Goal: Task Accomplishment & Management: Manage account settings

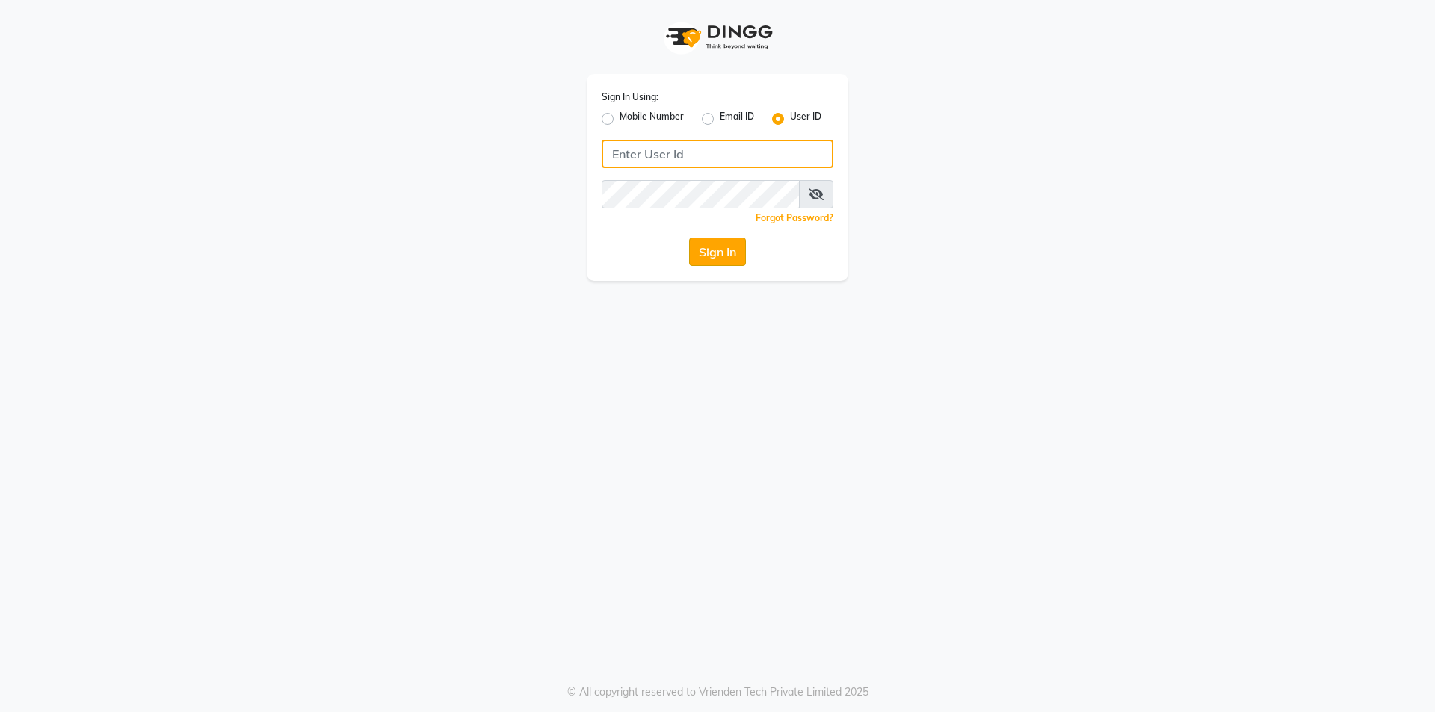
type input "d&vhairandbeauty"
click at [700, 247] on button "Sign In" at bounding box center [717, 252] width 57 height 28
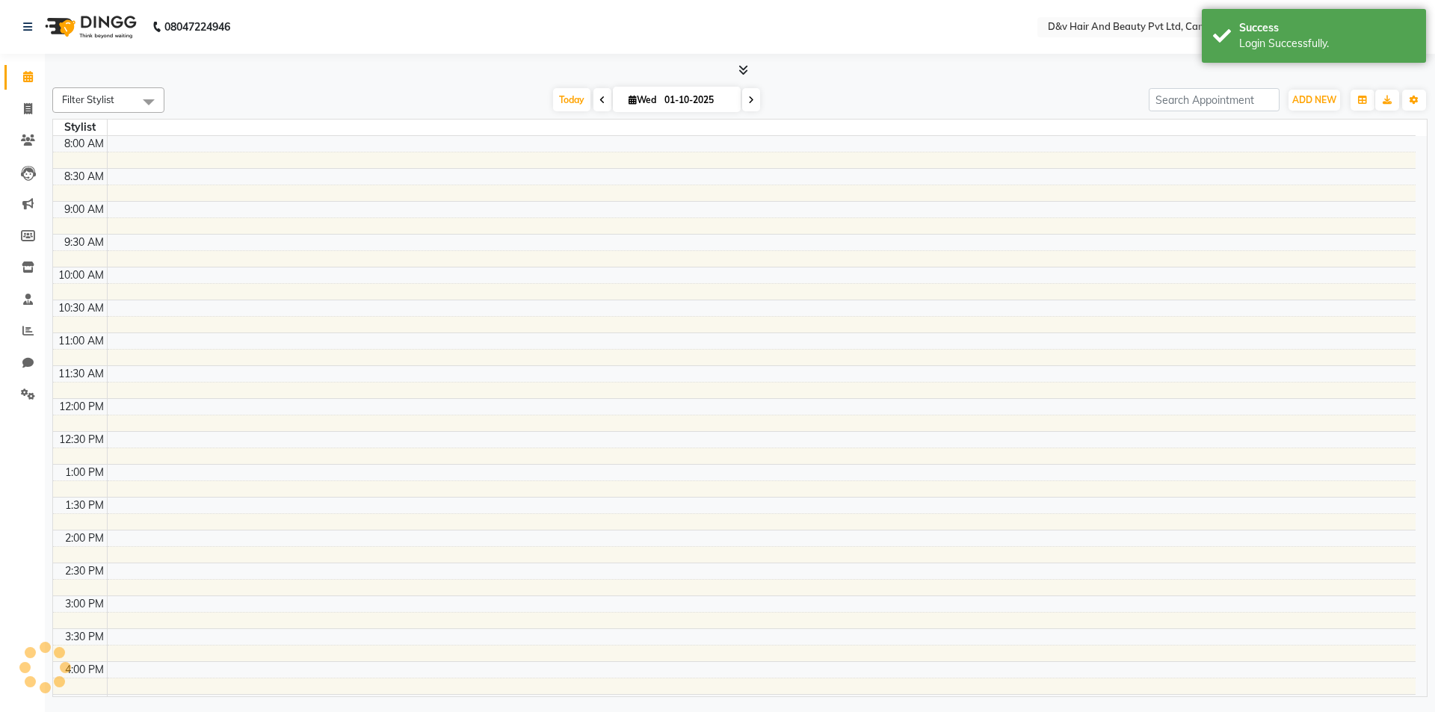
select select "en"
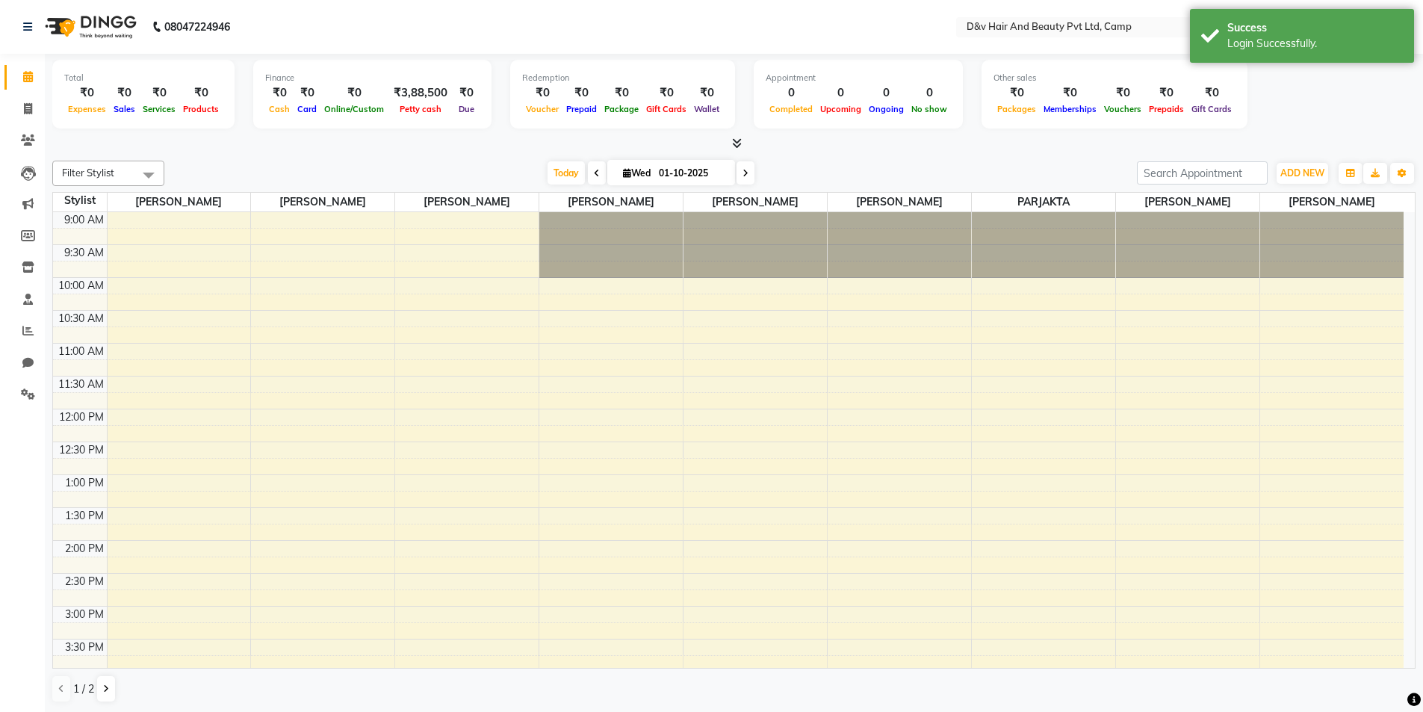
click at [41, 142] on li "Clients" at bounding box center [22, 141] width 45 height 32
click at [28, 135] on icon at bounding box center [28, 139] width 14 height 11
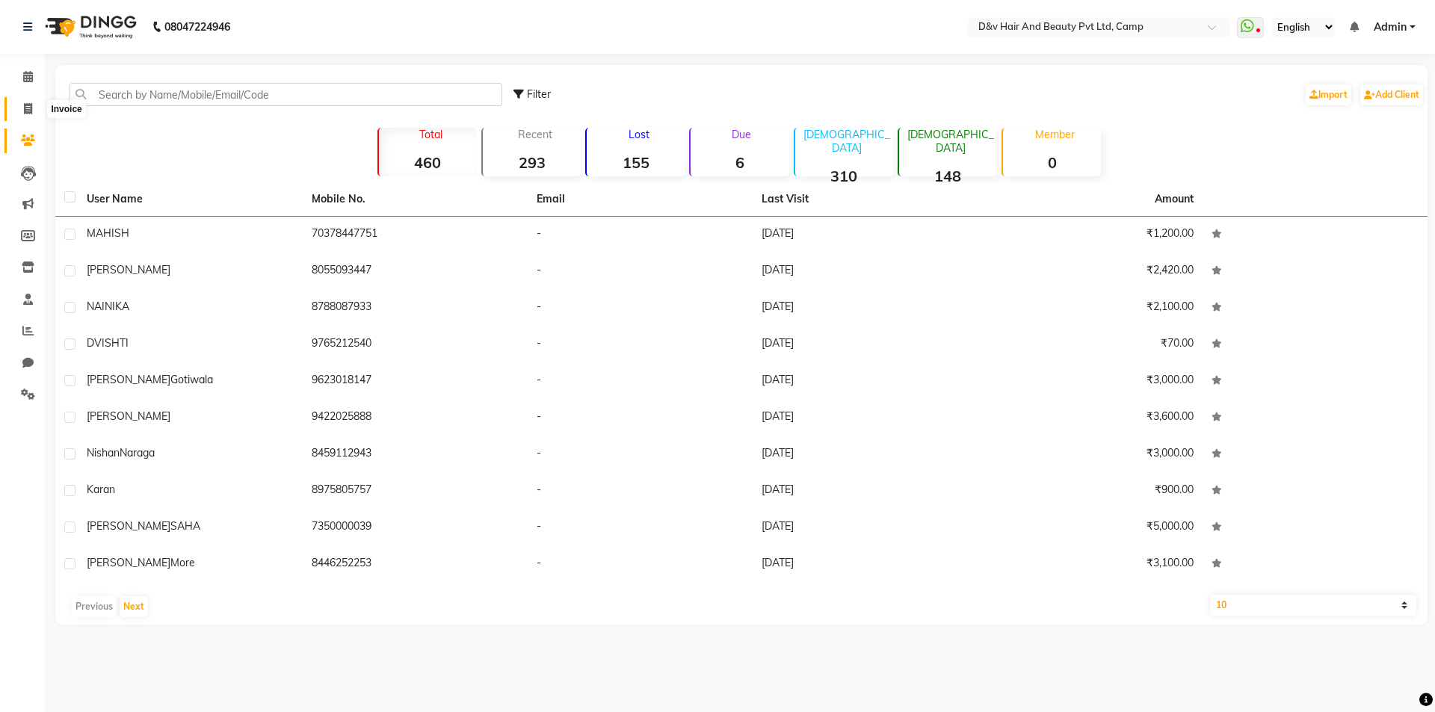
click at [37, 107] on span at bounding box center [28, 109] width 26 height 17
select select "8107"
select select "service"
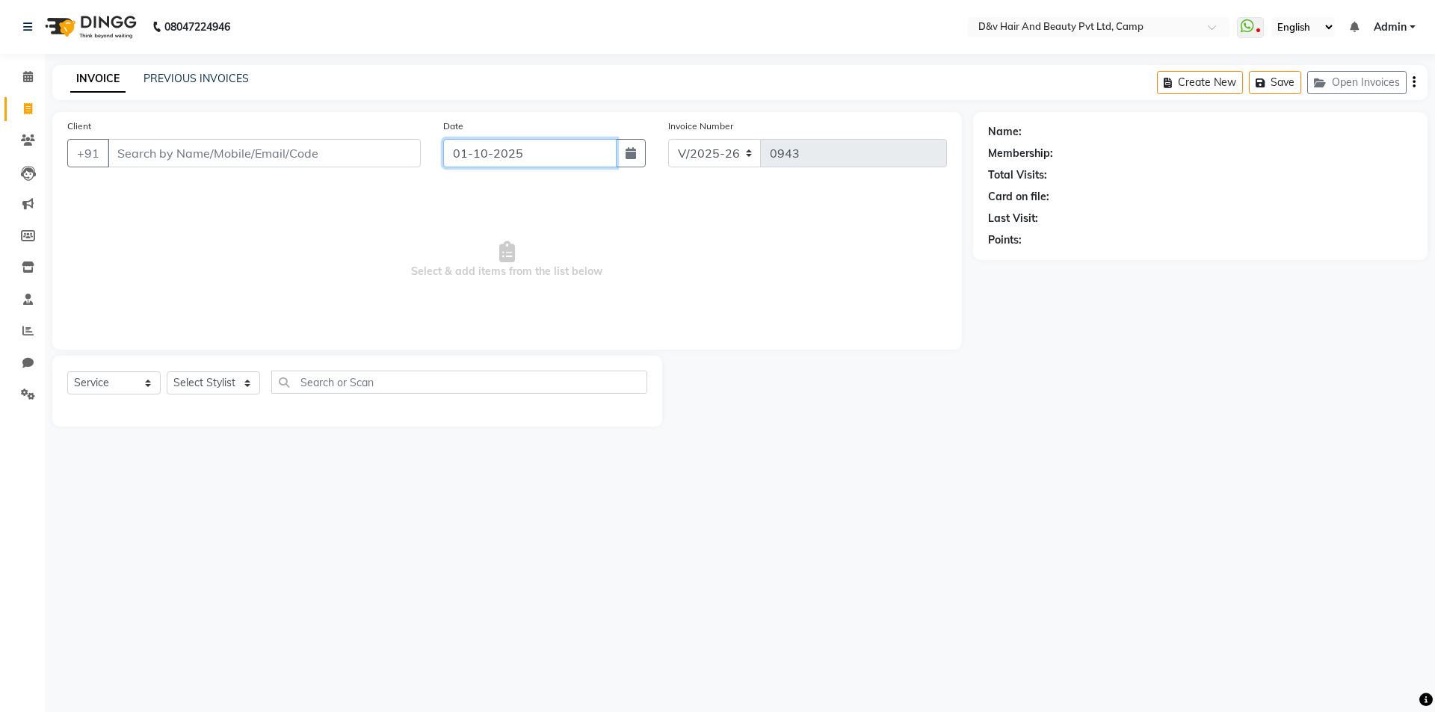
click at [595, 162] on input "01-10-2025" at bounding box center [530, 153] width 174 height 28
select select "10"
select select "2025"
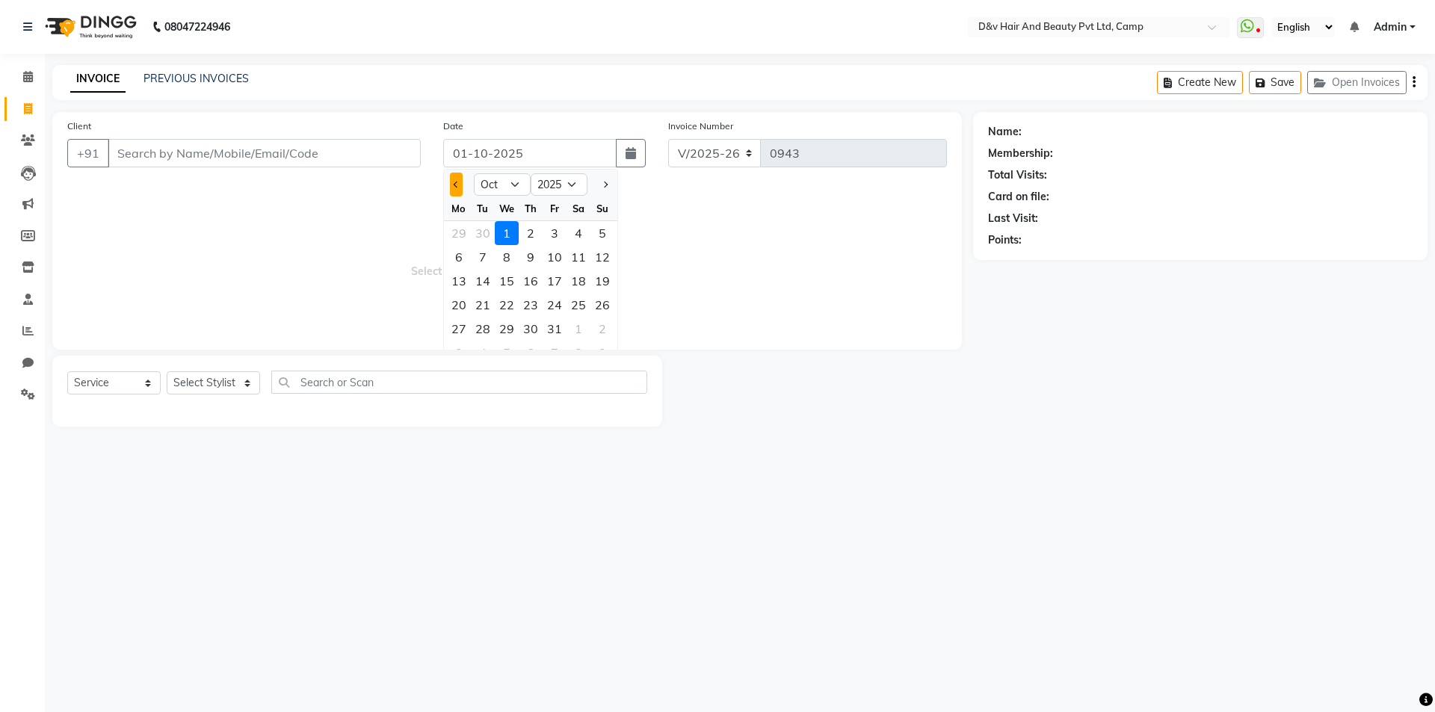
click at [457, 182] on span "Previous month" at bounding box center [457, 185] width 6 height 6
select select "9"
click at [528, 305] on div "25" at bounding box center [531, 305] width 24 height 24
type input "25-09-2025"
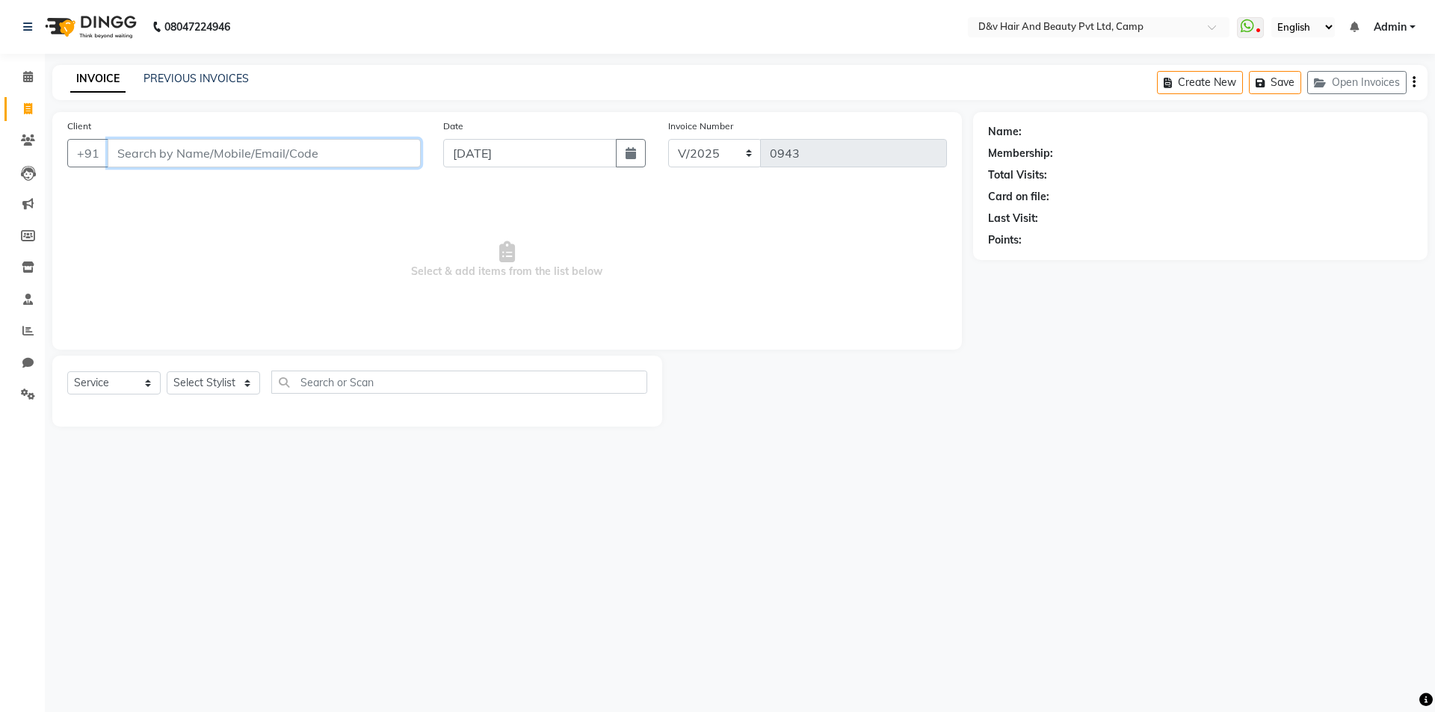
click at [278, 158] on input "Client" at bounding box center [264, 153] width 313 height 28
click at [494, 155] on input "25-09-2025" at bounding box center [530, 153] width 174 height 28
select select "9"
select select "2025"
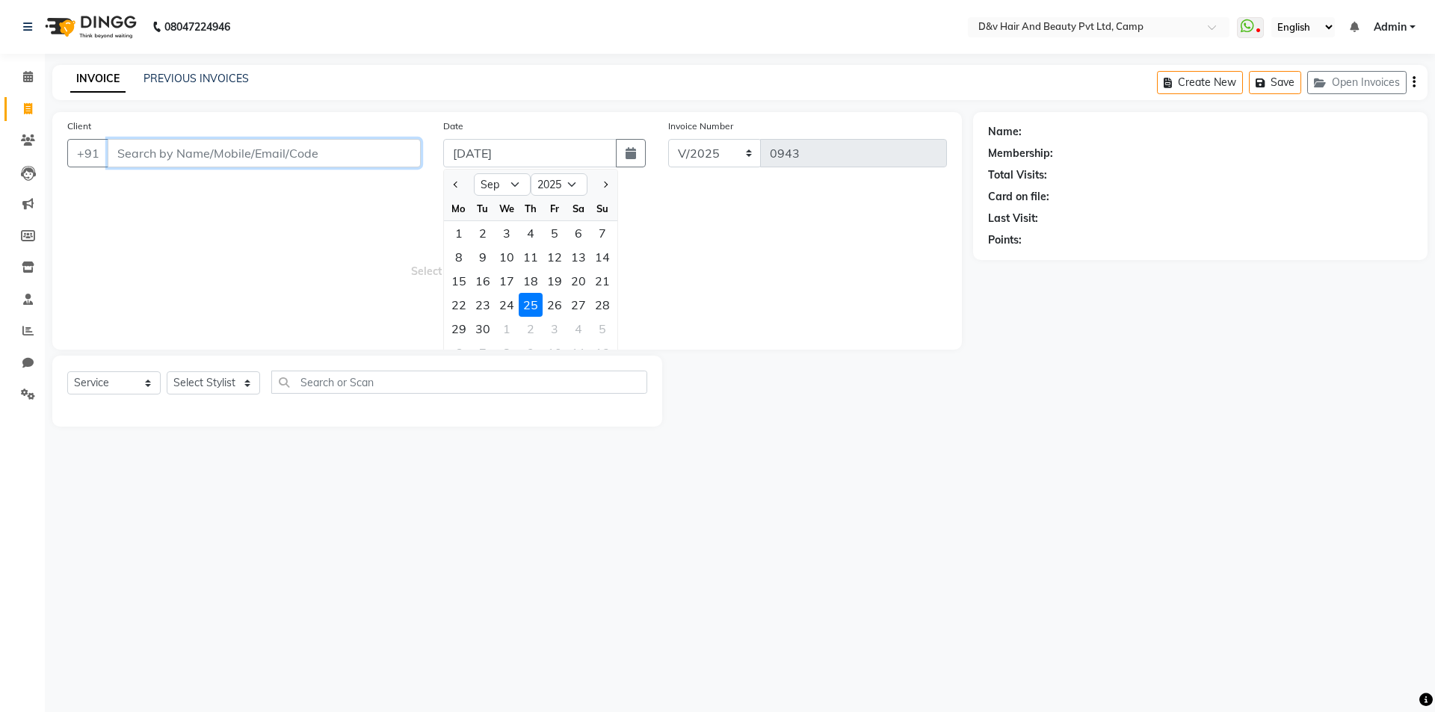
drag, startPoint x: 160, startPoint y: 153, endPoint x: 166, endPoint y: 161, distance: 10.2
click at [166, 161] on input "Client" at bounding box center [264, 153] width 313 height 28
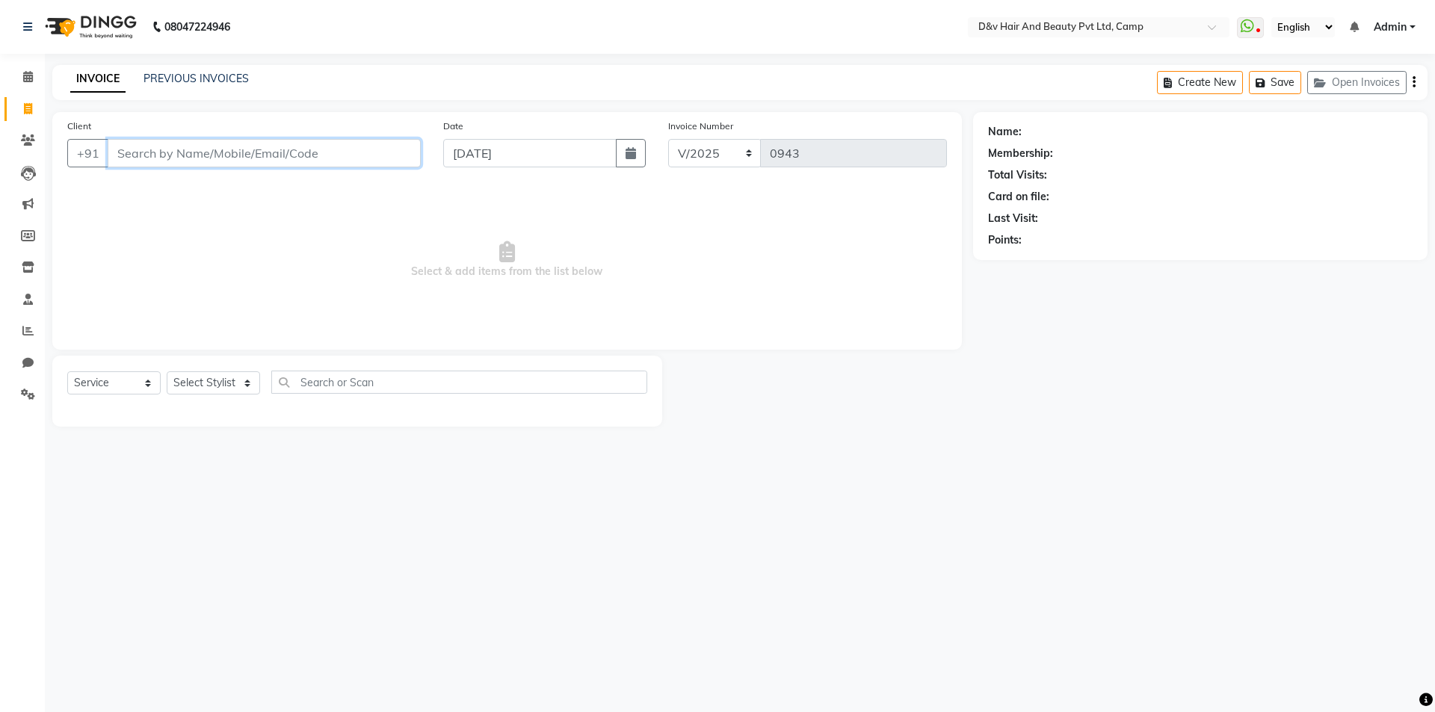
click at [143, 153] on input "Client" at bounding box center [264, 153] width 313 height 28
type input "SAKINA"
click at [376, 152] on span "Add Client" at bounding box center [382, 153] width 59 height 15
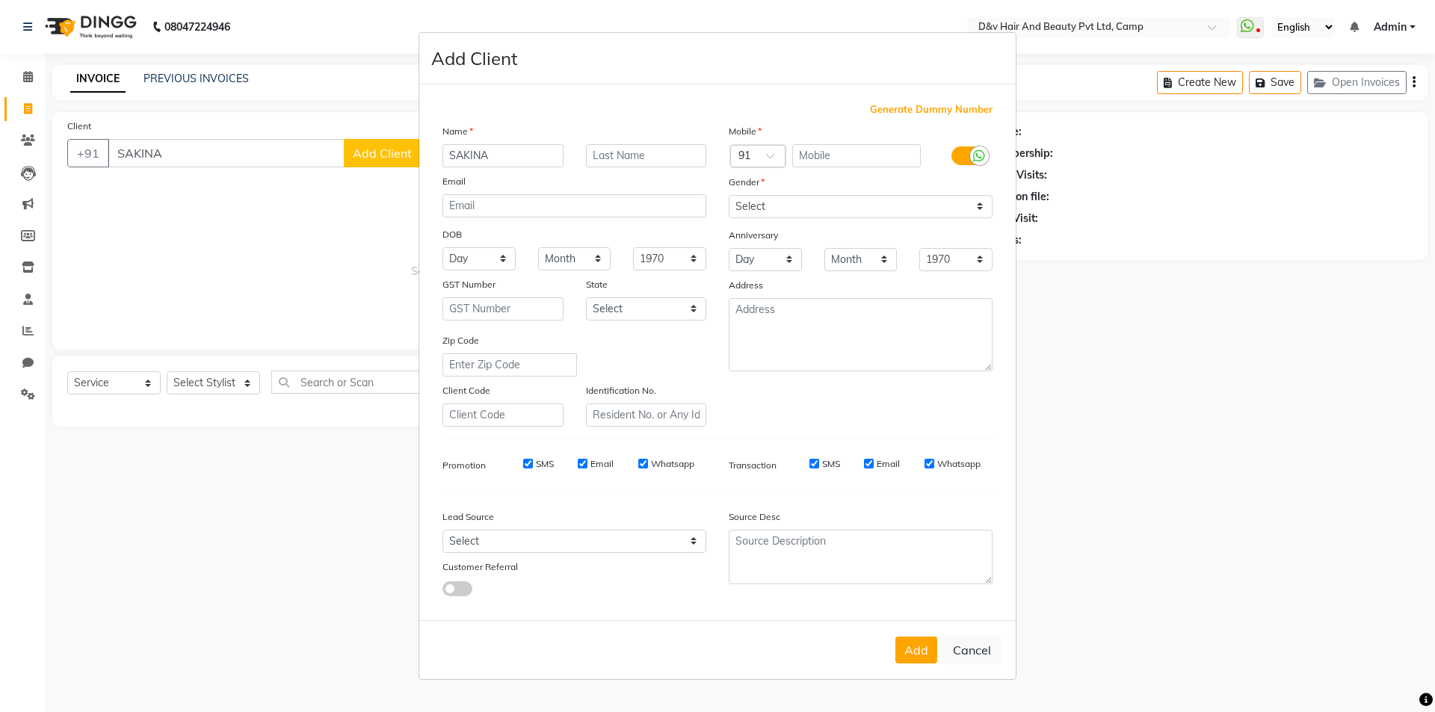
click at [492, 155] on input "SAKINA" at bounding box center [502, 155] width 121 height 23
click at [194, 151] on ngb-modal-window "Add Client Generate Dummy Number Name SAKINA Email DOB Day 01 02 03 04 05 06 07…" at bounding box center [717, 356] width 1435 height 712
click at [170, 154] on ngb-modal-window "Add Client Generate Dummy Number Name SAKINA Email DOB Day 01 02 03 04 05 06 07…" at bounding box center [717, 356] width 1435 height 712
click at [965, 646] on button "Cancel" at bounding box center [972, 650] width 58 height 28
select select
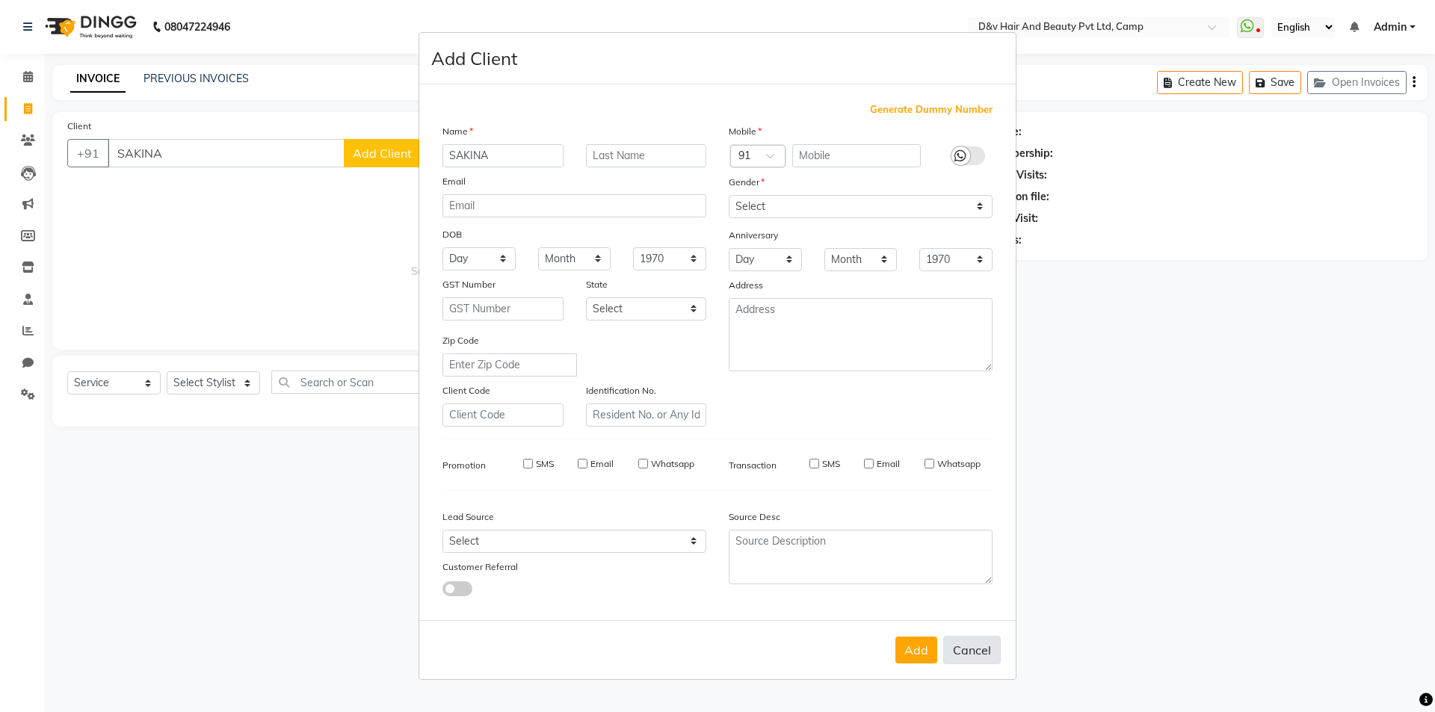
select select
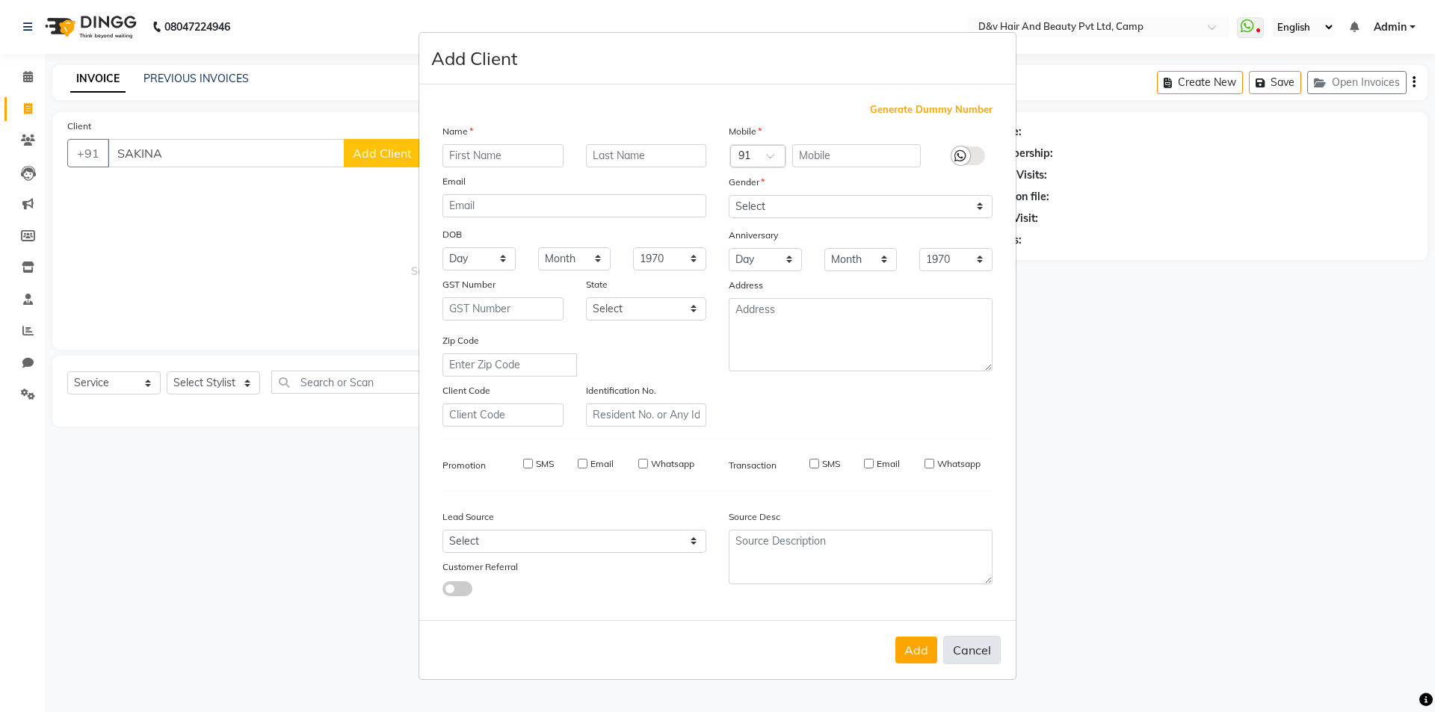
select select
checkbox input "false"
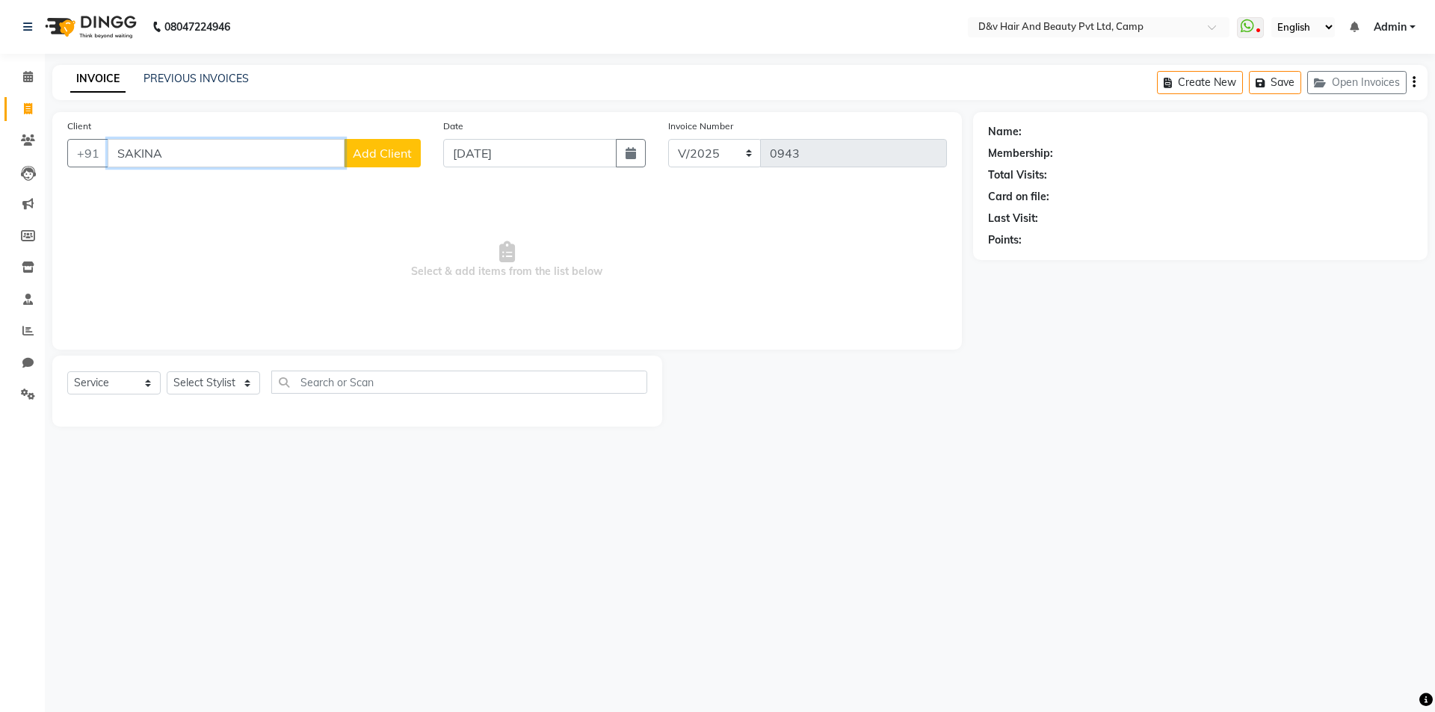
click at [182, 152] on input "SAKINA" at bounding box center [226, 153] width 237 height 28
type input "S"
type input "9158181437"
click at [380, 159] on span "Add Client" at bounding box center [382, 153] width 59 height 15
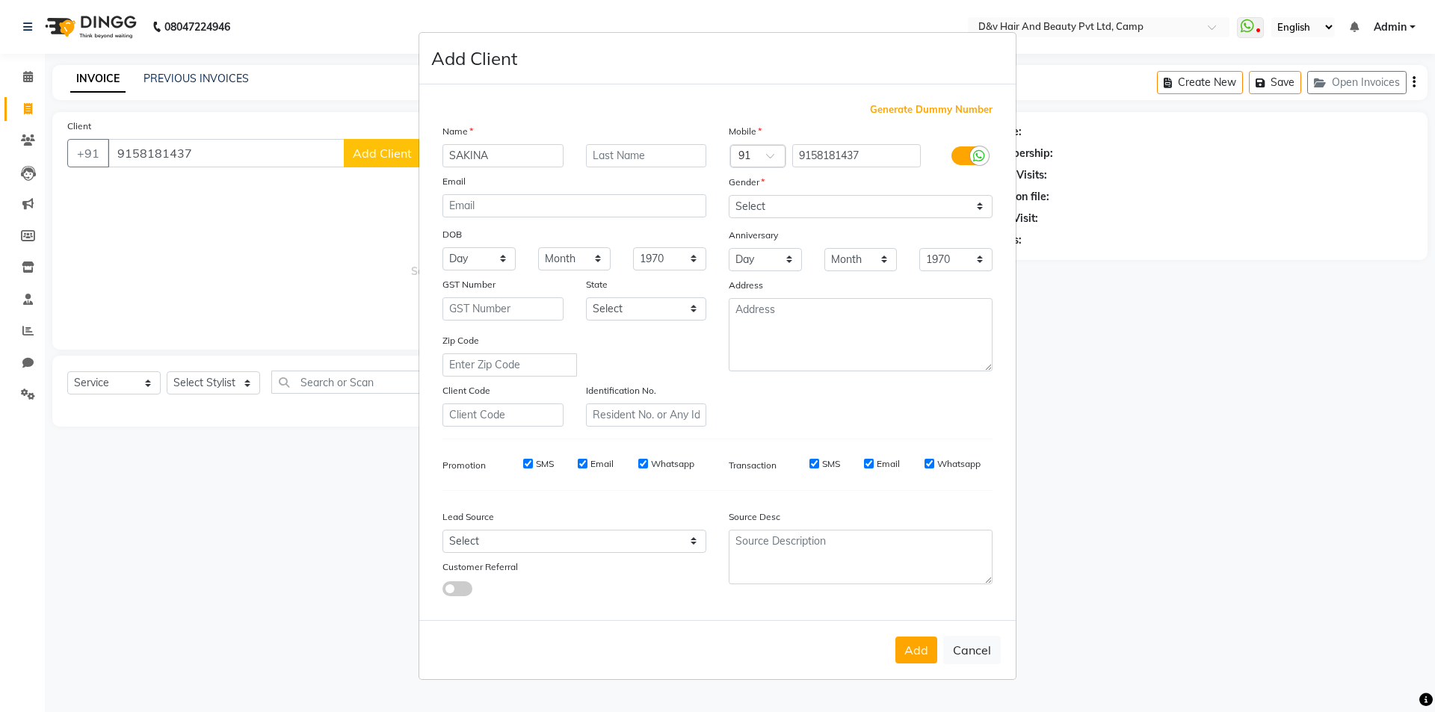
type input "SAKINA"
click at [760, 208] on select "Select Male Female Other Prefer Not To Say" at bounding box center [860, 206] width 264 height 23
select select "female"
click at [728, 195] on select "Select Male Female Other Prefer Not To Say" at bounding box center [860, 206] width 264 height 23
click at [931, 655] on button "Add" at bounding box center [916, 650] width 42 height 27
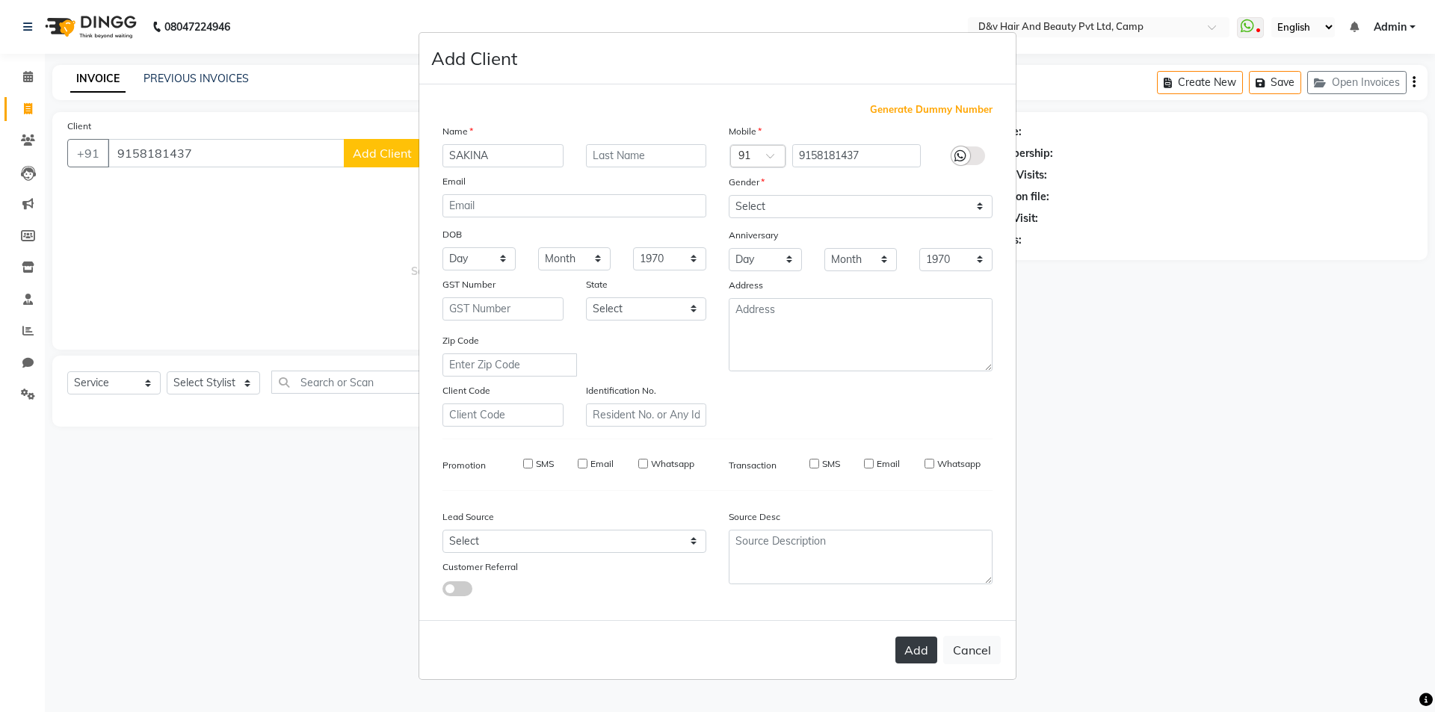
select select
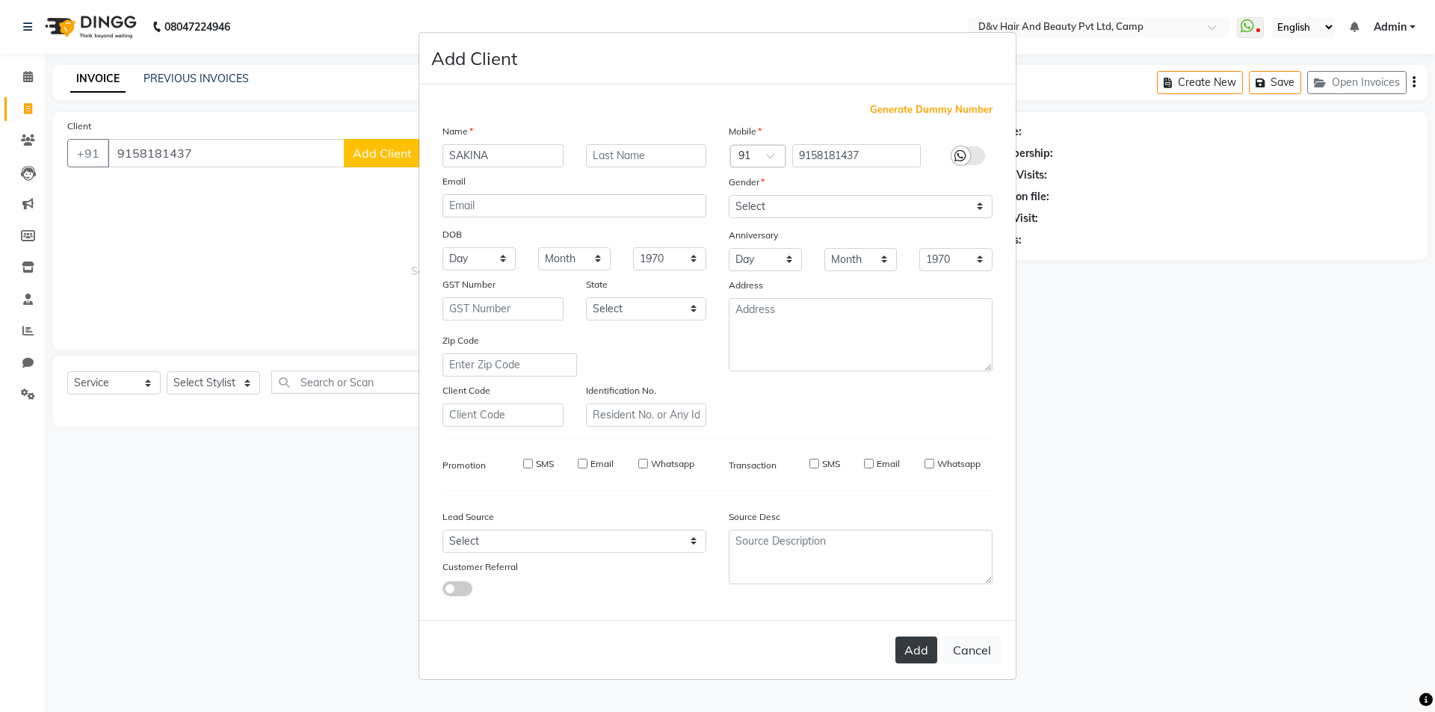
select select
checkbox input "false"
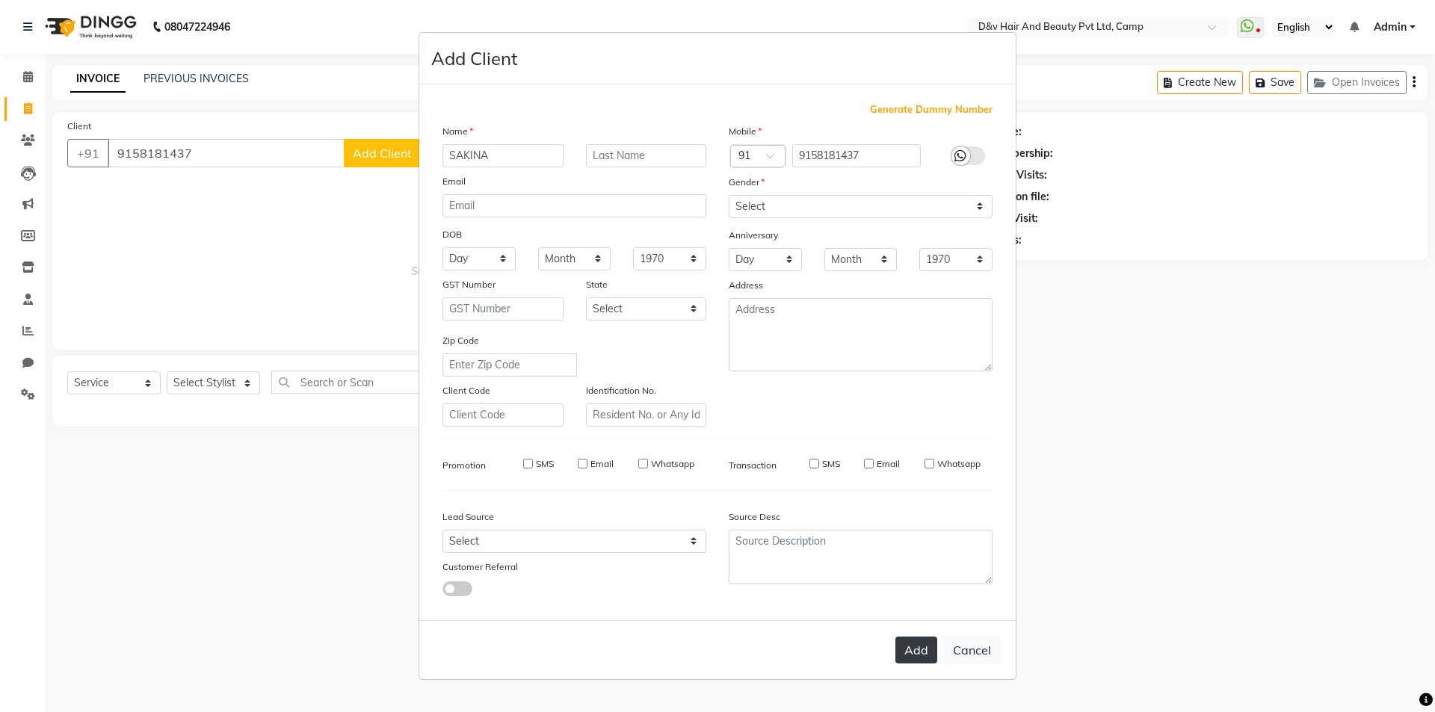
checkbox input "false"
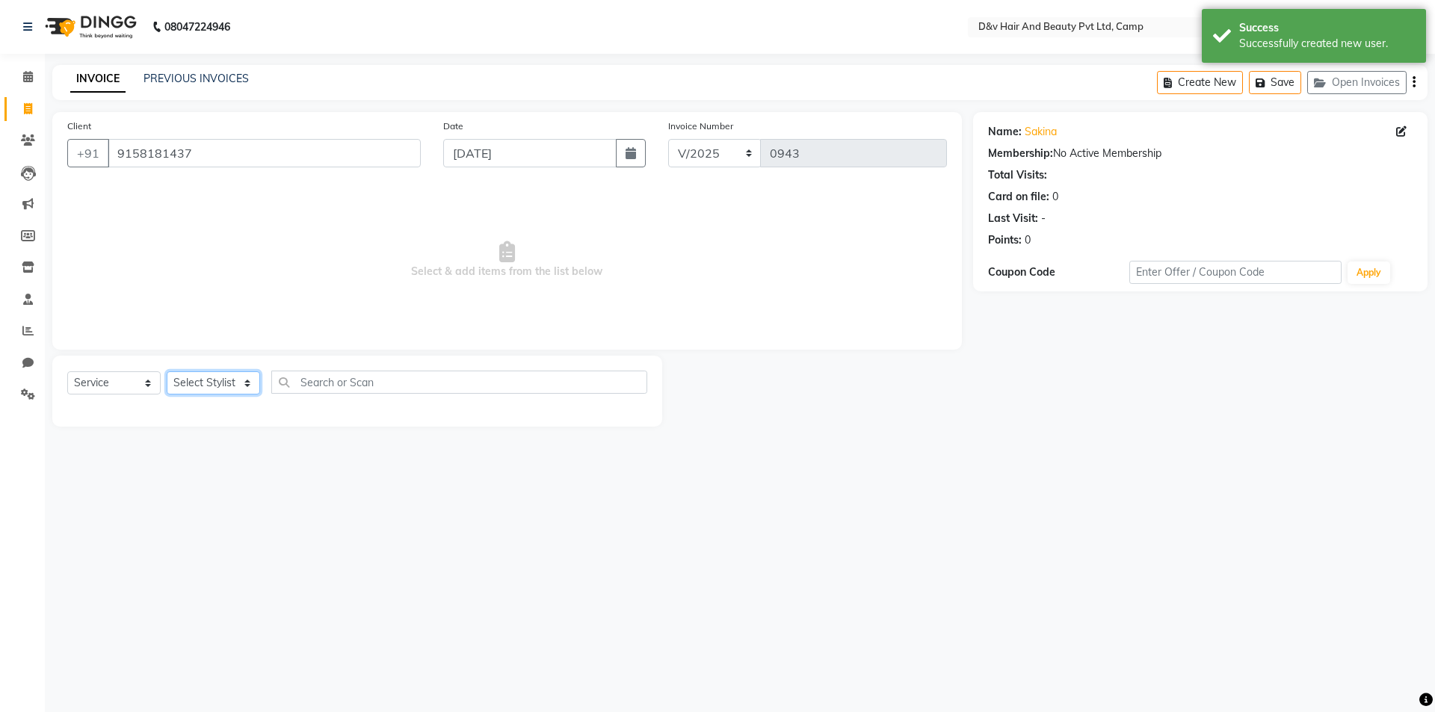
click at [202, 380] on select "Select Stylist [PERSON_NAME] Ganesh [PERSON_NAME] [PERSON_NAME] [PERSON_NAME] P…" at bounding box center [213, 382] width 93 height 23
select select "79011"
click at [167, 371] on select "Select Stylist [PERSON_NAME] Ganesh [PERSON_NAME] [PERSON_NAME] [PERSON_NAME] P…" at bounding box center [213, 382] width 93 height 23
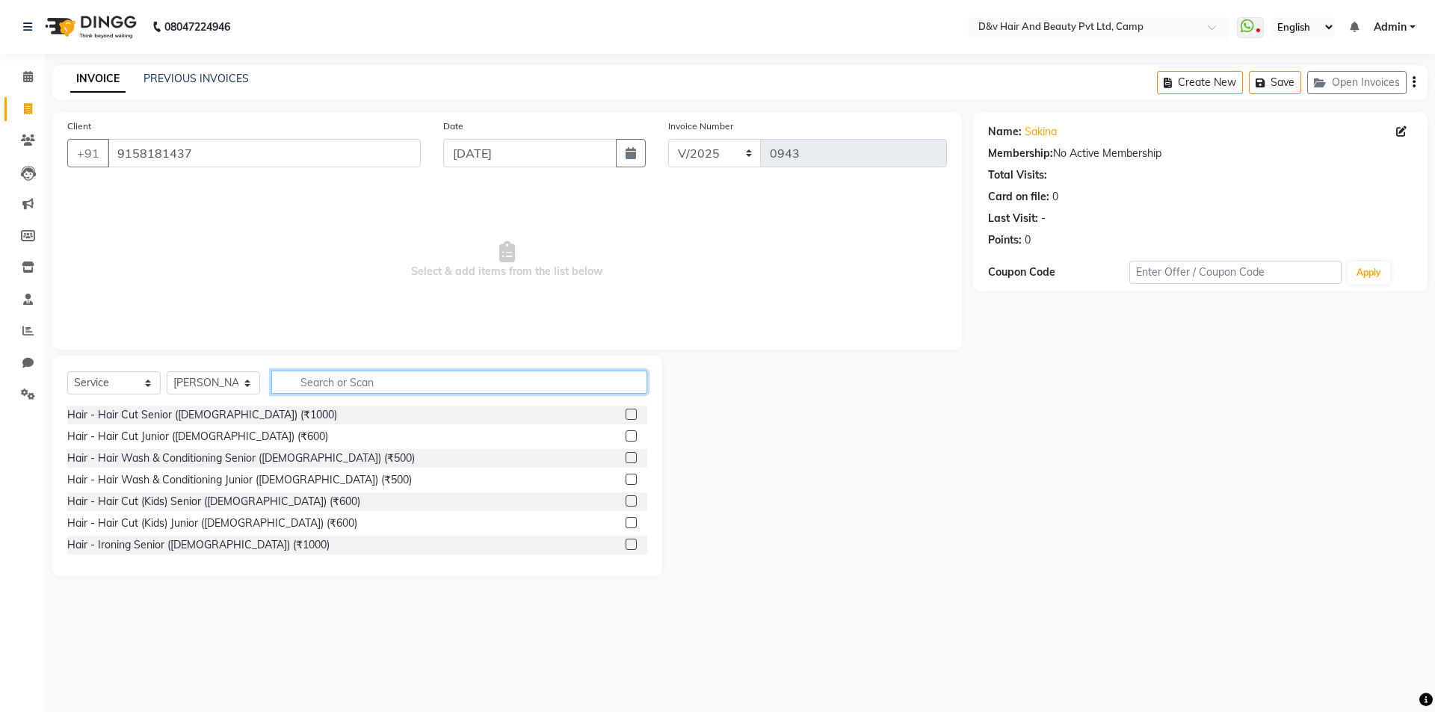
click at [372, 380] on input "text" at bounding box center [459, 382] width 376 height 23
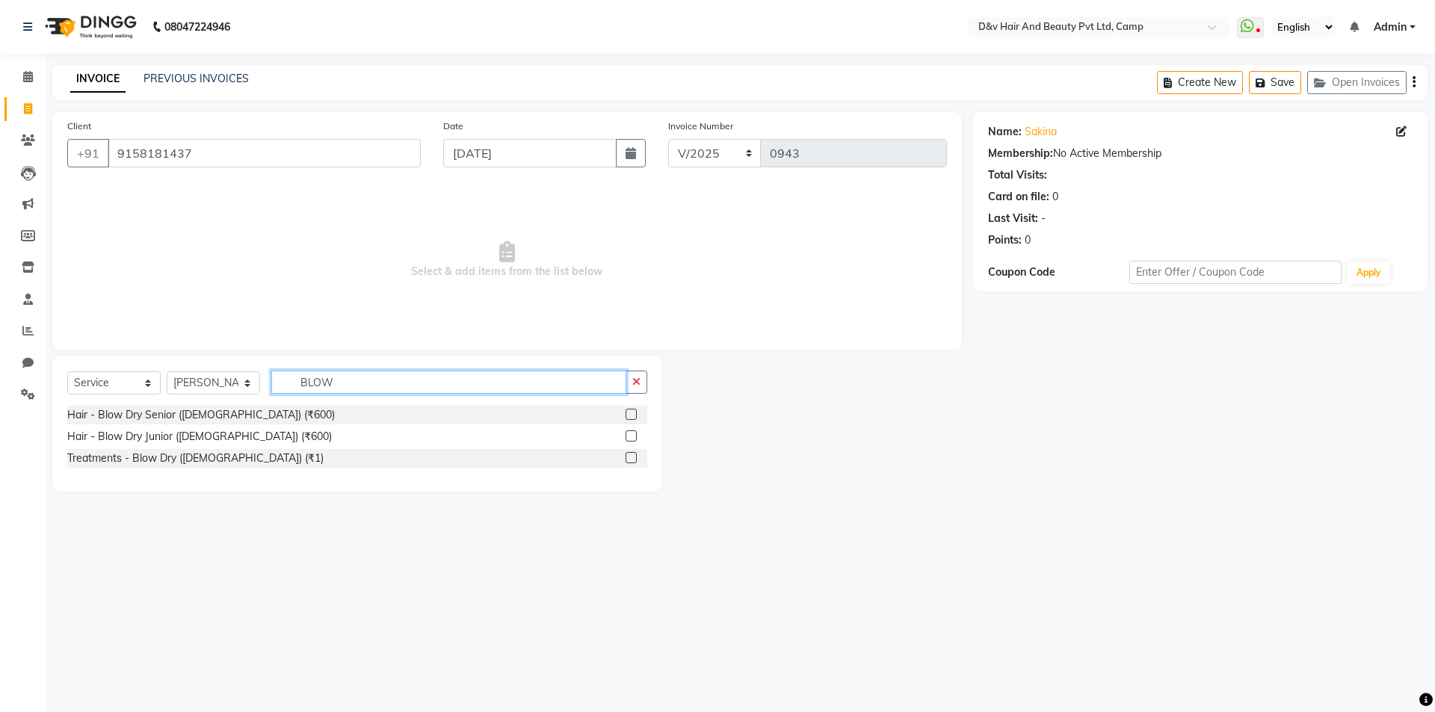
type input "BLOW"
click at [631, 415] on label at bounding box center [630, 414] width 11 height 11
click at [631, 415] on input "checkbox" at bounding box center [630, 415] width 10 height 10
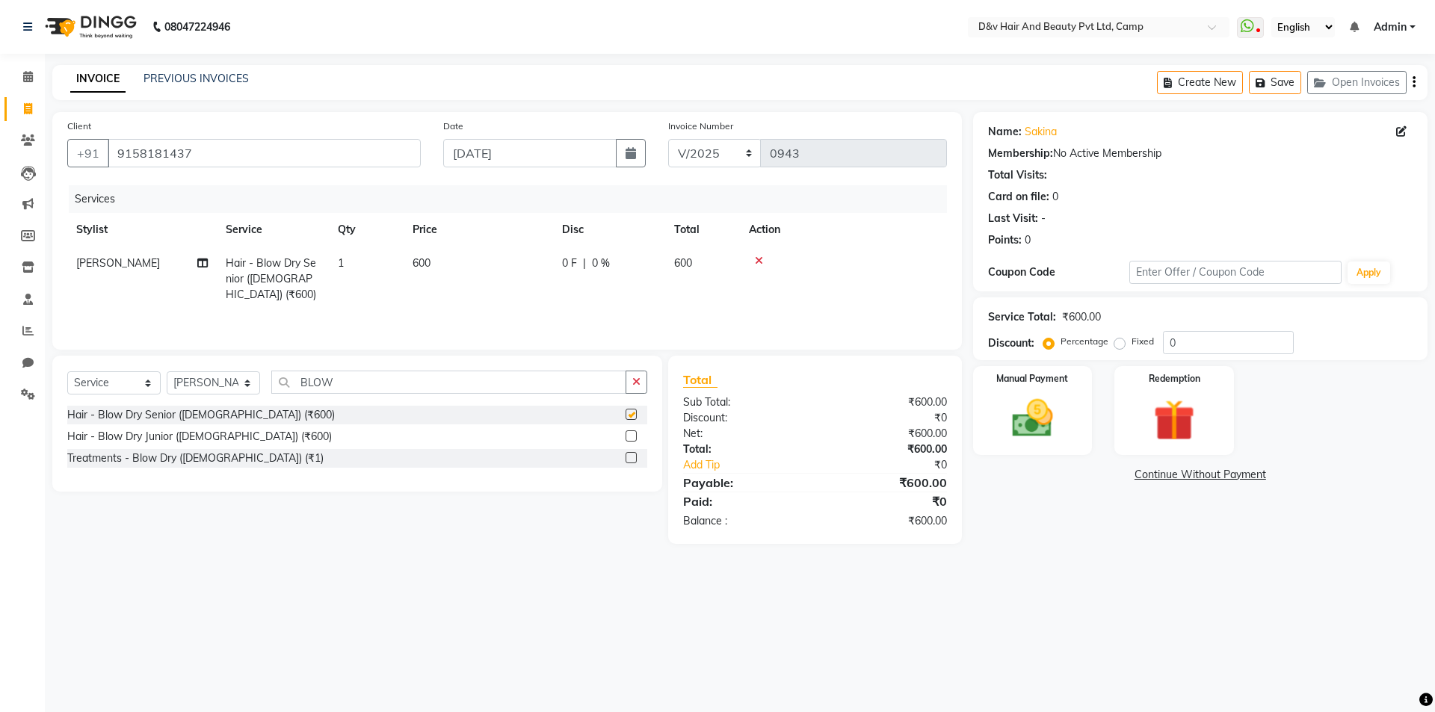
checkbox input "false"
click at [1025, 415] on img at bounding box center [1031, 418] width 69 height 49
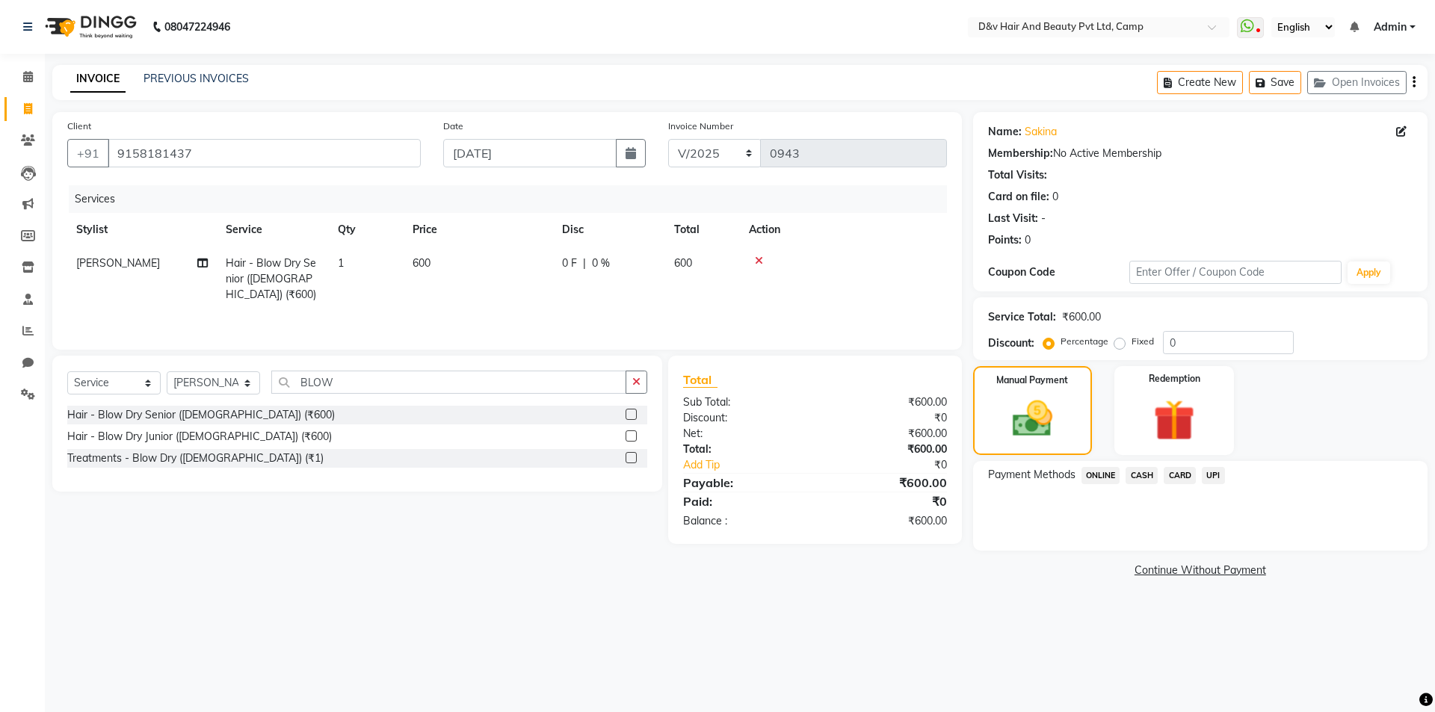
click at [1107, 474] on span "ONLINE" at bounding box center [1100, 475] width 39 height 17
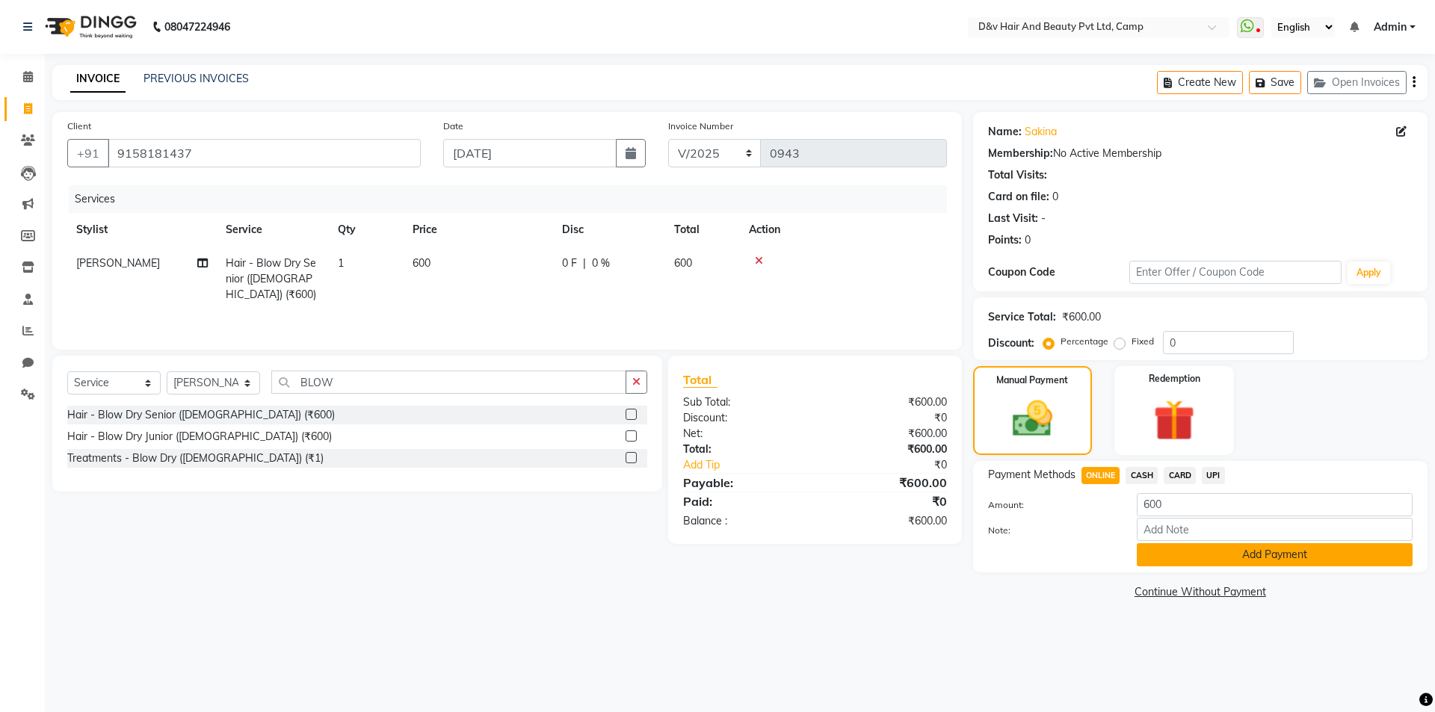
click at [1287, 559] on button "Add Payment" at bounding box center [1274, 554] width 276 height 23
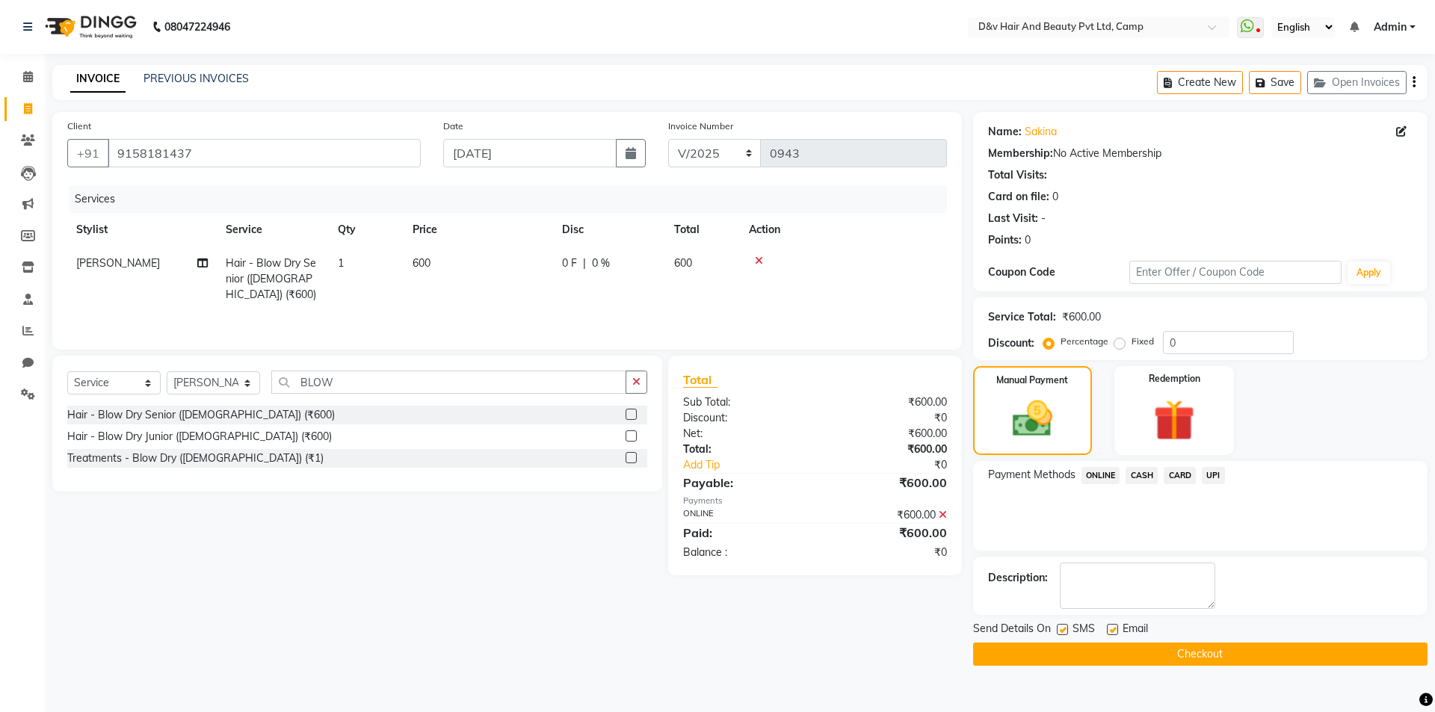
click at [1216, 649] on button "Checkout" at bounding box center [1200, 654] width 454 height 23
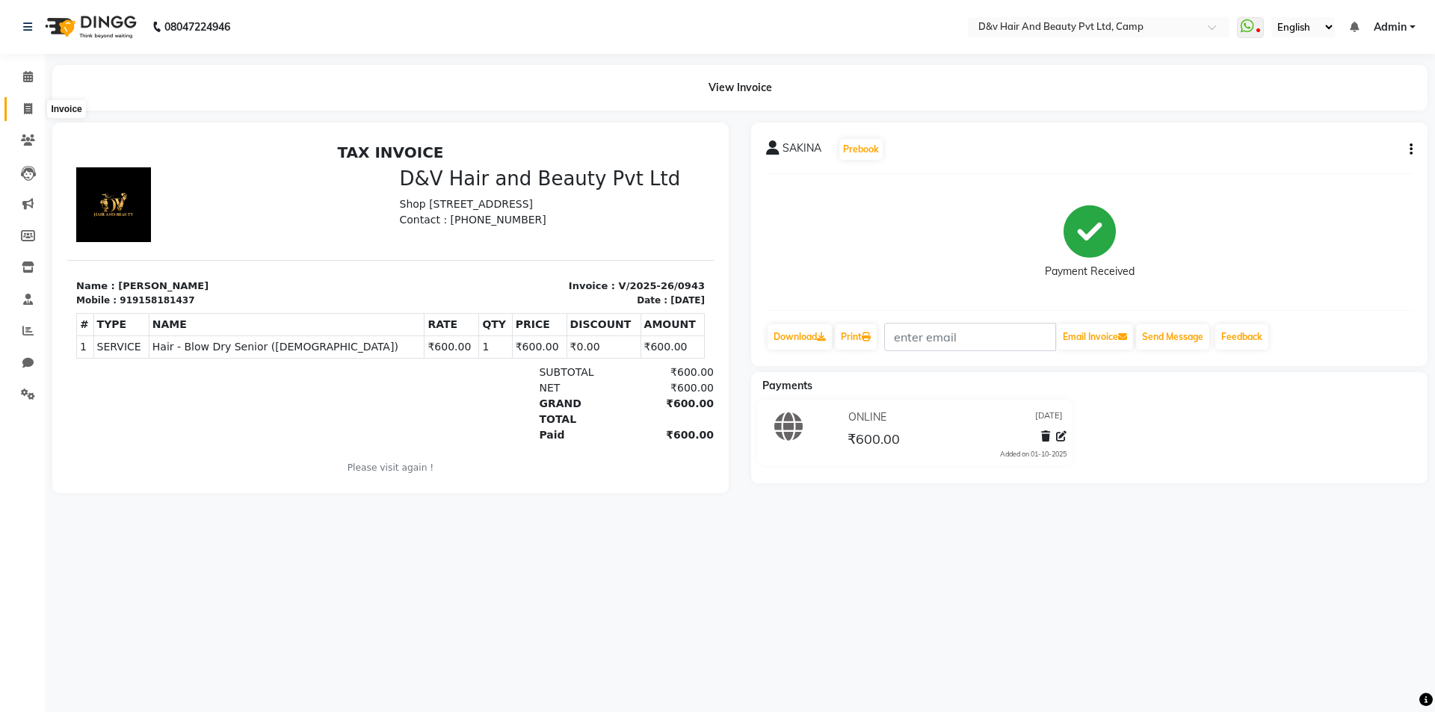
click at [24, 110] on icon at bounding box center [28, 108] width 8 height 11
select select "service"
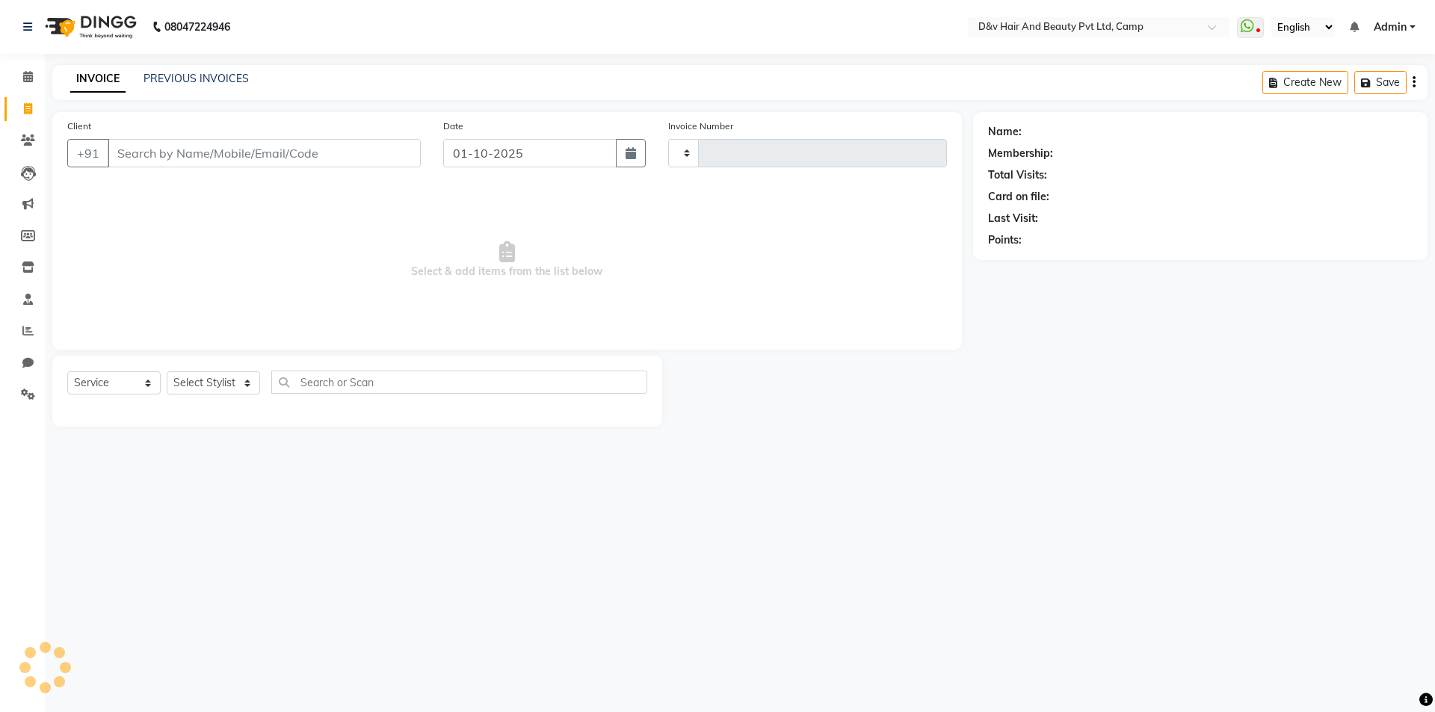
type input "0944"
select select "8107"
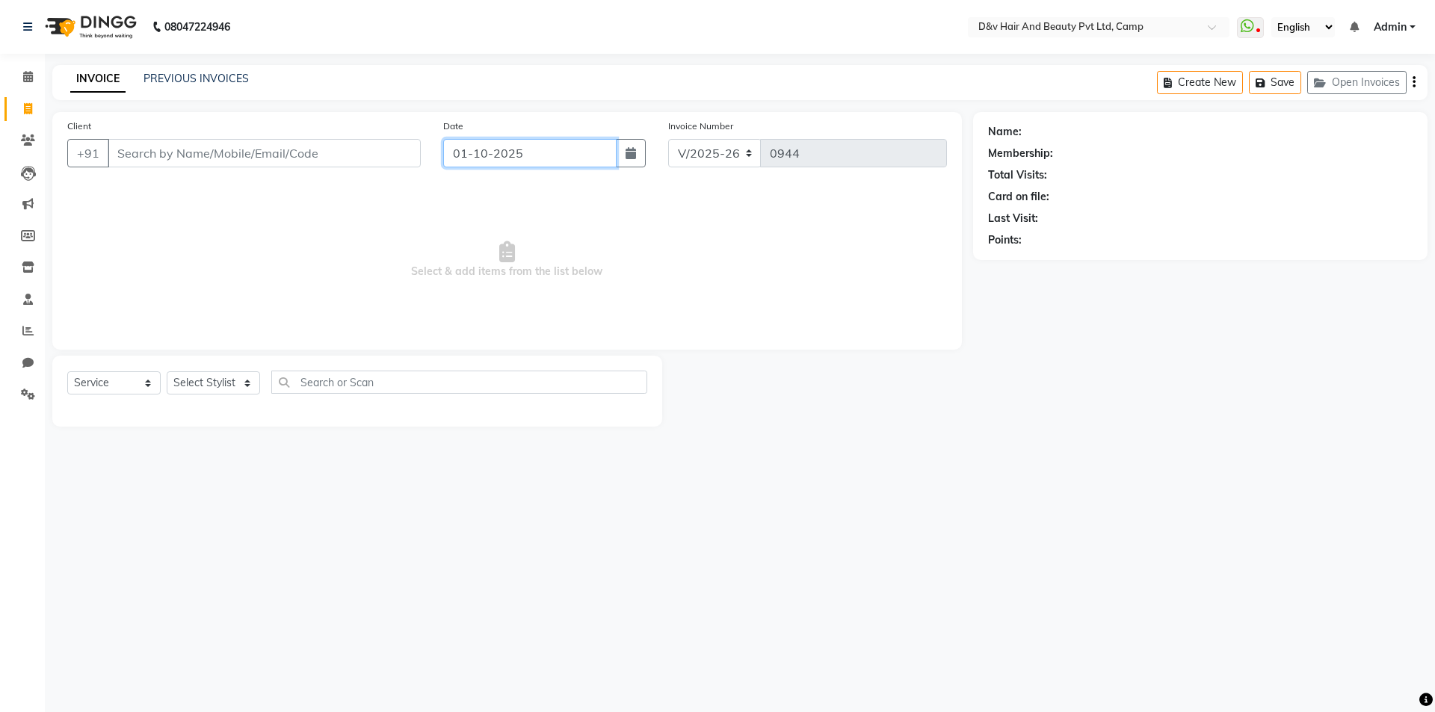
drag, startPoint x: 471, startPoint y: 159, endPoint x: 471, endPoint y: 168, distance: 9.0
click at [471, 161] on input "01-10-2025" at bounding box center [530, 153] width 174 height 28
select select "10"
select select "2025"
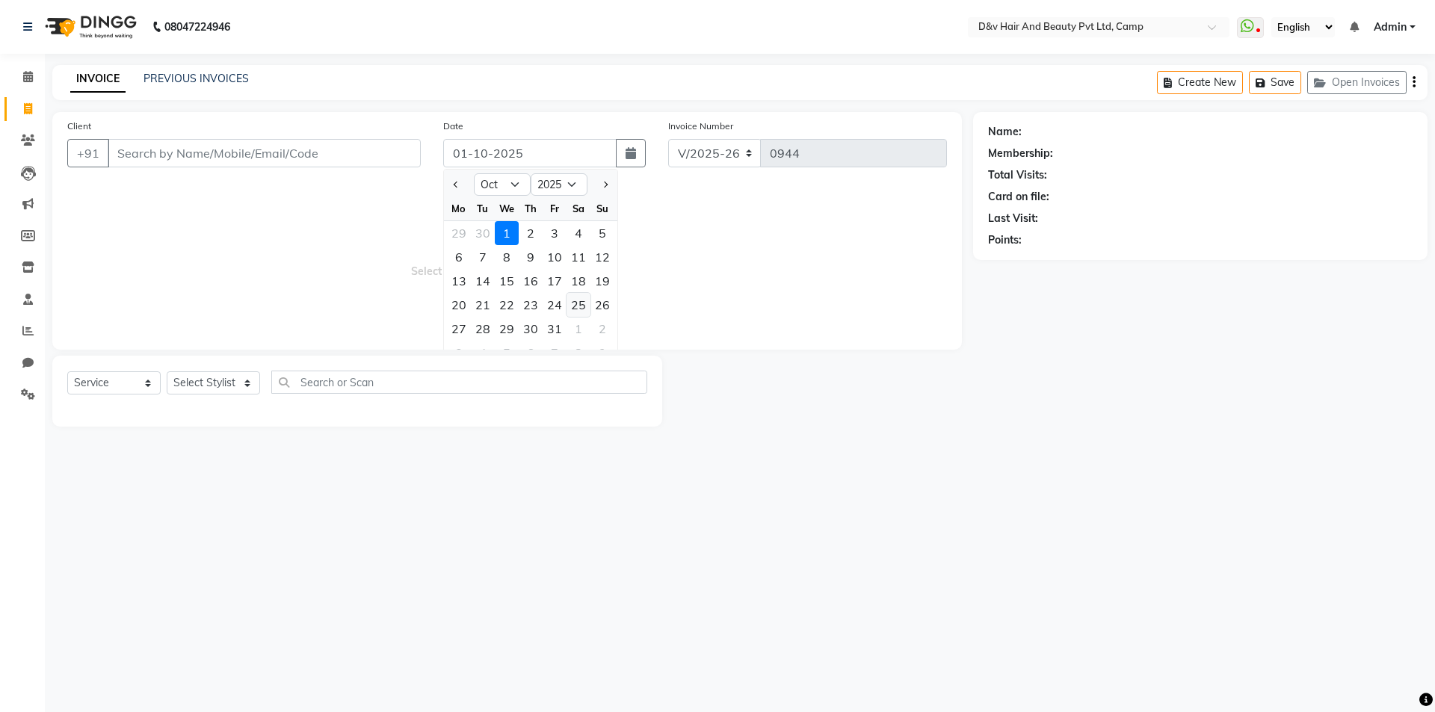
click at [578, 313] on div "25" at bounding box center [578, 305] width 24 height 24
type input "25-10-2025"
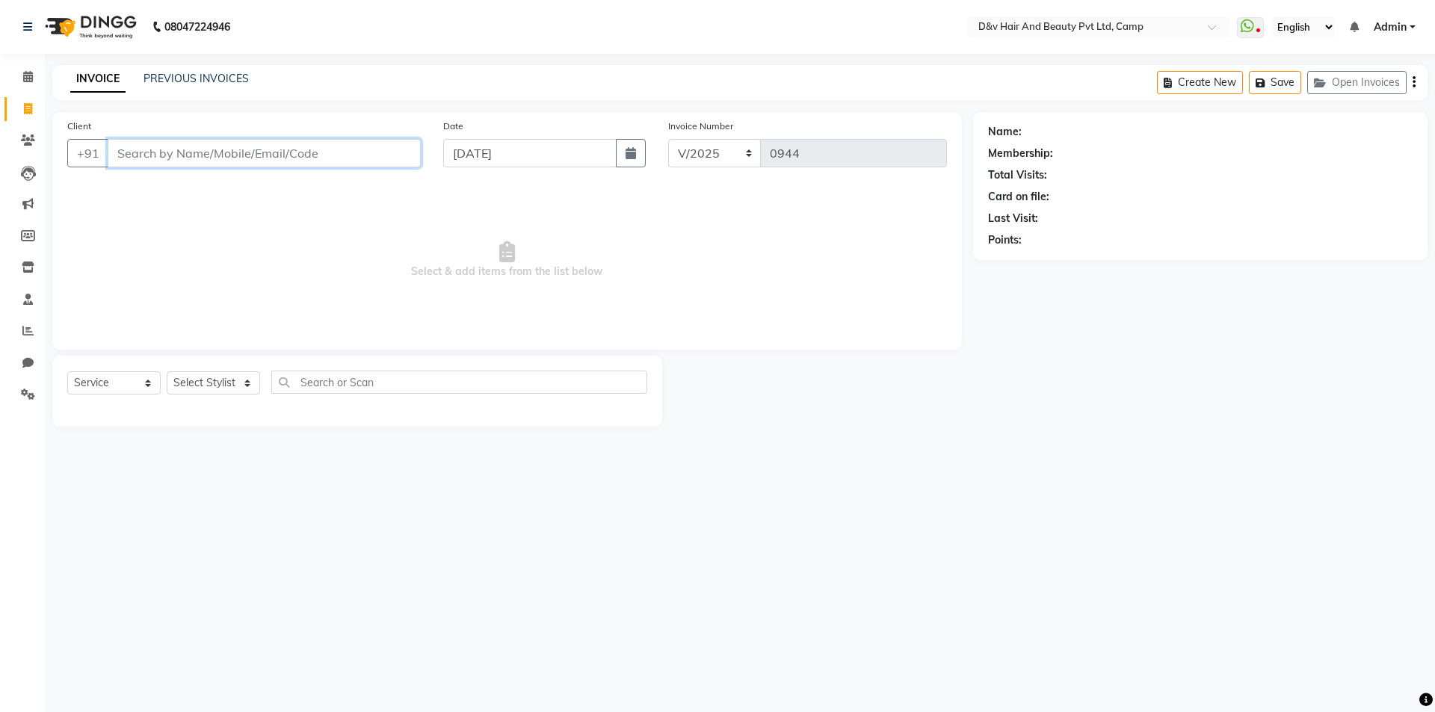
drag, startPoint x: 129, startPoint y: 149, endPoint x: 138, endPoint y: 152, distance: 10.2
click at [129, 151] on input "Client" at bounding box center [264, 153] width 313 height 28
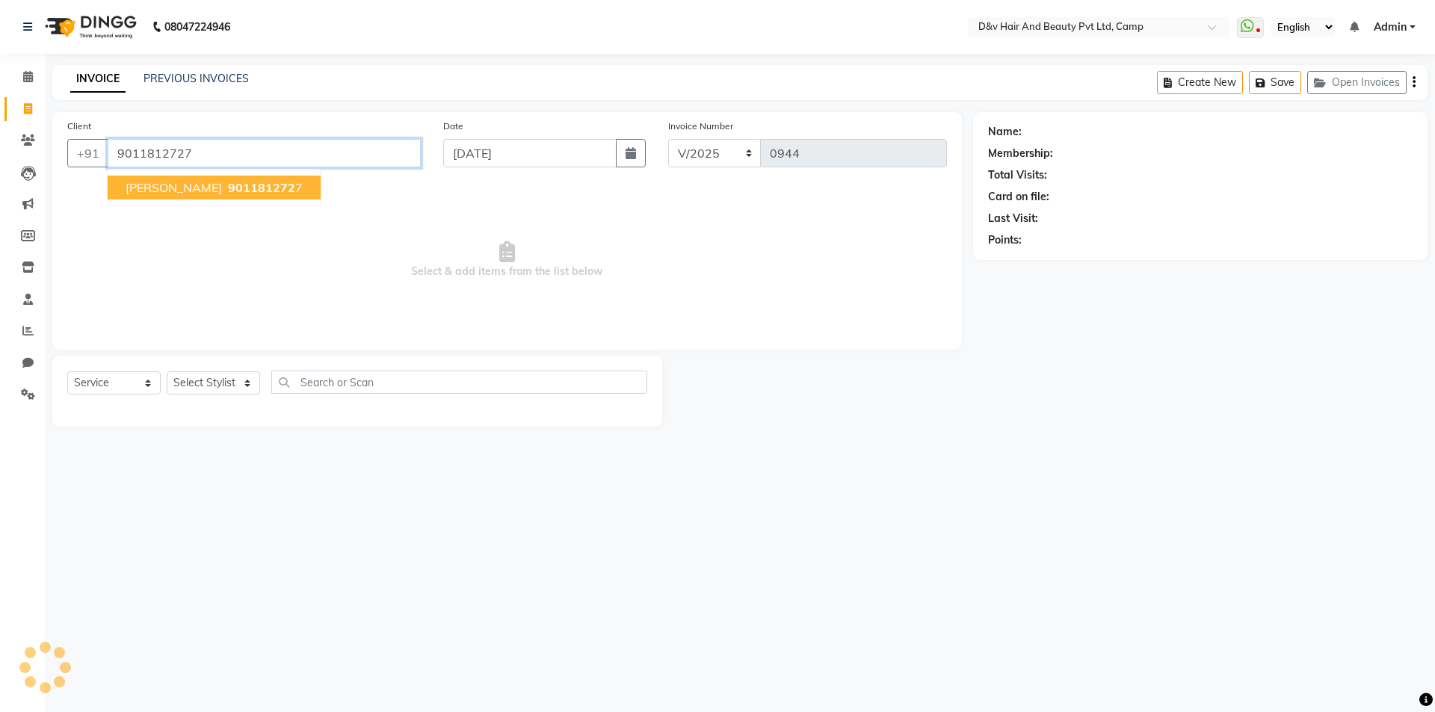
type input "9011812727"
click at [284, 191] on span "901181272" at bounding box center [261, 187] width 67 height 15
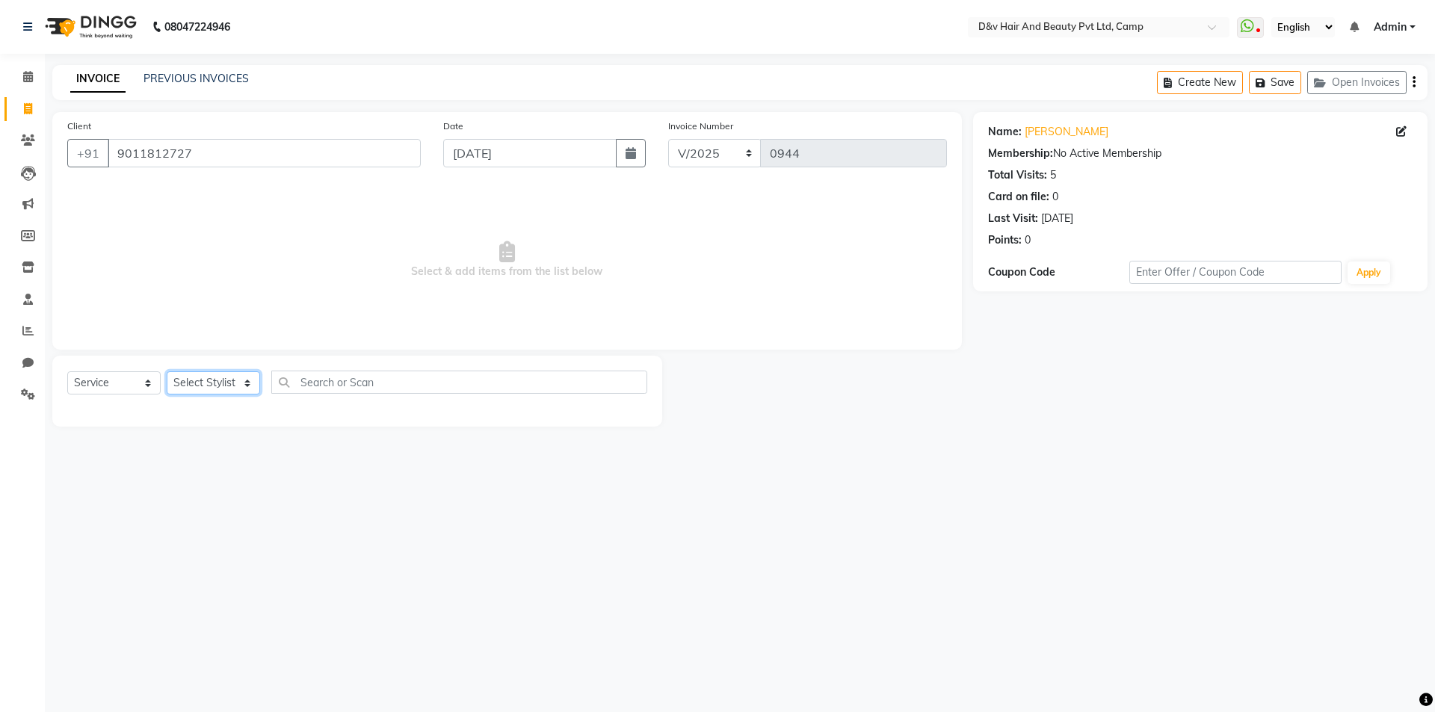
click at [209, 387] on select "Select Stylist [PERSON_NAME] Ganesh [PERSON_NAME] [PERSON_NAME] [PERSON_NAME] P…" at bounding box center [213, 382] width 93 height 23
select select "75785"
click at [167, 371] on select "Select Stylist [PERSON_NAME] Ganesh [PERSON_NAME] [PERSON_NAME] [PERSON_NAME] P…" at bounding box center [213, 382] width 93 height 23
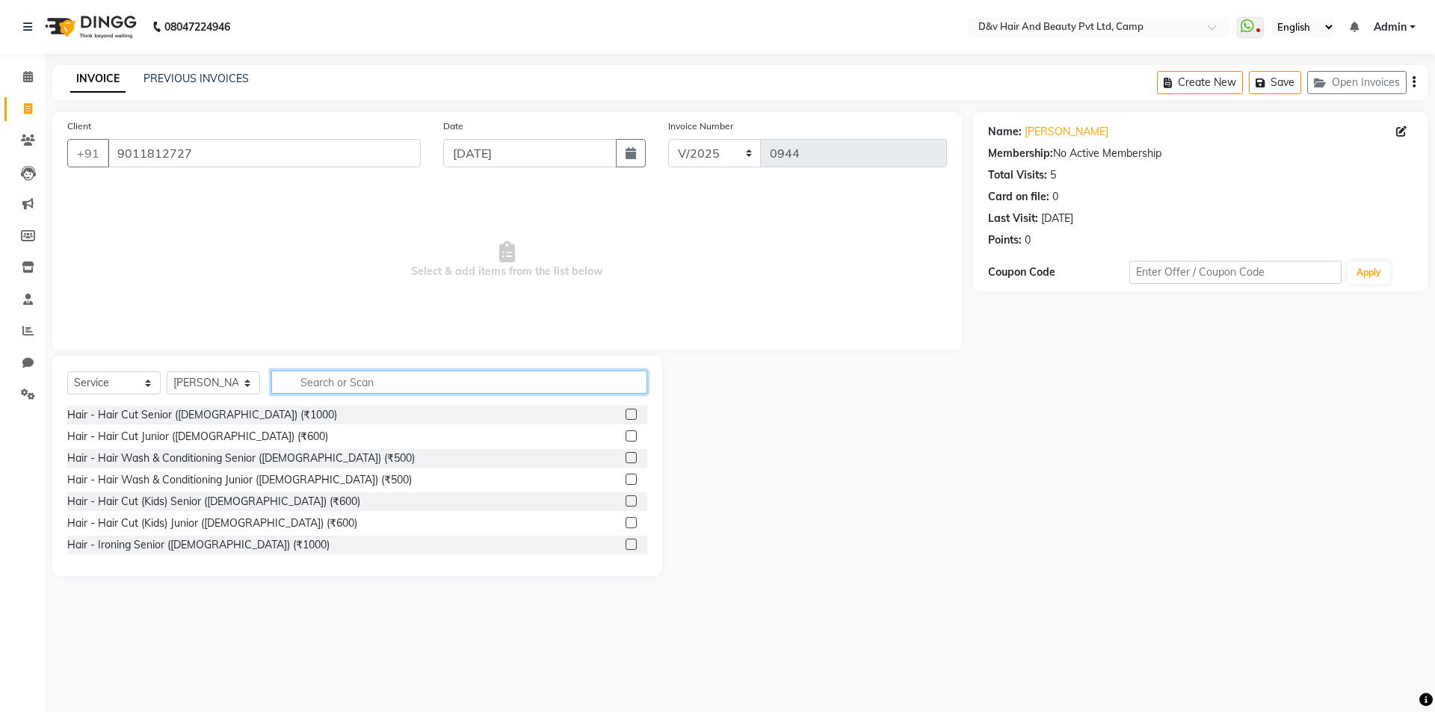
click at [321, 381] on input "text" at bounding box center [459, 382] width 376 height 23
type input "CUT"
click at [625, 501] on label at bounding box center [630, 500] width 11 height 11
click at [625, 501] on input "checkbox" at bounding box center [630, 502] width 10 height 10
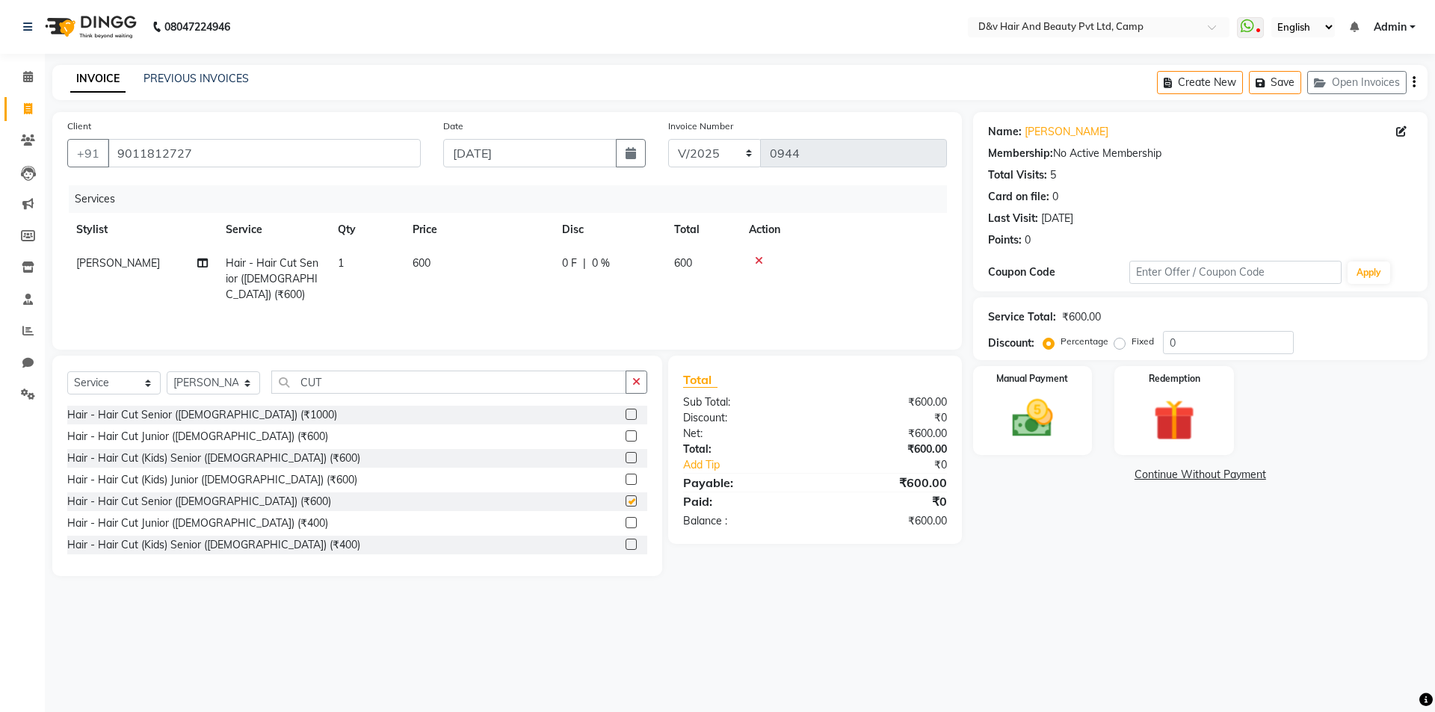
checkbox input "false"
click at [227, 388] on select "Select Stylist [PERSON_NAME] Ganesh [PERSON_NAME] [PERSON_NAME] [PERSON_NAME] P…" at bounding box center [213, 382] width 93 height 23
click at [344, 383] on input "CUT" at bounding box center [448, 382] width 355 height 23
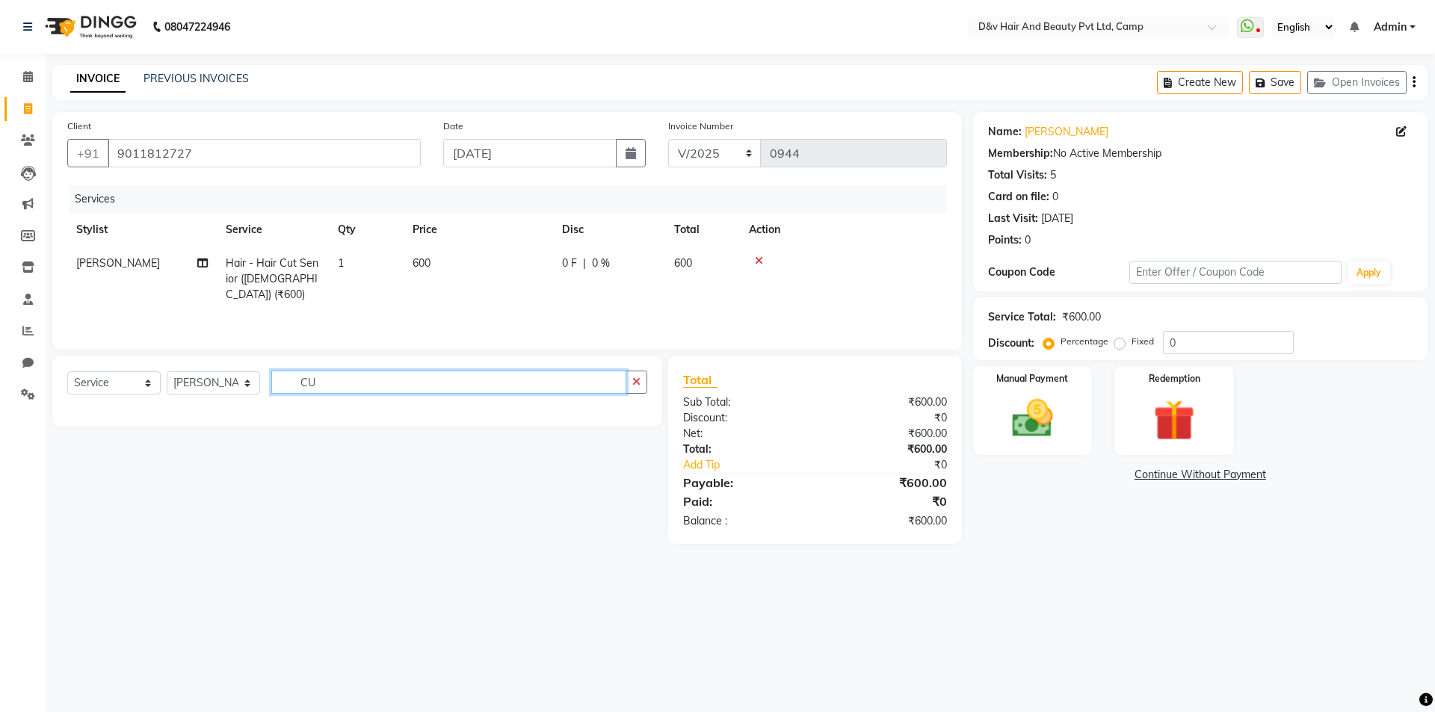
type input "C"
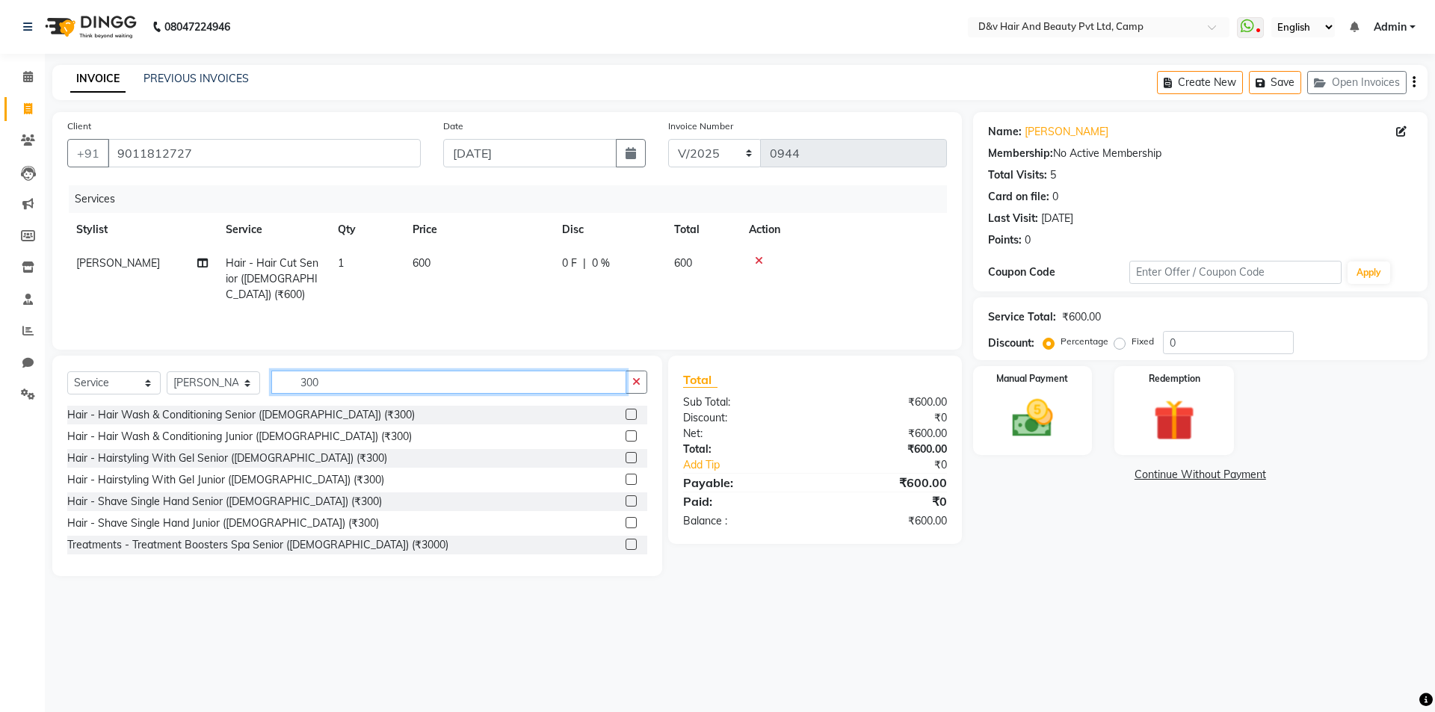
type input "300"
click at [625, 502] on label at bounding box center [630, 500] width 11 height 11
click at [625, 502] on input "checkbox" at bounding box center [630, 502] width 10 height 10
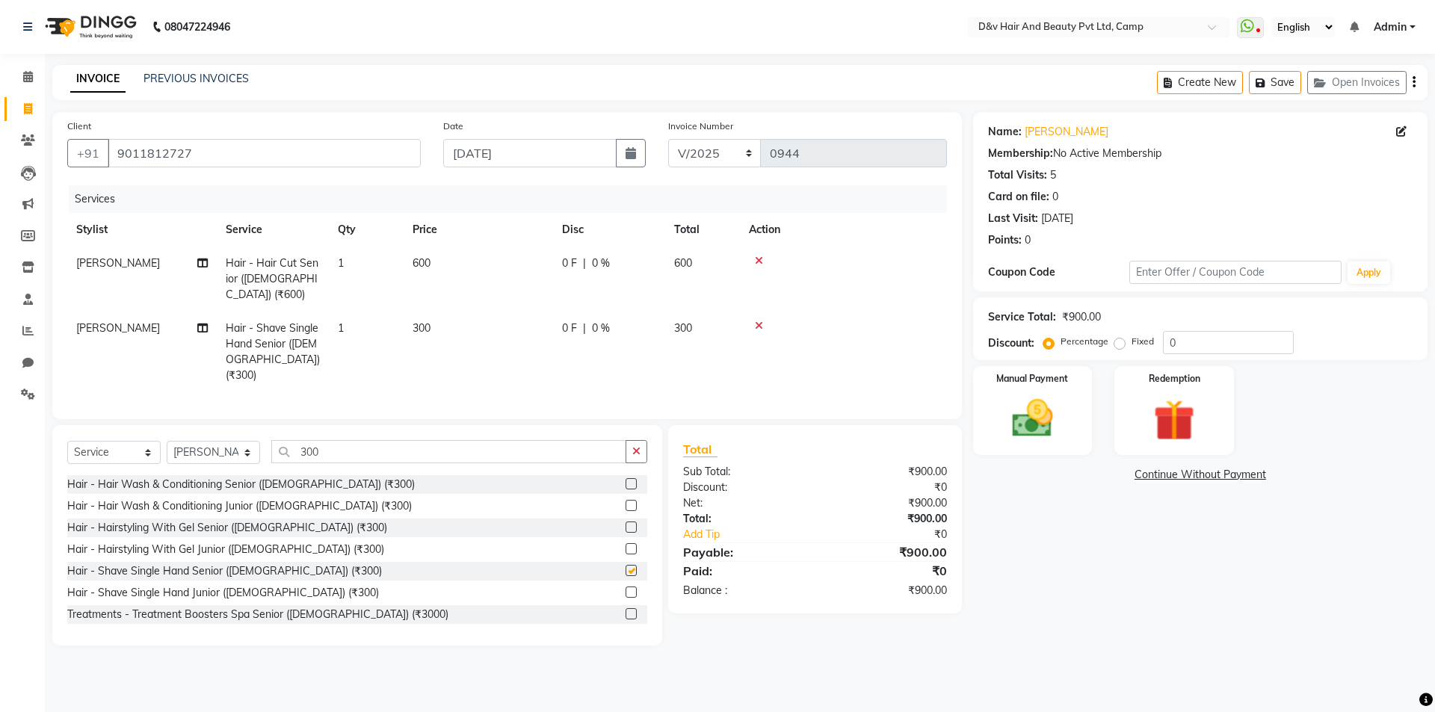
checkbox input "false"
click at [196, 441] on select "Select Stylist [PERSON_NAME] Ganesh [PERSON_NAME] [PERSON_NAME] [PERSON_NAME] P…" at bounding box center [213, 452] width 93 height 23
select select "75245"
click at [167, 441] on select "Select Stylist [PERSON_NAME] Ganesh [PERSON_NAME] [PERSON_NAME] [PERSON_NAME] P…" at bounding box center [213, 452] width 93 height 23
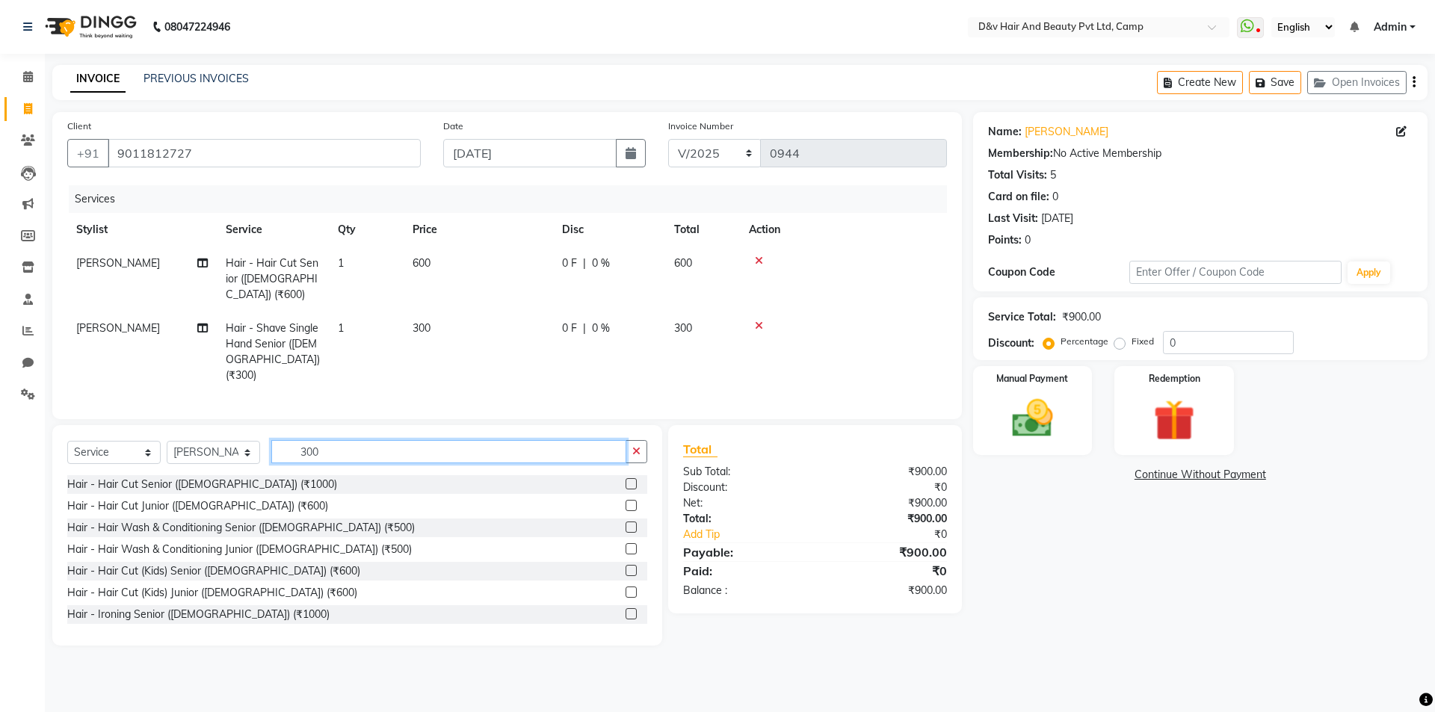
click at [360, 440] on input "300" at bounding box center [448, 451] width 355 height 23
type input "3"
type input "HEAD"
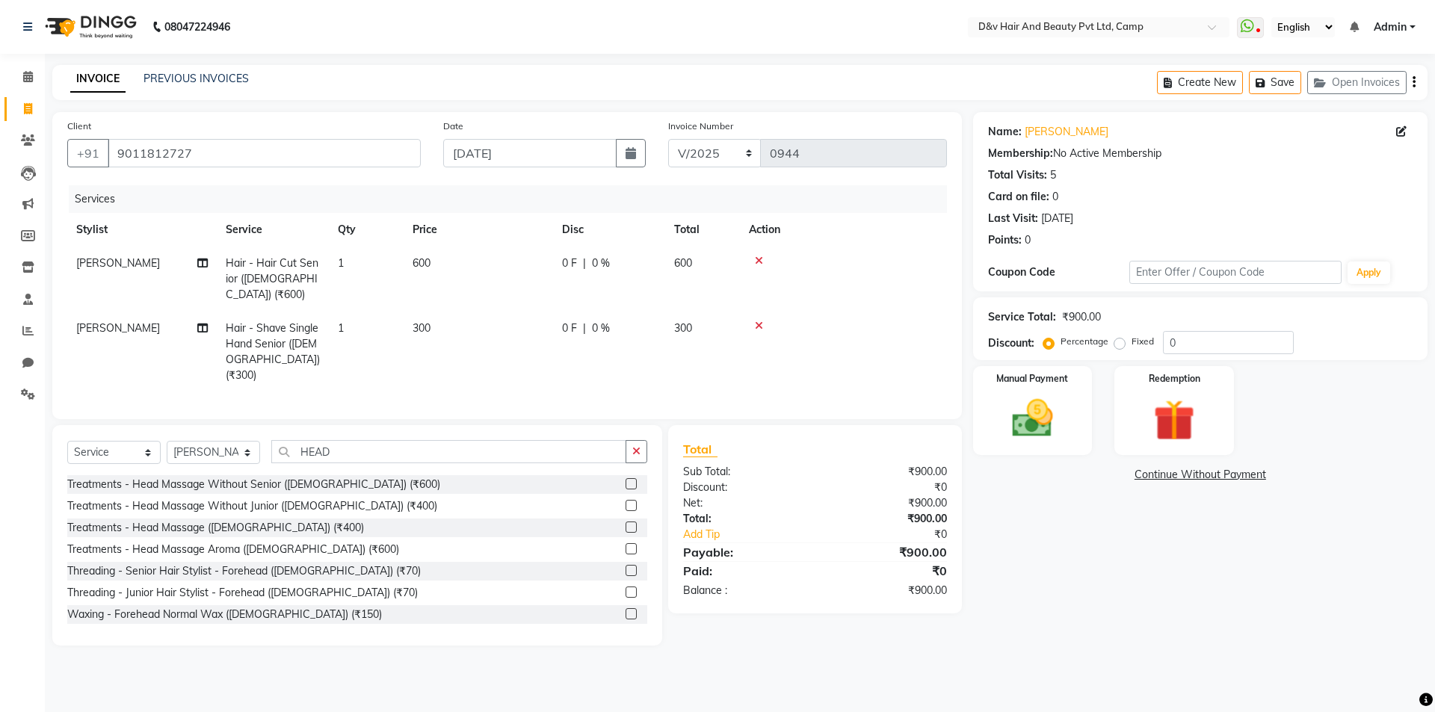
click at [625, 500] on label at bounding box center [630, 505] width 11 height 11
click at [625, 501] on input "checkbox" at bounding box center [630, 506] width 10 height 10
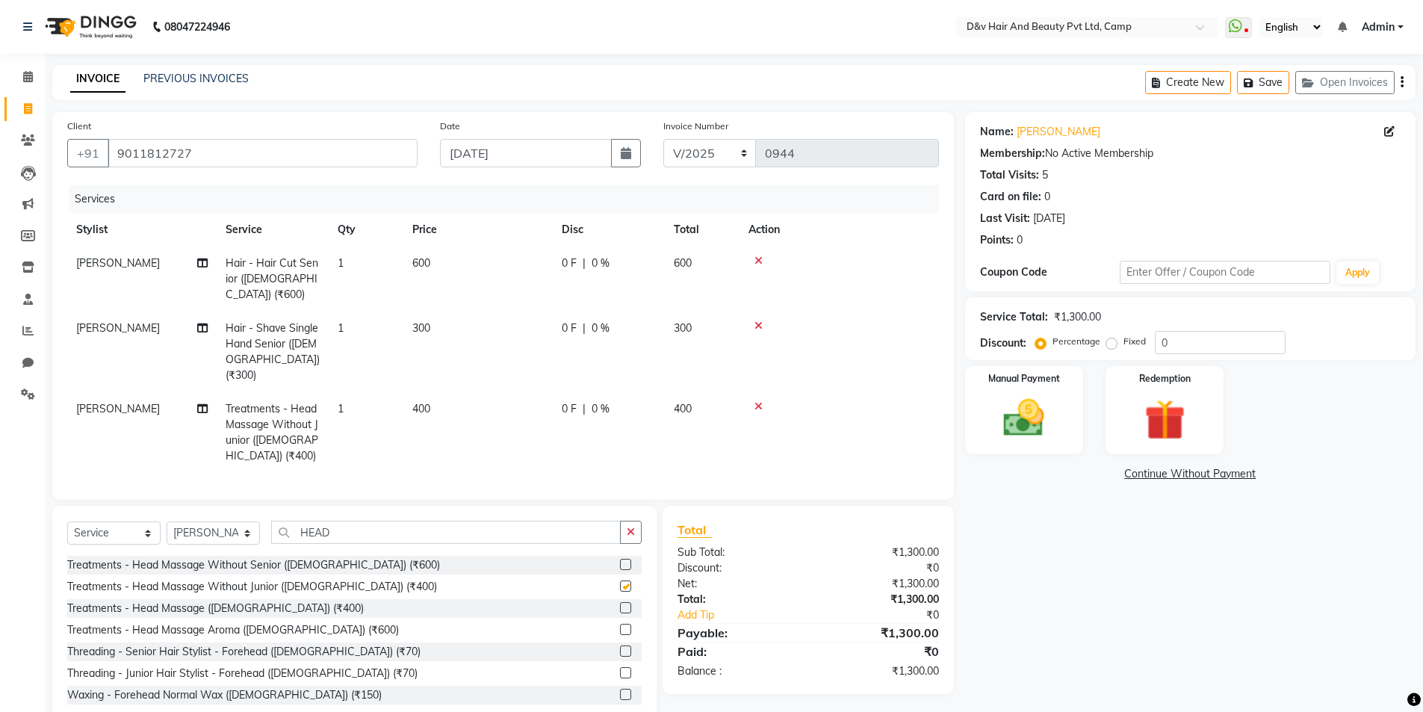
checkbox input "false"
click at [201, 522] on select "Select Stylist [PERSON_NAME] Ganesh [PERSON_NAME] [PERSON_NAME] [PERSON_NAME] P…" at bounding box center [213, 533] width 93 height 23
select select "75246"
click at [167, 522] on select "Select Stylist [PERSON_NAME] Ganesh [PERSON_NAME] [PERSON_NAME] [PERSON_NAME] P…" at bounding box center [213, 533] width 93 height 23
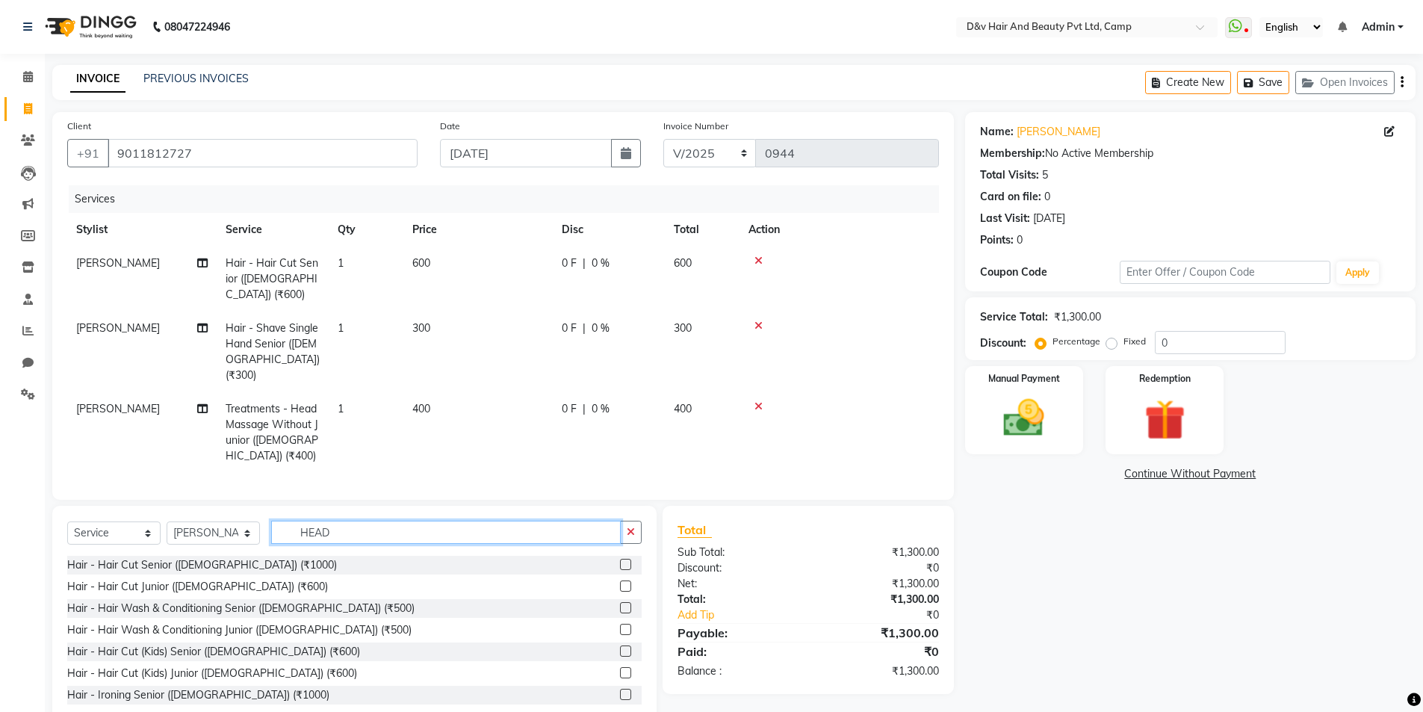
click at [335, 521] on input "HEAD" at bounding box center [446, 532] width 350 height 23
type input "H"
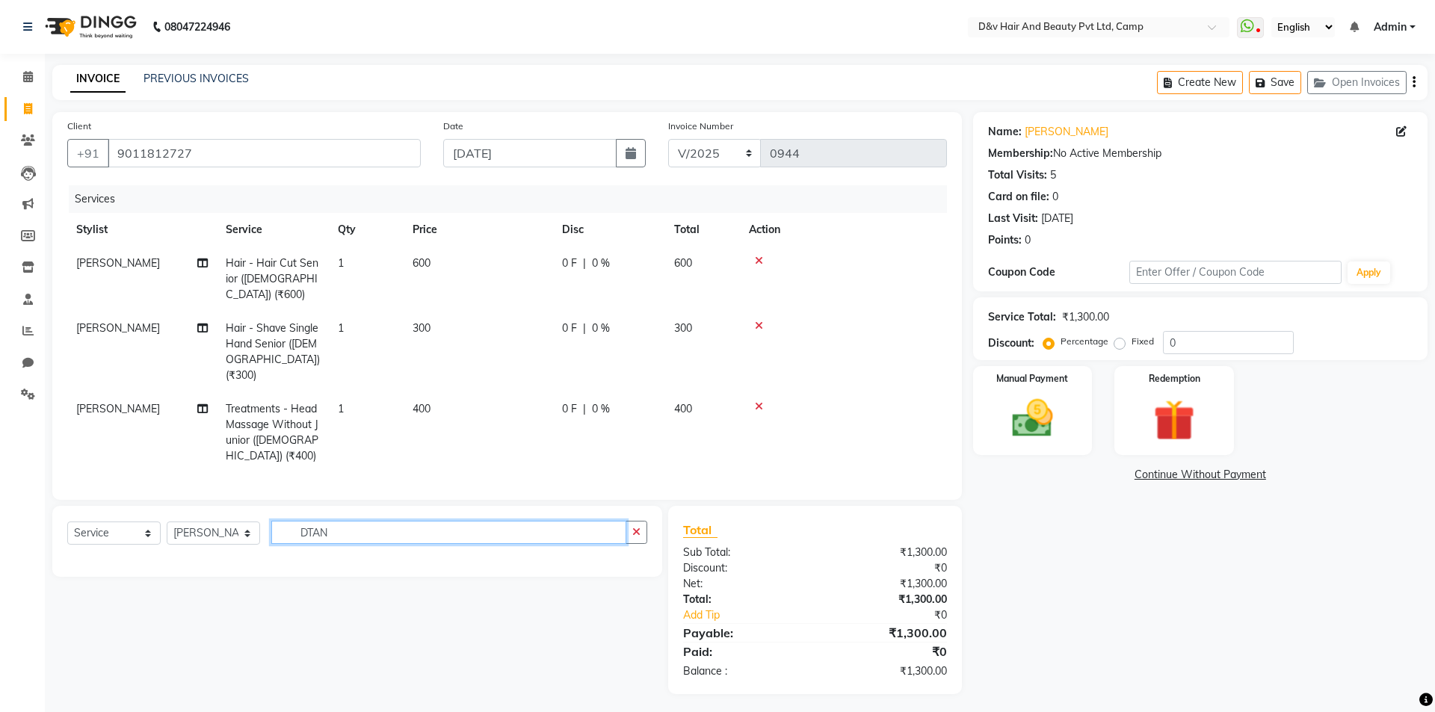
click at [308, 521] on input "DTAN" at bounding box center [448, 532] width 355 height 23
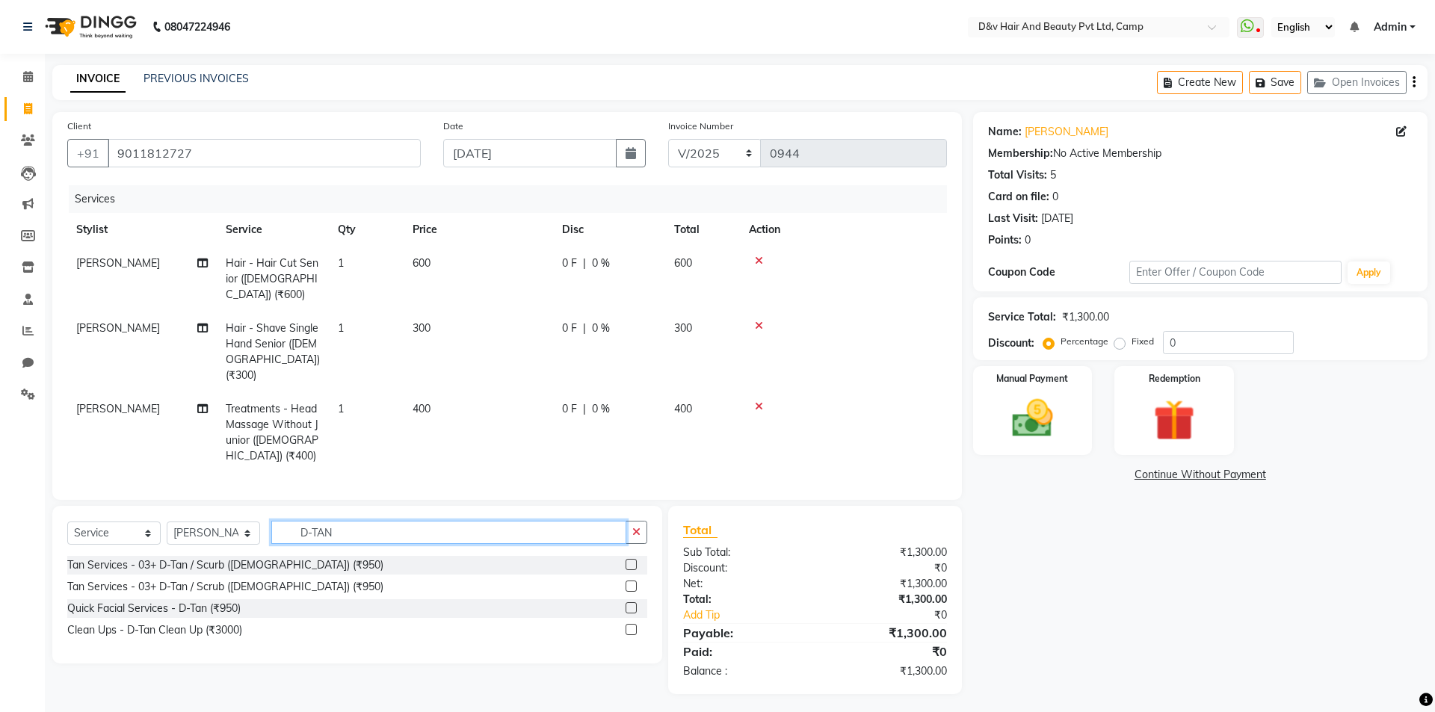
type input "D-TAN"
click at [631, 559] on label at bounding box center [630, 564] width 11 height 11
click at [631, 560] on input "checkbox" at bounding box center [630, 565] width 10 height 10
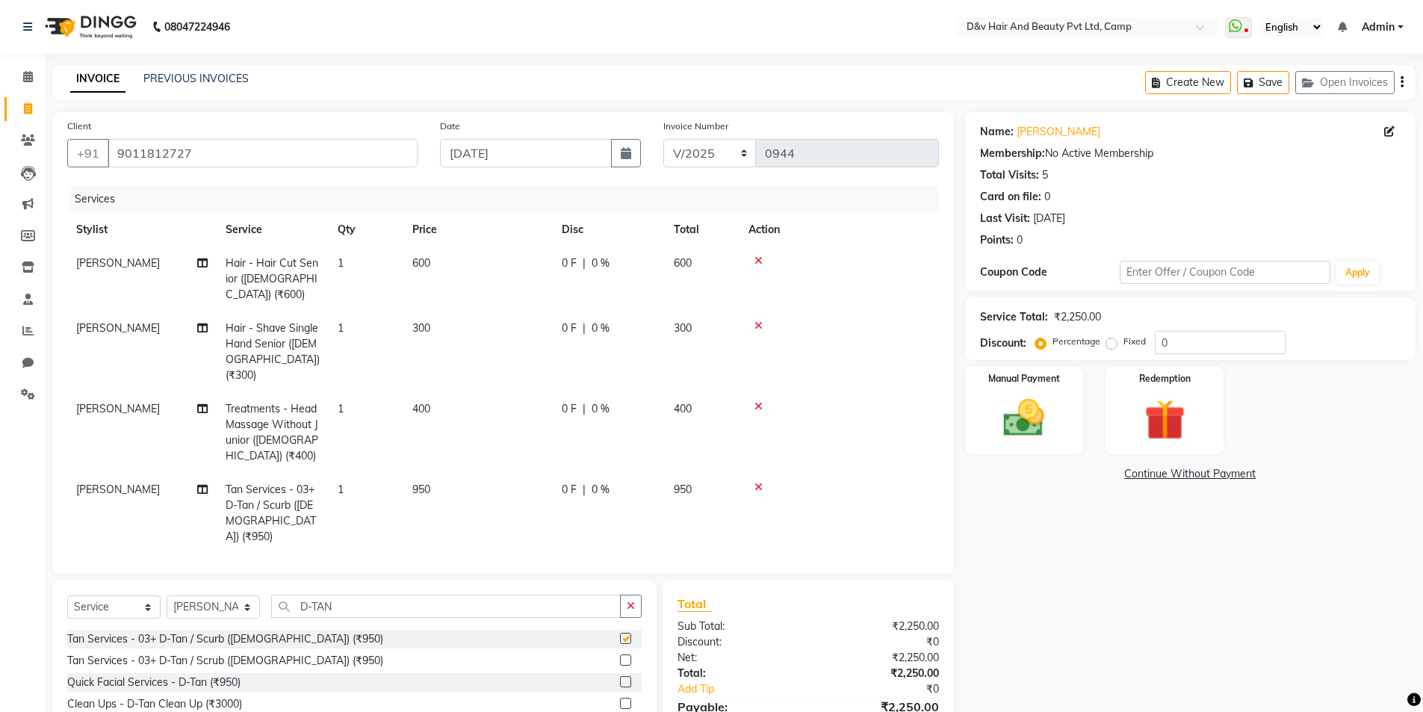
checkbox input "false"
click at [593, 321] on span "0 %" at bounding box center [601, 329] width 18 height 16
select select "75785"
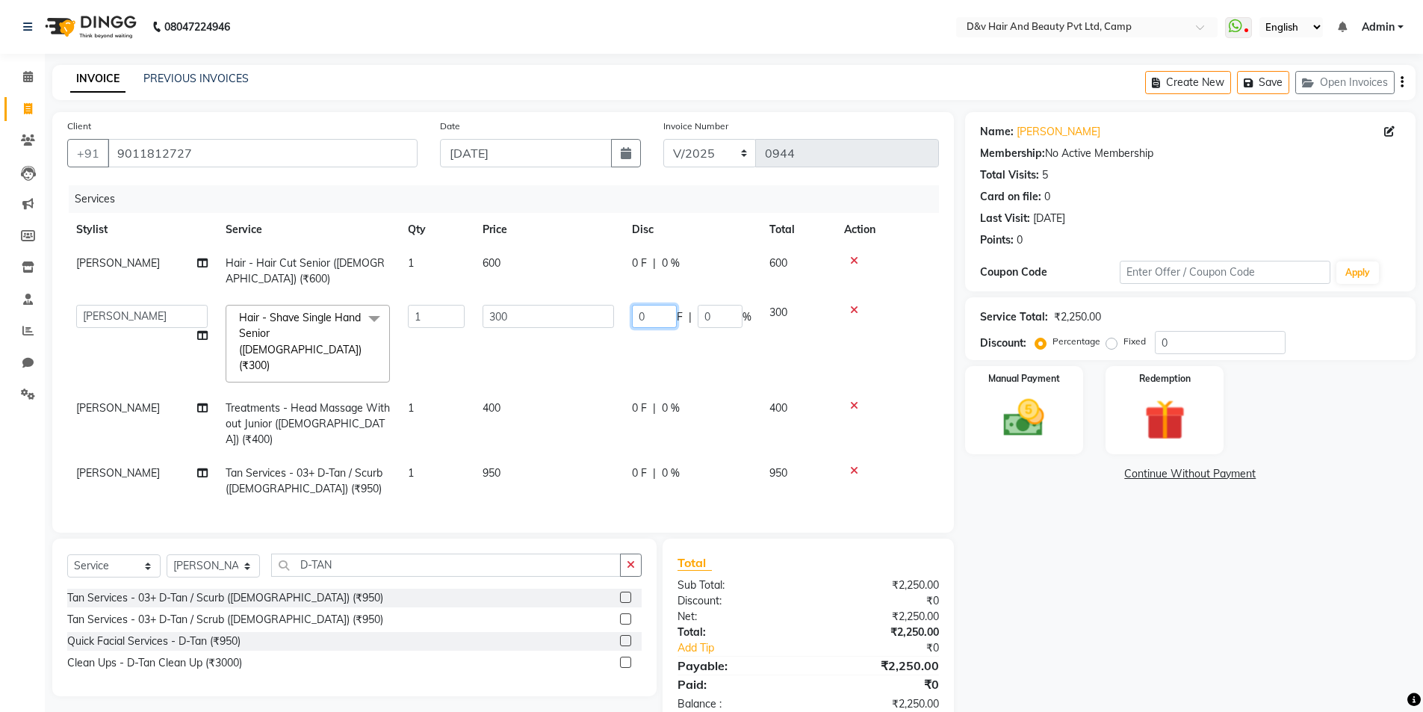
drag, startPoint x: 644, startPoint y: 317, endPoint x: 666, endPoint y: 324, distance: 22.9
click at [660, 321] on input "0" at bounding box center [654, 316] width 45 height 23
type input "100"
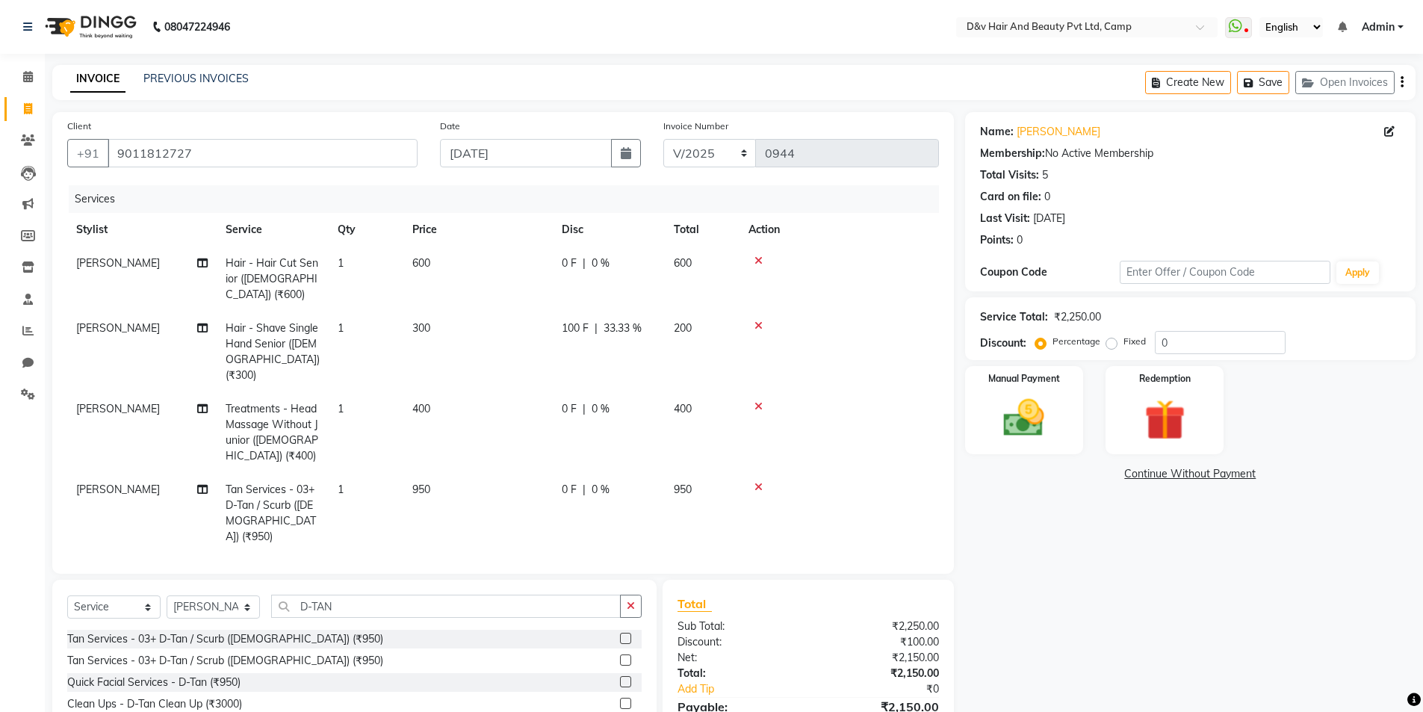
click at [668, 425] on tbody "Venky Ragir Hair - Hair Cut Senior (Male) (₹600) 1 600 0 F | 0 % 600 Venky Ragi…" at bounding box center [503, 400] width 872 height 307
click at [594, 482] on span "0 %" at bounding box center [601, 490] width 18 height 16
select select "75246"
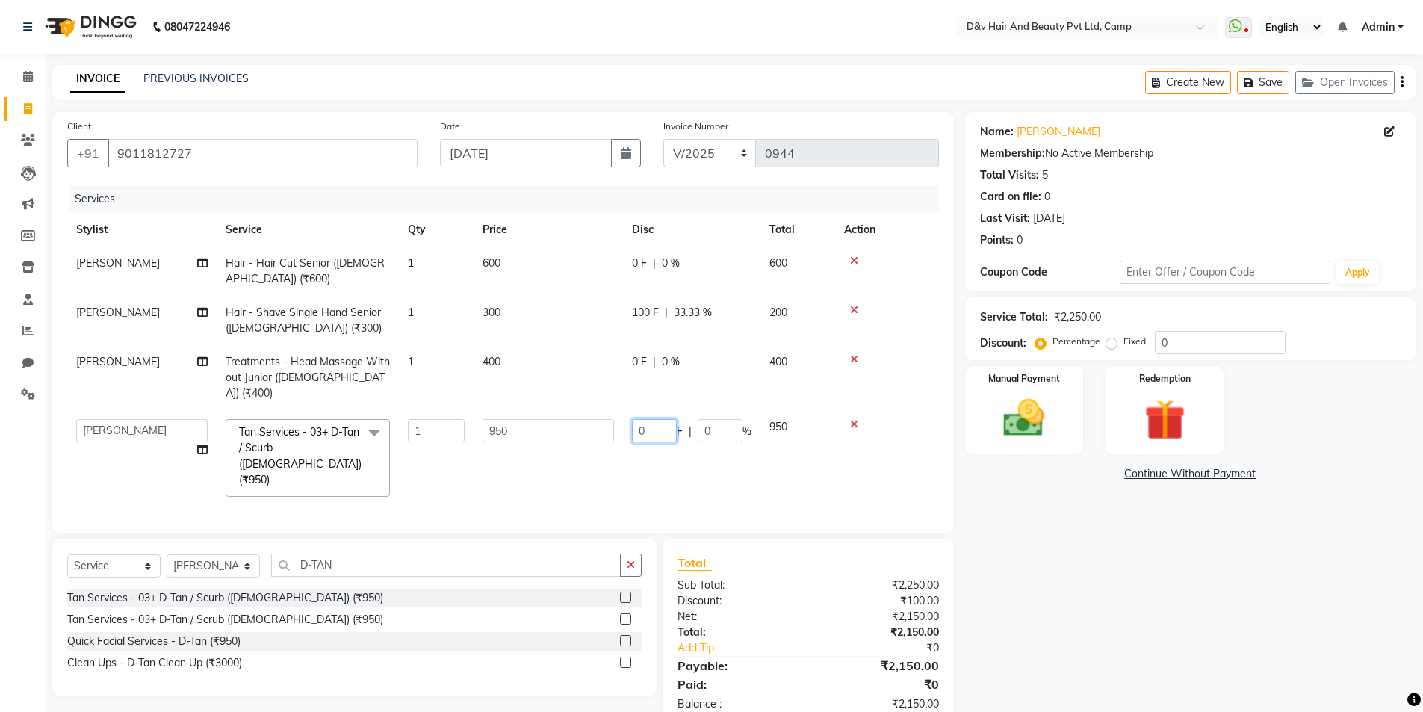
drag, startPoint x: 638, startPoint y: 414, endPoint x: 724, endPoint y: 414, distance: 85.9
click at [640, 419] on input "0" at bounding box center [654, 430] width 45 height 23
type input "50"
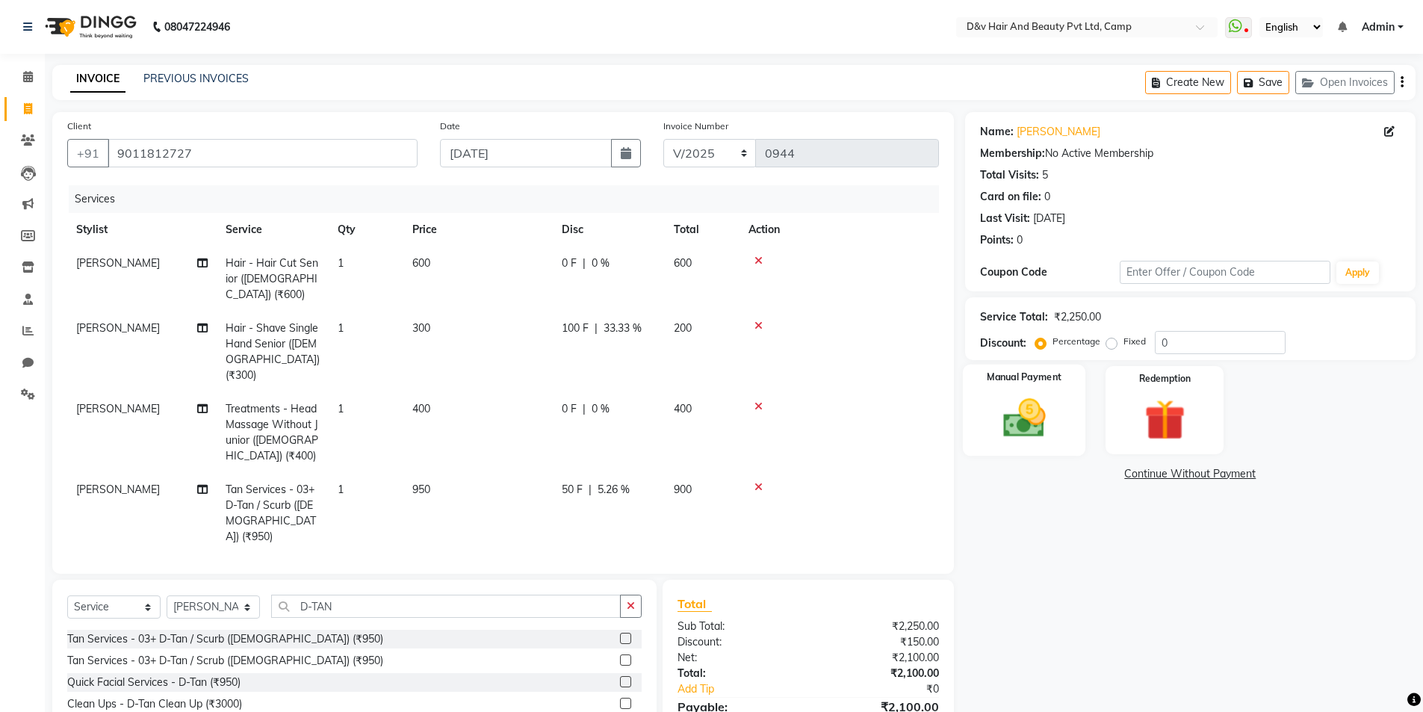
click at [1026, 427] on img at bounding box center [1024, 418] width 69 height 49
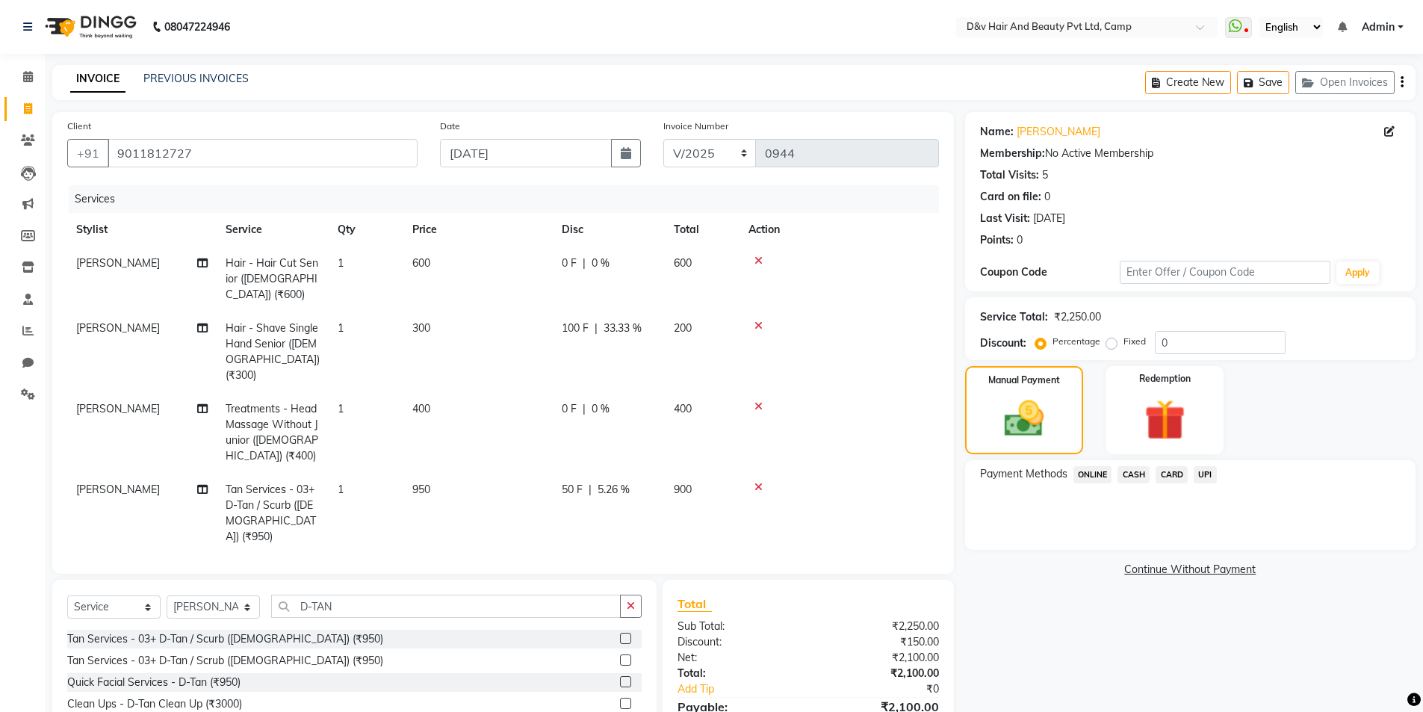
click at [1133, 473] on span "CASH" at bounding box center [1134, 474] width 32 height 17
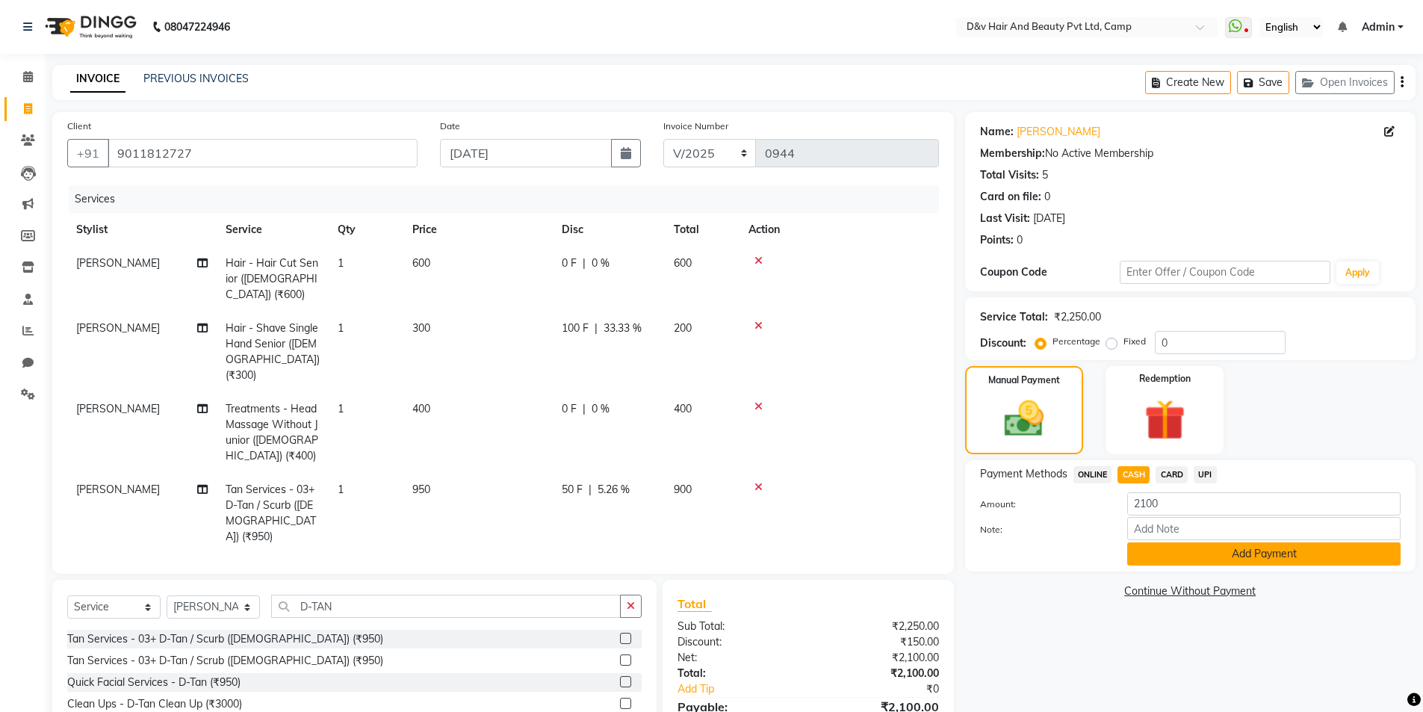
click at [1240, 551] on button "Add Payment" at bounding box center [1263, 553] width 273 height 23
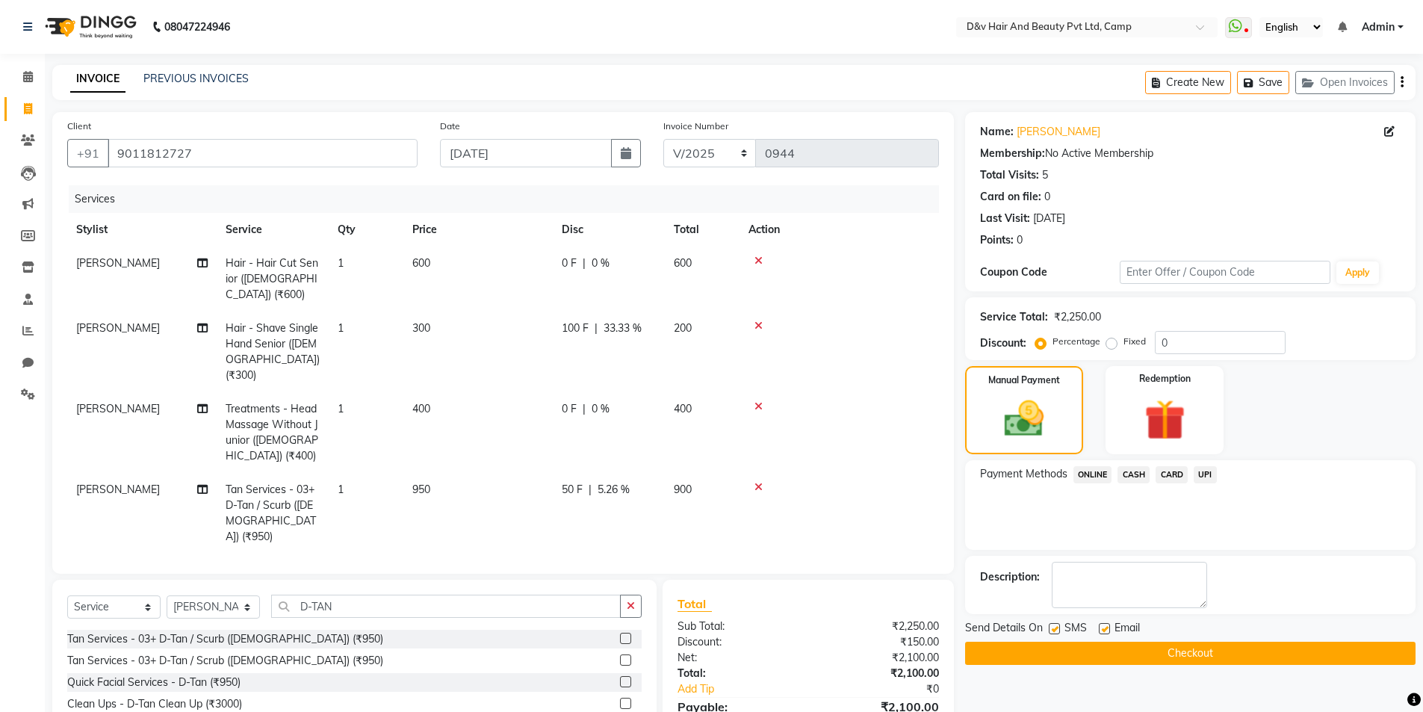
click at [1193, 655] on button "Checkout" at bounding box center [1190, 653] width 451 height 23
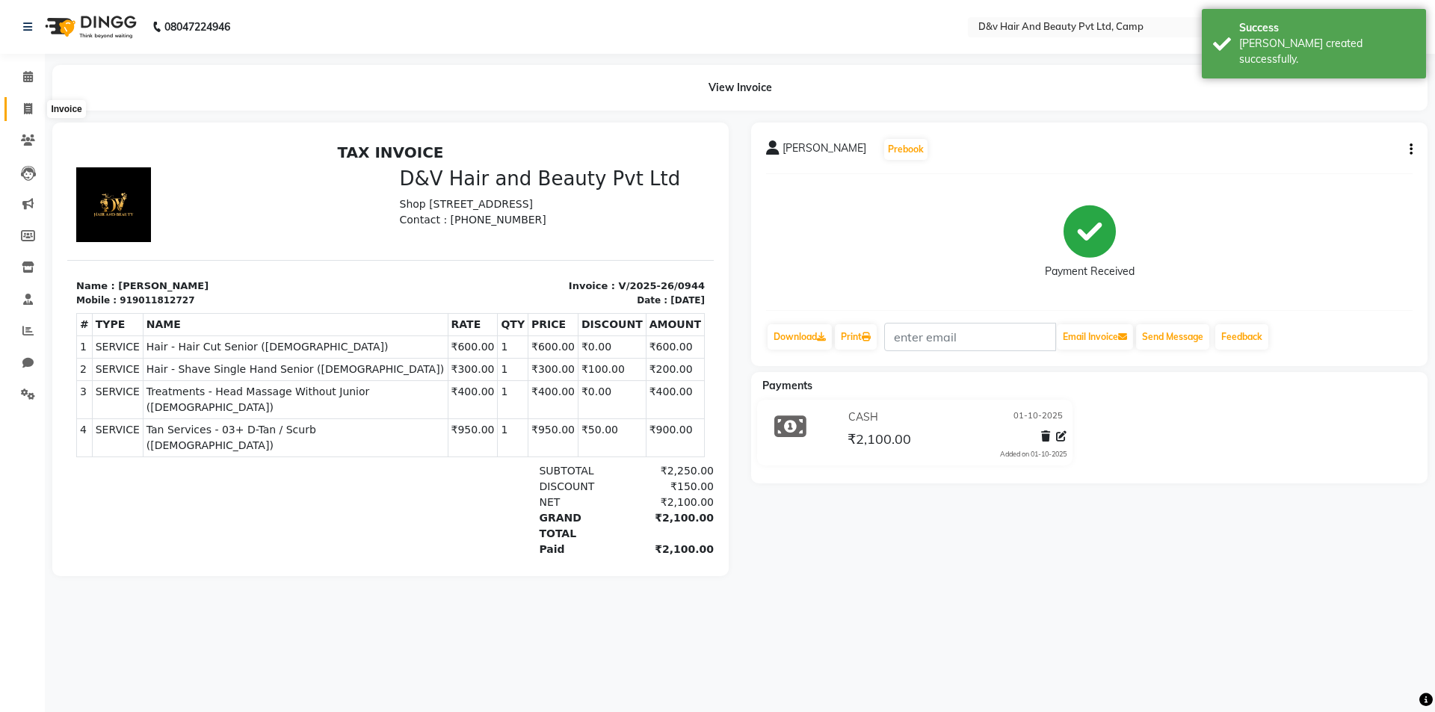
click at [34, 107] on span at bounding box center [28, 109] width 26 height 17
select select "service"
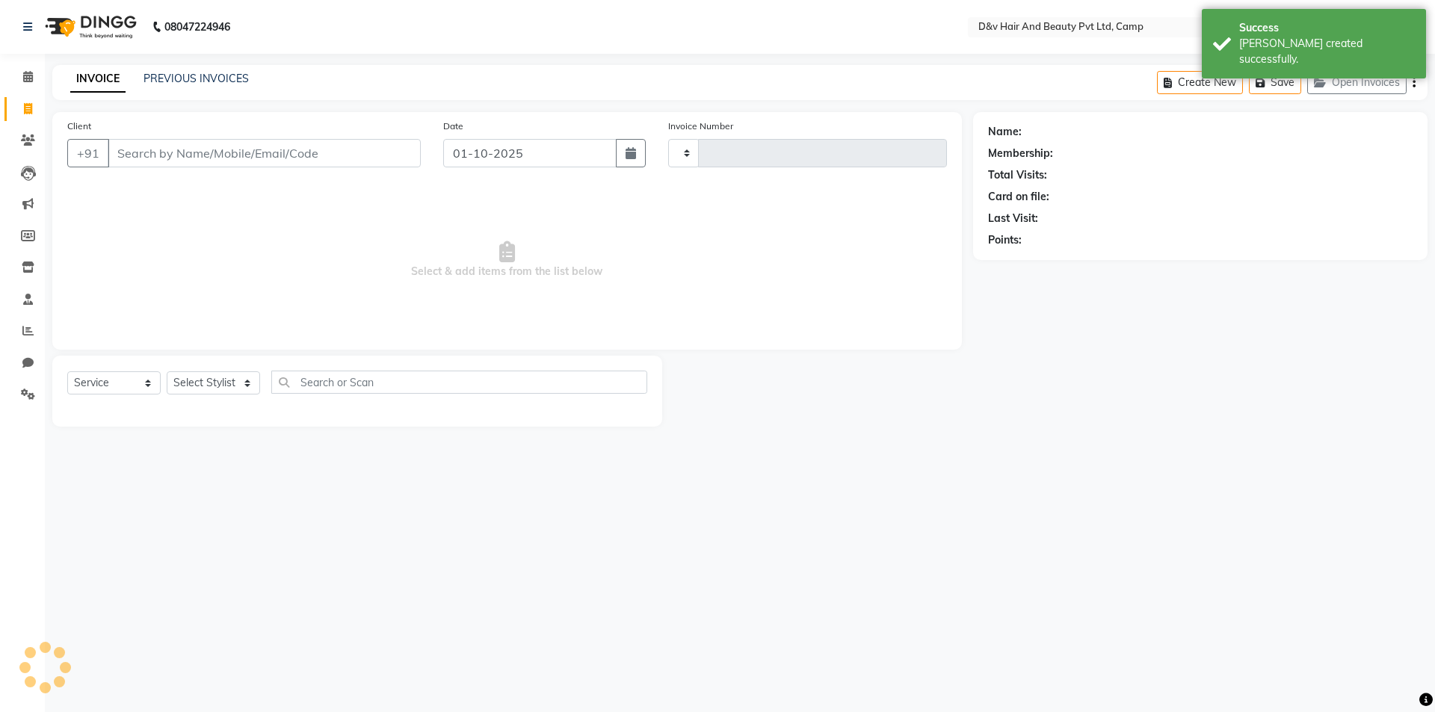
type input "0945"
select select "8107"
click at [160, 151] on input "Client" at bounding box center [264, 153] width 313 height 28
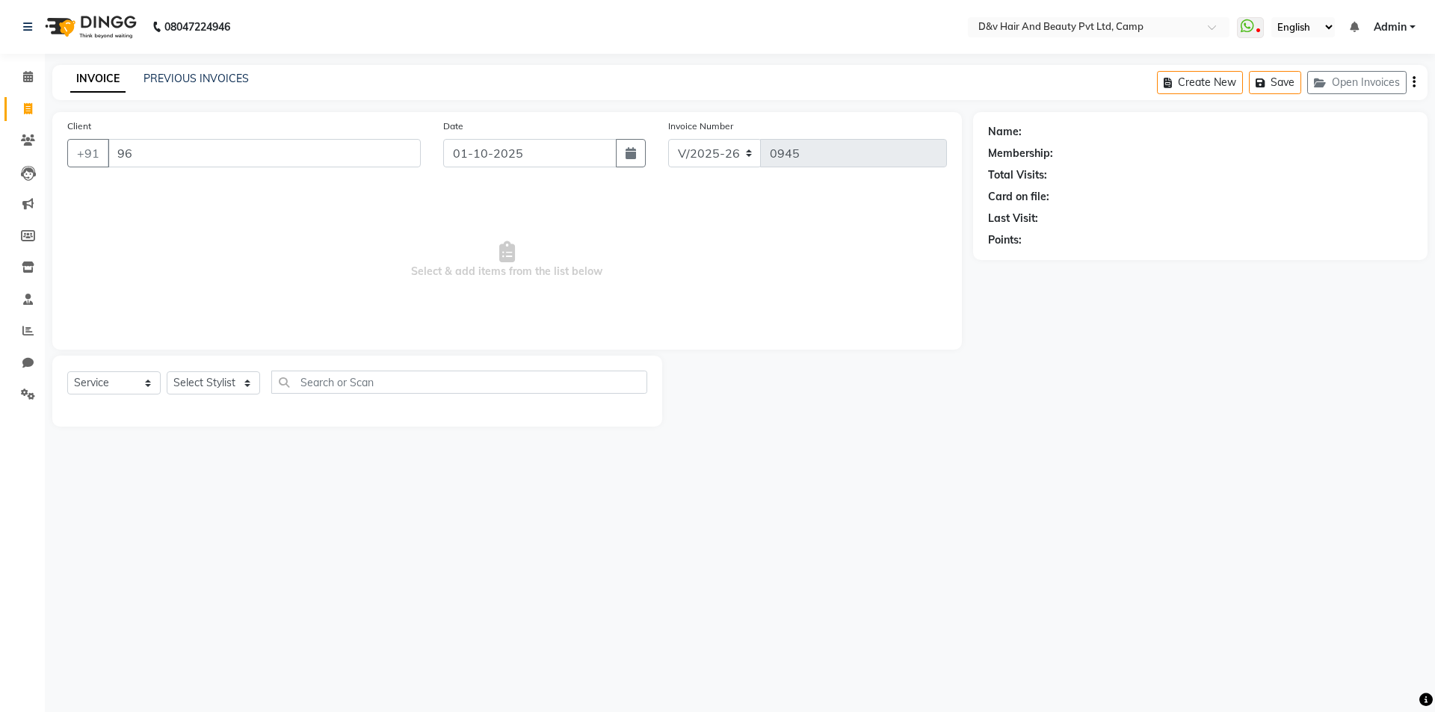
type input "9"
type input "9665008141"
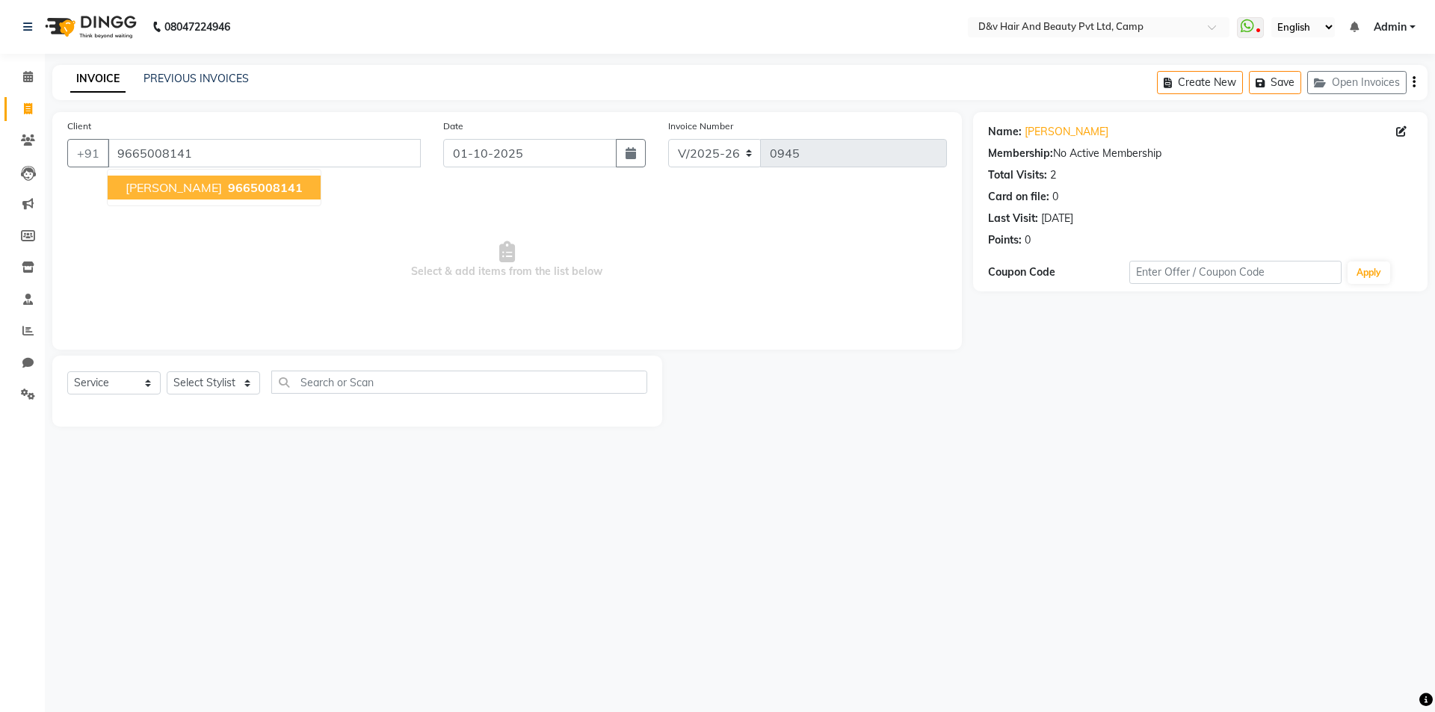
drag, startPoint x: 188, startPoint y: 186, endPoint x: 713, endPoint y: 74, distance: 536.3
click at [228, 180] on span "9665008141" at bounding box center [265, 187] width 75 height 15
click at [525, 138] on div "Date 01-10-2025" at bounding box center [545, 148] width 226 height 61
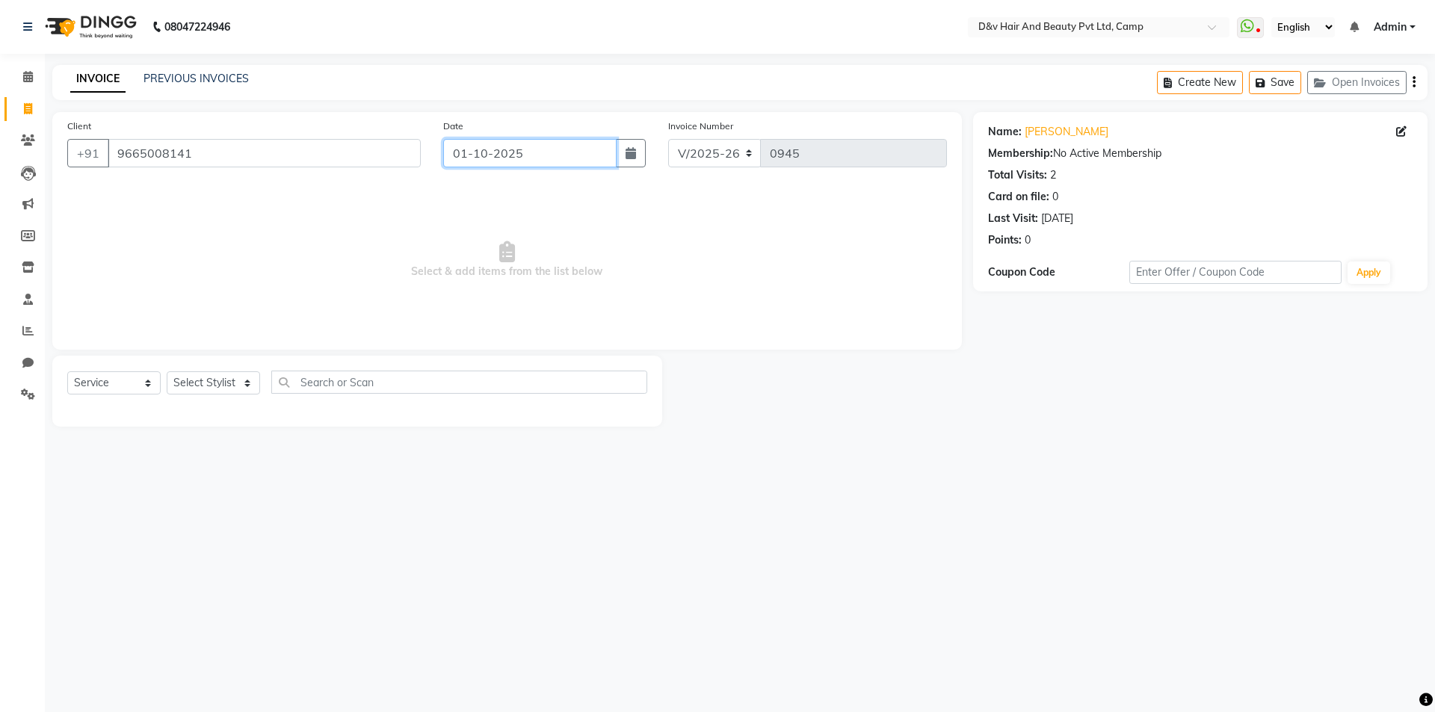
click at [480, 156] on input "01-10-2025" at bounding box center [530, 153] width 174 height 28
select select "10"
select select "2025"
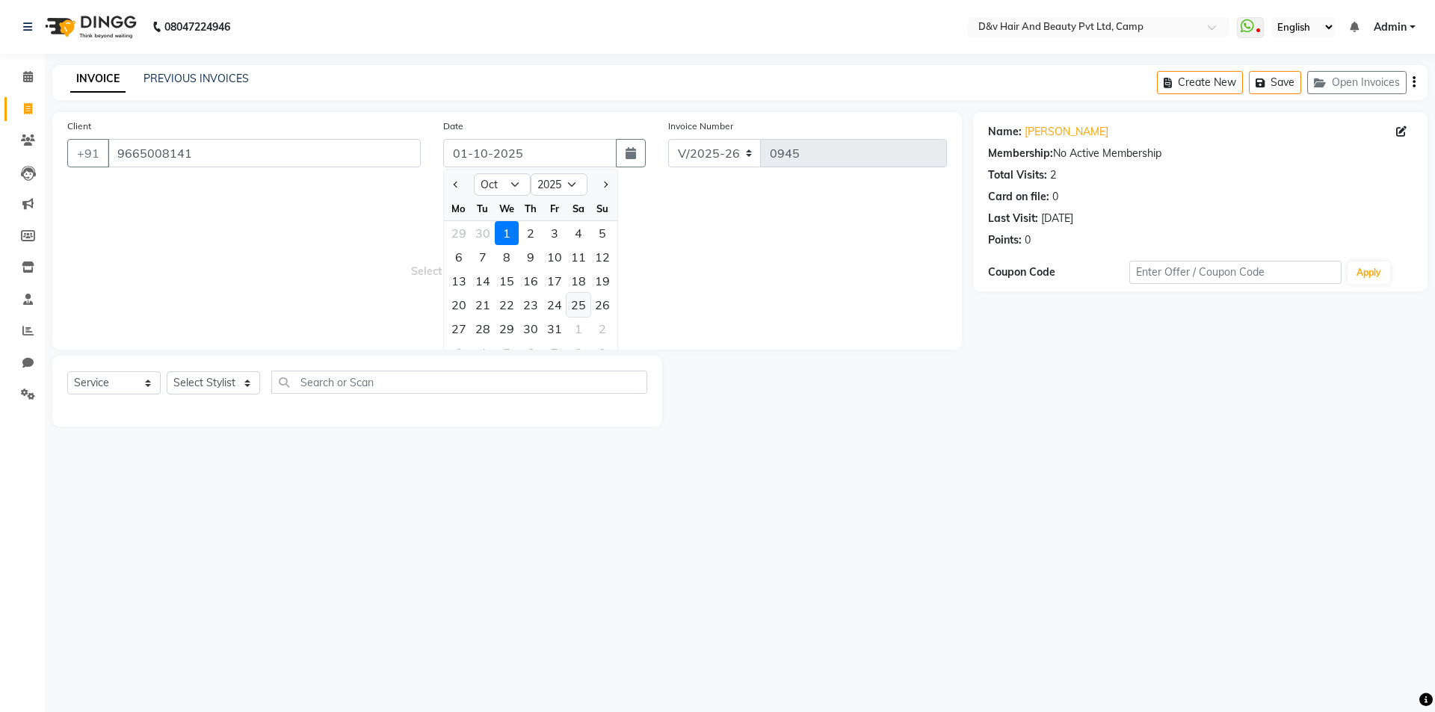
click at [579, 310] on div "25" at bounding box center [578, 305] width 24 height 24
type input "25-10-2025"
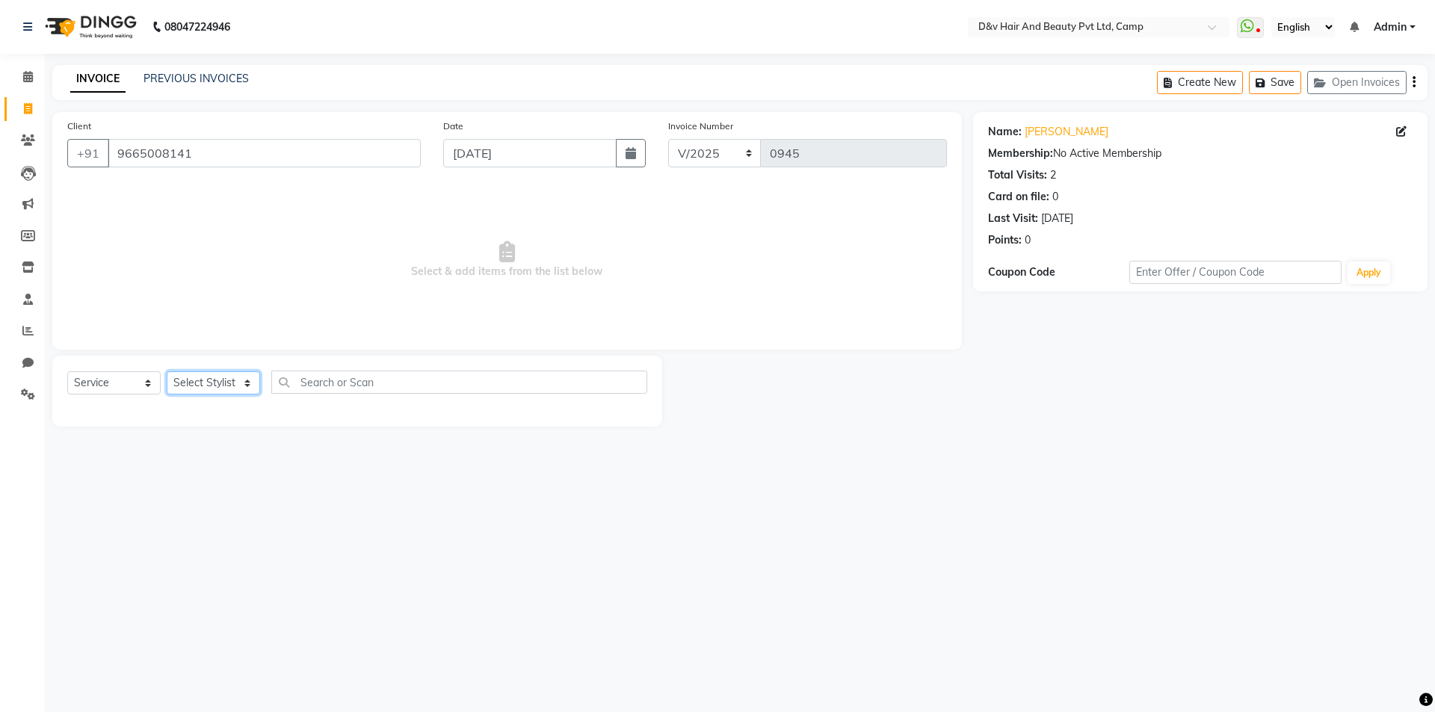
drag, startPoint x: 202, startPoint y: 388, endPoint x: 212, endPoint y: 372, distance: 18.9
click at [202, 386] on select "Select Stylist [PERSON_NAME] Ganesh [PERSON_NAME] [PERSON_NAME] [PERSON_NAME] P…" at bounding box center [213, 382] width 93 height 23
select select "75785"
click at [167, 371] on select "Select Stylist [PERSON_NAME] Ganesh [PERSON_NAME] [PERSON_NAME] [PERSON_NAME] P…" at bounding box center [213, 382] width 93 height 23
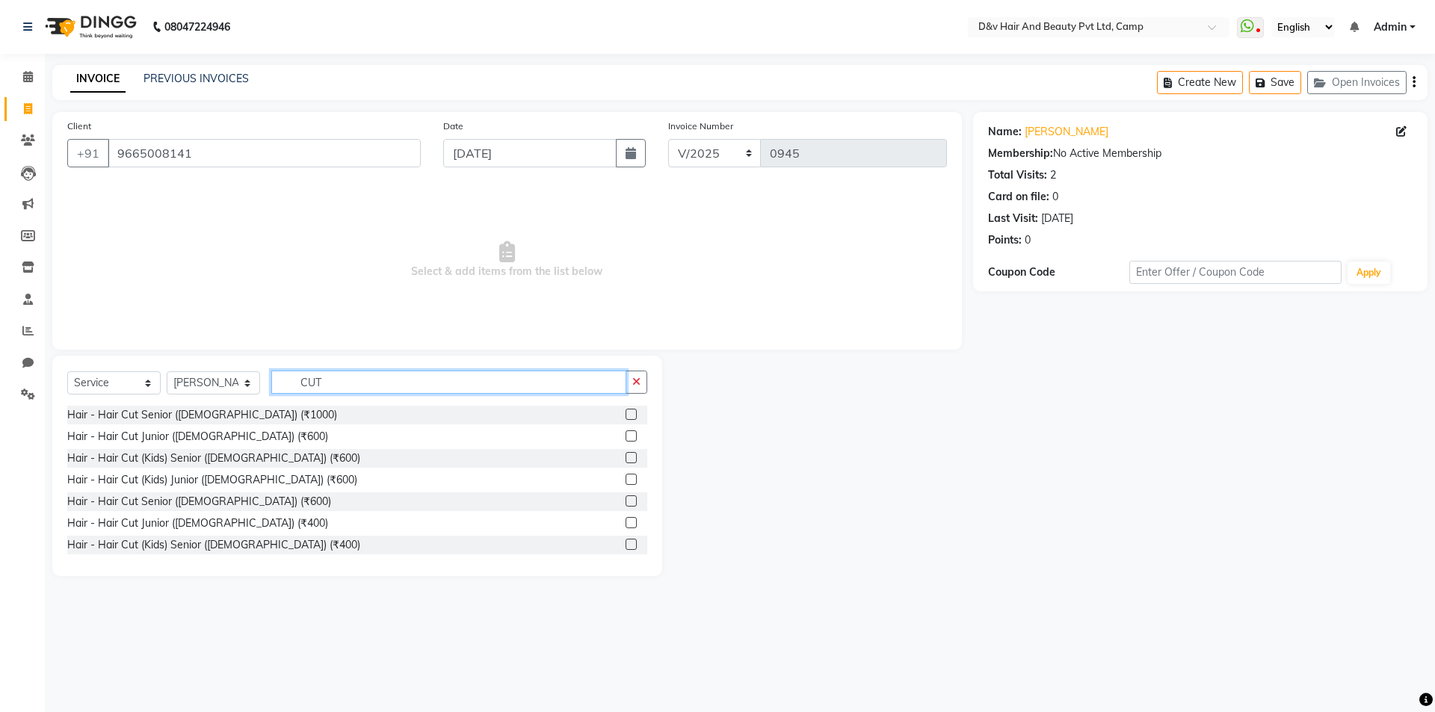
drag, startPoint x: 315, startPoint y: 383, endPoint x: 271, endPoint y: 380, distance: 44.2
click at [314, 382] on input "CUT" at bounding box center [448, 382] width 355 height 23
type input "CUT"
click at [625, 504] on label at bounding box center [630, 500] width 11 height 11
click at [625, 504] on input "checkbox" at bounding box center [630, 502] width 10 height 10
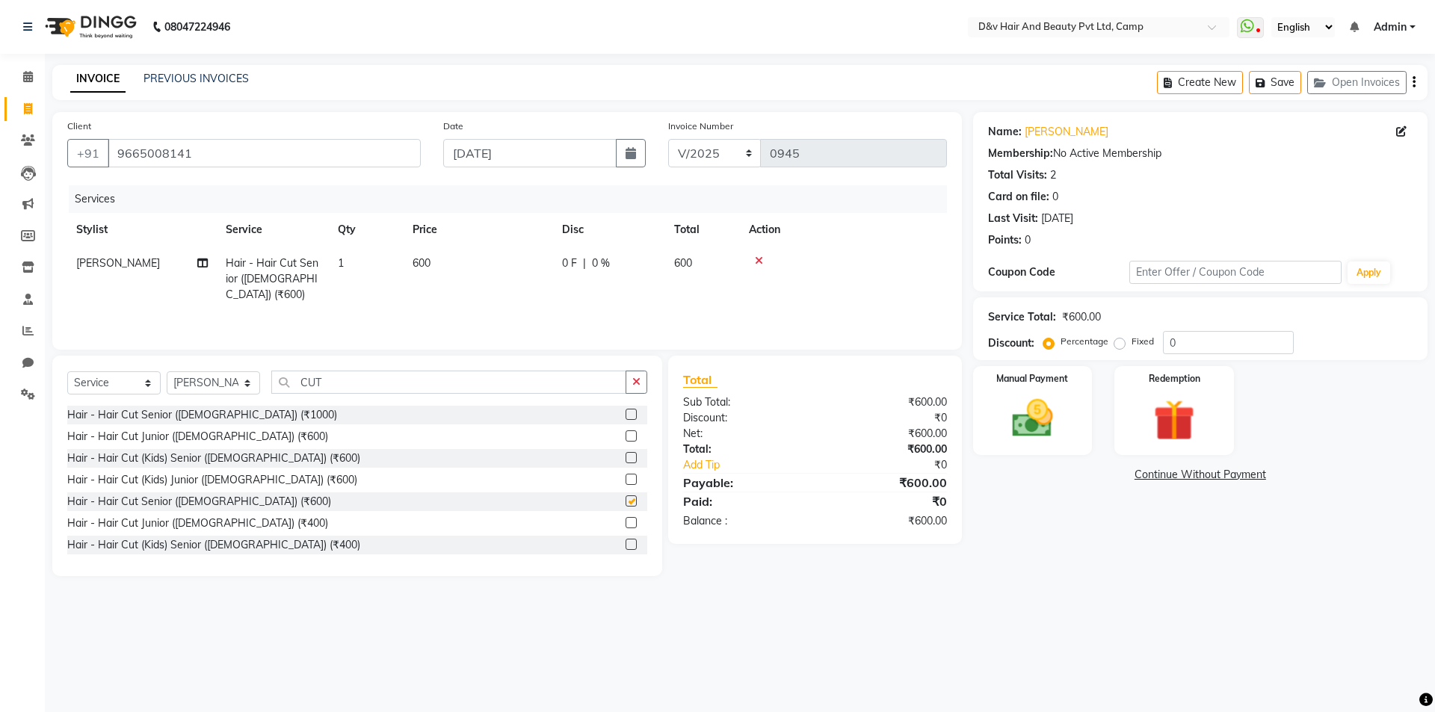
checkbox input "false"
click at [332, 379] on input "CUT" at bounding box center [448, 382] width 355 height 23
type input "C"
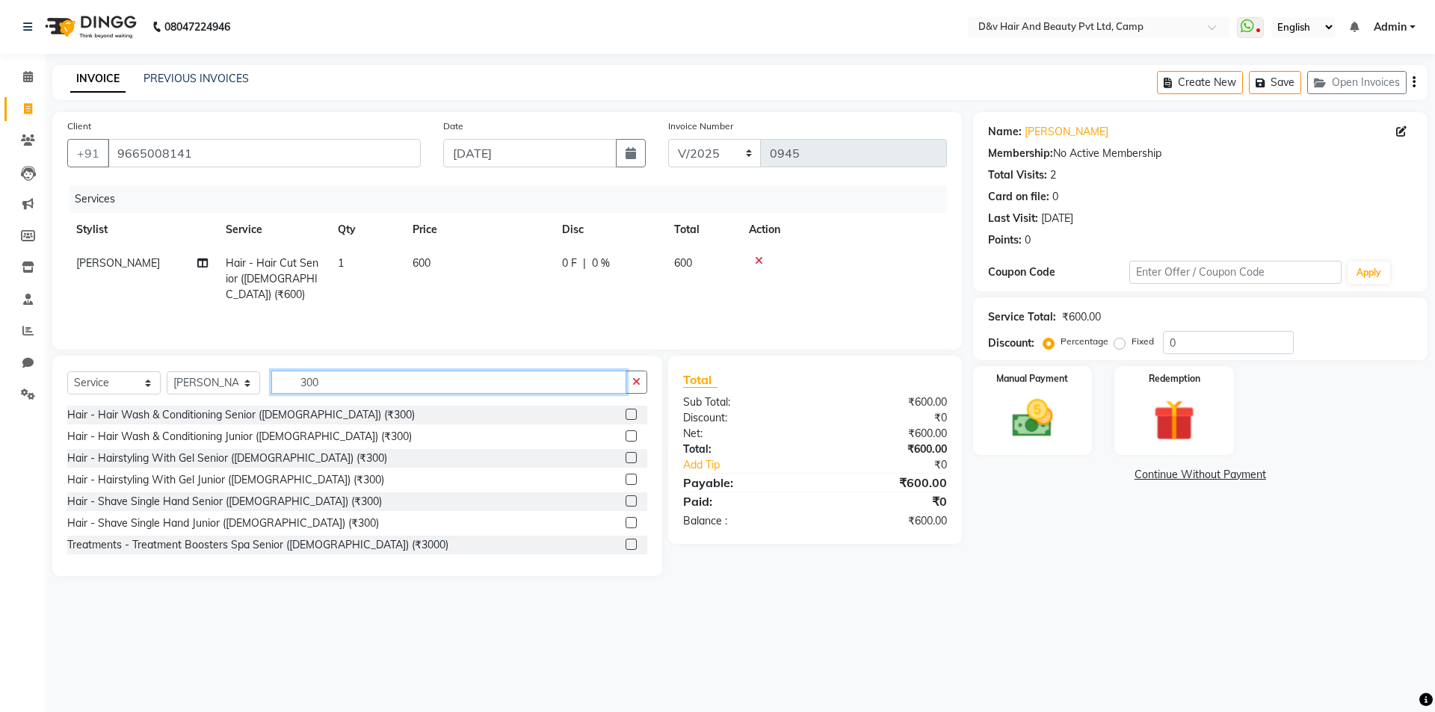
type input "300"
click at [625, 501] on label at bounding box center [630, 500] width 11 height 11
click at [625, 501] on input "checkbox" at bounding box center [630, 502] width 10 height 10
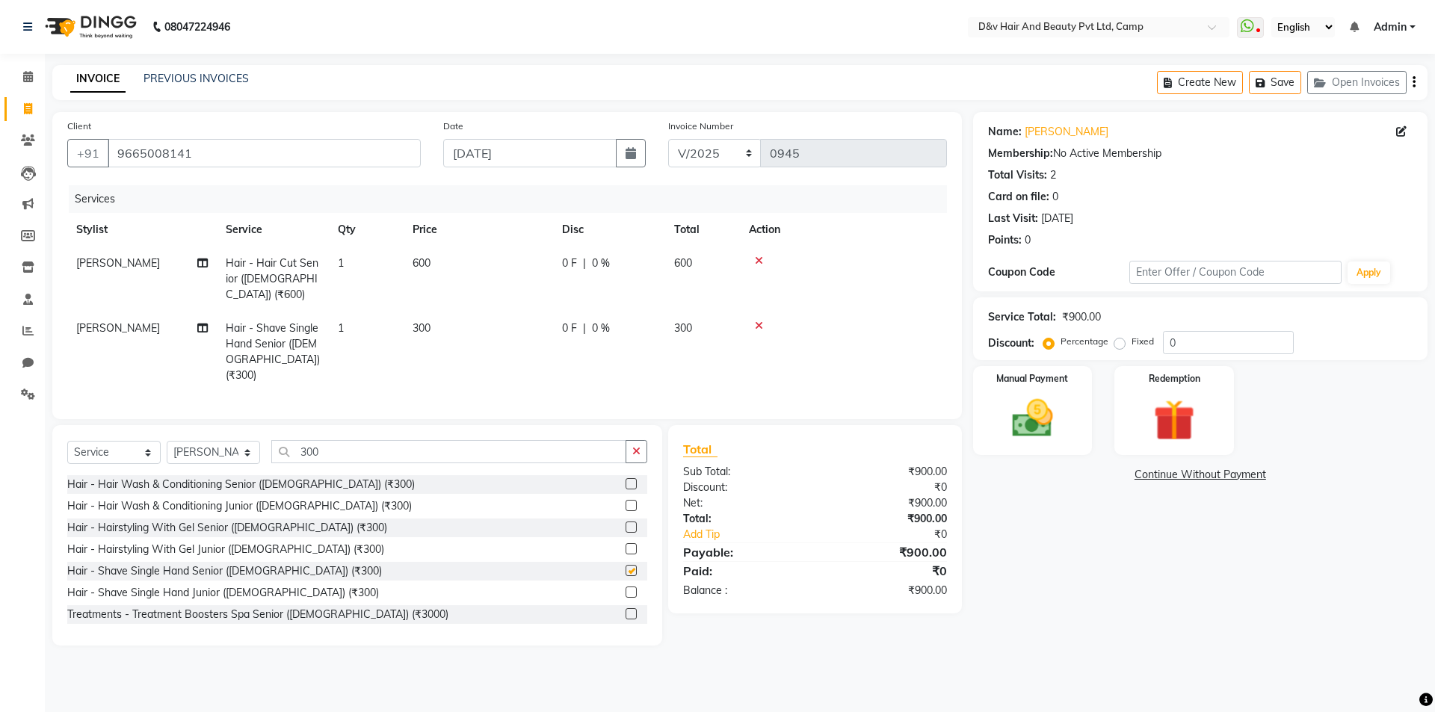
checkbox input "false"
click at [589, 321] on div "0 F | 0 %" at bounding box center [609, 329] width 94 height 16
select select "75785"
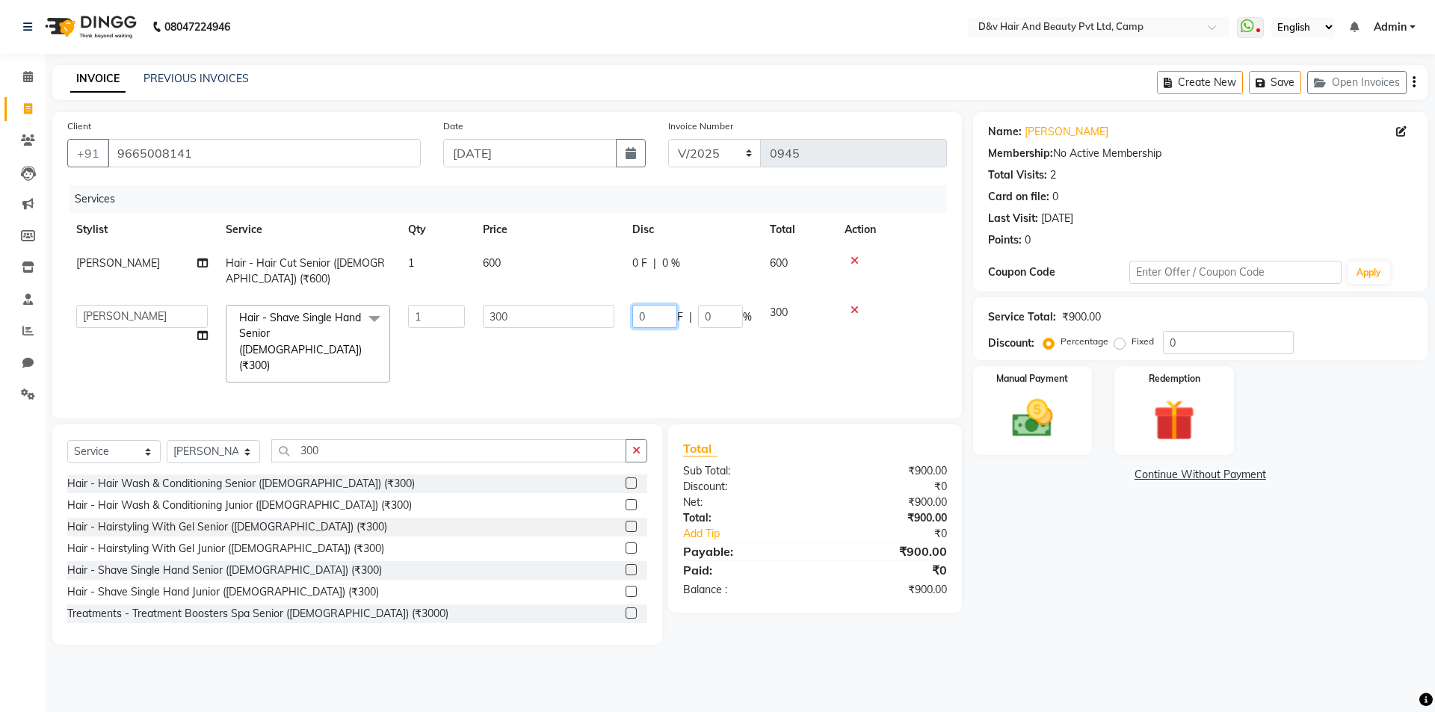
click at [640, 318] on input "0" at bounding box center [654, 316] width 45 height 23
type input "100"
click at [1034, 419] on img at bounding box center [1031, 418] width 69 height 49
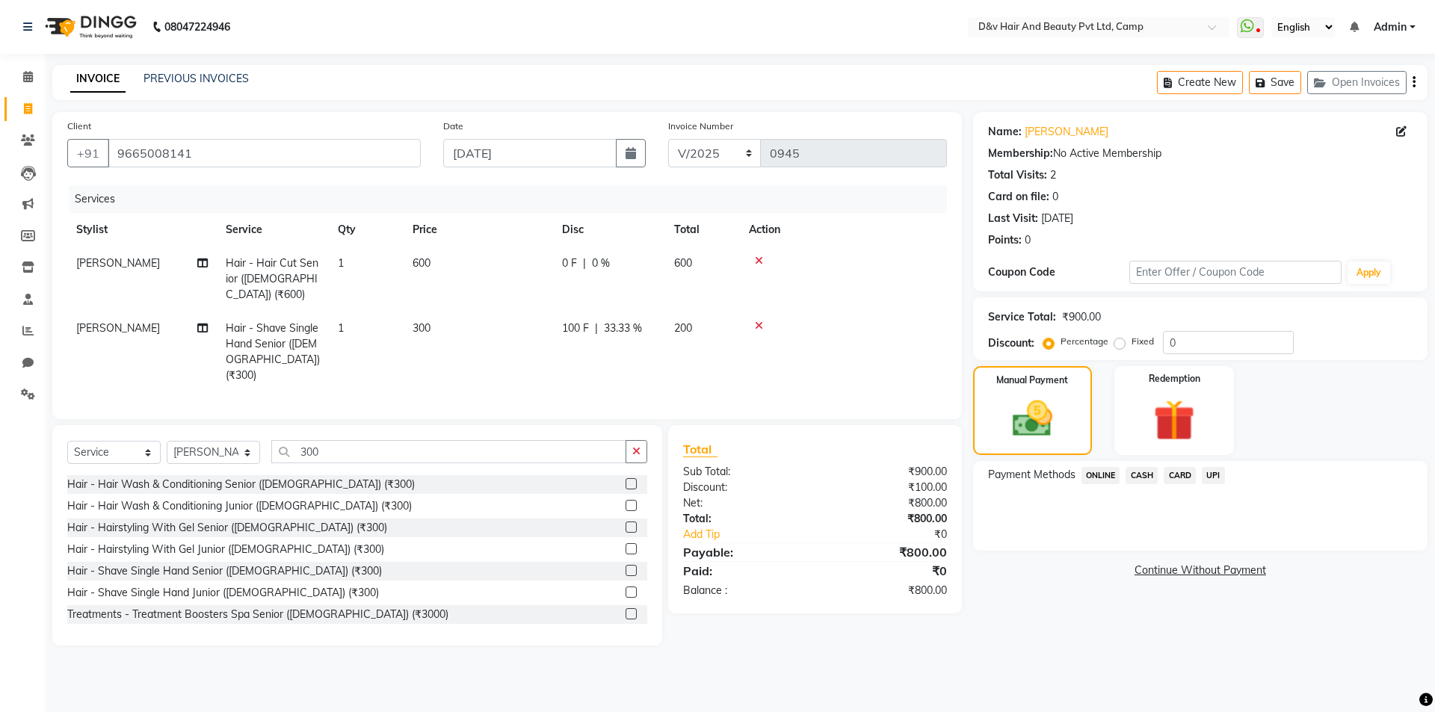
click at [1144, 474] on span "CASH" at bounding box center [1141, 475] width 32 height 17
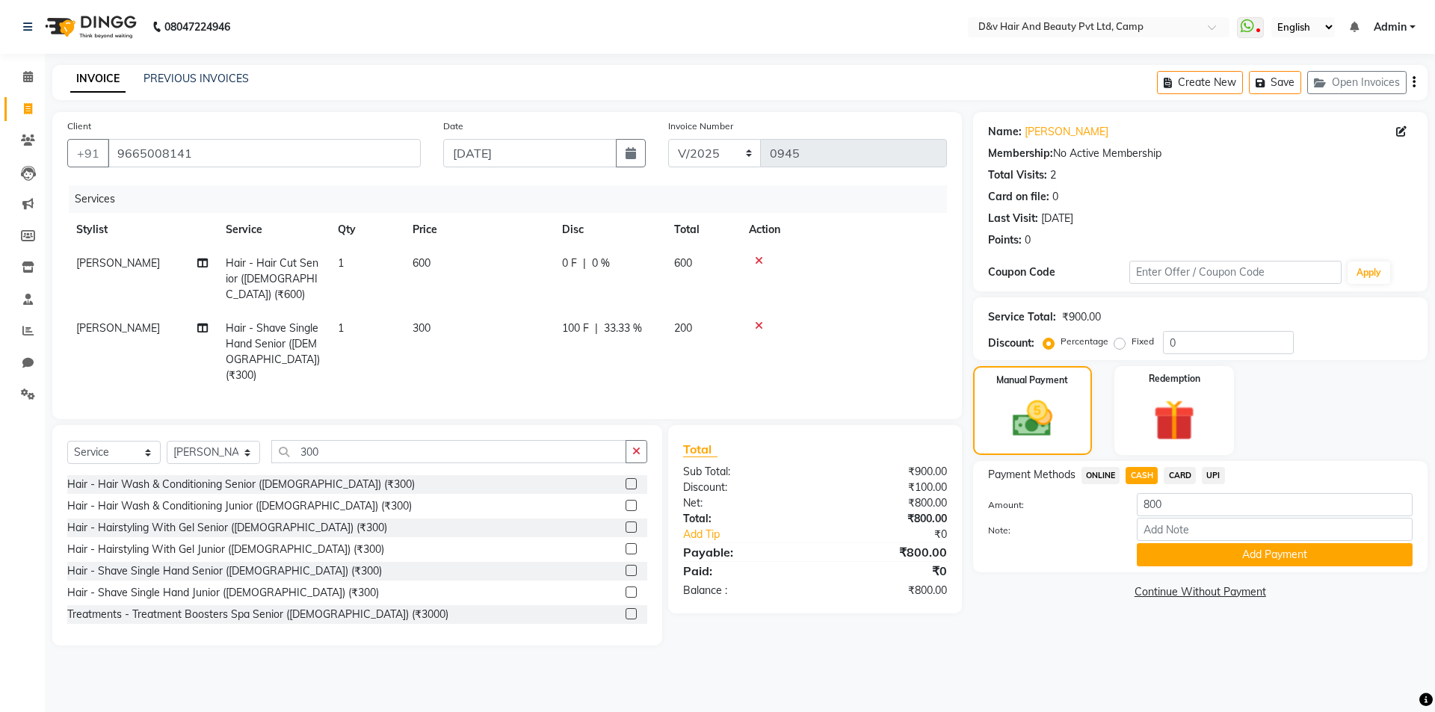
click at [1247, 555] on button "Add Payment" at bounding box center [1274, 554] width 276 height 23
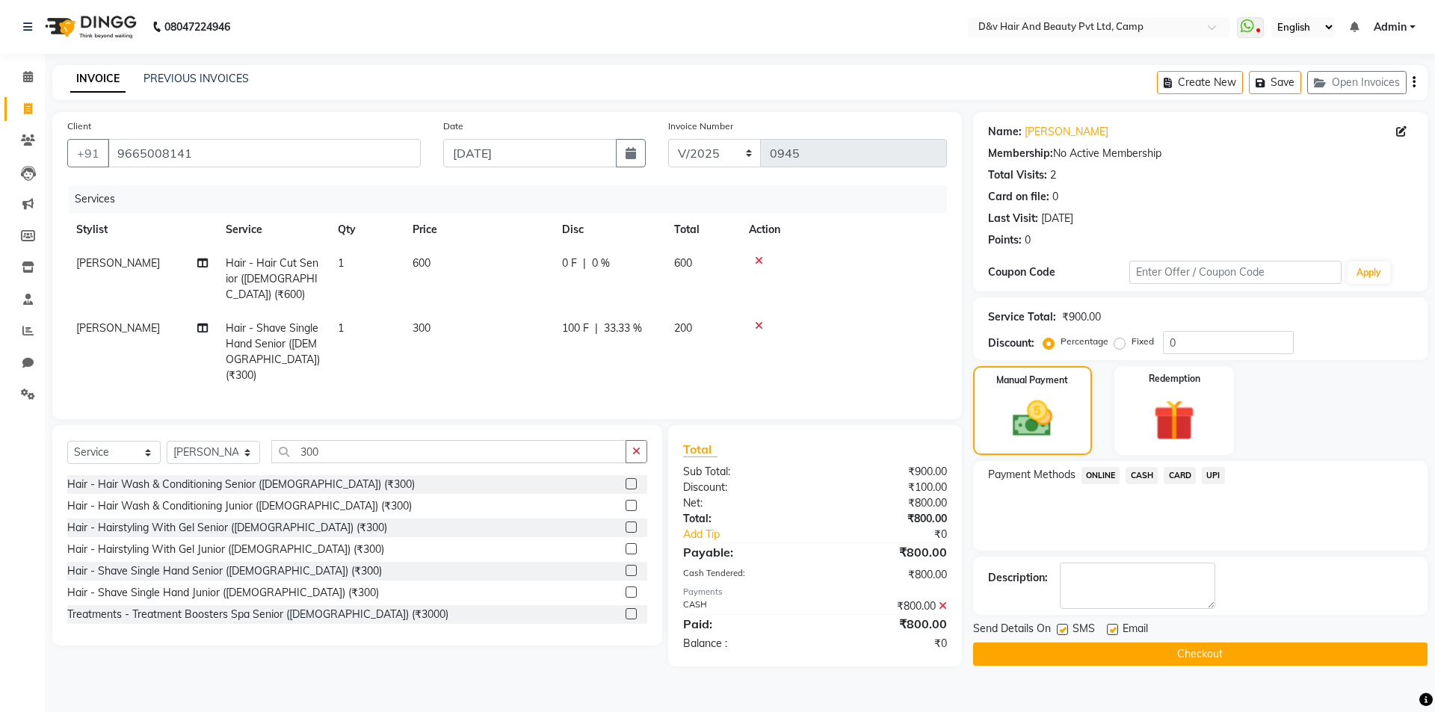
click at [1192, 656] on button "Checkout" at bounding box center [1200, 654] width 454 height 23
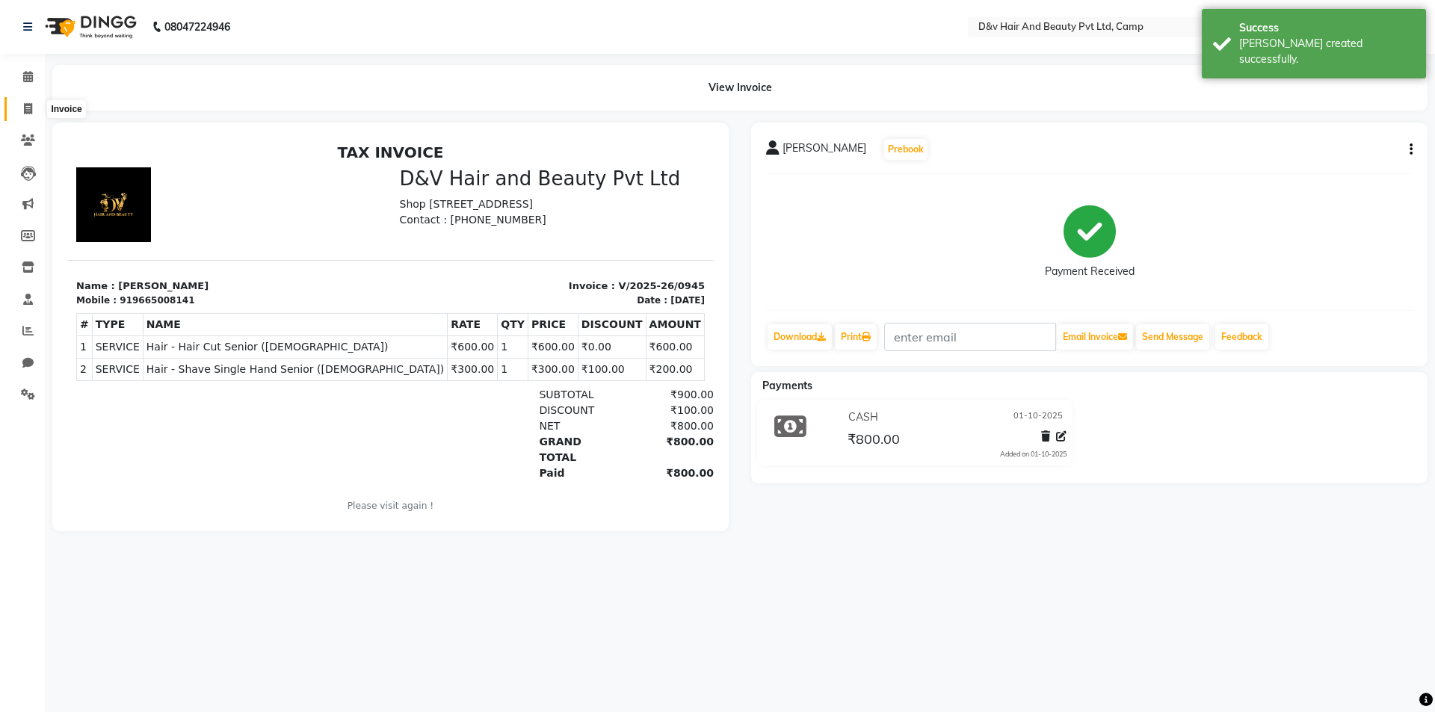
click at [28, 108] on icon at bounding box center [28, 108] width 8 height 11
select select "8107"
select select "service"
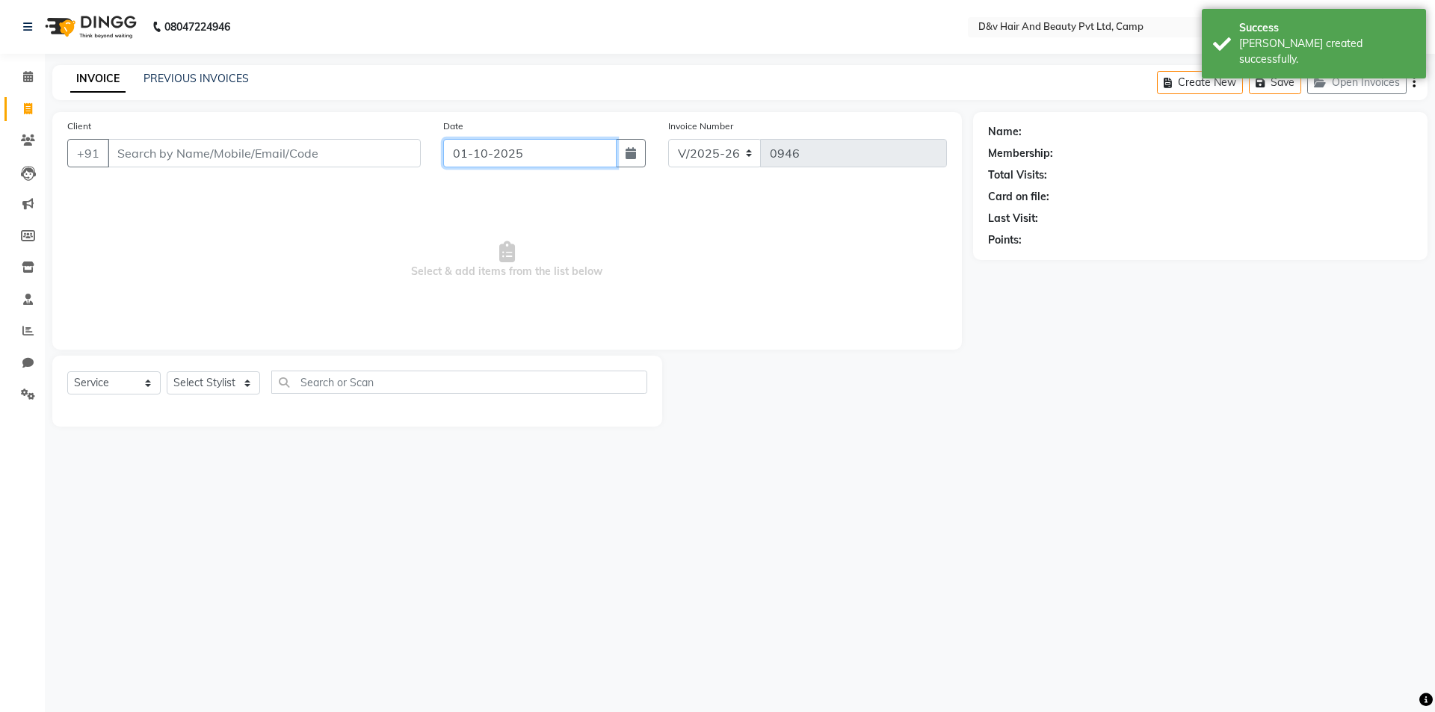
click at [519, 158] on input "01-10-2025" at bounding box center [530, 153] width 174 height 28
select select "10"
select select "2025"
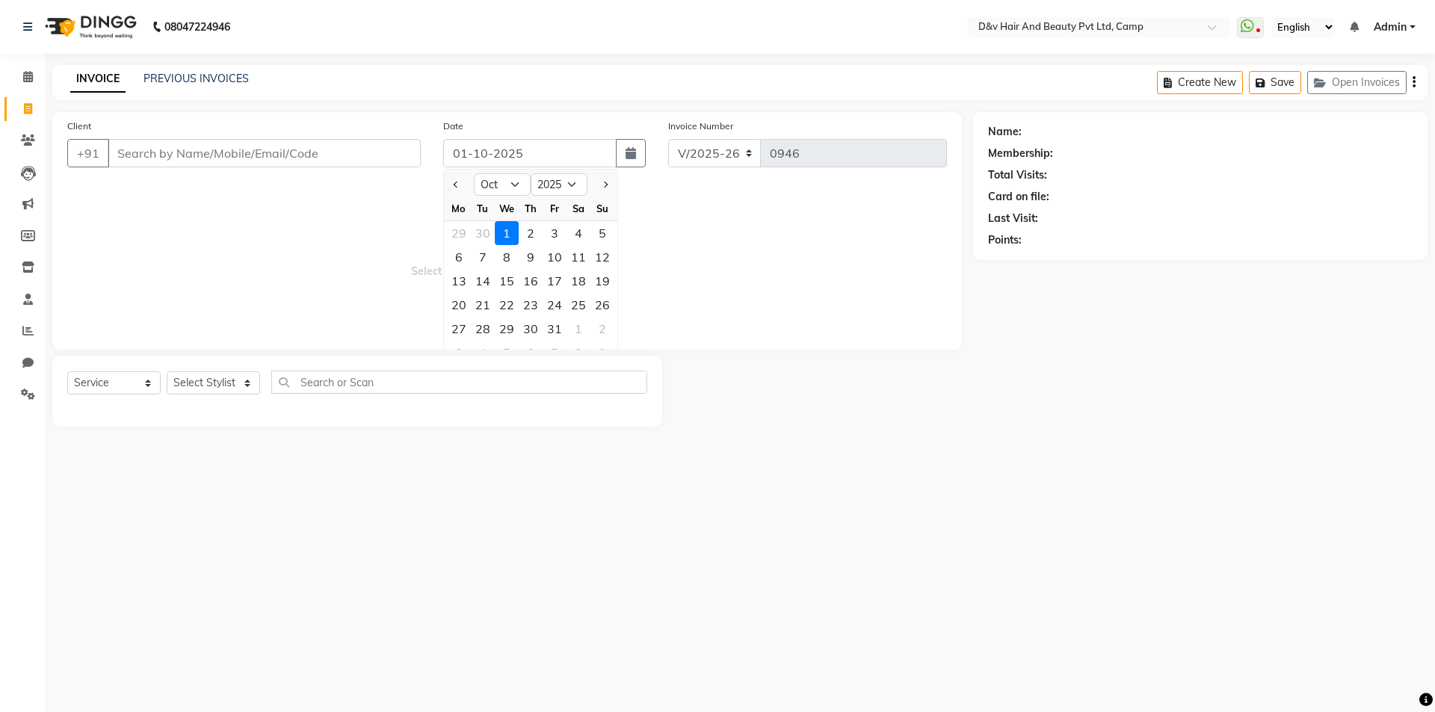
click at [572, 304] on div "25" at bounding box center [578, 305] width 24 height 24
type input "25-10-2025"
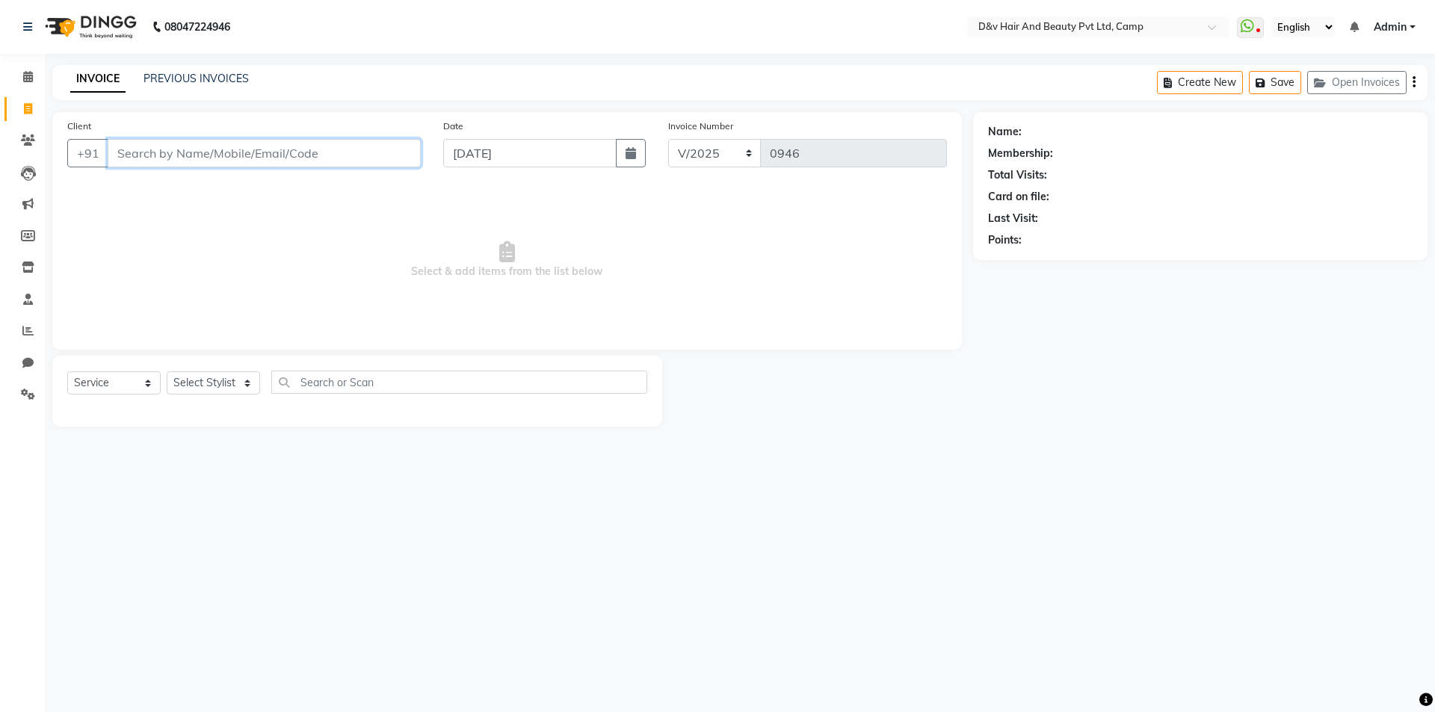
click at [153, 150] on input "Client" at bounding box center [264, 153] width 313 height 28
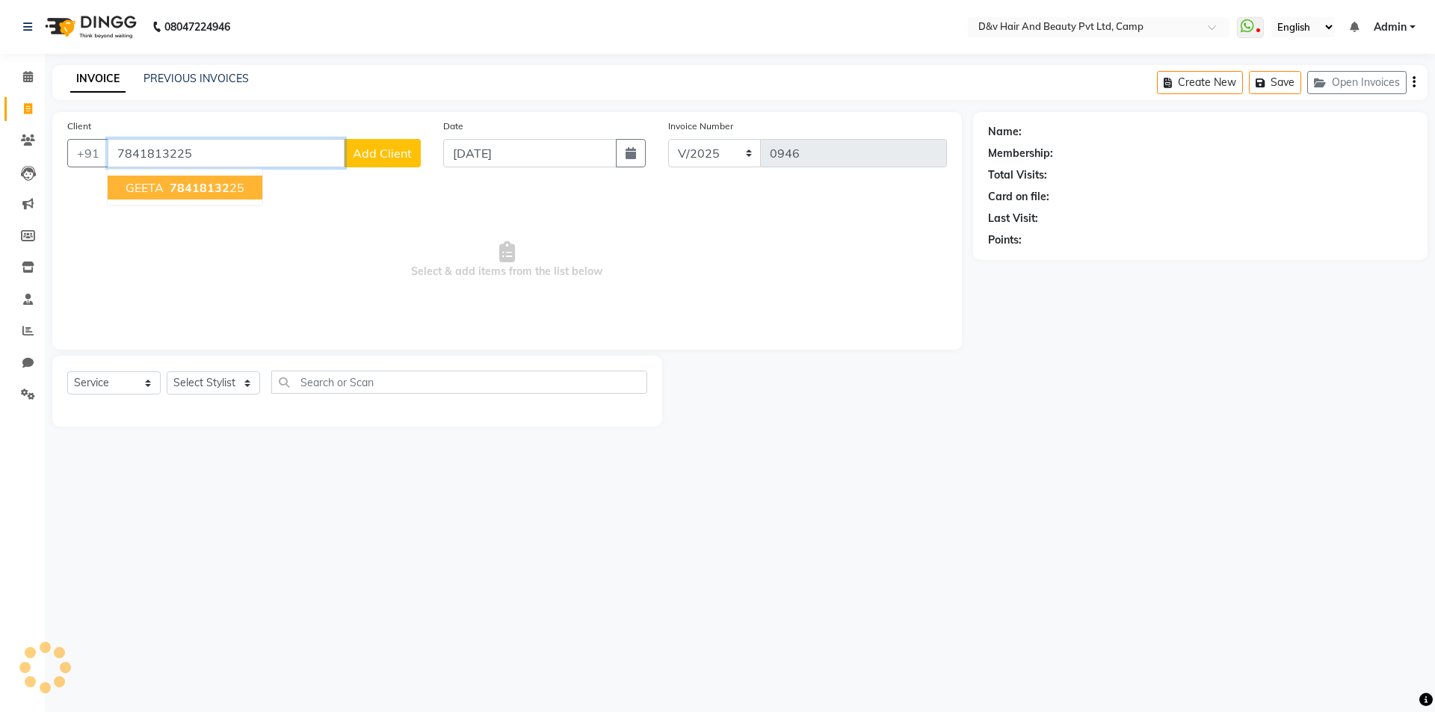
type input "7841813225"
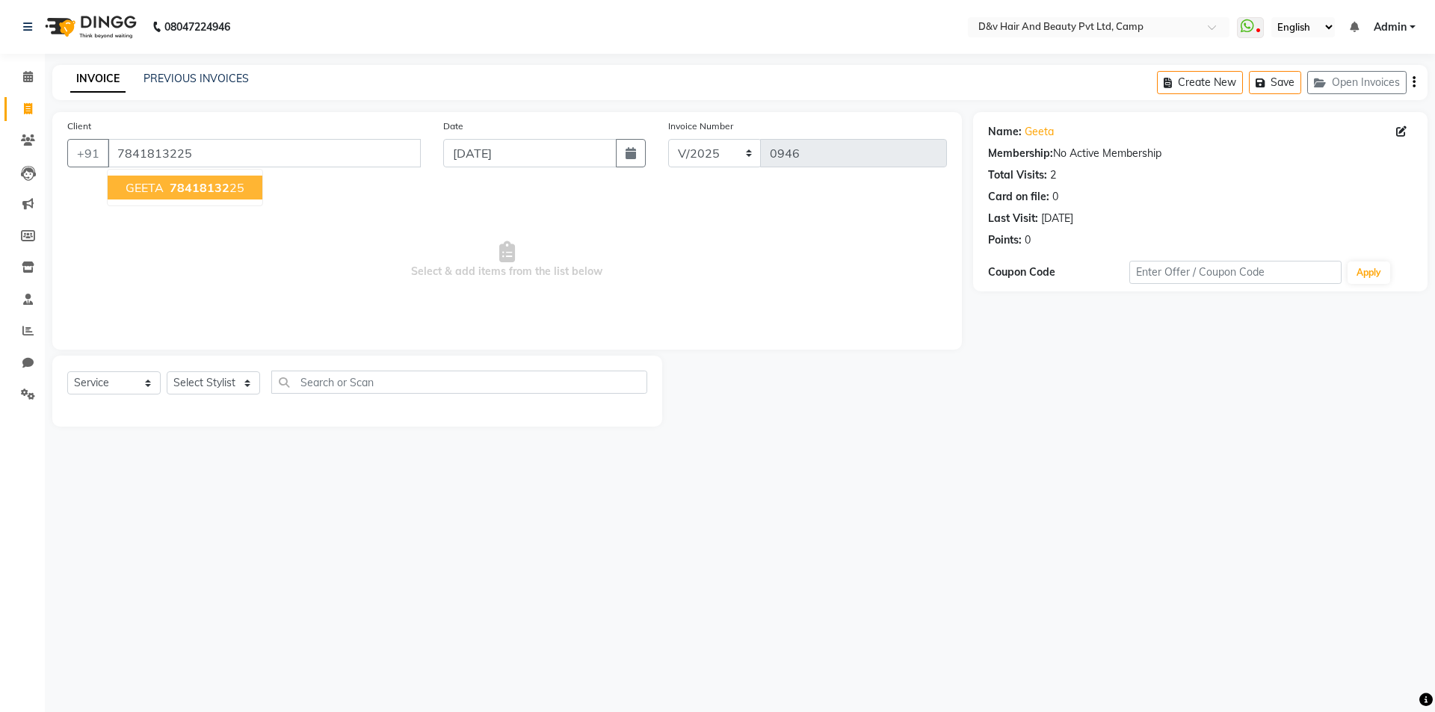
click at [232, 194] on ngb-highlight "78418132 25" at bounding box center [206, 187] width 78 height 15
click at [205, 382] on select "Select Stylist [PERSON_NAME] Ganesh [PERSON_NAME] [PERSON_NAME] [PERSON_NAME] P…" at bounding box center [213, 382] width 93 height 23
select select "79011"
click at [167, 371] on select "Select Stylist [PERSON_NAME] Ganesh [PERSON_NAME] [PERSON_NAME] [PERSON_NAME] P…" at bounding box center [213, 382] width 93 height 23
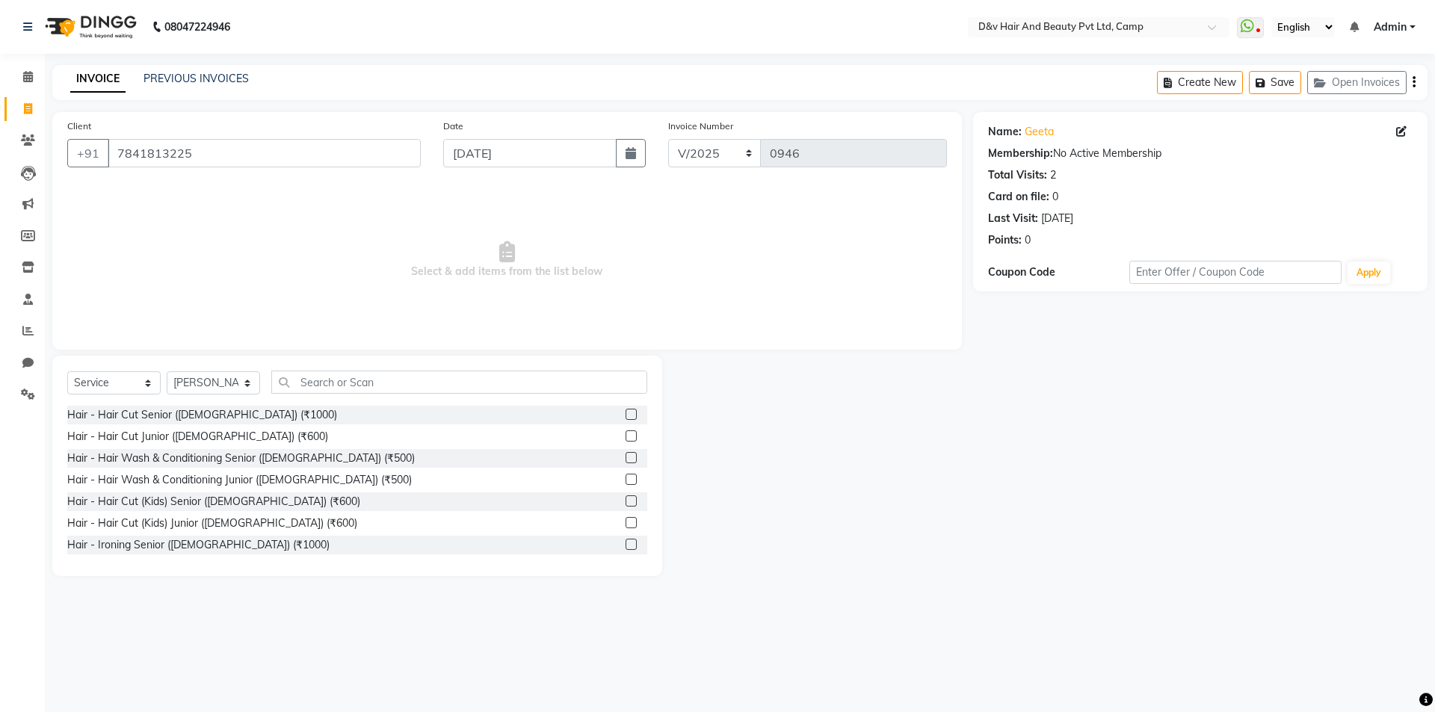
click at [625, 458] on label at bounding box center [630, 457] width 11 height 11
click at [625, 458] on input "checkbox" at bounding box center [630, 459] width 10 height 10
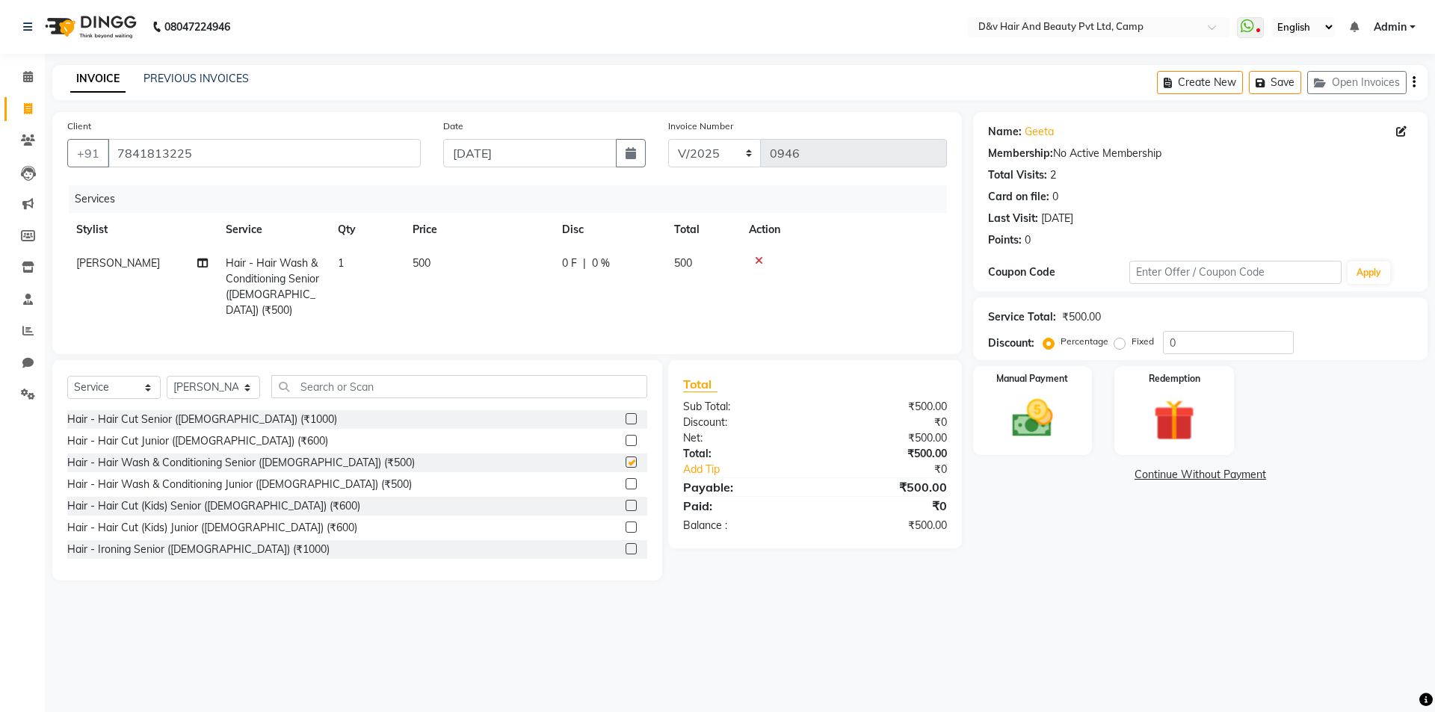
checkbox input "false"
click at [1031, 427] on img at bounding box center [1031, 418] width 69 height 49
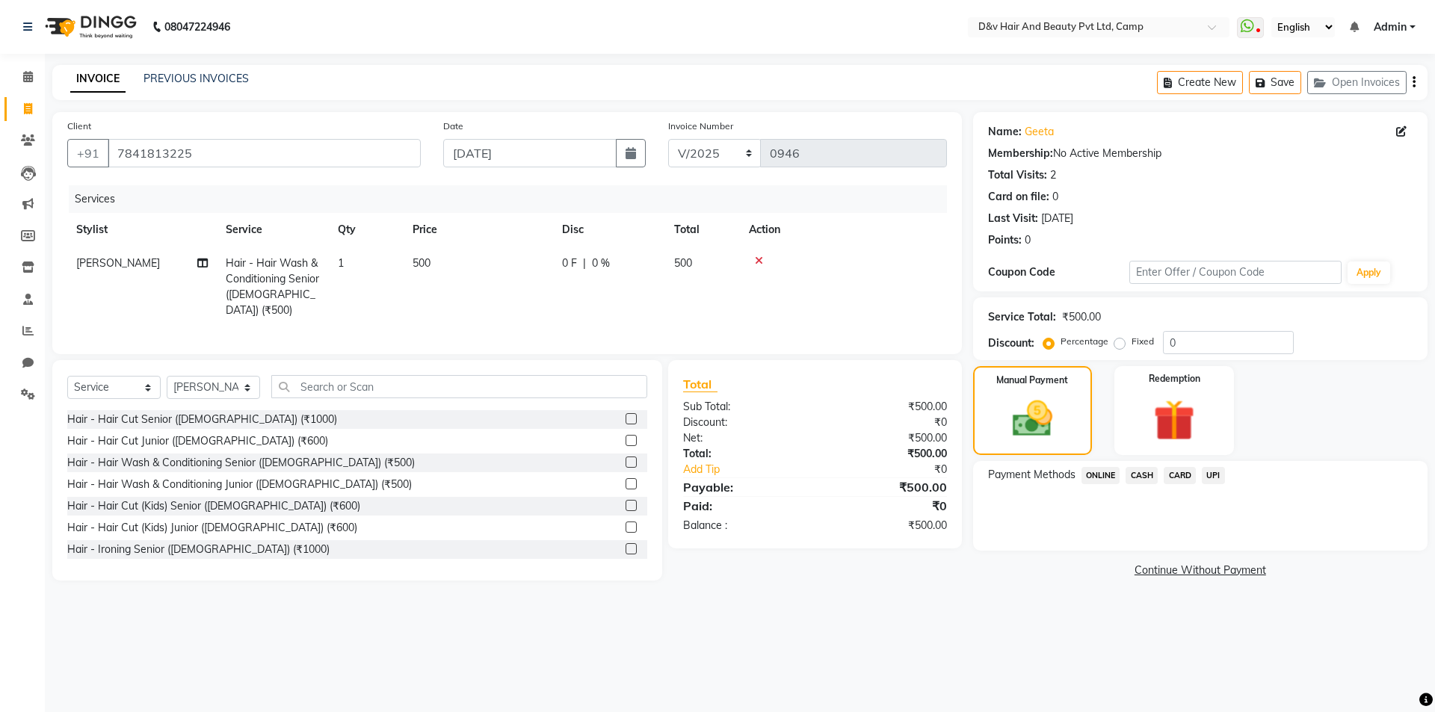
drag, startPoint x: 1101, startPoint y: 474, endPoint x: 1110, endPoint y: 520, distance: 47.2
click at [1110, 520] on div "Payment Methods ONLINE CASH CARD UPI" at bounding box center [1200, 506] width 454 height 90
click at [1091, 474] on span "ONLINE" at bounding box center [1100, 475] width 39 height 17
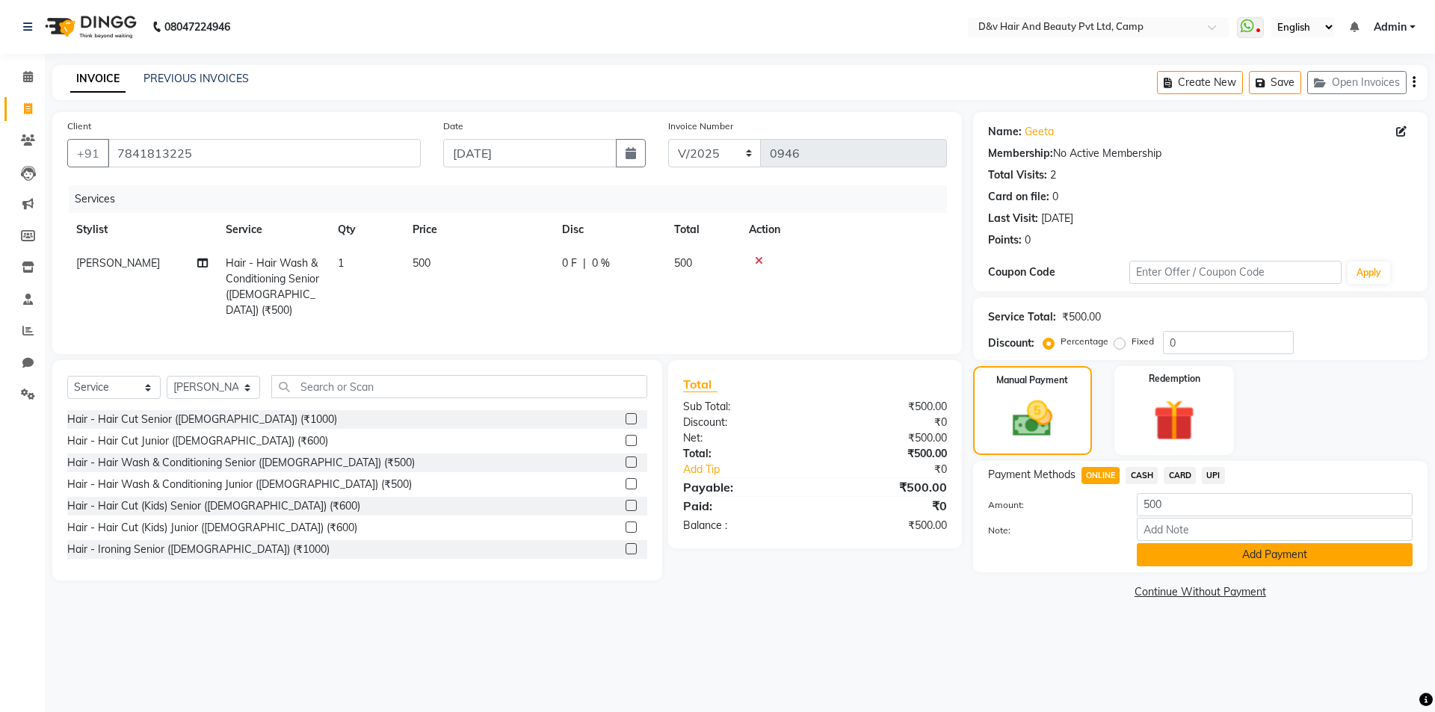
click at [1304, 556] on button "Add Payment" at bounding box center [1274, 554] width 276 height 23
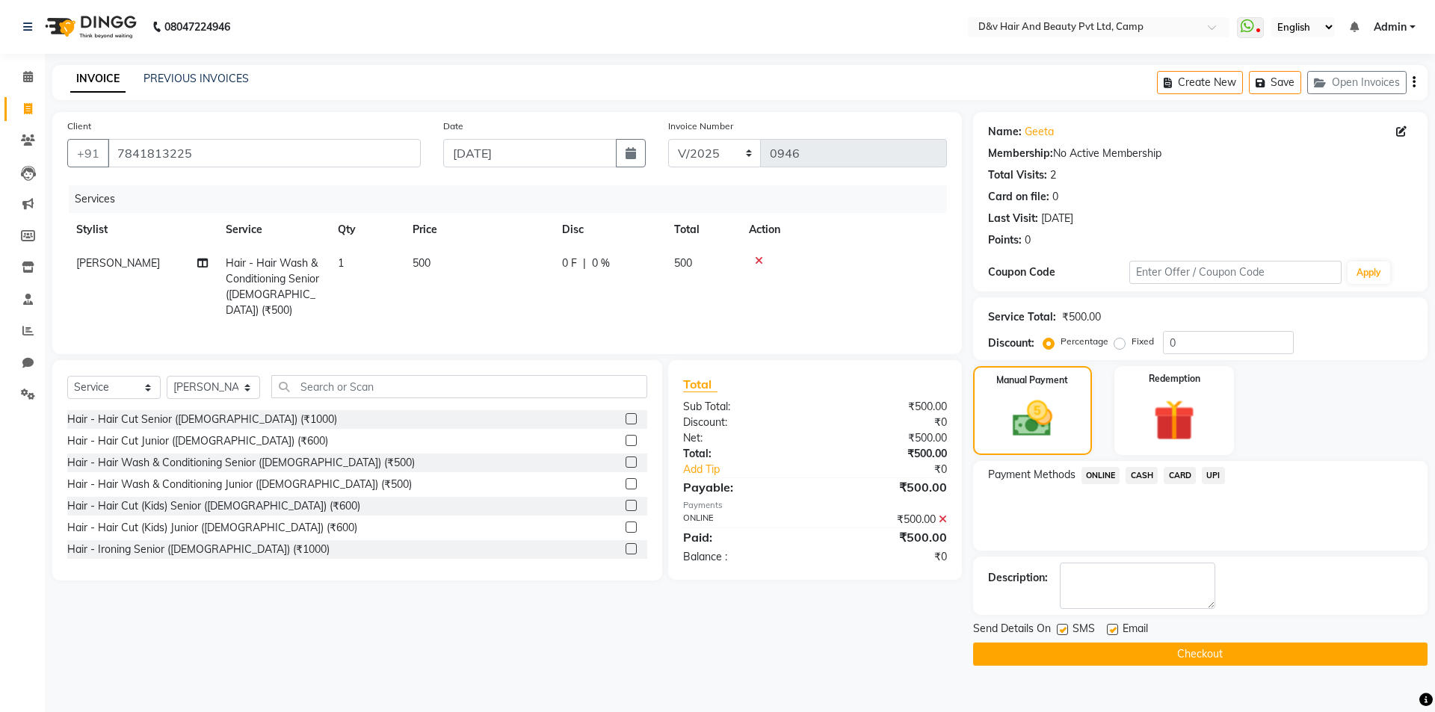
drag, startPoint x: 1213, startPoint y: 653, endPoint x: 1006, endPoint y: 547, distance: 232.6
click at [1212, 653] on button "Checkout" at bounding box center [1200, 654] width 454 height 23
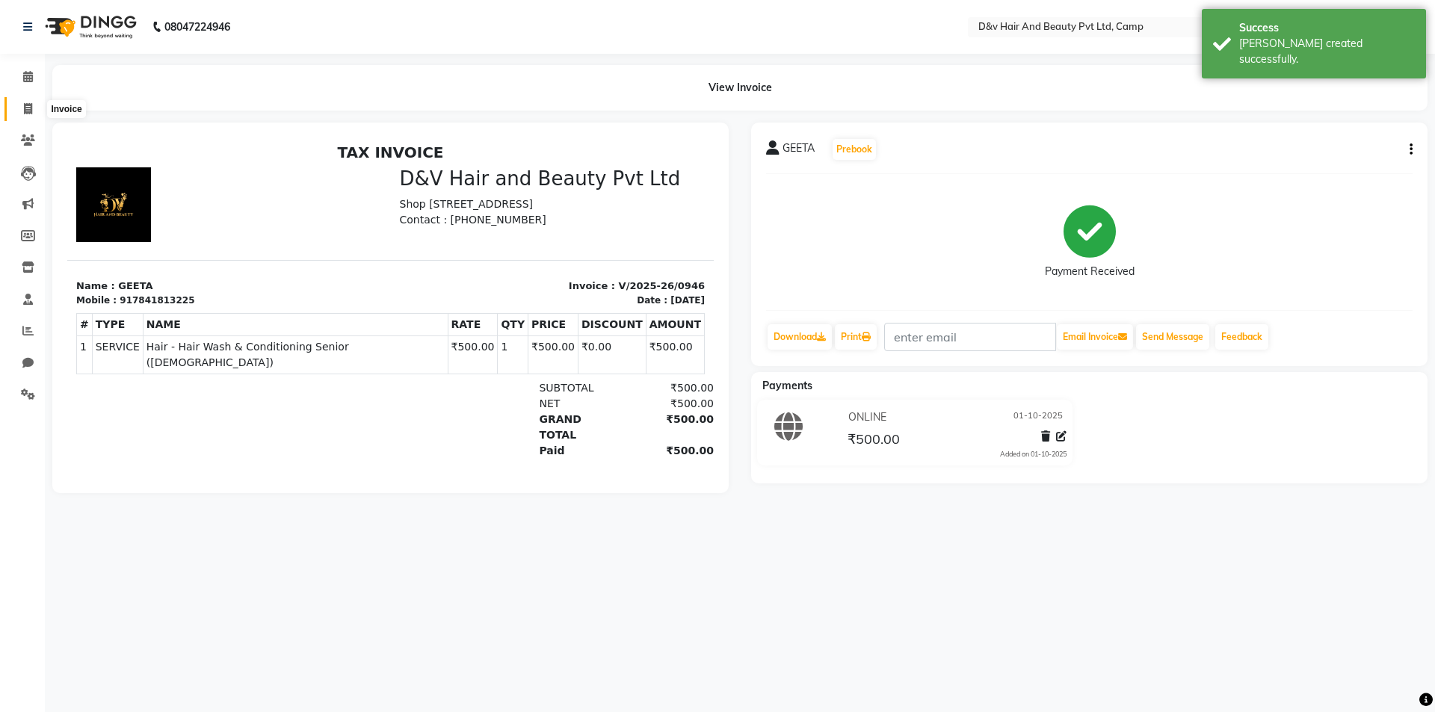
click at [28, 111] on icon at bounding box center [28, 108] width 8 height 11
select select "service"
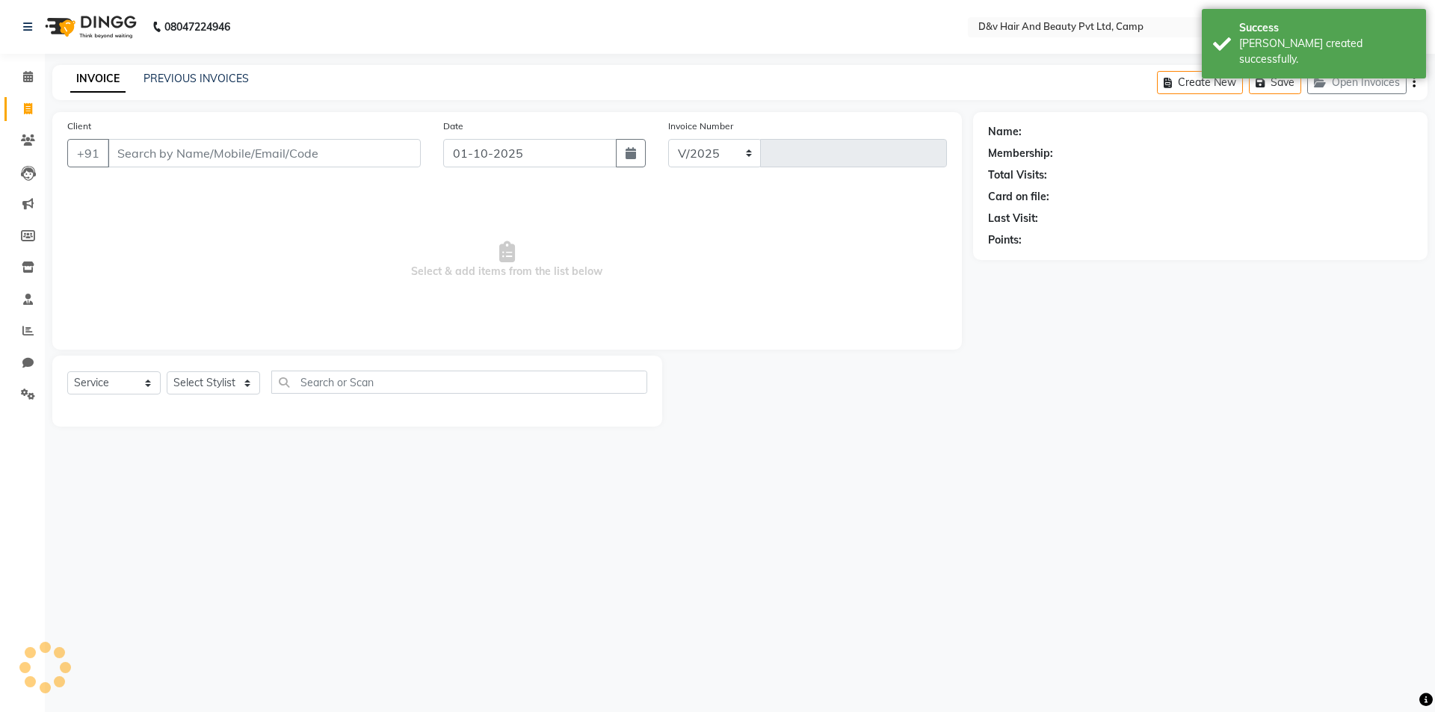
select select "8107"
type input "0947"
click at [519, 158] on input "01-10-2025" at bounding box center [530, 153] width 174 height 28
select select "10"
select select "2025"
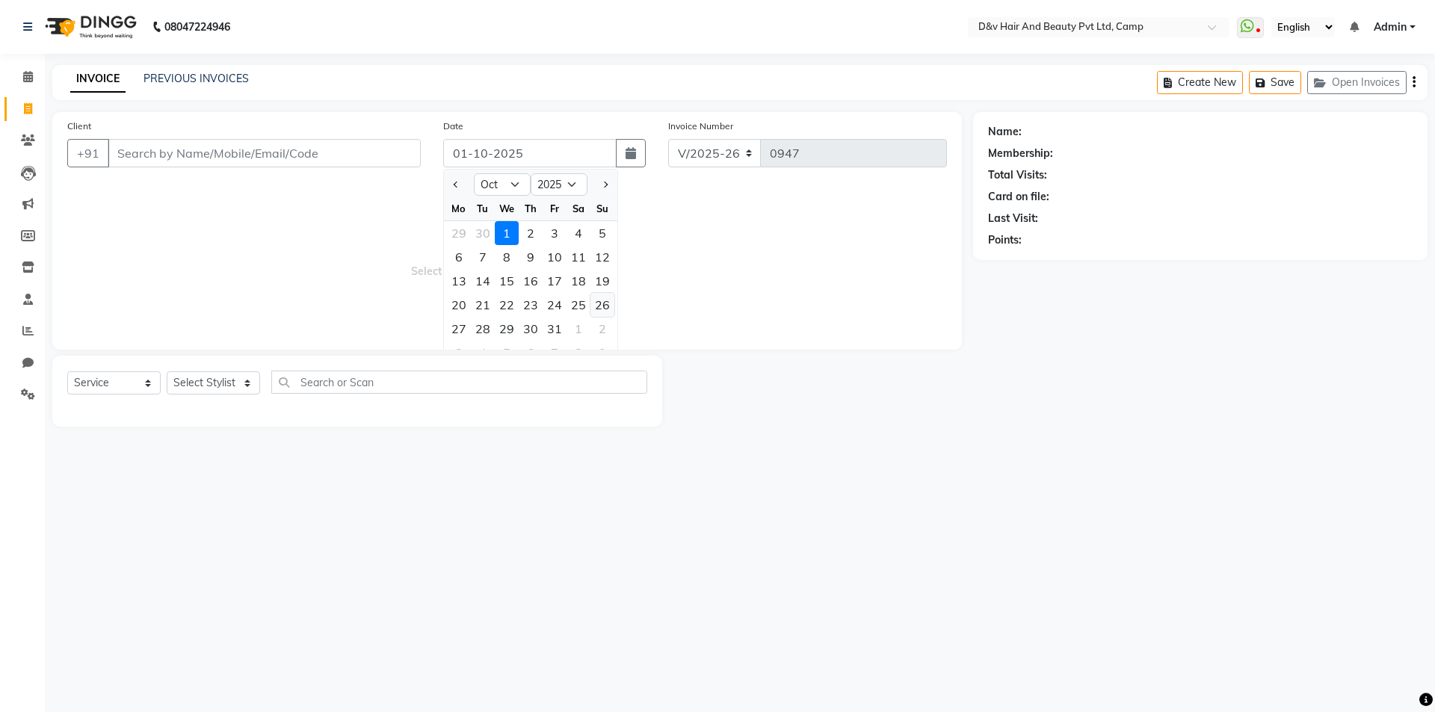
click at [607, 309] on div "26" at bounding box center [602, 305] width 24 height 24
type input "26-10-2025"
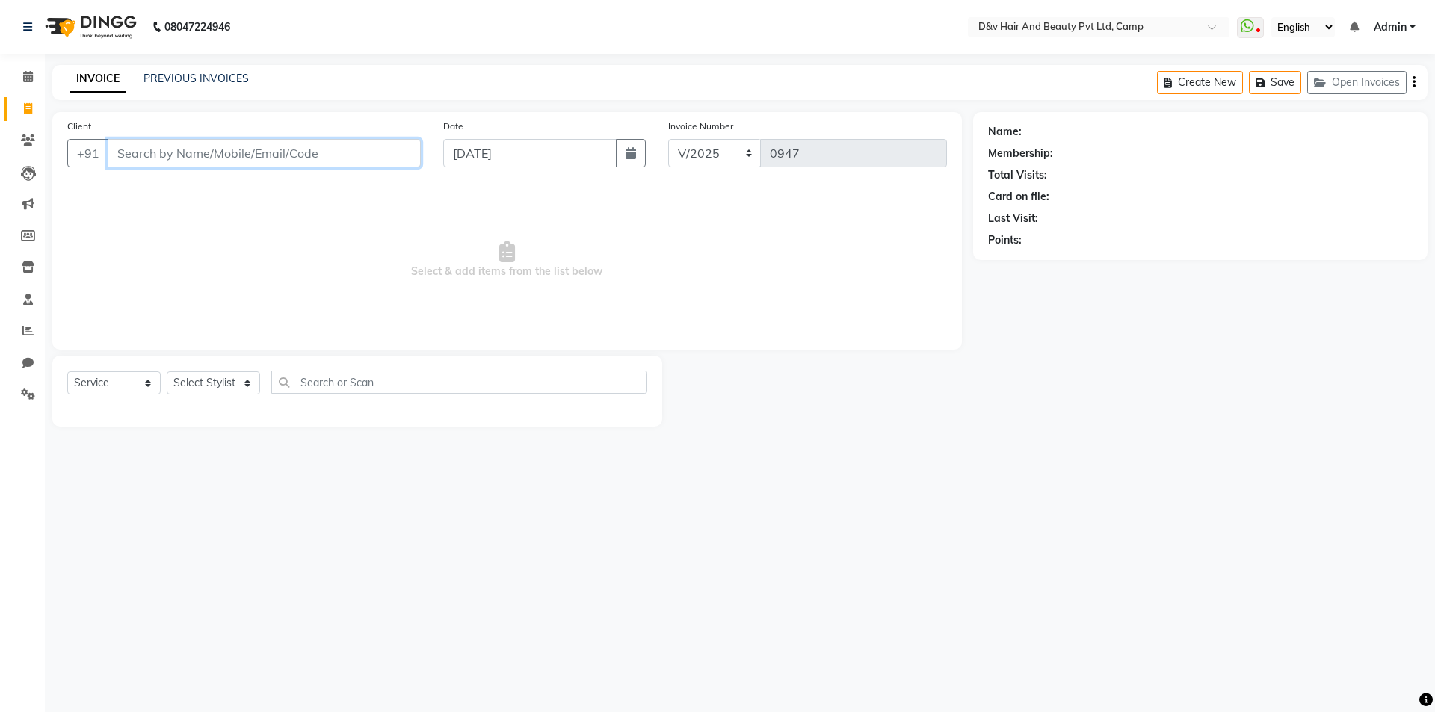
click at [142, 152] on input "Client" at bounding box center [264, 153] width 313 height 28
type input "7821812676"
click at [398, 149] on span "Add Client" at bounding box center [382, 153] width 59 height 15
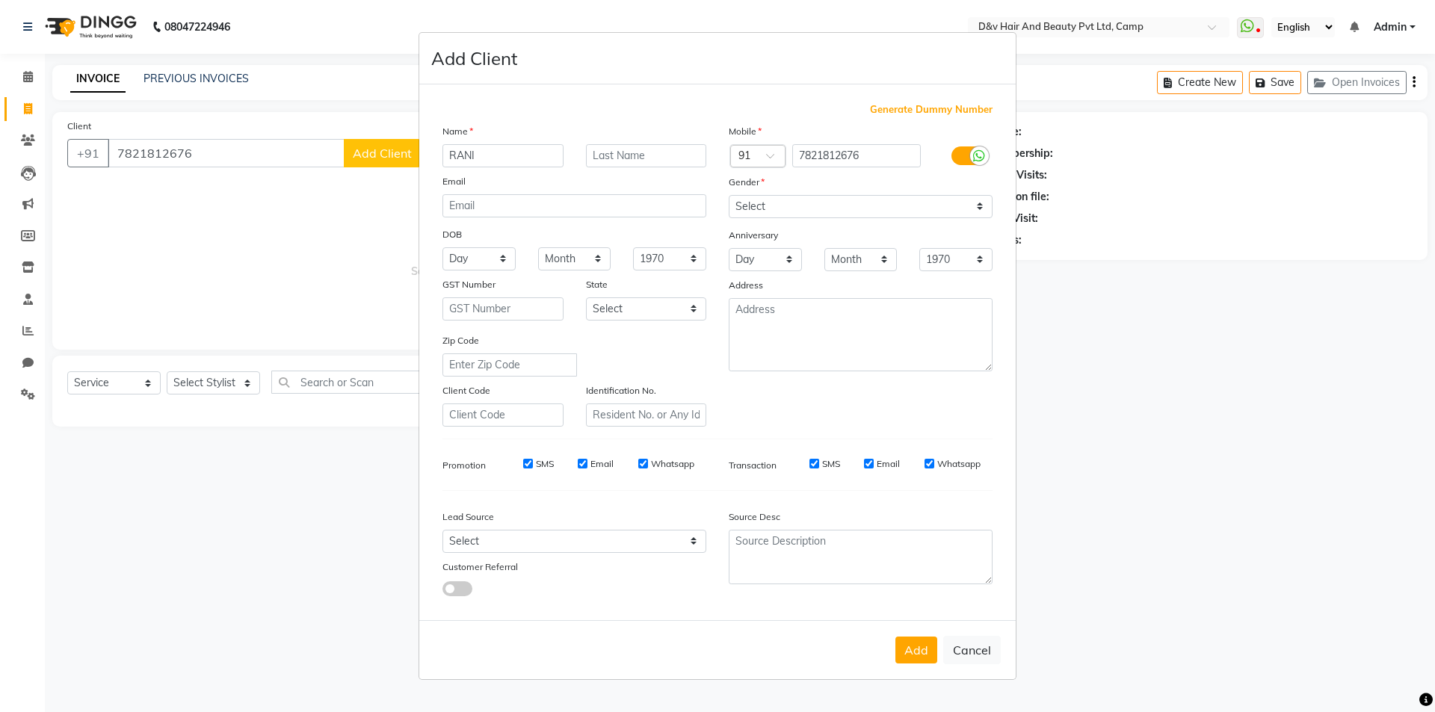
type input "RANI"
click at [758, 202] on select "Select Male Female Other Prefer Not To Say" at bounding box center [860, 206] width 264 height 23
select select "female"
click at [728, 195] on select "Select Male Female Other Prefer Not To Say" at bounding box center [860, 206] width 264 height 23
click at [910, 649] on button "Add" at bounding box center [916, 650] width 42 height 27
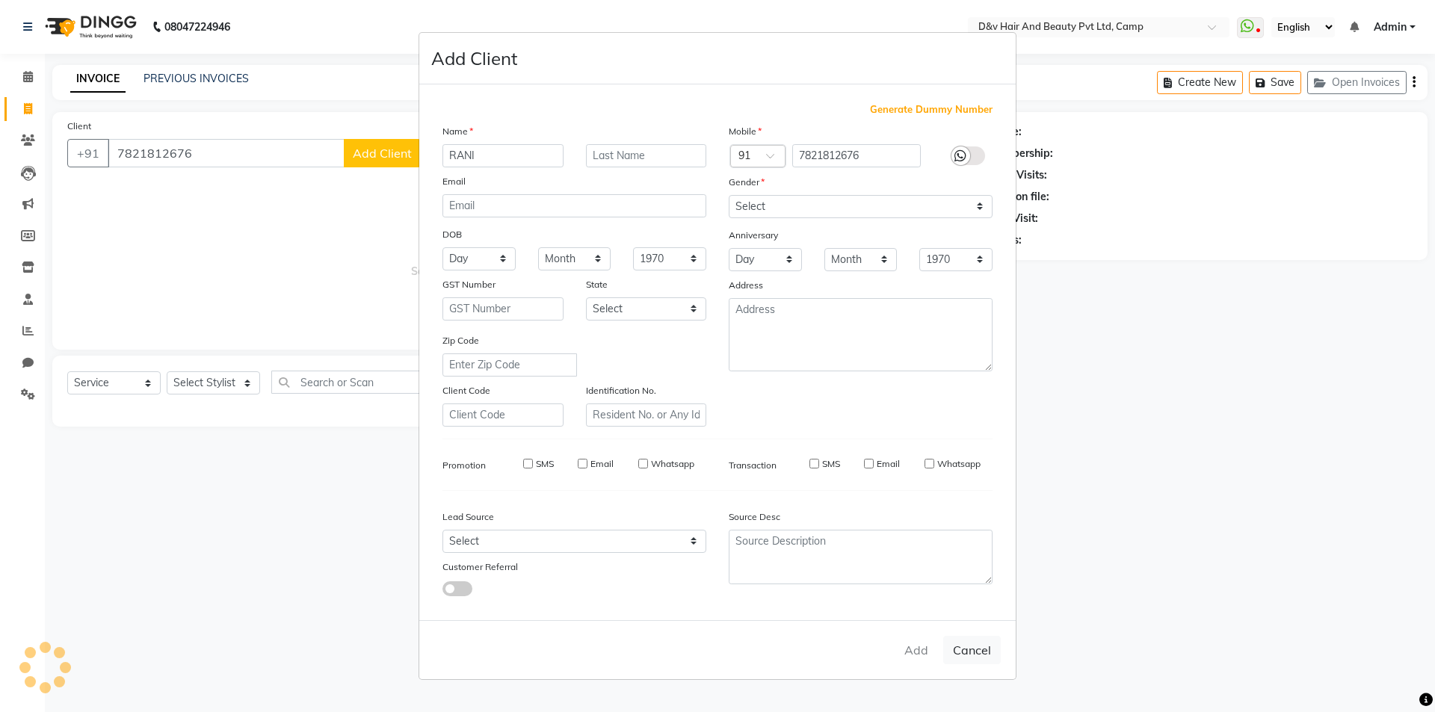
select select
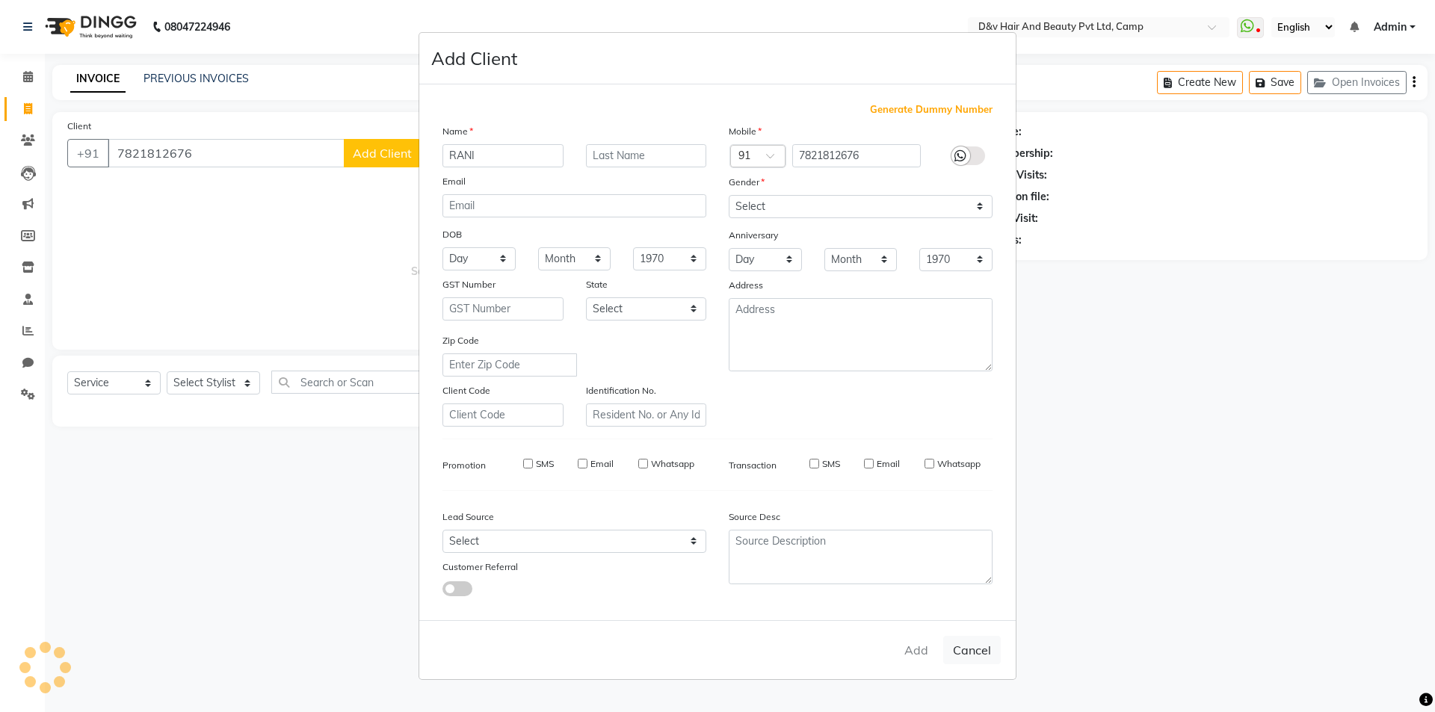
select select
checkbox input "false"
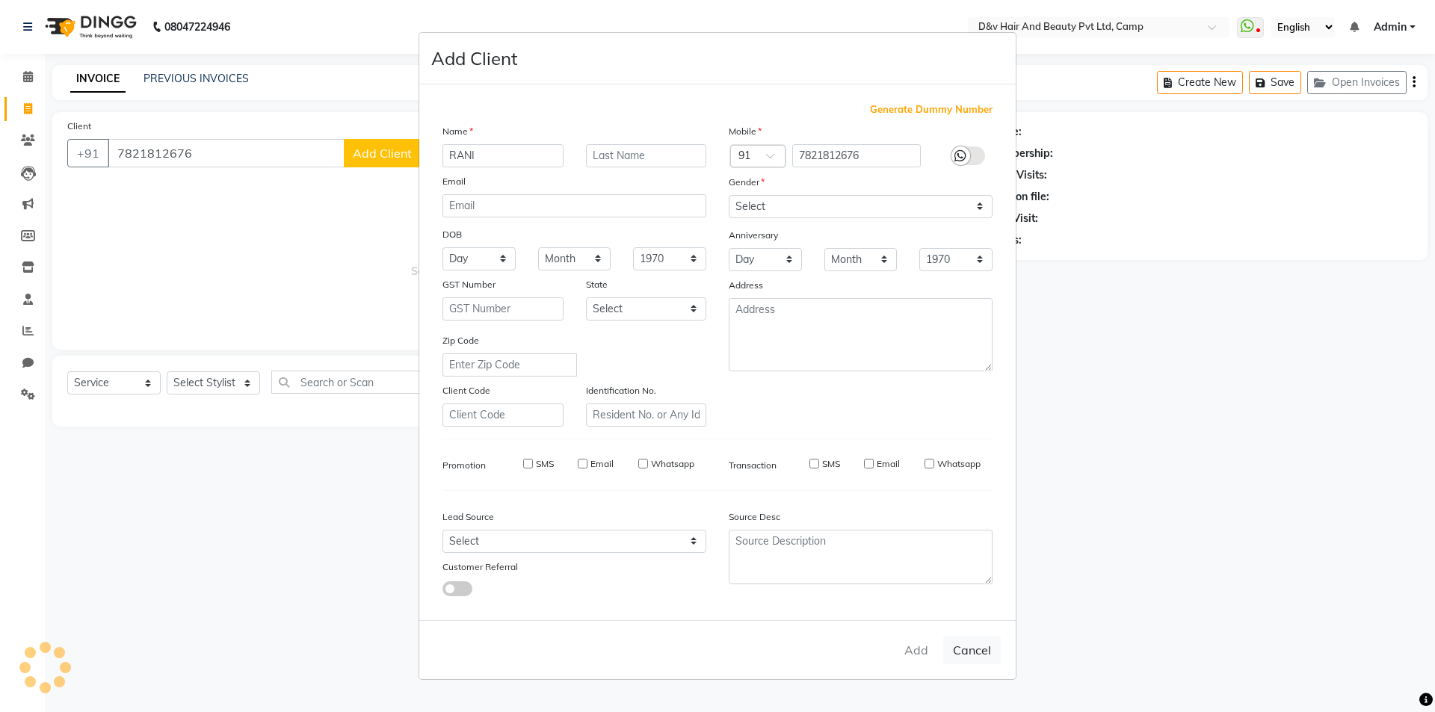
checkbox input "false"
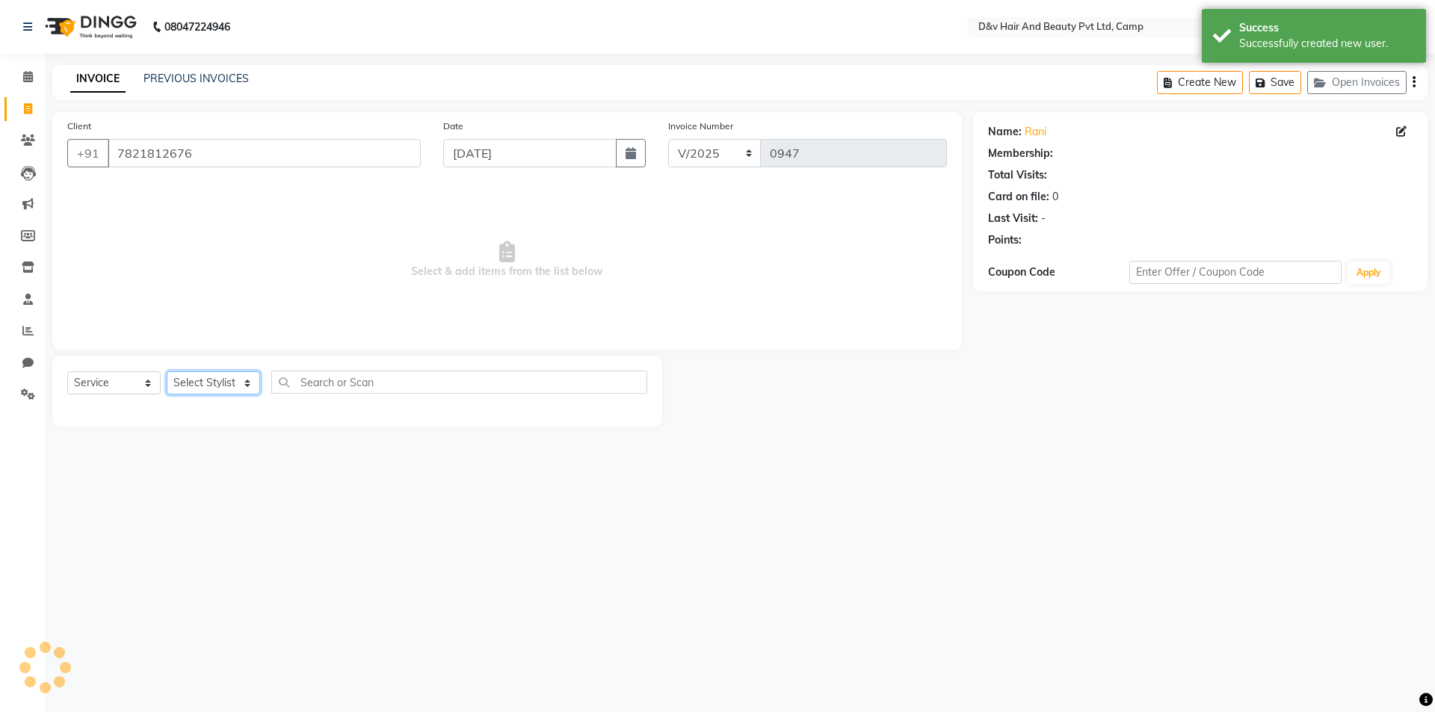
click at [211, 381] on select "Select Stylist [PERSON_NAME] Ganesh [PERSON_NAME] [PERSON_NAME] [PERSON_NAME] P…" at bounding box center [213, 382] width 93 height 23
select select "79011"
click at [167, 371] on select "Select Stylist [PERSON_NAME] Ganesh [PERSON_NAME] [PERSON_NAME] [PERSON_NAME] P…" at bounding box center [213, 382] width 93 height 23
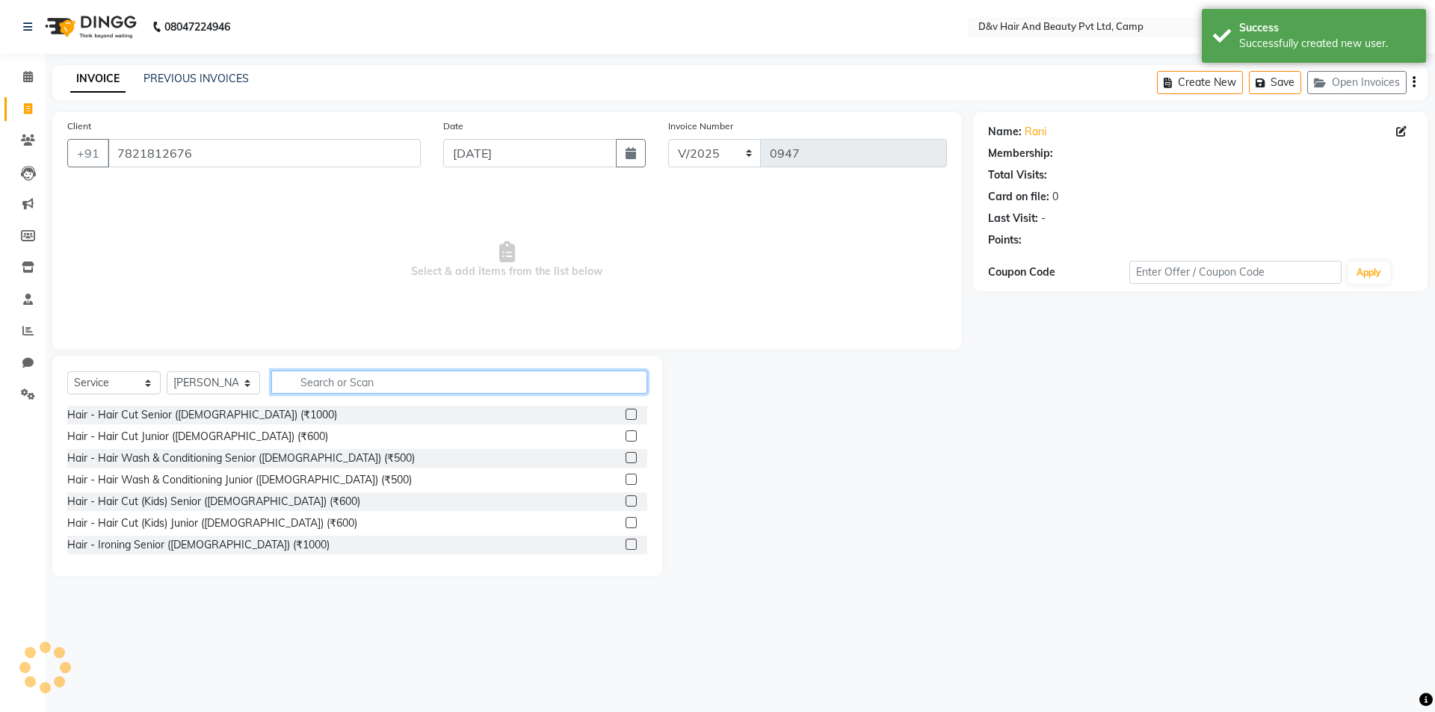
click at [353, 389] on input "text" at bounding box center [459, 382] width 376 height 23
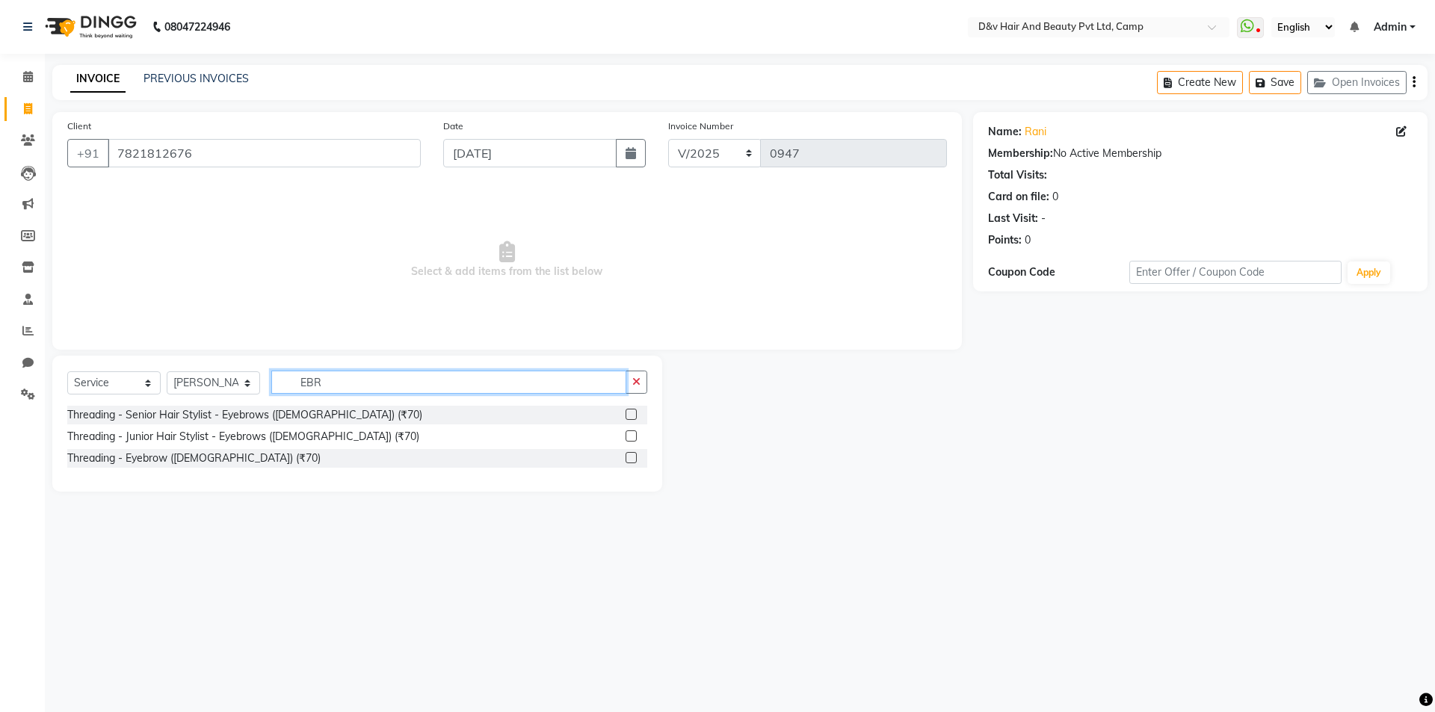
type input "EBR"
click at [634, 415] on label at bounding box center [630, 414] width 11 height 11
click at [634, 415] on input "checkbox" at bounding box center [630, 415] width 10 height 10
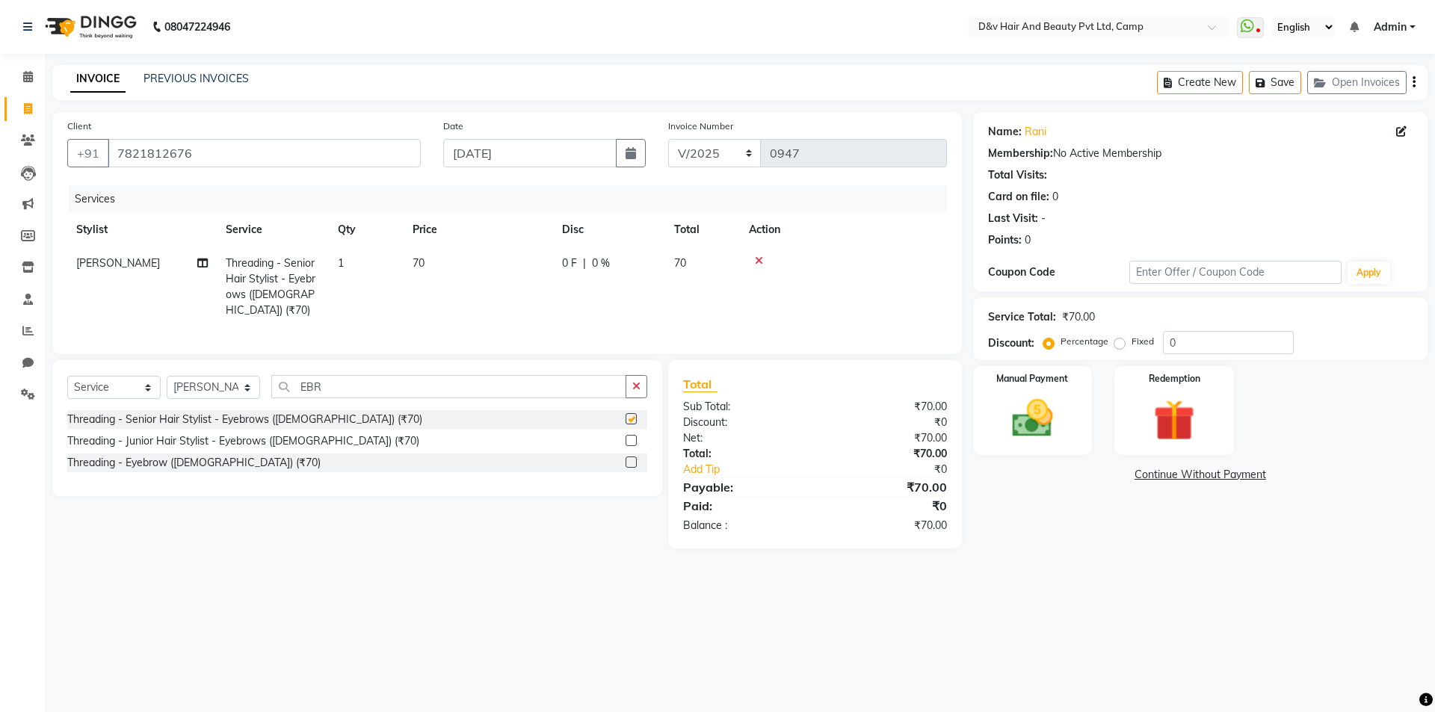
checkbox input "false"
click at [997, 416] on img at bounding box center [1031, 418] width 69 height 49
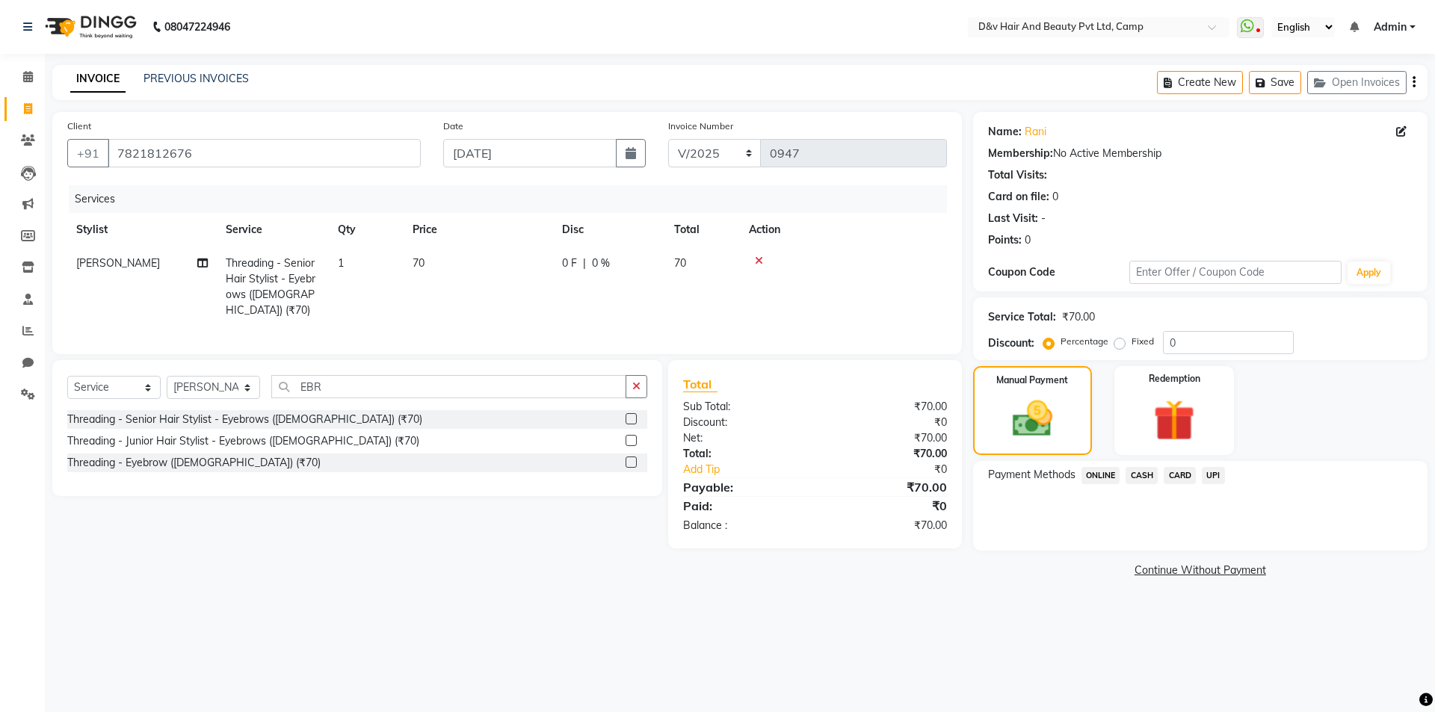
click at [1099, 477] on span "ONLINE" at bounding box center [1100, 475] width 39 height 17
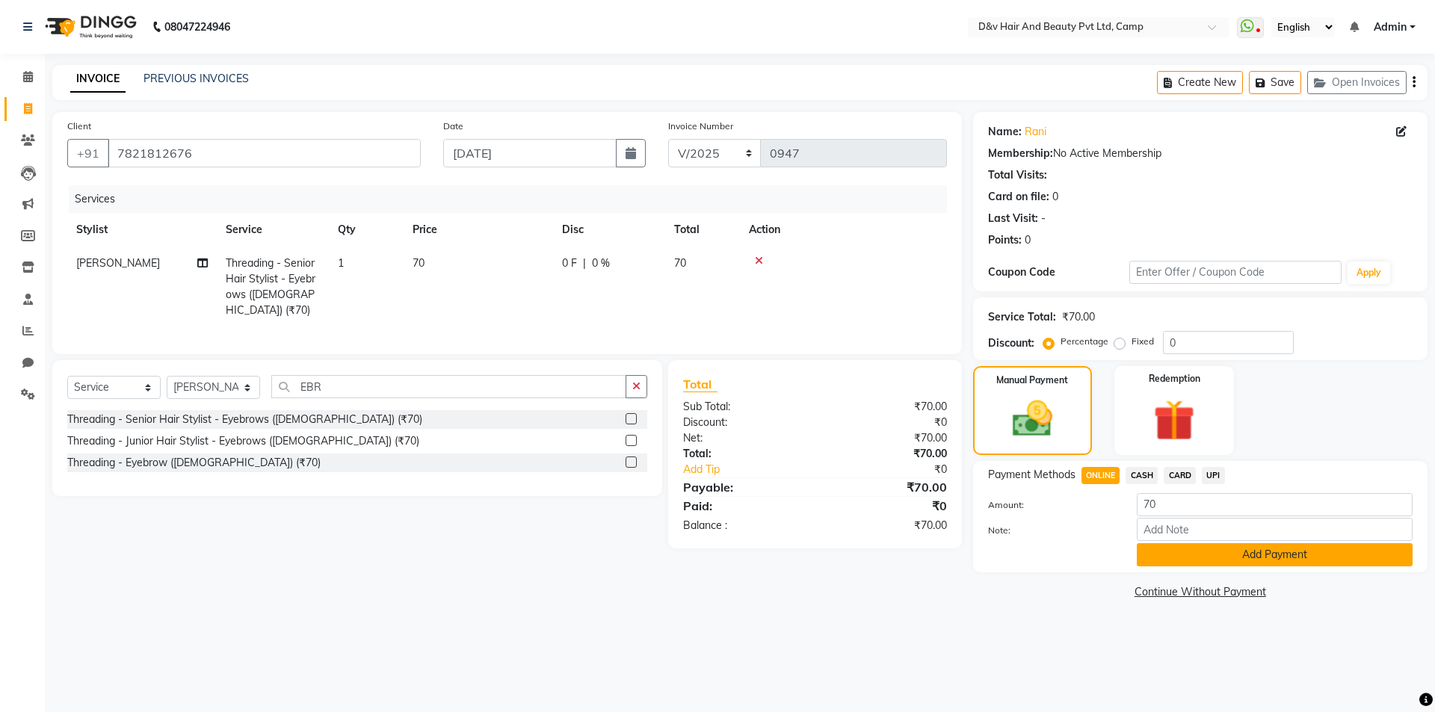
click at [1266, 554] on button "Add Payment" at bounding box center [1274, 554] width 276 height 23
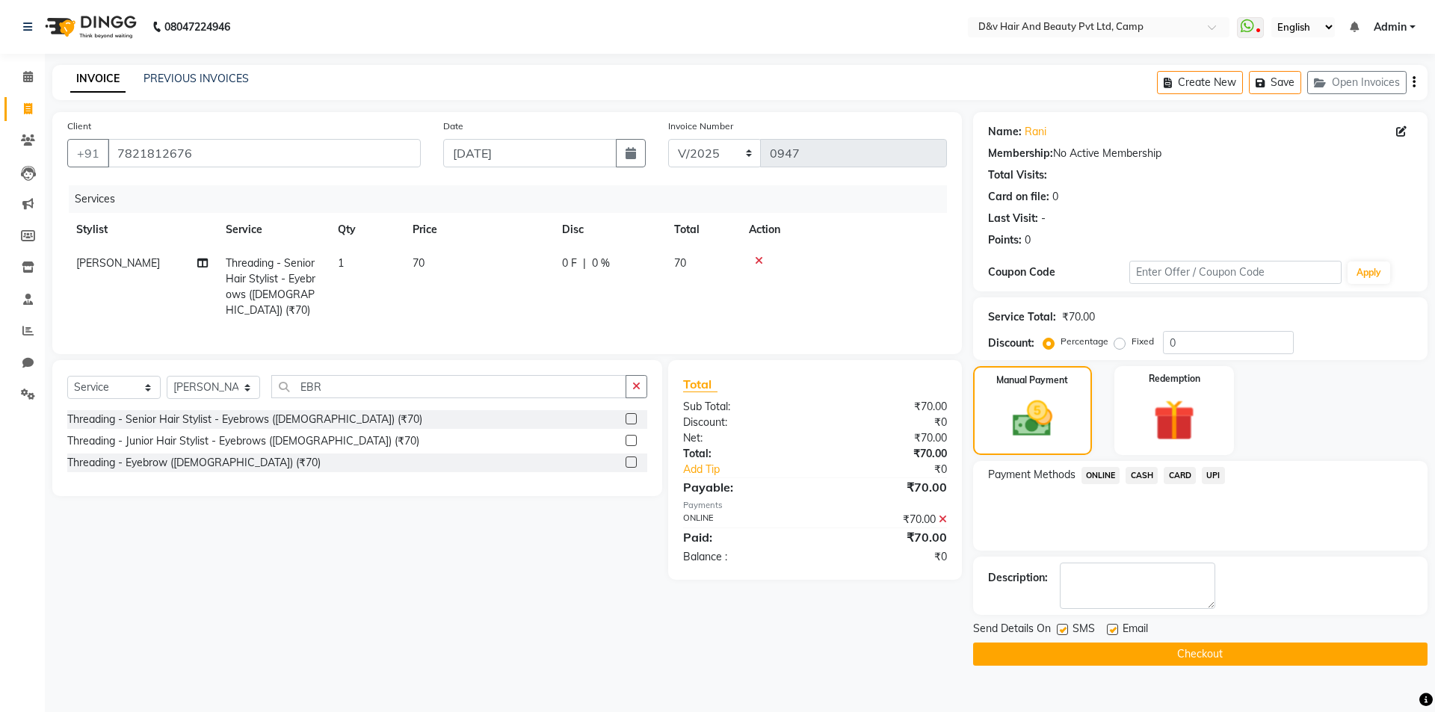
click at [1216, 652] on button "Checkout" at bounding box center [1200, 654] width 454 height 23
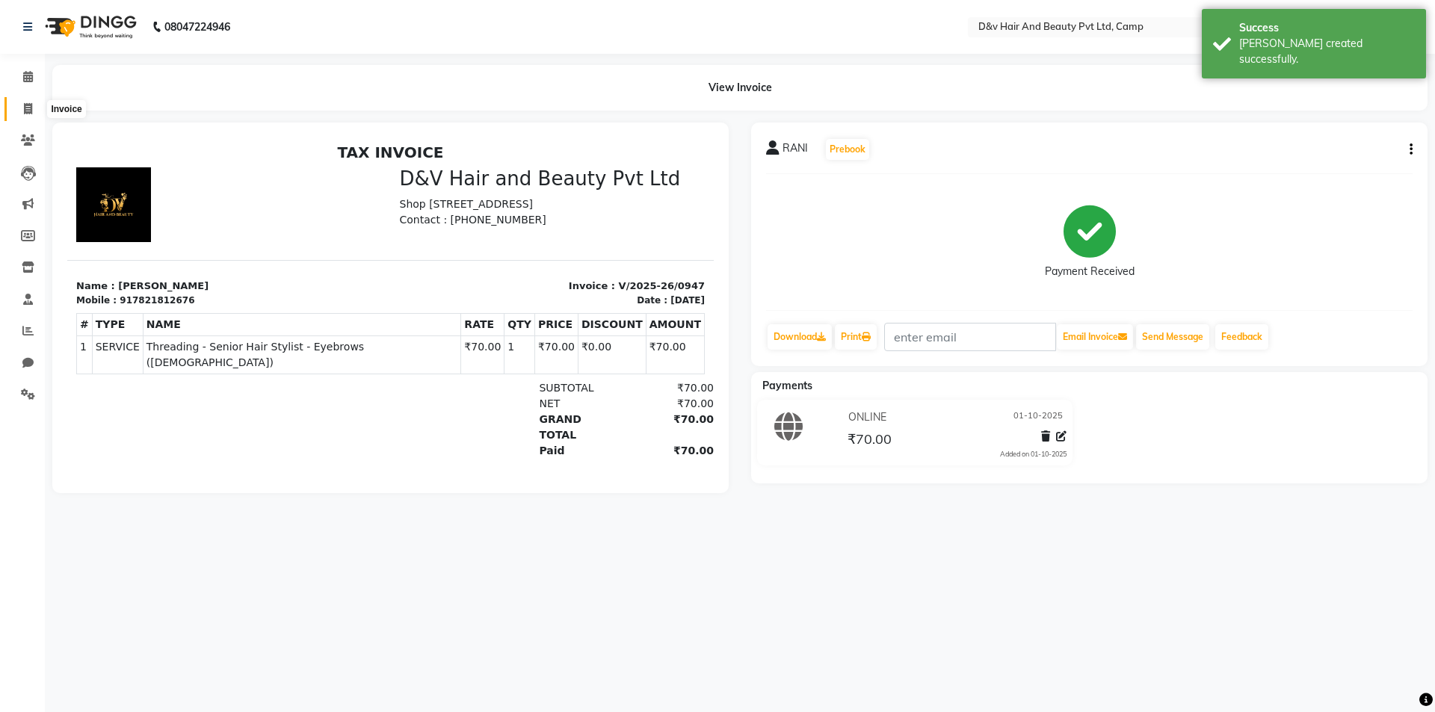
click at [25, 108] on icon at bounding box center [28, 108] width 8 height 11
select select "8107"
select select "service"
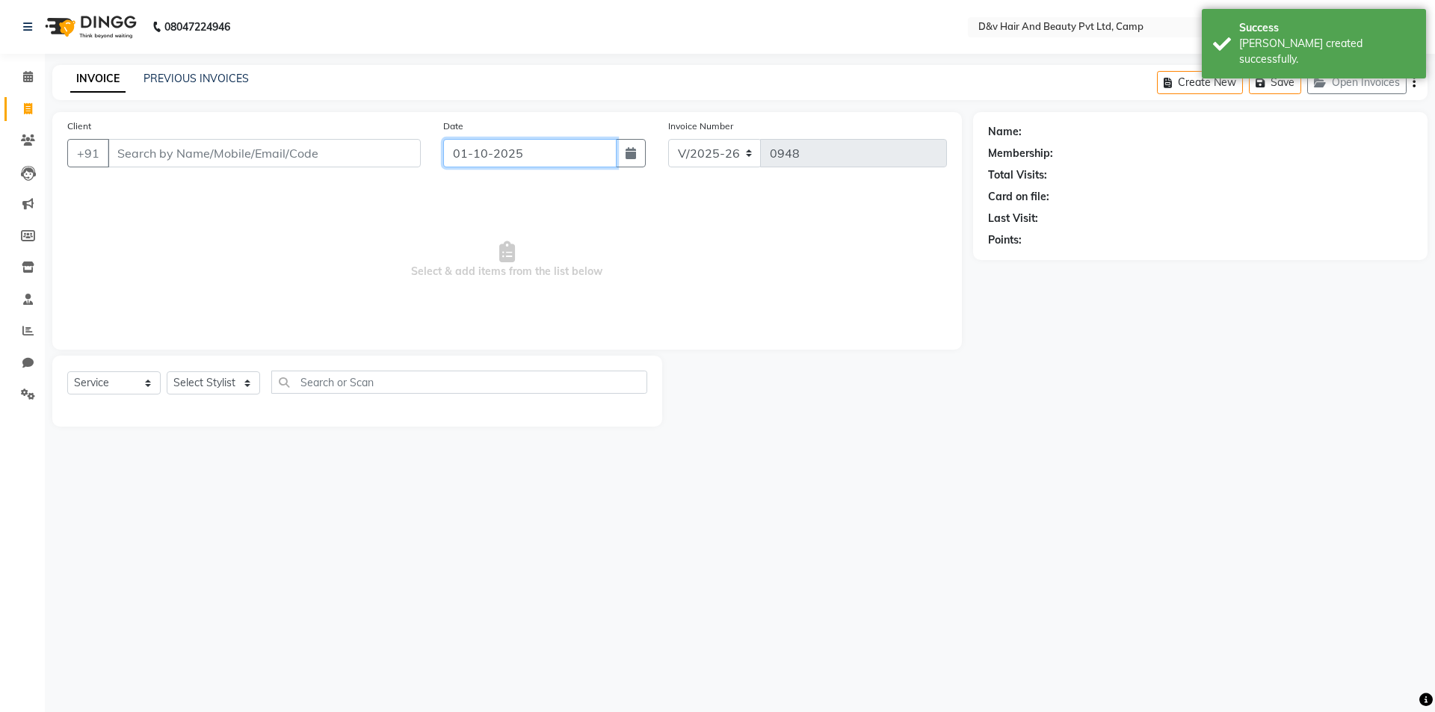
click at [500, 155] on input "01-10-2025" at bounding box center [530, 153] width 174 height 28
select select "10"
select select "2025"
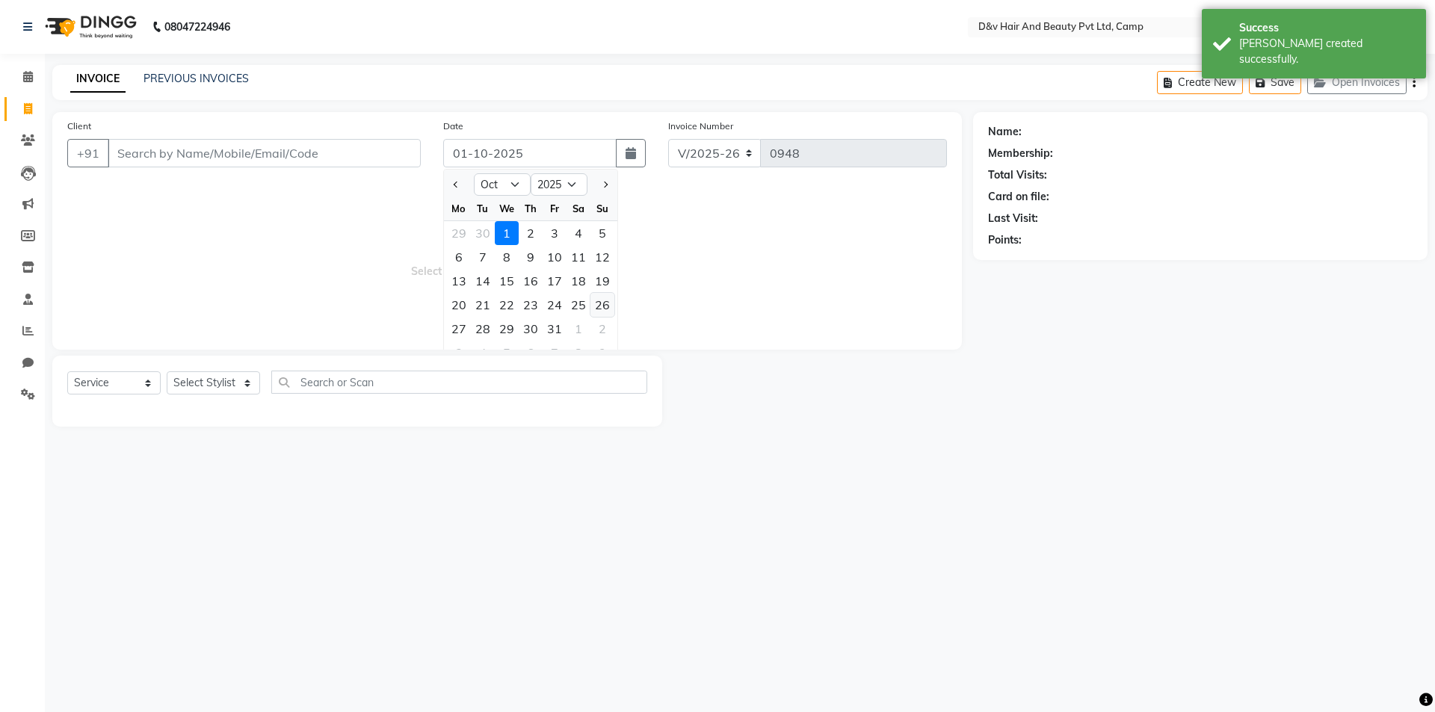
click at [599, 302] on div "26" at bounding box center [602, 305] width 24 height 24
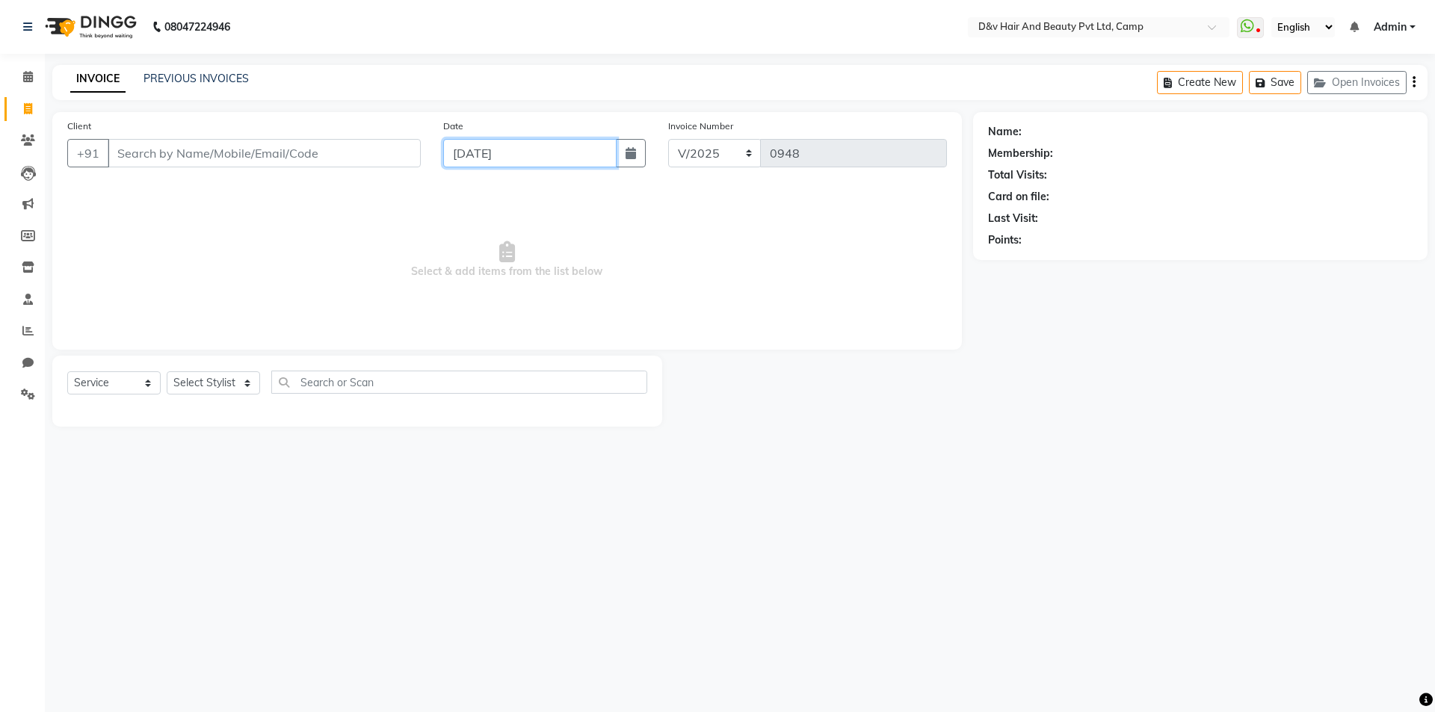
click at [486, 152] on input "26-9-2025" at bounding box center [530, 153] width 174 height 28
type input "26-09-2025"
select select "9"
select select "2025"
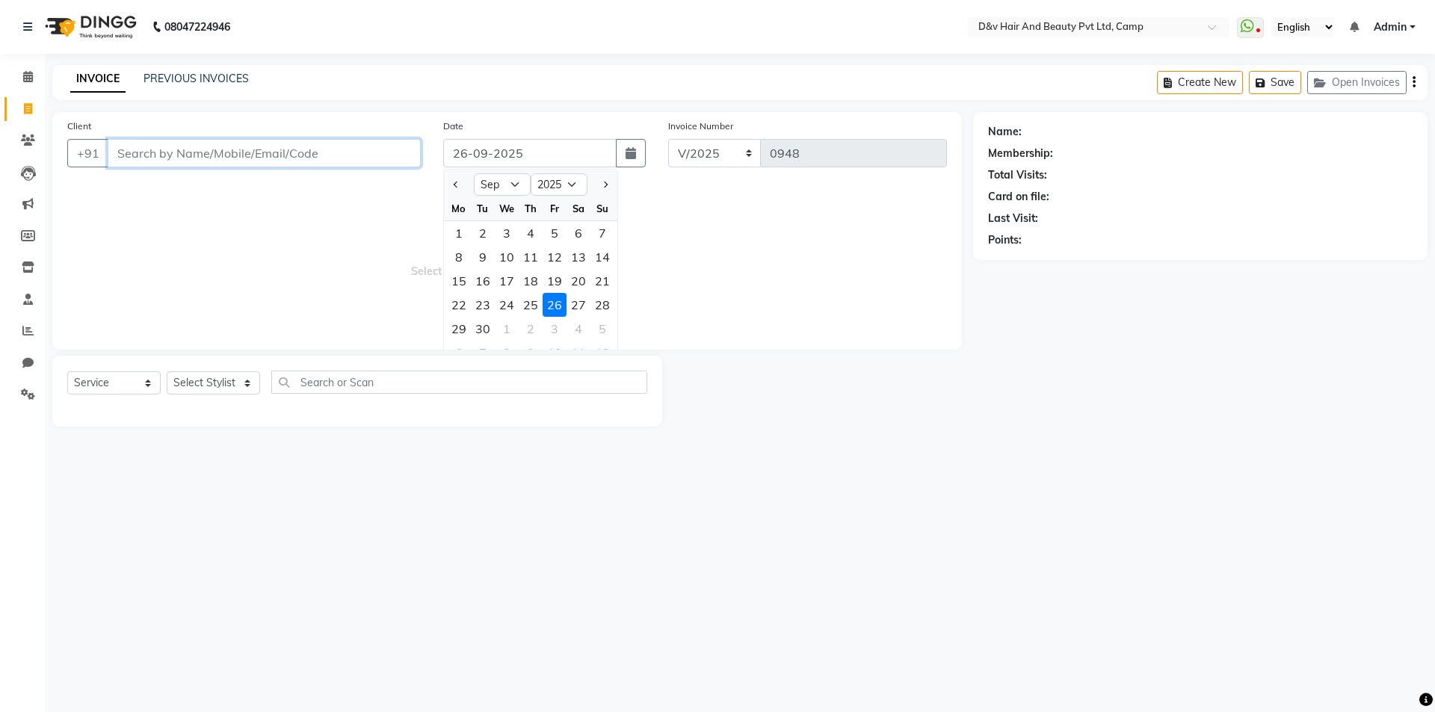
click at [172, 151] on input "Client" at bounding box center [264, 153] width 313 height 28
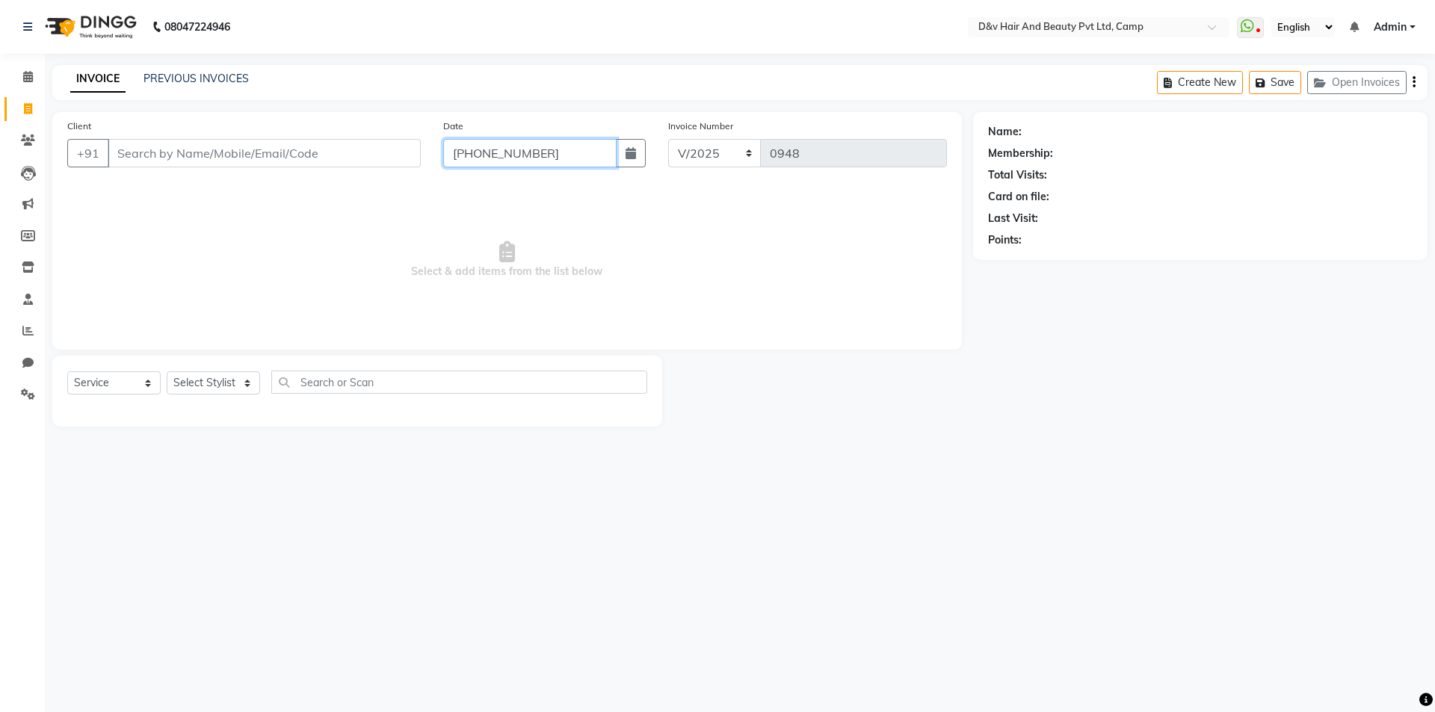
type input "26-09-2025"
click at [208, 158] on input "Client" at bounding box center [264, 153] width 313 height 28
type input "9718400888"
click at [398, 153] on span "Add Client" at bounding box center [382, 153] width 59 height 15
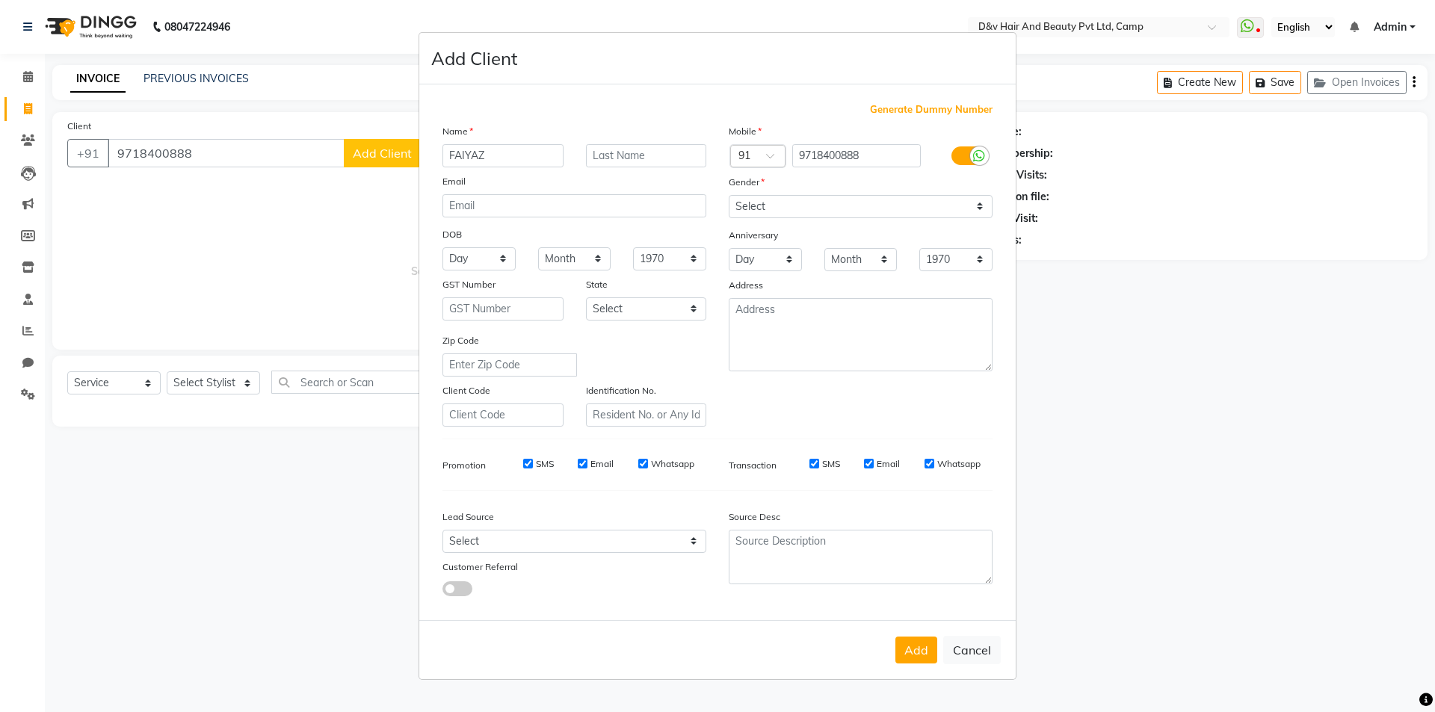
type input "FAIYAZ"
click at [811, 207] on select "Select Male Female Other Prefer Not To Say" at bounding box center [860, 206] width 264 height 23
select select "male"
click at [728, 195] on select "Select Male Female Other Prefer Not To Say" at bounding box center [860, 206] width 264 height 23
click at [917, 645] on button "Add" at bounding box center [916, 650] width 42 height 27
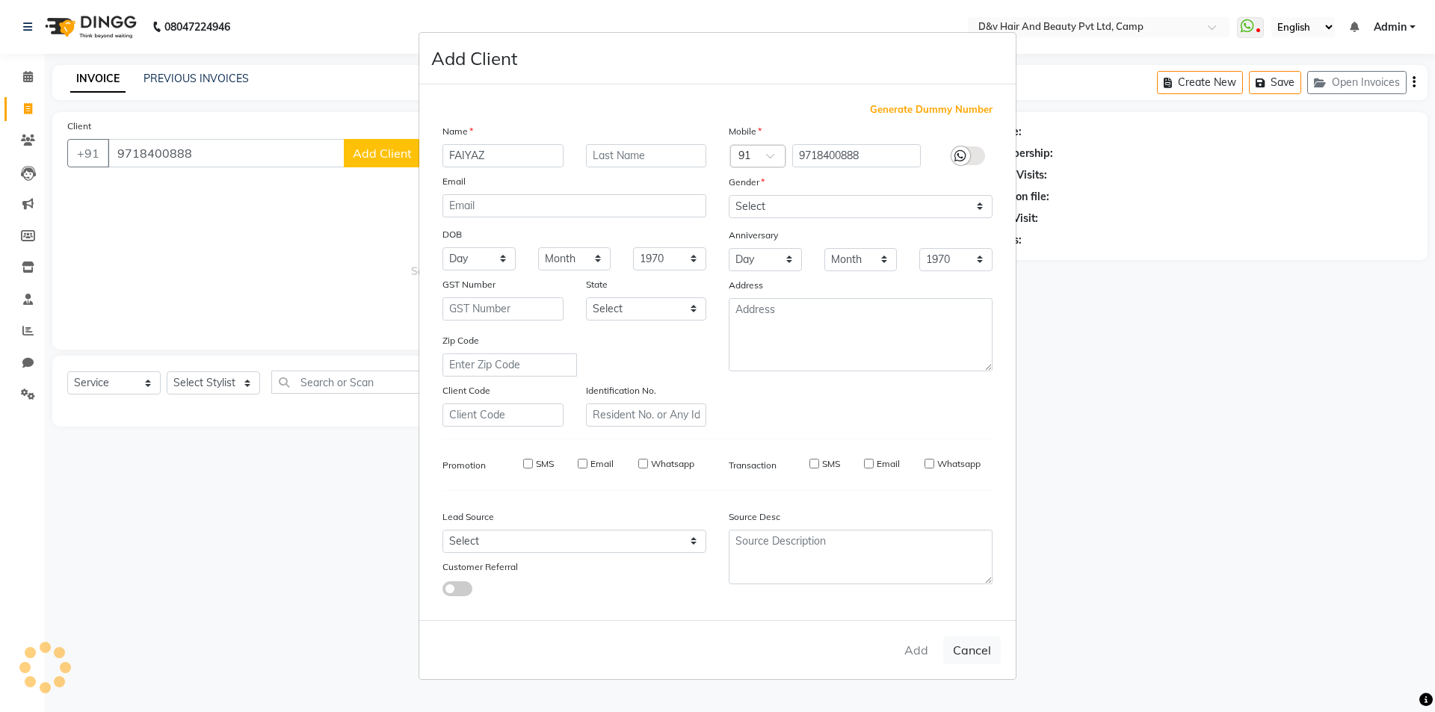
select select
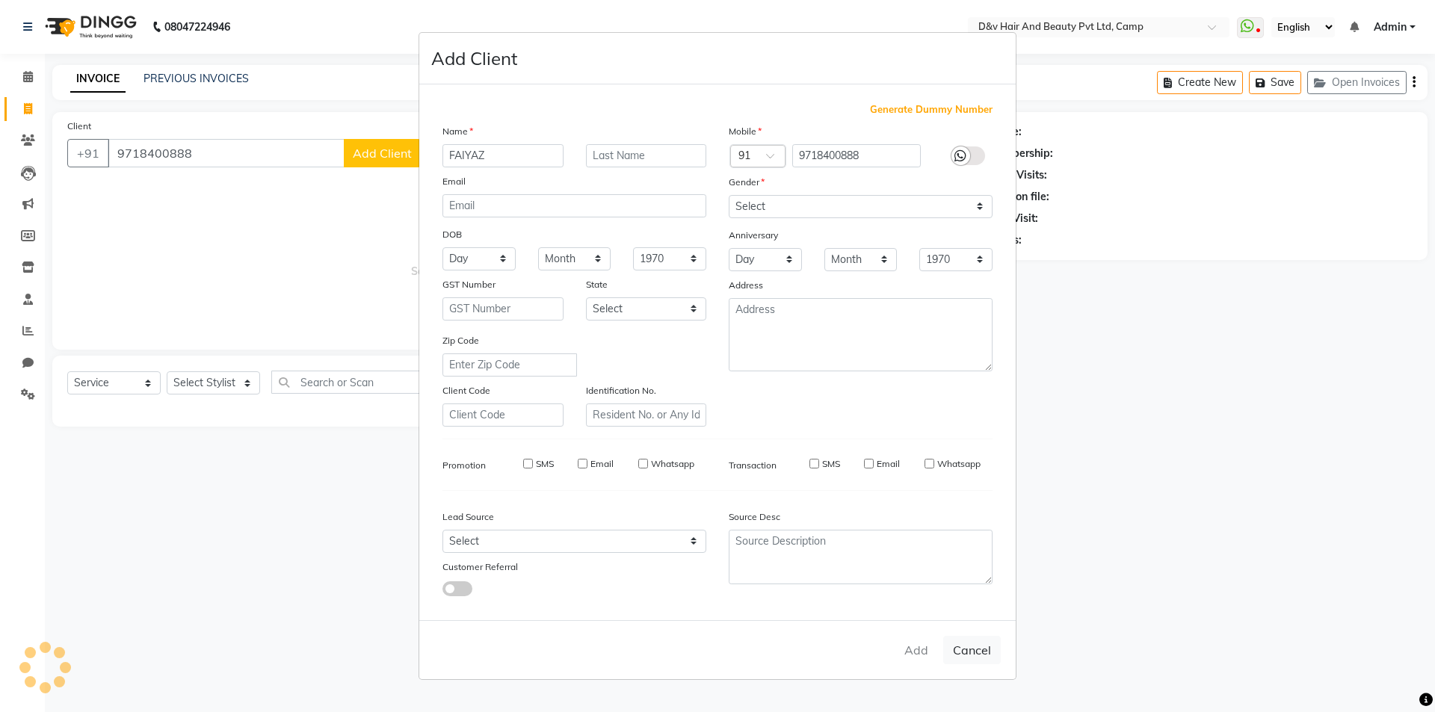
select select
checkbox input "false"
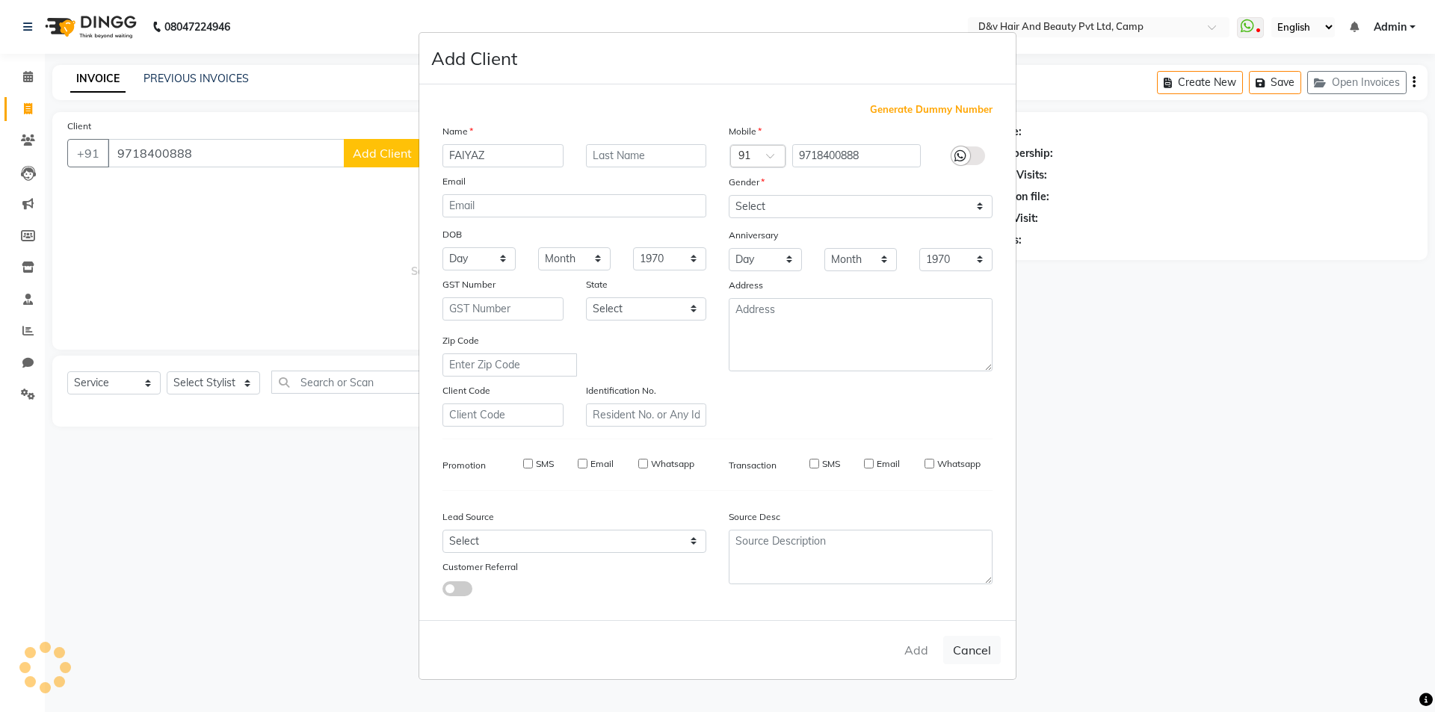
checkbox input "false"
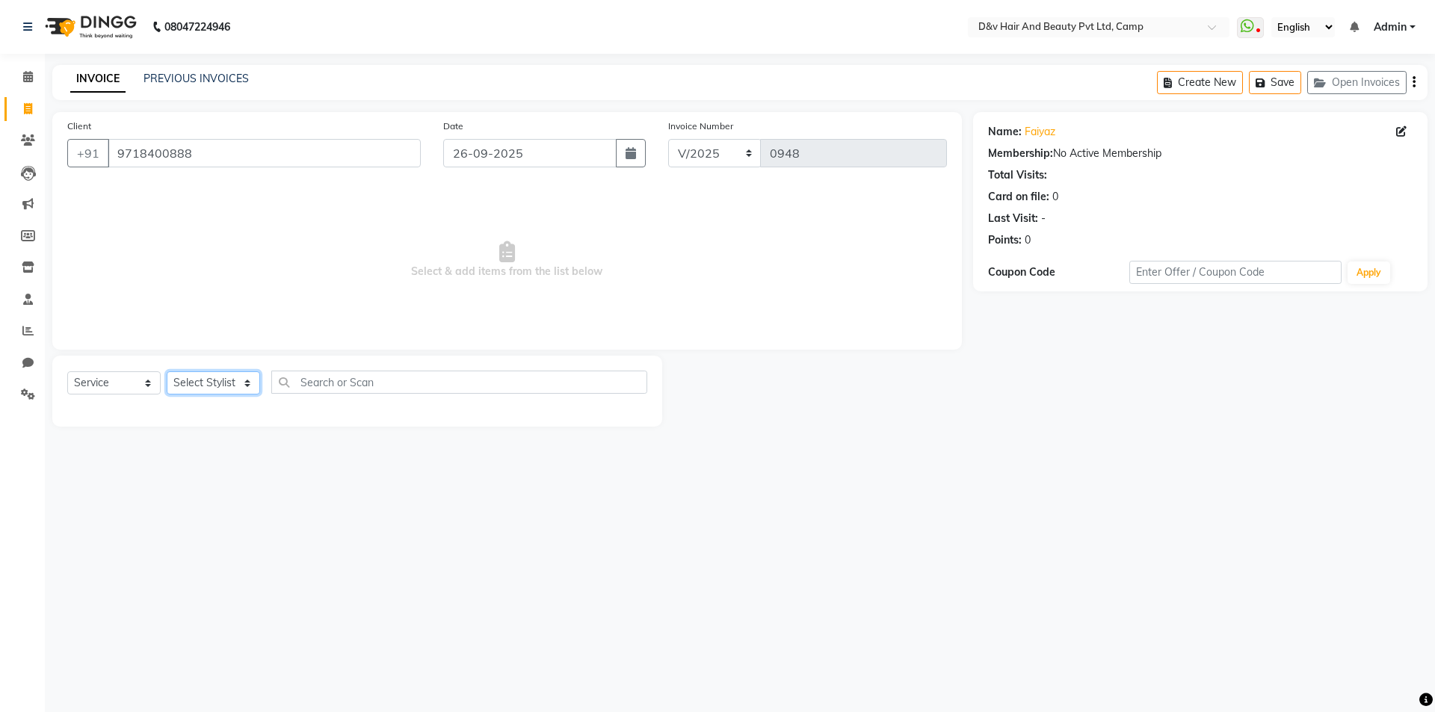
click at [211, 383] on select "Select Stylist [PERSON_NAME] Ganesh [PERSON_NAME] [PERSON_NAME] [PERSON_NAME] P…" at bounding box center [213, 382] width 93 height 23
select select "75245"
click at [167, 371] on select "Select Stylist [PERSON_NAME] Ganesh [PERSON_NAME] [PERSON_NAME] [PERSON_NAME] P…" at bounding box center [213, 382] width 93 height 23
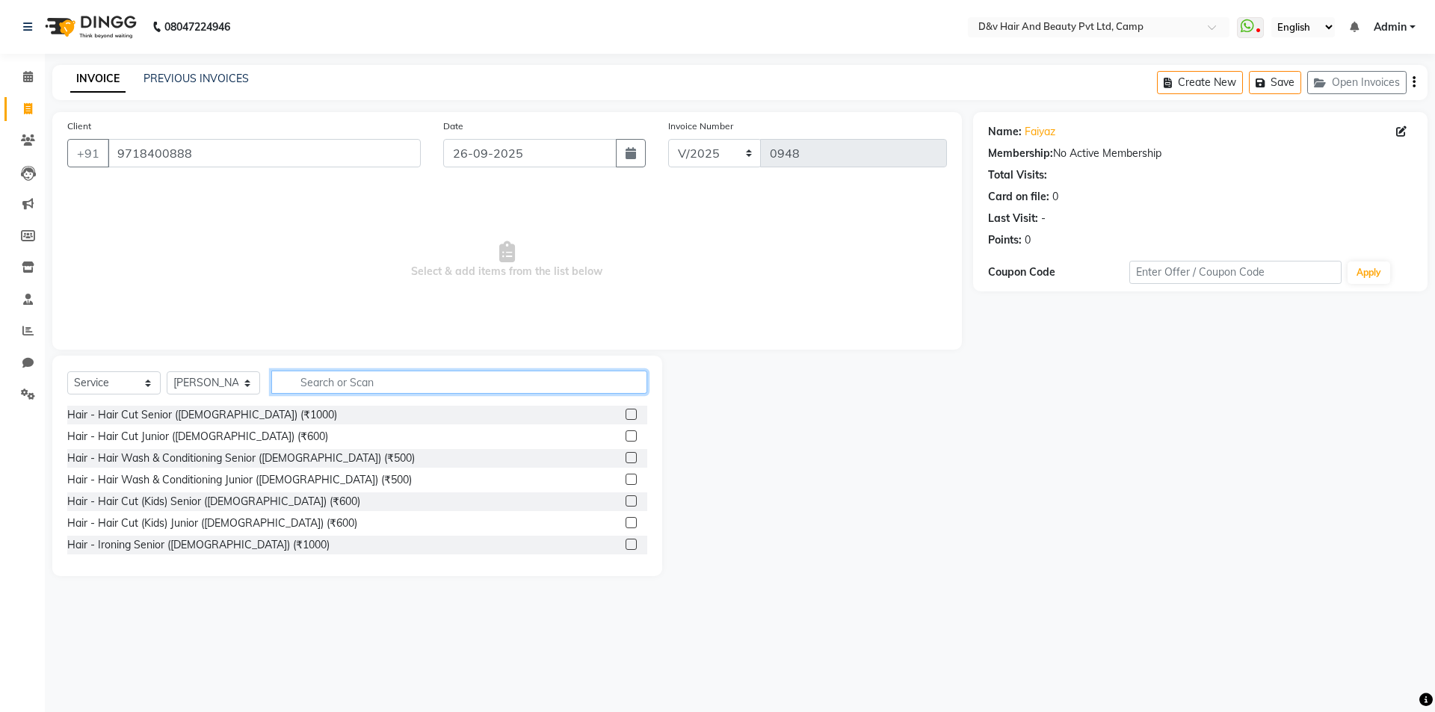
click at [318, 377] on input "text" at bounding box center [459, 382] width 376 height 23
type input "CUT"
click at [625, 498] on label at bounding box center [630, 500] width 11 height 11
click at [625, 498] on input "checkbox" at bounding box center [630, 502] width 10 height 10
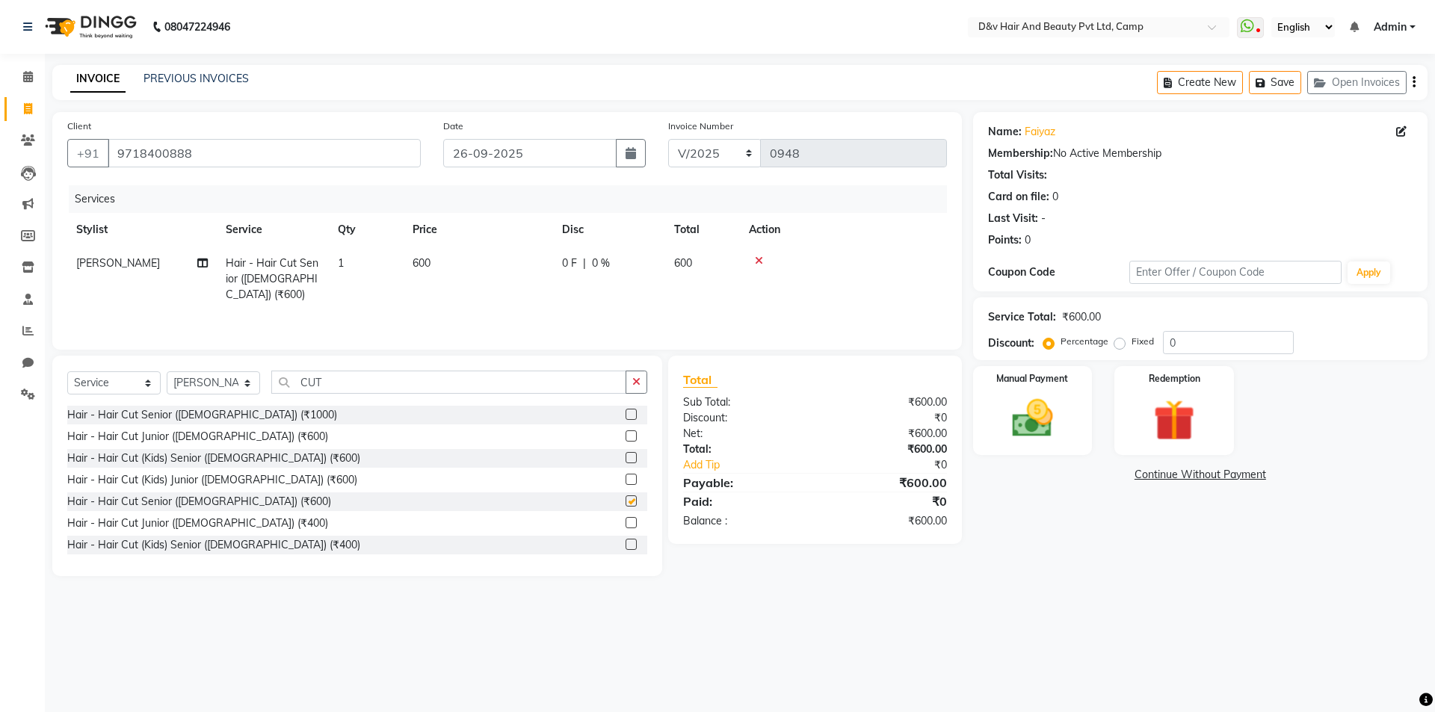
checkbox input "false"
type input "C"
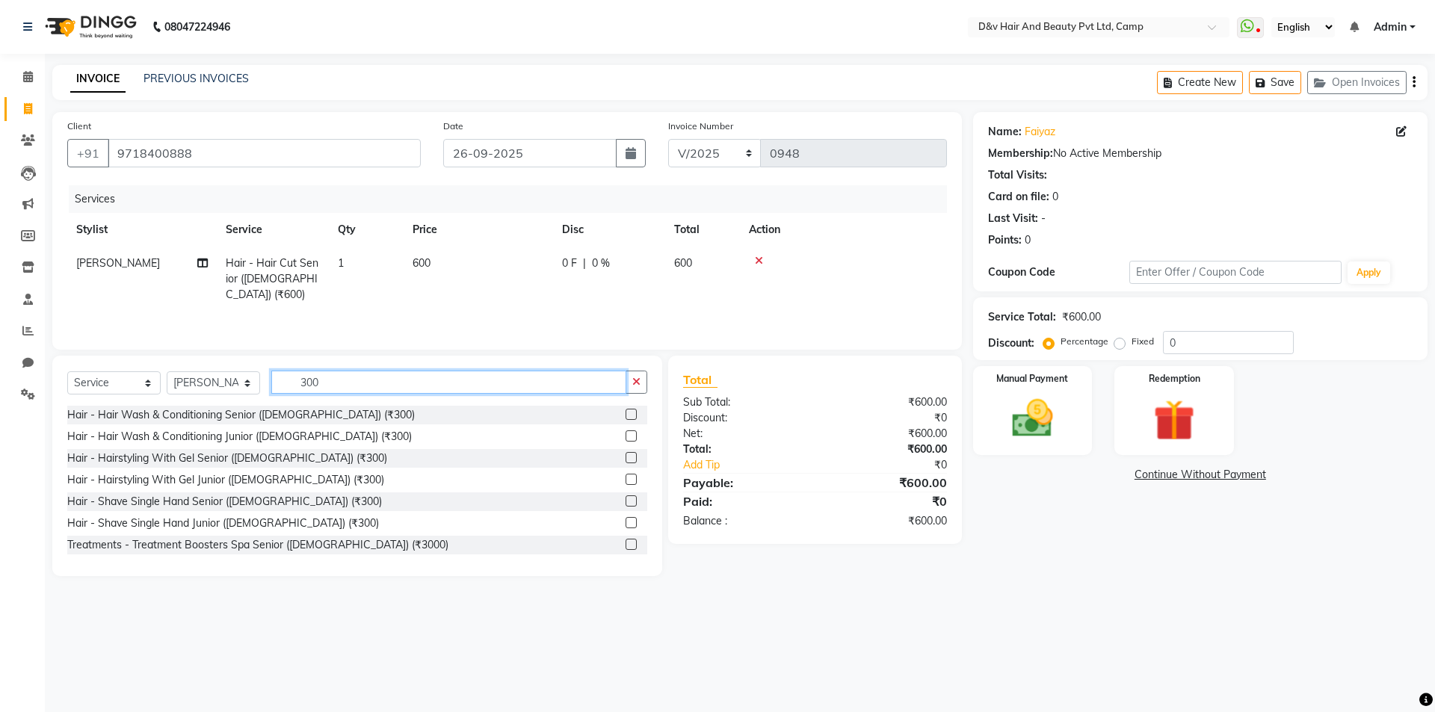
click at [353, 387] on input "300" at bounding box center [448, 382] width 355 height 23
type input "300"
click at [625, 504] on label at bounding box center [630, 500] width 11 height 11
click at [625, 504] on input "checkbox" at bounding box center [630, 502] width 10 height 10
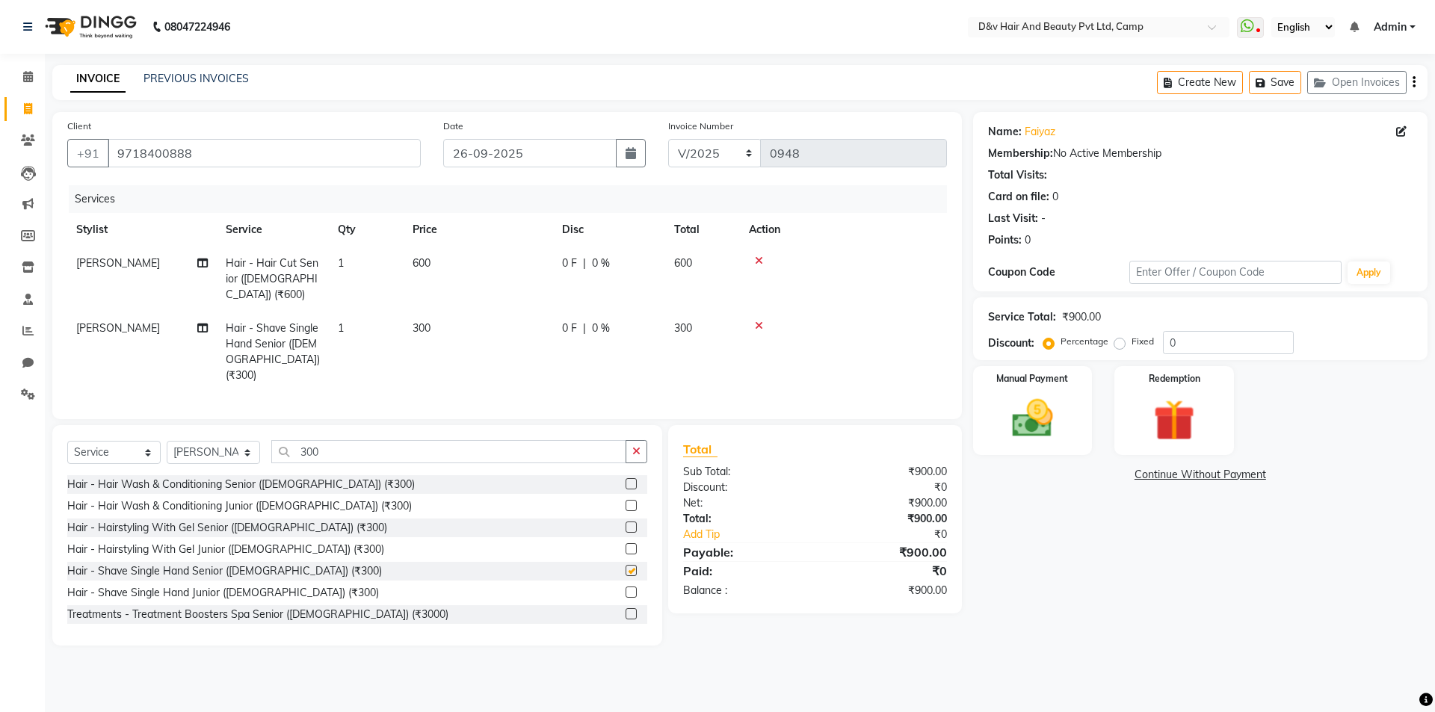
checkbox input "false"
click at [1017, 412] on img at bounding box center [1031, 418] width 69 height 49
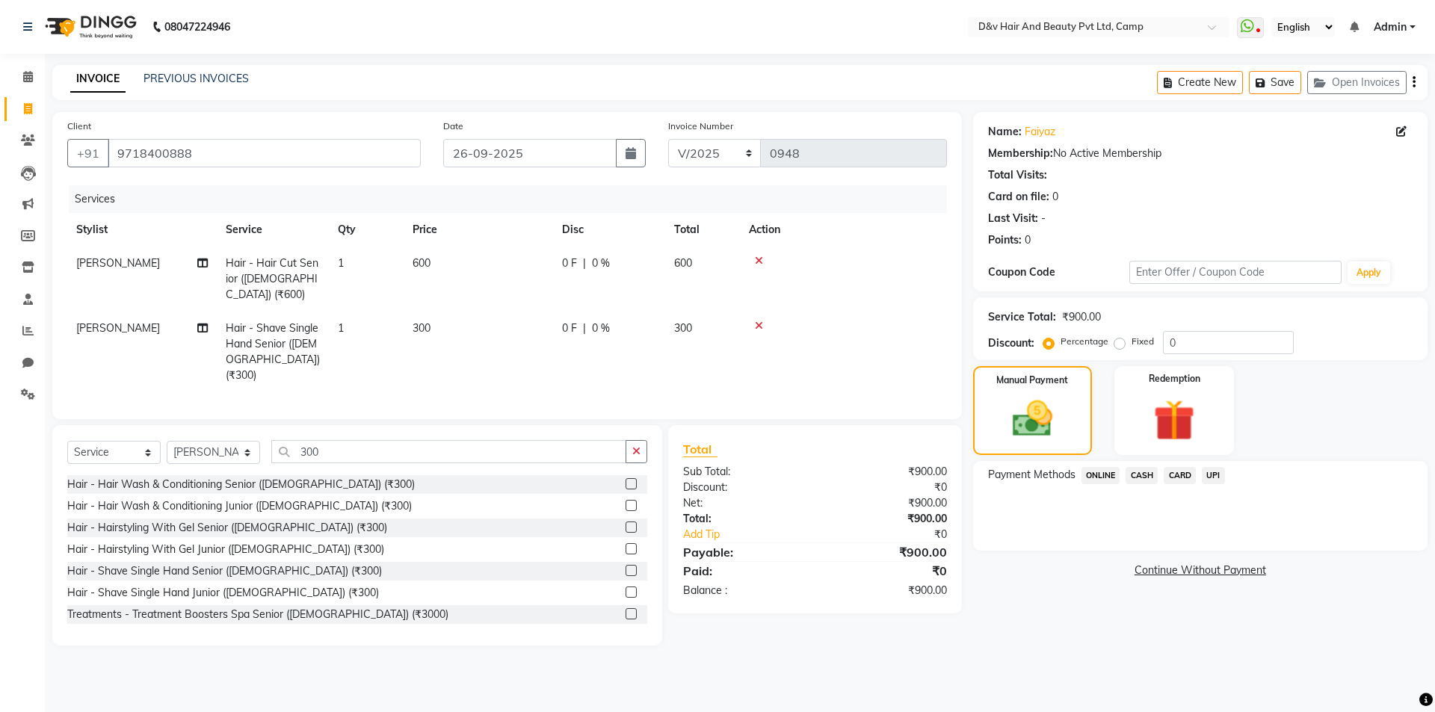
click at [1101, 471] on span "ONLINE" at bounding box center [1100, 475] width 39 height 17
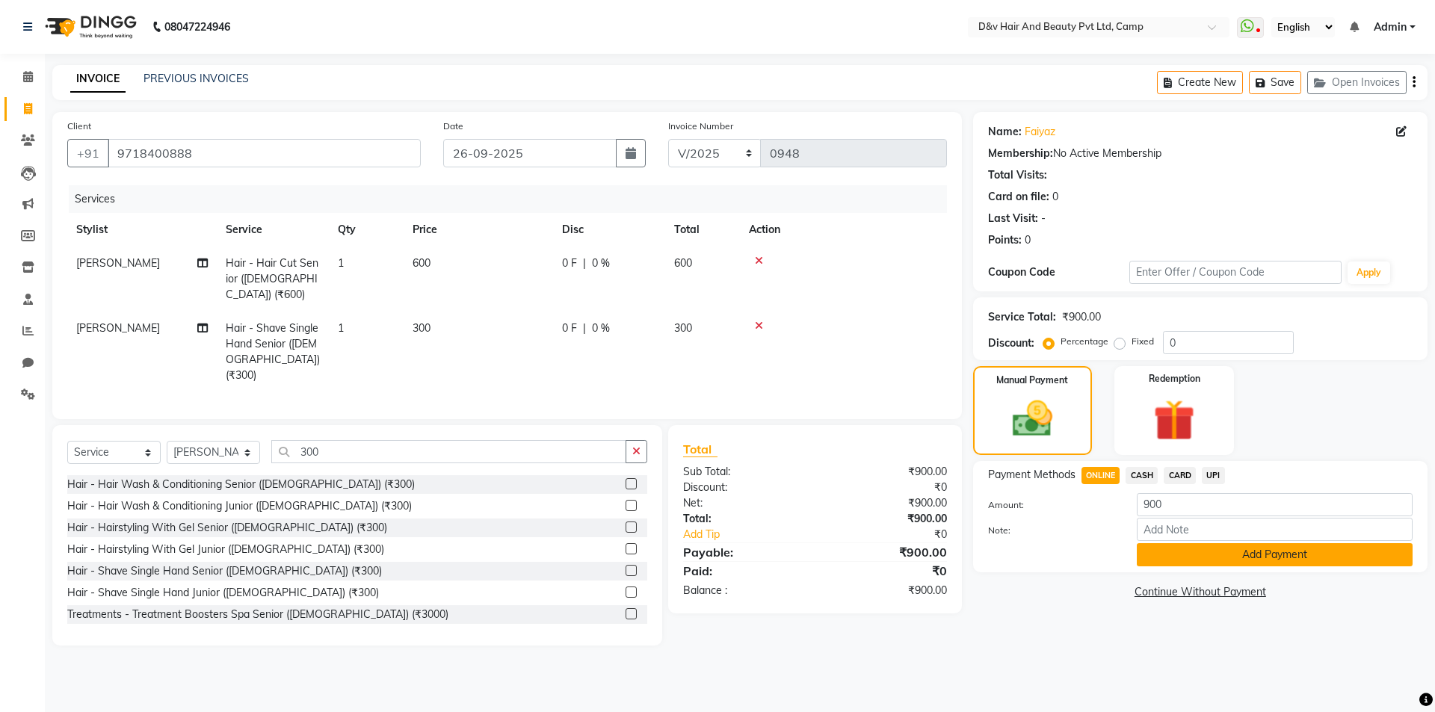
click at [1278, 557] on button "Add Payment" at bounding box center [1274, 554] width 276 height 23
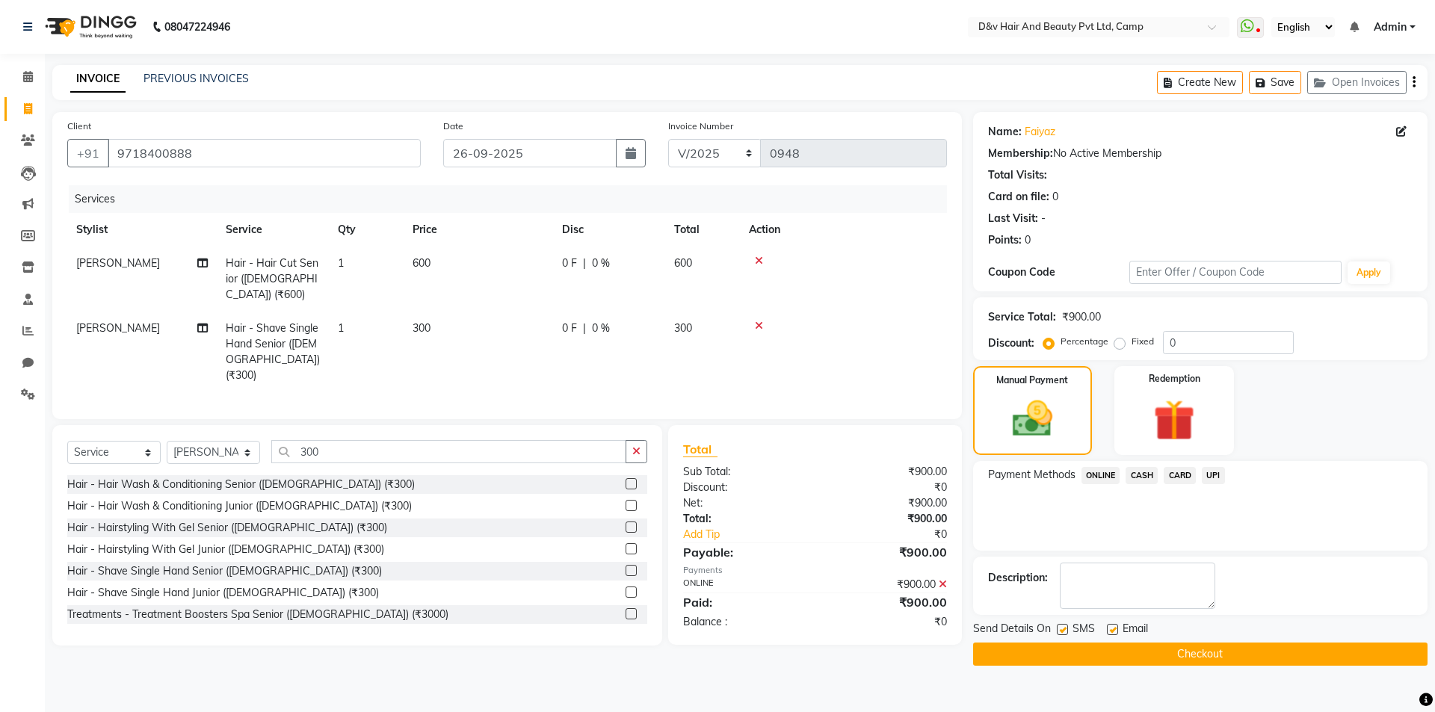
click at [1212, 646] on button "Checkout" at bounding box center [1200, 654] width 454 height 23
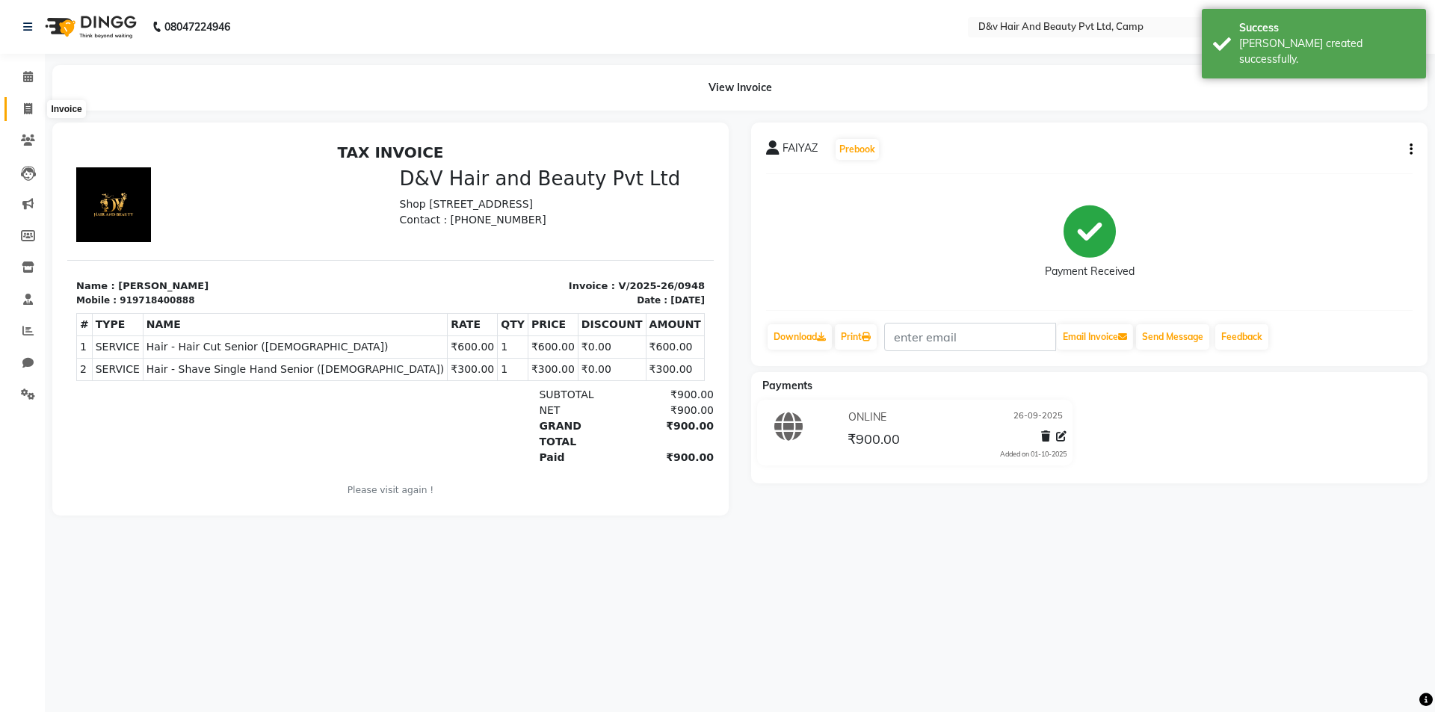
click at [31, 108] on icon at bounding box center [28, 108] width 8 height 11
select select "service"
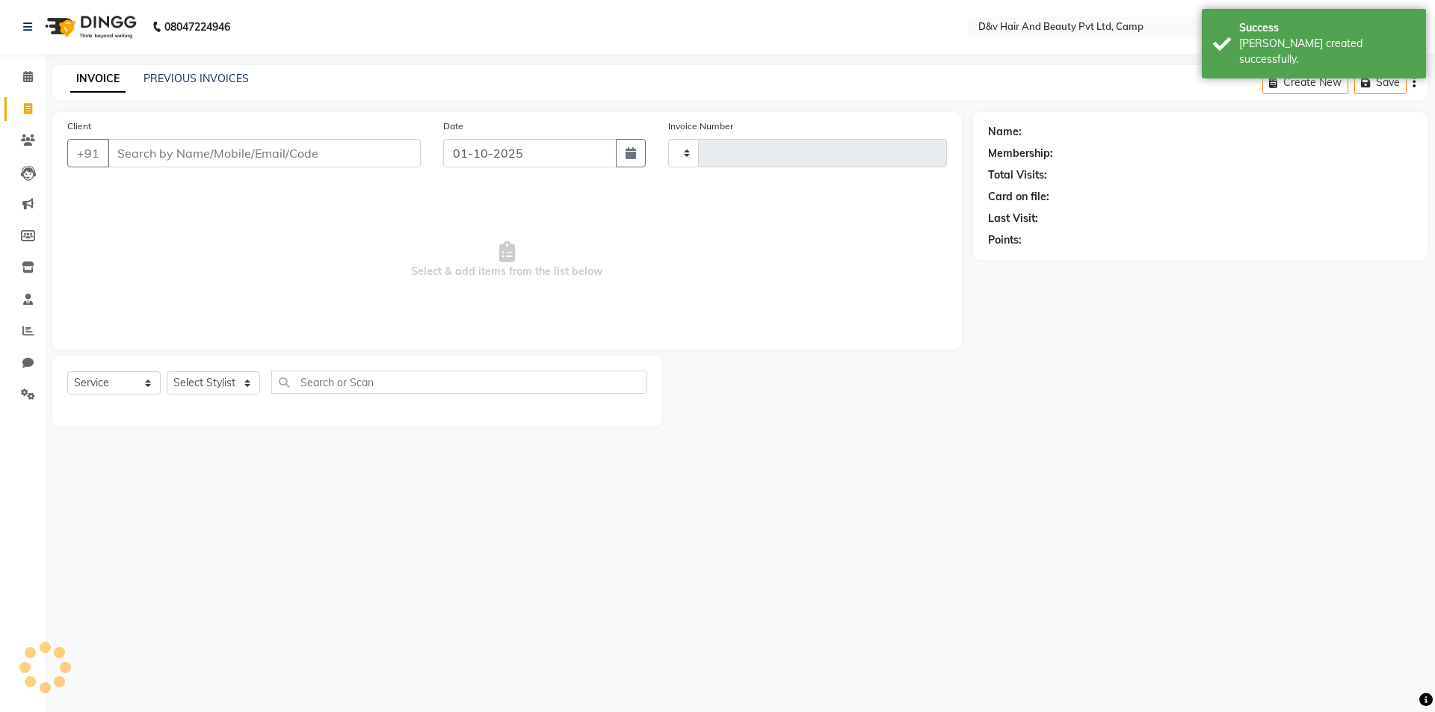
type input "0949"
select select "8107"
click at [485, 152] on input "01-10-2025" at bounding box center [530, 153] width 174 height 28
select select "10"
select select "2025"
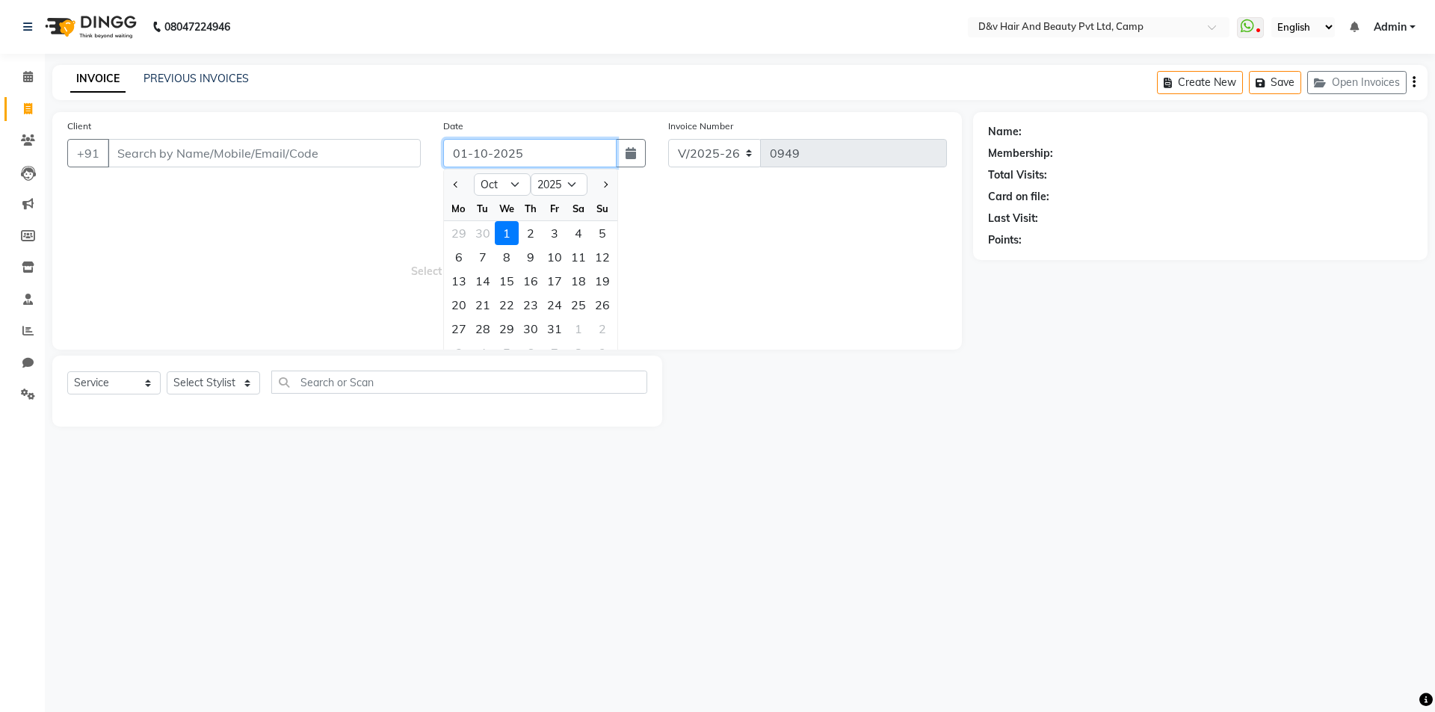
click at [488, 153] on input "01-10-2025" at bounding box center [530, 153] width 174 height 28
click at [595, 308] on div "26" at bounding box center [602, 305] width 24 height 24
type input "26-10-2025"
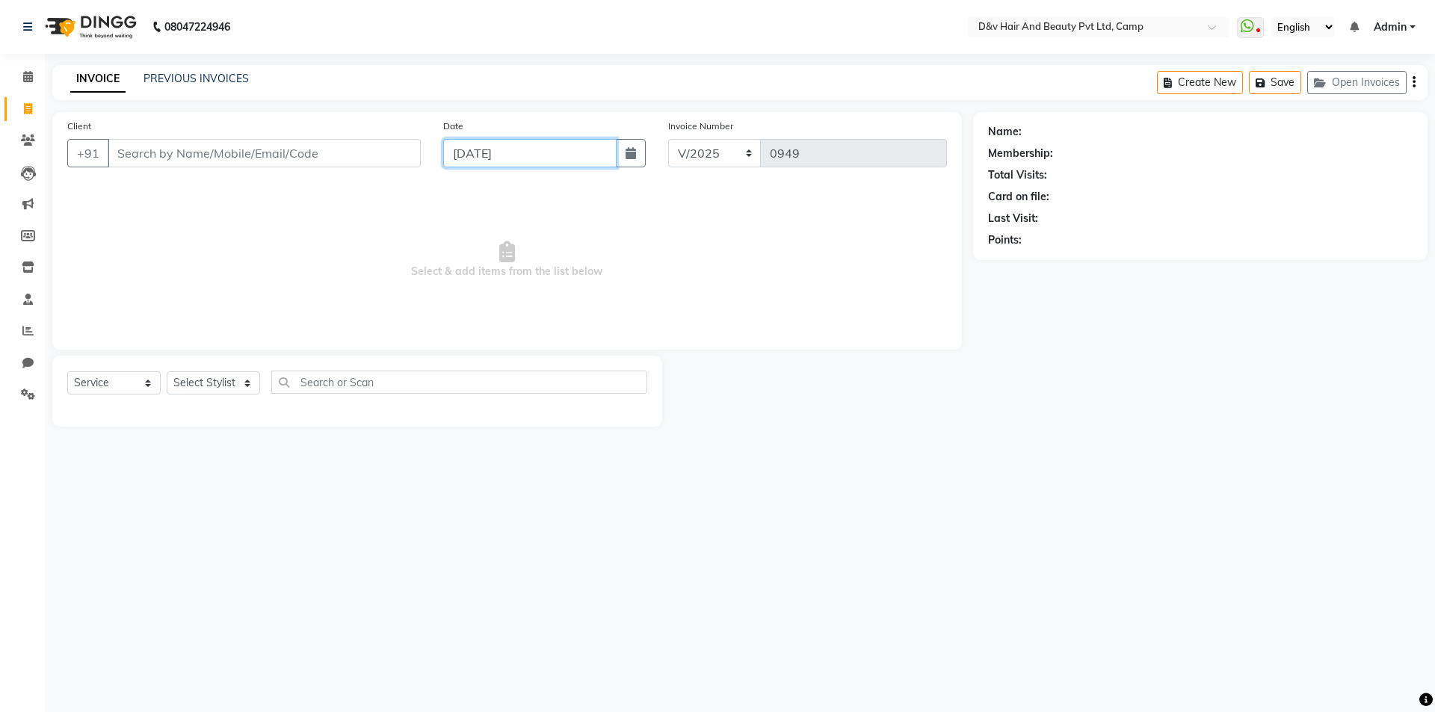
click at [465, 154] on input "26-10-2025" at bounding box center [530, 153] width 174 height 28
select select "10"
select select "2025"
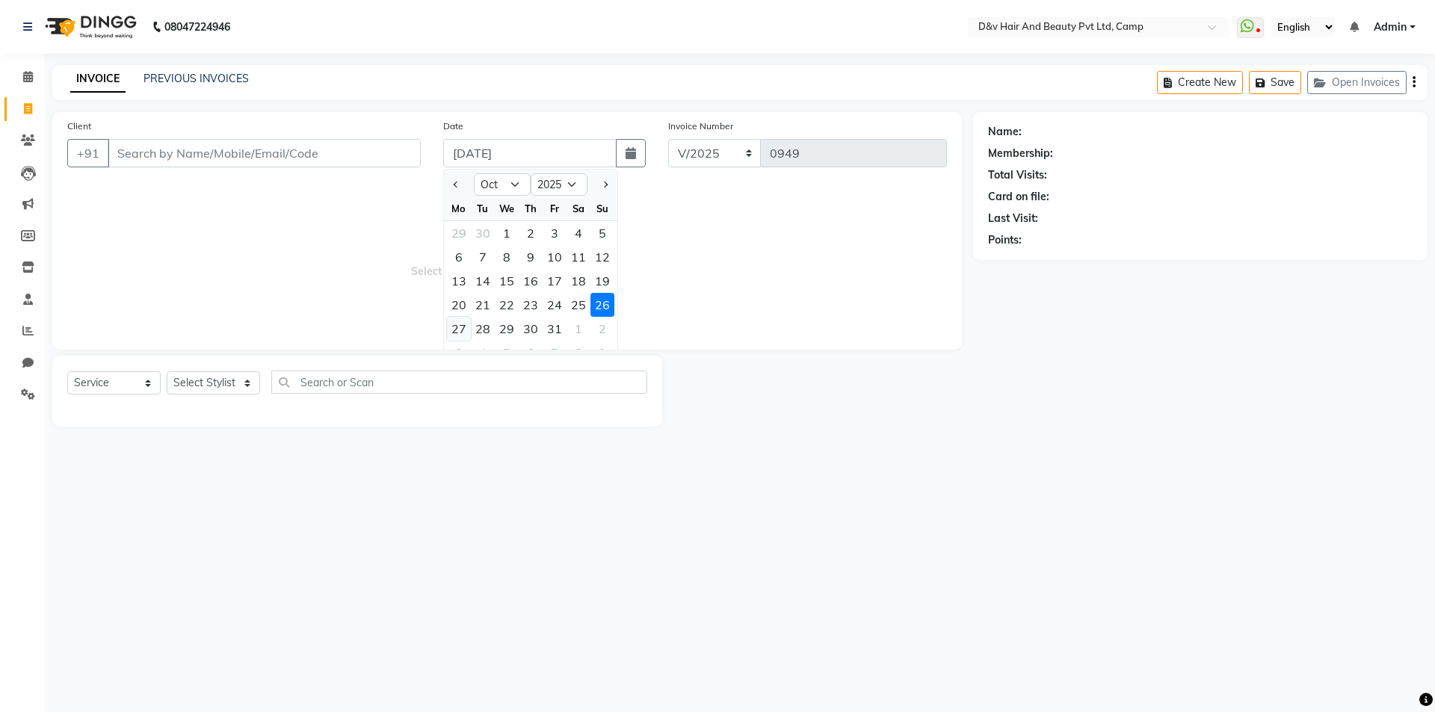
click at [452, 327] on div "27" at bounding box center [459, 329] width 24 height 24
type input "27-10-2025"
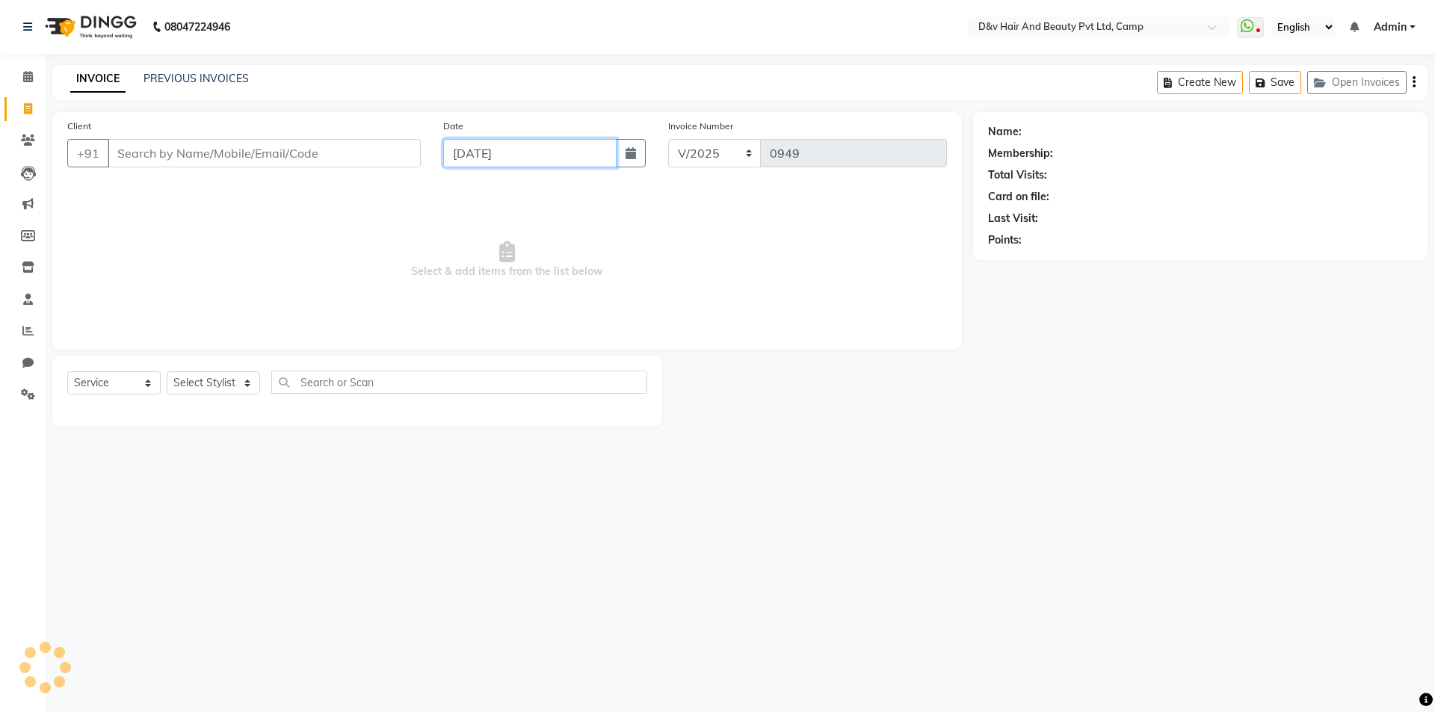
click at [489, 151] on input "27-10-2025" at bounding box center [530, 153] width 174 height 28
select select "10"
select select "2025"
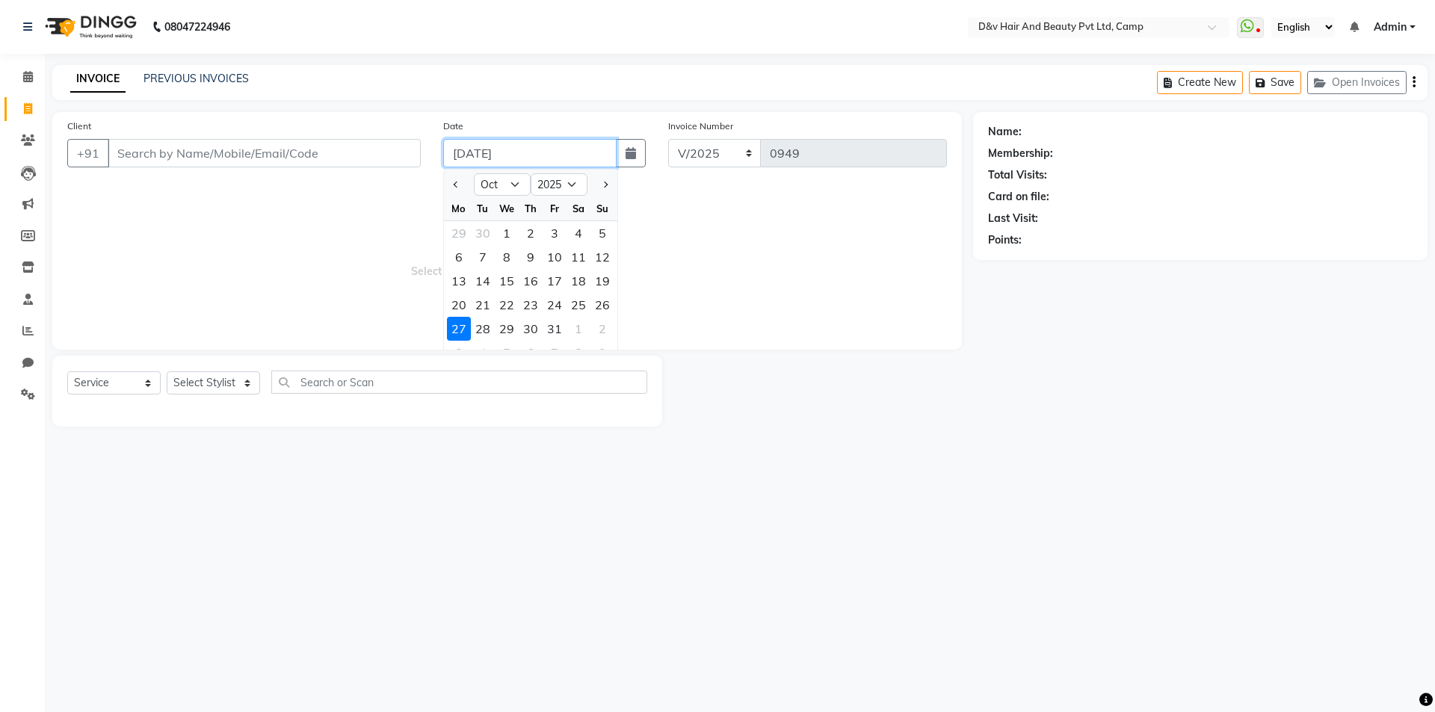
click at [484, 152] on input "27-10-2025" at bounding box center [530, 153] width 174 height 28
type input "27-09-2025"
click at [187, 146] on input "Client" at bounding box center [264, 153] width 313 height 28
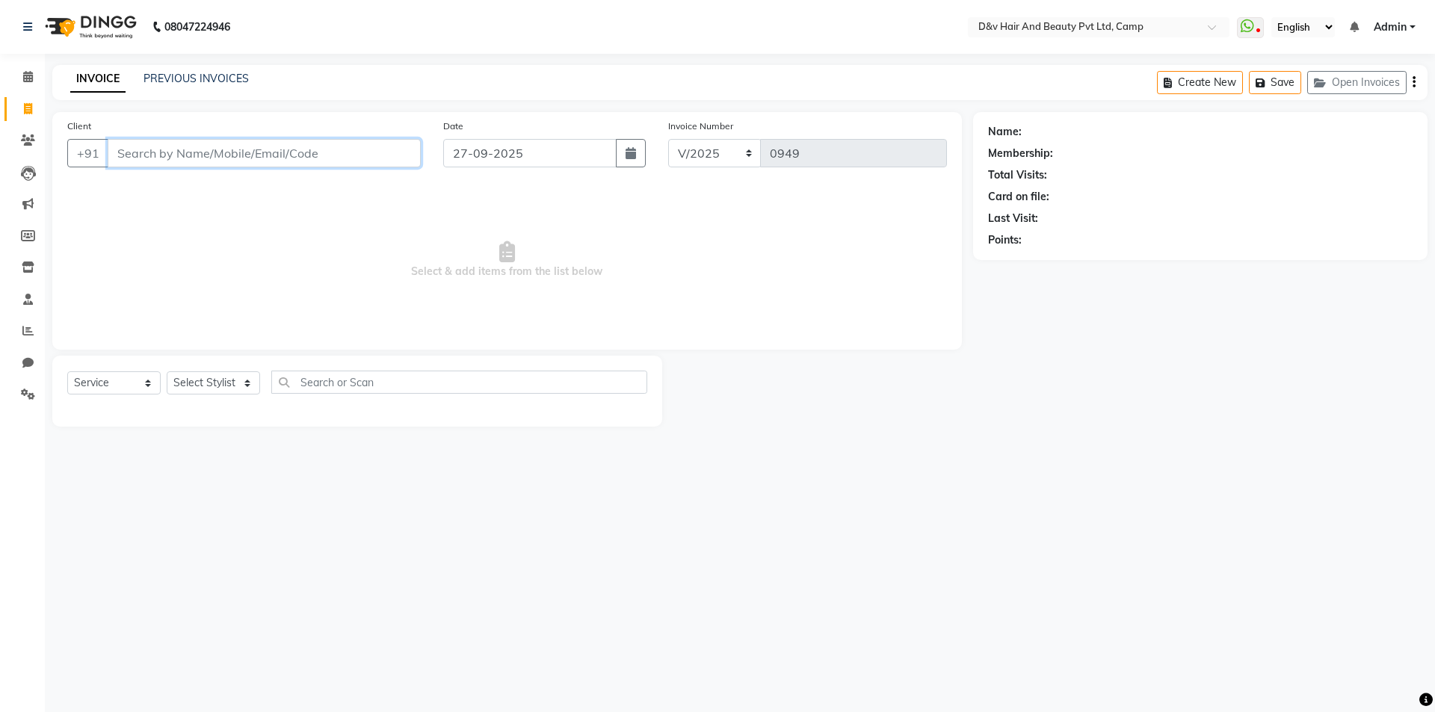
click at [193, 154] on input "Client" at bounding box center [264, 153] width 313 height 28
type input "7028918020"
click at [402, 156] on span "Add Client" at bounding box center [382, 153] width 59 height 15
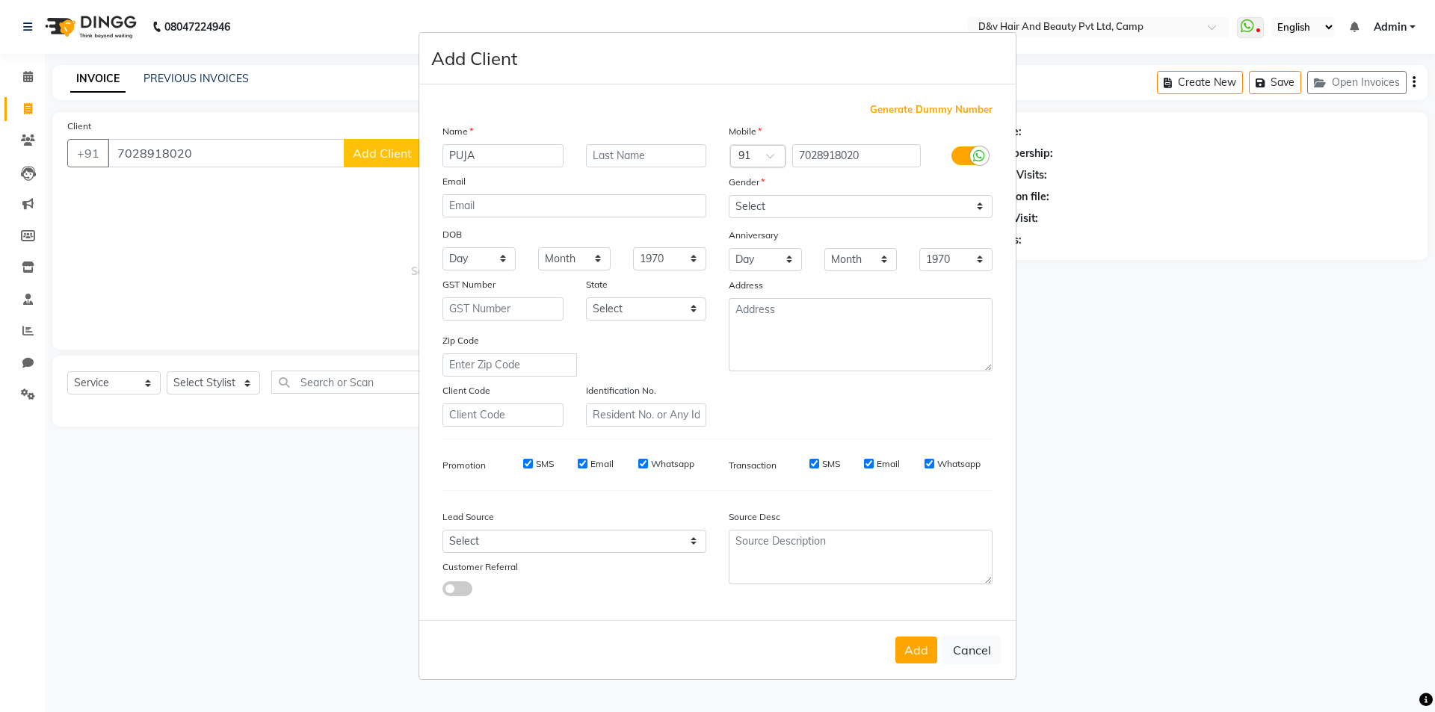
type input "PUJA"
click at [800, 210] on select "Select Male Female Other Prefer Not To Say" at bounding box center [860, 206] width 264 height 23
click at [782, 202] on select "Select Male Female Other Prefer Not To Say" at bounding box center [860, 206] width 264 height 23
select select "female"
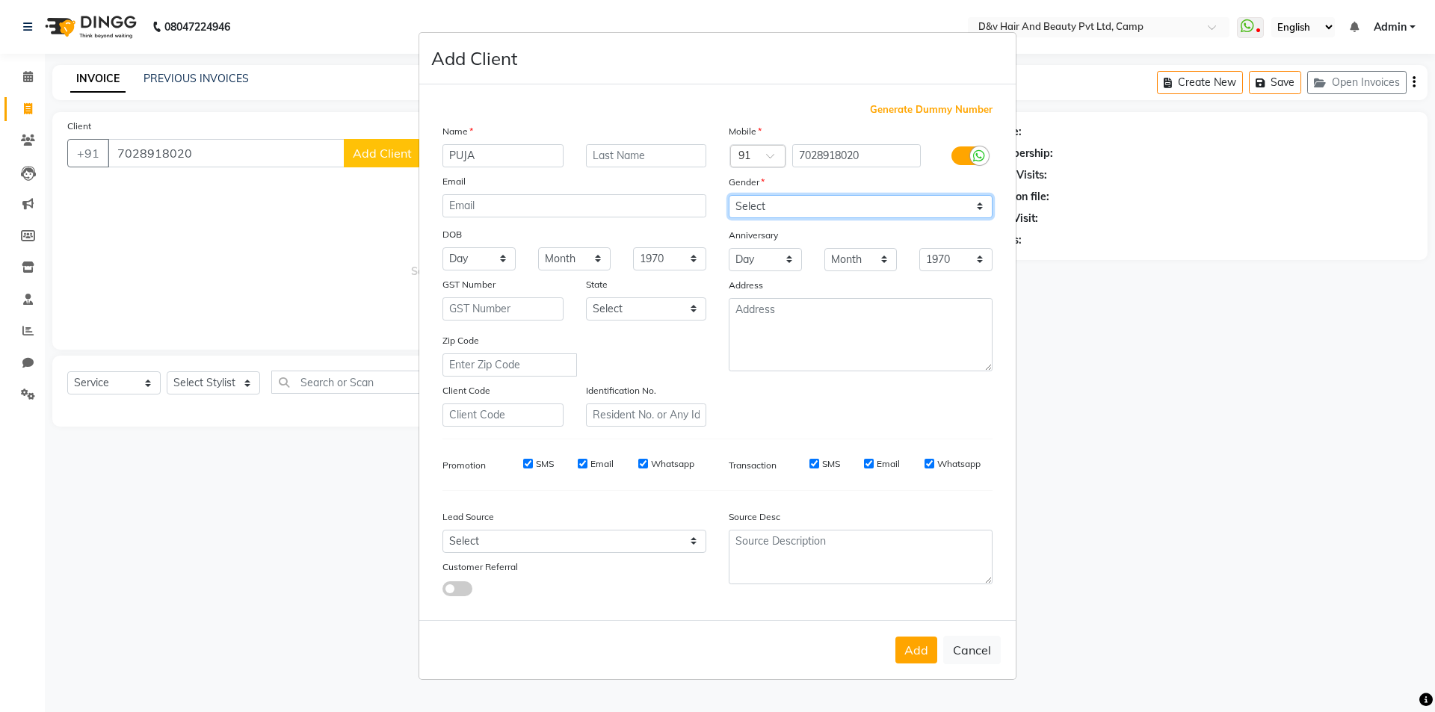
click at [728, 195] on select "Select Male Female Other Prefer Not To Say" at bounding box center [860, 206] width 264 height 23
click at [915, 655] on button "Add" at bounding box center [916, 650] width 42 height 27
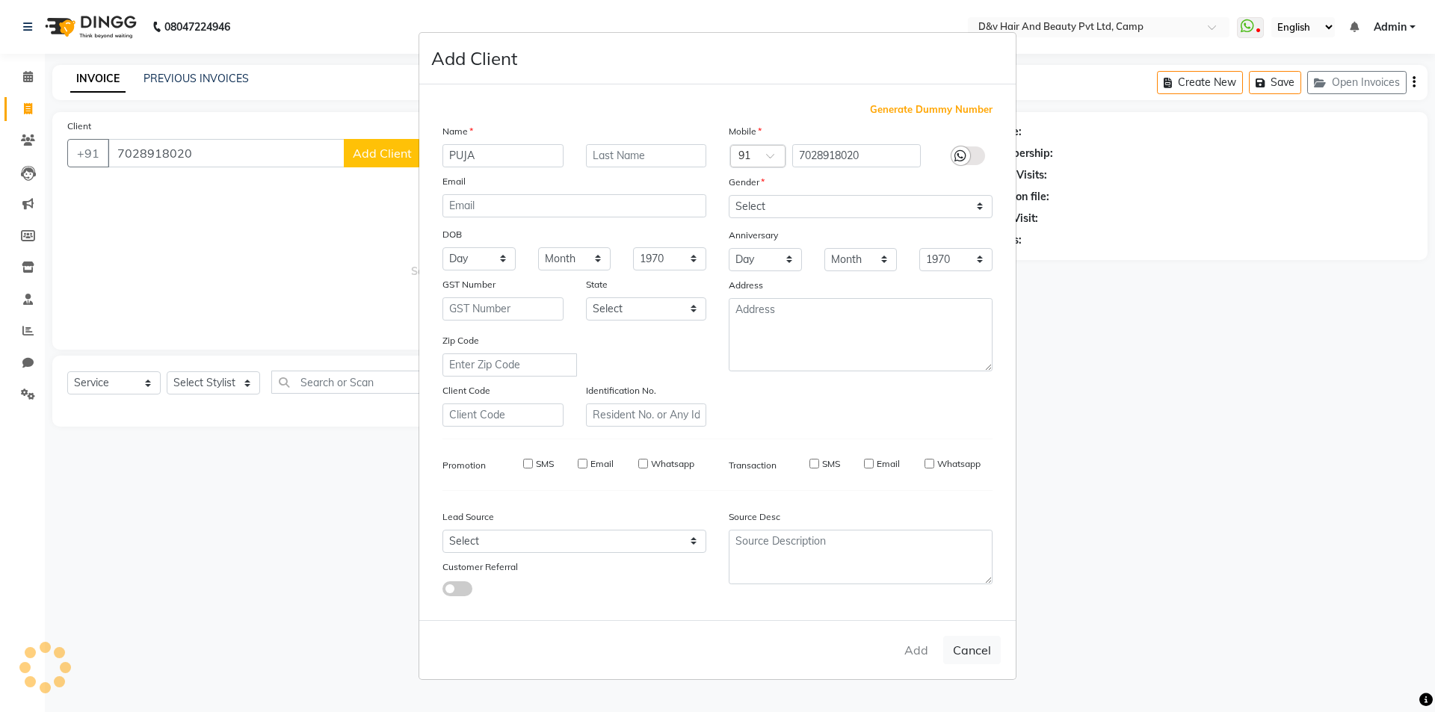
select select
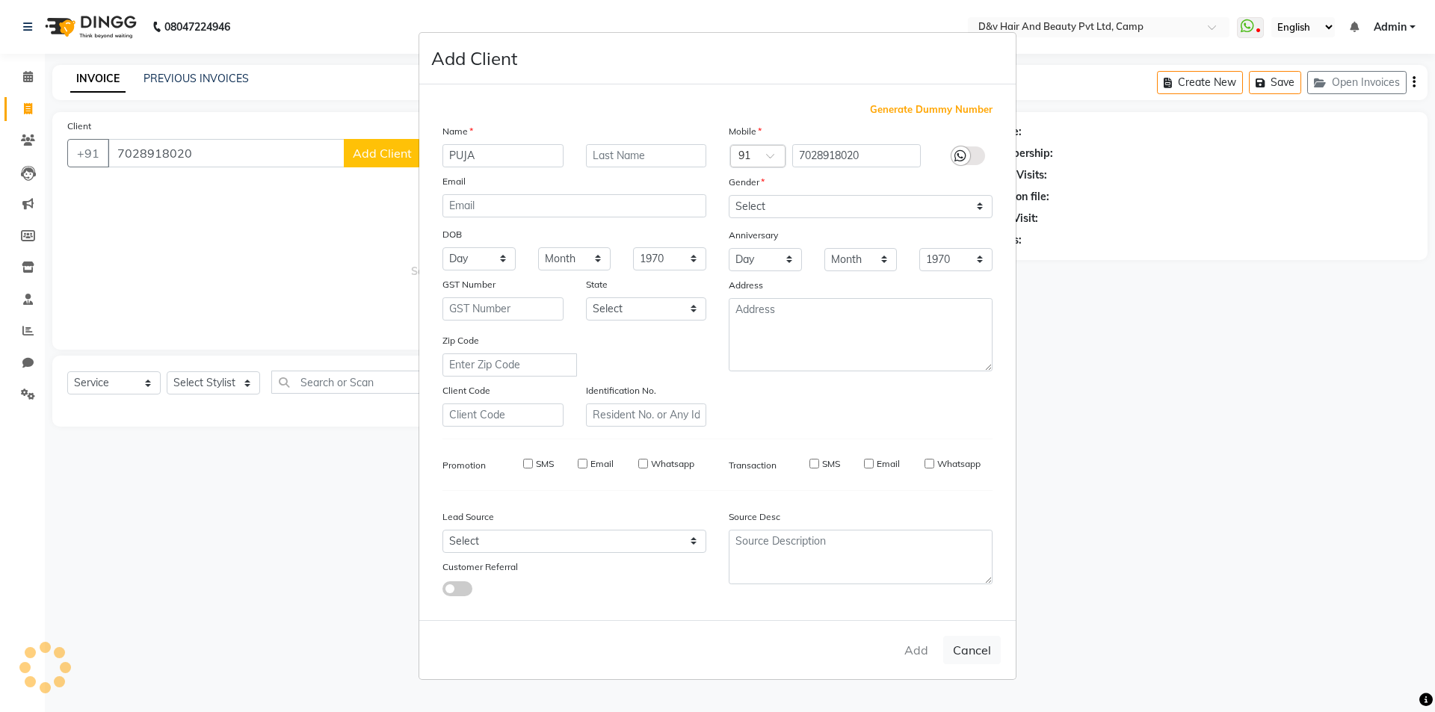
select select
checkbox input "false"
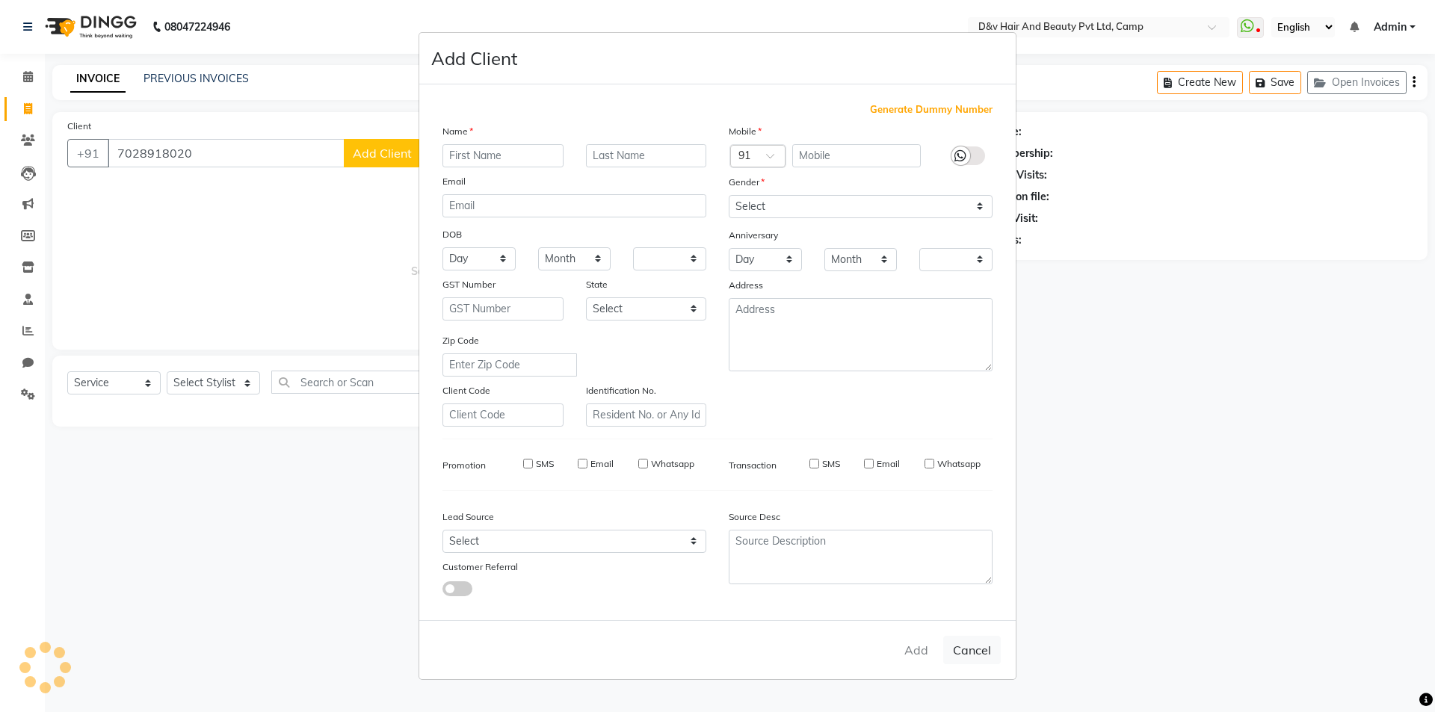
checkbox input "false"
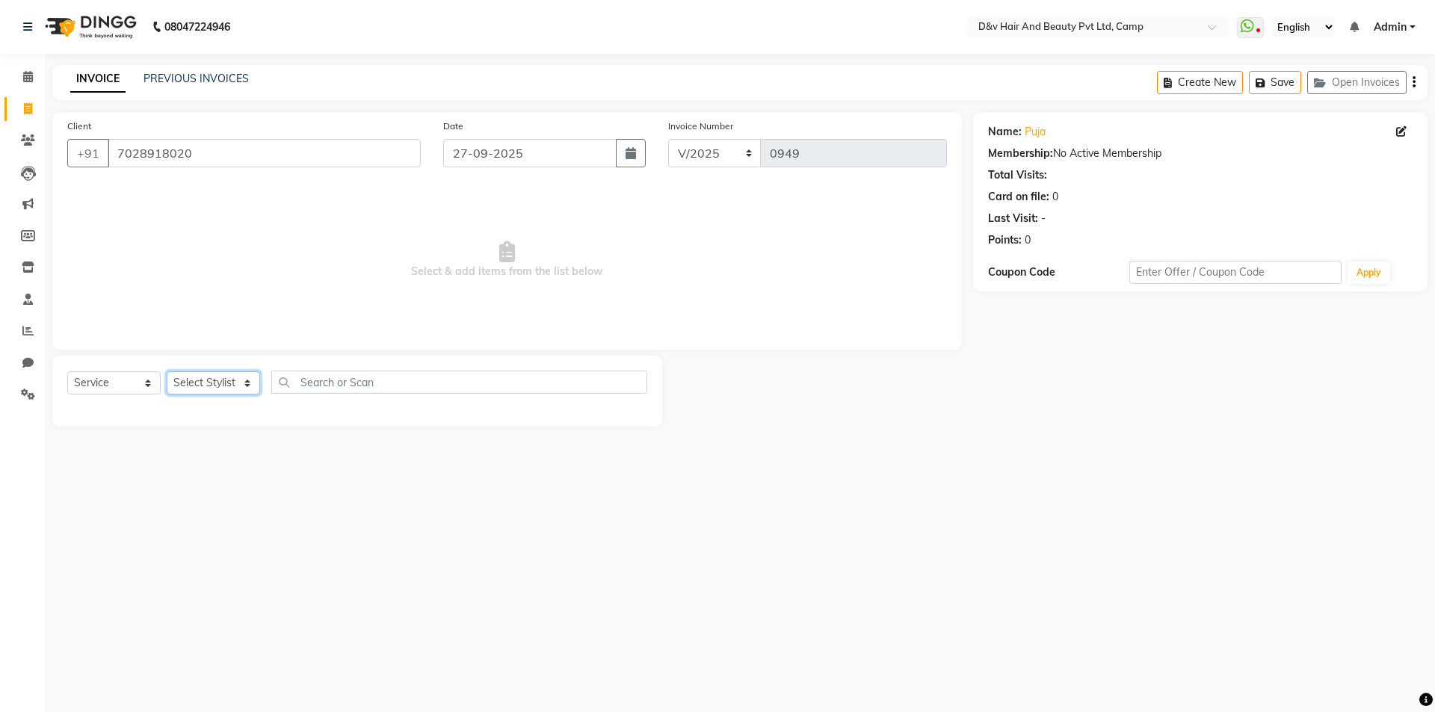
click at [216, 385] on select "Select Stylist [PERSON_NAME] Ganesh [PERSON_NAME] [PERSON_NAME] [PERSON_NAME] P…" at bounding box center [213, 382] width 93 height 23
select select "88246"
click at [167, 371] on select "Select Stylist [PERSON_NAME] Ganesh [PERSON_NAME] [PERSON_NAME] [PERSON_NAME] P…" at bounding box center [213, 382] width 93 height 23
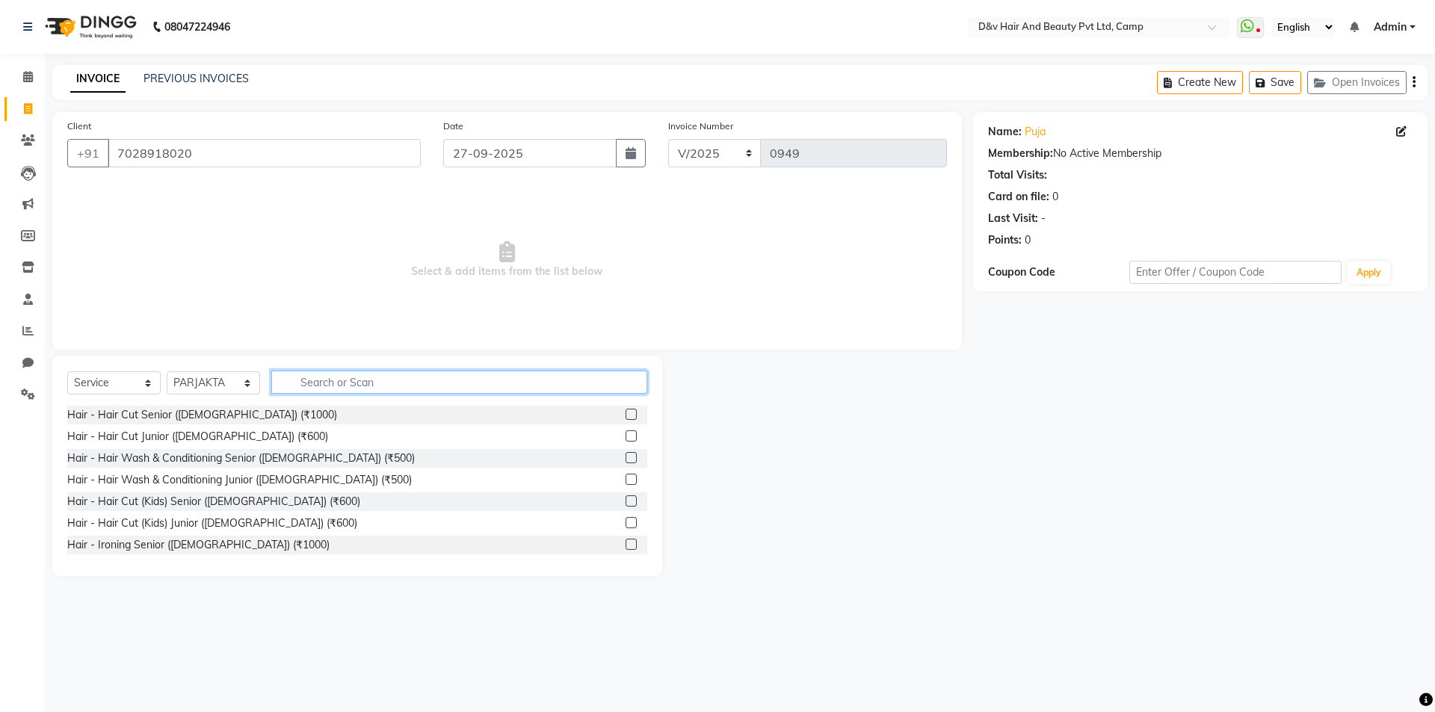
click at [312, 385] on input "text" at bounding box center [459, 382] width 376 height 23
type input "SPA"
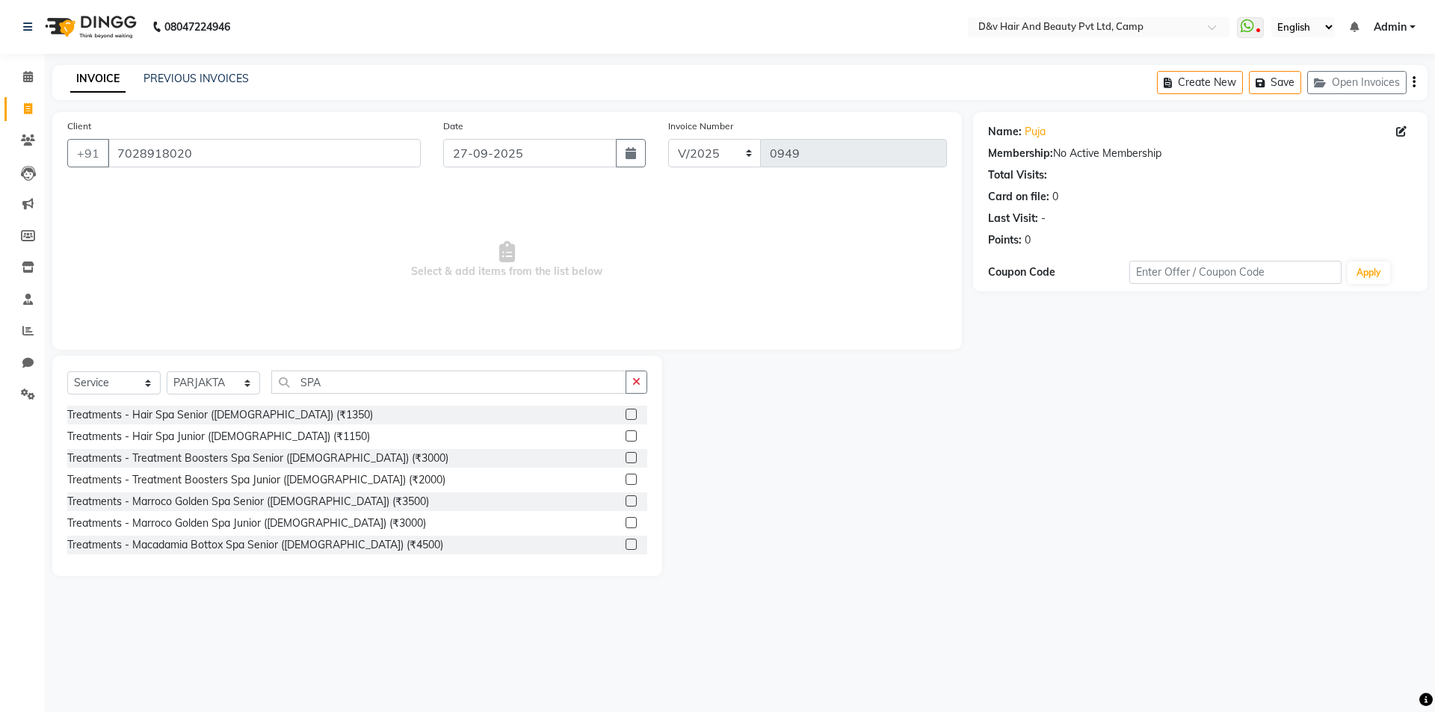
click at [625, 456] on label at bounding box center [630, 457] width 11 height 11
click at [625, 456] on input "checkbox" at bounding box center [630, 459] width 10 height 10
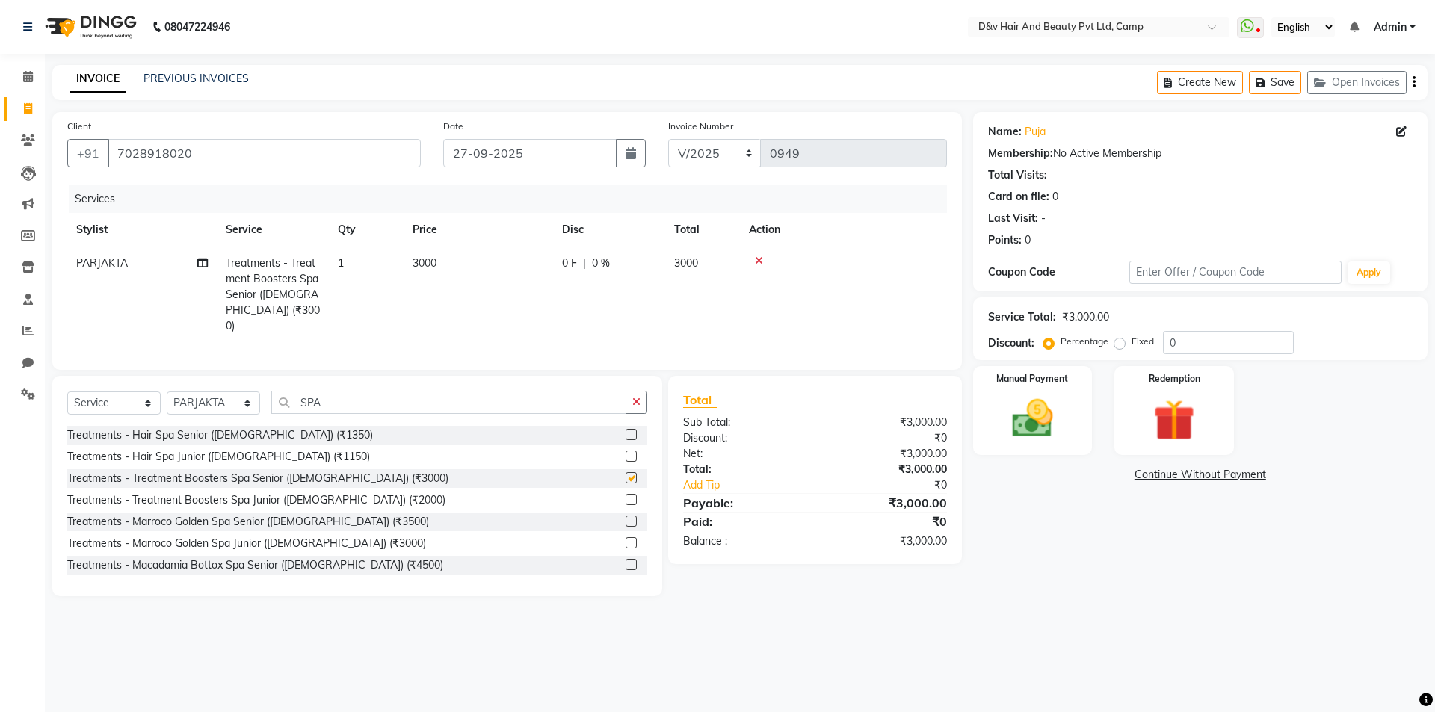
checkbox input "false"
click at [678, 262] on span "3000" at bounding box center [686, 262] width 24 height 13
select select "88246"
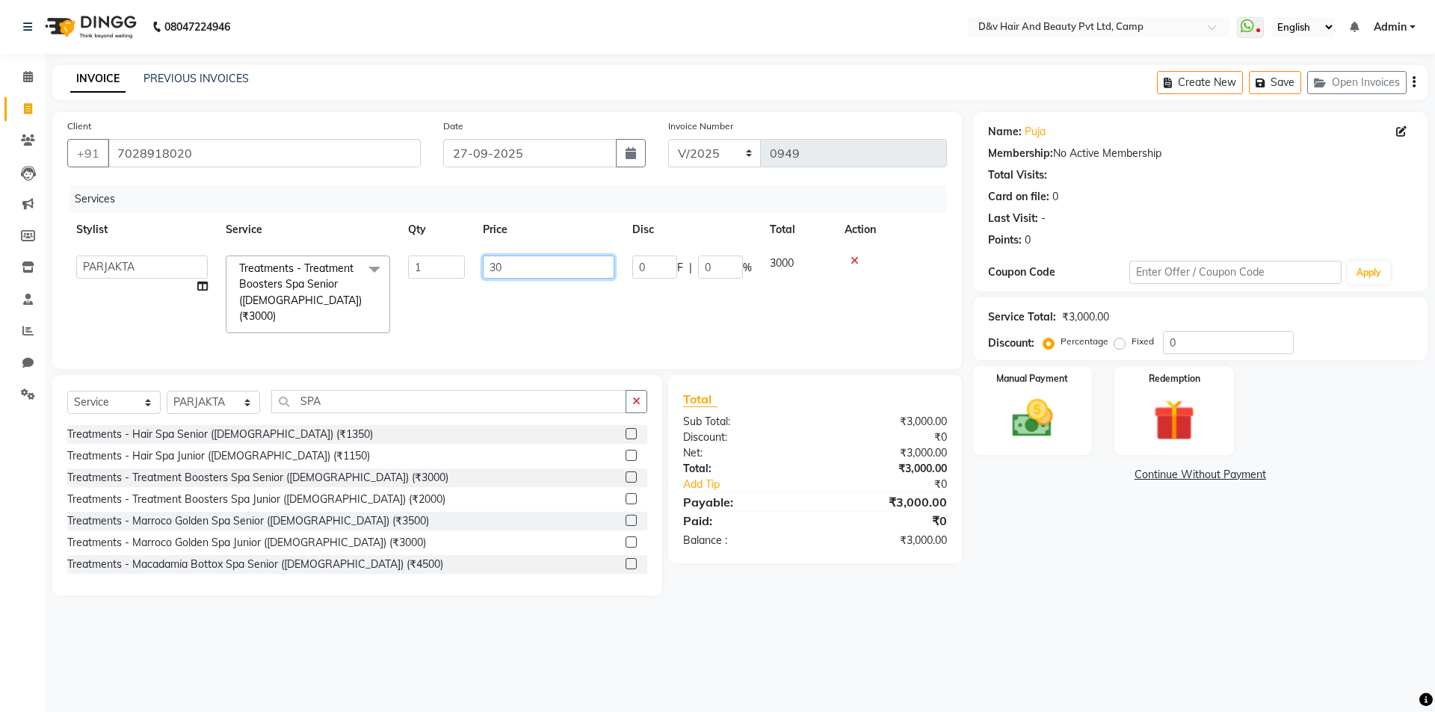
type input "3"
type input "1600"
drag, startPoint x: 536, startPoint y: 270, endPoint x: 486, endPoint y: 250, distance: 54.3
click at [536, 264] on input "1600" at bounding box center [548, 267] width 131 height 23
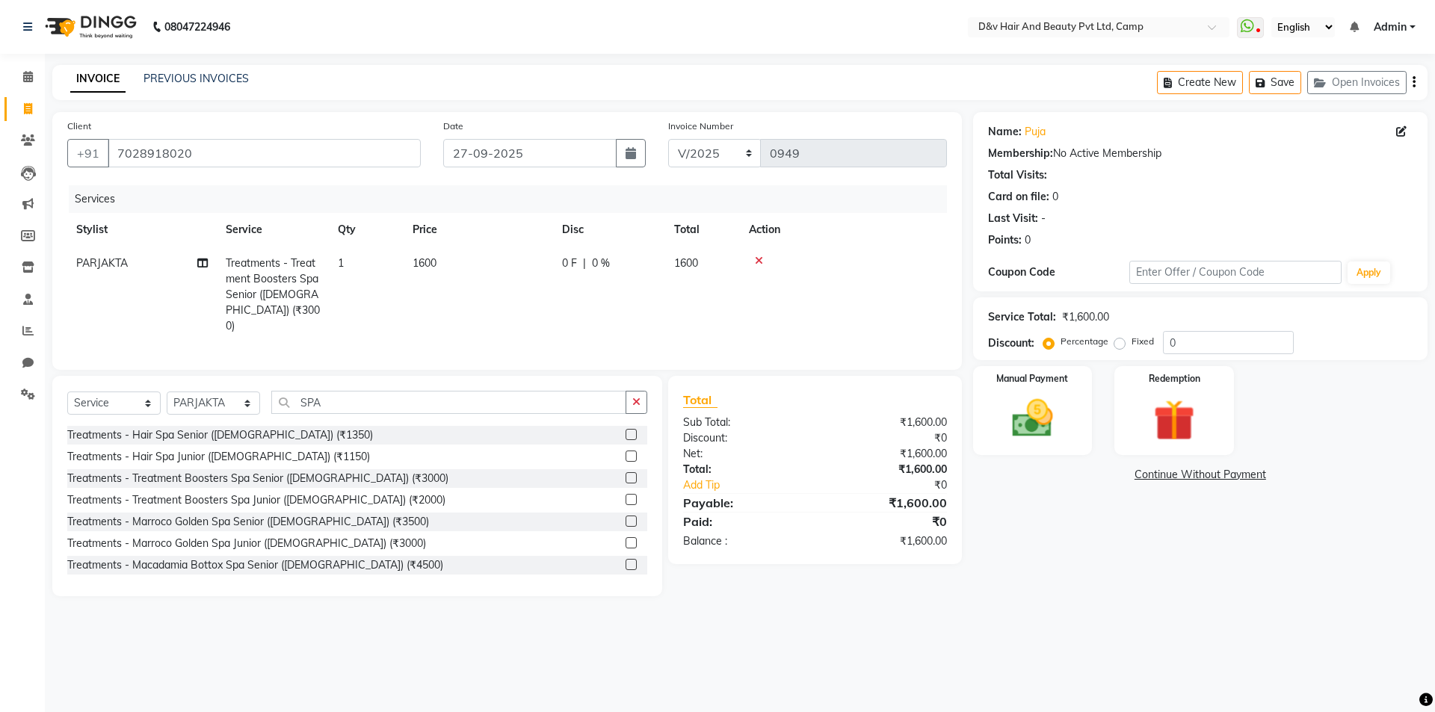
click at [1118, 601] on main "INVOICE PREVIOUS INVOICES Create New Save Open Invoices Client +91 7028918020 D…" at bounding box center [740, 342] width 1390 height 554
click at [625, 498] on label at bounding box center [630, 499] width 11 height 11
click at [625, 498] on input "checkbox" at bounding box center [630, 500] width 10 height 10
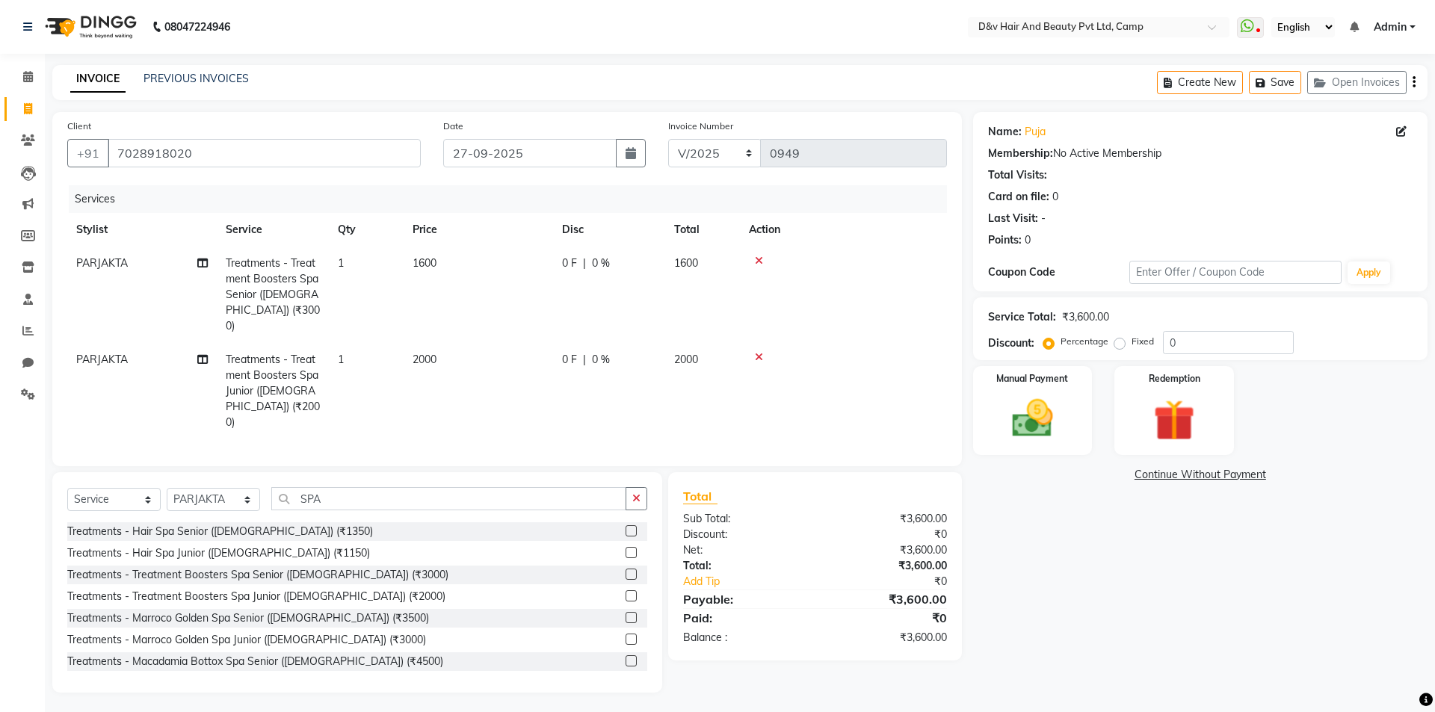
click at [760, 268] on td at bounding box center [843, 295] width 207 height 96
click at [757, 264] on icon at bounding box center [759, 261] width 8 height 10
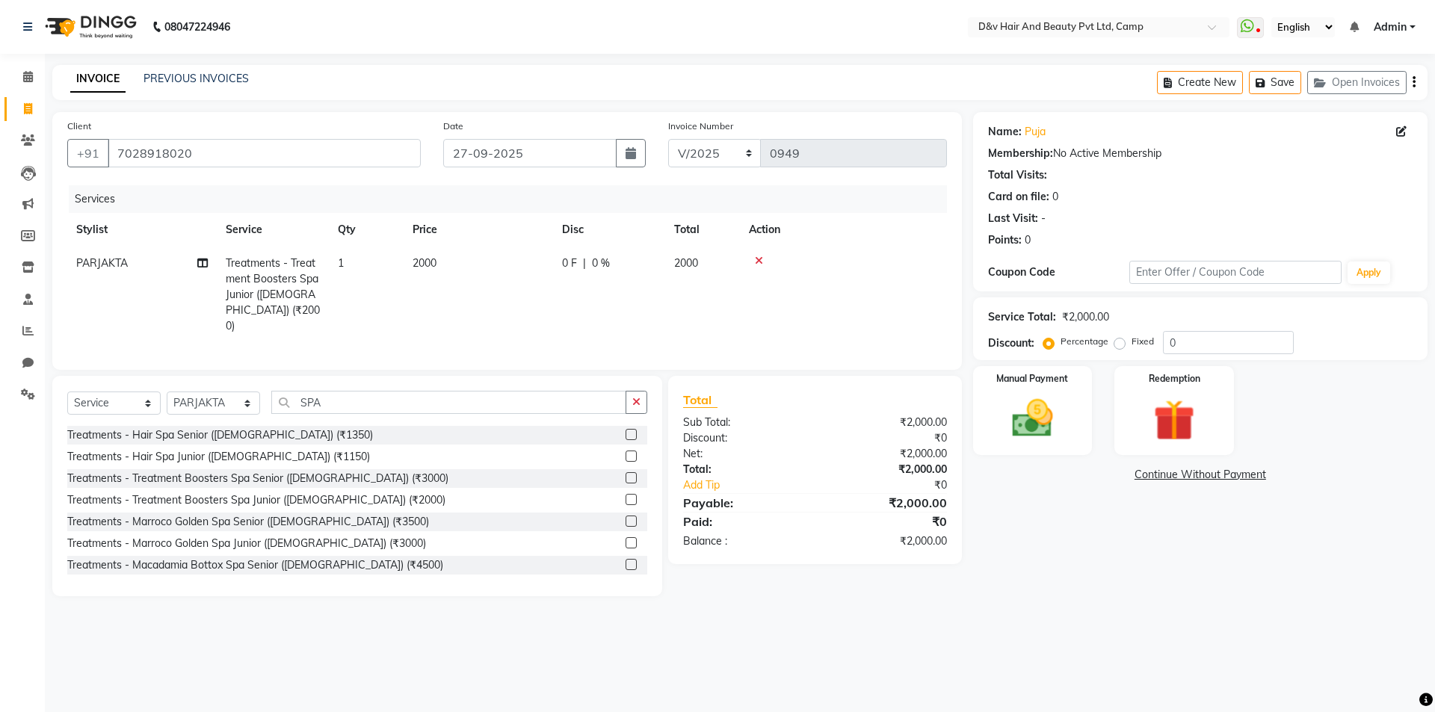
click at [625, 498] on label at bounding box center [630, 499] width 11 height 11
click at [625, 498] on input "checkbox" at bounding box center [630, 500] width 10 height 10
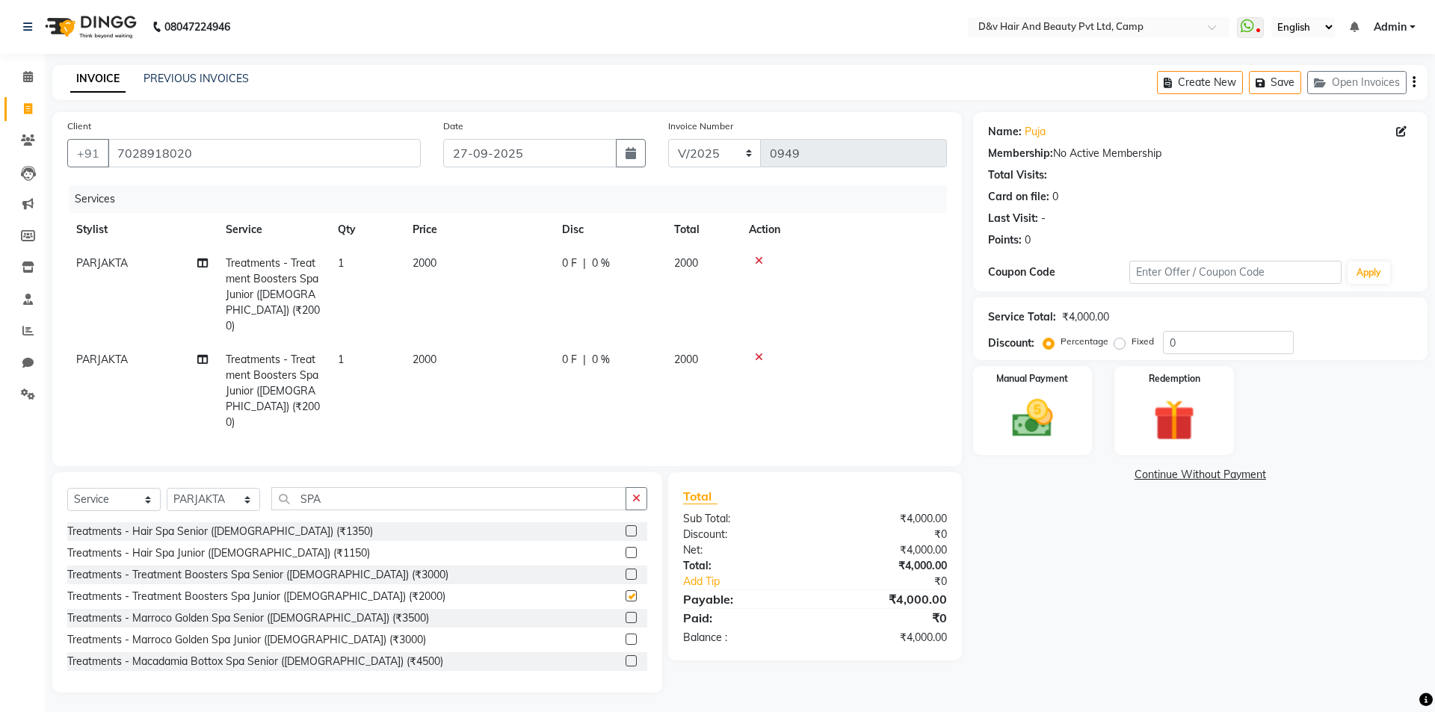
checkbox input "false"
click at [566, 255] on td "0 F | 0 %" at bounding box center [609, 295] width 112 height 96
select select "88246"
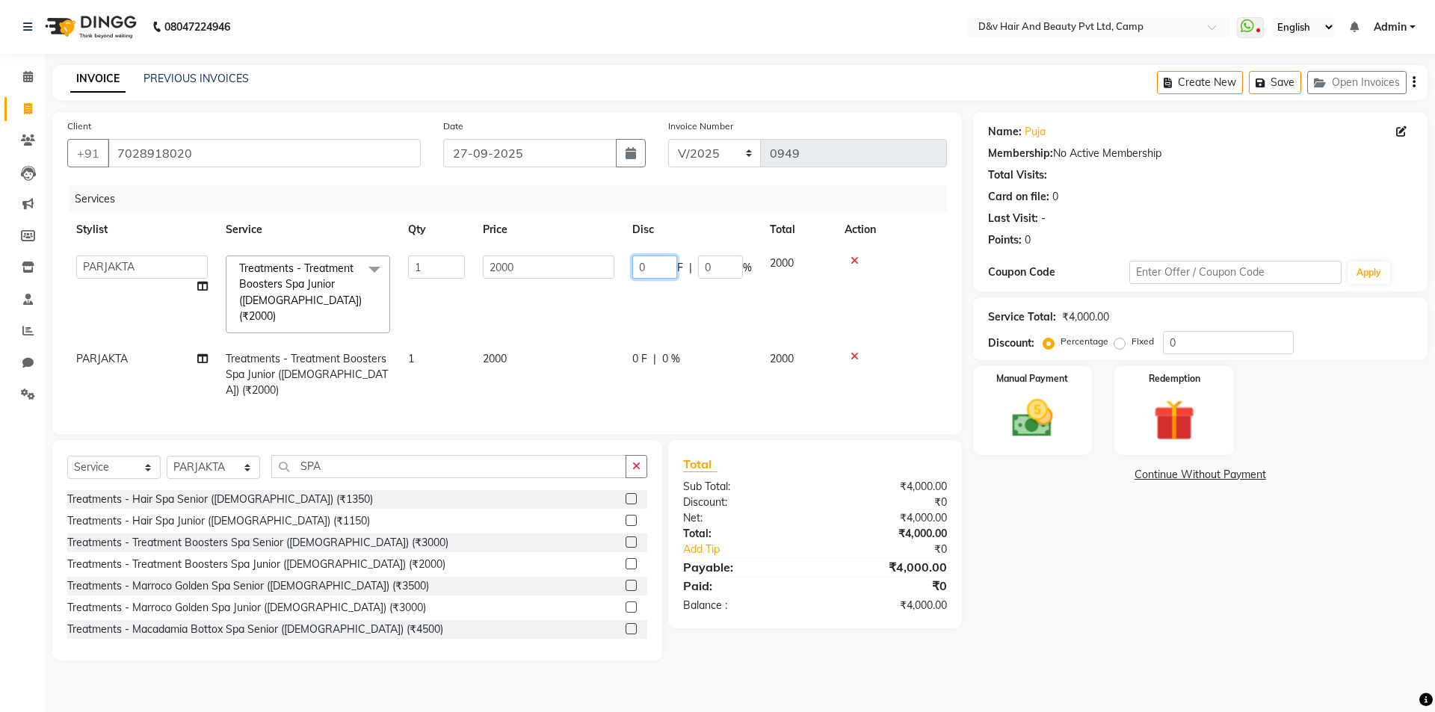
click at [655, 267] on input "0" at bounding box center [654, 267] width 45 height 23
type input "400"
click at [625, 343] on td "0 F | 0 %" at bounding box center [691, 374] width 137 height 65
select select "88246"
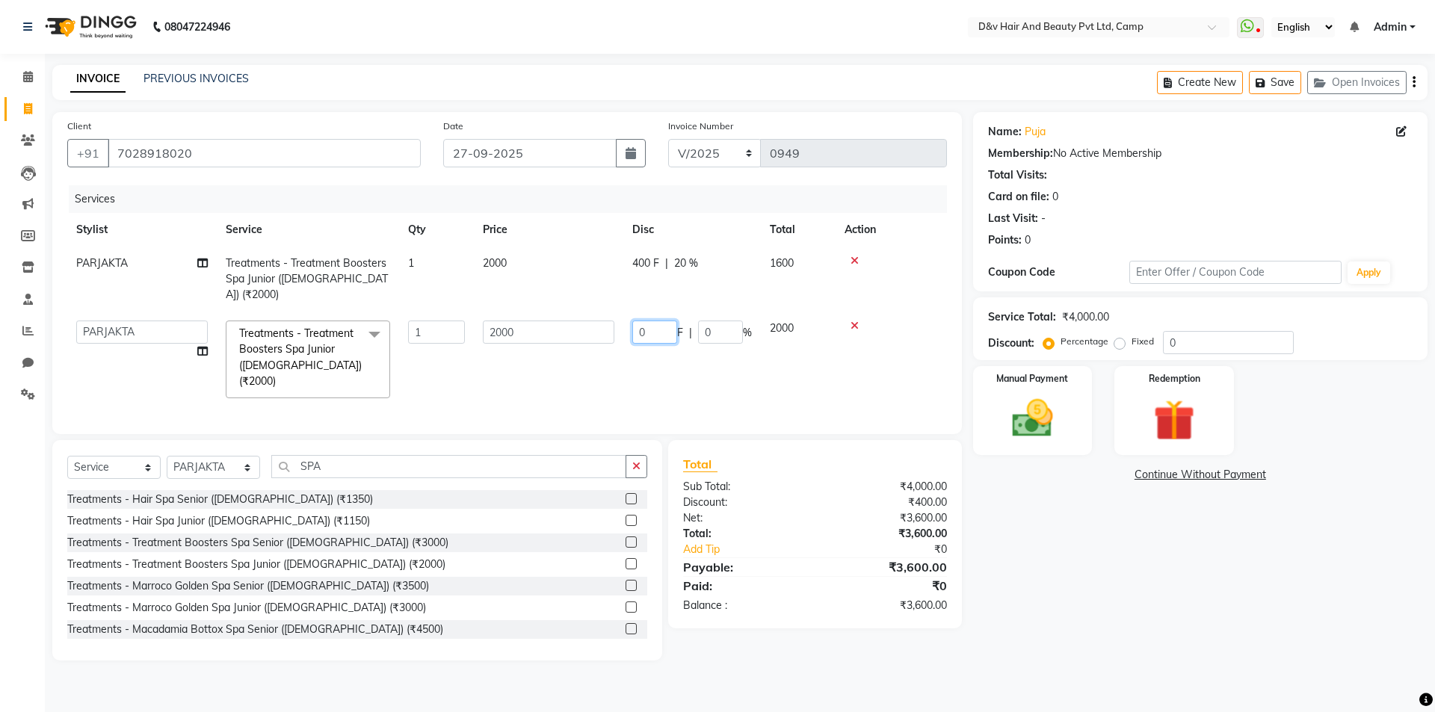
click at [663, 321] on input "0" at bounding box center [654, 332] width 45 height 23
type input "400"
click at [1012, 574] on div "Name: Puja Membership: No Active Membership Total Visits: Card on file: 0 Last …" at bounding box center [1205, 386] width 465 height 548
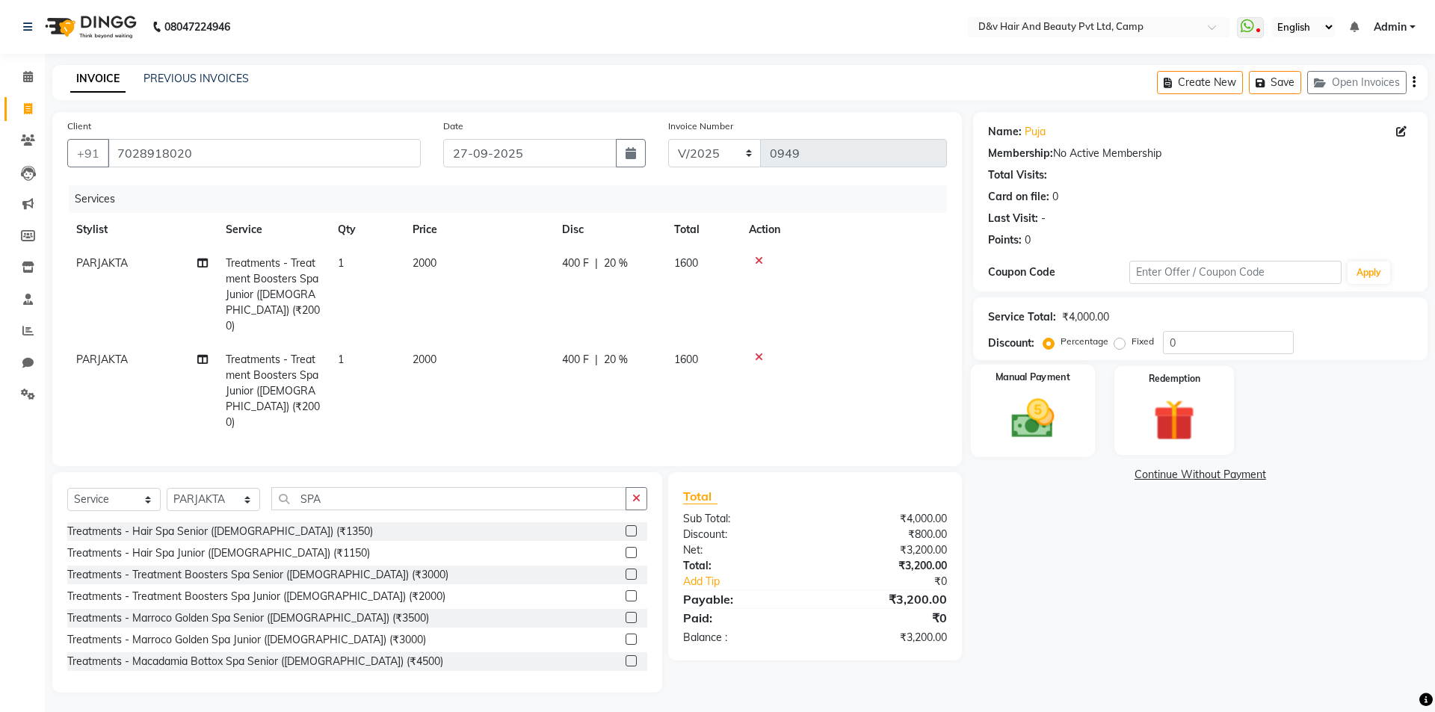
click at [1027, 398] on img at bounding box center [1031, 418] width 69 height 49
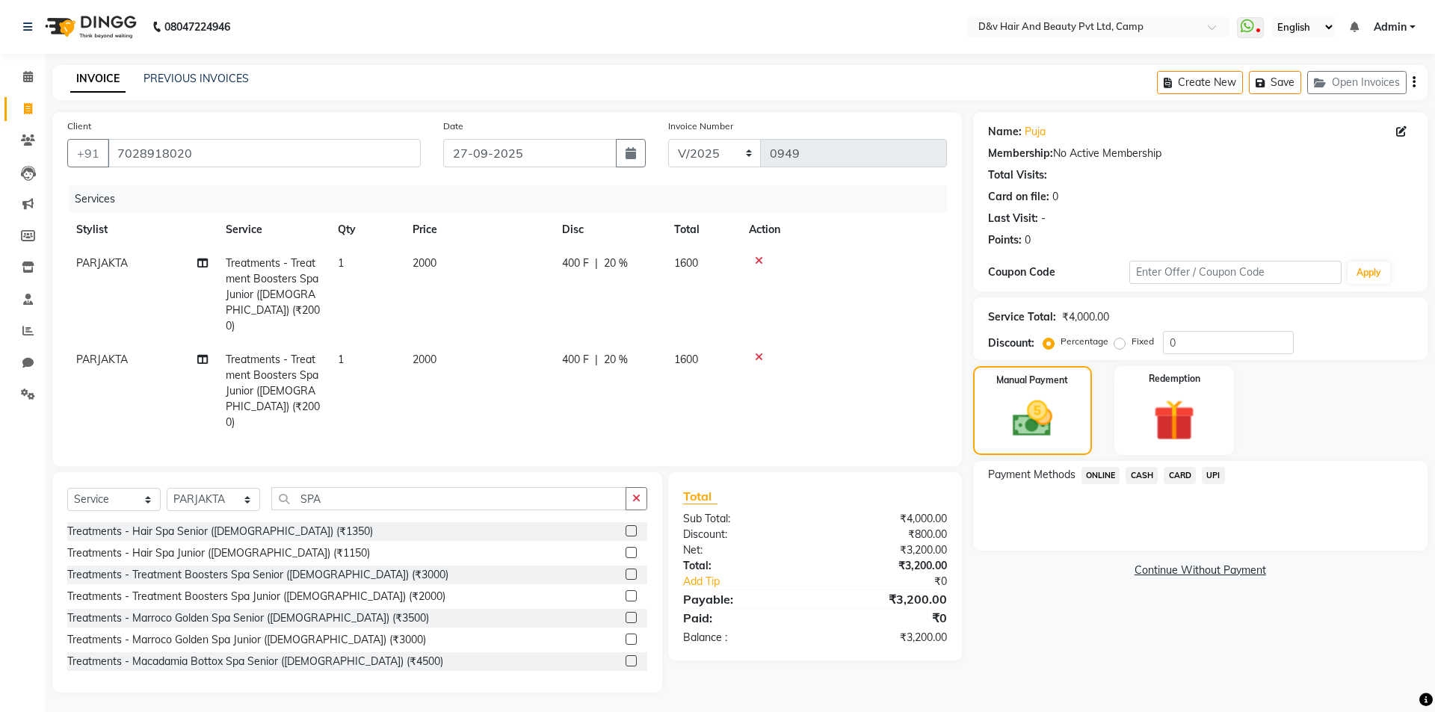
click at [1106, 471] on span "ONLINE" at bounding box center [1100, 475] width 39 height 17
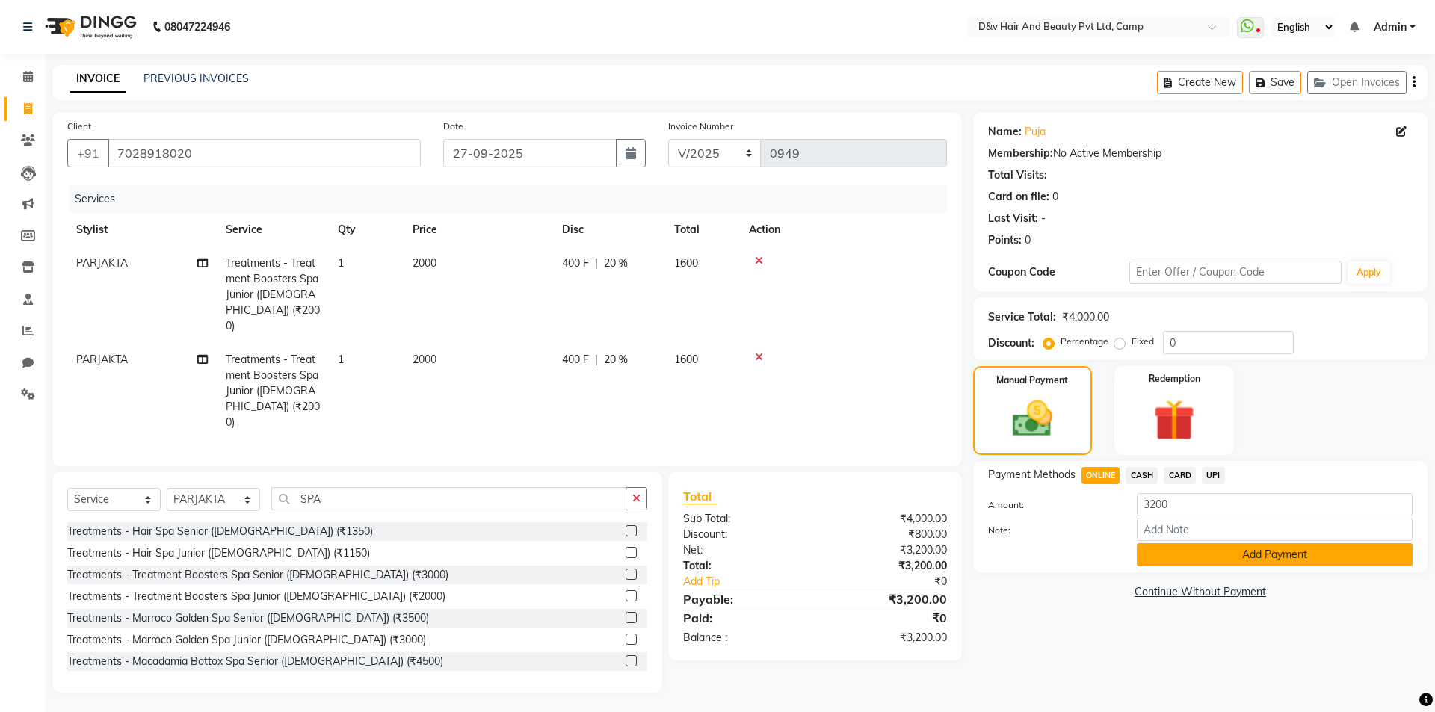
click at [1177, 551] on button "Add Payment" at bounding box center [1274, 554] width 276 height 23
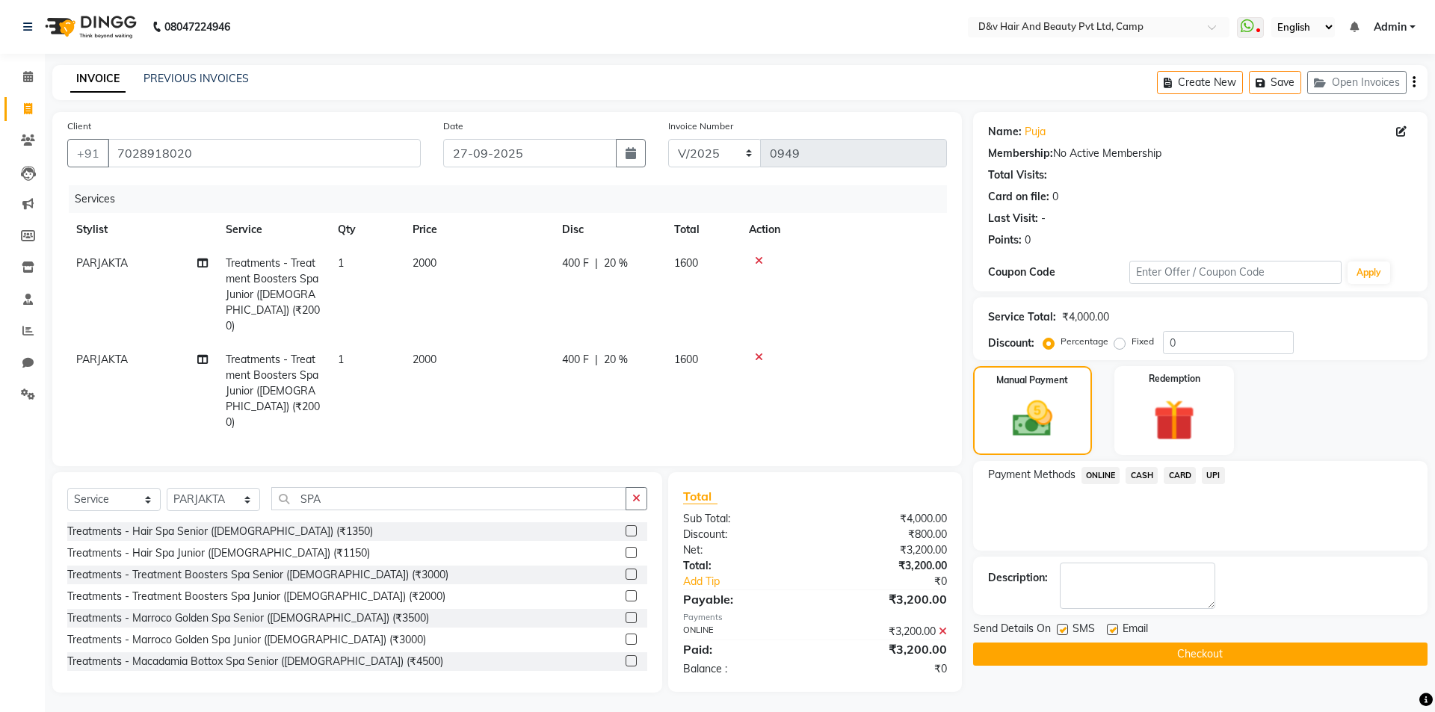
click at [1263, 659] on button "Checkout" at bounding box center [1200, 654] width 454 height 23
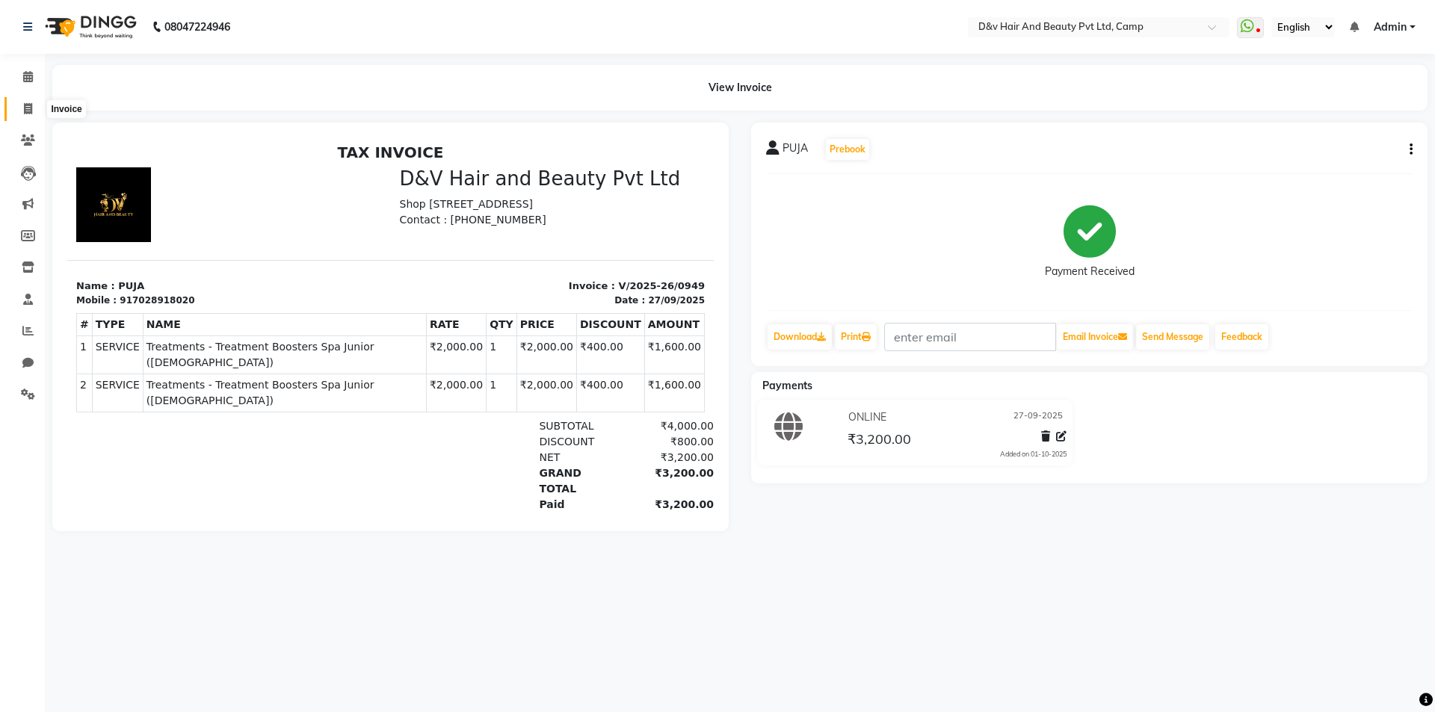
click at [31, 111] on icon at bounding box center [28, 108] width 8 height 11
select select "8107"
select select "service"
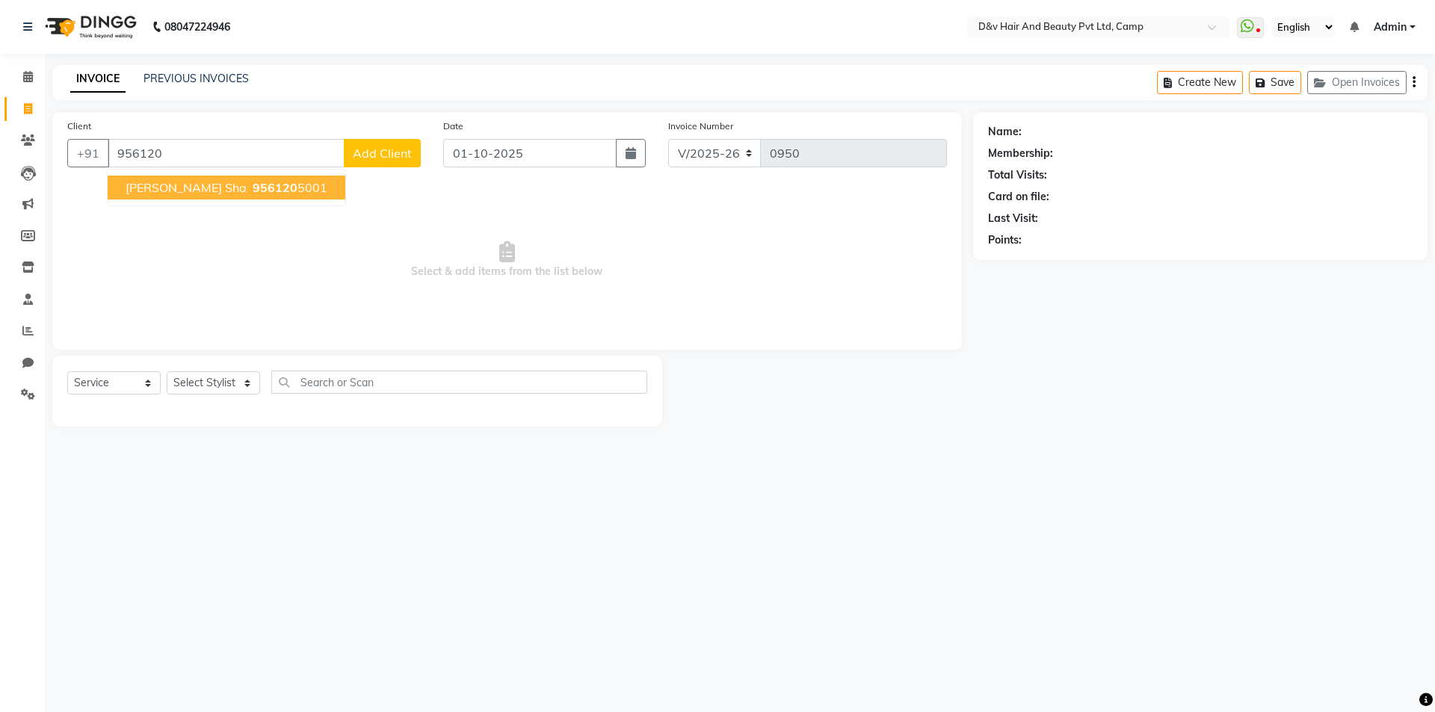
click at [253, 191] on span "956120" at bounding box center [275, 187] width 45 height 15
type input "9561205001"
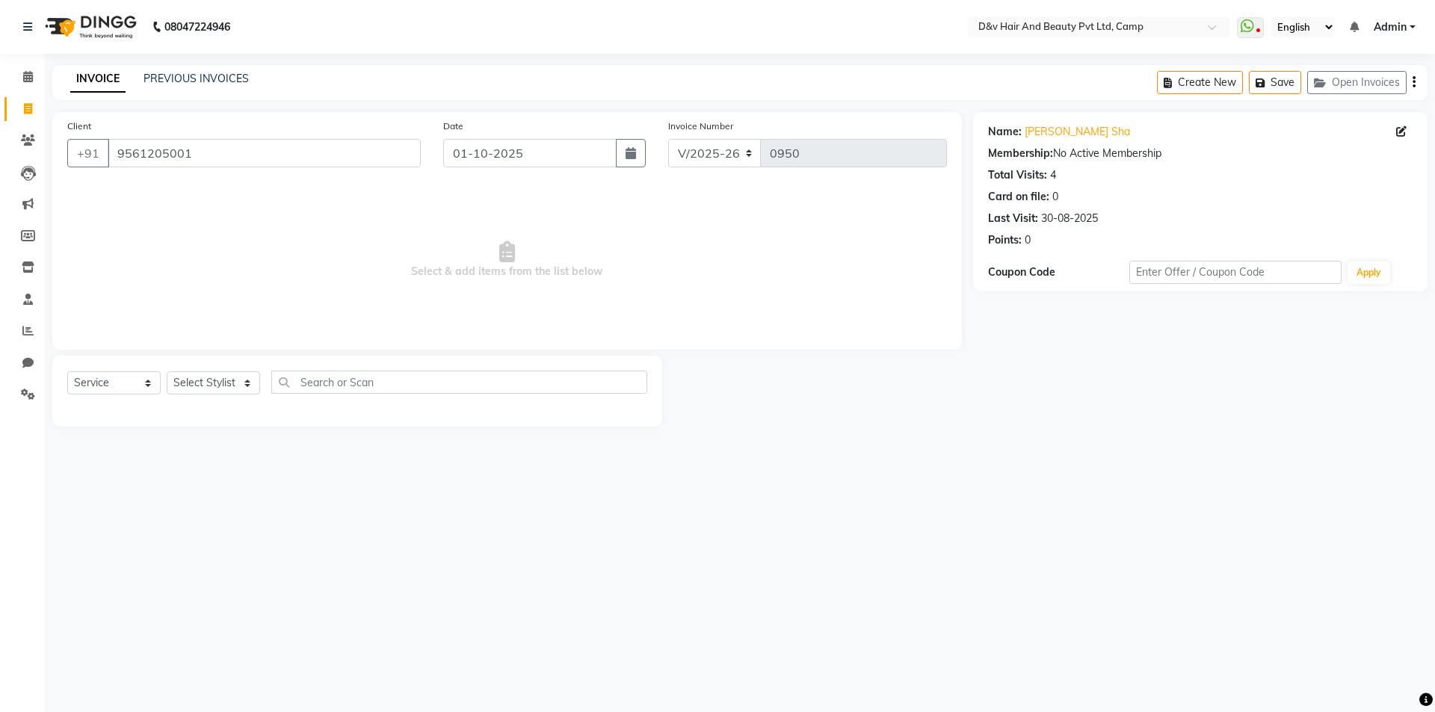
drag, startPoint x: 202, startPoint y: 191, endPoint x: 444, endPoint y: 71, distance: 269.3
click at [204, 191] on span "Select & add items from the list below" at bounding box center [506, 259] width 879 height 149
click at [486, 152] on input "01-10-2025" at bounding box center [530, 153] width 174 height 28
select select "10"
select select "2025"
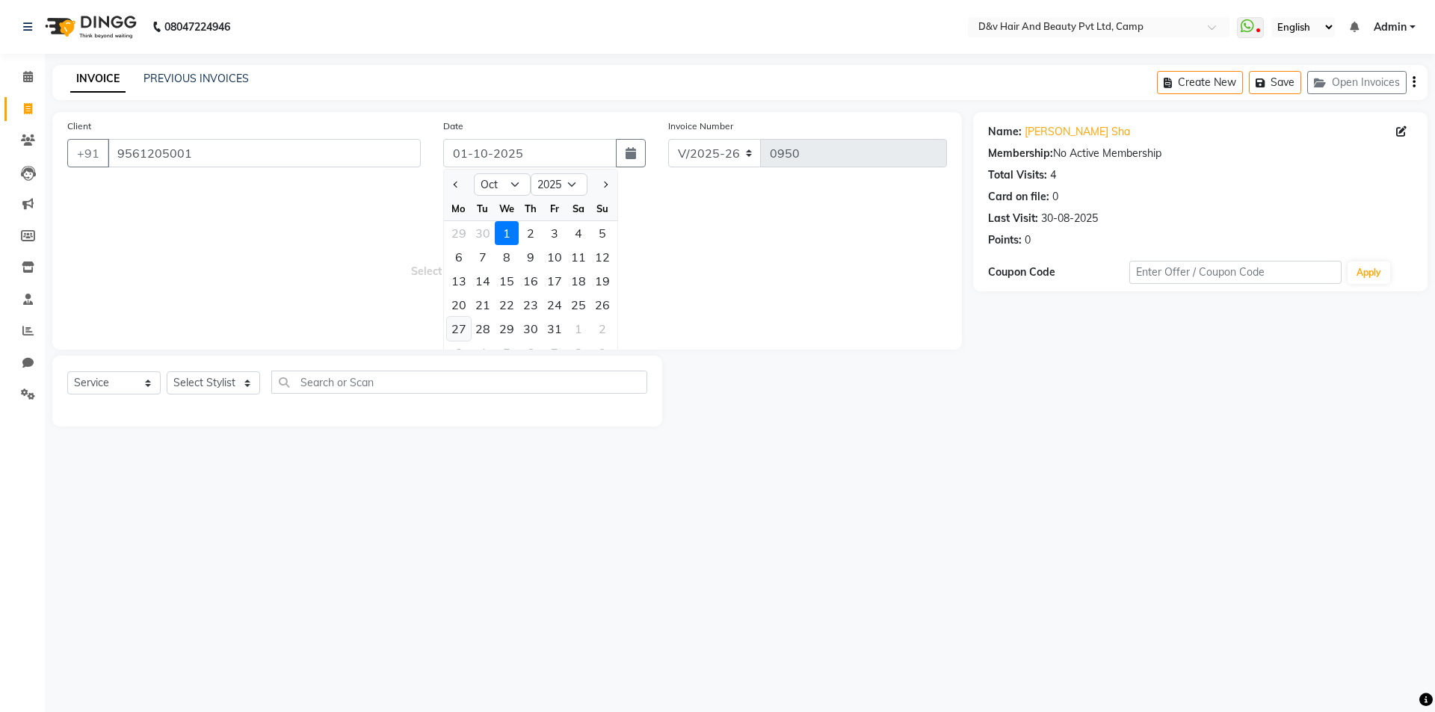
click at [458, 333] on div "27" at bounding box center [459, 329] width 24 height 24
type input "27-10-2025"
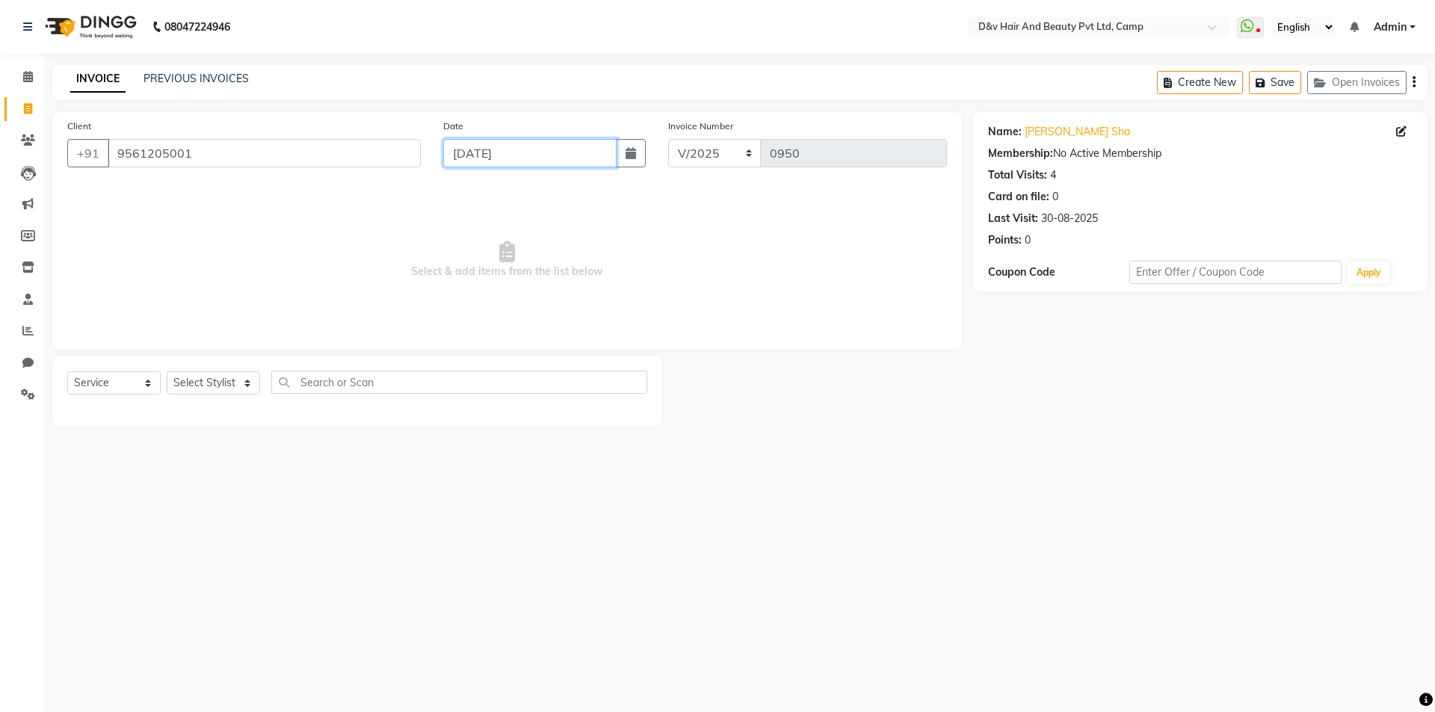
click at [487, 152] on input "27-10-2025" at bounding box center [530, 153] width 174 height 28
select select "10"
select select "2025"
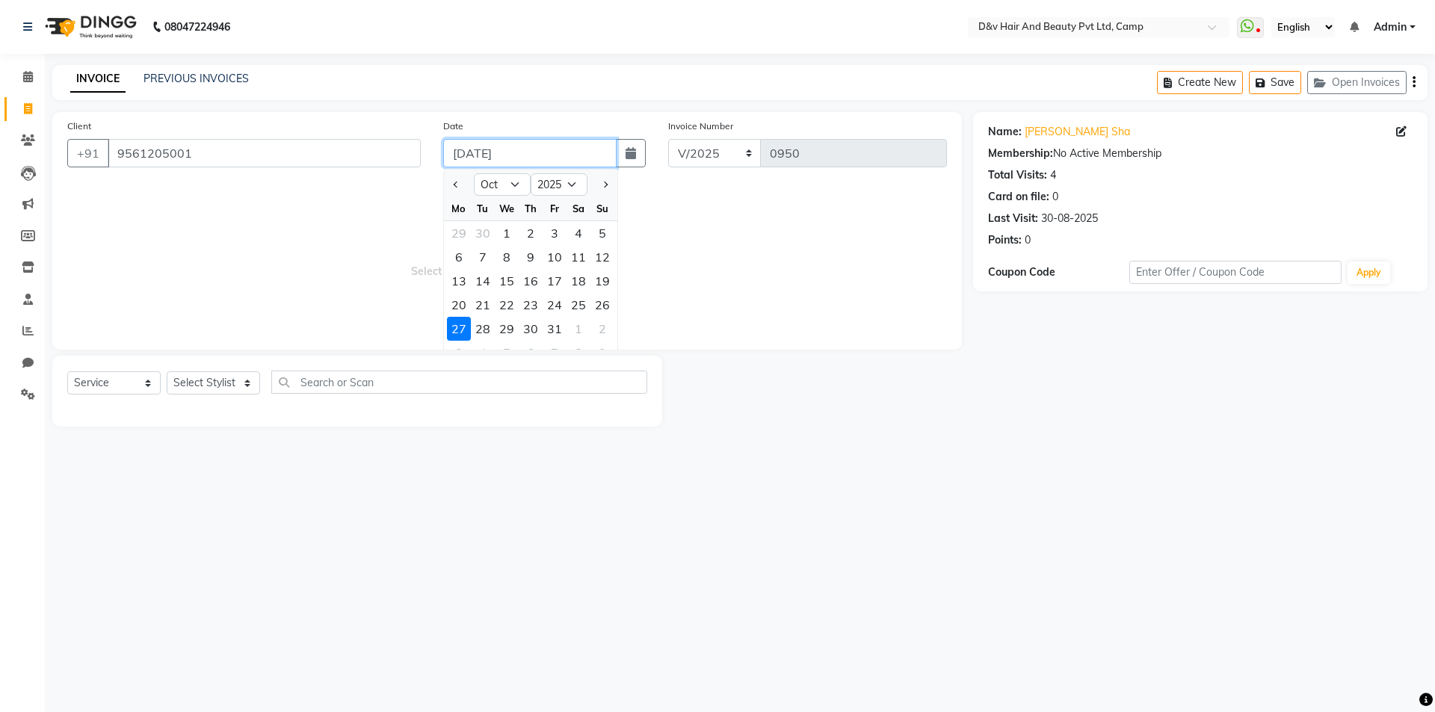
click at [487, 153] on input "27-10-2025" at bounding box center [530, 153] width 174 height 28
type input "27-09-2025"
click at [457, 188] on span "Previous month" at bounding box center [457, 185] width 6 height 6
select select "9"
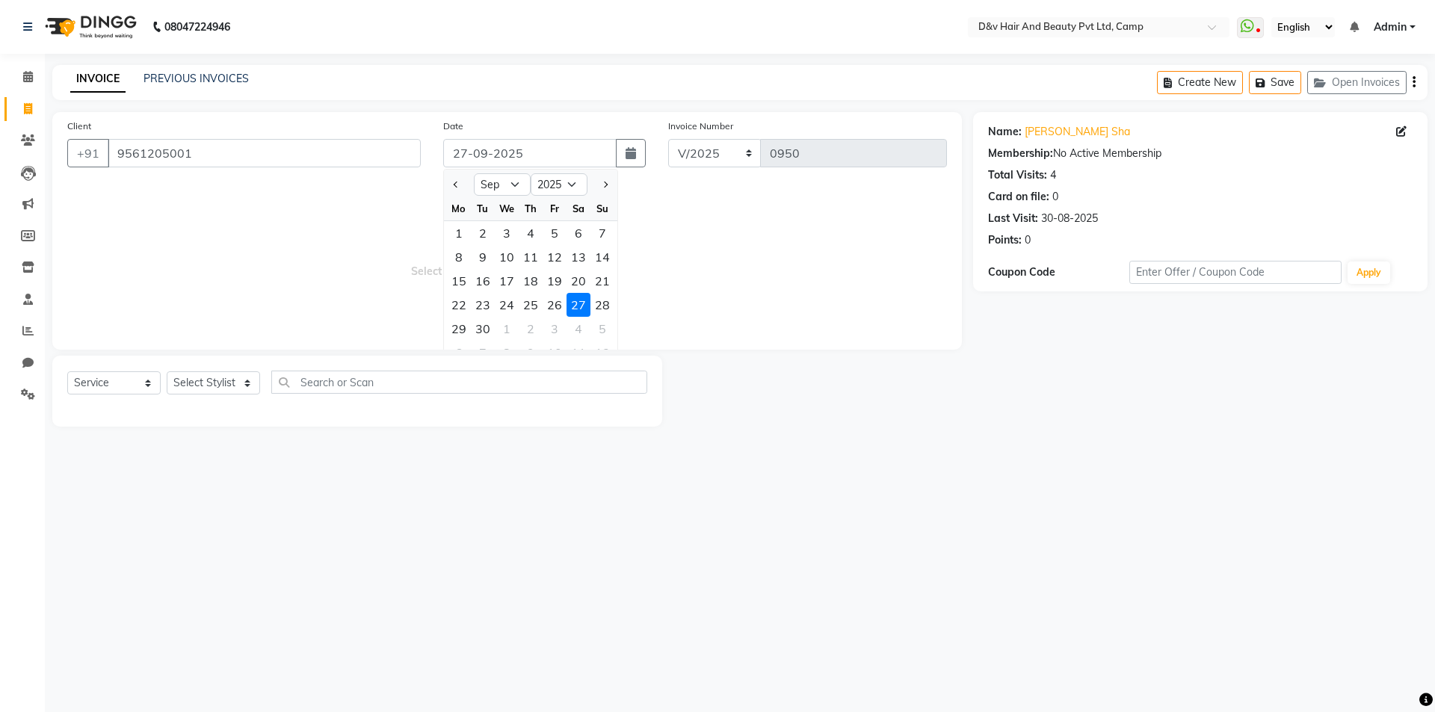
click at [578, 300] on div "27" at bounding box center [578, 305] width 24 height 24
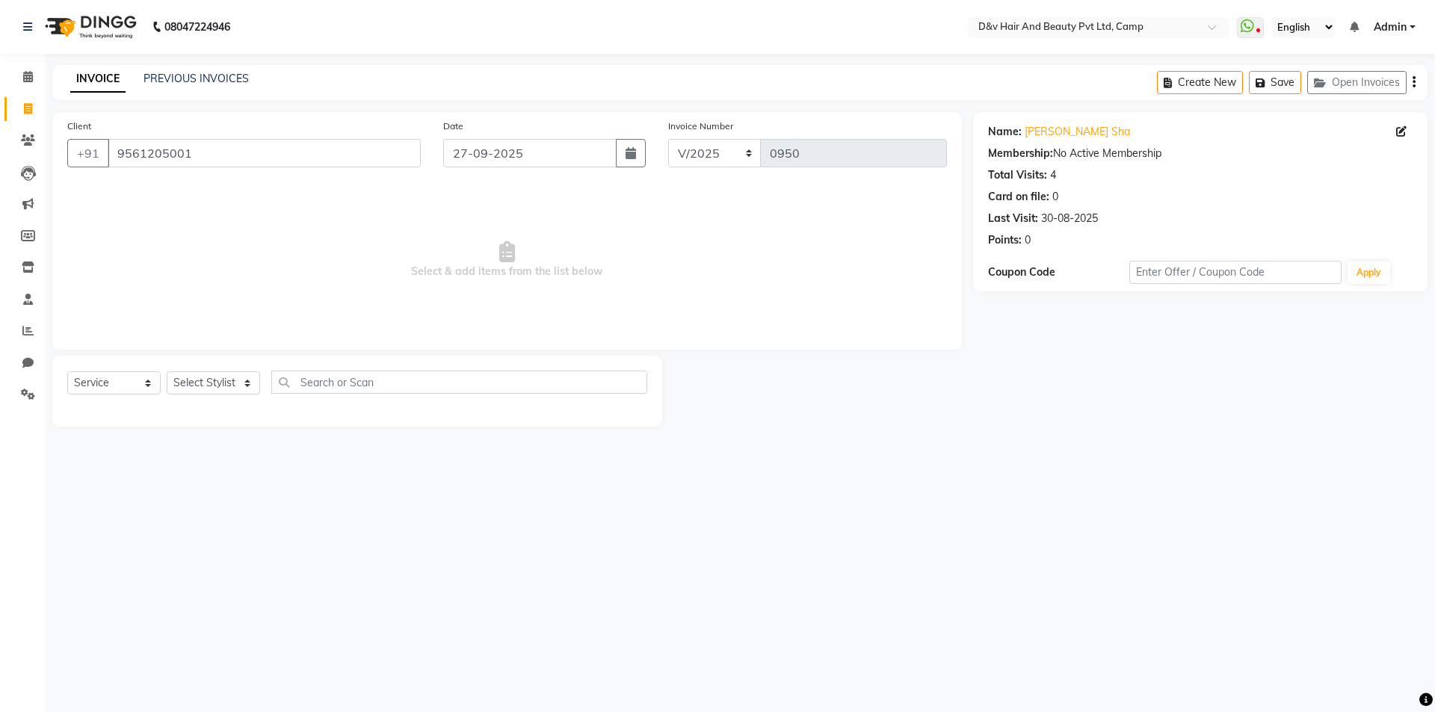
click at [633, 484] on div "08047224946 Select Location × D&v Hair And Beauty Pvt Ltd, Camp WhatsApp Status…" at bounding box center [717, 356] width 1435 height 712
click at [238, 383] on select "Select Stylist [PERSON_NAME] Ganesh [PERSON_NAME] [PERSON_NAME] [PERSON_NAME] P…" at bounding box center [213, 382] width 93 height 23
select select "75785"
click at [167, 371] on select "Select Stylist [PERSON_NAME] Ganesh [PERSON_NAME] [PERSON_NAME] [PERSON_NAME] P…" at bounding box center [213, 382] width 93 height 23
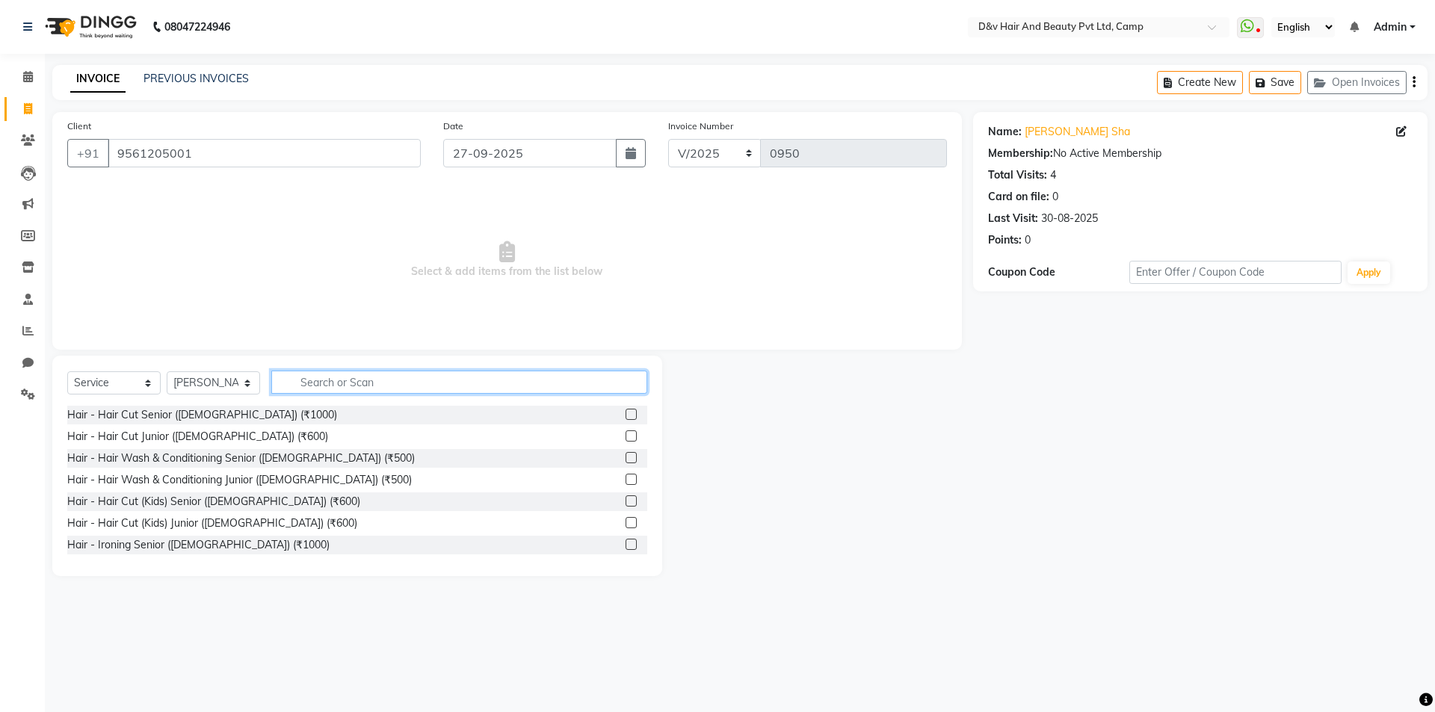
click at [535, 383] on input "text" at bounding box center [459, 382] width 376 height 23
type input "H"
type input "CUT"
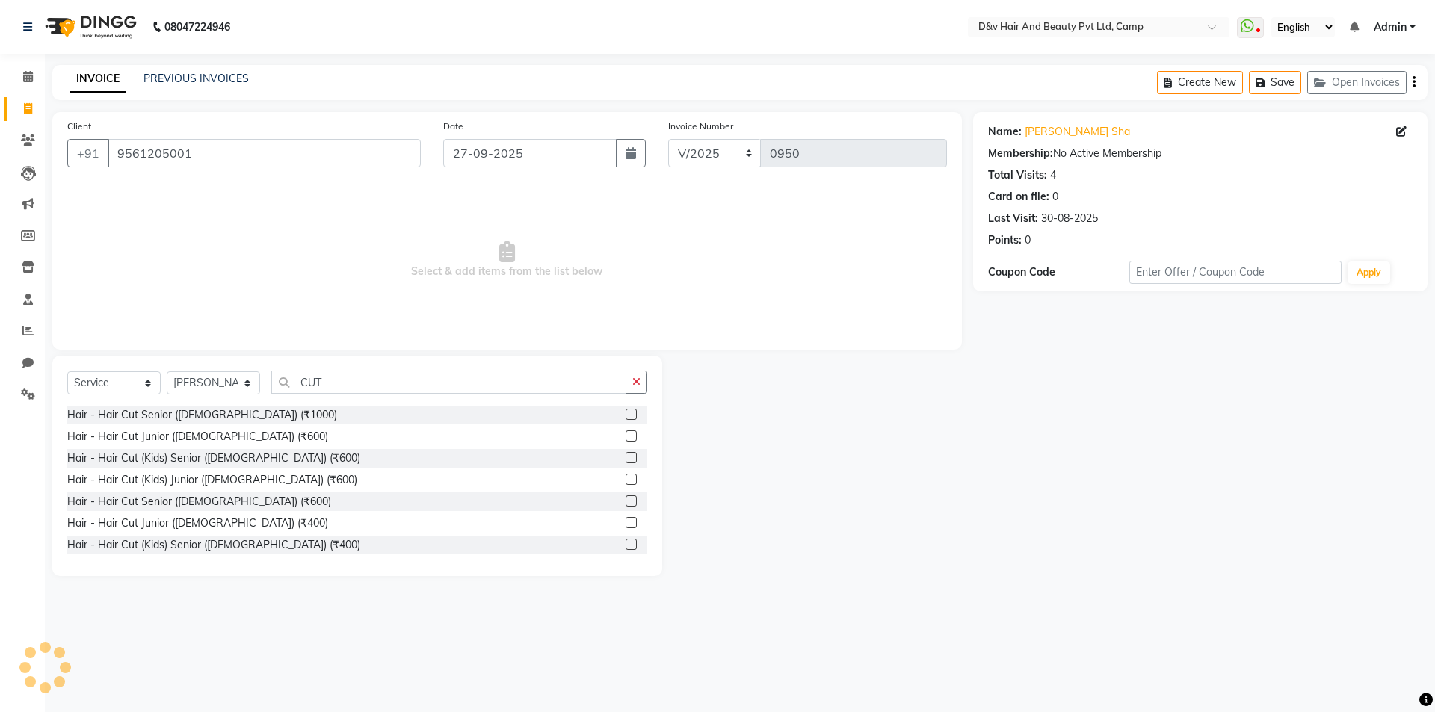
drag, startPoint x: 618, startPoint y: 501, endPoint x: 644, endPoint y: 442, distance: 64.6
click at [625, 501] on label at bounding box center [630, 500] width 11 height 11
click at [625, 501] on input "checkbox" at bounding box center [630, 502] width 10 height 10
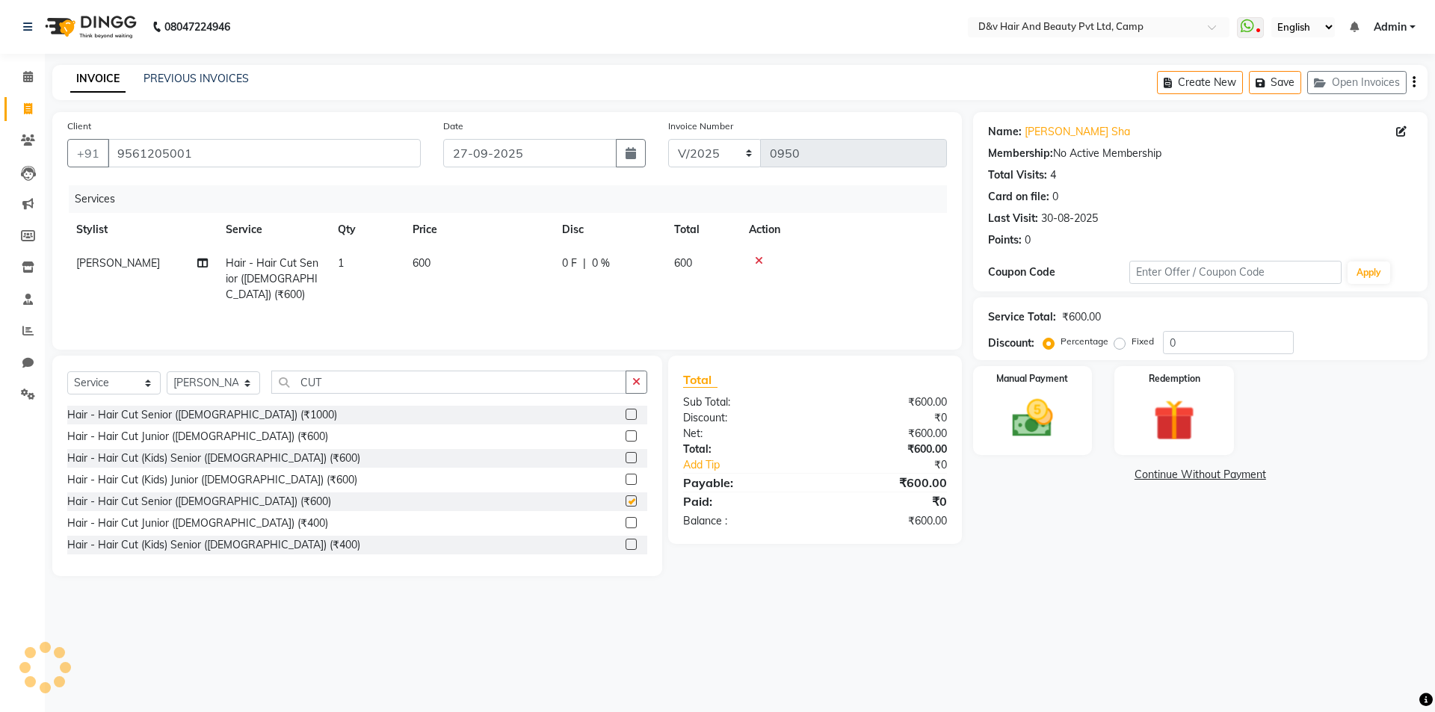
checkbox input "false"
click at [568, 256] on span "0 F" at bounding box center [569, 264] width 15 height 16
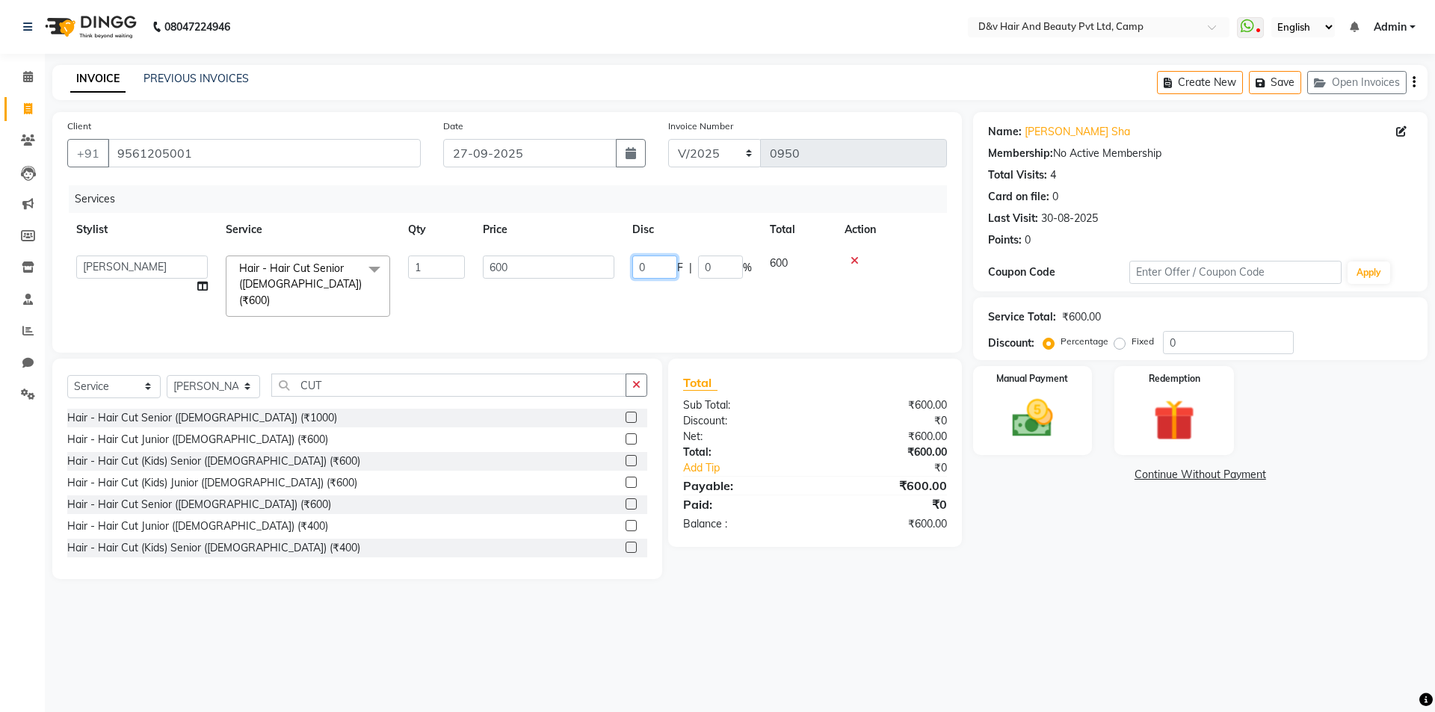
click at [647, 262] on input "0" at bounding box center [654, 267] width 45 height 23
click at [926, 614] on div "08047224946 Select Location × D&v Hair And Beauty Pvt Ltd, Camp WhatsApp Status…" at bounding box center [717, 356] width 1435 height 712
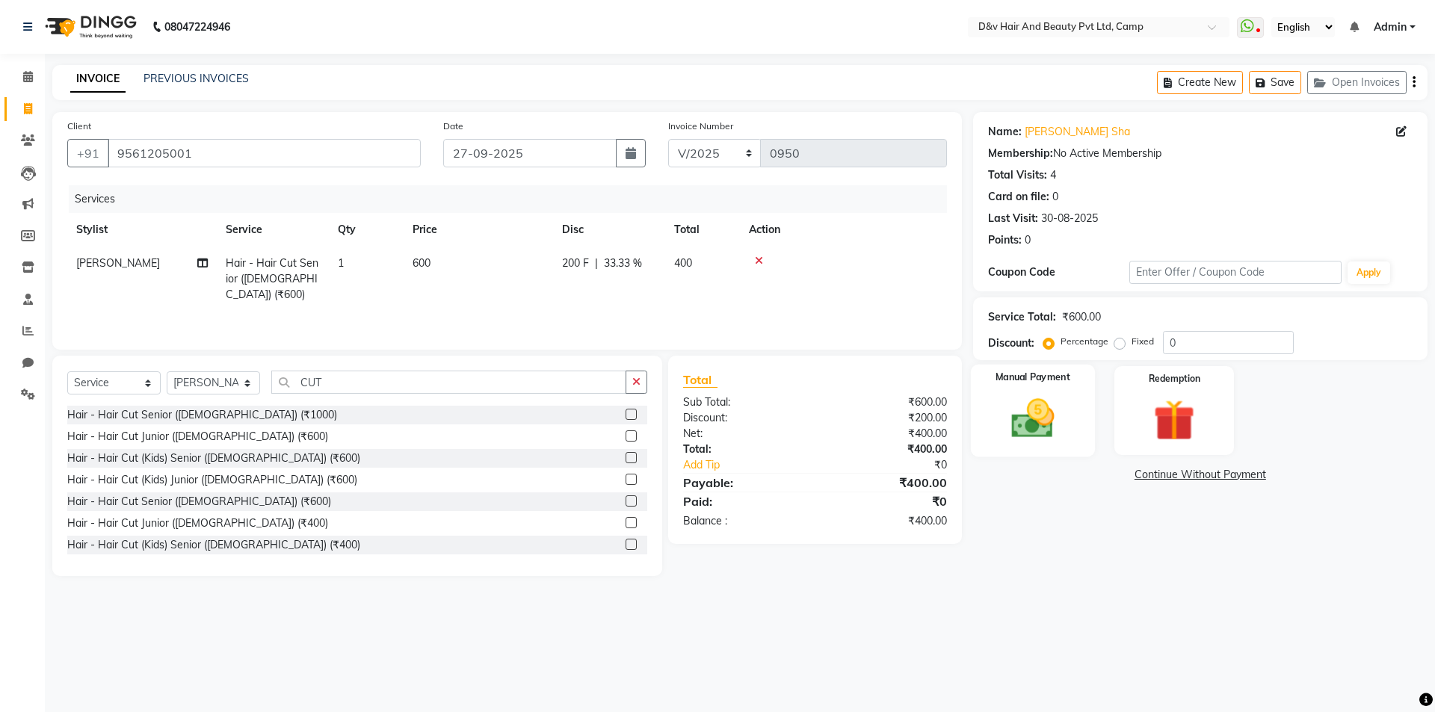
click at [1006, 419] on img at bounding box center [1031, 418] width 69 height 49
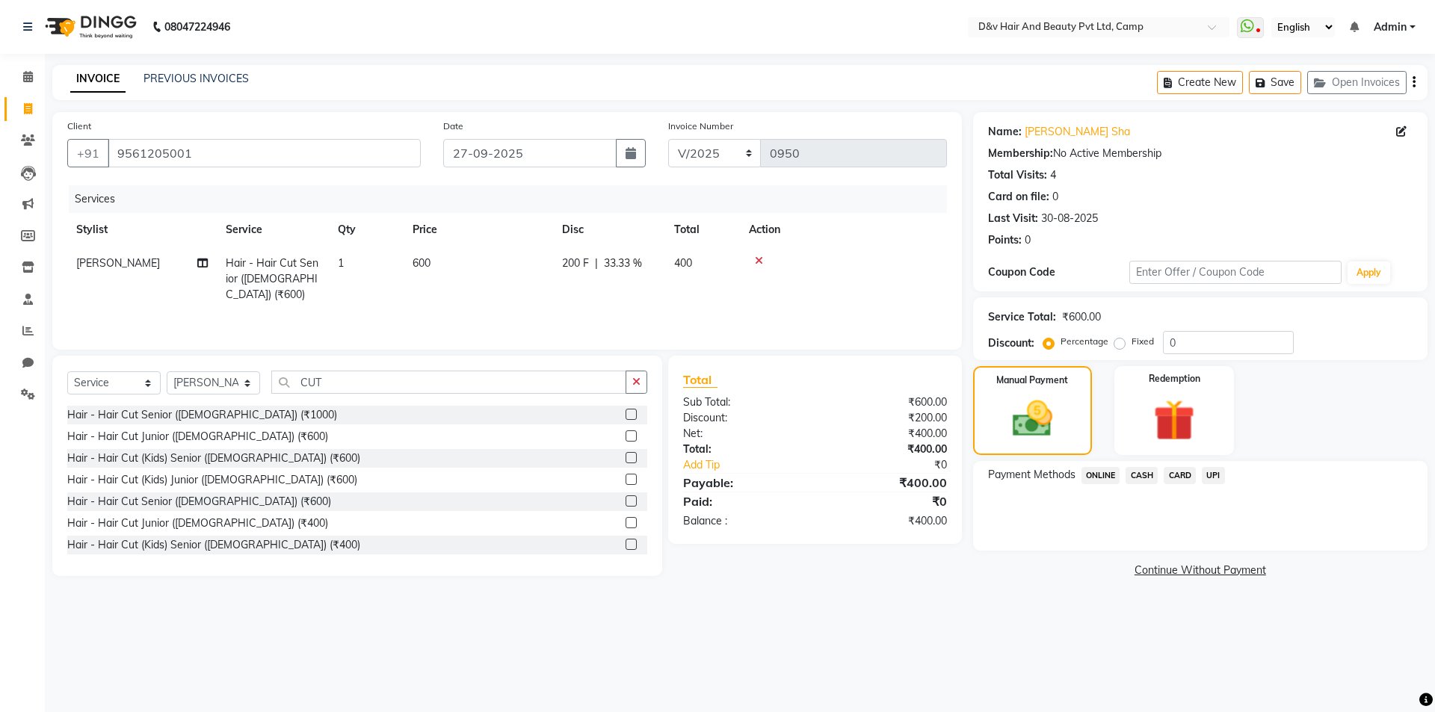
click at [1148, 471] on span "CASH" at bounding box center [1141, 475] width 32 height 17
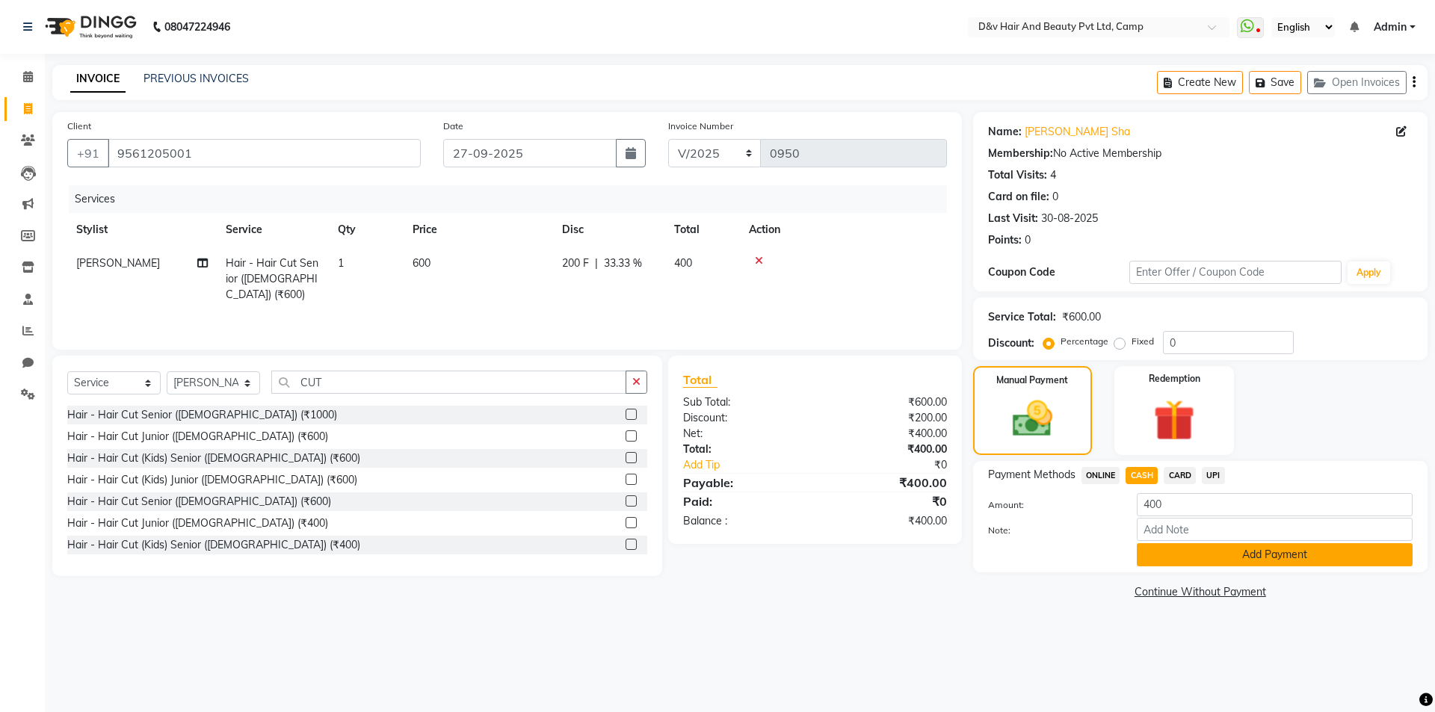
click at [1173, 546] on button "Add Payment" at bounding box center [1274, 554] width 276 height 23
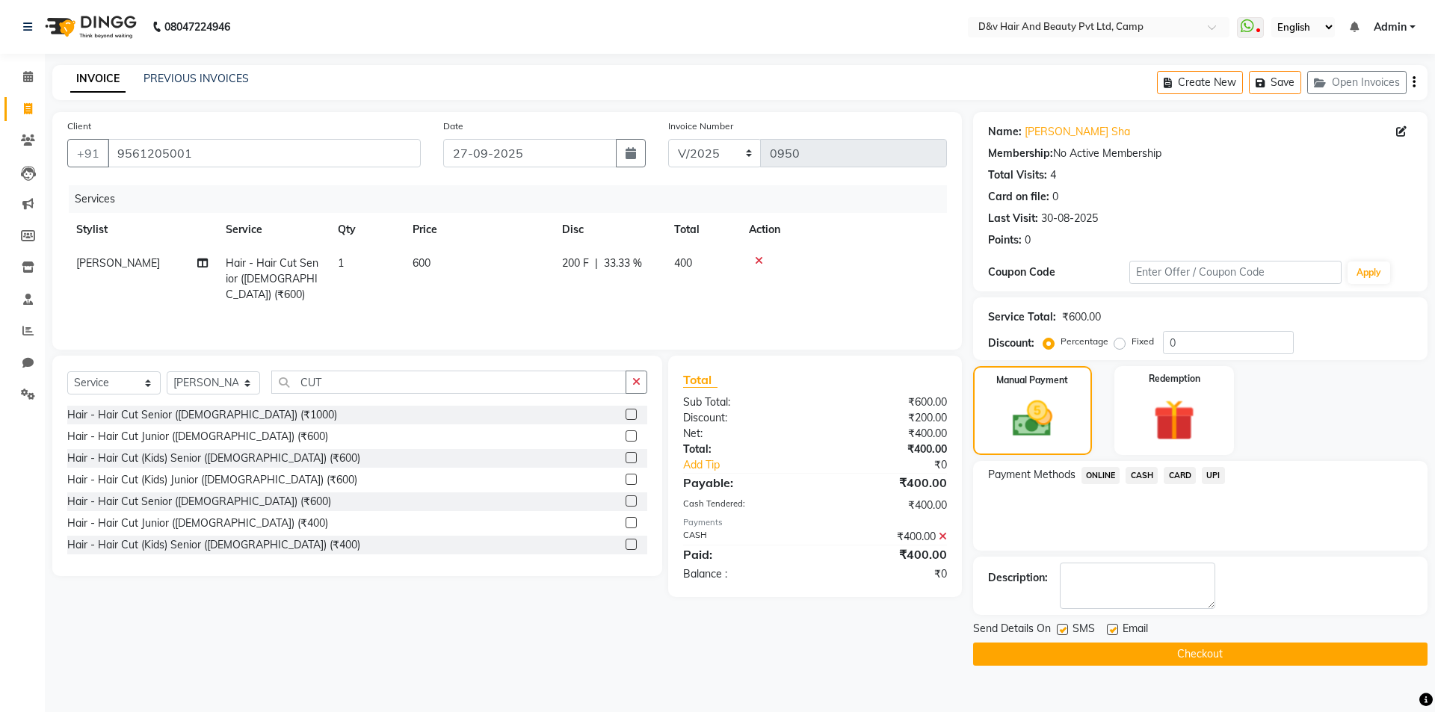
click at [1178, 643] on button "Checkout" at bounding box center [1200, 654] width 454 height 23
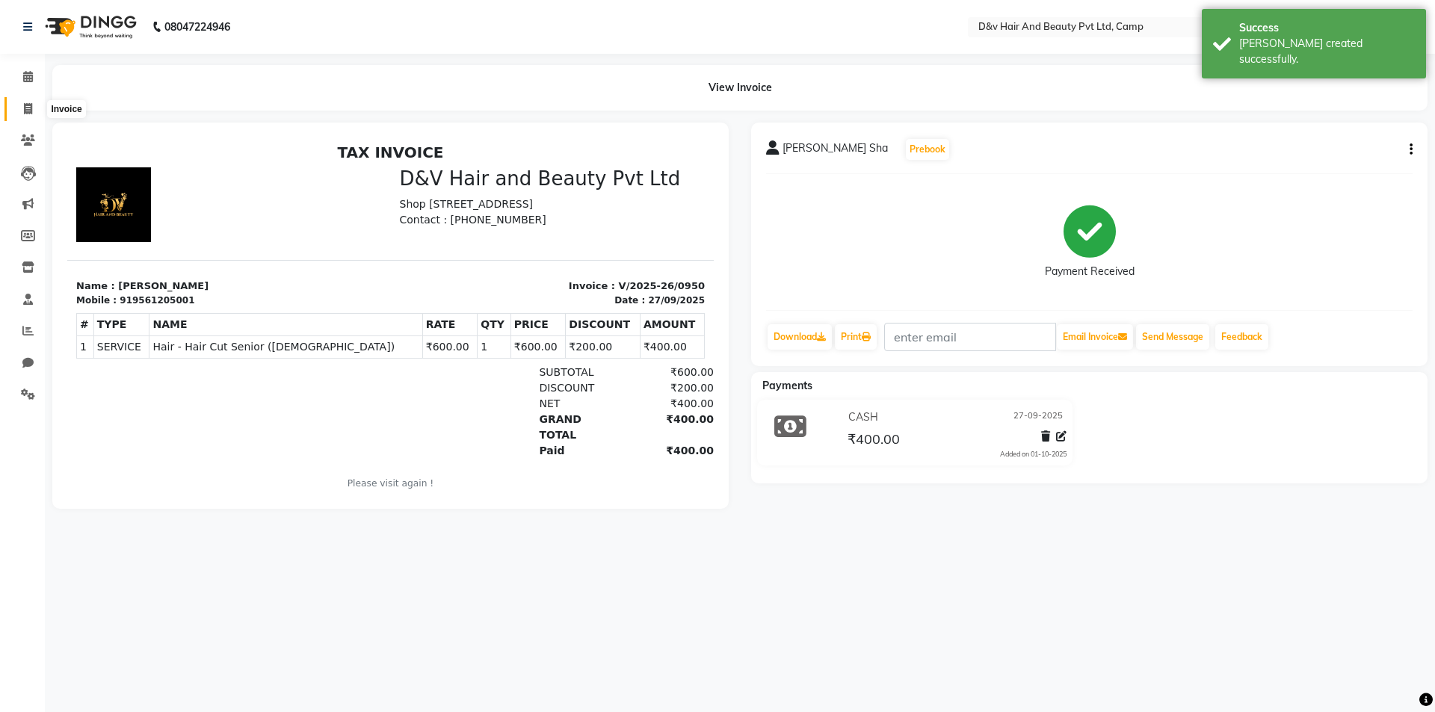
click at [35, 108] on span at bounding box center [28, 109] width 26 height 17
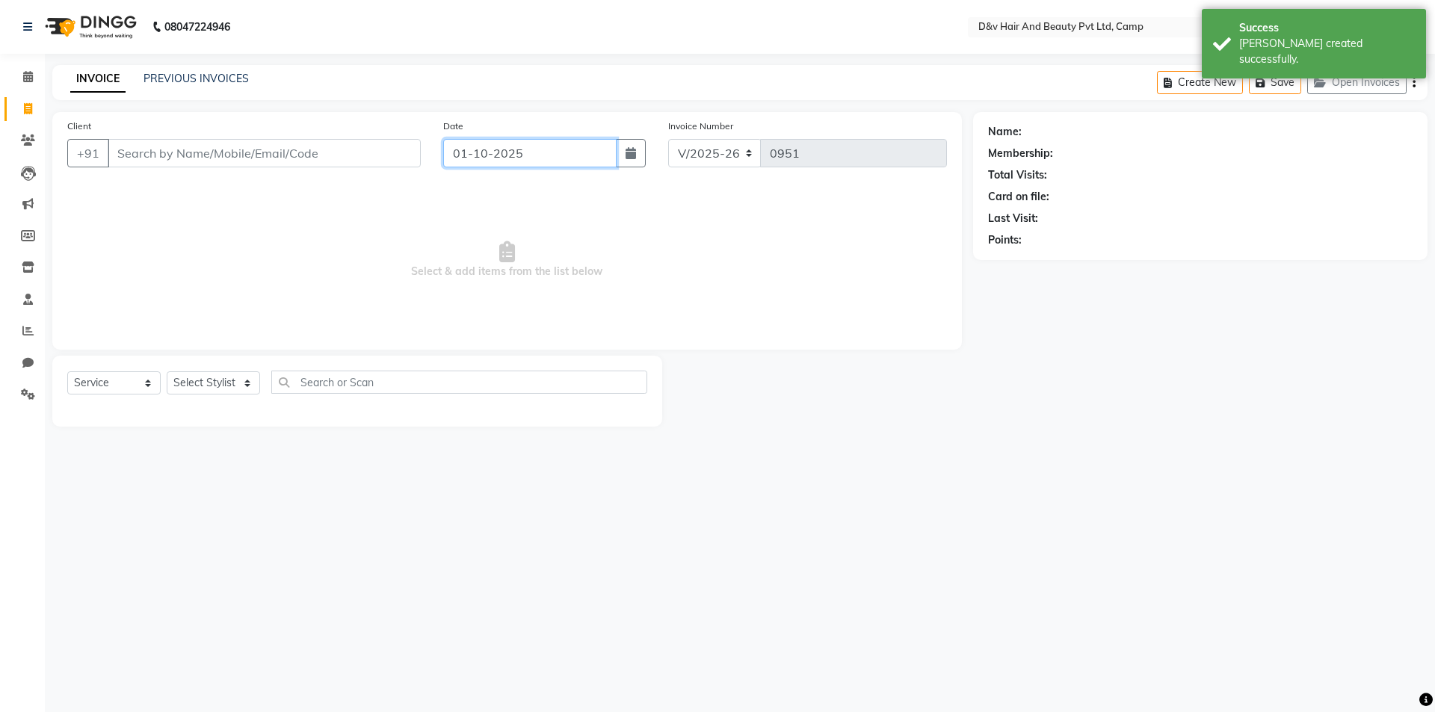
click at [518, 152] on input "01-10-2025" at bounding box center [530, 153] width 174 height 28
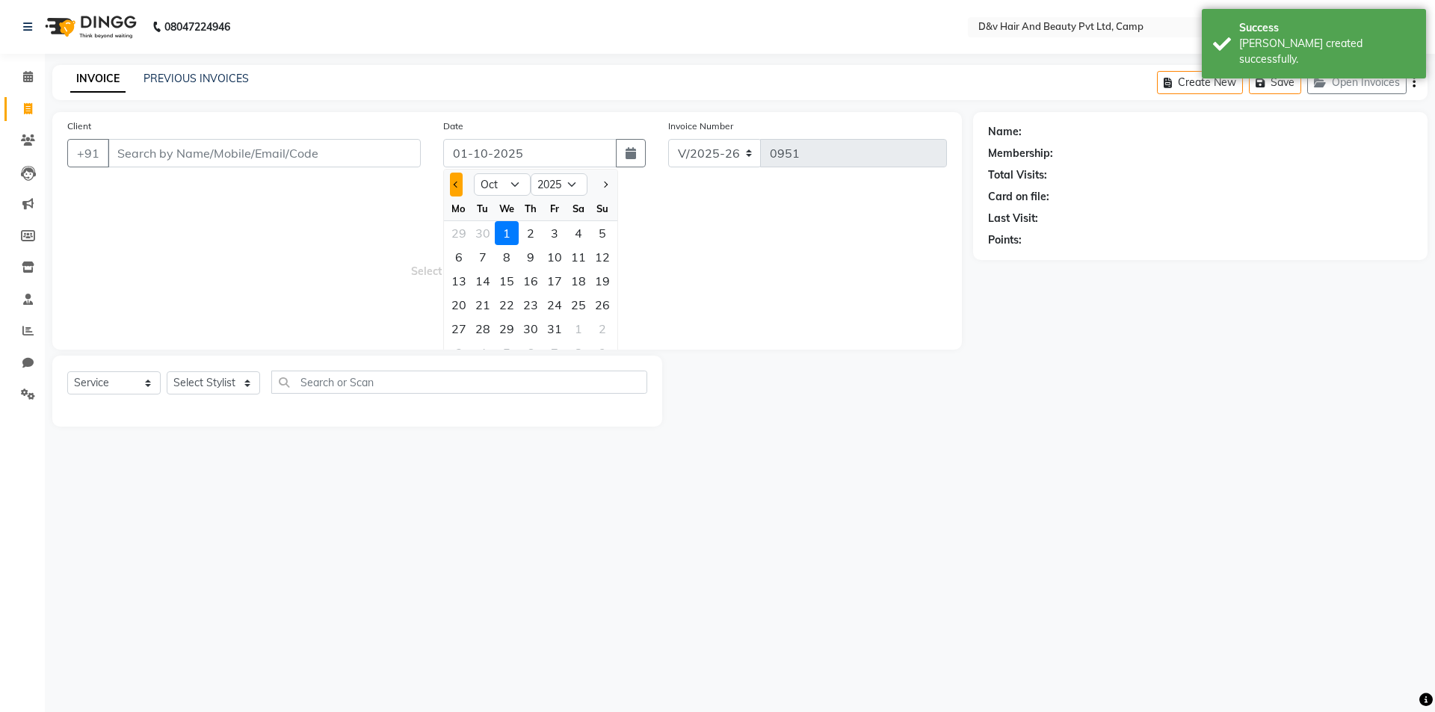
click at [461, 185] on button "Previous month" at bounding box center [456, 185] width 13 height 24
click at [580, 313] on div "27" at bounding box center [578, 305] width 24 height 24
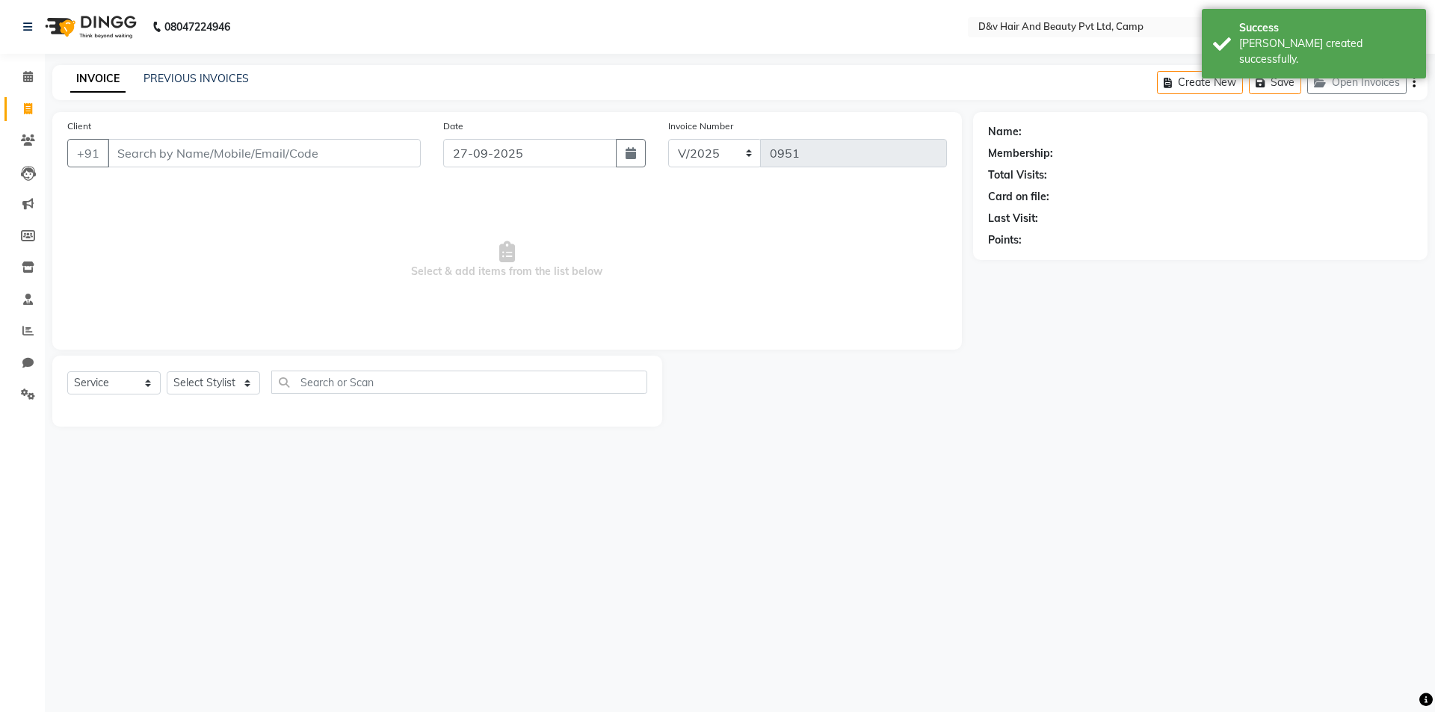
click at [331, 167] on div "Client +91" at bounding box center [244, 148] width 376 height 61
click at [354, 140] on input "Client" at bounding box center [264, 153] width 313 height 28
click at [365, 155] on input "Client" at bounding box center [264, 153] width 313 height 28
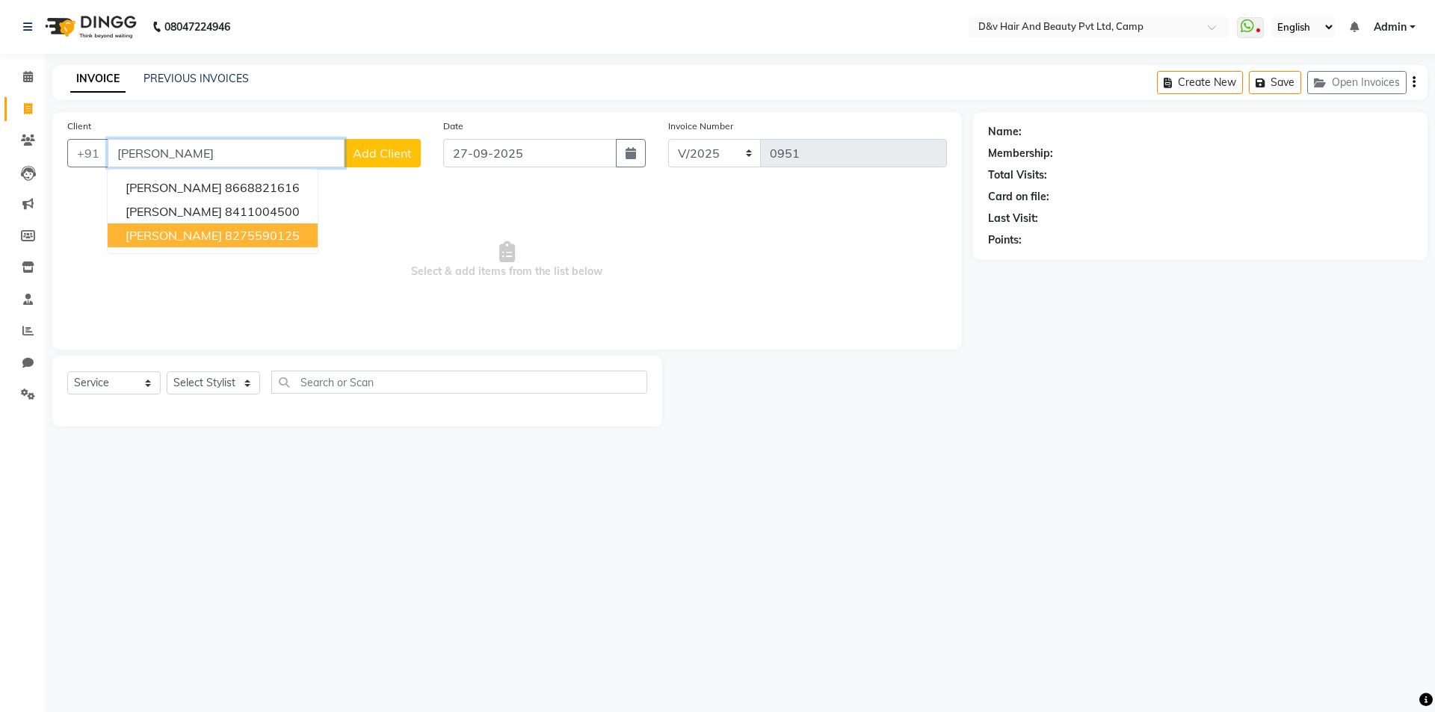
click at [283, 228] on ngb-highlight "8275590125" at bounding box center [262, 235] width 75 height 15
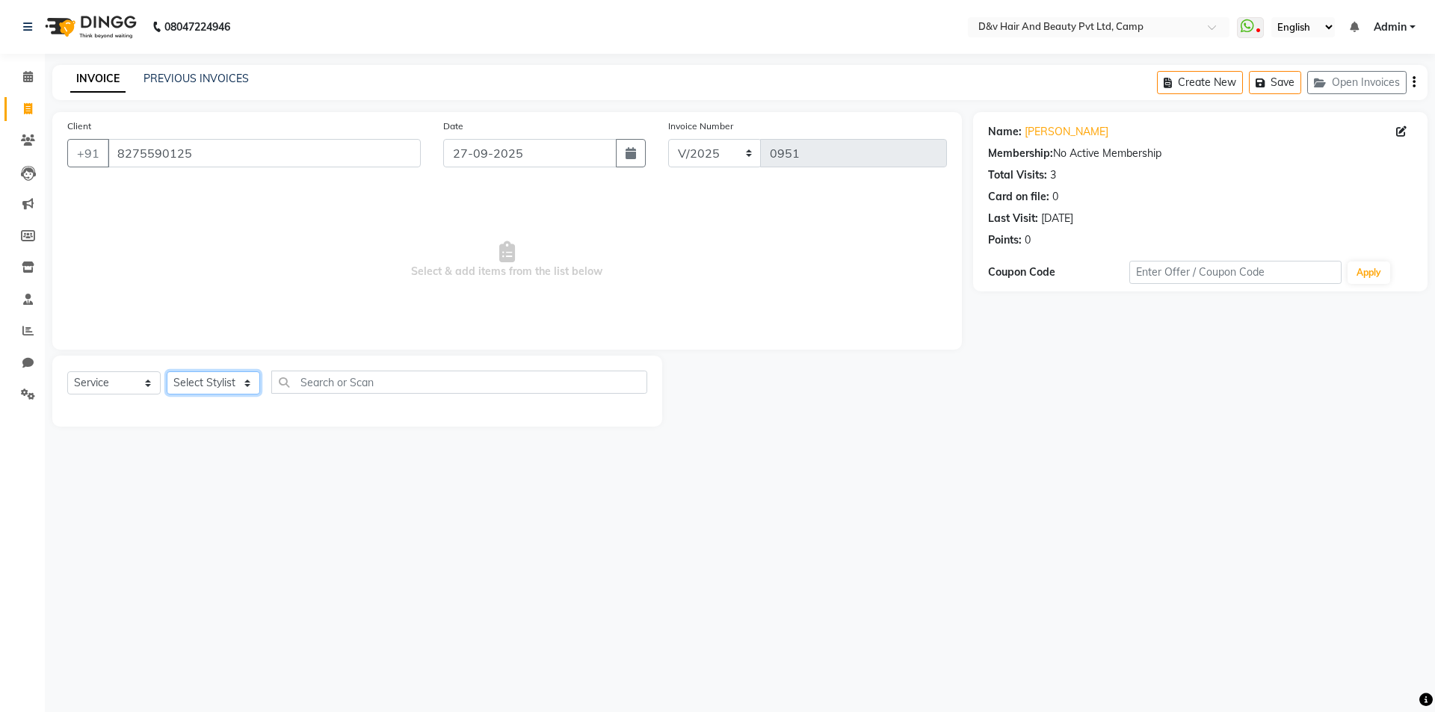
click at [222, 374] on select "Select Stylist [PERSON_NAME] Ganesh [PERSON_NAME] [PERSON_NAME] [PERSON_NAME] P…" at bounding box center [213, 382] width 93 height 23
click at [167, 371] on select "Select Stylist [PERSON_NAME] Ganesh [PERSON_NAME] [PERSON_NAME] [PERSON_NAME] P…" at bounding box center [213, 382] width 93 height 23
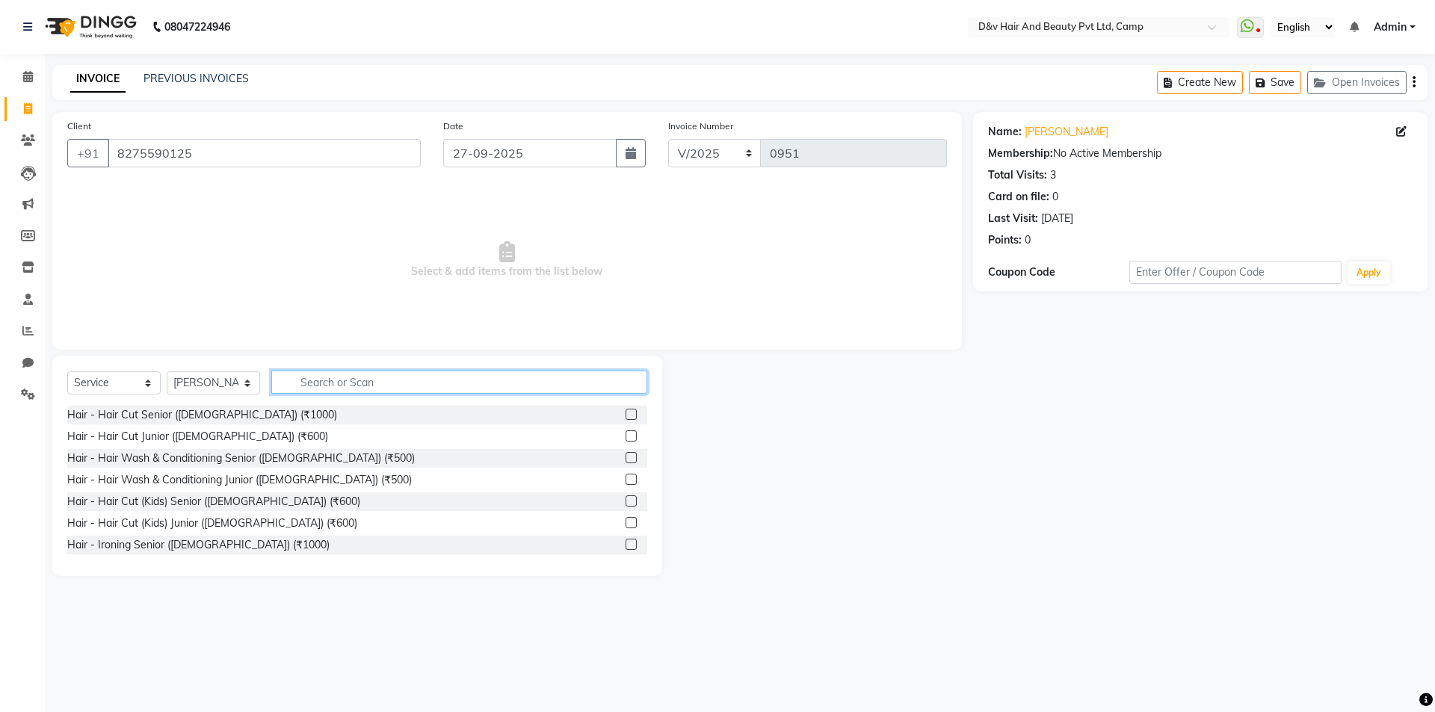
click at [336, 377] on input "text" at bounding box center [459, 382] width 376 height 23
click at [625, 521] on label at bounding box center [630, 522] width 11 height 11
click at [625, 521] on input "checkbox" at bounding box center [630, 524] width 10 height 10
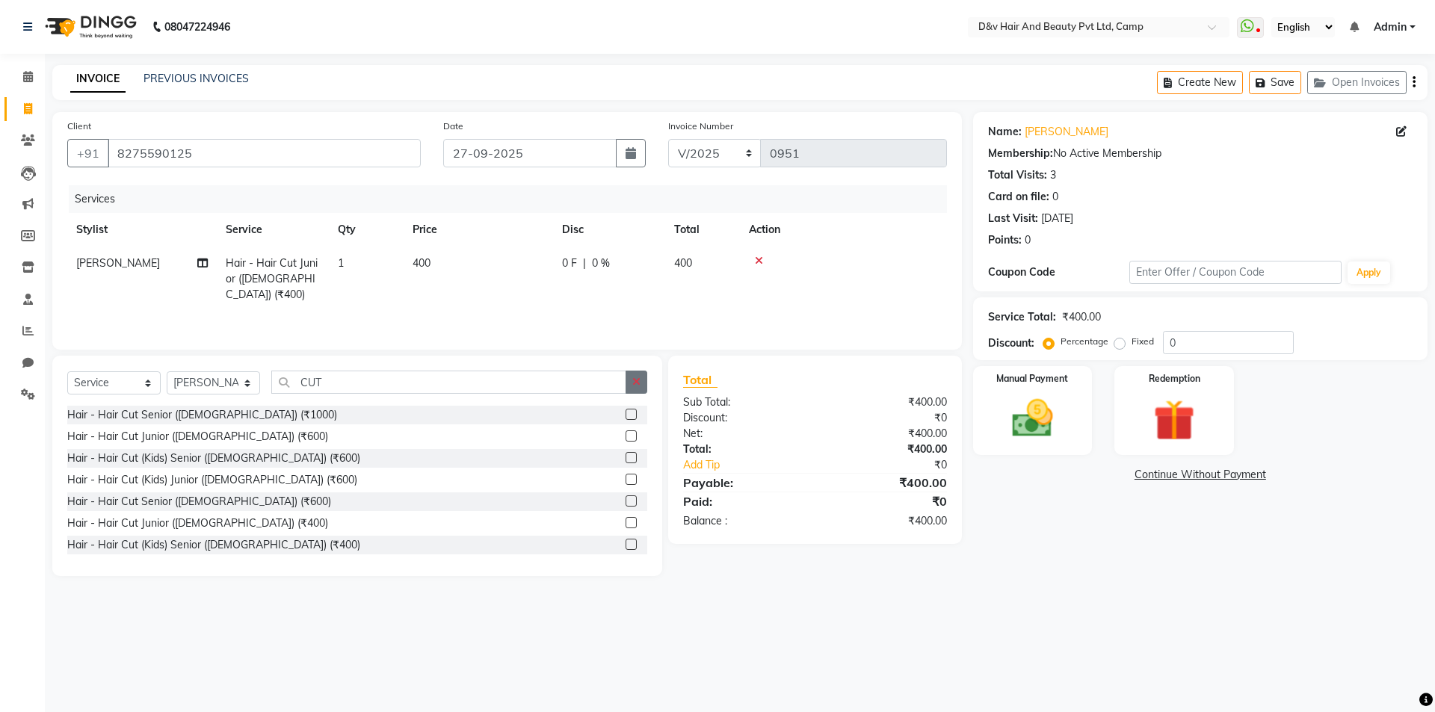
click at [629, 379] on button "button" at bounding box center [636, 382] width 22 height 23
click at [625, 501] on label at bounding box center [630, 500] width 11 height 11
click at [625, 501] on input "checkbox" at bounding box center [630, 502] width 10 height 10
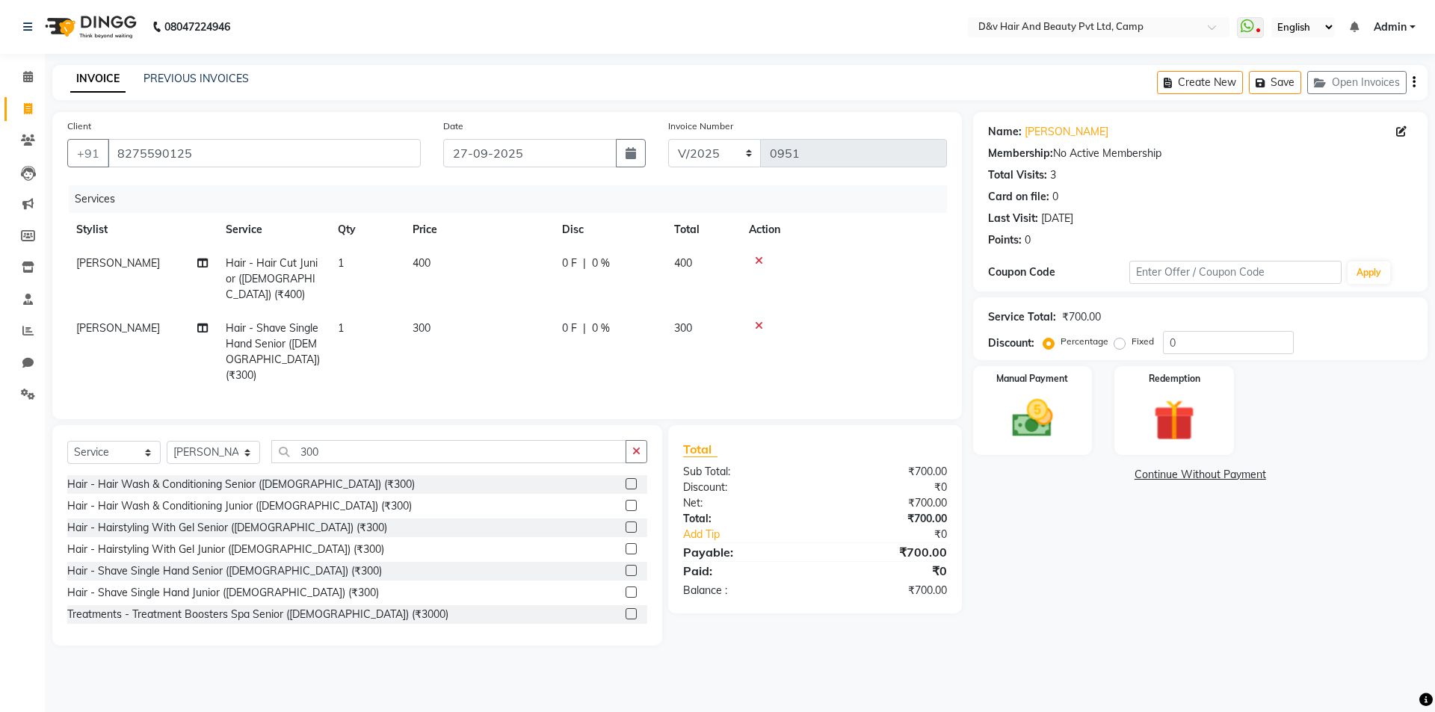
click at [567, 321] on span "0 F" at bounding box center [569, 329] width 15 height 16
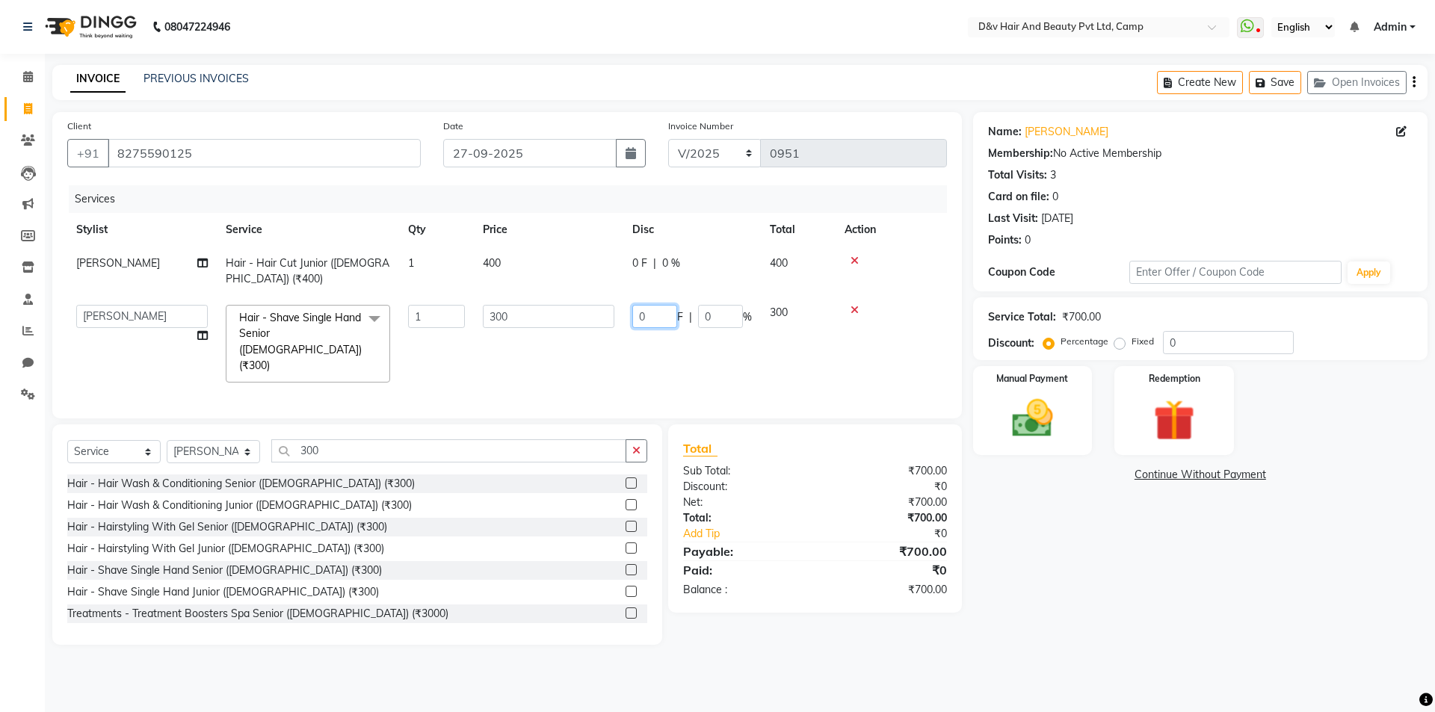
click at [660, 312] on input "0" at bounding box center [654, 316] width 45 height 23
click at [589, 337] on tr "Aishwarya Pardeshi Ganesh Ragir JAY Mohd Faiz Naushad Ahmad PARJAKTA SANIKA Shi…" at bounding box center [506, 344] width 879 height 96
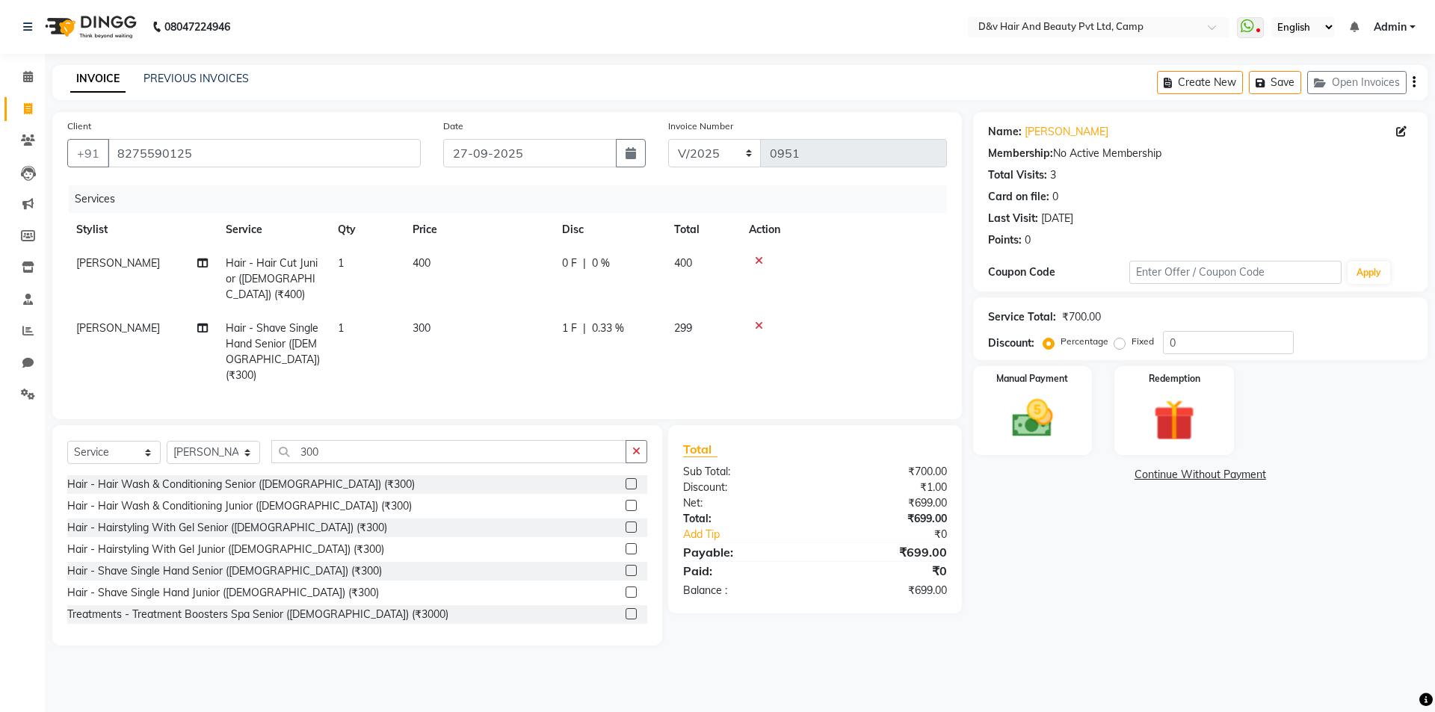
click at [567, 321] on span "1 F" at bounding box center [569, 329] width 15 height 16
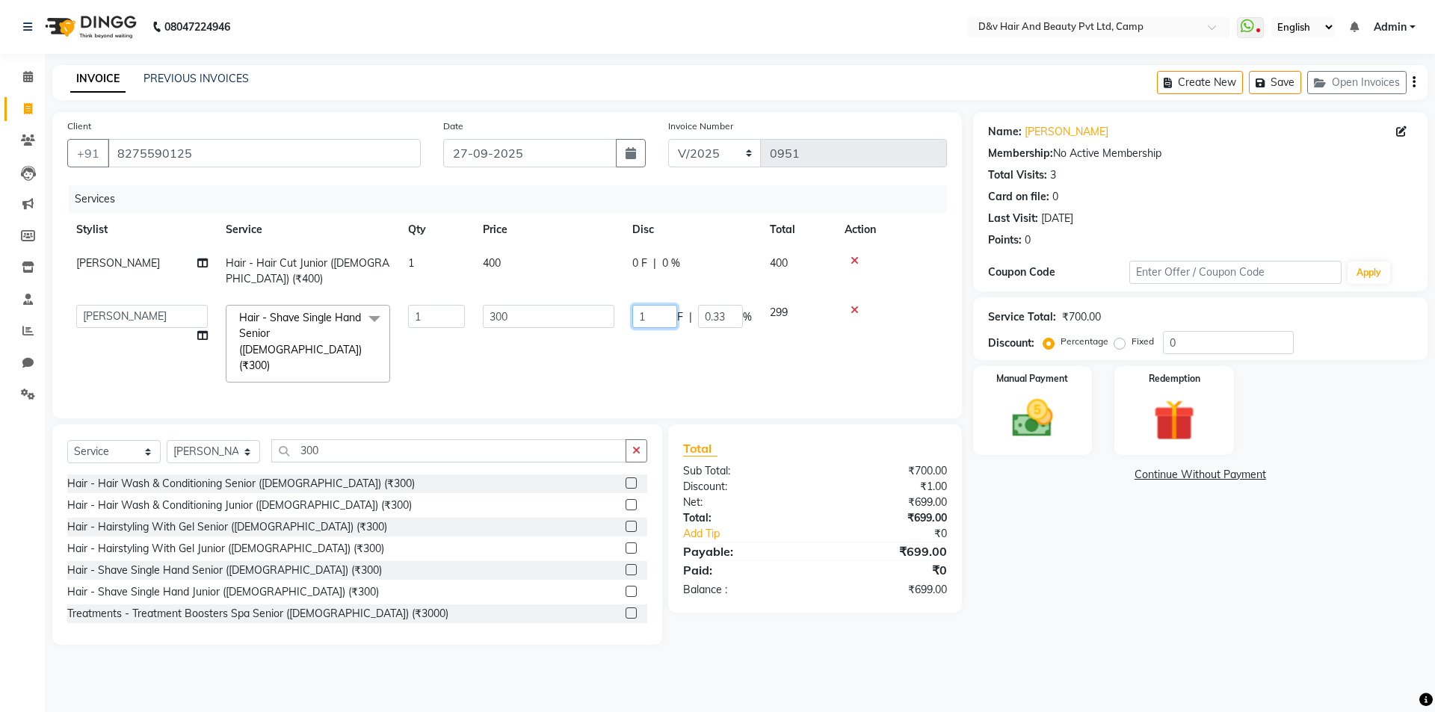
click at [653, 317] on input "1" at bounding box center [654, 316] width 45 height 23
click at [1223, 610] on div "Name: Amol Pardeshi Membership: No Active Membership Total Visits: 3 Card on fi…" at bounding box center [1205, 378] width 465 height 533
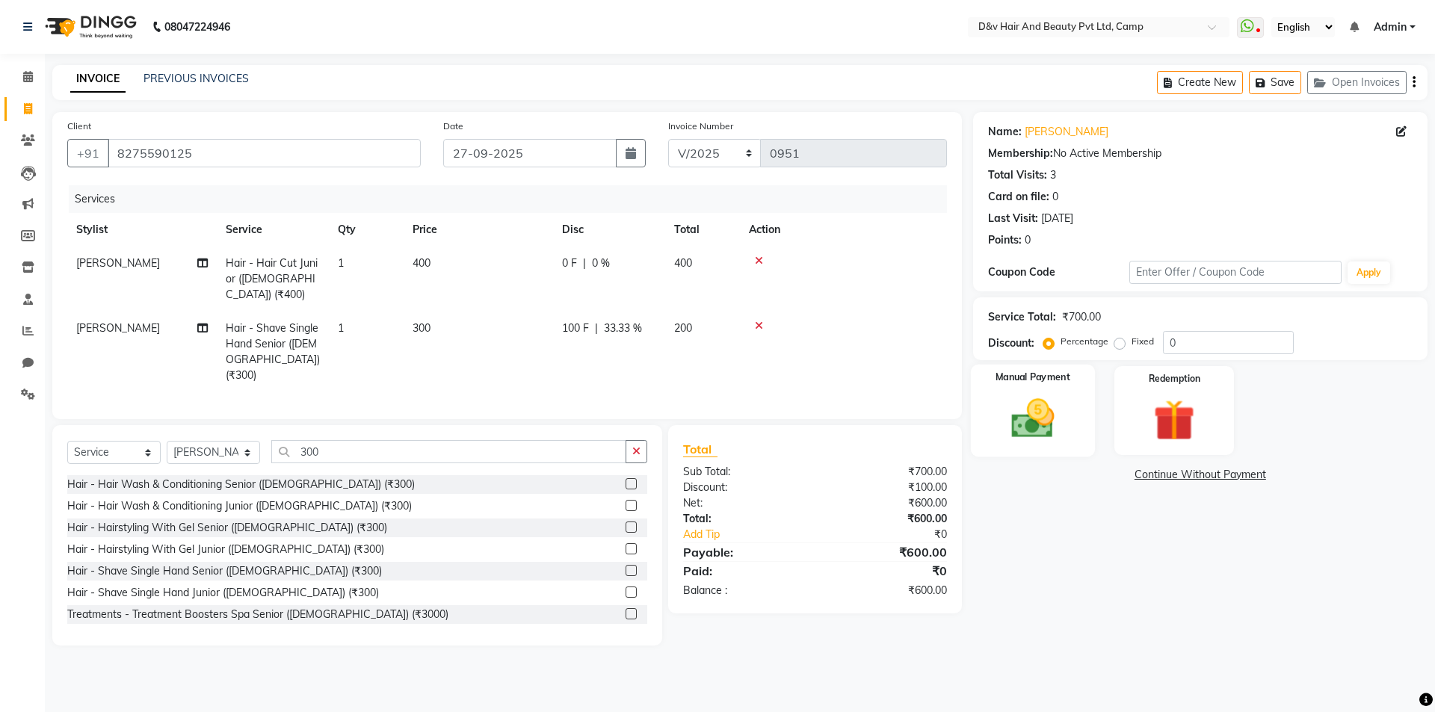
click at [1025, 445] on div "Manual Payment" at bounding box center [1032, 411] width 124 height 92
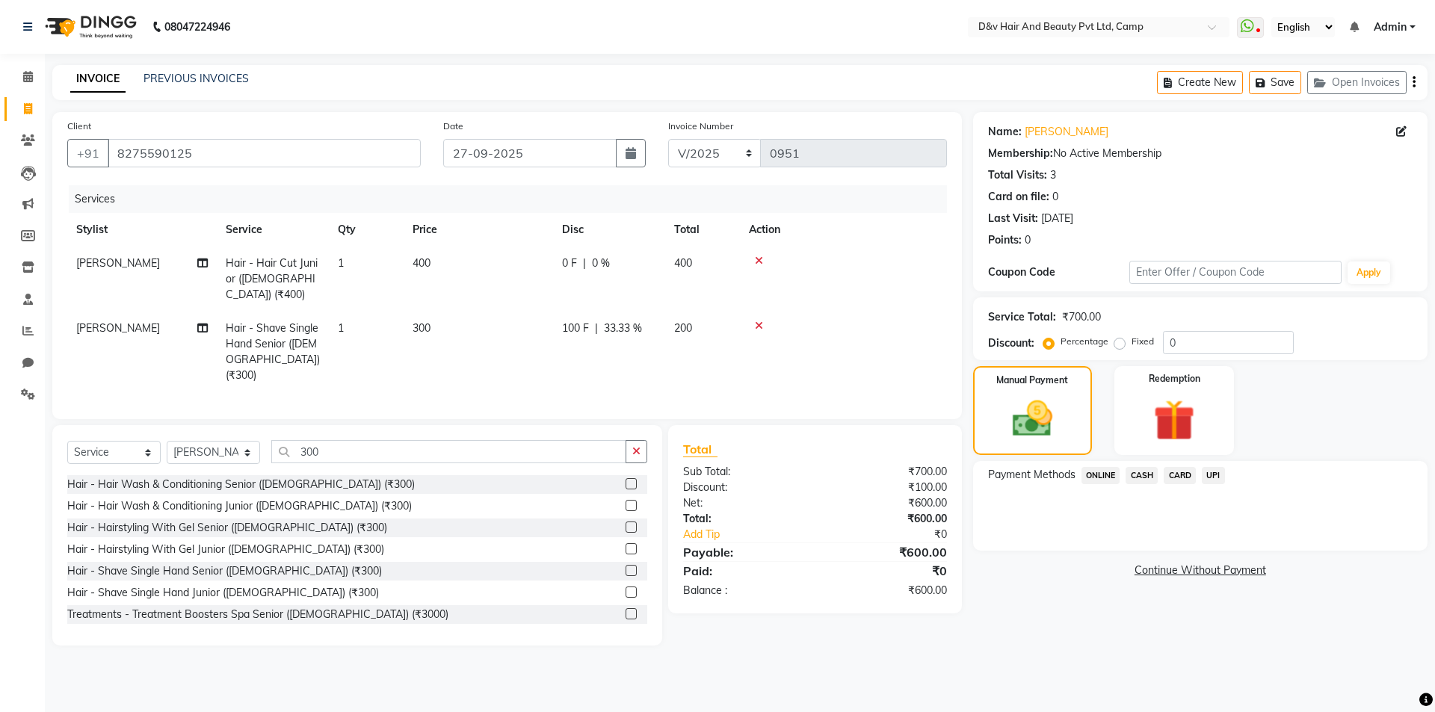
click at [1144, 471] on span "CASH" at bounding box center [1141, 475] width 32 height 17
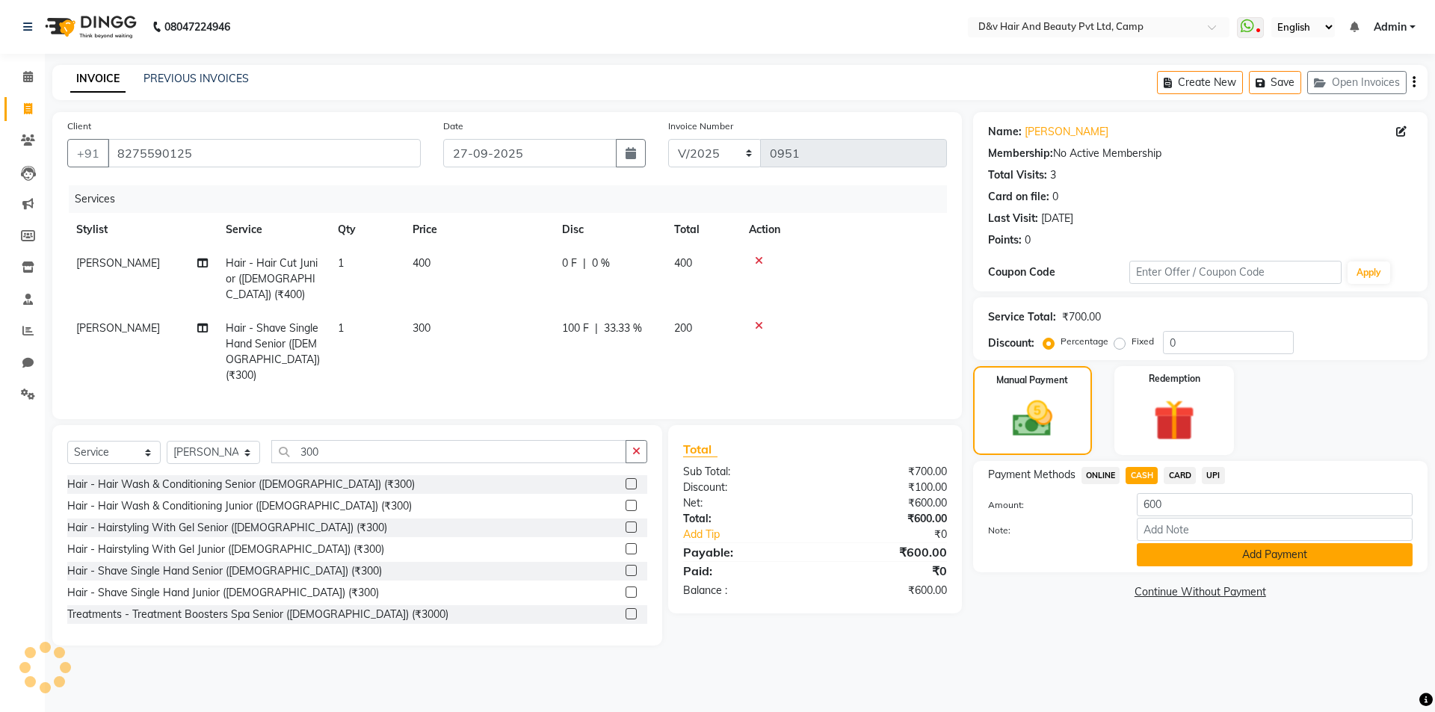
click at [1181, 554] on button "Add Payment" at bounding box center [1274, 554] width 276 height 23
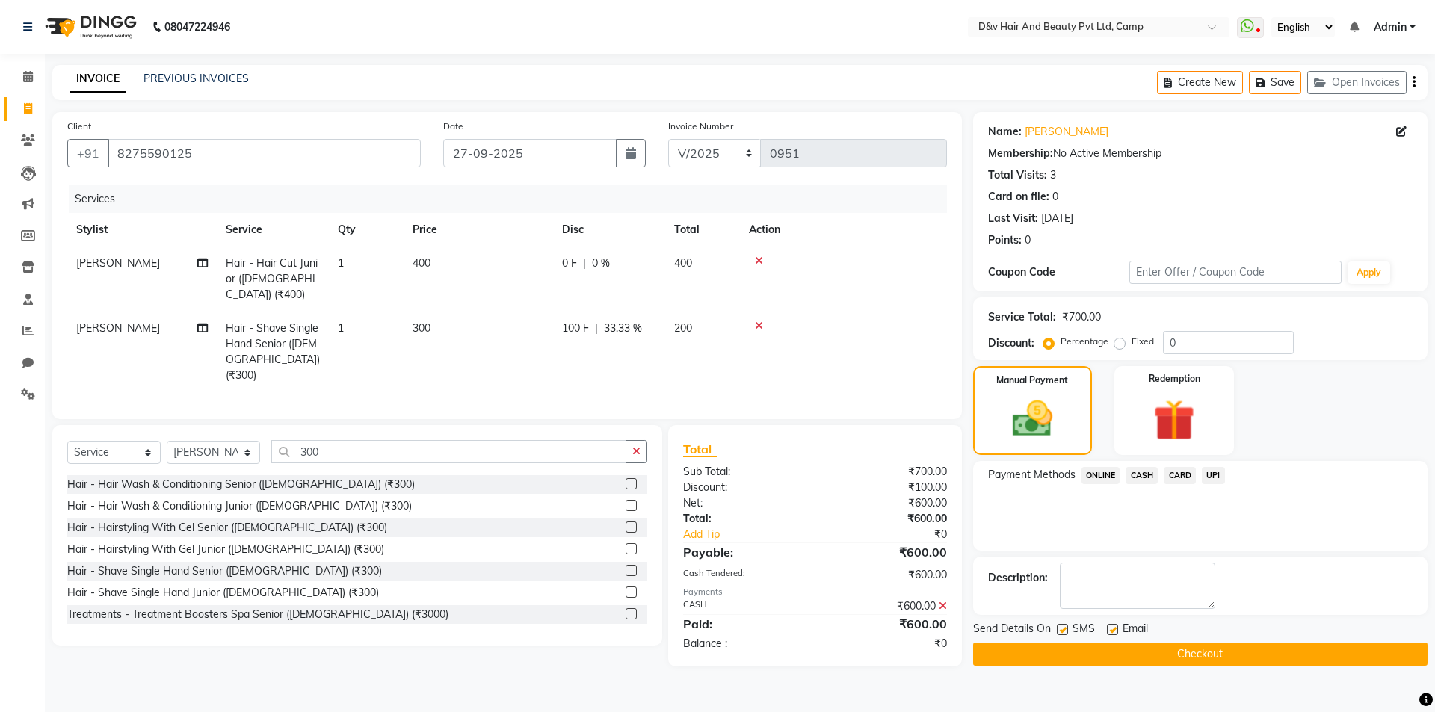
click at [1166, 648] on button "Checkout" at bounding box center [1200, 654] width 454 height 23
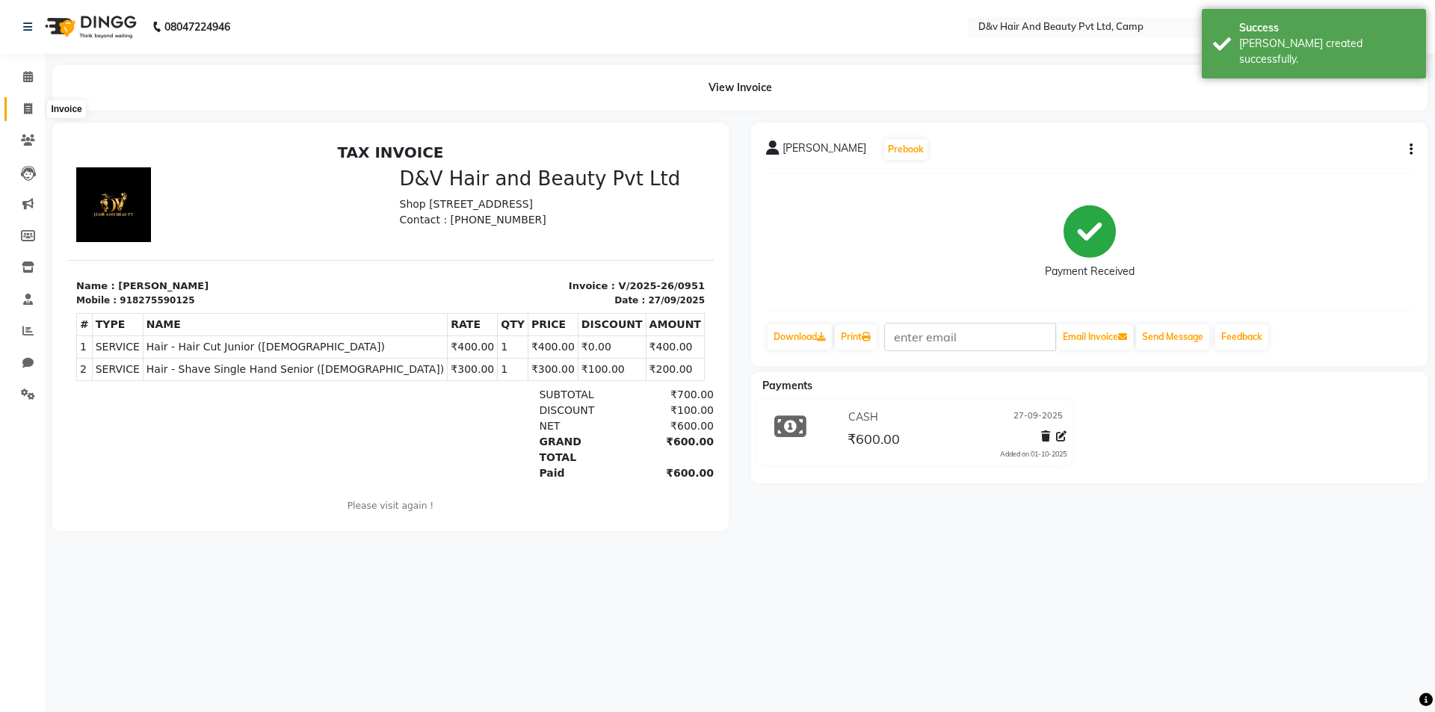
click at [34, 114] on span at bounding box center [28, 109] width 26 height 17
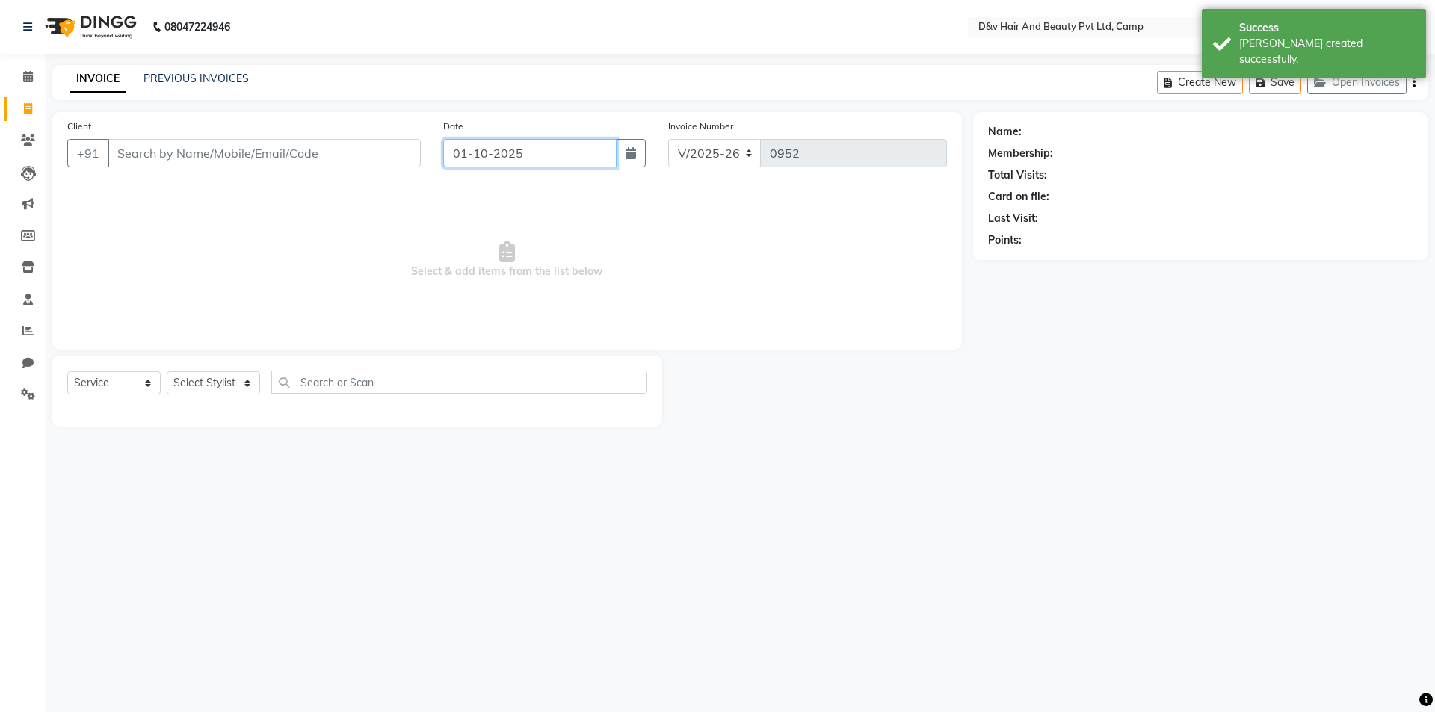
click at [524, 150] on input "01-10-2025" at bounding box center [530, 153] width 174 height 28
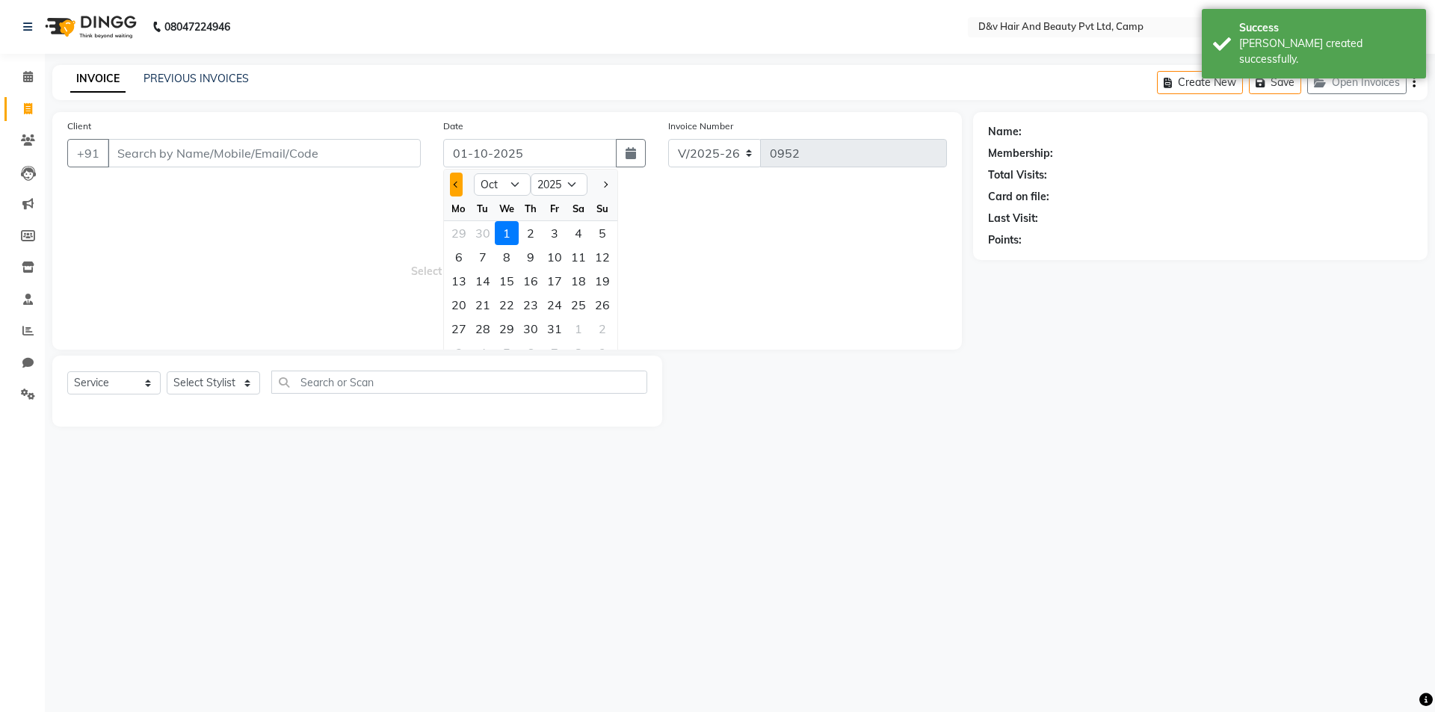
click at [459, 188] on button "Previous month" at bounding box center [456, 185] width 13 height 24
click at [564, 300] on div "26" at bounding box center [554, 305] width 24 height 24
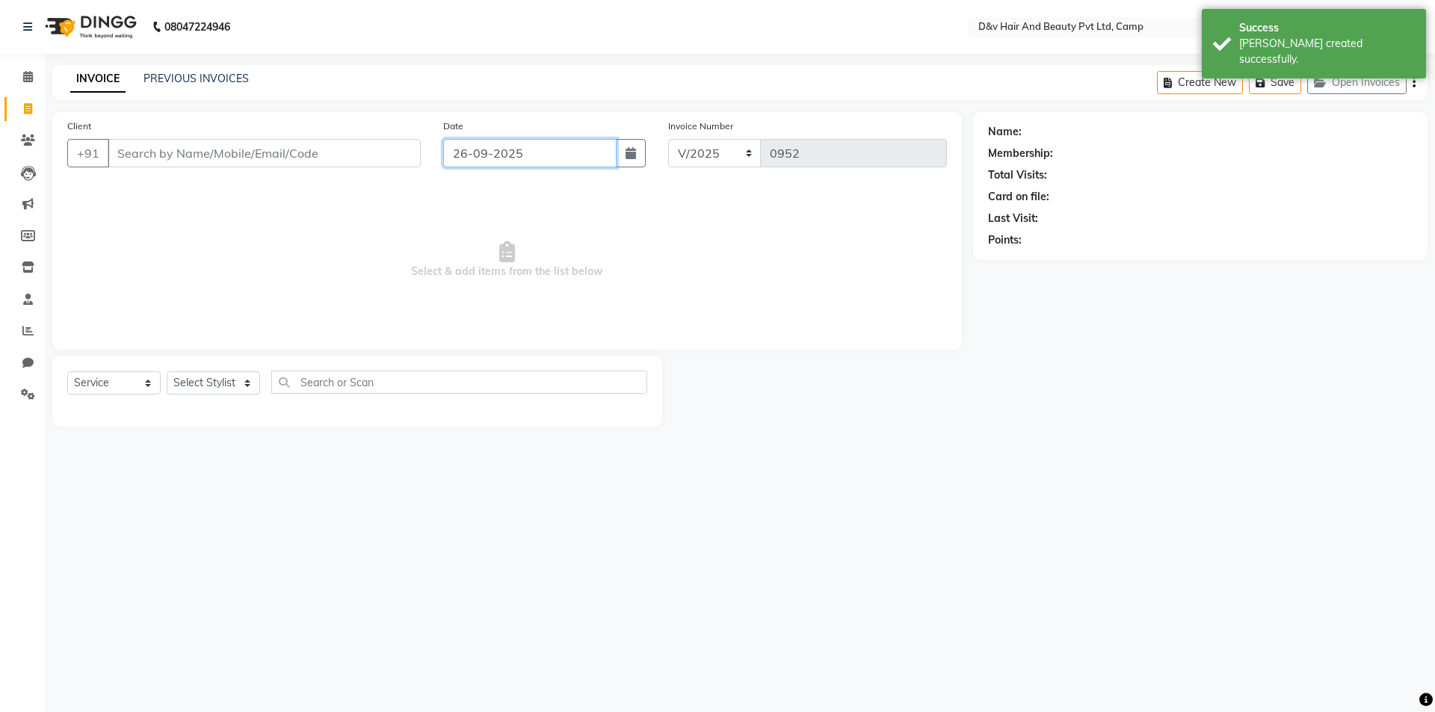
click at [471, 154] on input "26-09-2025" at bounding box center [530, 153] width 174 height 28
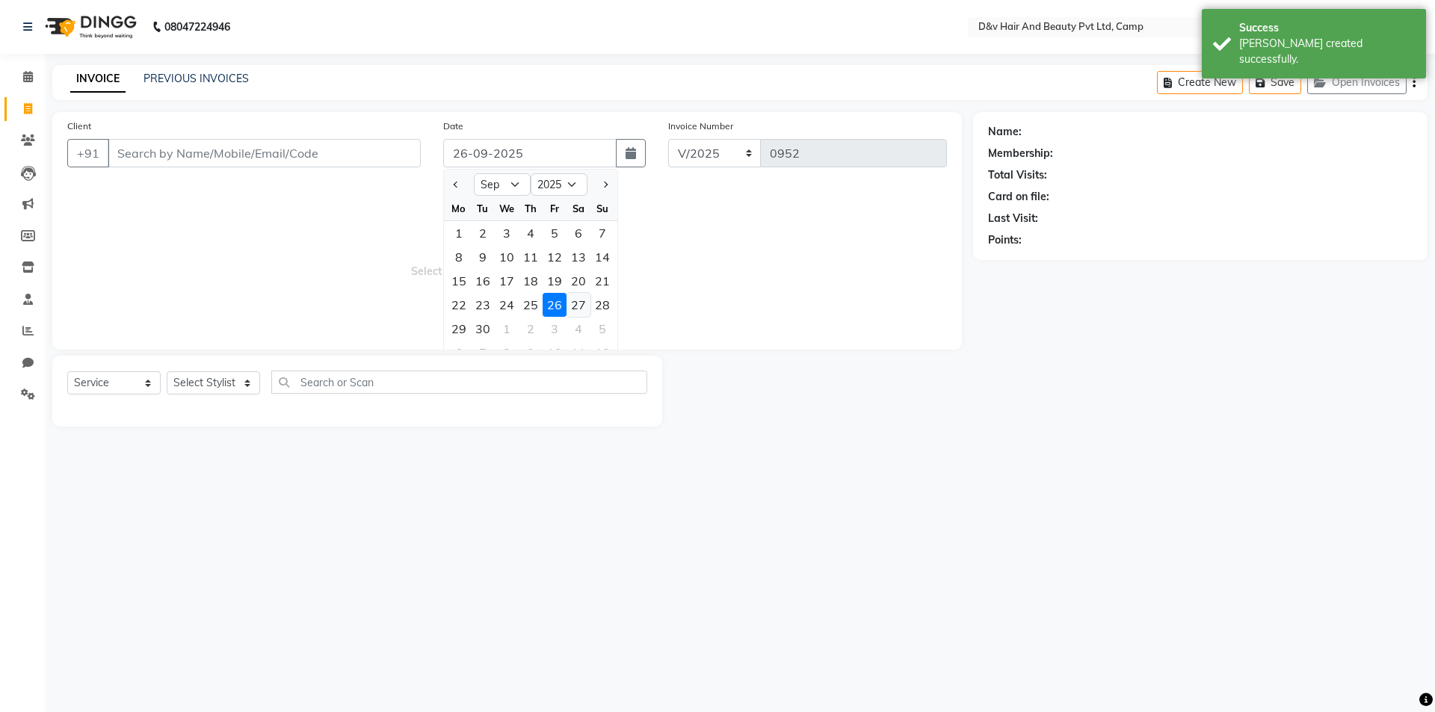
click at [576, 303] on div "27" at bounding box center [578, 305] width 24 height 24
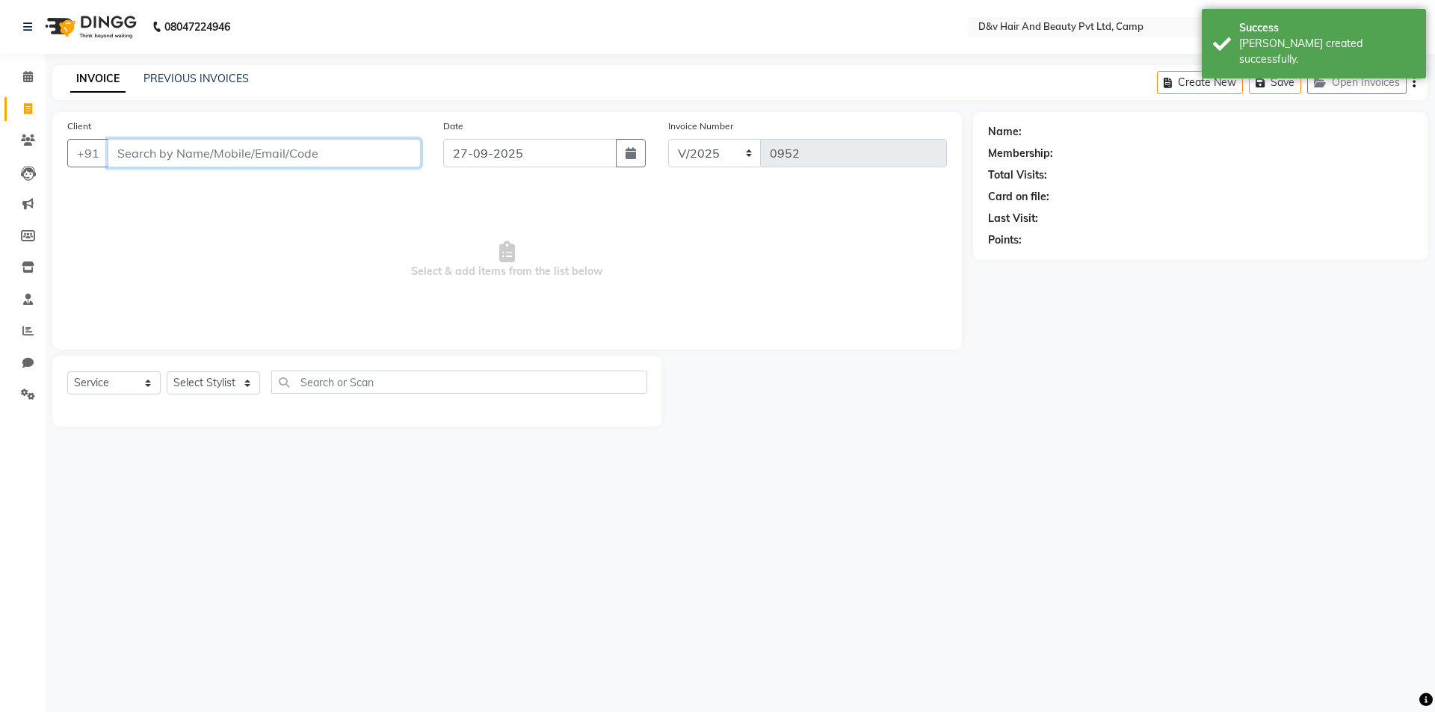
click at [331, 164] on input "Client" at bounding box center [264, 153] width 313 height 28
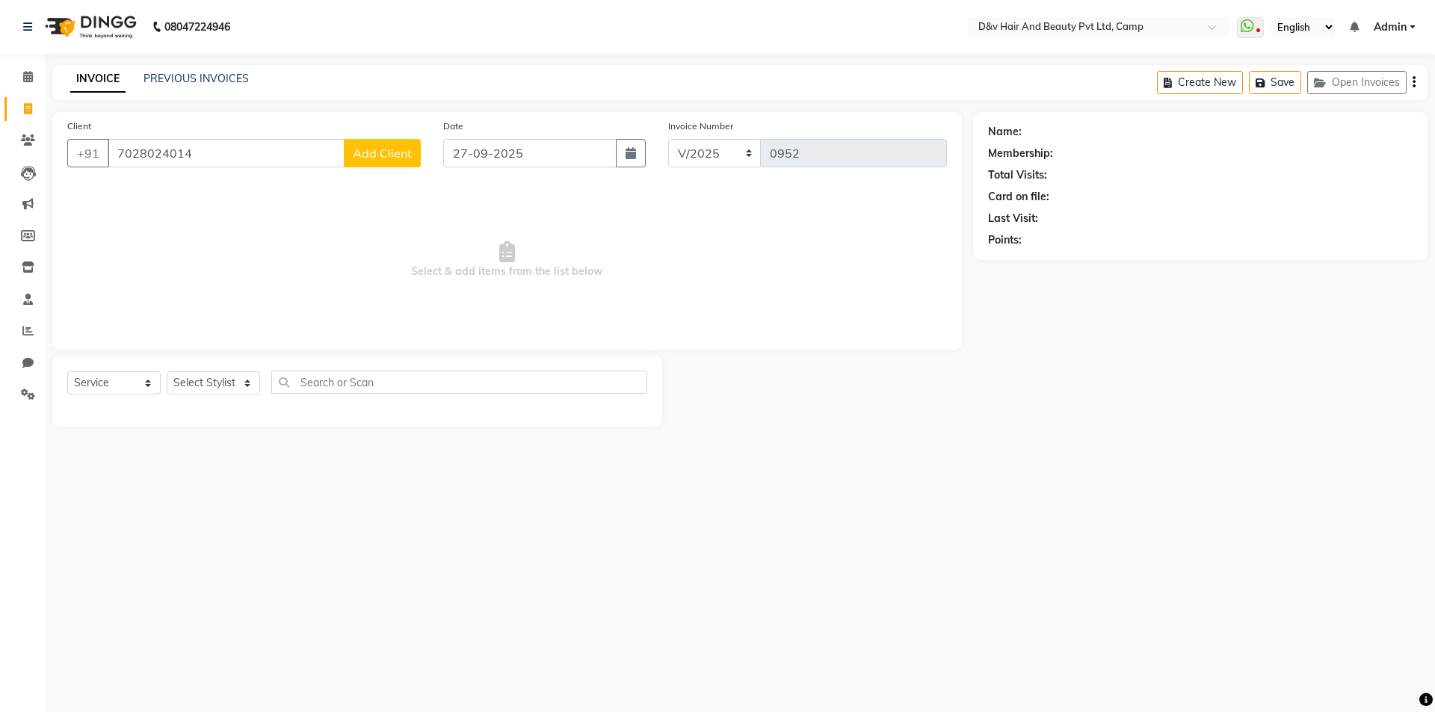
click at [372, 152] on span "Add Client" at bounding box center [382, 153] width 59 height 15
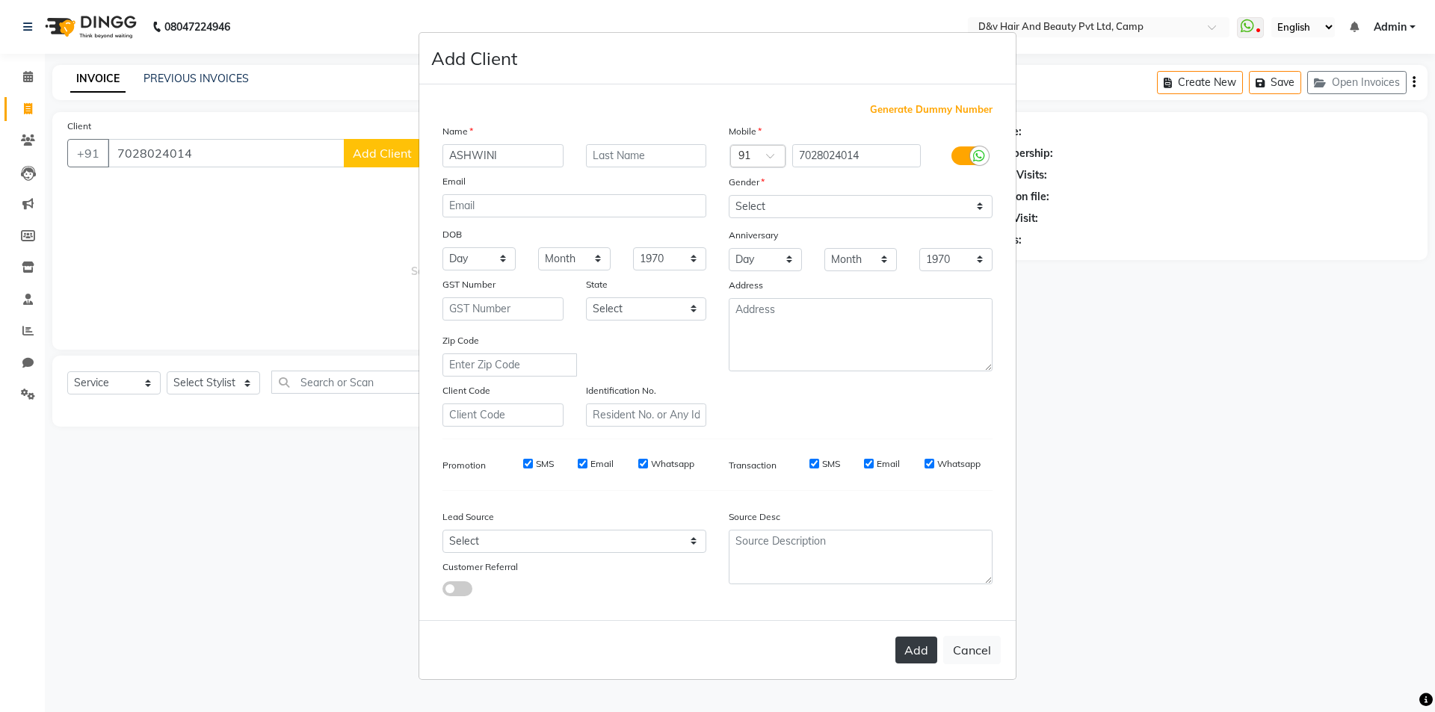
click at [922, 646] on button "Add" at bounding box center [916, 650] width 42 height 27
click at [772, 208] on select "Select Male Female Other Prefer Not To Say" at bounding box center [860, 206] width 264 height 23
click at [728, 195] on select "Select Male Female Other Prefer Not To Say" at bounding box center [860, 206] width 264 height 23
click at [912, 637] on button "Add" at bounding box center [916, 650] width 42 height 27
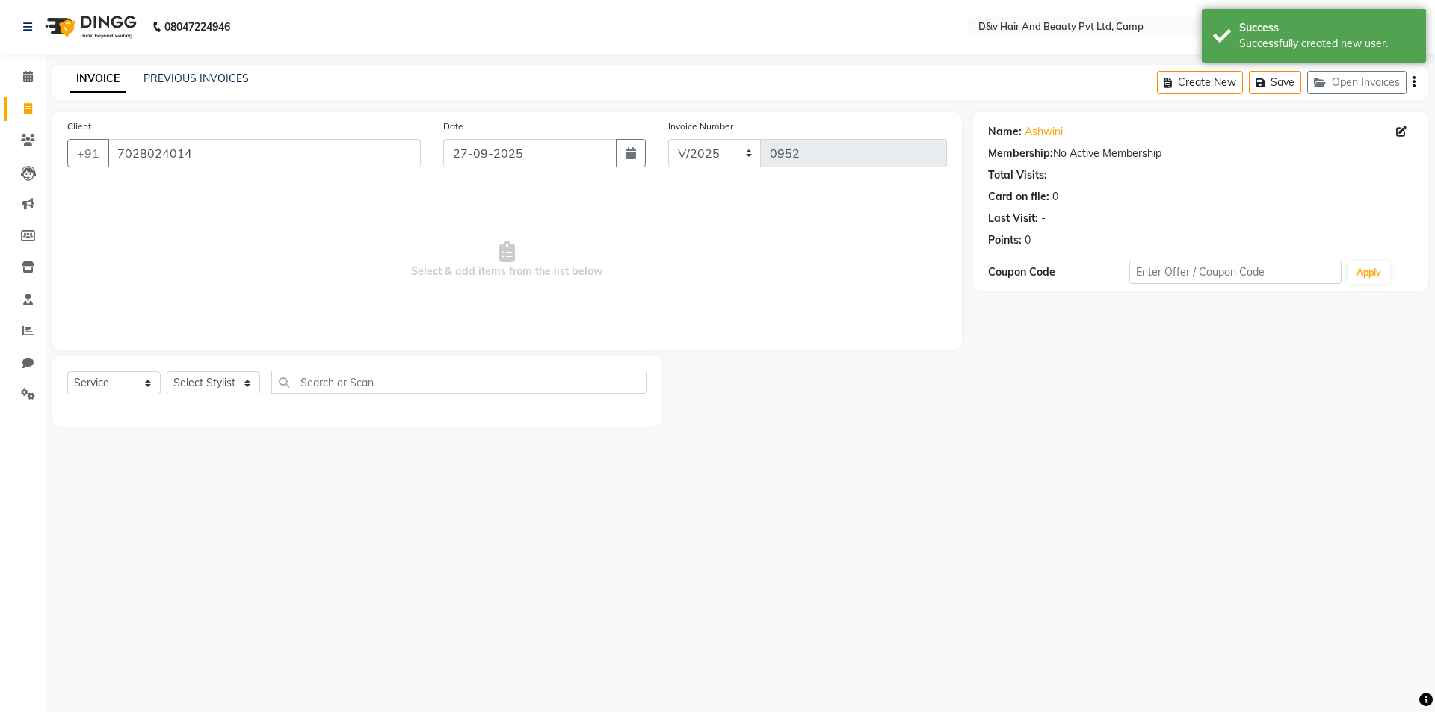
click at [261, 383] on div "Select Service Product Membership Package Voucher Prepaid Gift Card Select Styl…" at bounding box center [357, 388] width 580 height 35
click at [244, 380] on select "Select Stylist [PERSON_NAME] Ganesh [PERSON_NAME] [PERSON_NAME] [PERSON_NAME] P…" at bounding box center [213, 382] width 93 height 23
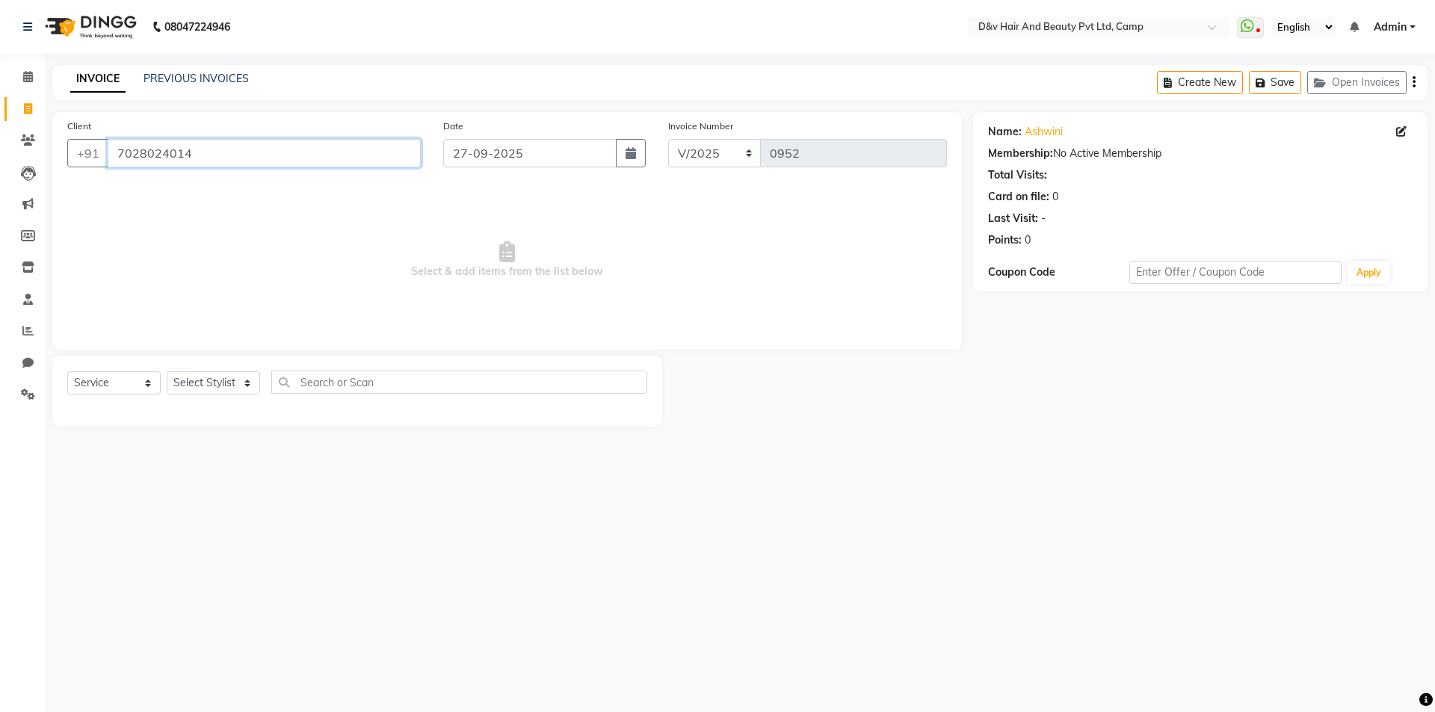
click at [257, 150] on input "7028024014" at bounding box center [264, 153] width 313 height 28
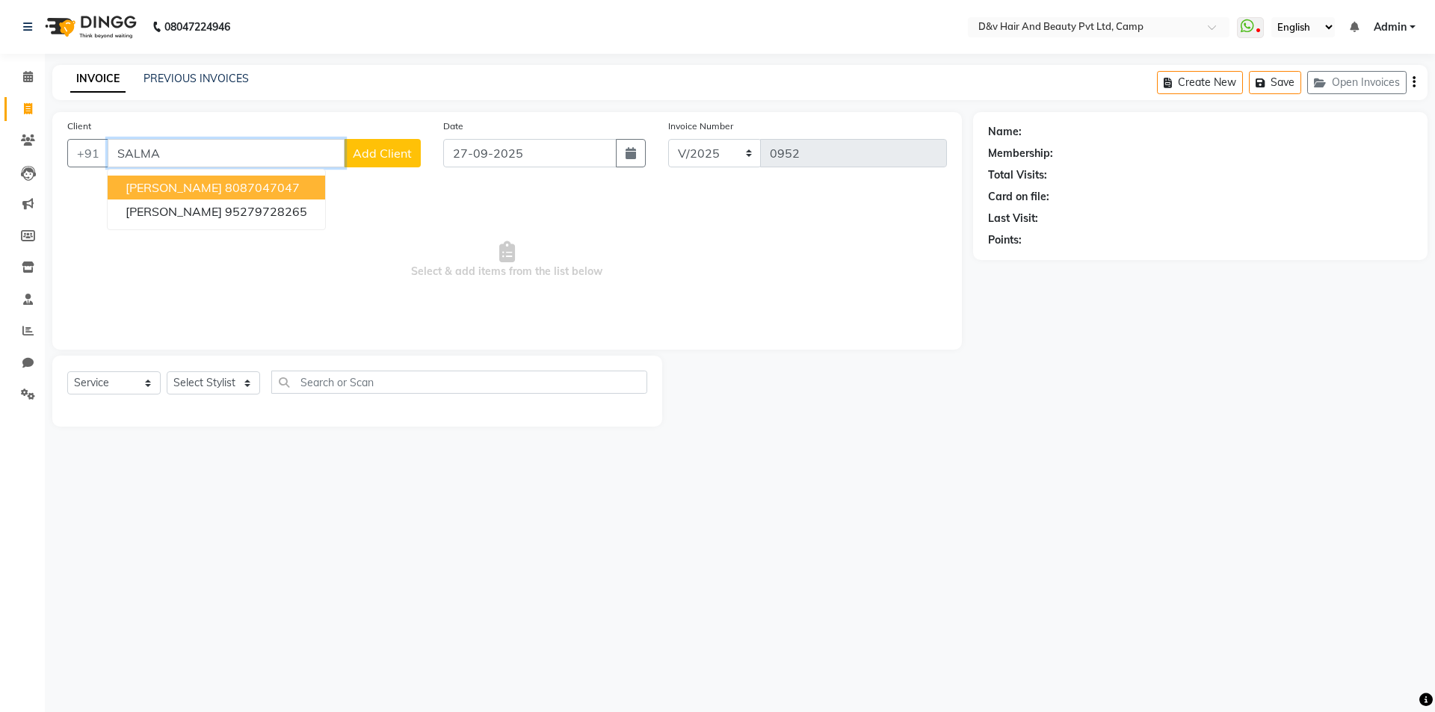
click at [250, 185] on ngb-highlight "8087047047" at bounding box center [262, 187] width 75 height 15
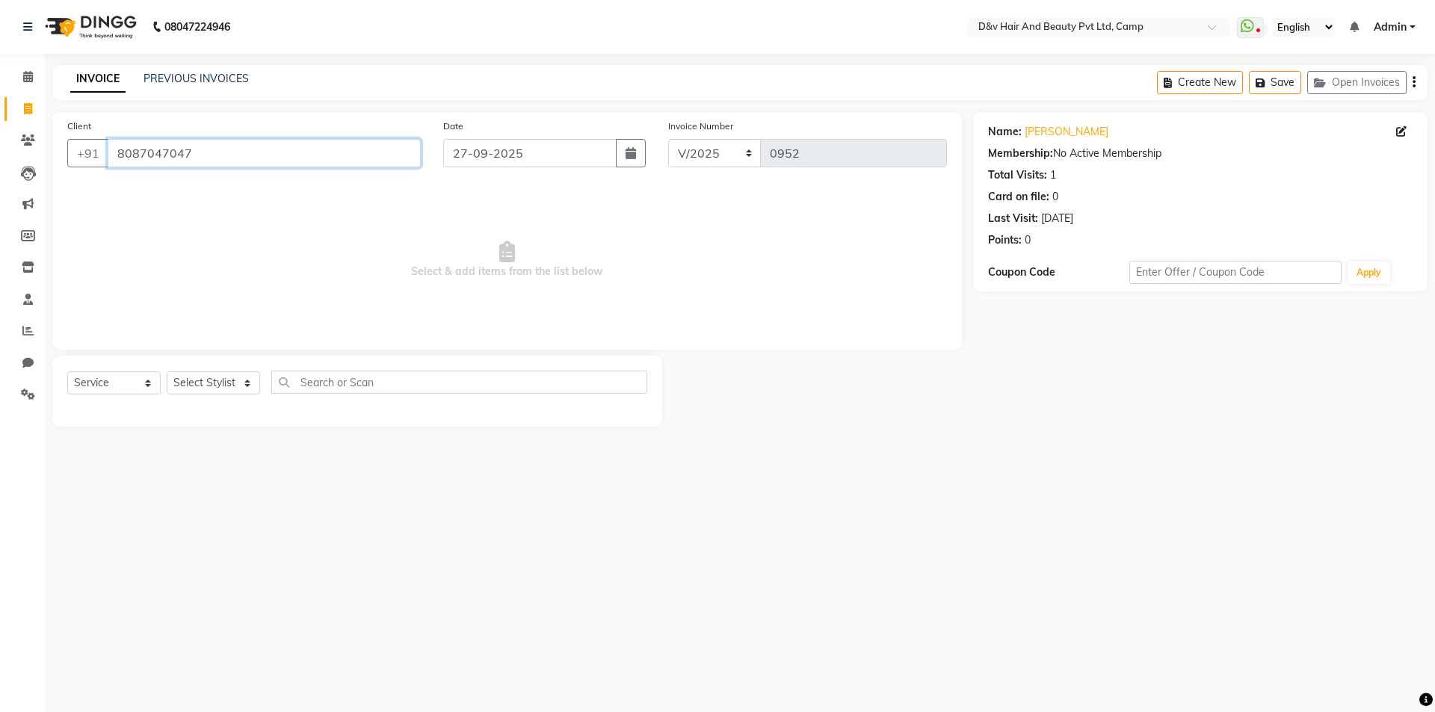
click at [294, 146] on input "8087047047" at bounding box center [264, 153] width 313 height 28
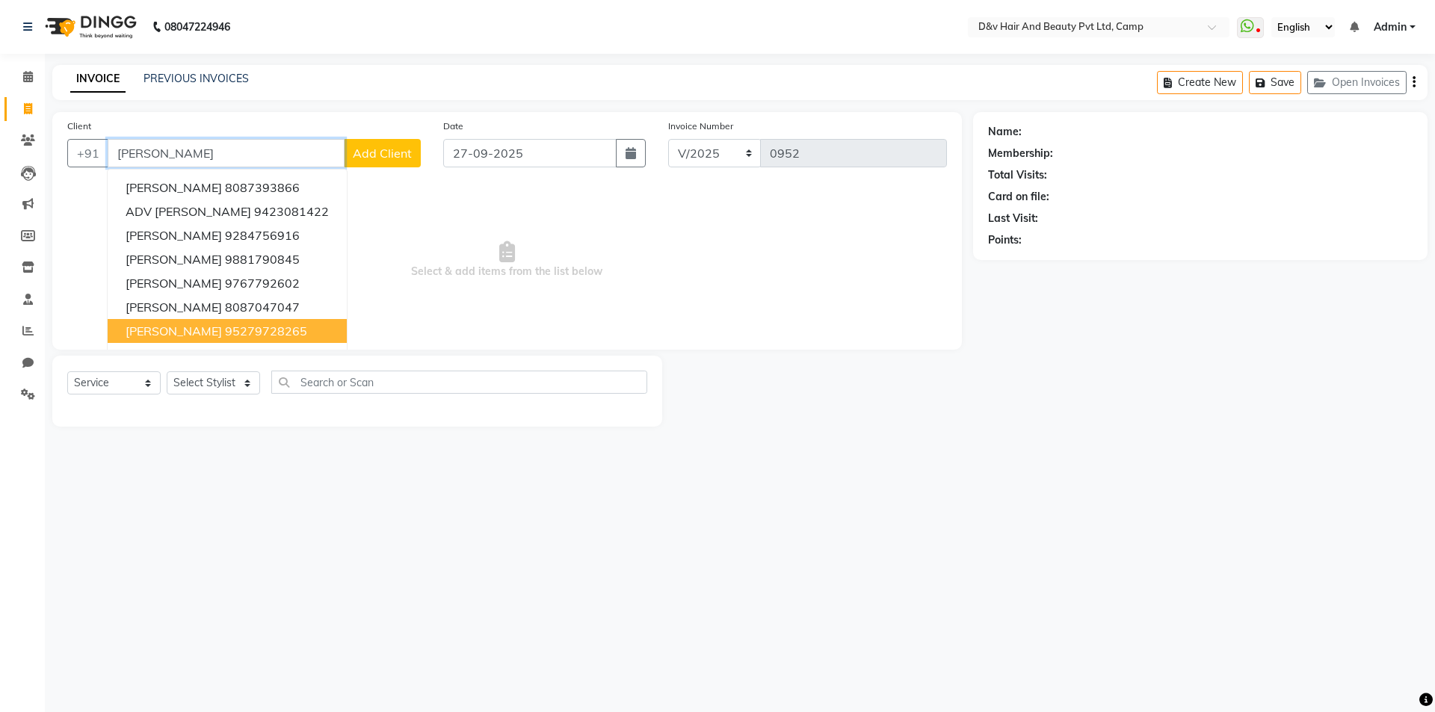
click at [277, 324] on button "SALMAN 95279728265" at bounding box center [227, 331] width 239 height 24
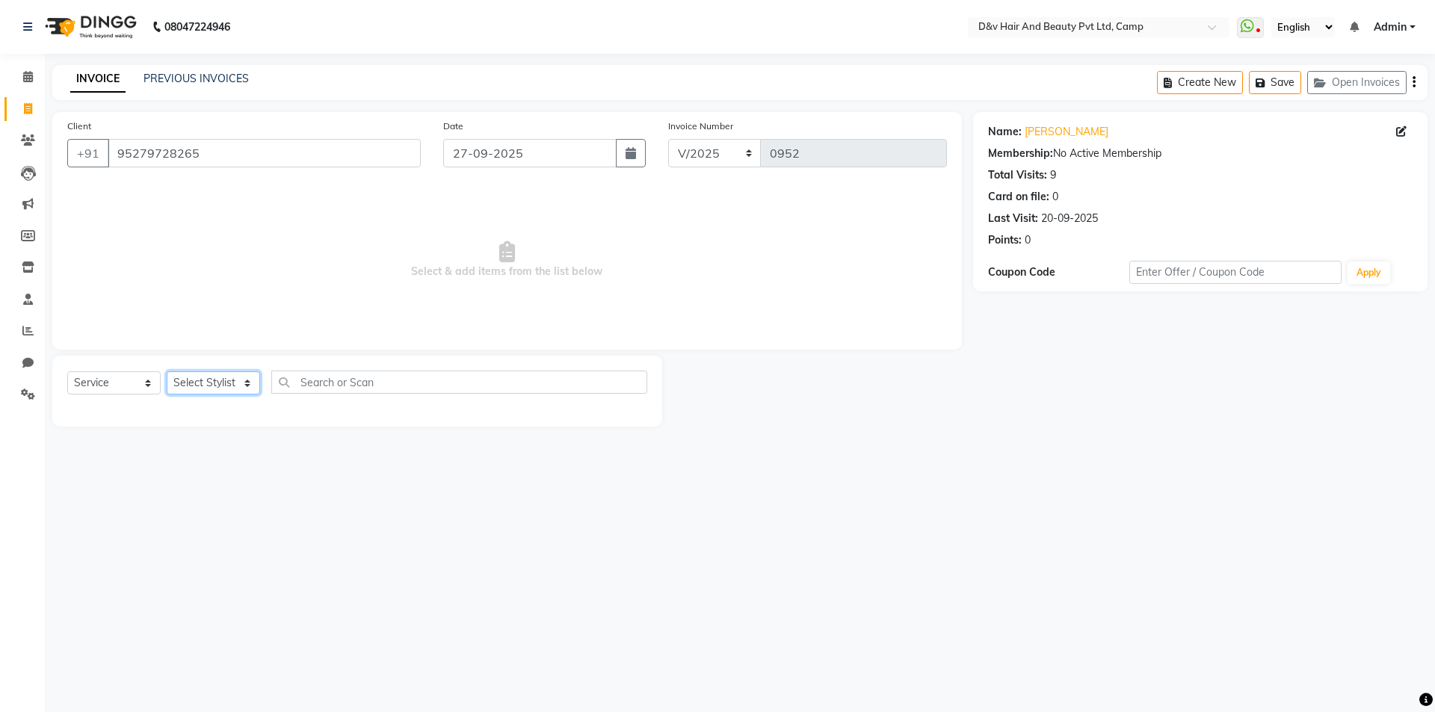
click at [214, 393] on select "Select Stylist [PERSON_NAME] Ganesh [PERSON_NAME] [PERSON_NAME] [PERSON_NAME] P…" at bounding box center [213, 382] width 93 height 23
click at [167, 371] on select "Select Stylist [PERSON_NAME] Ganesh [PERSON_NAME] [PERSON_NAME] [PERSON_NAME] P…" at bounding box center [213, 382] width 93 height 23
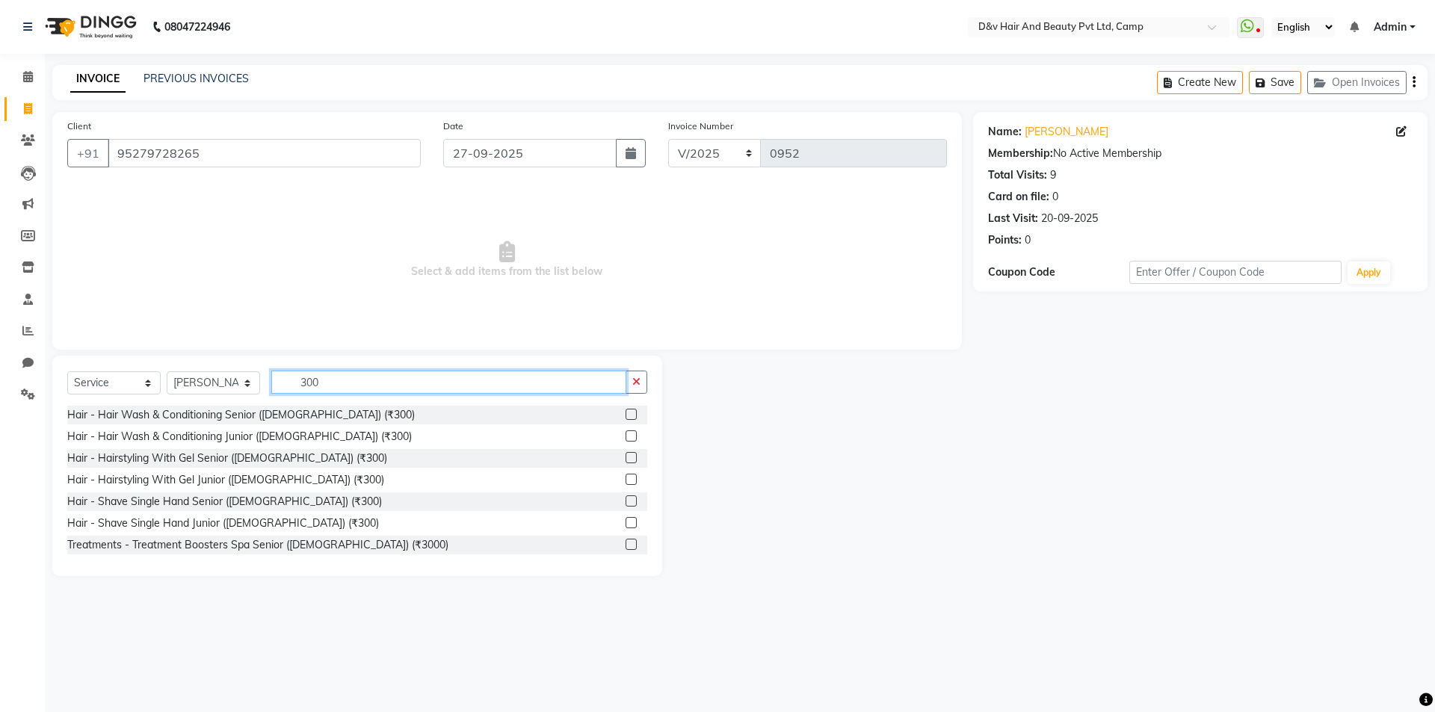
click at [311, 388] on input "300" at bounding box center [448, 382] width 355 height 23
click at [625, 500] on label at bounding box center [630, 500] width 11 height 11
click at [625, 500] on input "checkbox" at bounding box center [630, 502] width 10 height 10
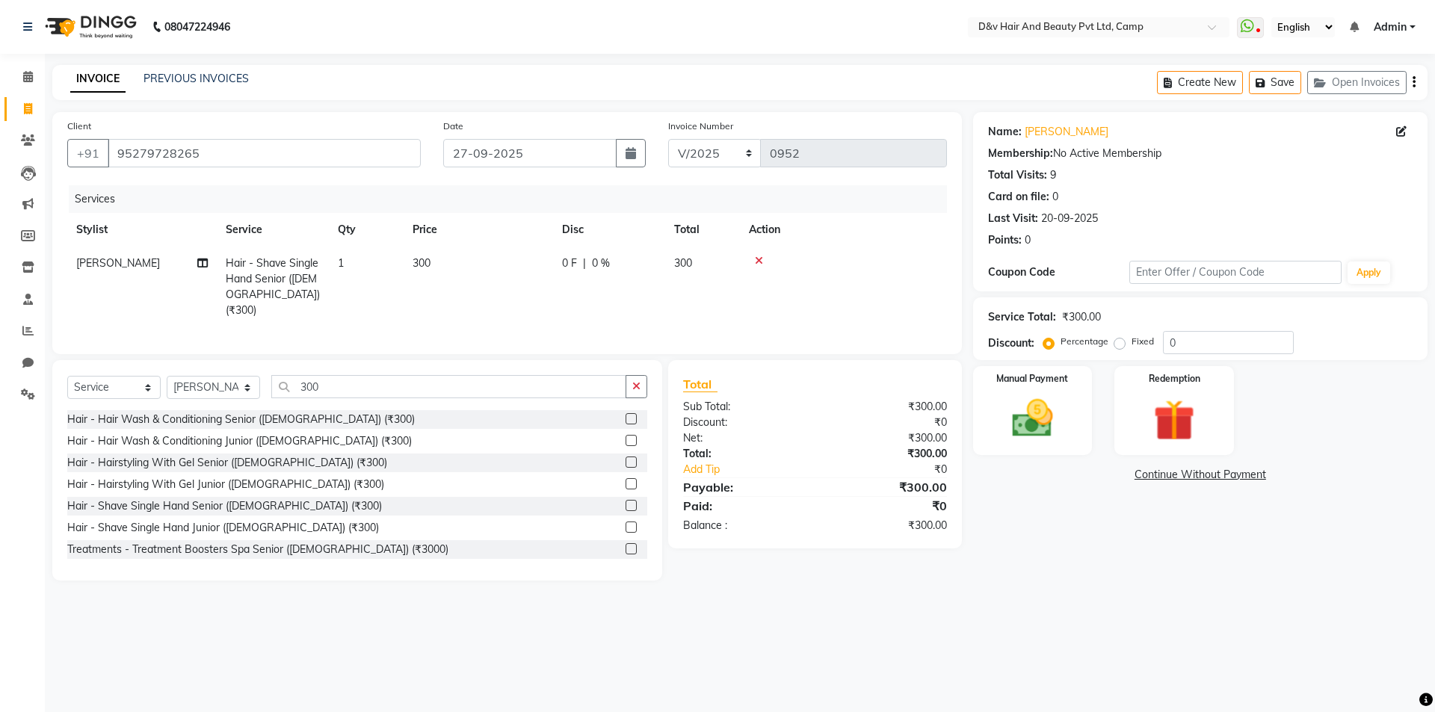
click at [567, 261] on span "0 F" at bounding box center [569, 264] width 15 height 16
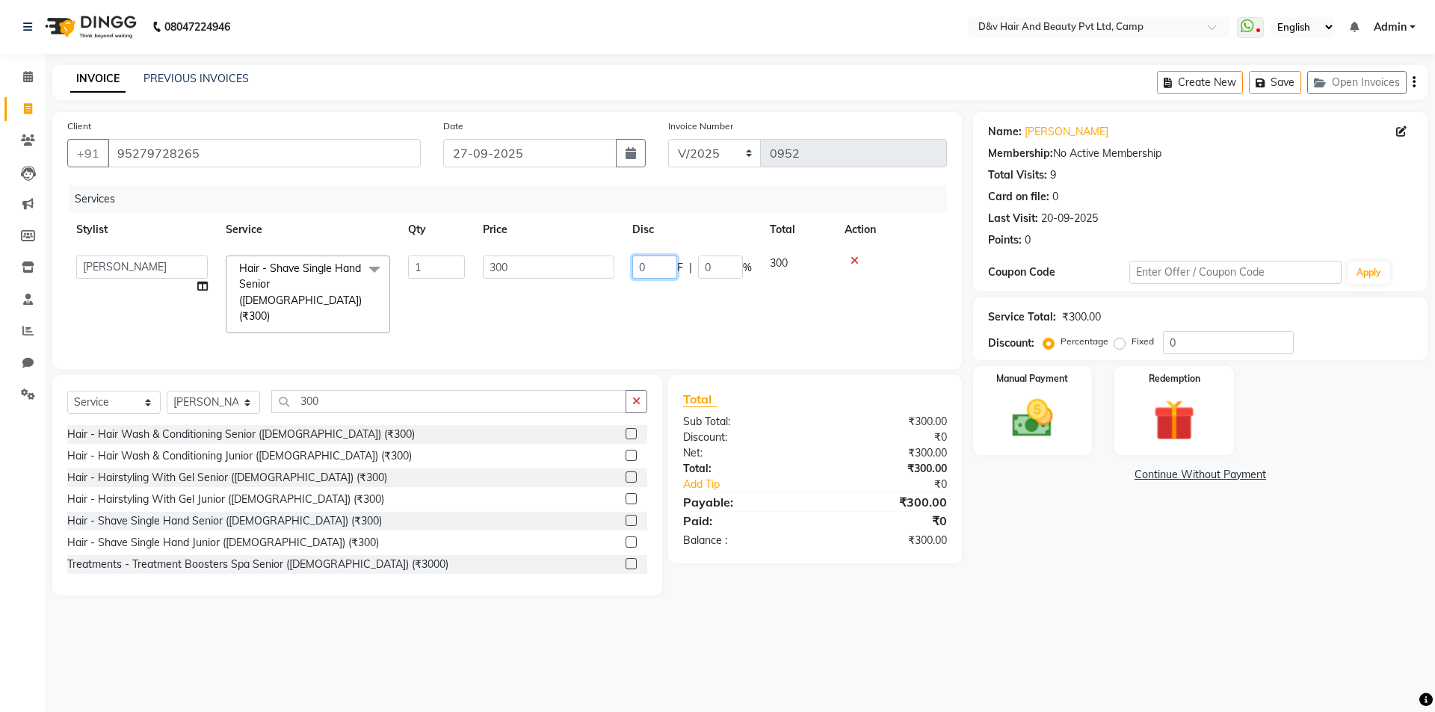
click at [658, 261] on input "0" at bounding box center [654, 267] width 45 height 23
click at [938, 566] on div "Total Sub Total: ₹300.00 Discount: ₹0 Net: ₹300.00 Total: ₹300.00 Add Tip ₹0 Pa…" at bounding box center [817, 485] width 311 height 220
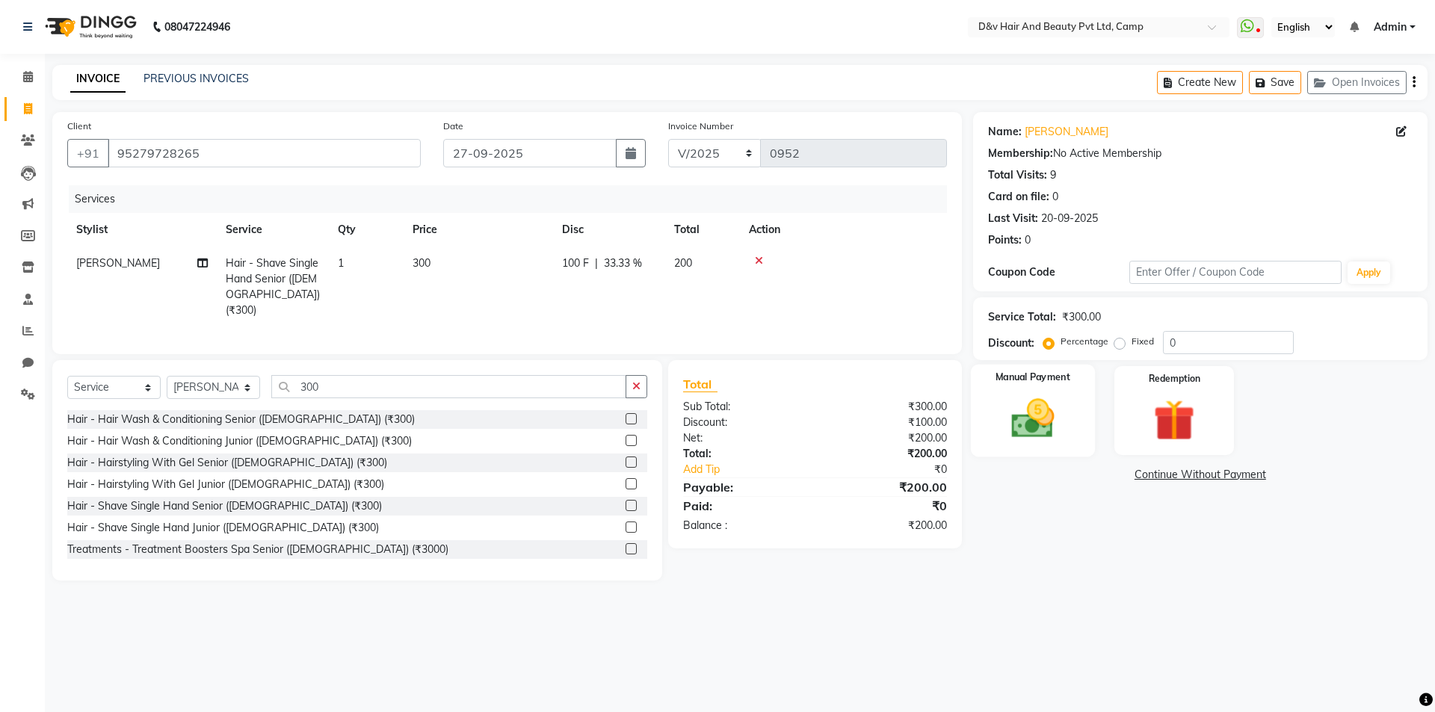
click at [1019, 438] on img at bounding box center [1031, 418] width 69 height 49
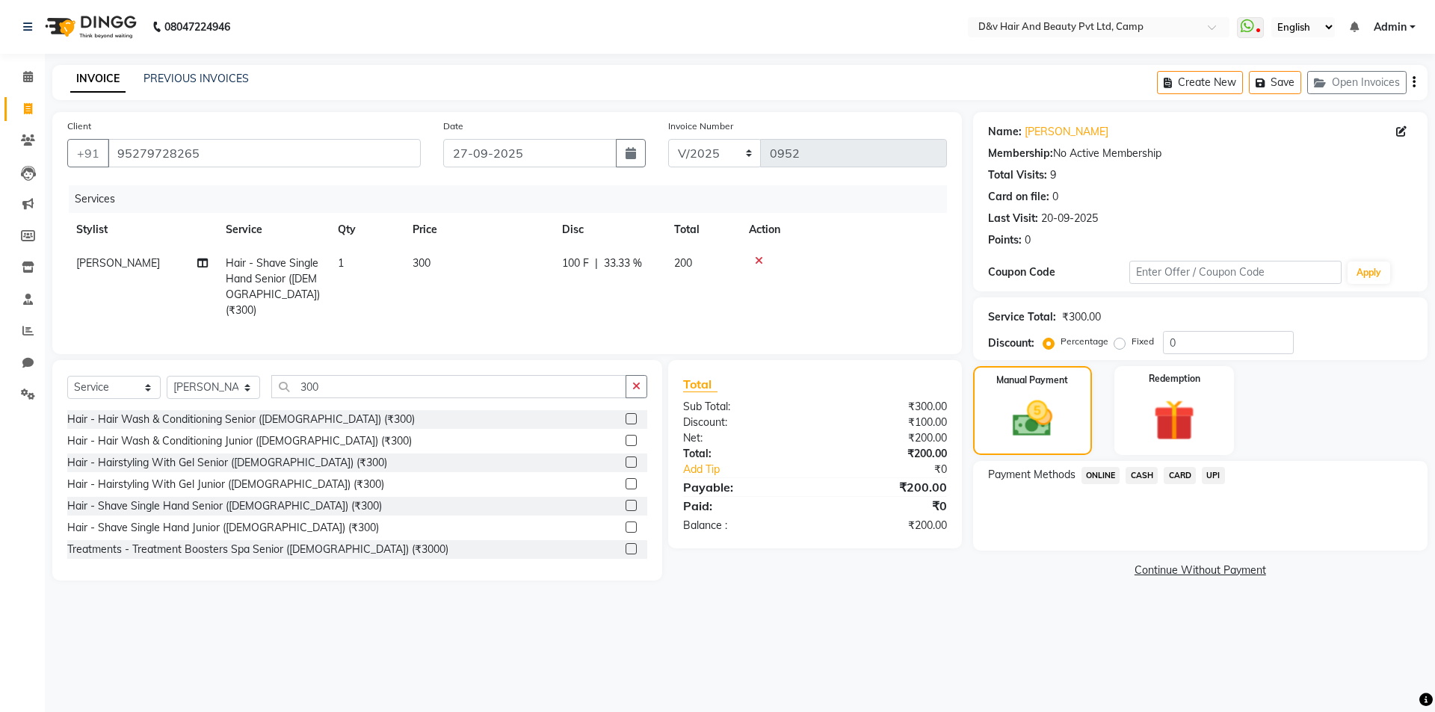
click at [1110, 481] on span "ONLINE" at bounding box center [1100, 475] width 39 height 17
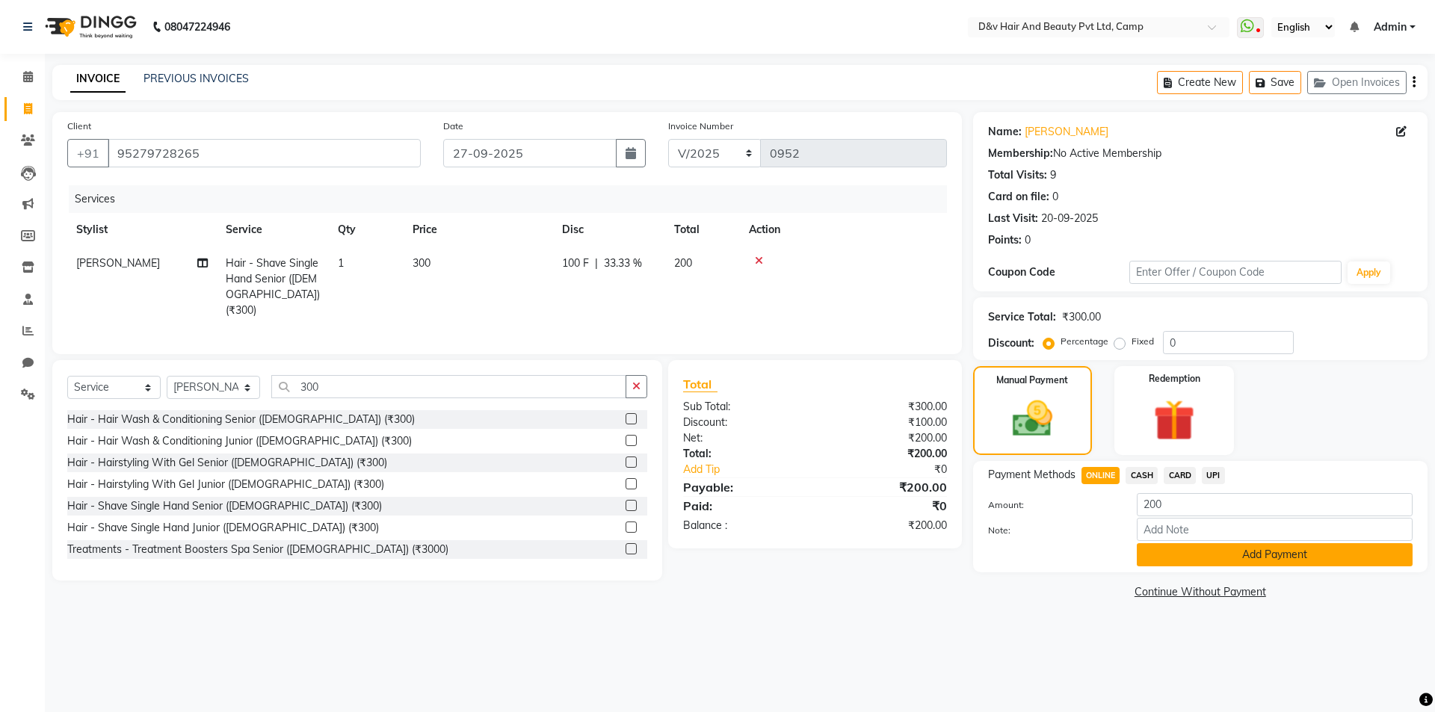
click at [1193, 554] on button "Add Payment" at bounding box center [1274, 554] width 276 height 23
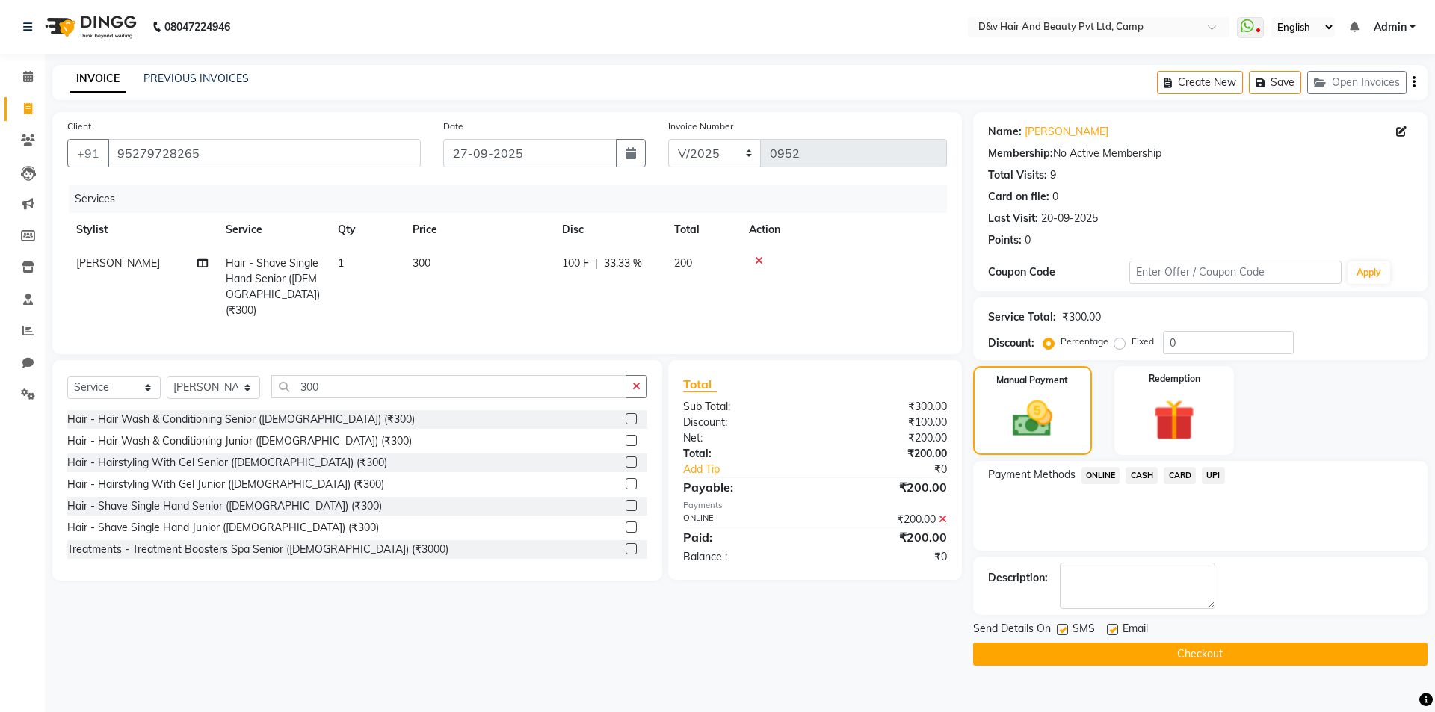
click at [1116, 661] on button "Checkout" at bounding box center [1200, 654] width 454 height 23
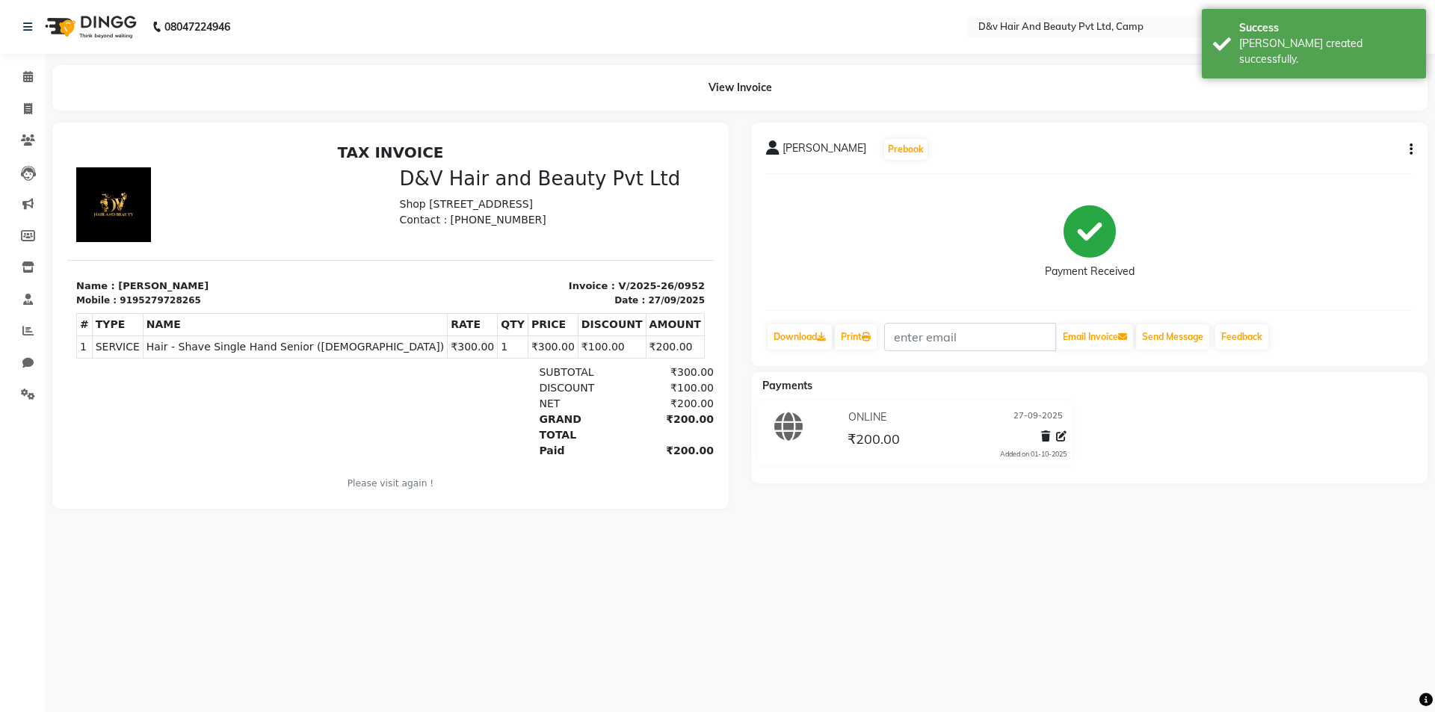
click at [45, 115] on main "View Invoice SALMAN Prebook Payment Received Download Print Email Invoice Send …" at bounding box center [740, 298] width 1390 height 466
click at [37, 112] on span at bounding box center [28, 109] width 26 height 17
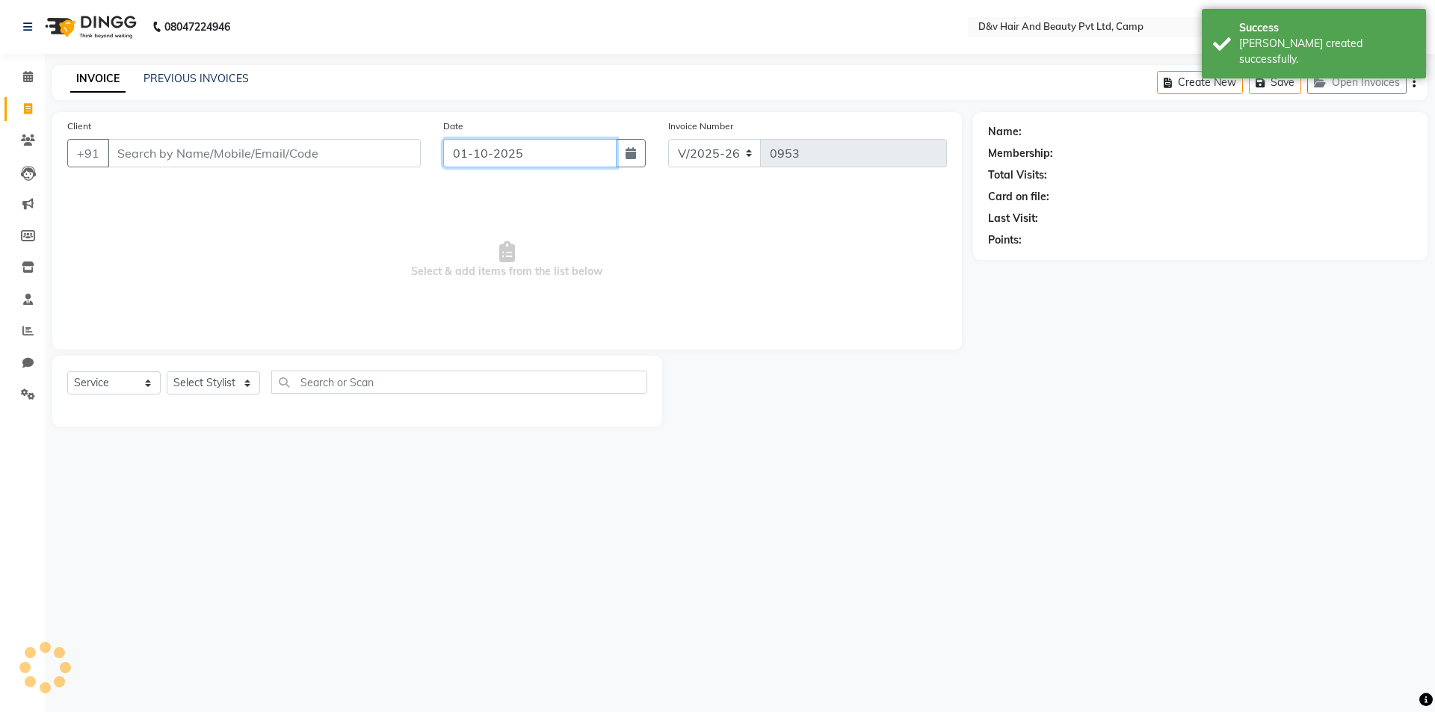
click at [574, 149] on input "01-10-2025" at bounding box center [530, 153] width 174 height 28
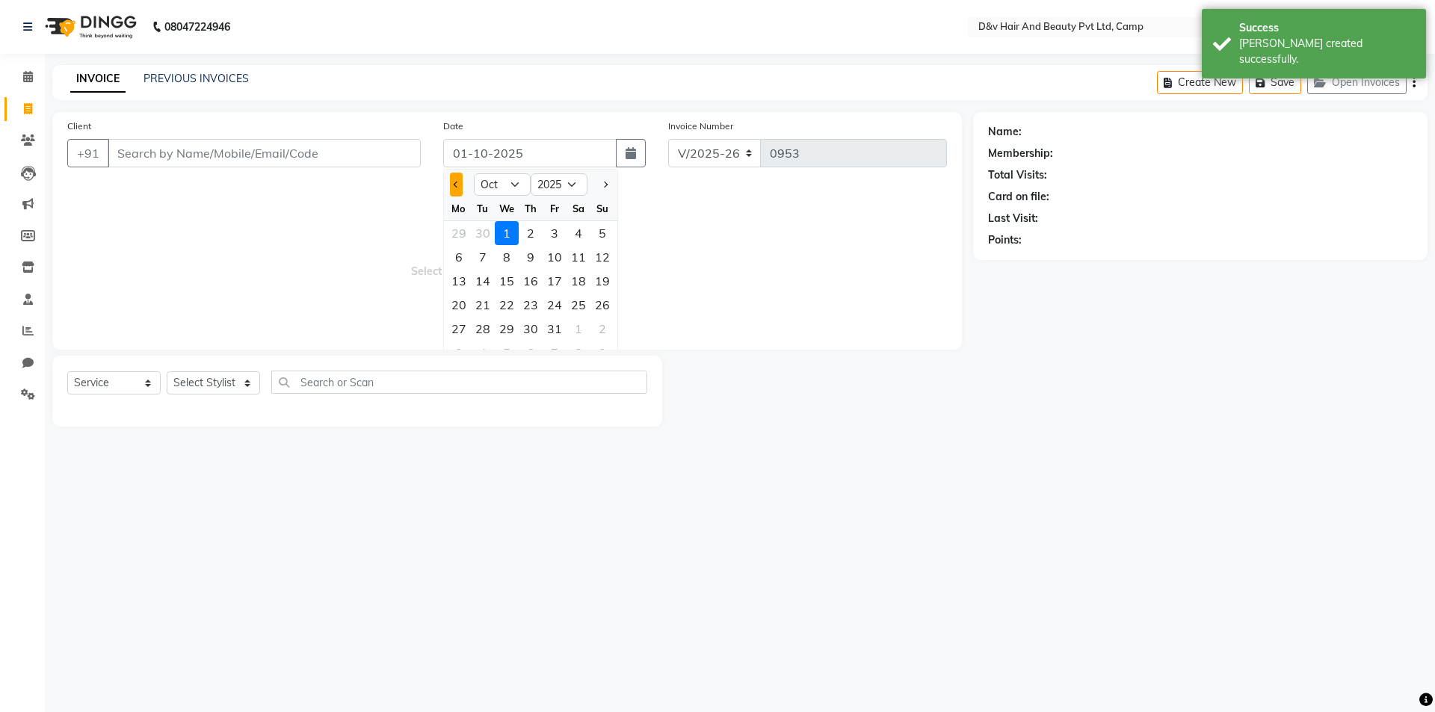
click at [457, 184] on span "Previous month" at bounding box center [457, 185] width 6 height 6
click at [601, 302] on div "28" at bounding box center [602, 305] width 24 height 24
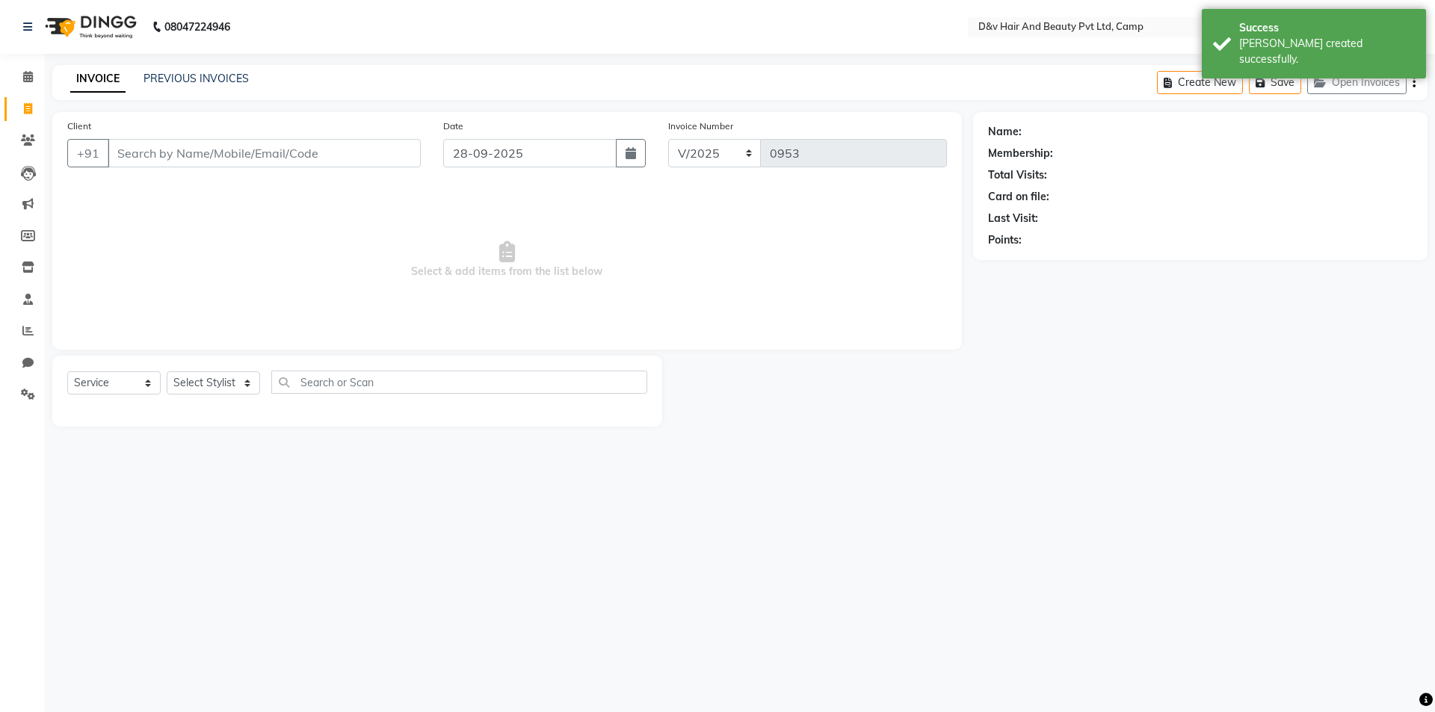
click at [601, 300] on span "Select & add items from the list below" at bounding box center [506, 259] width 879 height 149
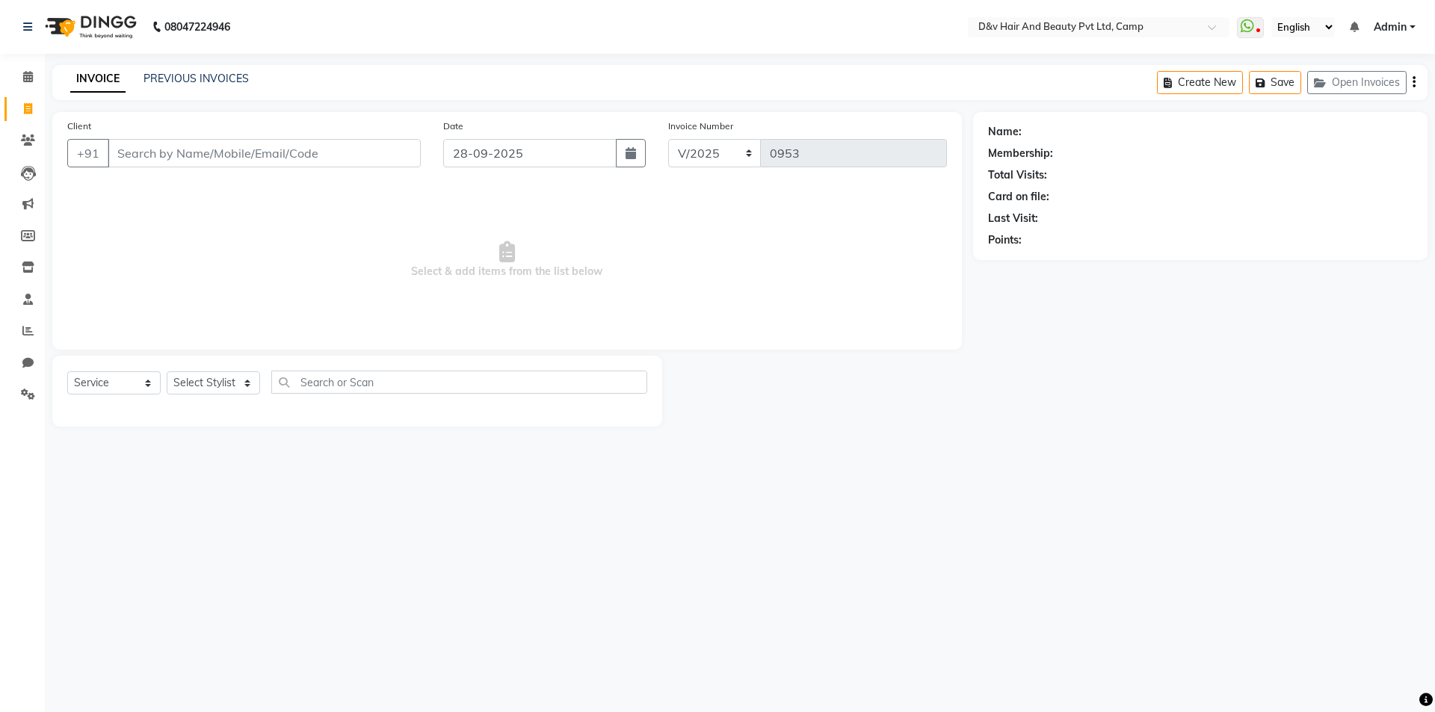
click at [552, 711] on html "08047224946 Select Location × D&v Hair And Beauty Pvt Ltd, Camp WhatsApp Status…" at bounding box center [717, 356] width 1435 height 712
click at [532, 222] on span "Select & add items from the list below" at bounding box center [506, 259] width 879 height 149
click at [561, 153] on input "28-09-2025" at bounding box center [530, 153] width 174 height 28
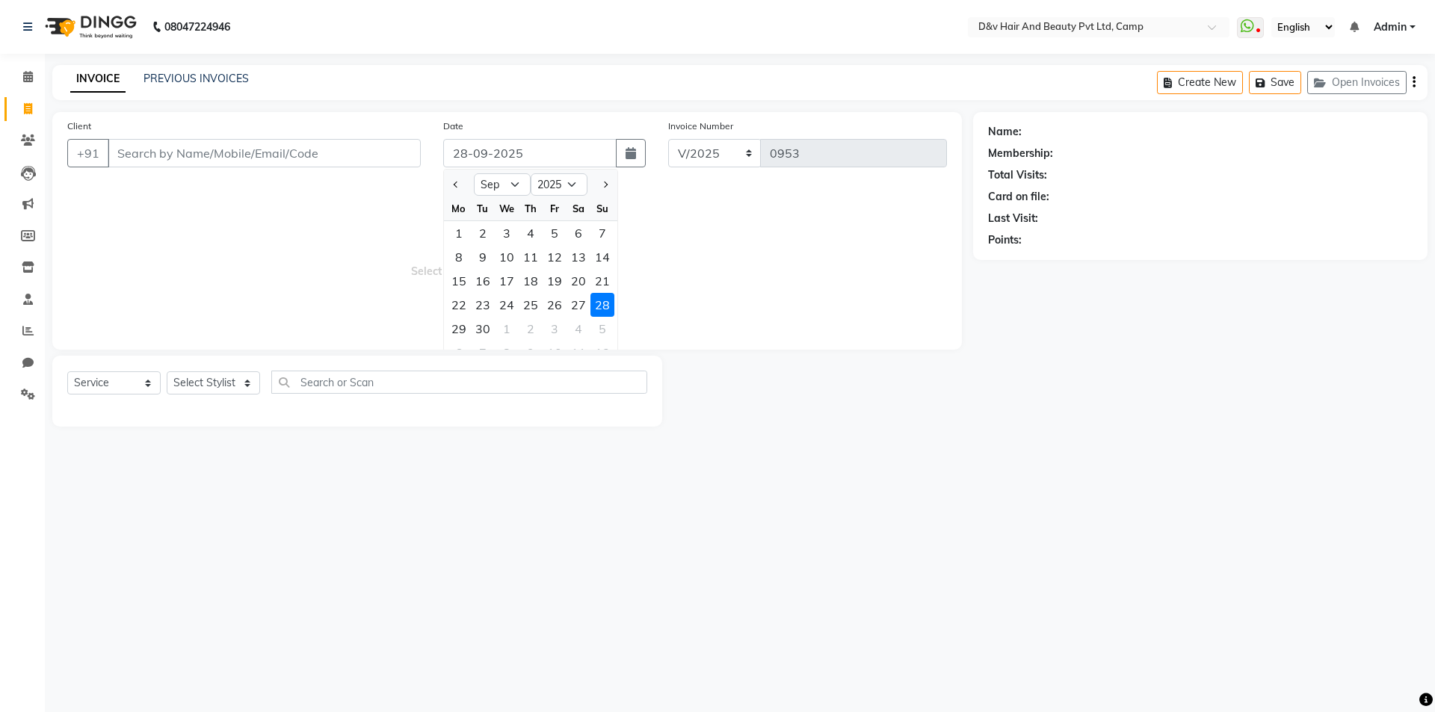
click at [516, 442] on main "INVOICE PREVIOUS INVOICES Create New Save Open Invoices Client +91 Date 28-09-2…" at bounding box center [740, 257] width 1390 height 384
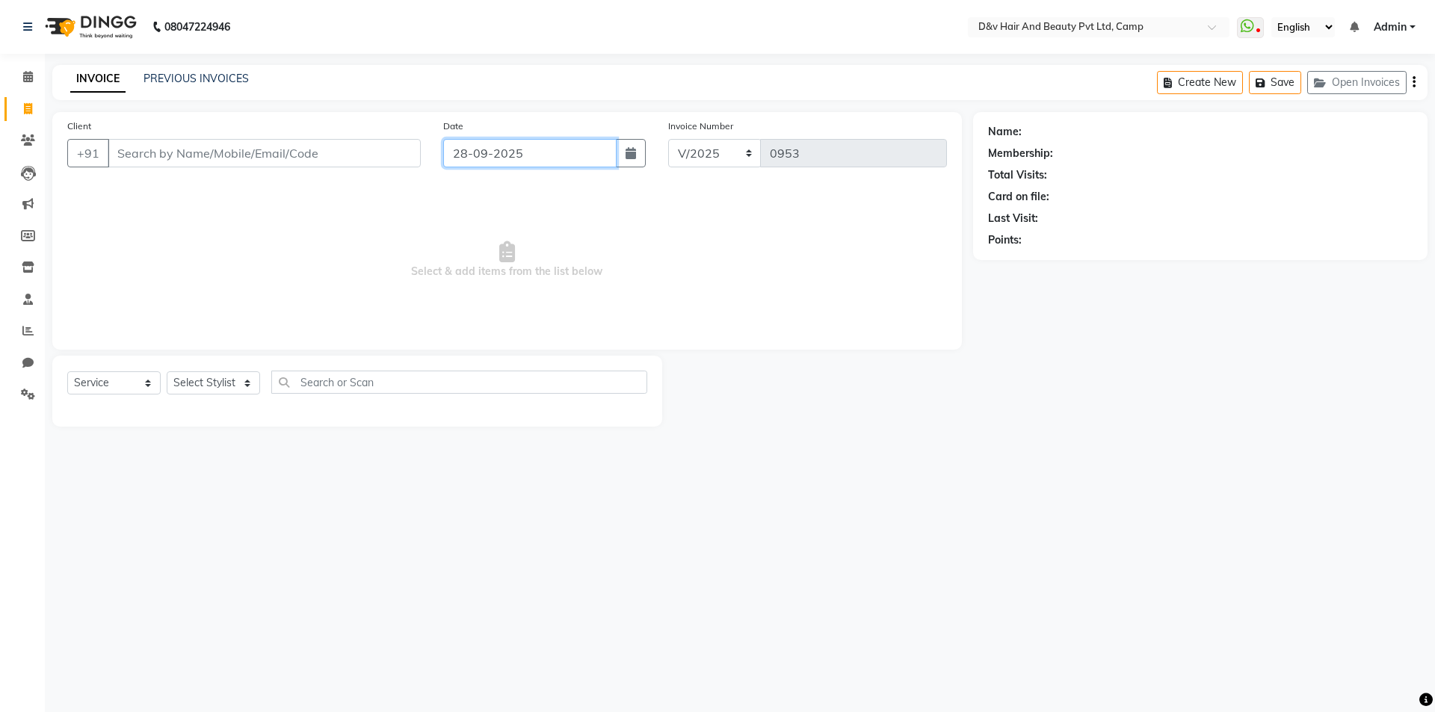
click at [566, 149] on input "28-09-2025" at bounding box center [530, 153] width 174 height 28
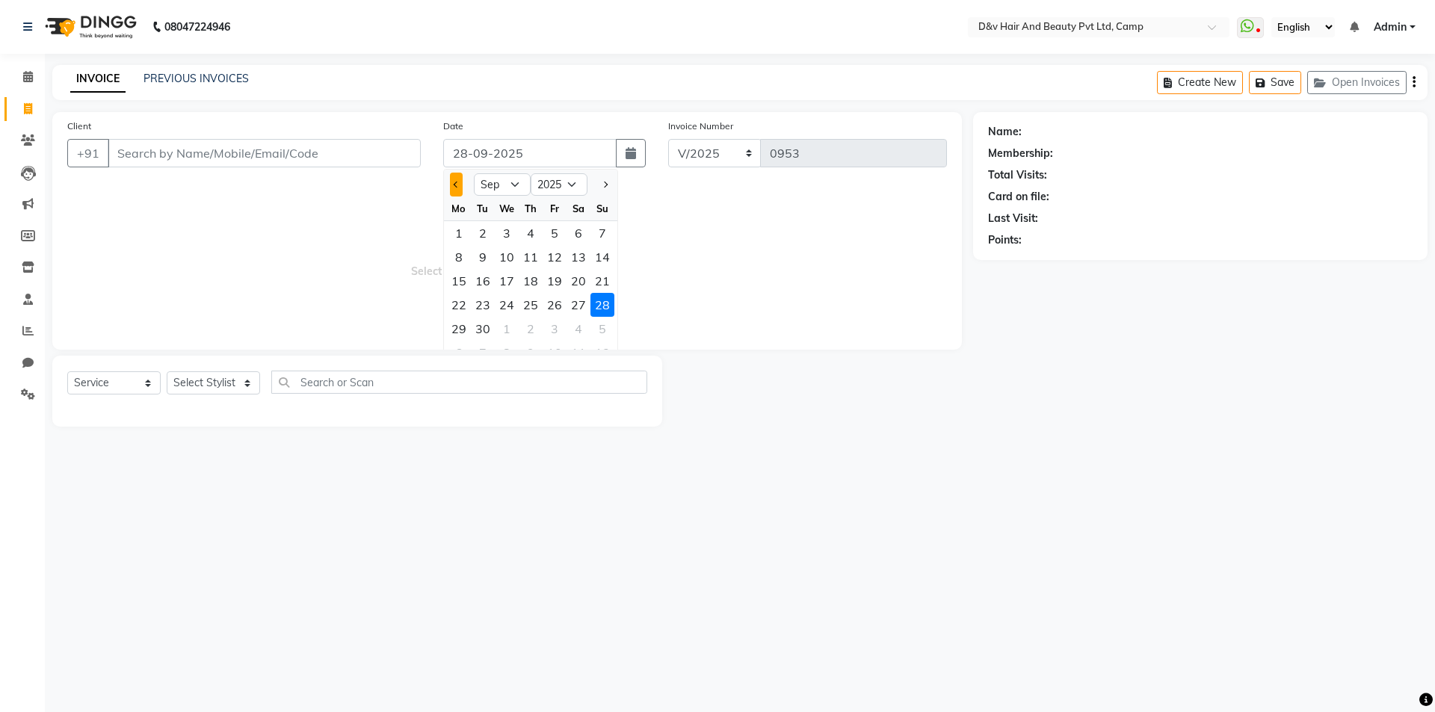
click at [457, 184] on span "Previous month" at bounding box center [457, 185] width 6 height 6
click at [613, 188] on div at bounding box center [602, 185] width 30 height 24
click at [613, 187] on div at bounding box center [602, 185] width 30 height 24
click at [607, 184] on span "Next month" at bounding box center [604, 185] width 6 height 6
click at [610, 303] on div "28" at bounding box center [602, 305] width 24 height 24
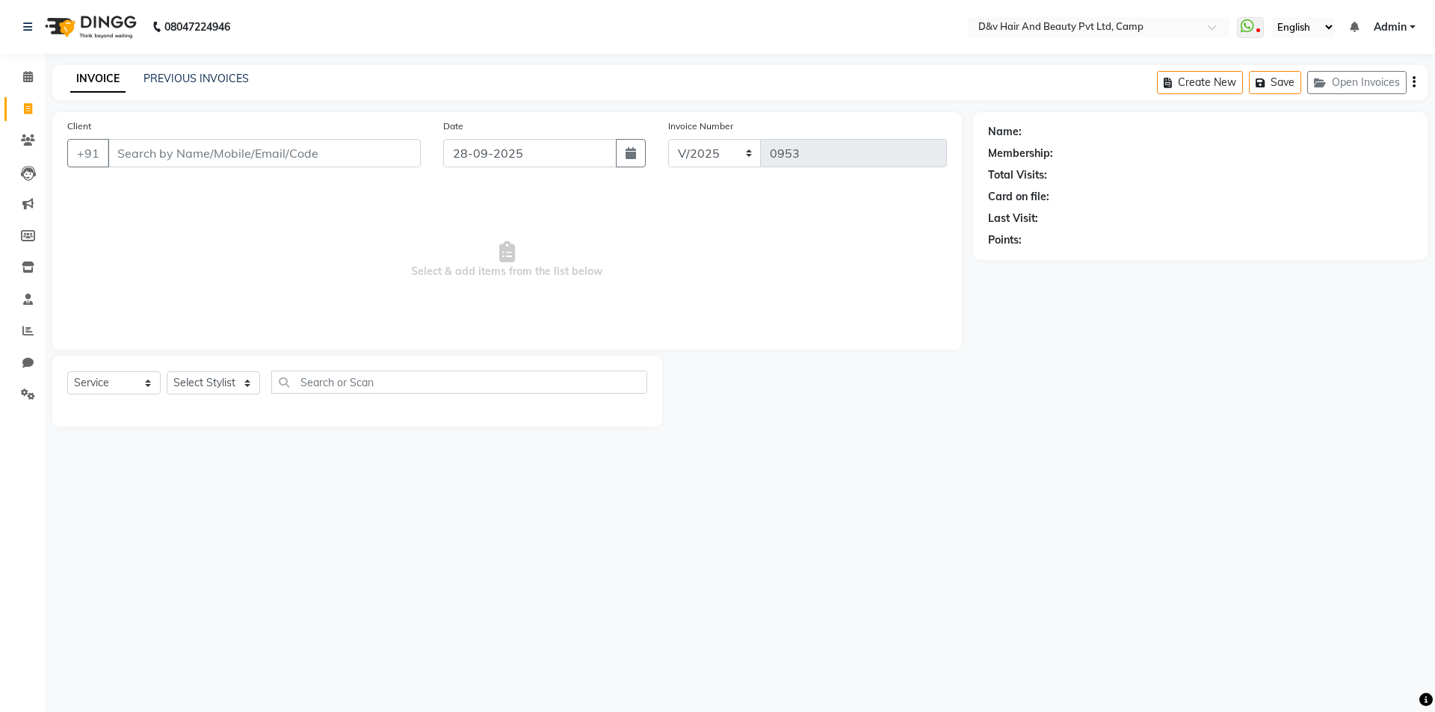
click at [626, 515] on div "08047224946 Select Location × D&v Hair And Beauty Pvt Ltd, Camp WhatsApp Status…" at bounding box center [717, 356] width 1435 height 712
click at [149, 147] on input "Client" at bounding box center [264, 153] width 313 height 28
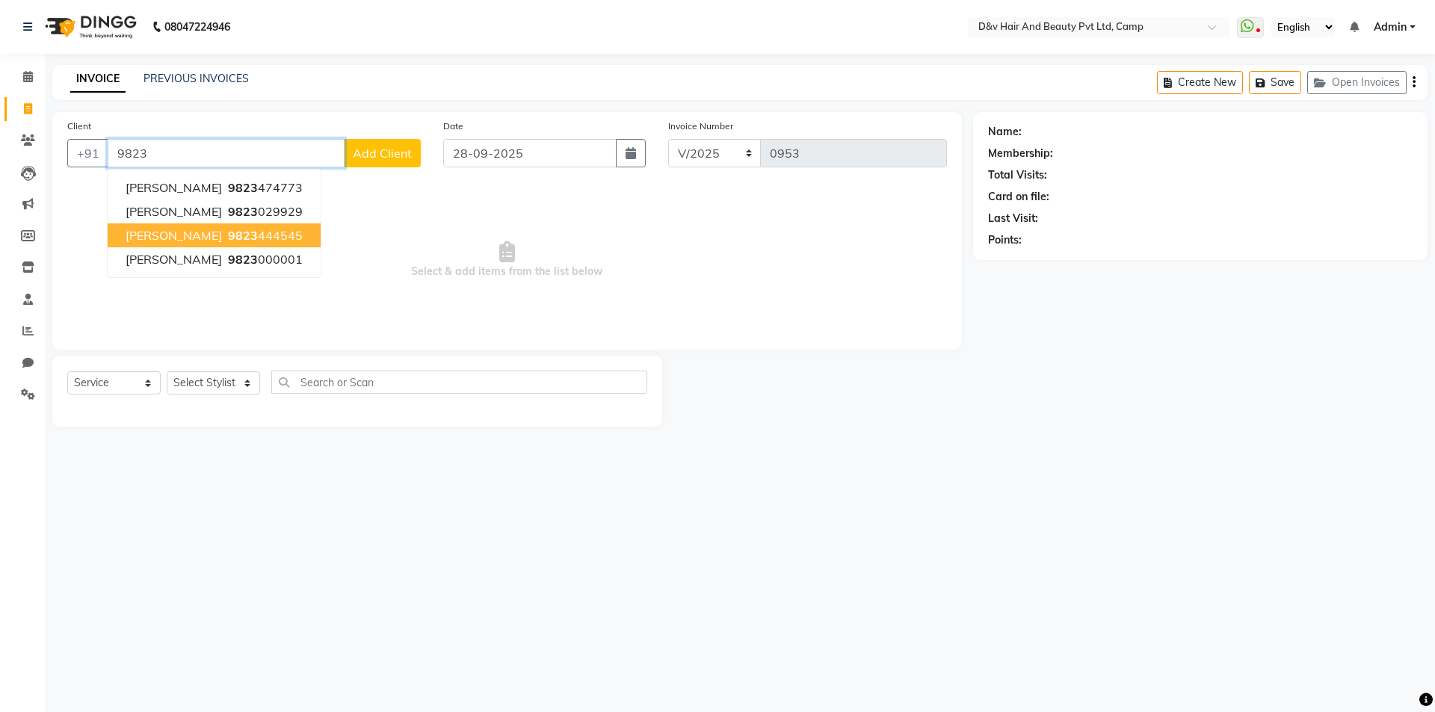
click at [232, 233] on ngb-highlight "9823 444545" at bounding box center [264, 235] width 78 height 15
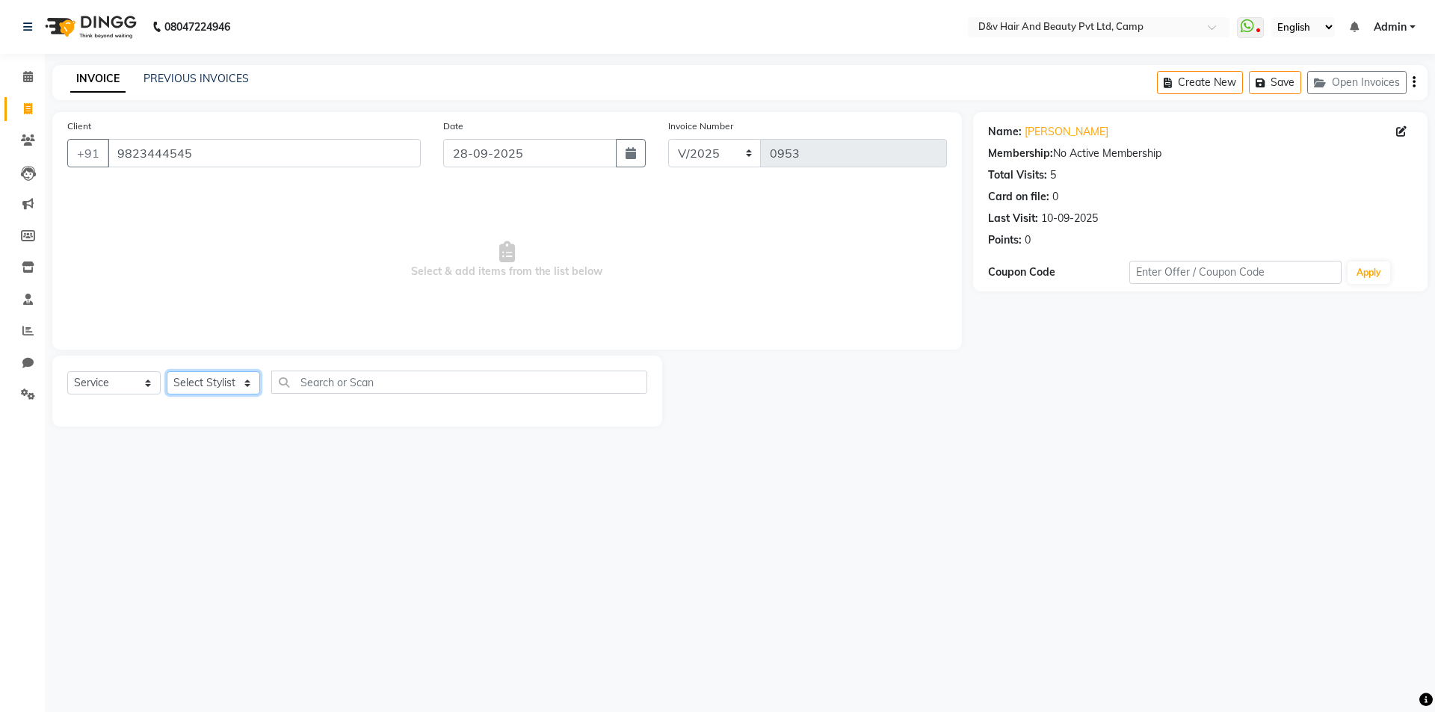
click at [211, 386] on select "Select Stylist [PERSON_NAME] Ganesh [PERSON_NAME] [PERSON_NAME] [PERSON_NAME] P…" at bounding box center [213, 382] width 93 height 23
click at [167, 371] on select "Select Stylist [PERSON_NAME] Ganesh [PERSON_NAME] [PERSON_NAME] [PERSON_NAME] P…" at bounding box center [213, 382] width 93 height 23
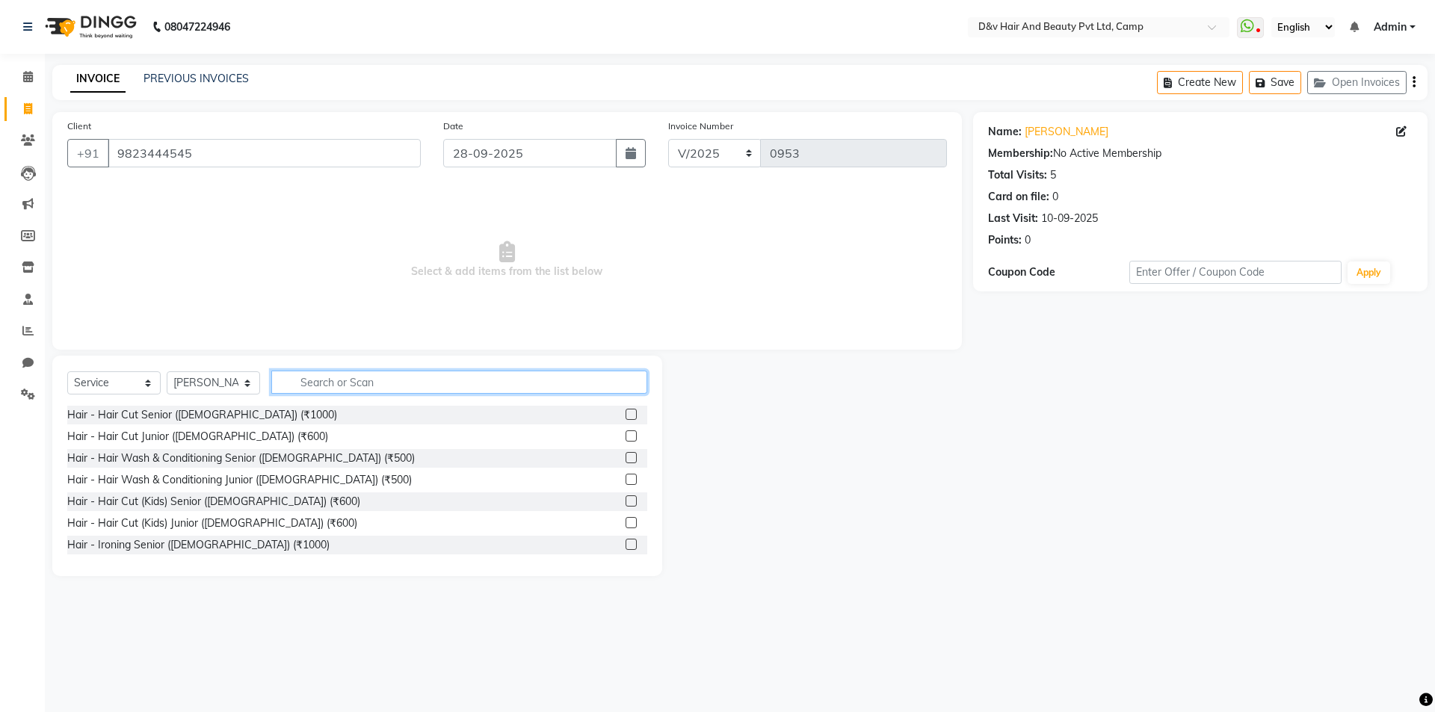
click at [299, 385] on input "text" at bounding box center [459, 382] width 376 height 23
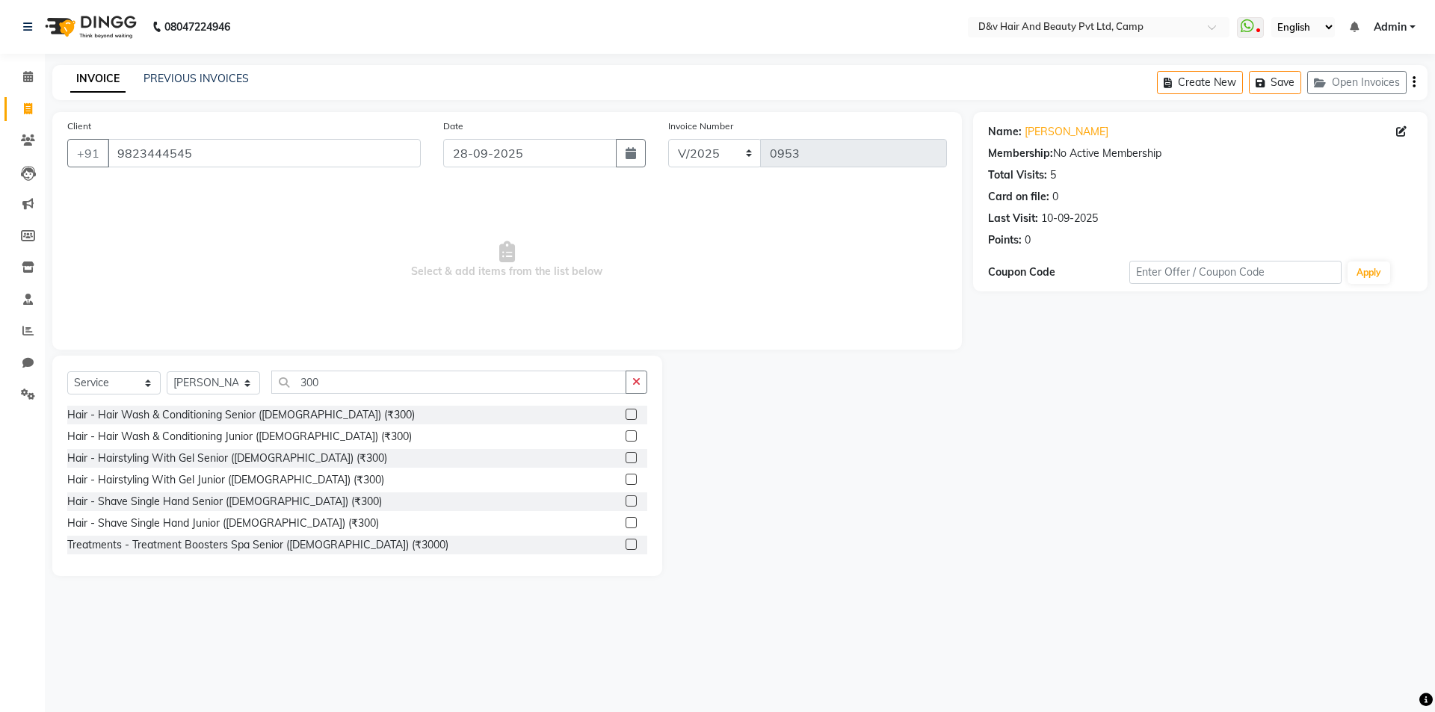
click at [625, 501] on label at bounding box center [630, 500] width 11 height 11
click at [625, 501] on input "checkbox" at bounding box center [630, 502] width 10 height 10
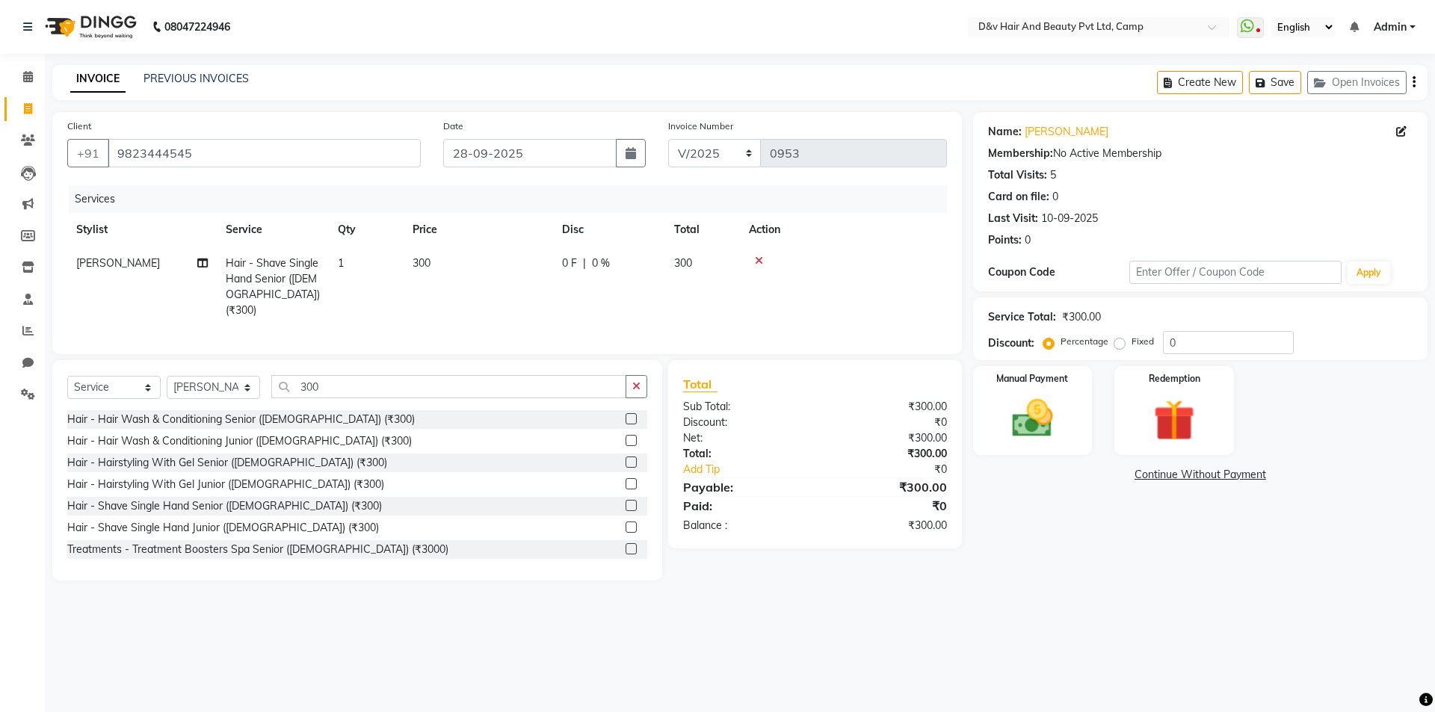
click at [589, 262] on div "0 F | 0 %" at bounding box center [609, 264] width 94 height 16
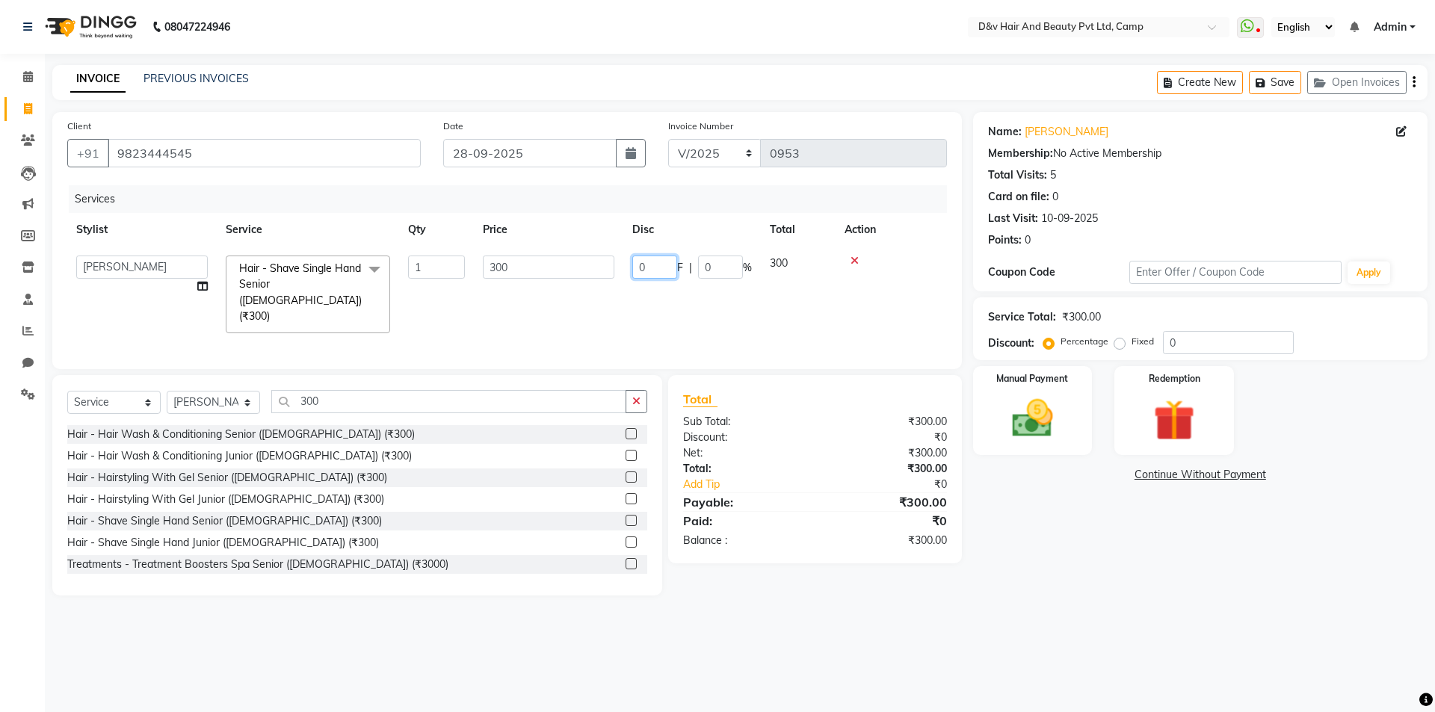
click at [635, 267] on input "0" at bounding box center [654, 267] width 45 height 23
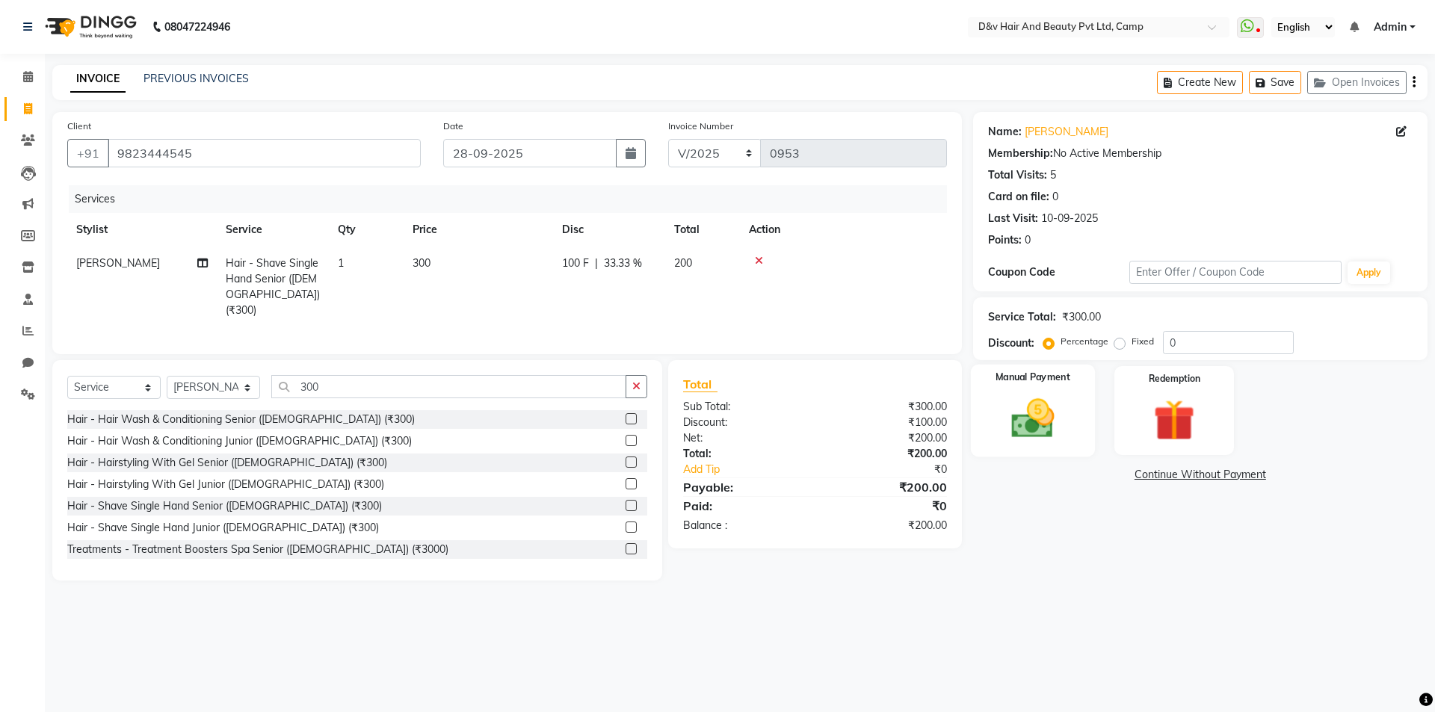
click at [1015, 430] on img at bounding box center [1031, 418] width 69 height 49
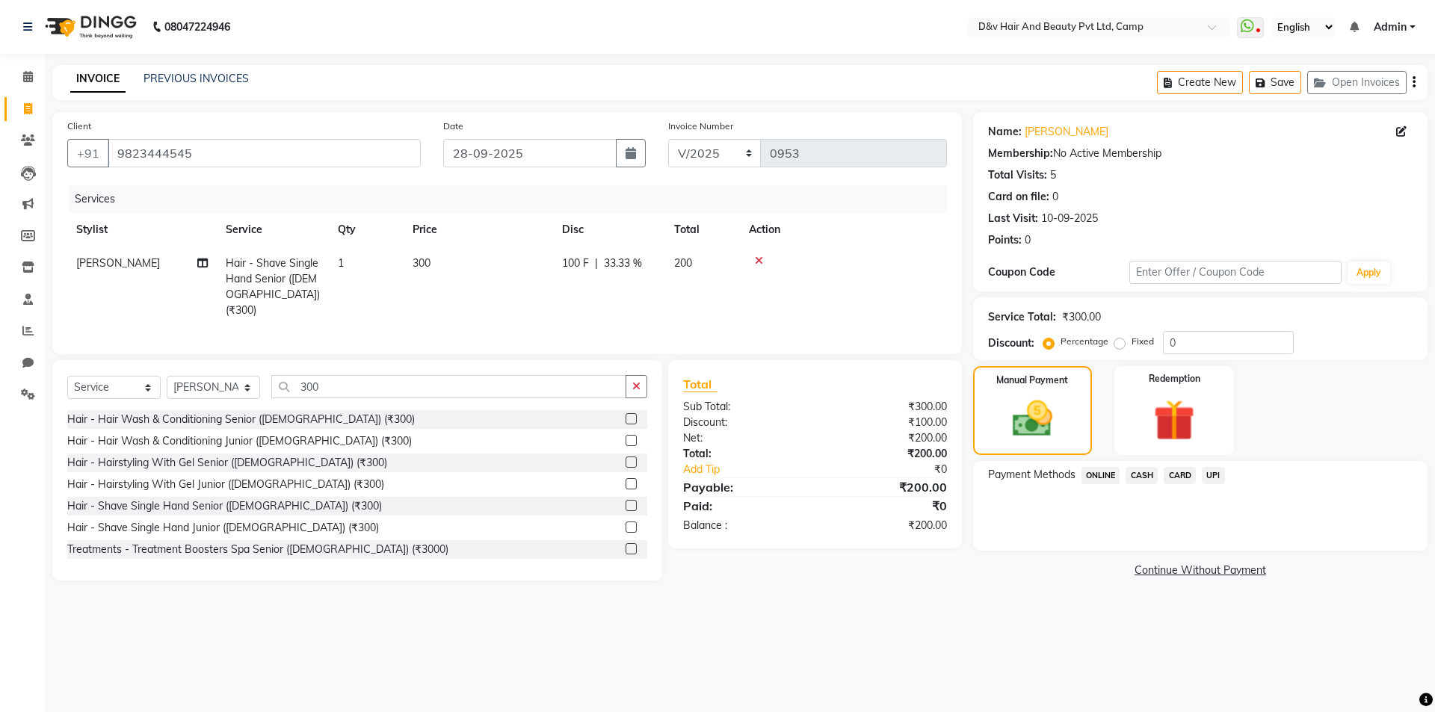
click at [1148, 474] on span "CASH" at bounding box center [1141, 475] width 32 height 17
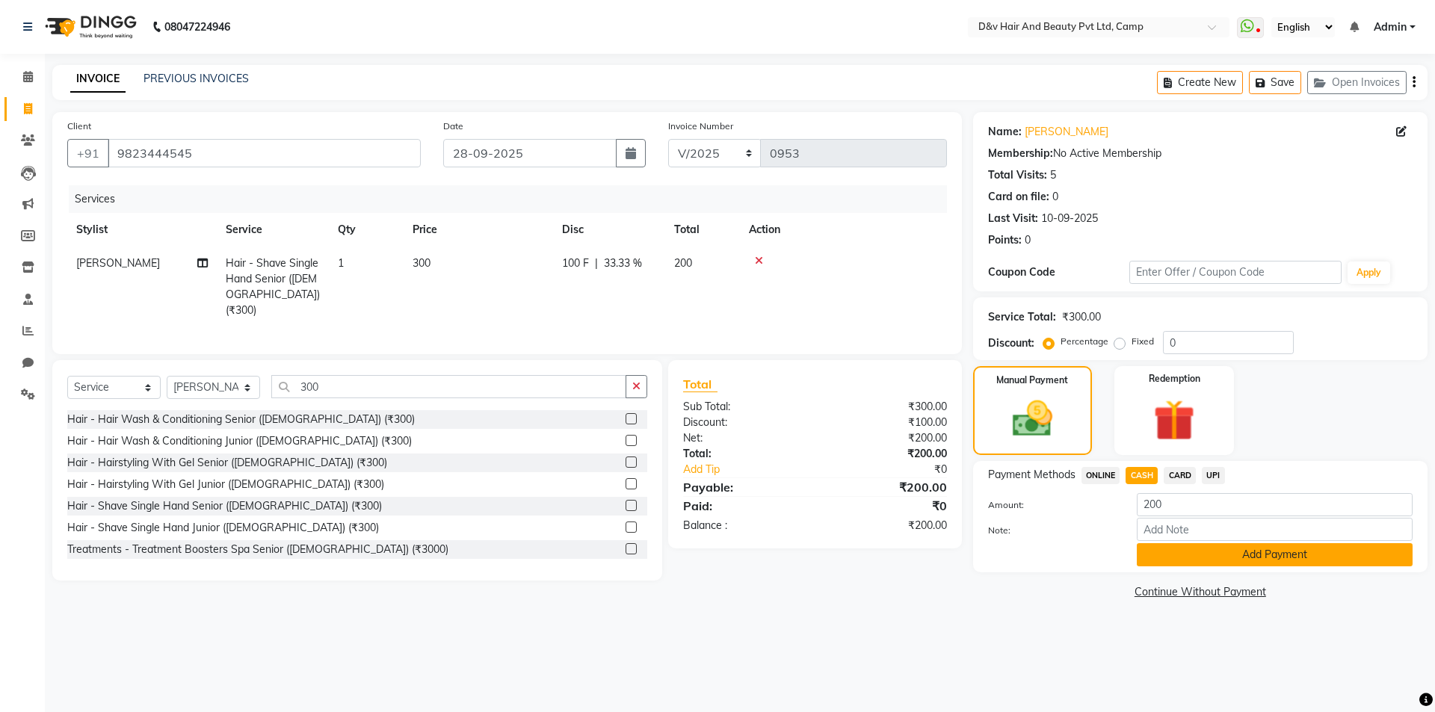
click at [1275, 557] on button "Add Payment" at bounding box center [1274, 554] width 276 height 23
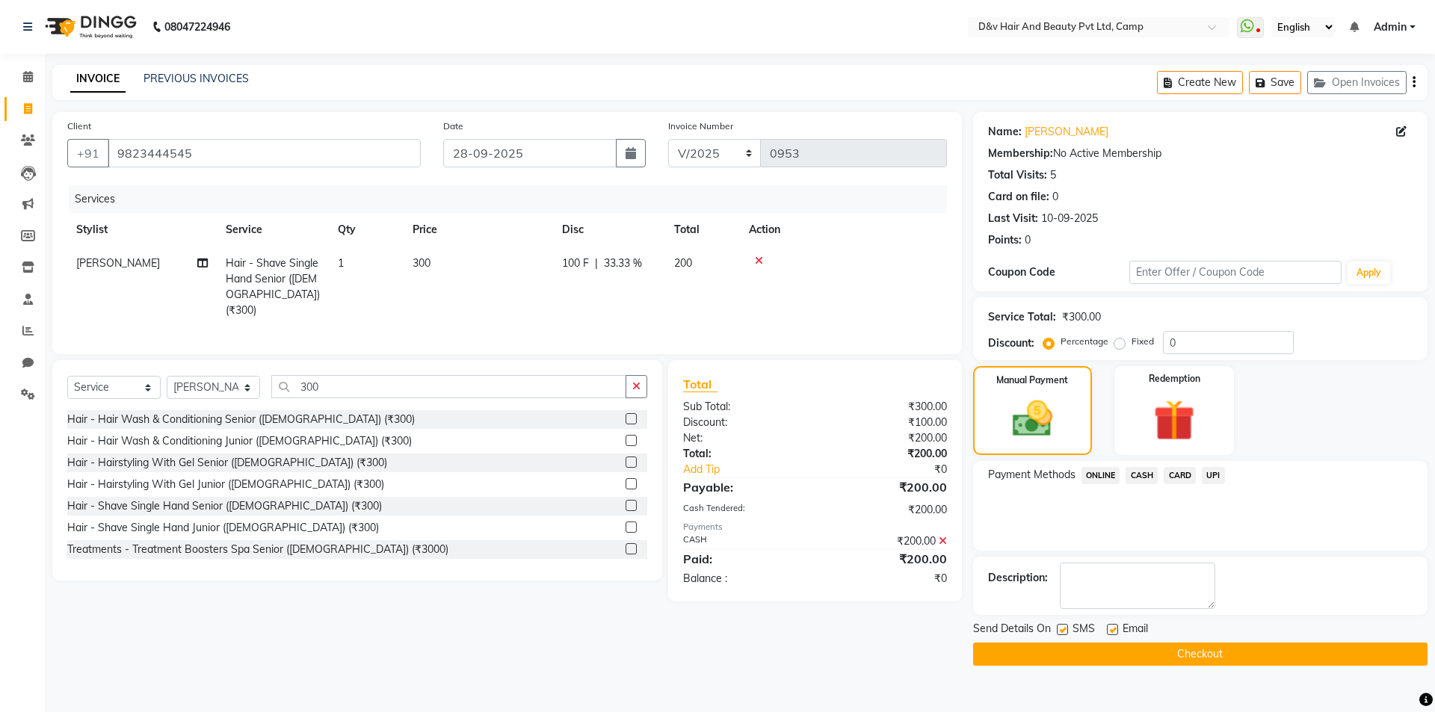
drag, startPoint x: 1271, startPoint y: 657, endPoint x: 1007, endPoint y: 581, distance: 274.5
click at [1271, 656] on button "Checkout" at bounding box center [1200, 654] width 454 height 23
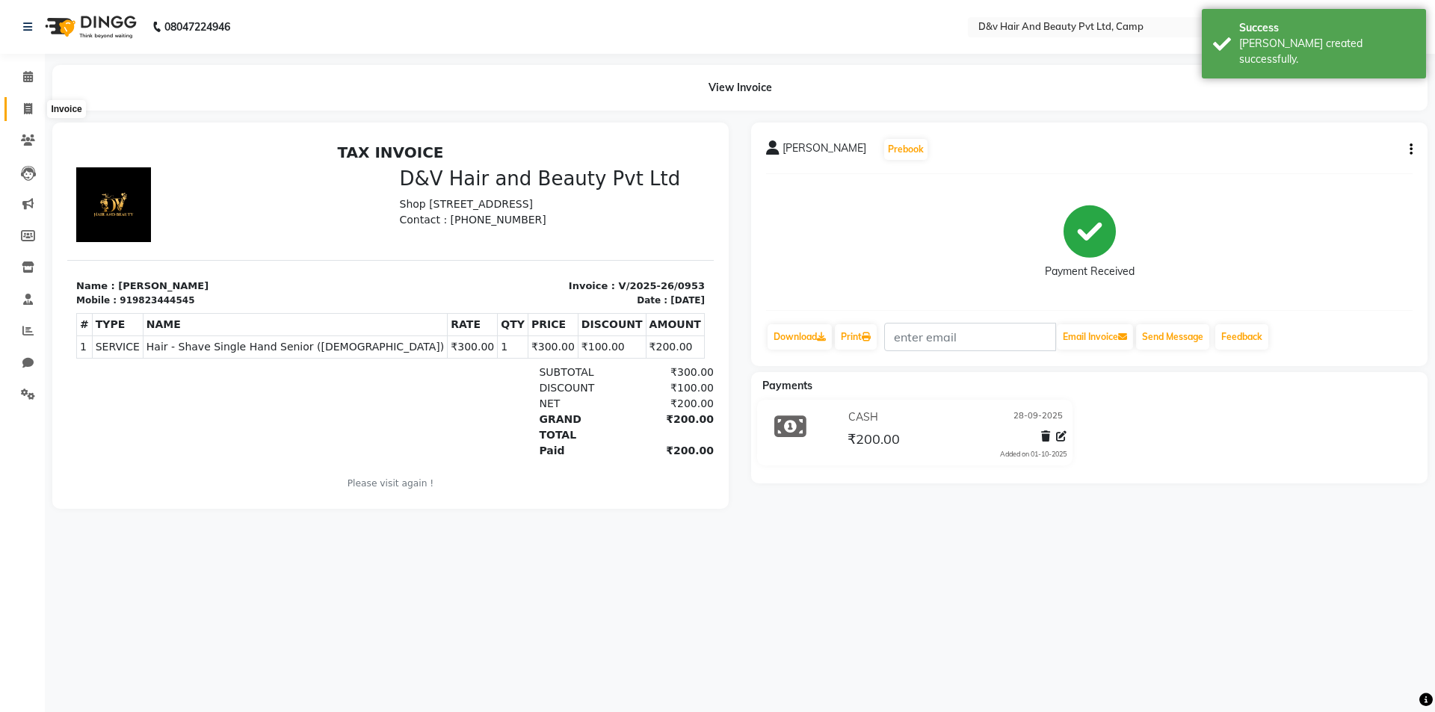
click at [28, 111] on icon at bounding box center [28, 108] width 8 height 11
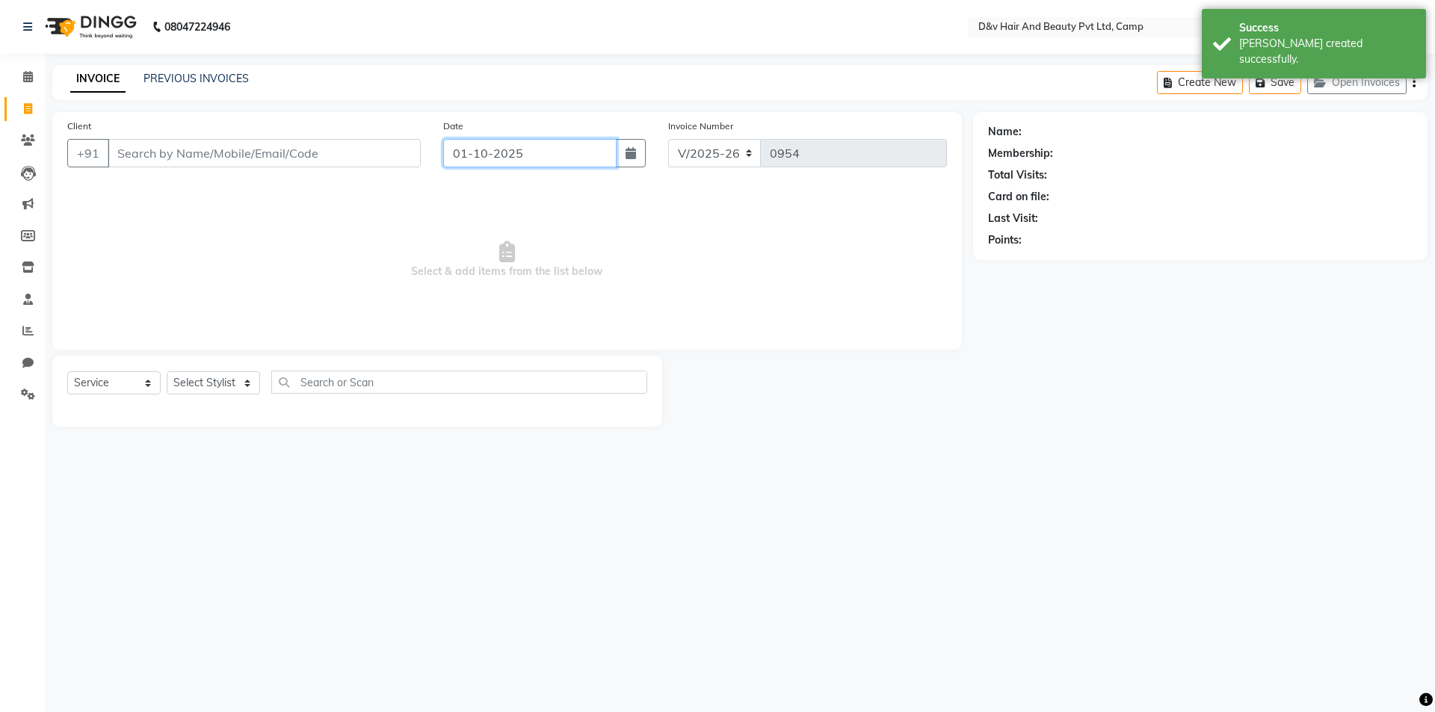
click at [486, 153] on input "01-10-2025" at bounding box center [530, 153] width 174 height 28
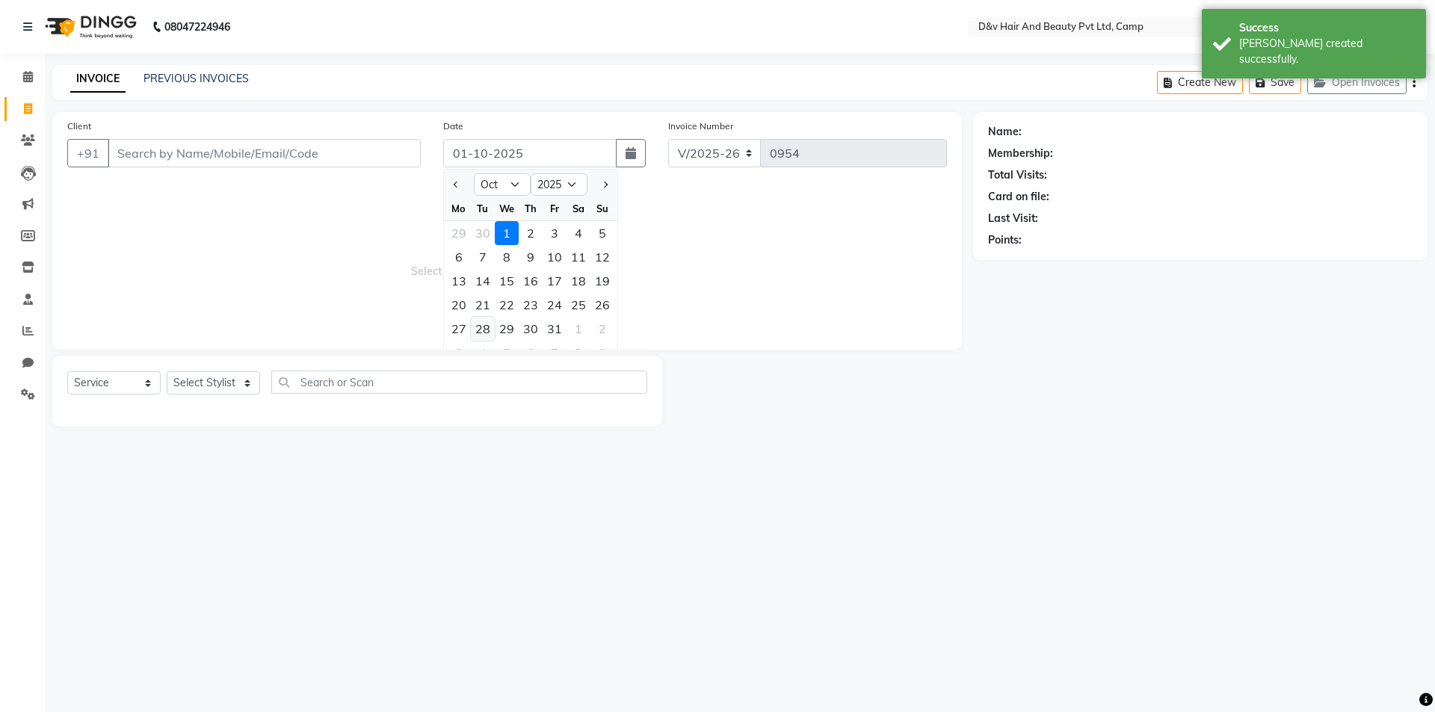
click at [481, 328] on div "28" at bounding box center [483, 329] width 24 height 24
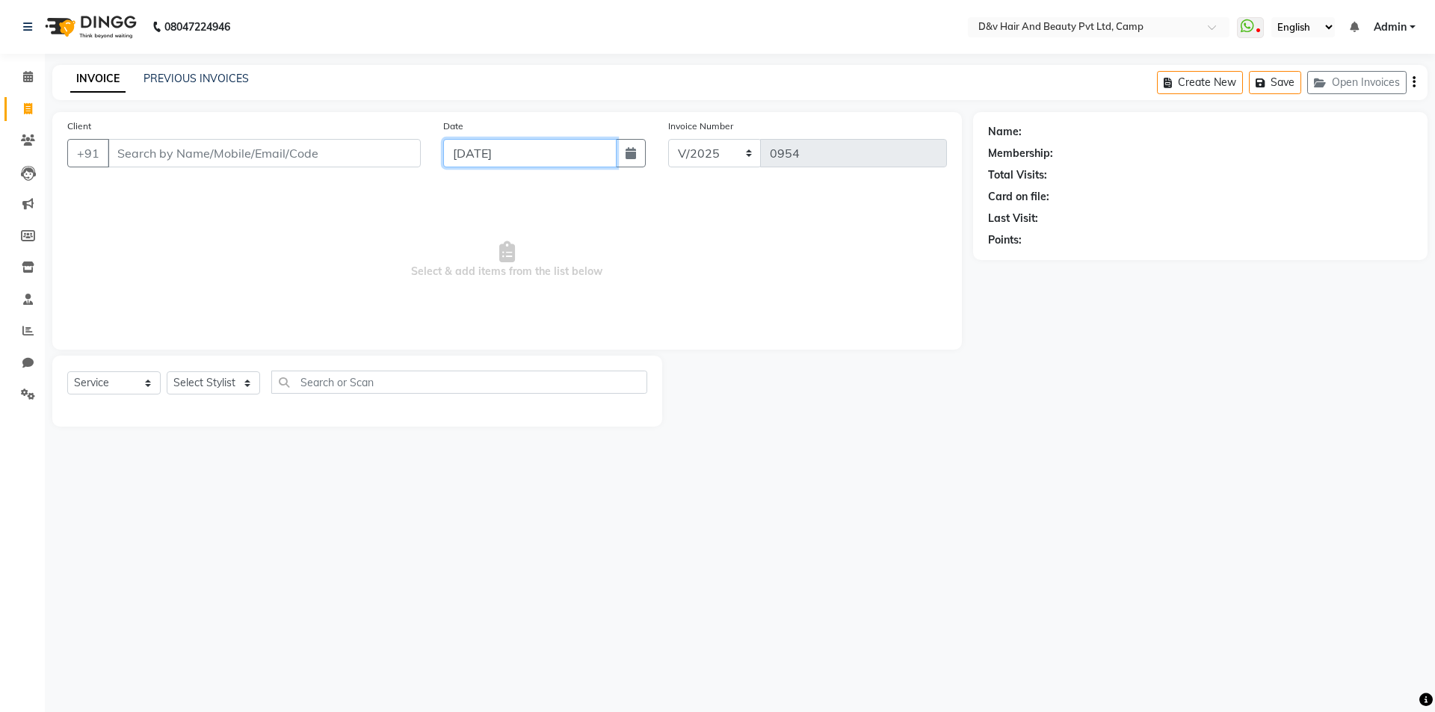
click at [485, 154] on input "28-10-2025" at bounding box center [530, 153] width 174 height 28
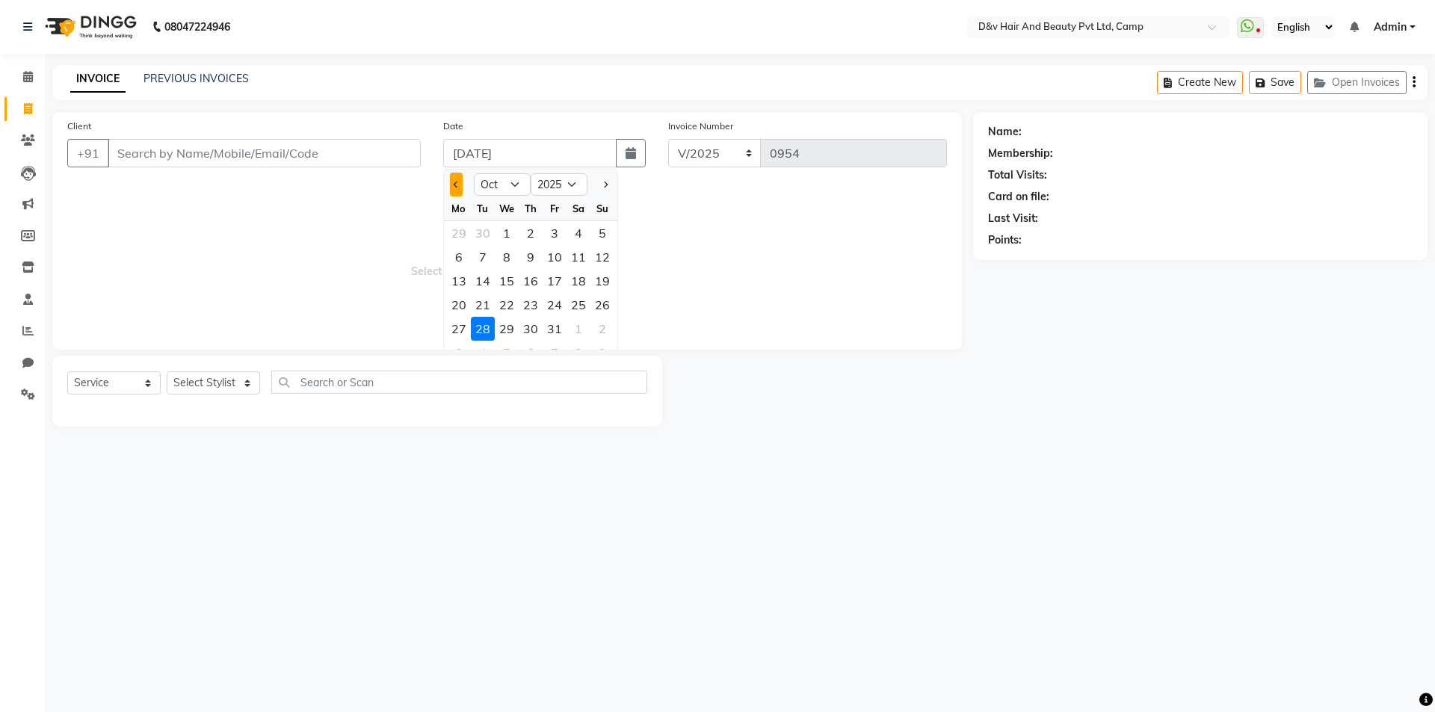
click at [458, 189] on button "Previous month" at bounding box center [456, 185] width 13 height 24
click at [499, 186] on select "Jan Feb Mar Apr May Jun Jul Aug Sep Oct Nov Dec" at bounding box center [502, 184] width 57 height 22
click at [491, 182] on select "Jan Feb Mar Apr May Jun Jul Aug Sep Oct Nov Dec" at bounding box center [502, 184] width 57 height 22
click at [511, 184] on select "Jan Feb Mar Apr May Jun Jul Aug Sep Oct Nov Dec" at bounding box center [502, 184] width 57 height 22
click at [483, 154] on input "28-10-2025" at bounding box center [530, 153] width 174 height 28
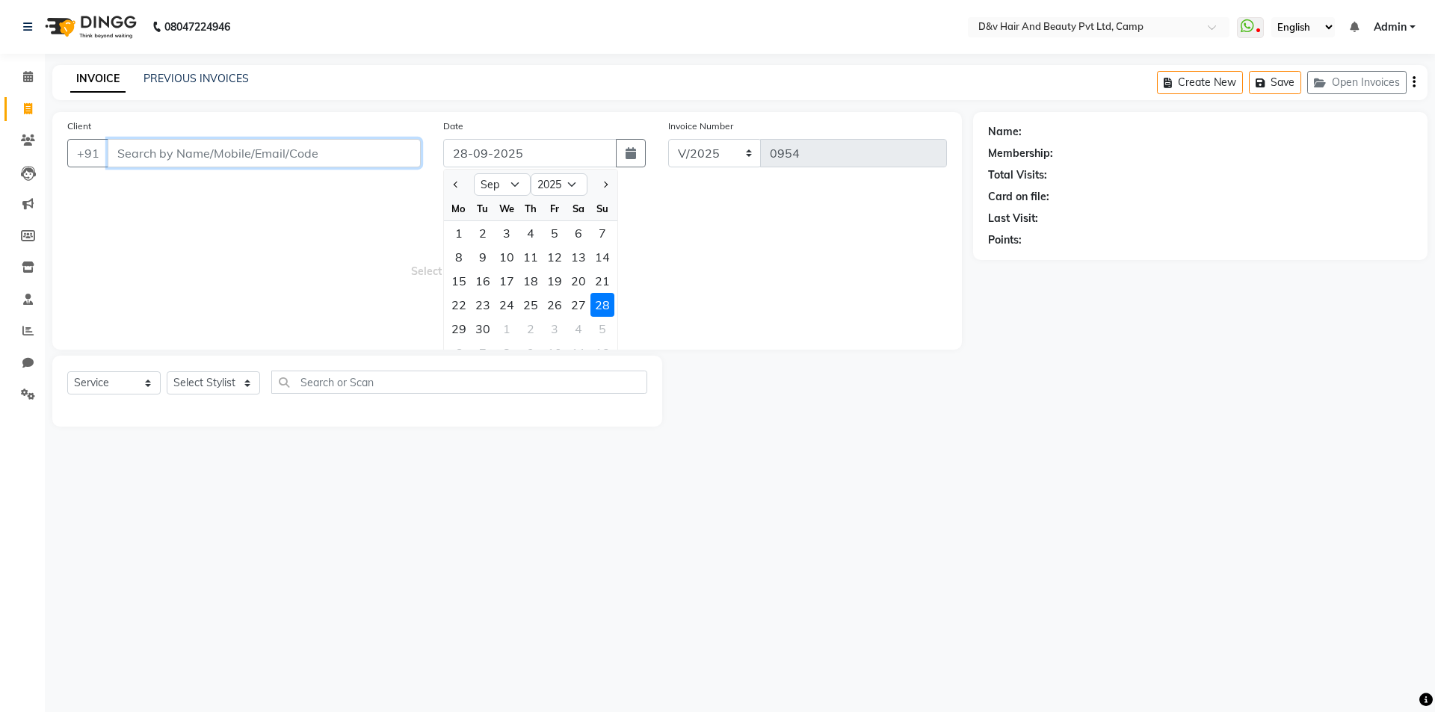
drag, startPoint x: 146, startPoint y: 154, endPoint x: 262, endPoint y: 256, distance: 154.6
click at [146, 155] on input "Client" at bounding box center [264, 153] width 313 height 28
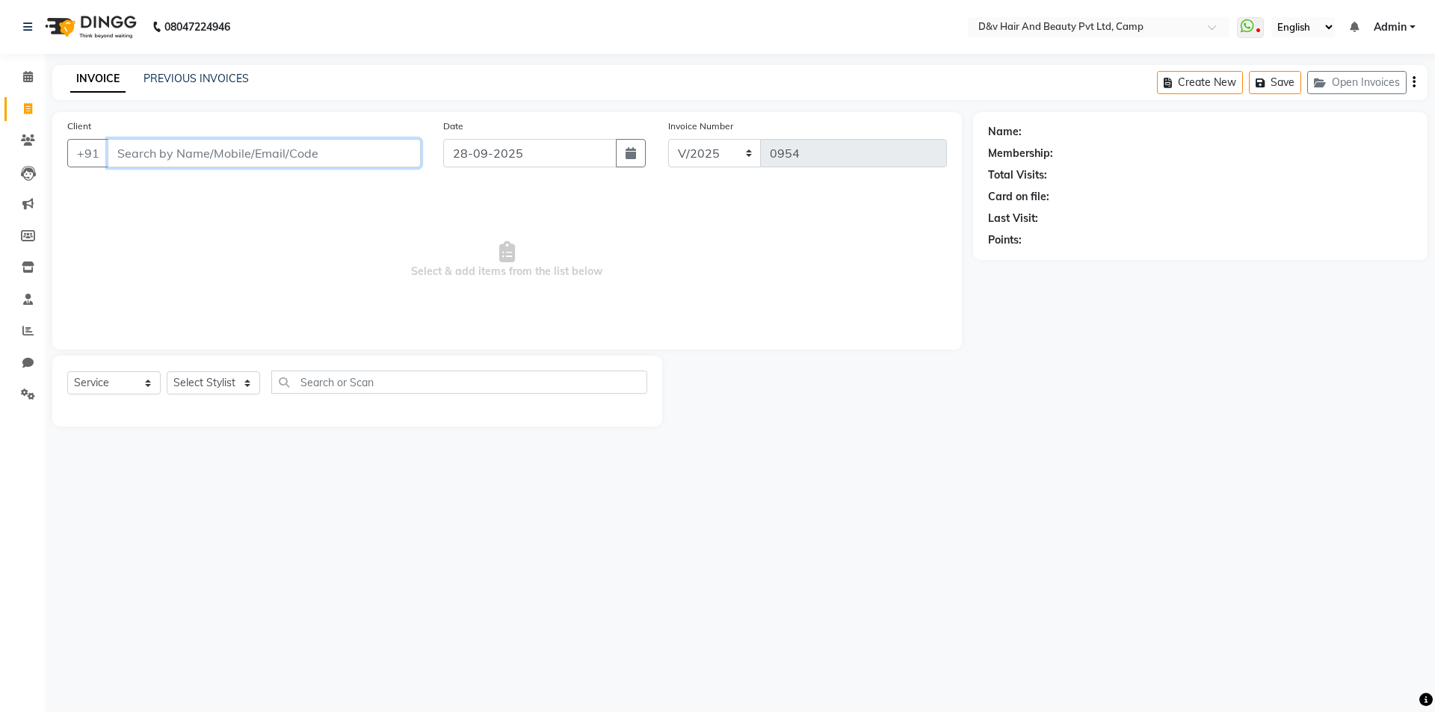
drag, startPoint x: 143, startPoint y: 156, endPoint x: 380, endPoint y: 172, distance: 237.4
click at [143, 156] on input "Client" at bounding box center [264, 153] width 313 height 28
click at [389, 147] on span "Add Client" at bounding box center [382, 153] width 59 height 15
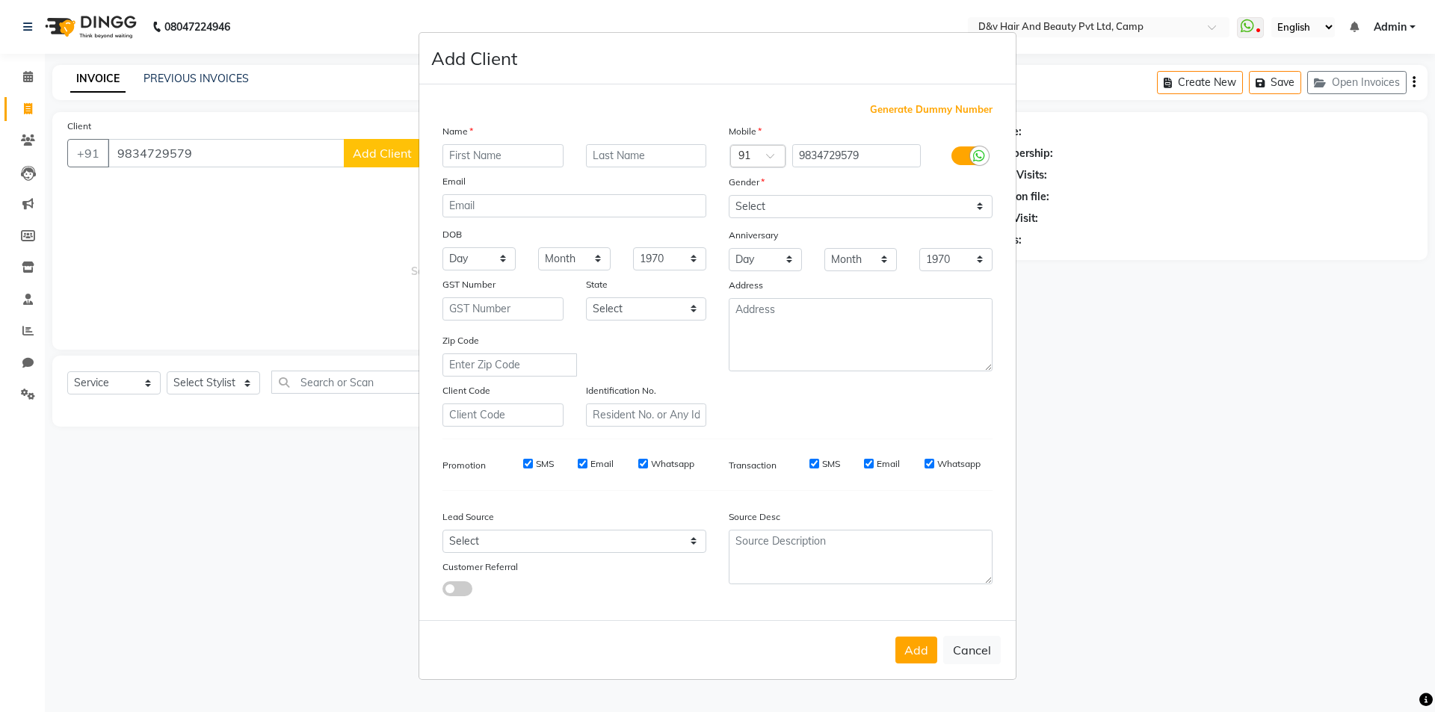
click at [232, 158] on ngb-modal-window "Add Client Generate Dummy Number Name Email DOB Day 01 02 03 04 05 06 07 08 09 …" at bounding box center [717, 356] width 1435 height 712
click at [212, 154] on ngb-modal-window "Add Client Generate Dummy Number Name Email DOB Day 01 02 03 04 05 06 07 08 09 …" at bounding box center [717, 356] width 1435 height 712
click at [212, 153] on ngb-modal-window "Add Client Generate Dummy Number Name Email DOB Day 01 02 03 04 05 06 07 08 09 …" at bounding box center [717, 356] width 1435 height 712
click at [205, 145] on ngb-modal-window "Add Client Generate Dummy Number Name Email DOB Day 01 02 03 04 05 06 07 08 09 …" at bounding box center [717, 356] width 1435 height 712
click at [215, 160] on ngb-modal-window "Add Client Generate Dummy Number Name Email DOB Day 01 02 03 04 05 06 07 08 09 …" at bounding box center [717, 356] width 1435 height 712
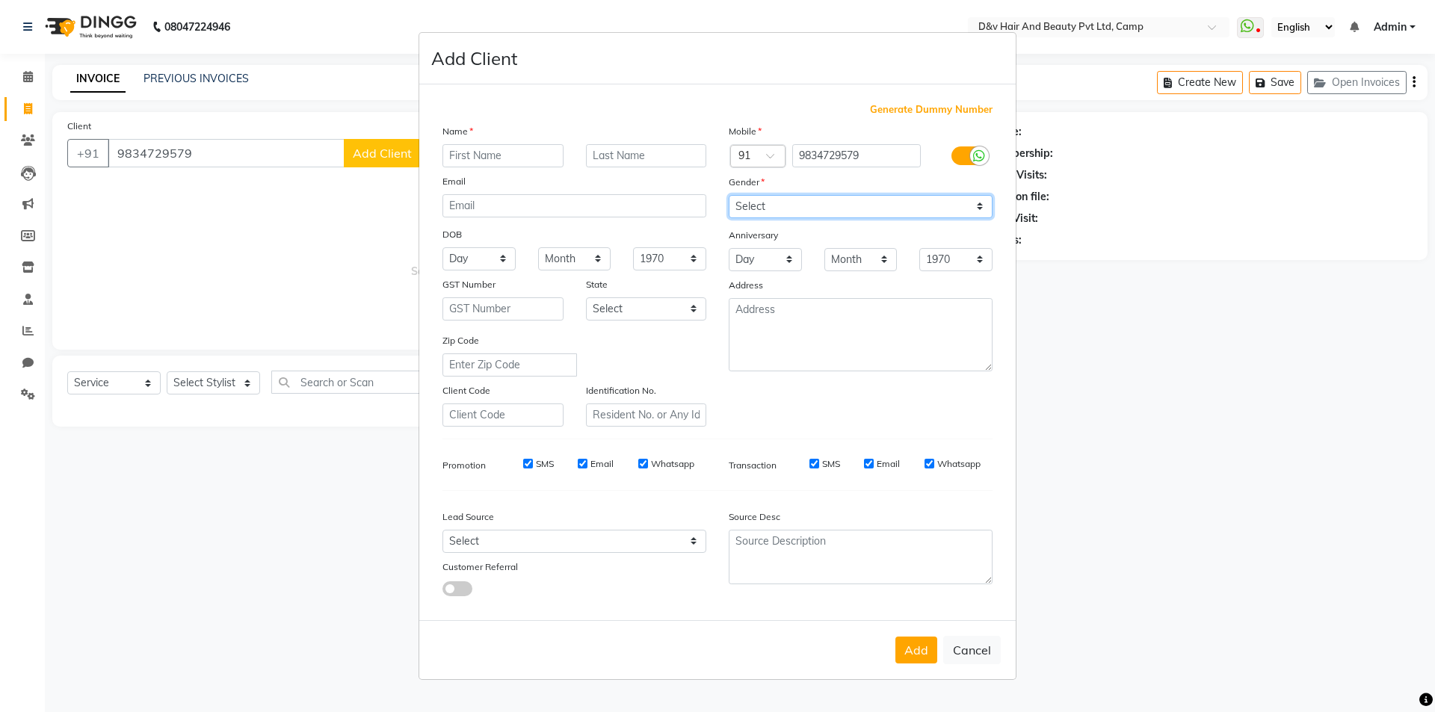
click at [747, 204] on select "Select Male Female Other Prefer Not To Say" at bounding box center [860, 206] width 264 height 23
click at [728, 195] on select "Select Male Female Other Prefer Not To Say" at bounding box center [860, 206] width 264 height 23
click at [917, 653] on button "Add" at bounding box center [916, 650] width 42 height 27
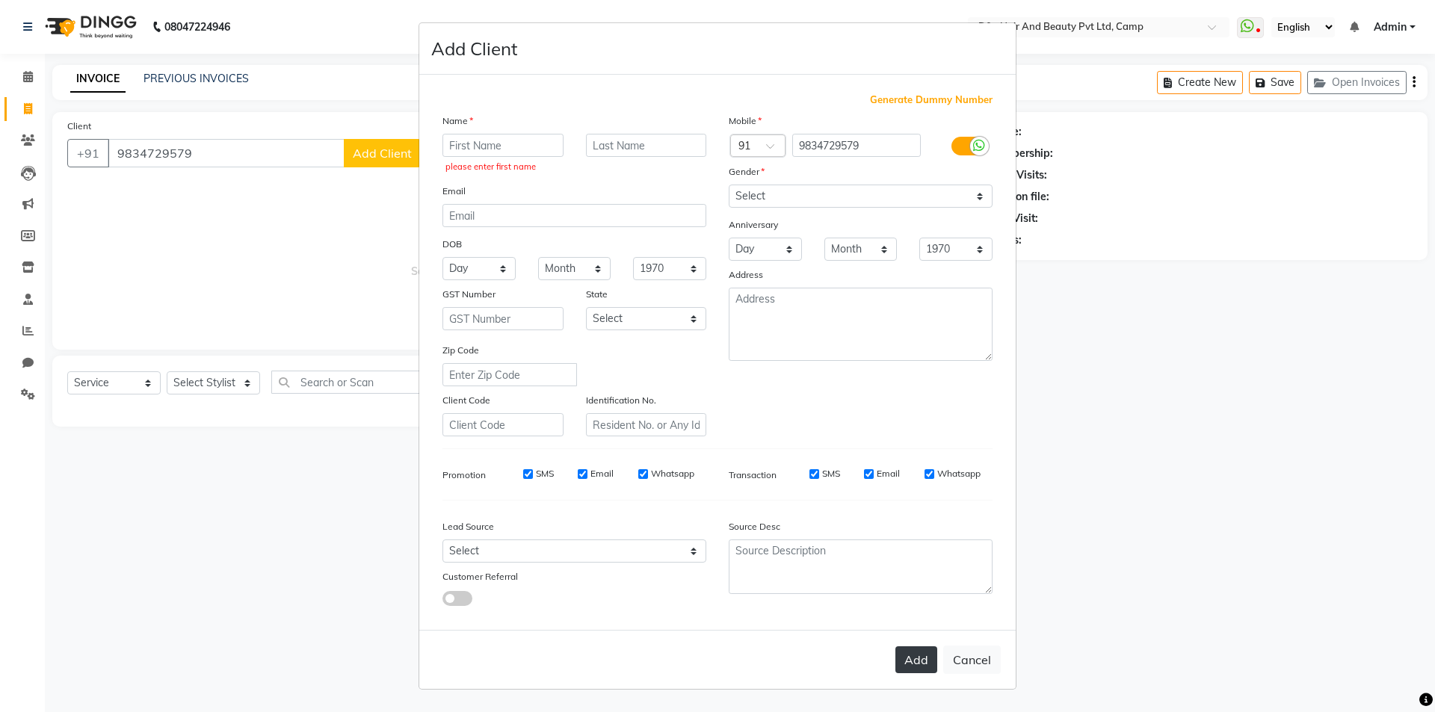
click at [925, 661] on button "Add" at bounding box center [916, 659] width 42 height 27
click at [910, 663] on button "Add" at bounding box center [916, 659] width 42 height 27
drag, startPoint x: 910, startPoint y: 663, endPoint x: 966, endPoint y: 631, distance: 64.2
click at [912, 663] on button "Add" at bounding box center [916, 659] width 42 height 27
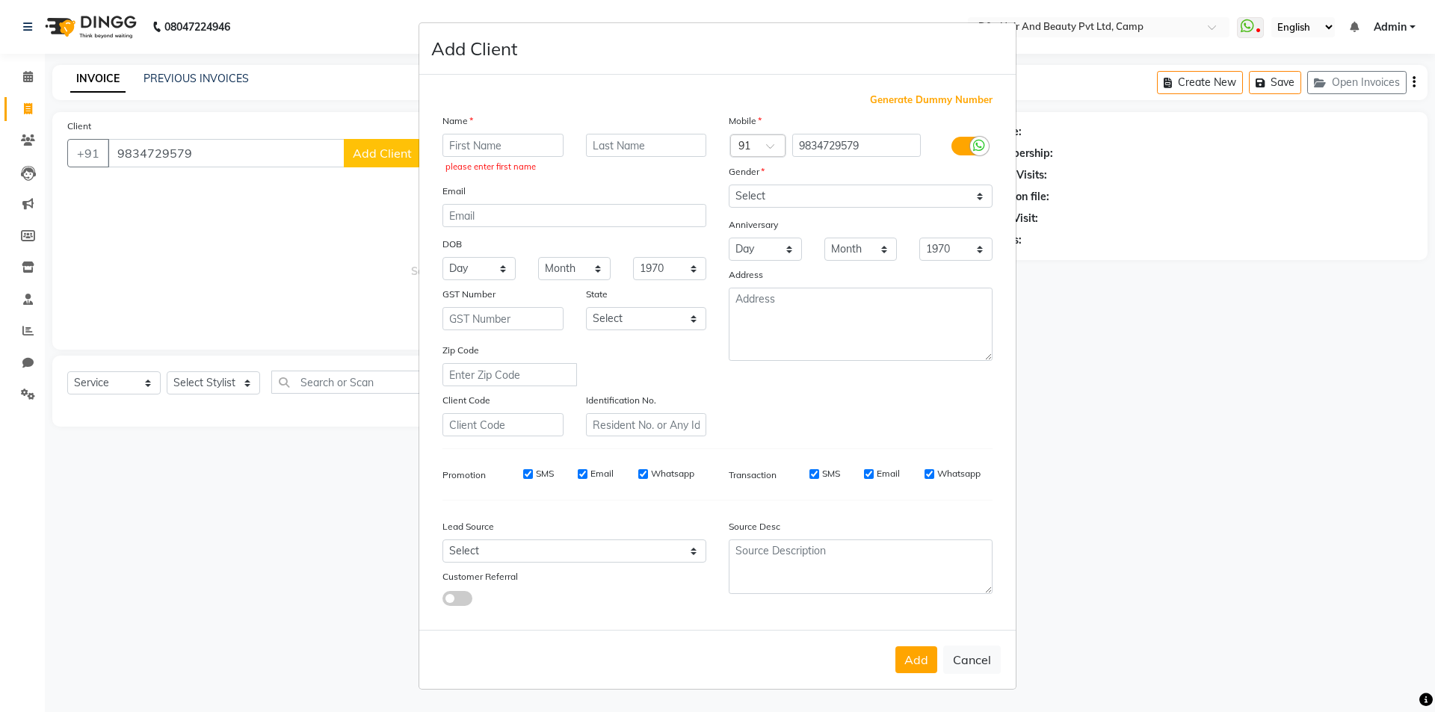
click at [1209, 499] on ngb-modal-window "Add Client Generate Dummy Number Name please enter first name Email DOB Day 01 …" at bounding box center [717, 356] width 1435 height 712
click at [487, 153] on input "text" at bounding box center [502, 145] width 121 height 23
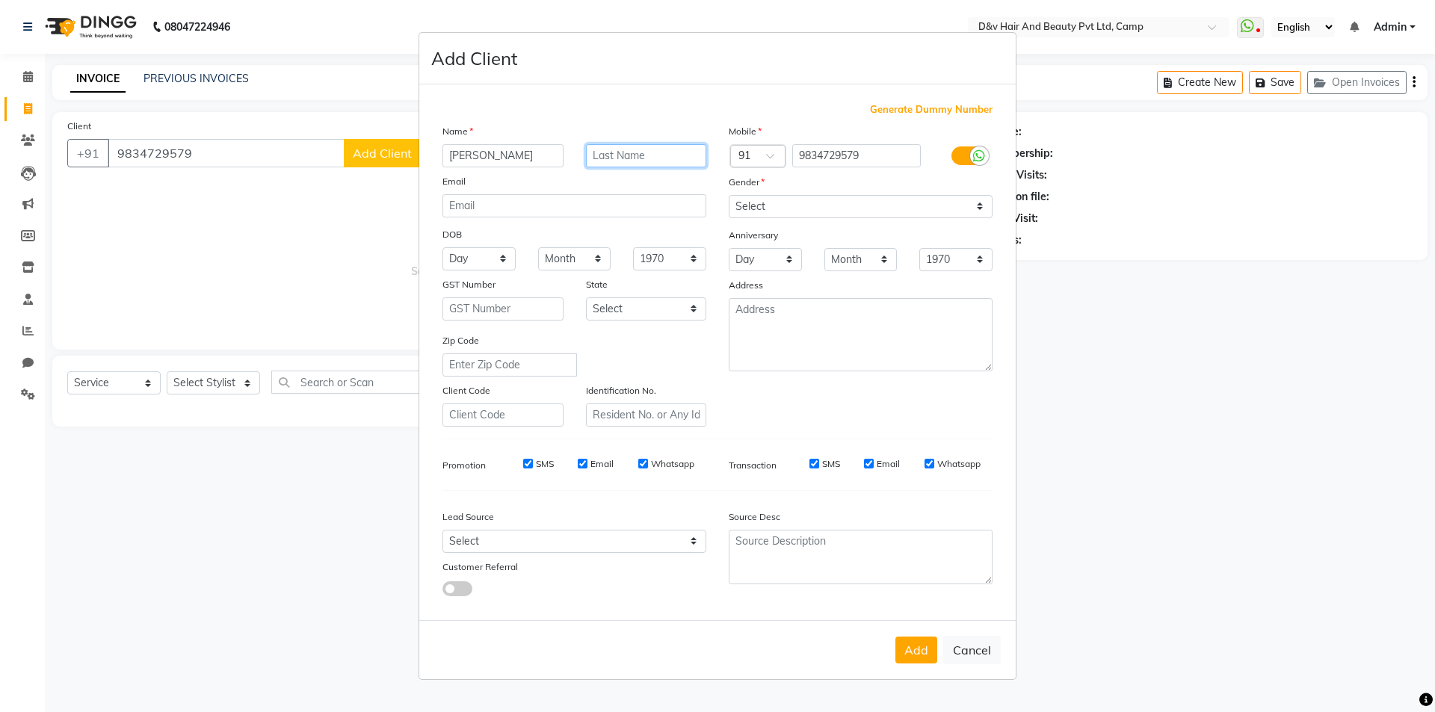
click at [627, 154] on input "text" at bounding box center [646, 155] width 121 height 23
click at [777, 201] on select "Select Male Female Other Prefer Not To Say" at bounding box center [860, 206] width 264 height 23
click at [728, 195] on select "Select Male Female Other Prefer Not To Say" at bounding box center [860, 206] width 264 height 23
click at [908, 650] on button "Add" at bounding box center [916, 650] width 42 height 27
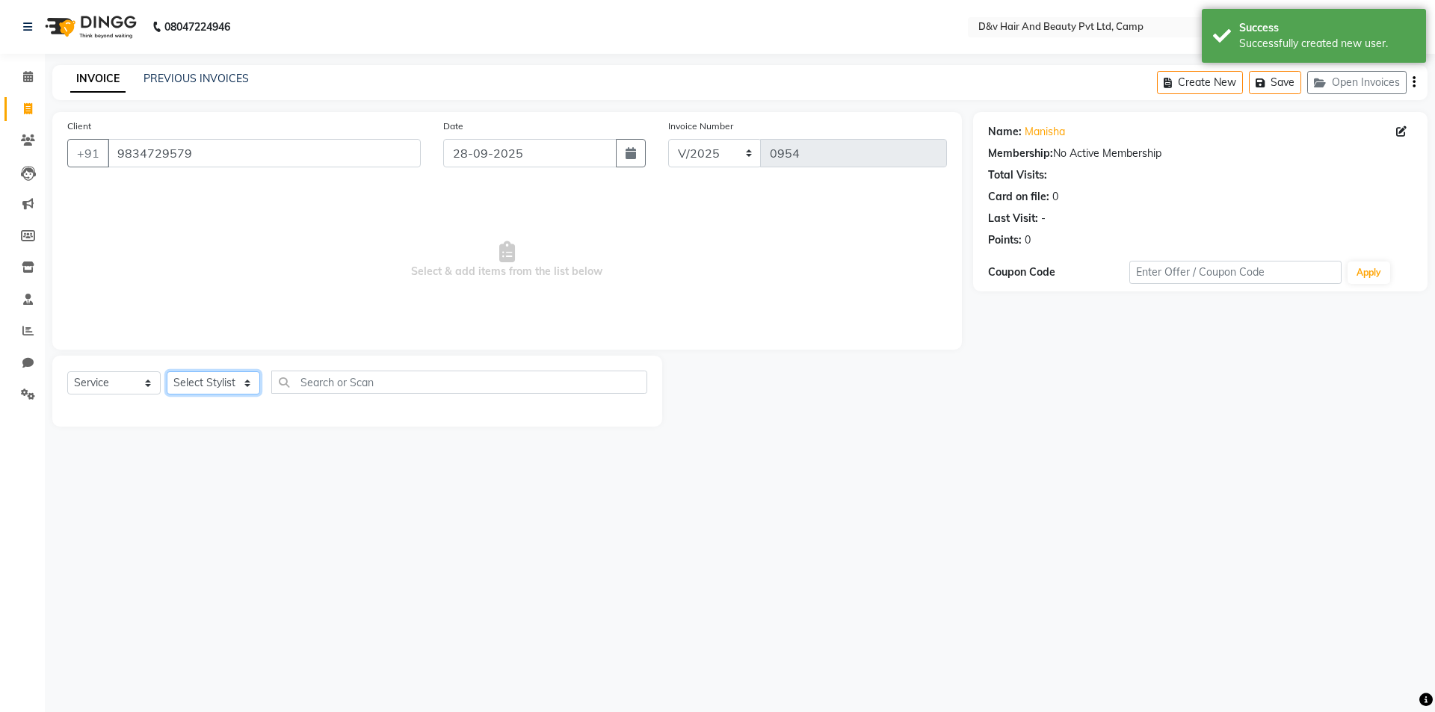
click at [244, 386] on select "Select Stylist [PERSON_NAME] Ganesh [PERSON_NAME] [PERSON_NAME] [PERSON_NAME] P…" at bounding box center [213, 382] width 93 height 23
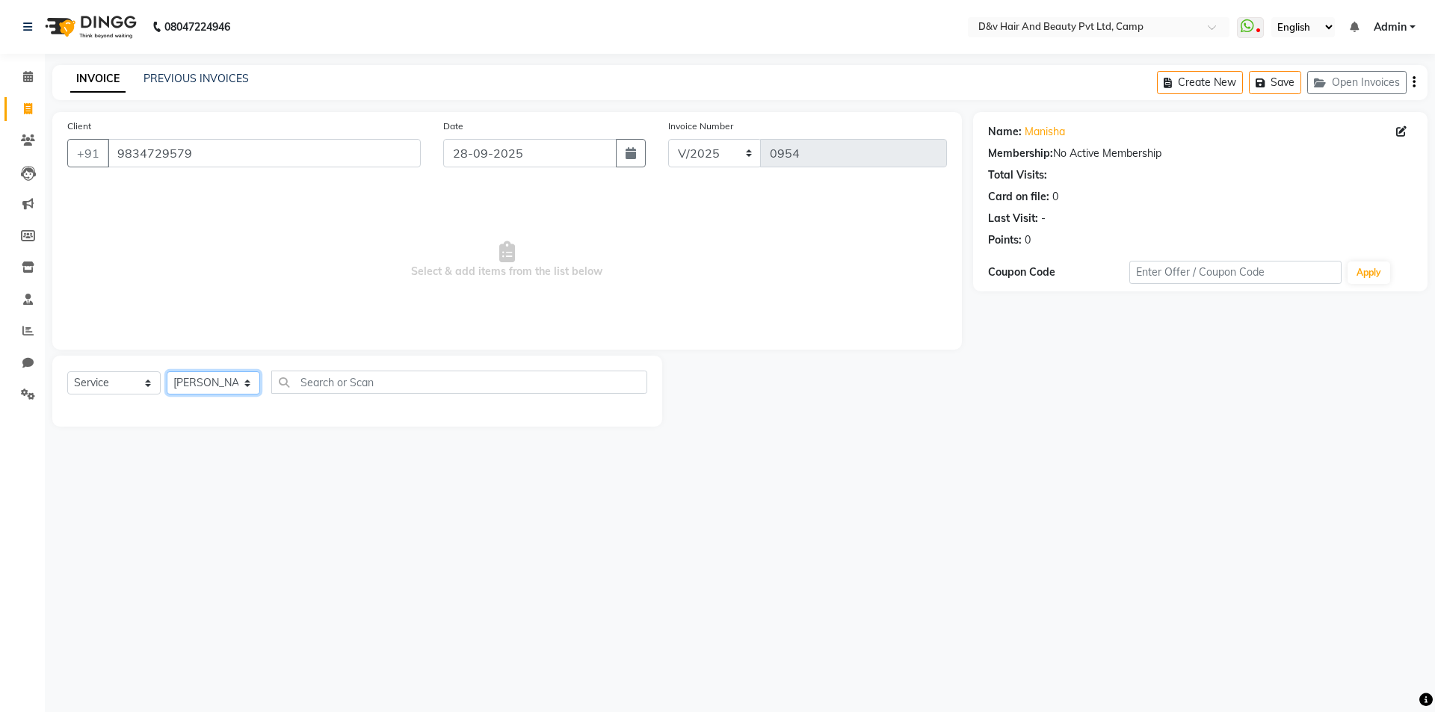
click at [167, 371] on select "Select Stylist [PERSON_NAME] Ganesh [PERSON_NAME] [PERSON_NAME] [PERSON_NAME] P…" at bounding box center [213, 382] width 93 height 23
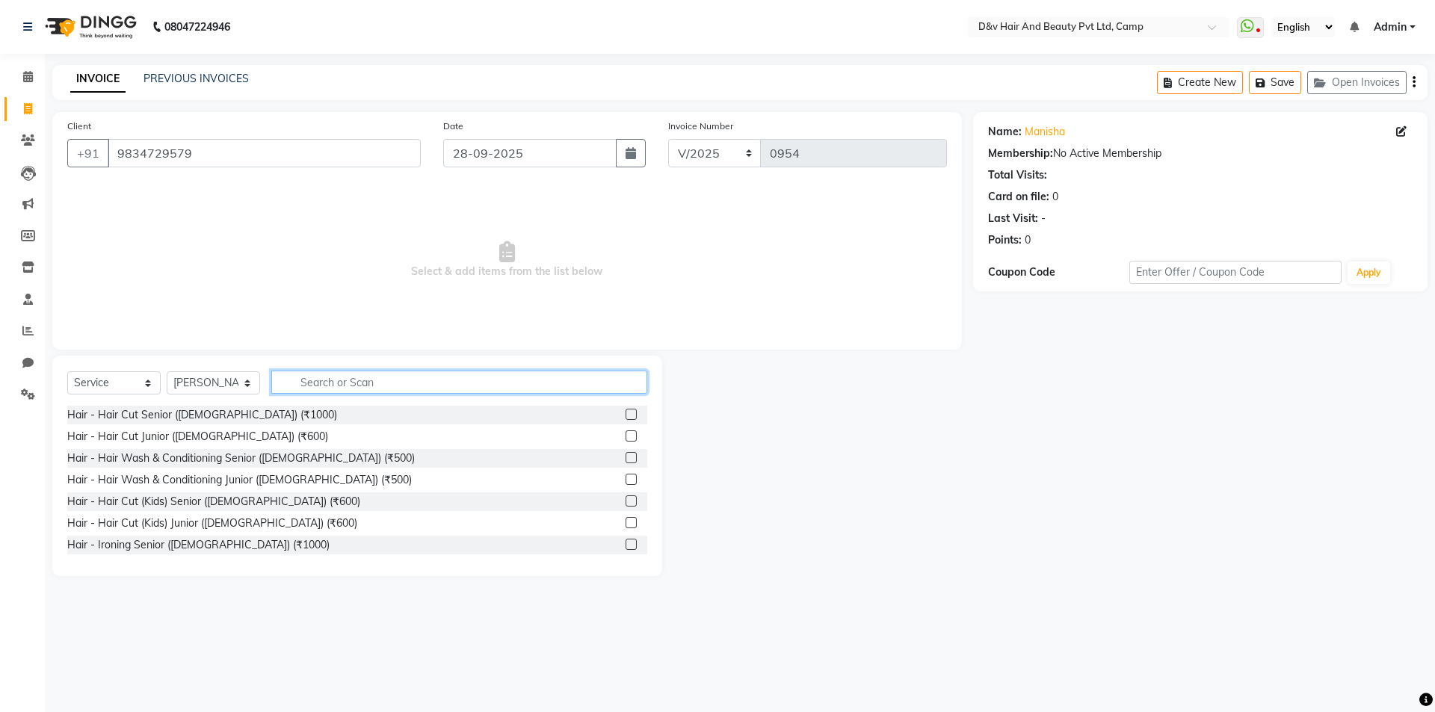
click at [329, 381] on input "text" at bounding box center [459, 382] width 376 height 23
click at [625, 480] on label at bounding box center [630, 479] width 11 height 11
click at [625, 480] on input "checkbox" at bounding box center [630, 480] width 10 height 10
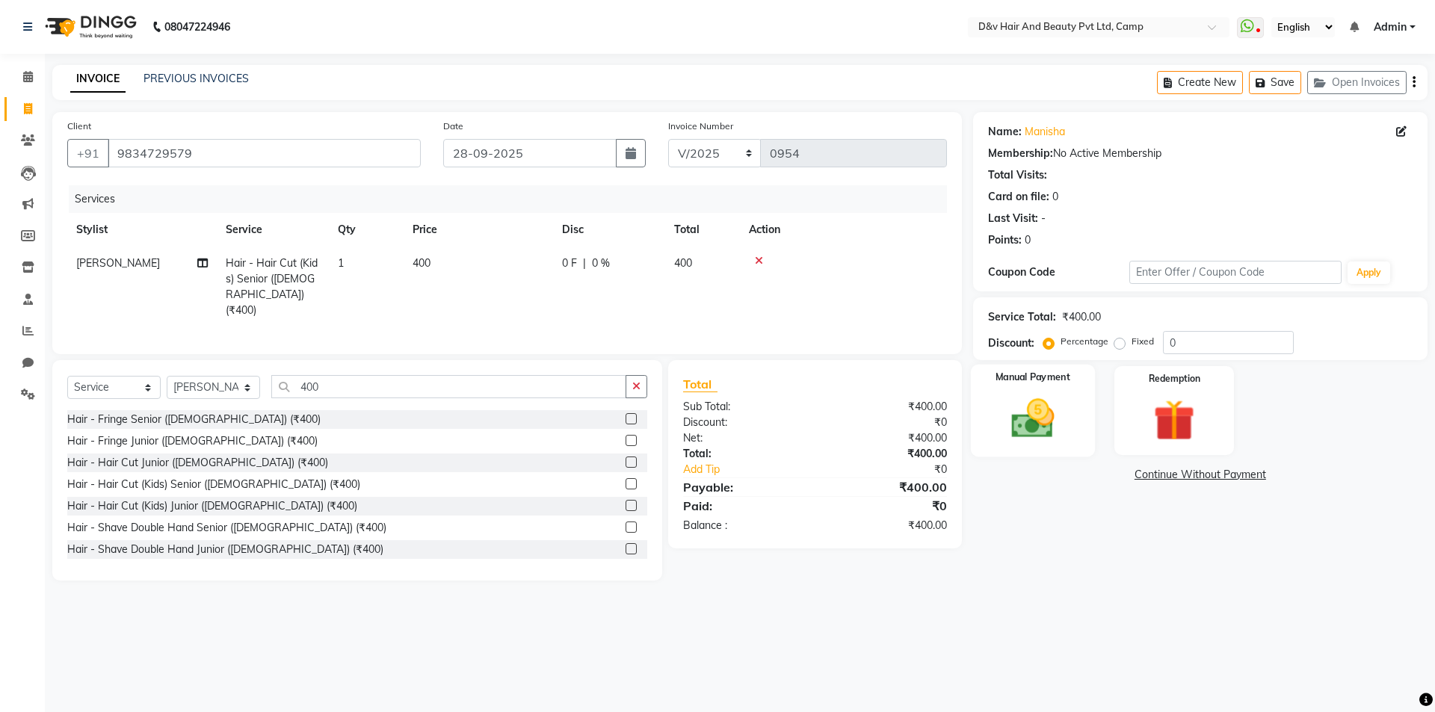
click at [1033, 386] on div "Manual Payment" at bounding box center [1032, 411] width 124 height 92
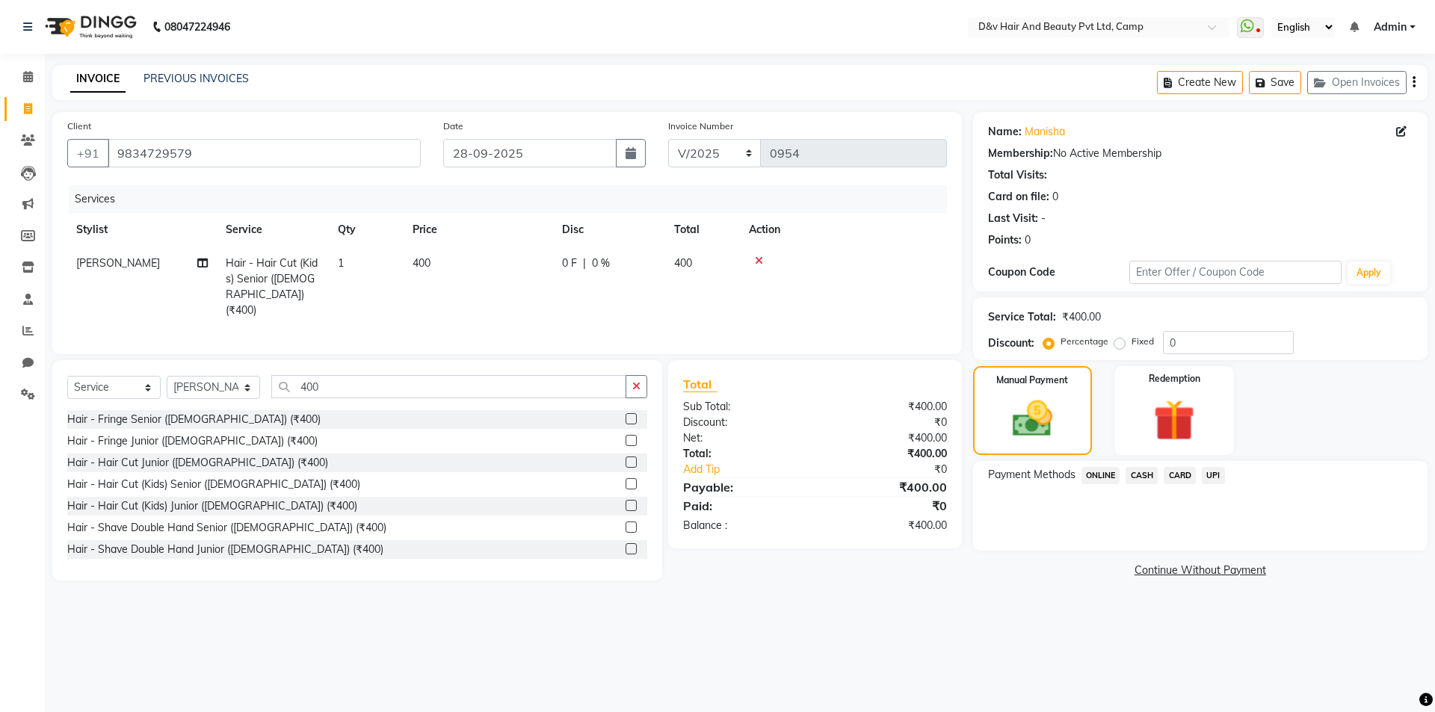
click at [1147, 474] on span "CASH" at bounding box center [1141, 475] width 32 height 17
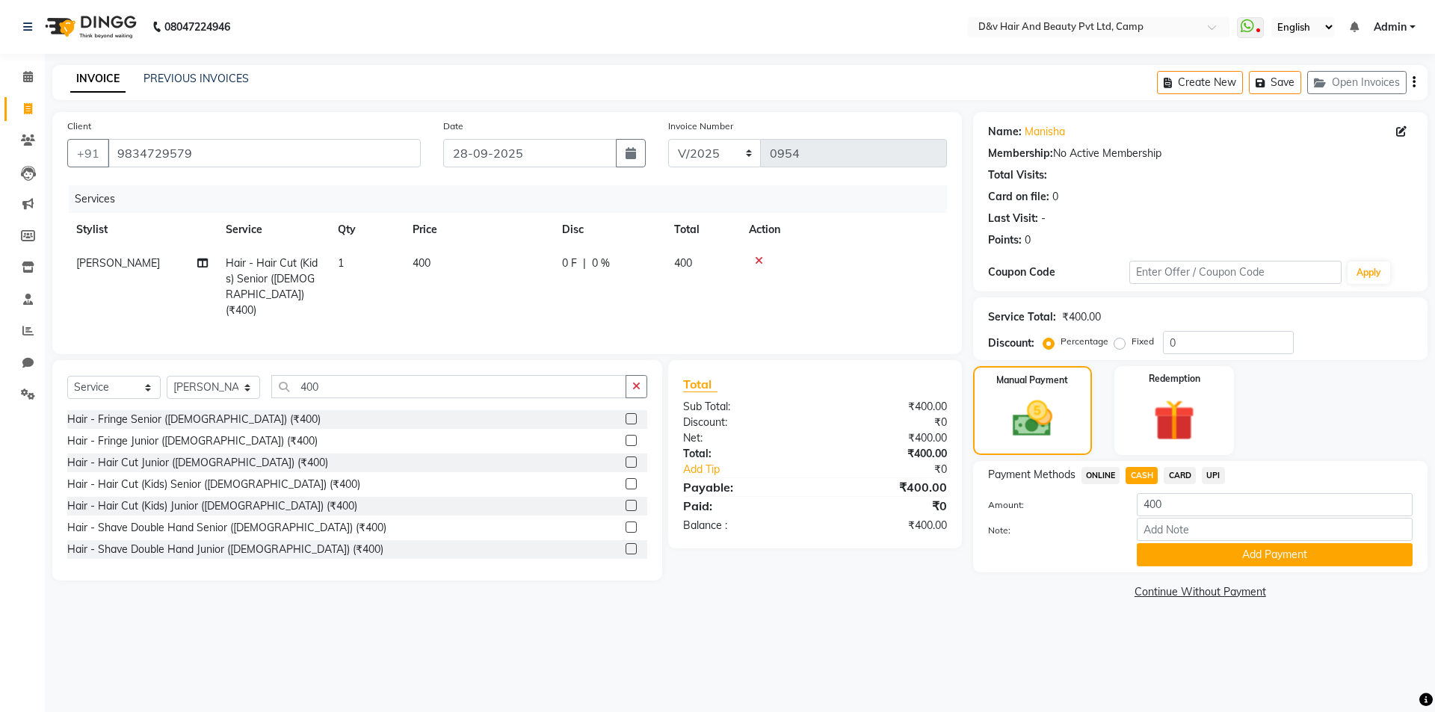
click at [1146, 474] on span "CASH" at bounding box center [1141, 475] width 32 height 17
click at [1178, 530] on input "Note:" at bounding box center [1274, 529] width 276 height 23
click at [1251, 560] on button "Add Payment" at bounding box center [1274, 554] width 276 height 23
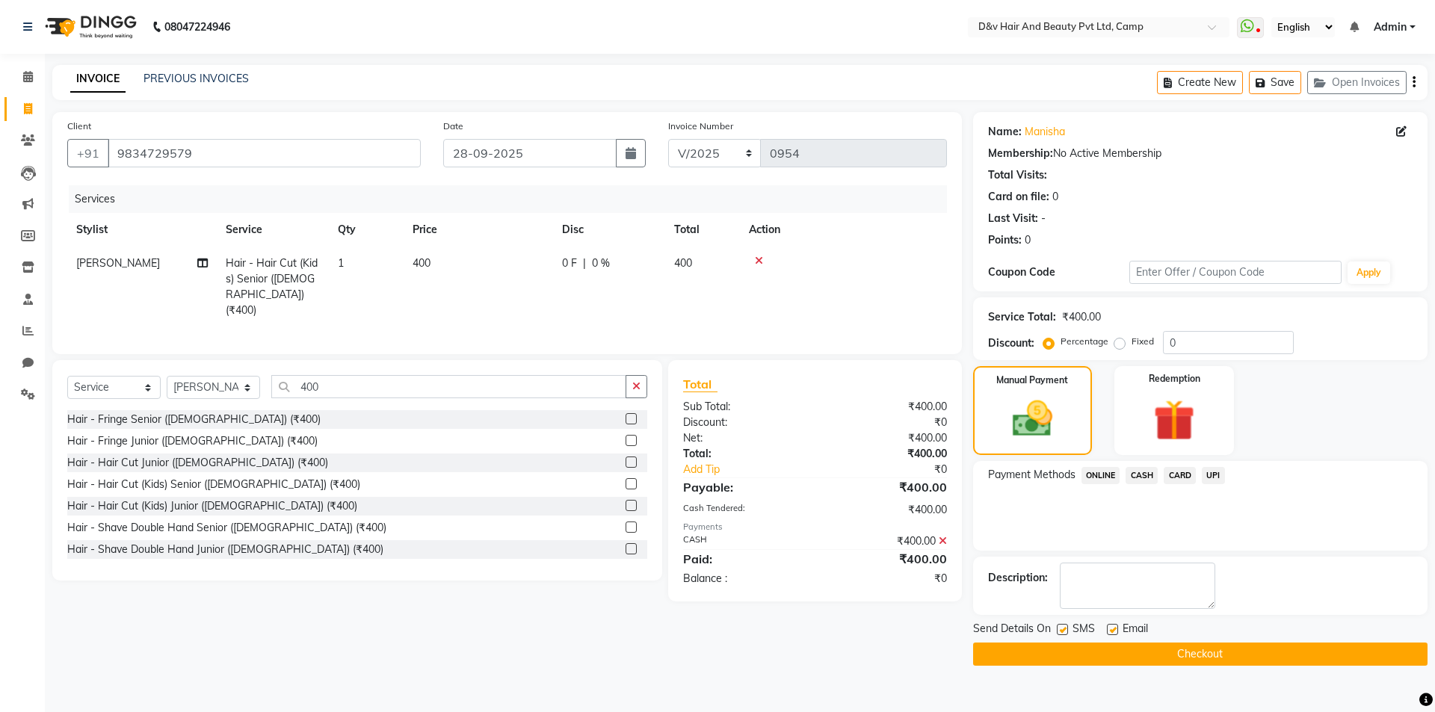
click at [1201, 654] on button "Checkout" at bounding box center [1200, 654] width 454 height 23
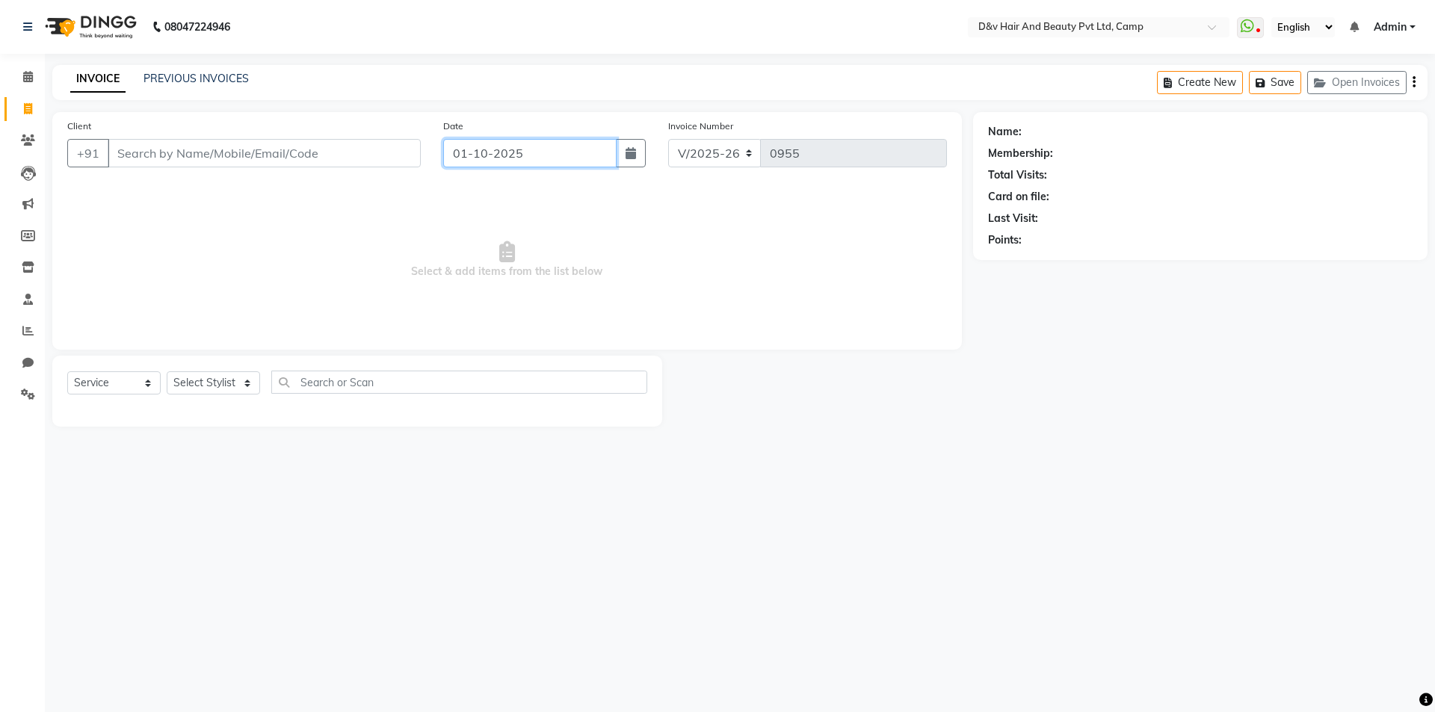
click at [526, 153] on input "01-10-2025" at bounding box center [530, 153] width 174 height 28
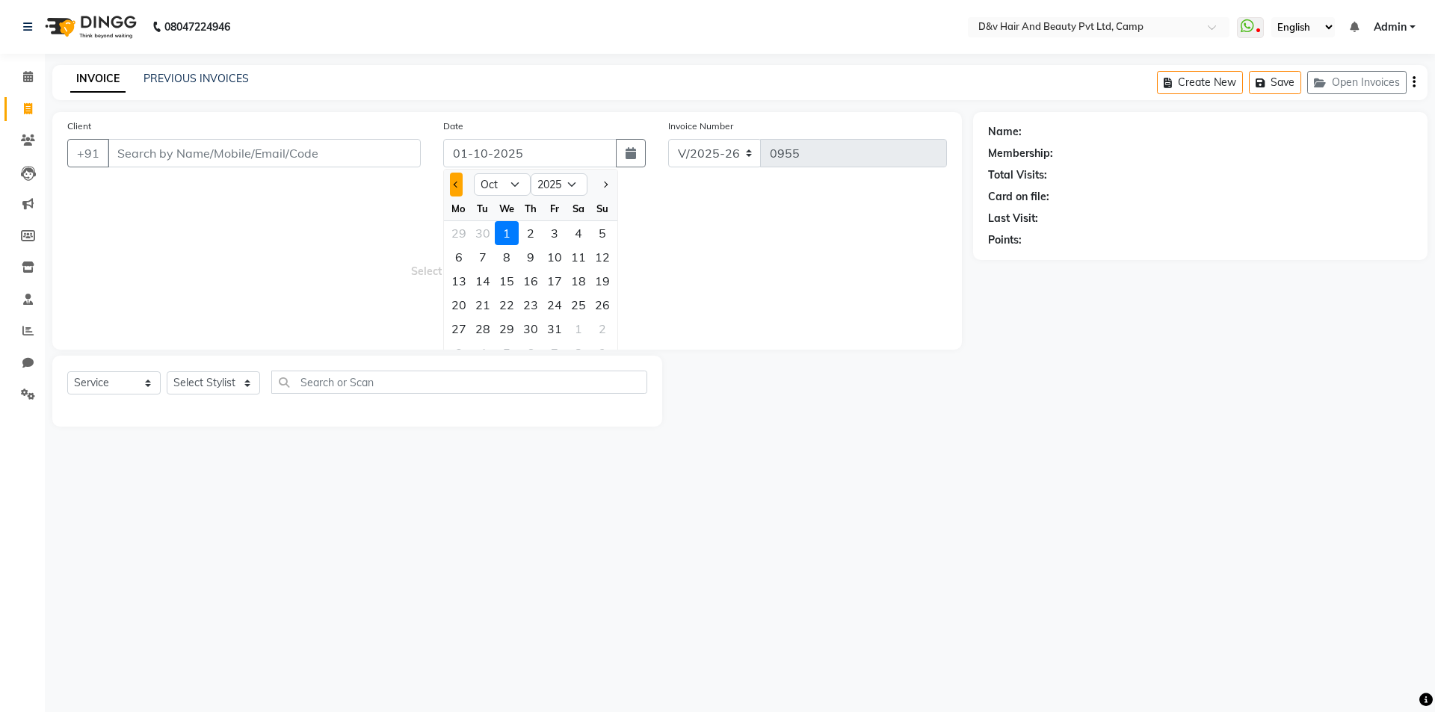
click at [457, 183] on span "Previous month" at bounding box center [457, 185] width 6 height 6
click at [600, 307] on div "28" at bounding box center [602, 305] width 24 height 24
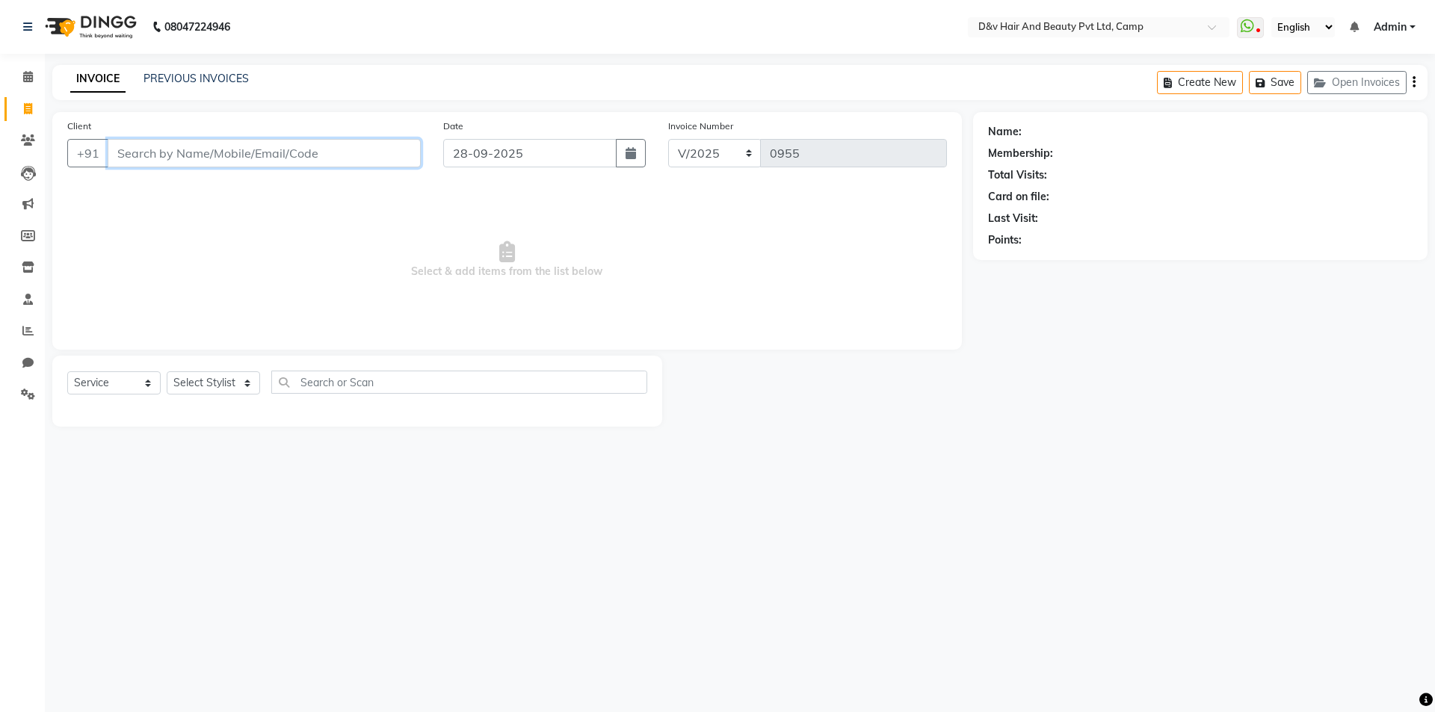
click at [194, 155] on input "Client" at bounding box center [264, 153] width 313 height 28
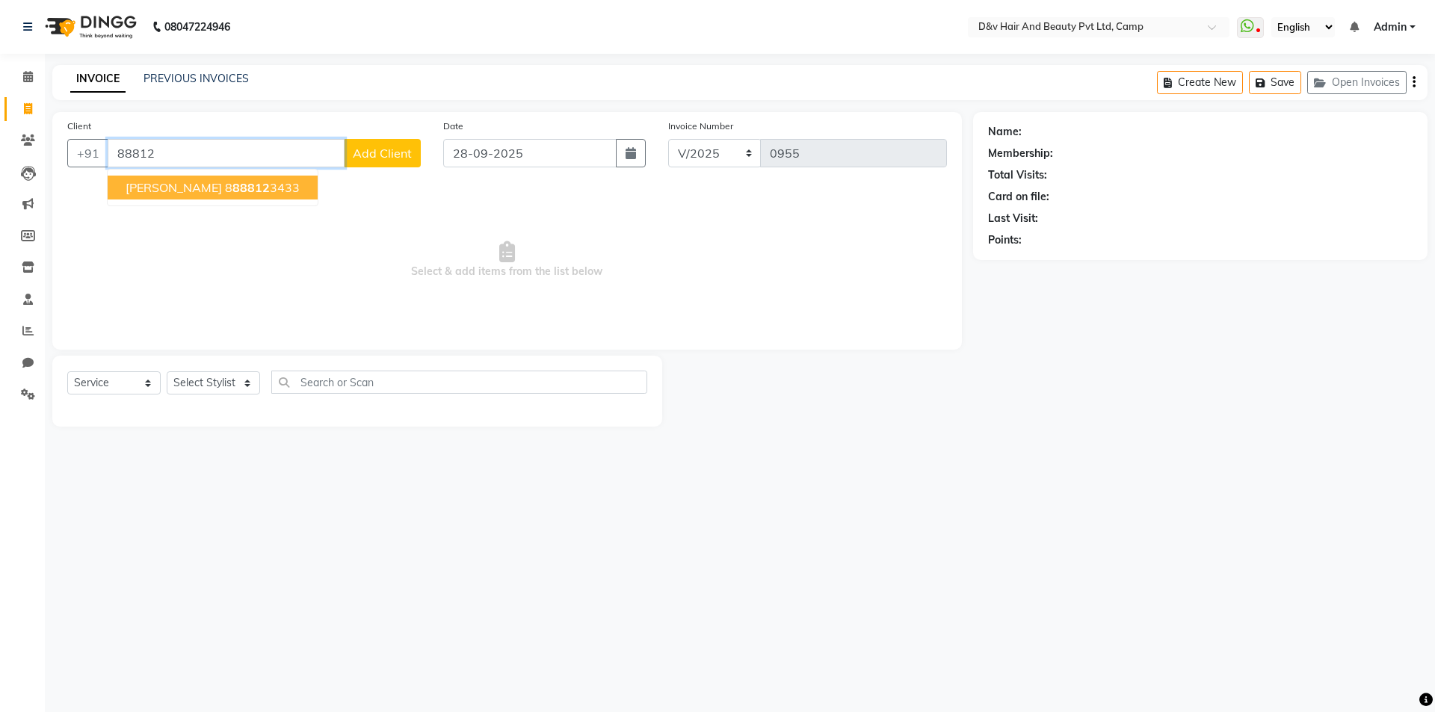
click at [183, 183] on button "Ajit Oswal 8 88812 3433" at bounding box center [213, 188] width 210 height 24
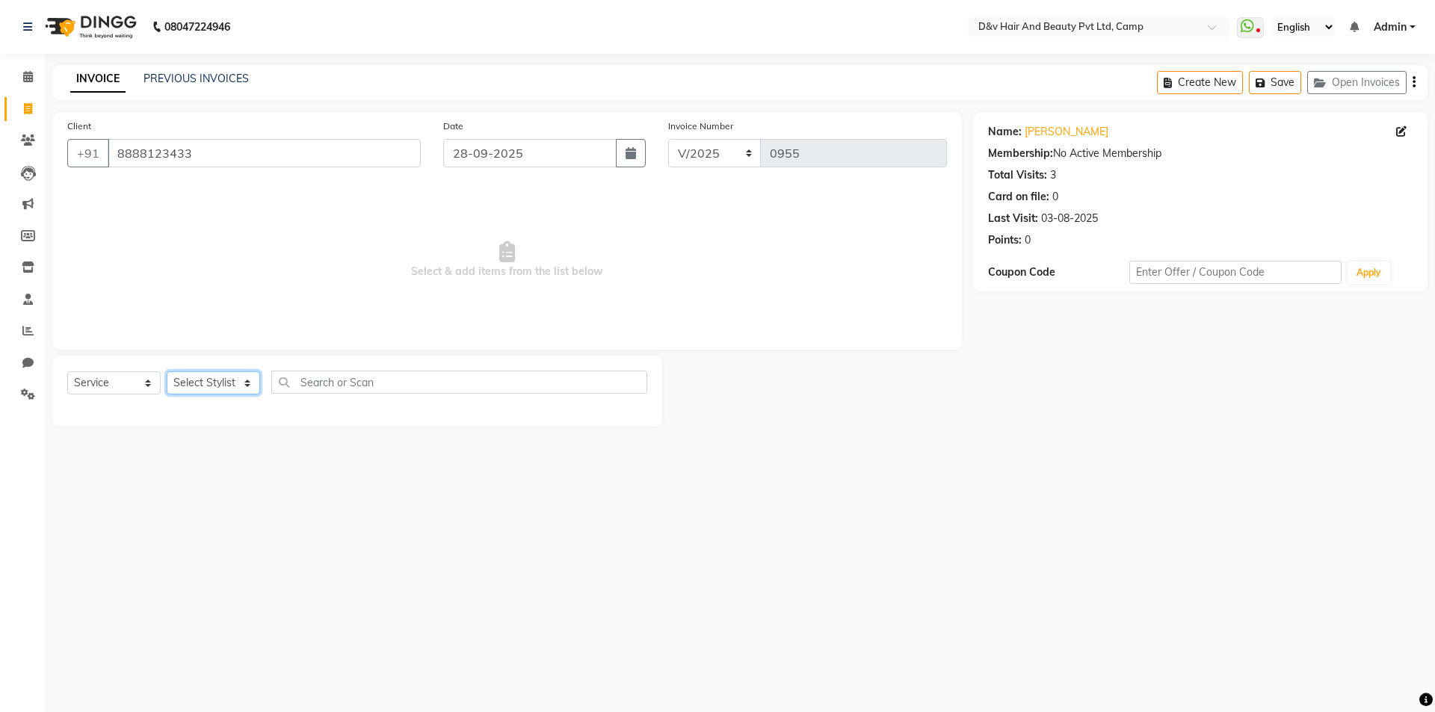
click at [247, 379] on select "Select Stylist [PERSON_NAME] Ganesh [PERSON_NAME] [PERSON_NAME] [PERSON_NAME] P…" at bounding box center [213, 382] width 93 height 23
click at [167, 371] on select "Select Stylist [PERSON_NAME] Ganesh [PERSON_NAME] [PERSON_NAME] [PERSON_NAME] P…" at bounding box center [213, 382] width 93 height 23
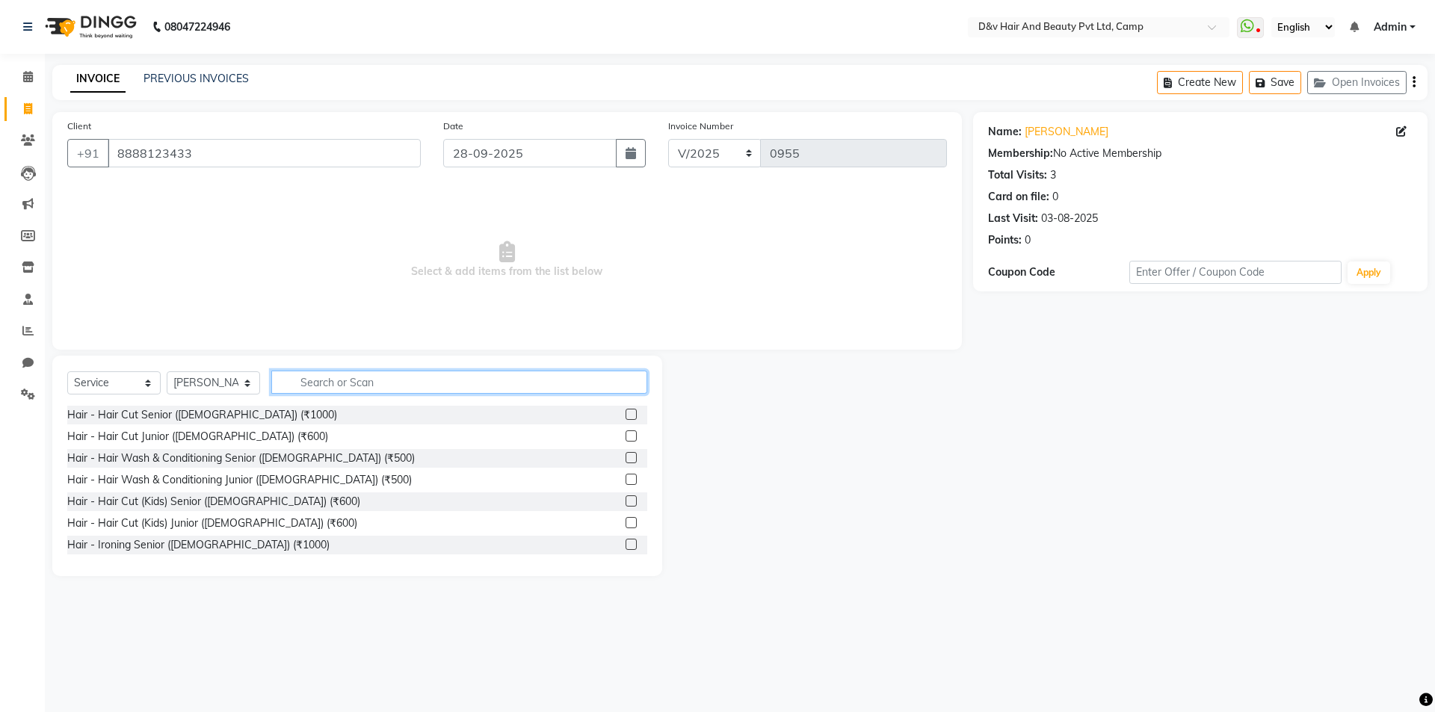
click at [444, 376] on input "text" at bounding box center [459, 382] width 376 height 23
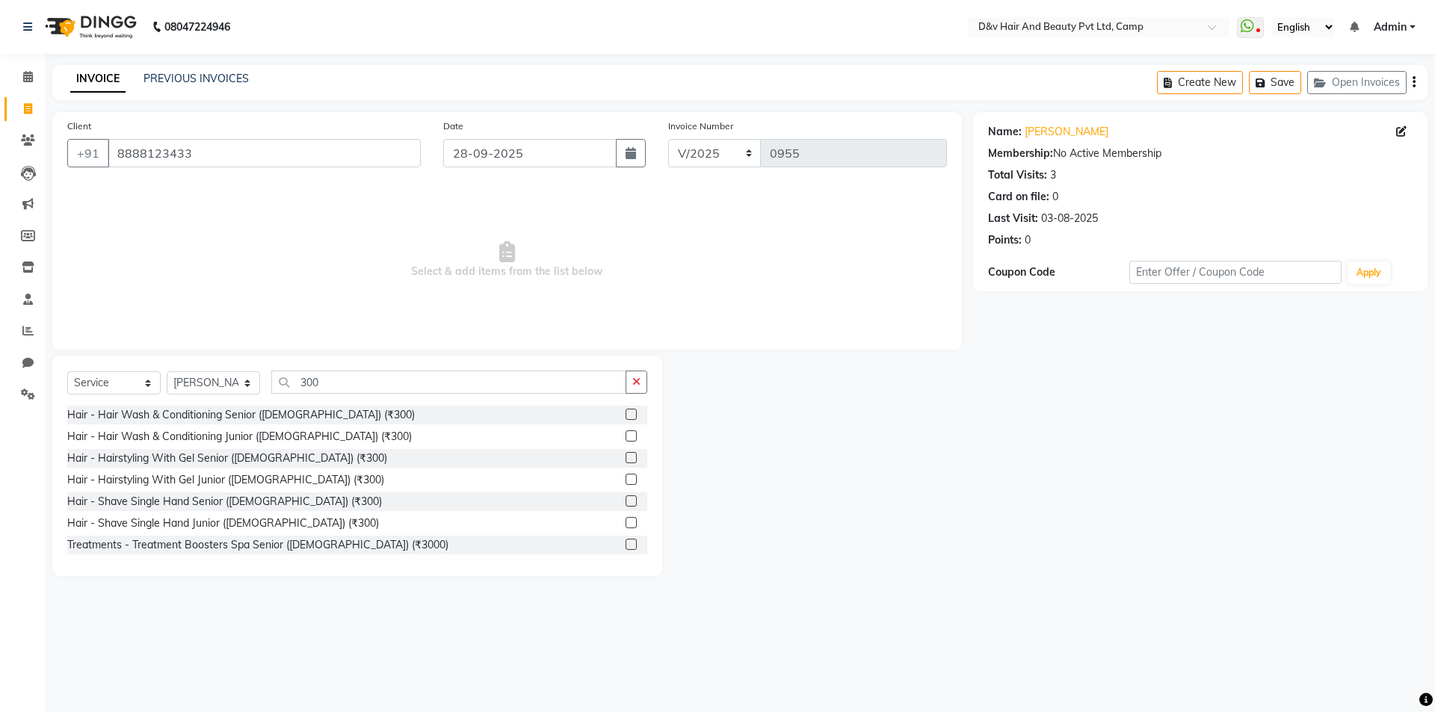
click at [625, 504] on label at bounding box center [630, 500] width 11 height 11
click at [625, 504] on input "checkbox" at bounding box center [630, 502] width 10 height 10
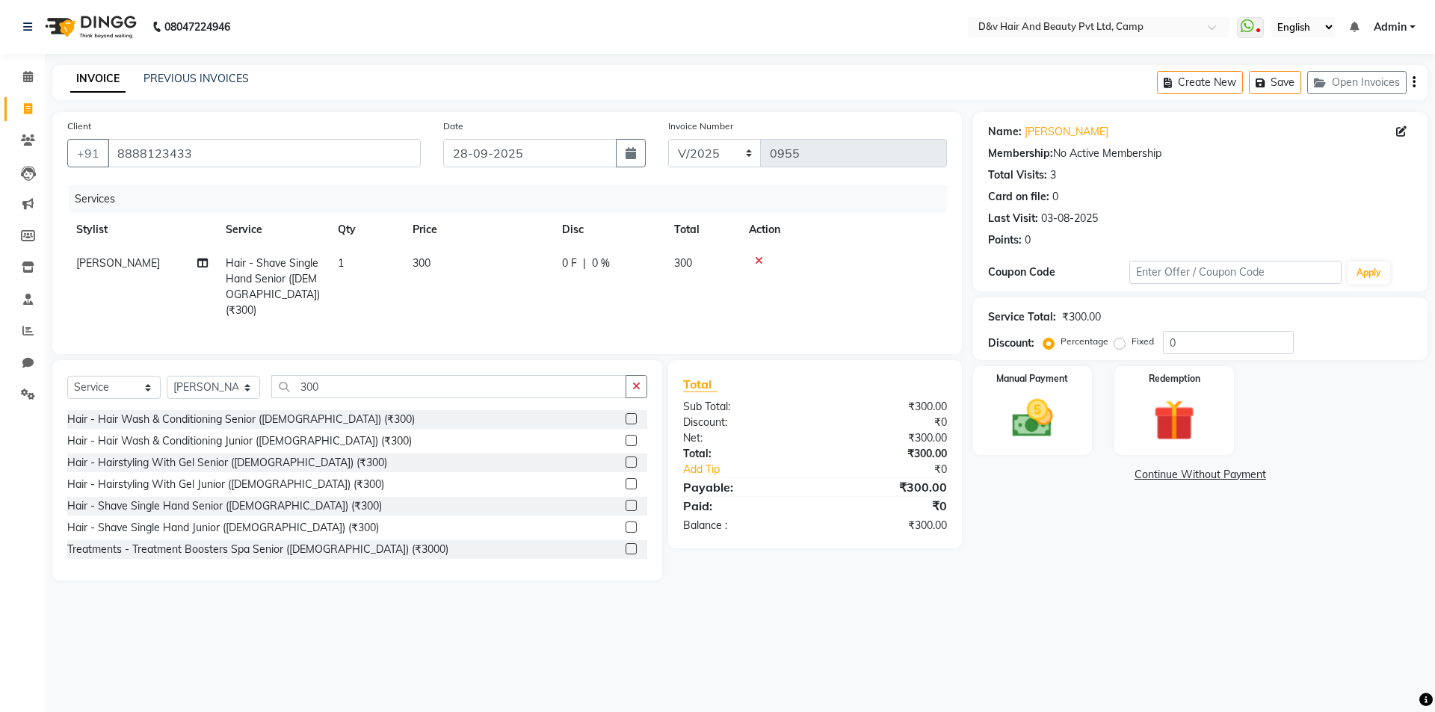
click at [578, 256] on div "0 F | 0 %" at bounding box center [609, 264] width 94 height 16
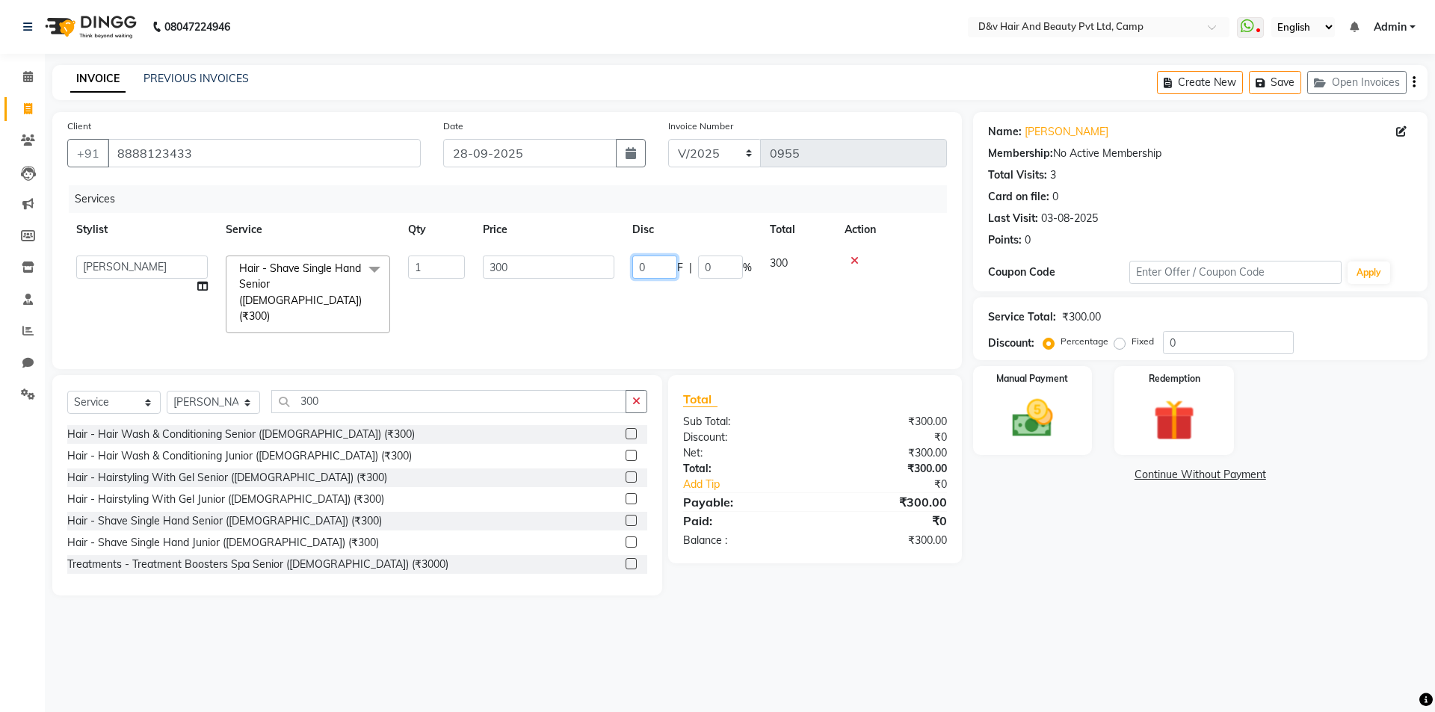
click at [666, 268] on input "0" at bounding box center [654, 267] width 45 height 23
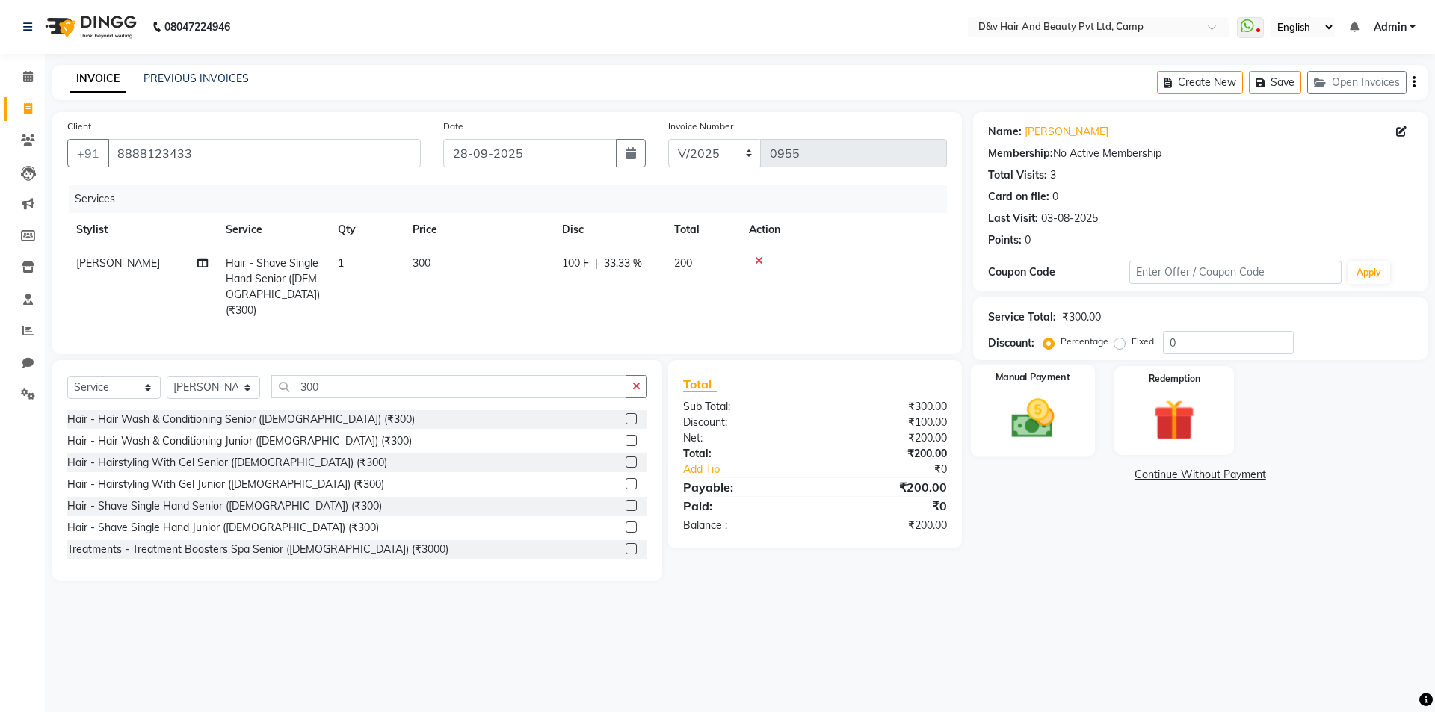
click at [1050, 414] on img at bounding box center [1031, 418] width 69 height 49
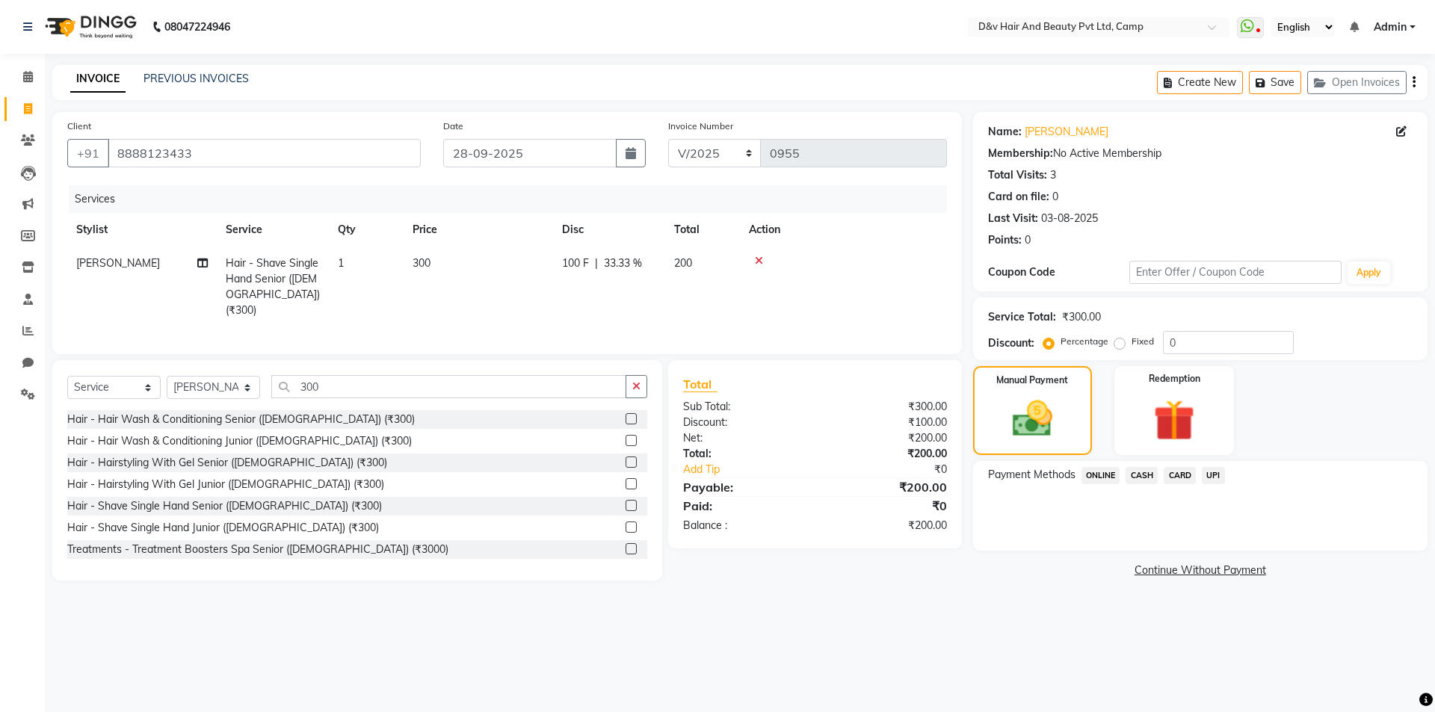
click at [1138, 477] on span "CASH" at bounding box center [1141, 475] width 32 height 17
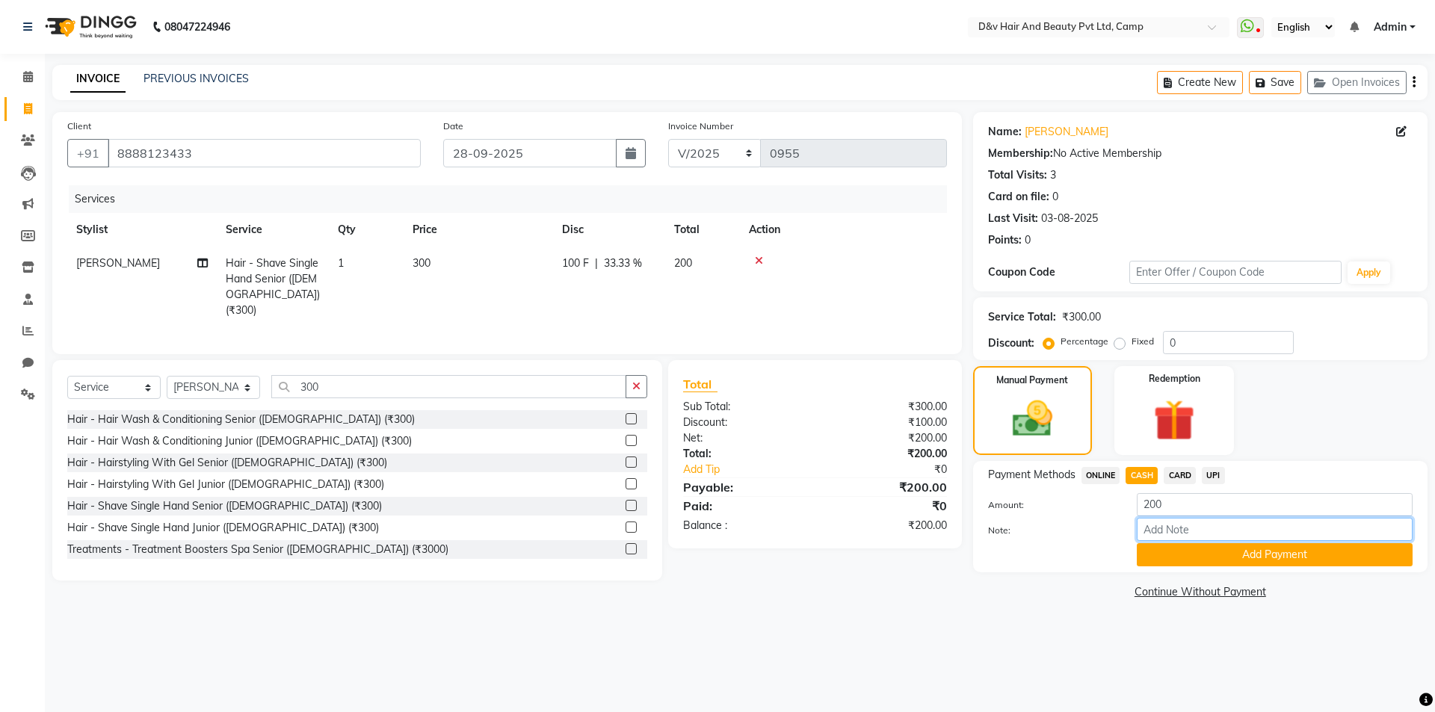
click at [1186, 529] on input "Note:" at bounding box center [1274, 529] width 276 height 23
click at [1281, 554] on button "Add Payment" at bounding box center [1274, 554] width 276 height 23
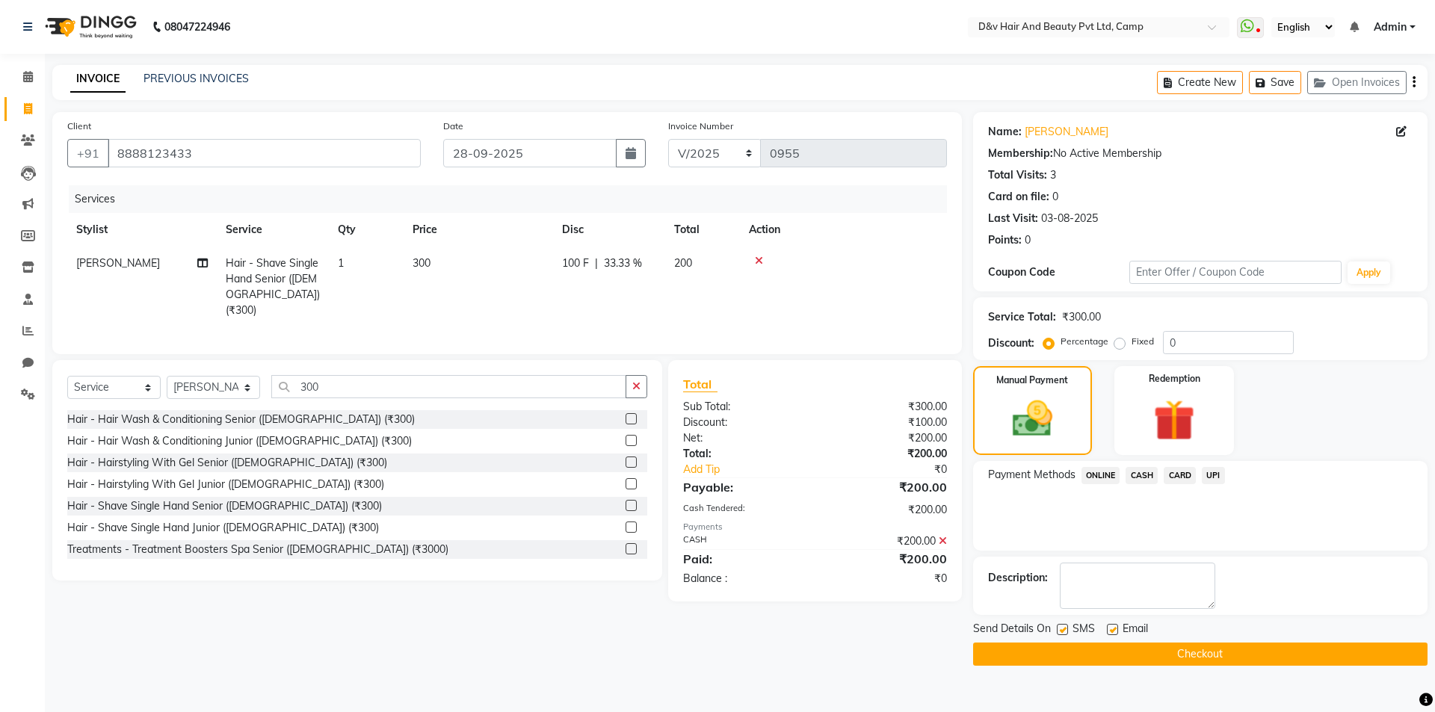
click at [1235, 655] on button "Checkout" at bounding box center [1200, 654] width 454 height 23
click at [1234, 655] on div "Checkout" at bounding box center [1200, 654] width 454 height 23
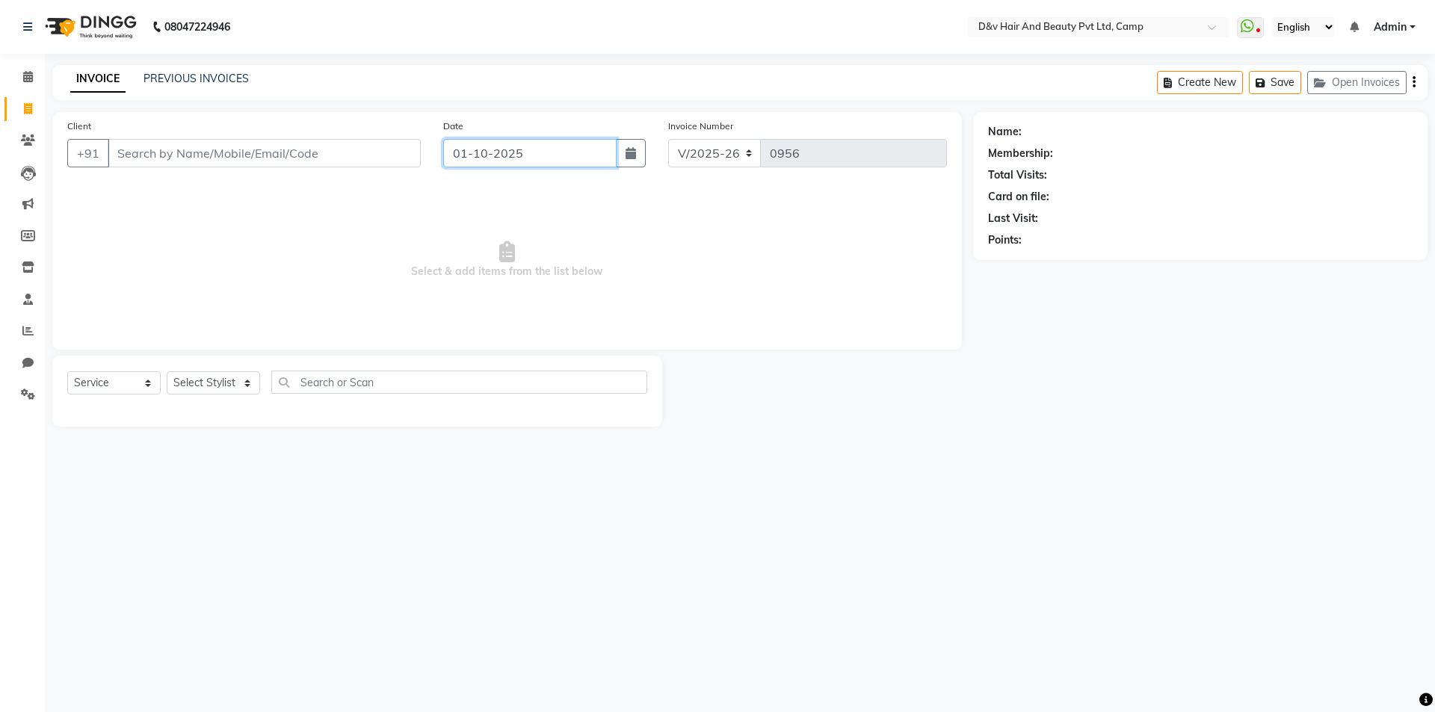
click at [586, 146] on input "01-10-2025" at bounding box center [530, 153] width 174 height 28
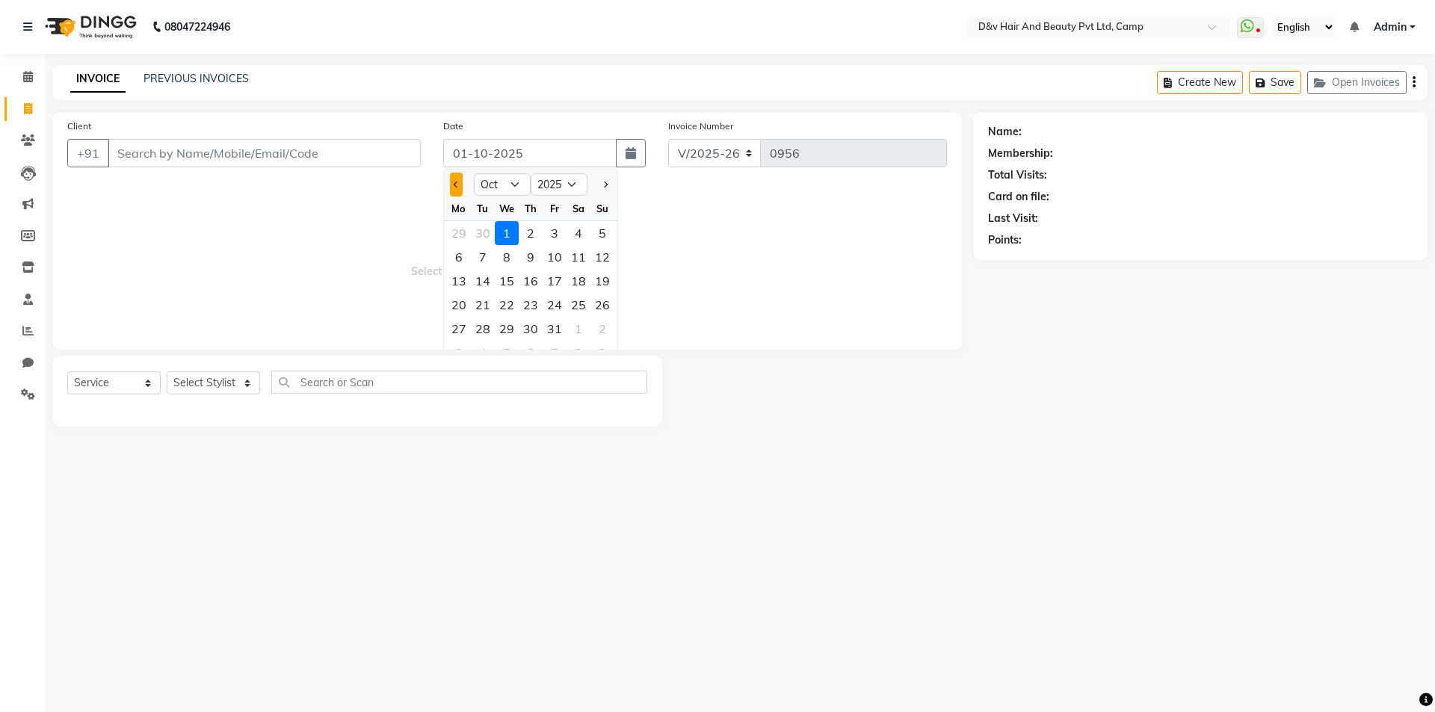
click at [451, 182] on button "Previous month" at bounding box center [456, 185] width 13 height 24
click at [610, 306] on div "28" at bounding box center [602, 305] width 24 height 24
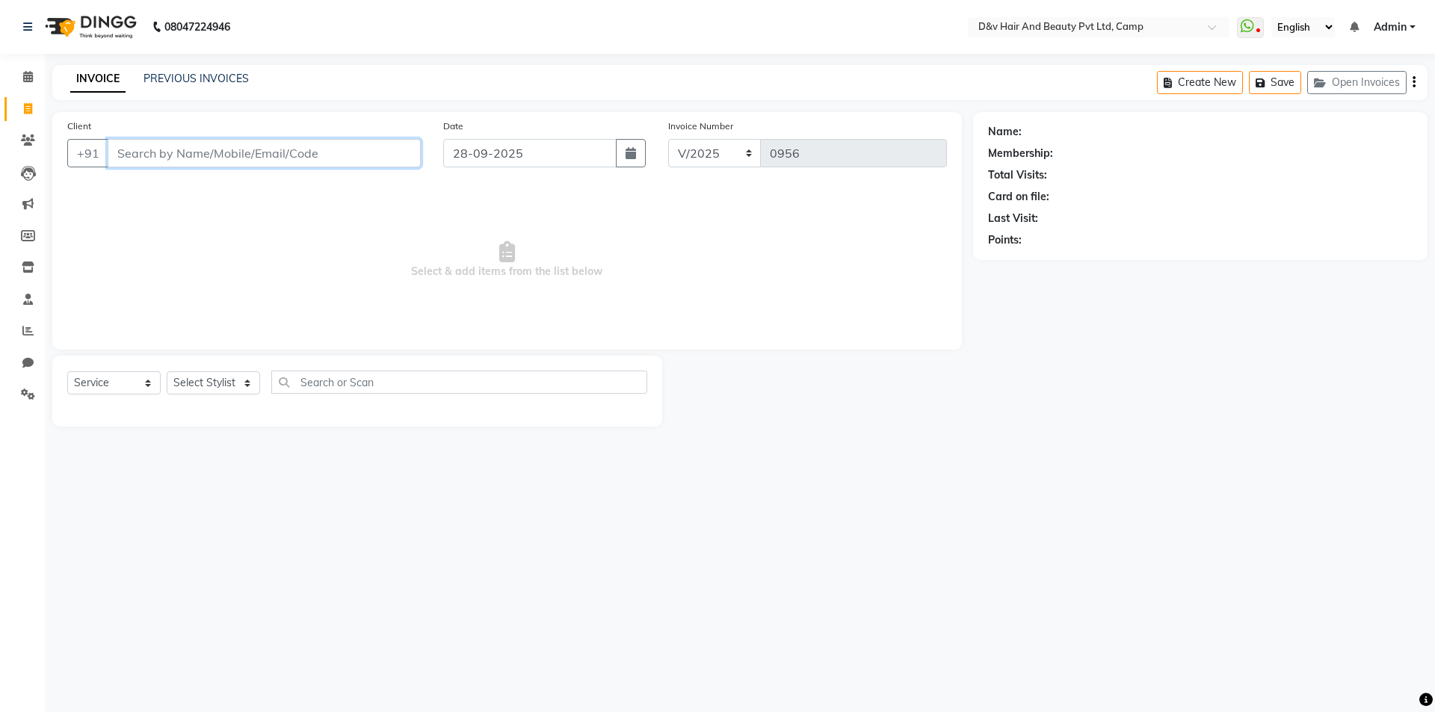
click at [177, 155] on input "Client" at bounding box center [264, 153] width 313 height 28
drag, startPoint x: 191, startPoint y: 150, endPoint x: 194, endPoint y: 158, distance: 8.5
click at [192, 150] on input "Client" at bounding box center [264, 153] width 313 height 28
click at [394, 151] on span "Add Client" at bounding box center [382, 153] width 59 height 15
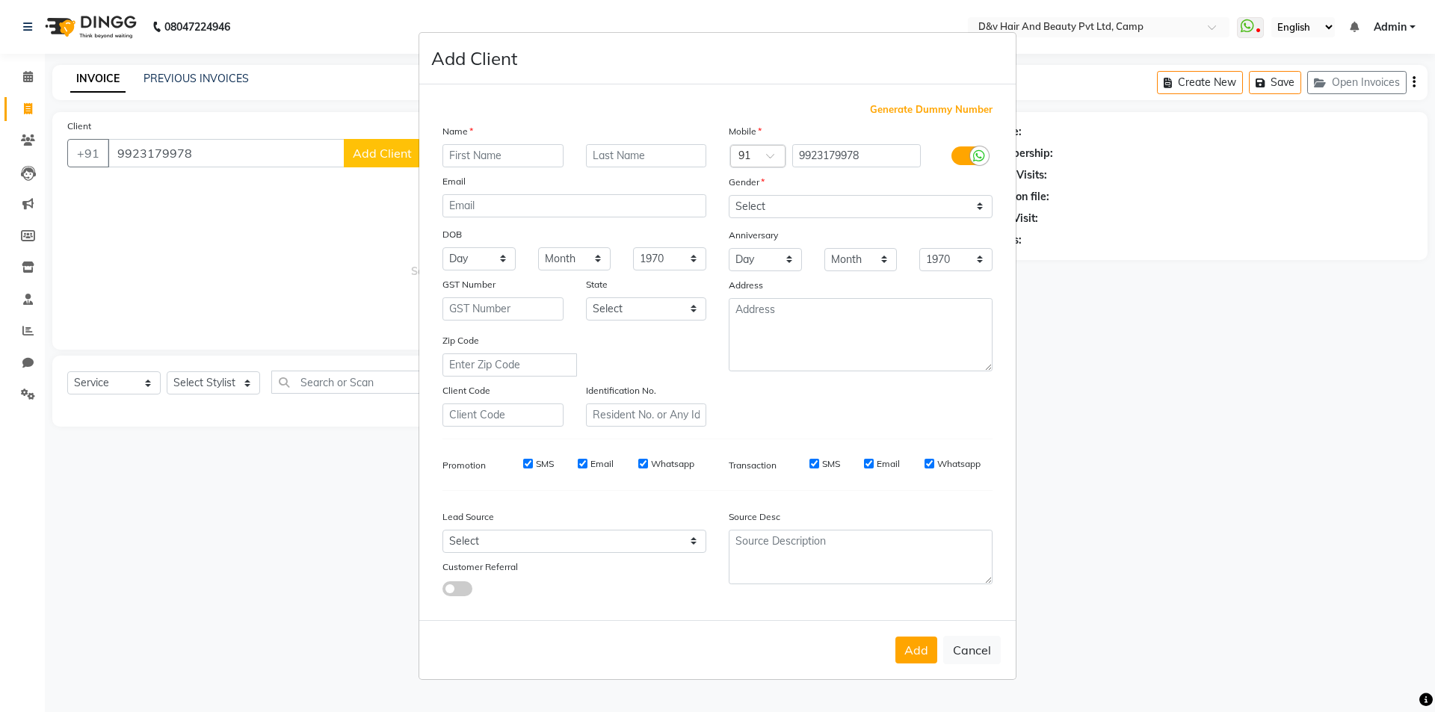
click at [525, 158] on input "text" at bounding box center [502, 155] width 121 height 23
click at [860, 205] on select "Select Male Female Other Prefer Not To Say" at bounding box center [860, 206] width 264 height 23
click at [728, 195] on select "Select Male Female Other Prefer Not To Say" at bounding box center [860, 206] width 264 height 23
click at [918, 649] on button "Add" at bounding box center [916, 650] width 42 height 27
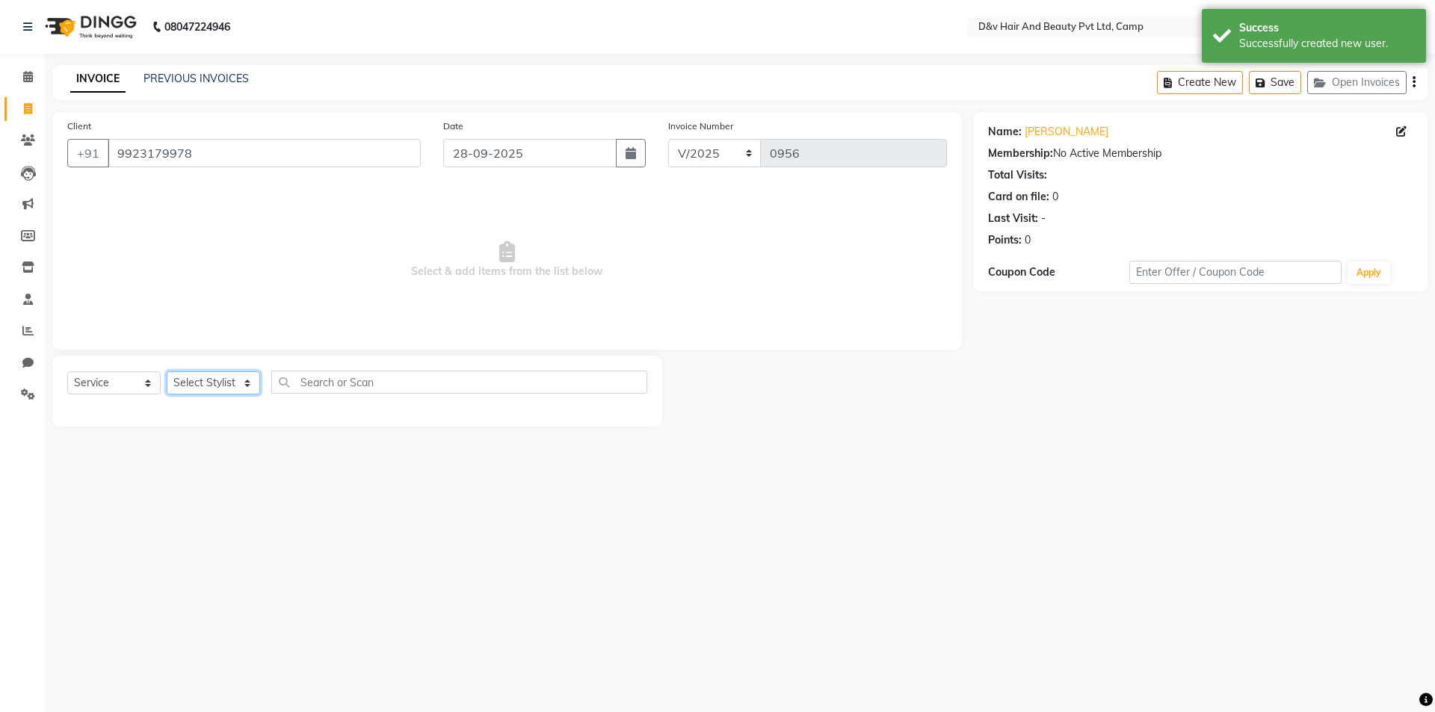
click at [241, 373] on select "Select Stylist [PERSON_NAME] Ganesh [PERSON_NAME] [PERSON_NAME] [PERSON_NAME] P…" at bounding box center [213, 382] width 93 height 23
click at [167, 371] on select "Select Stylist [PERSON_NAME] Ganesh [PERSON_NAME] [PERSON_NAME] [PERSON_NAME] P…" at bounding box center [213, 382] width 93 height 23
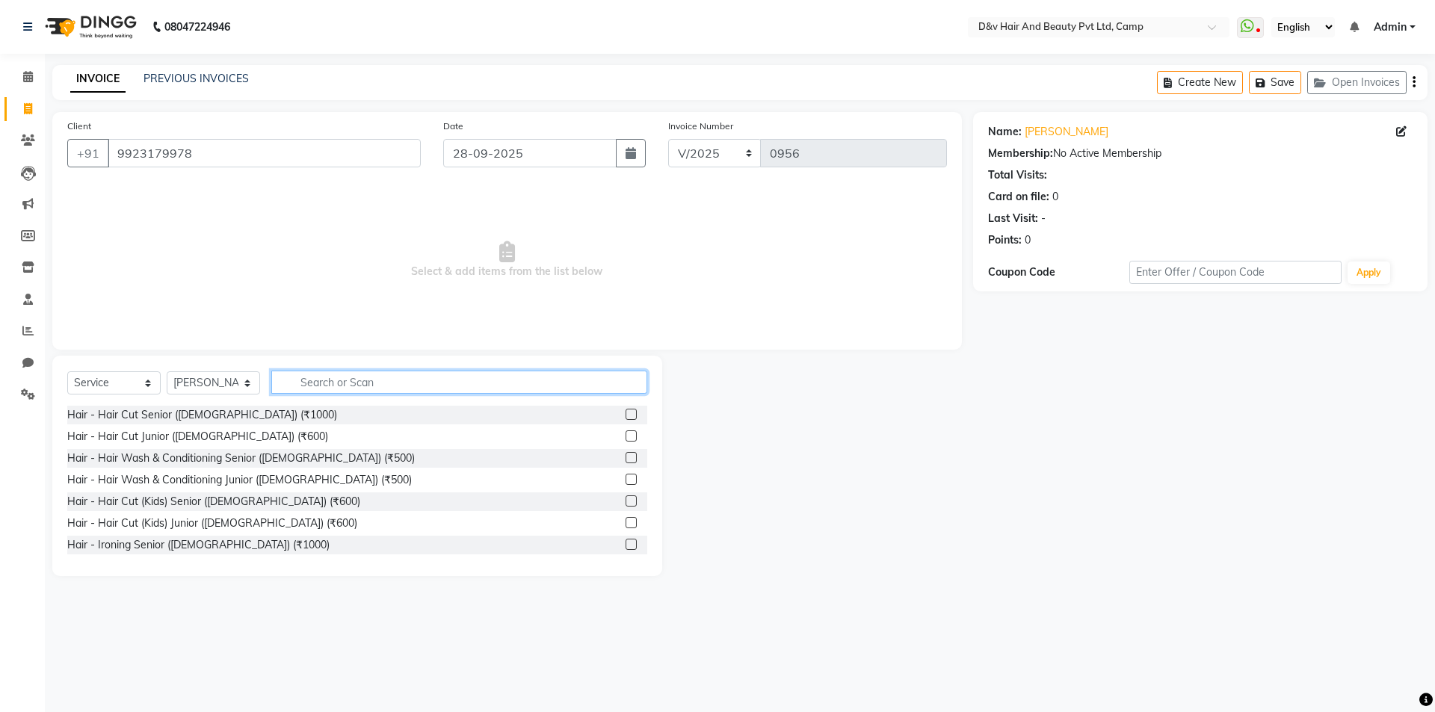
click at [467, 383] on input "text" at bounding box center [459, 382] width 376 height 23
click at [625, 523] on label at bounding box center [630, 522] width 11 height 11
click at [625, 523] on input "checkbox" at bounding box center [630, 524] width 10 height 10
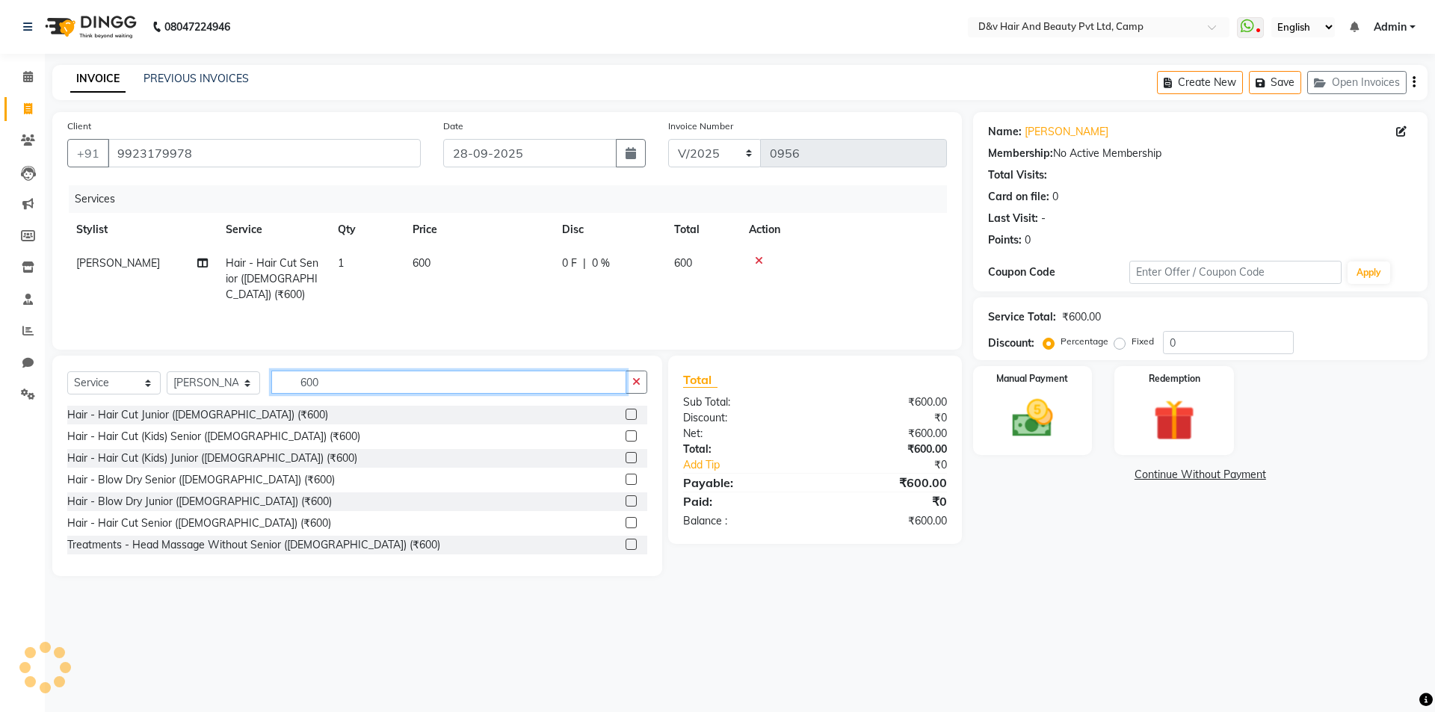
click at [519, 381] on input "600" at bounding box center [448, 382] width 355 height 23
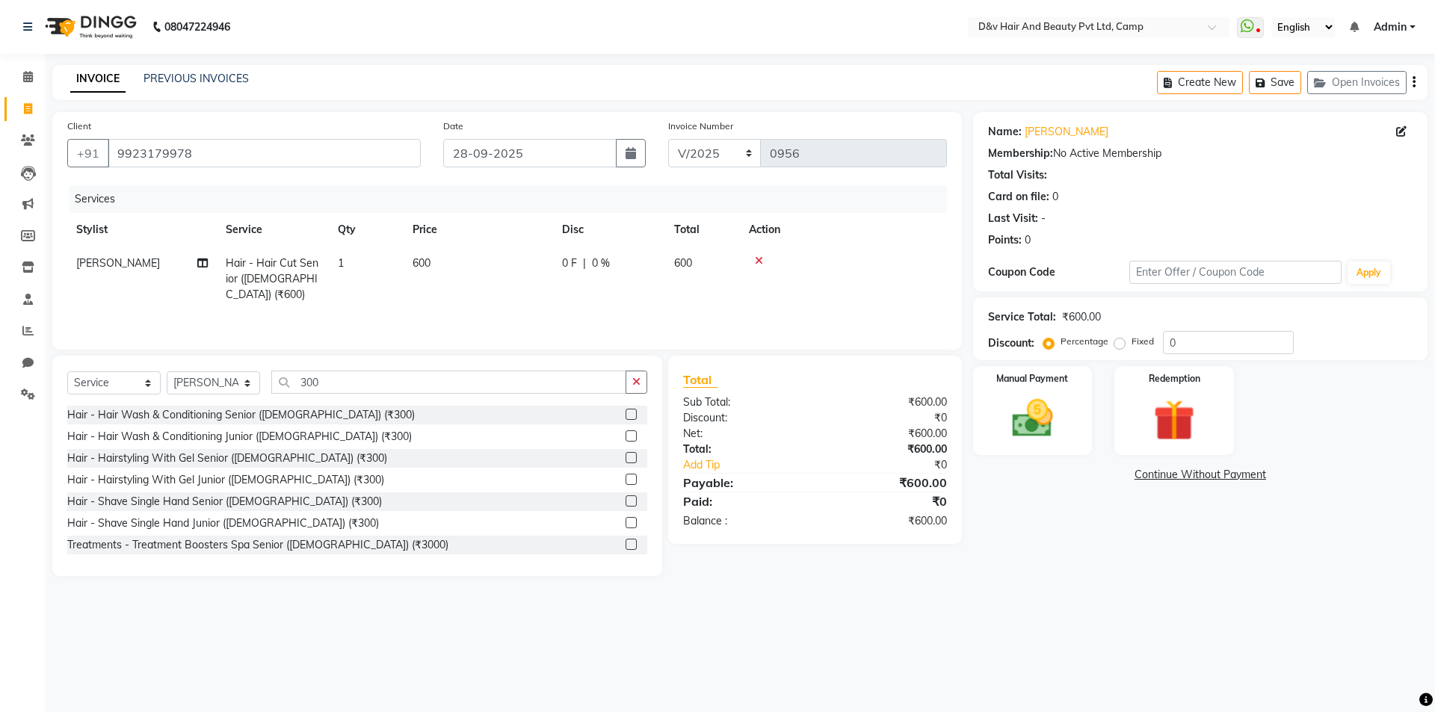
click at [625, 498] on label at bounding box center [630, 500] width 11 height 11
click at [625, 498] on input "checkbox" at bounding box center [630, 502] width 10 height 10
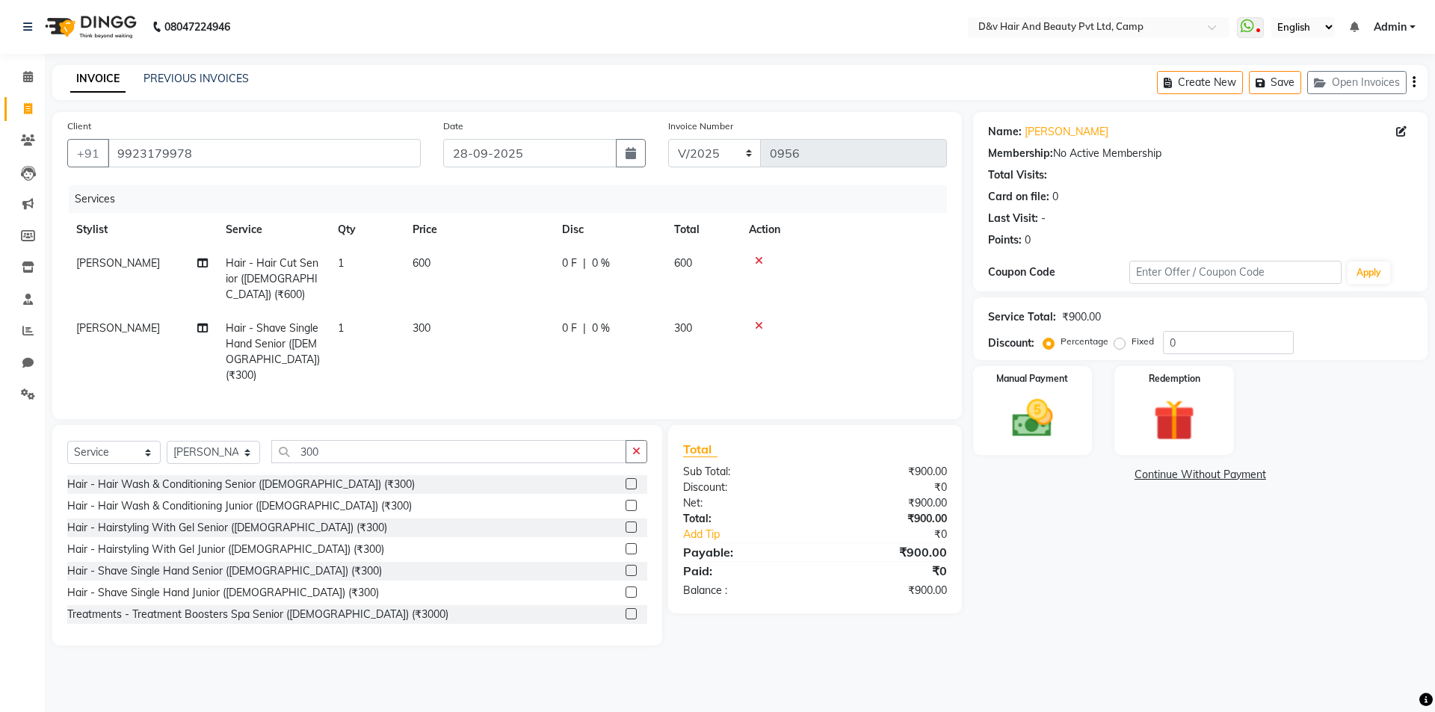
click at [569, 258] on span "0 F" at bounding box center [569, 264] width 15 height 16
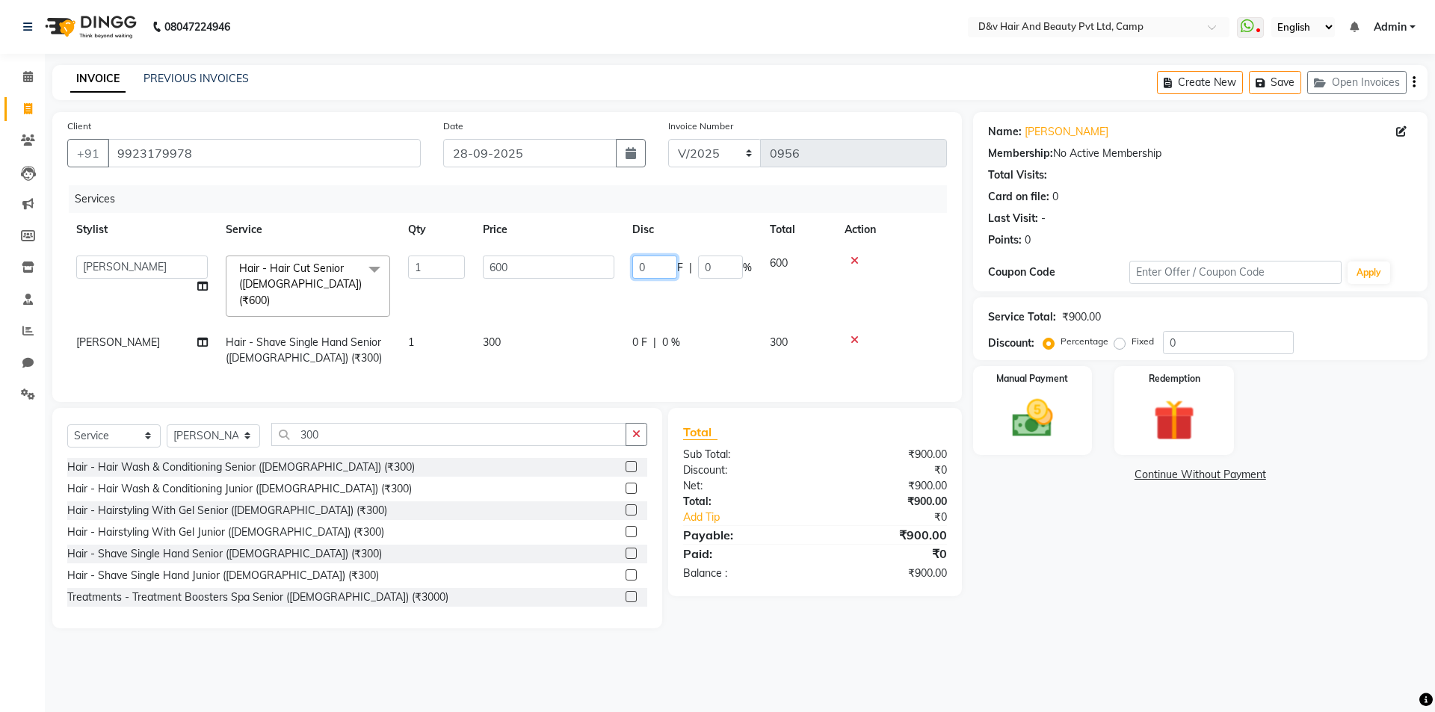
click at [660, 263] on input "0" at bounding box center [654, 267] width 45 height 23
click at [626, 326] on td "0 F | 0 %" at bounding box center [691, 350] width 137 height 49
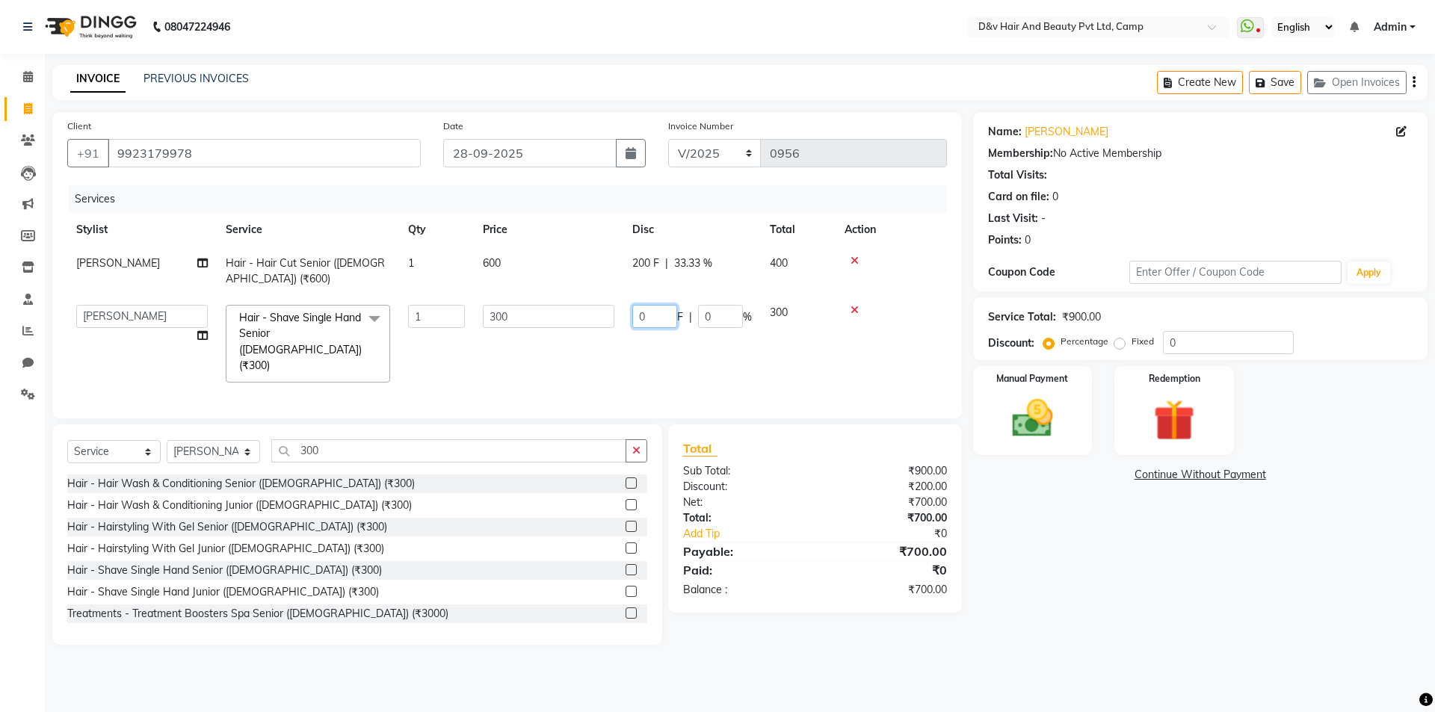
click at [664, 316] on input "0" at bounding box center [654, 316] width 45 height 23
click at [1039, 374] on label "Manual Payment" at bounding box center [1032, 378] width 75 height 14
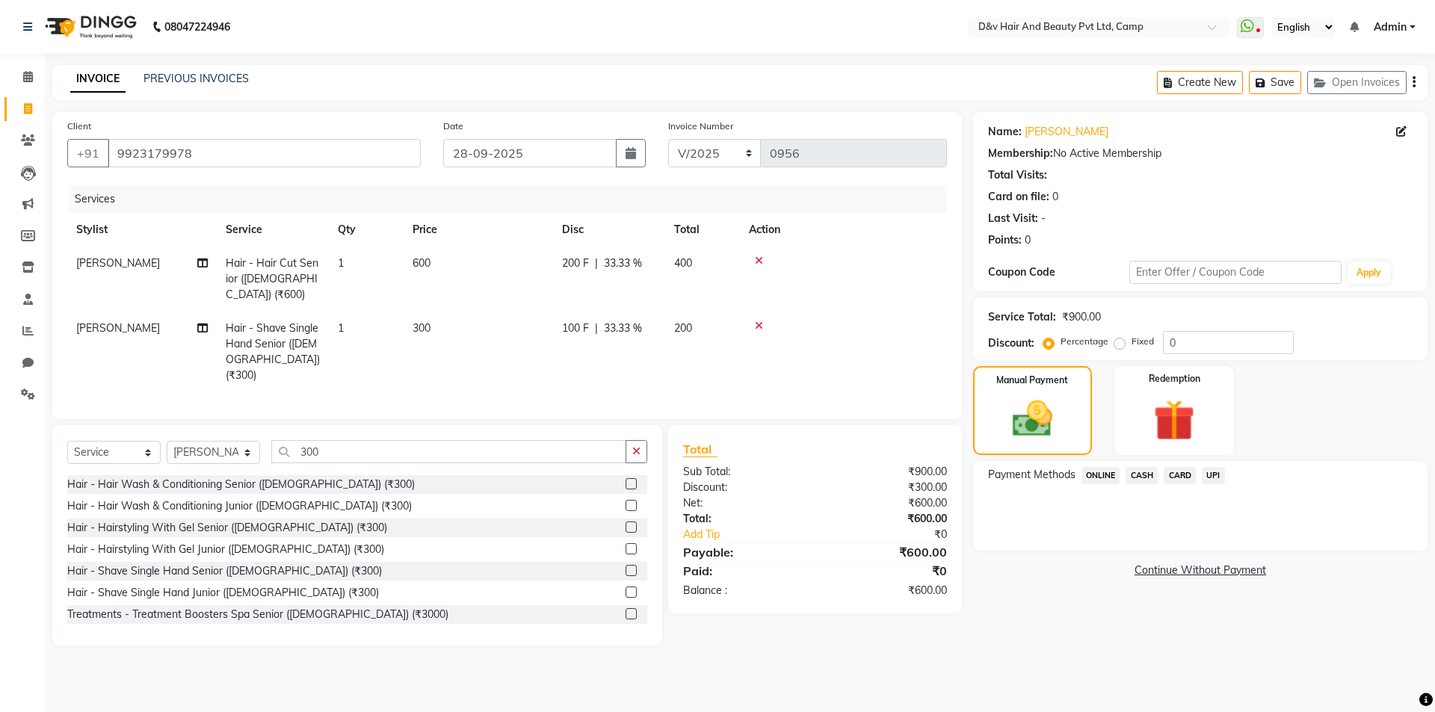
click at [1136, 476] on span "CASH" at bounding box center [1141, 475] width 32 height 17
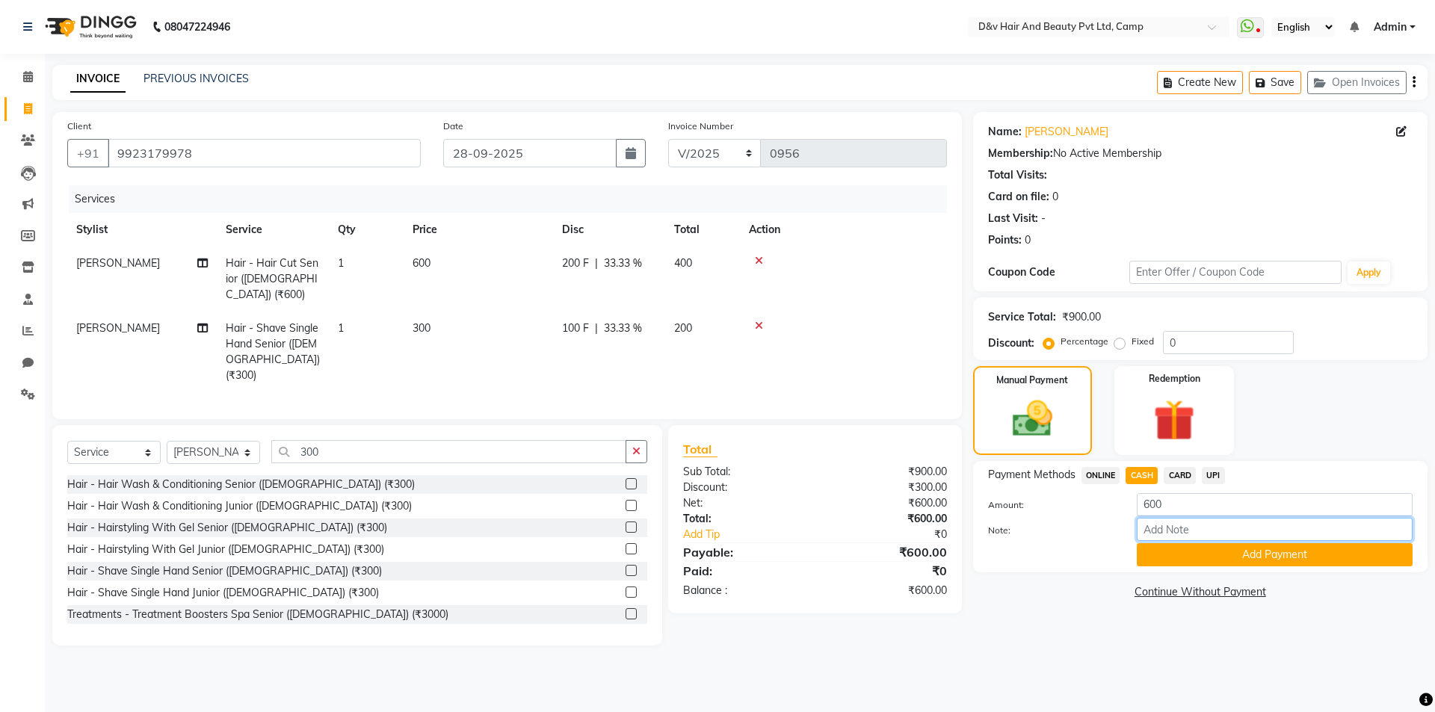
click at [1171, 523] on input "Note:" at bounding box center [1274, 529] width 276 height 23
click at [1322, 555] on button "Add Payment" at bounding box center [1274, 554] width 276 height 23
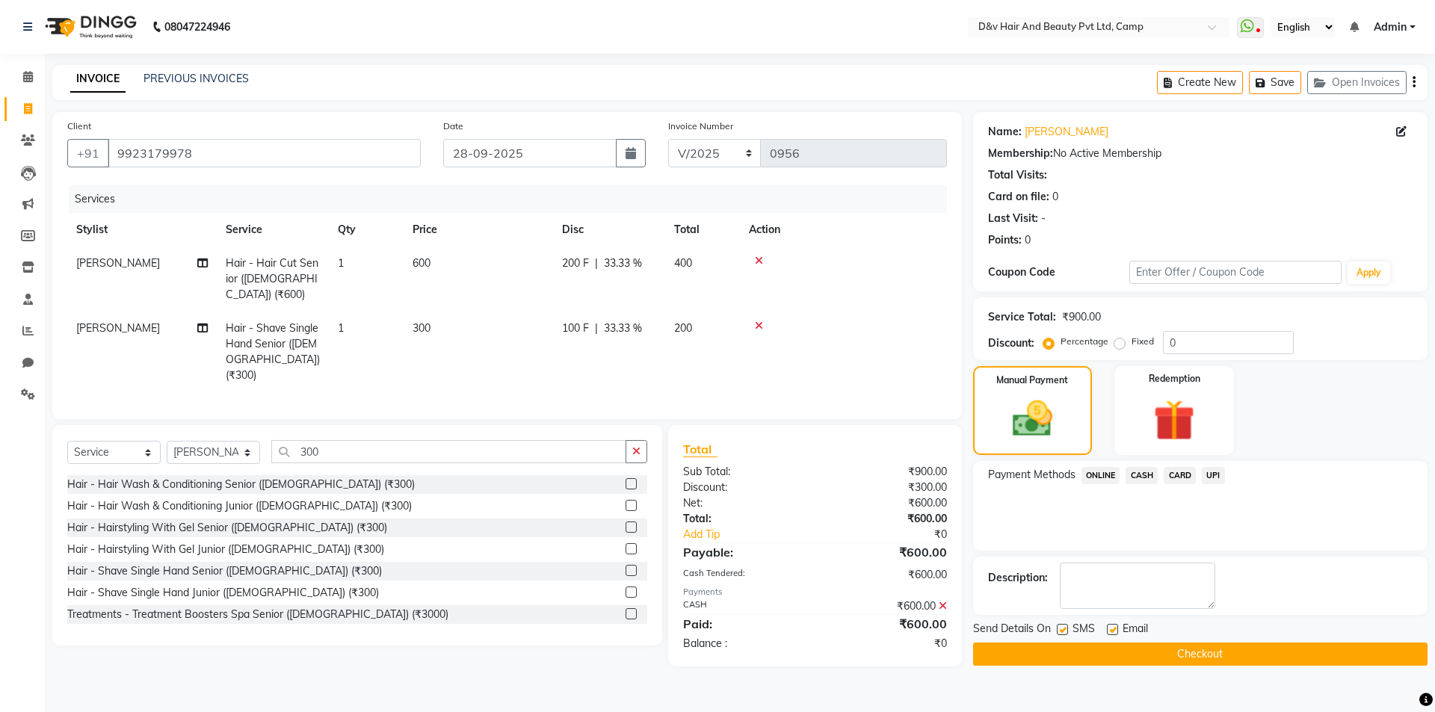
click at [1216, 652] on button "Checkout" at bounding box center [1200, 654] width 454 height 23
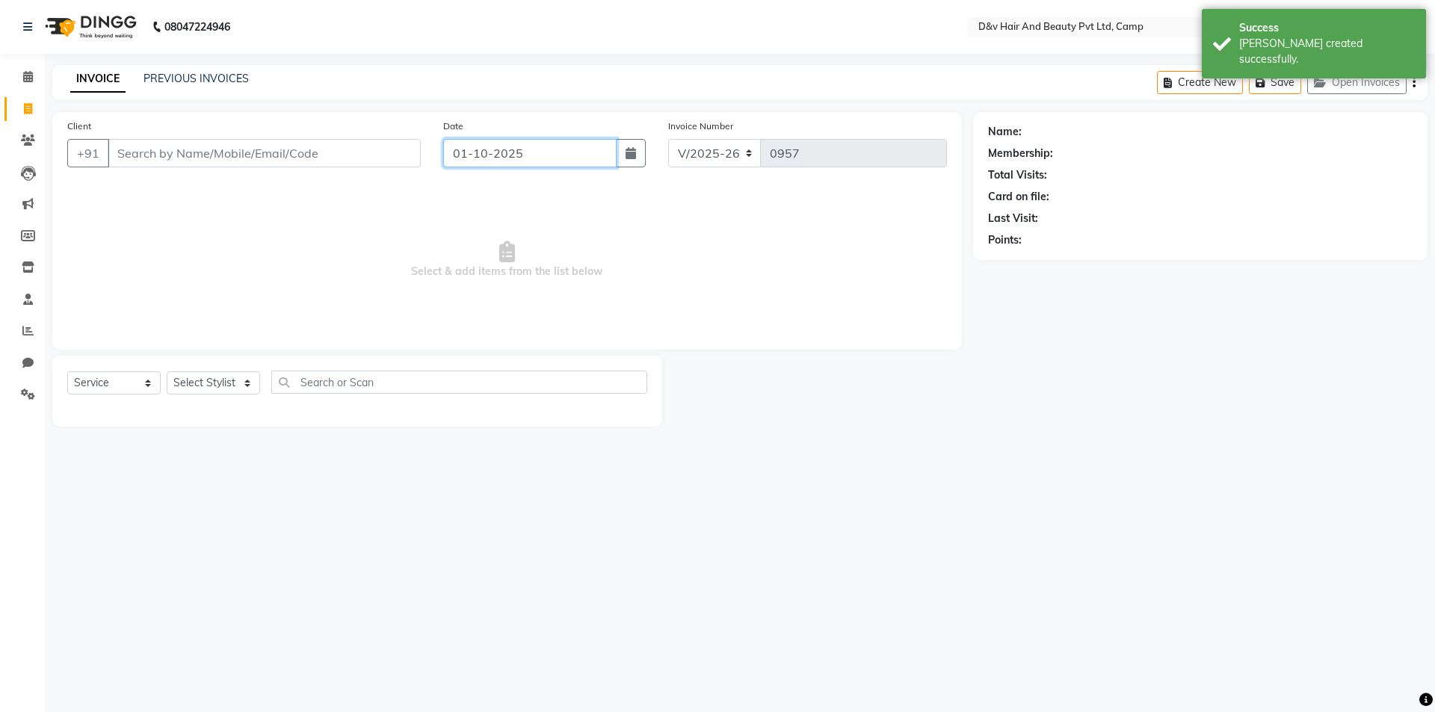
click at [540, 151] on input "01-10-2025" at bounding box center [530, 153] width 174 height 28
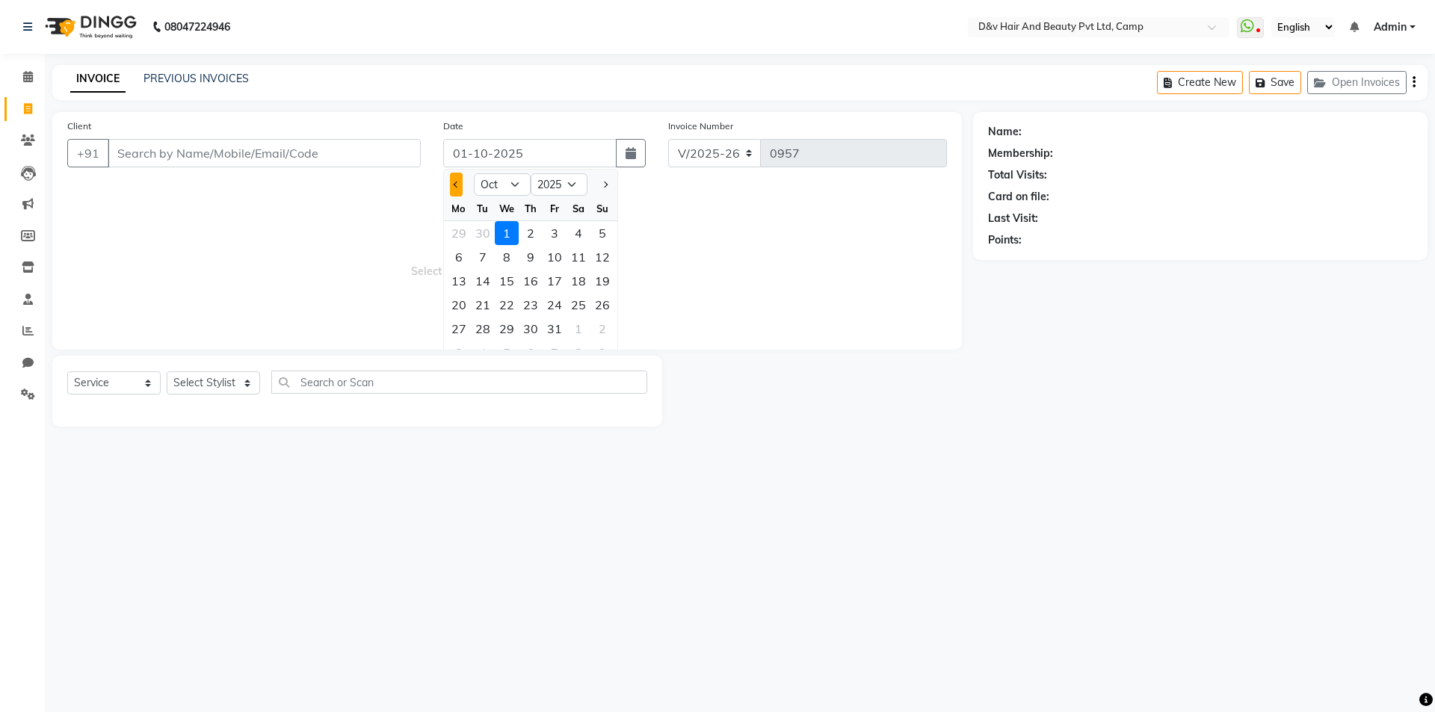
click at [451, 183] on button "Previous month" at bounding box center [456, 185] width 13 height 24
click at [608, 302] on div "28" at bounding box center [602, 305] width 24 height 24
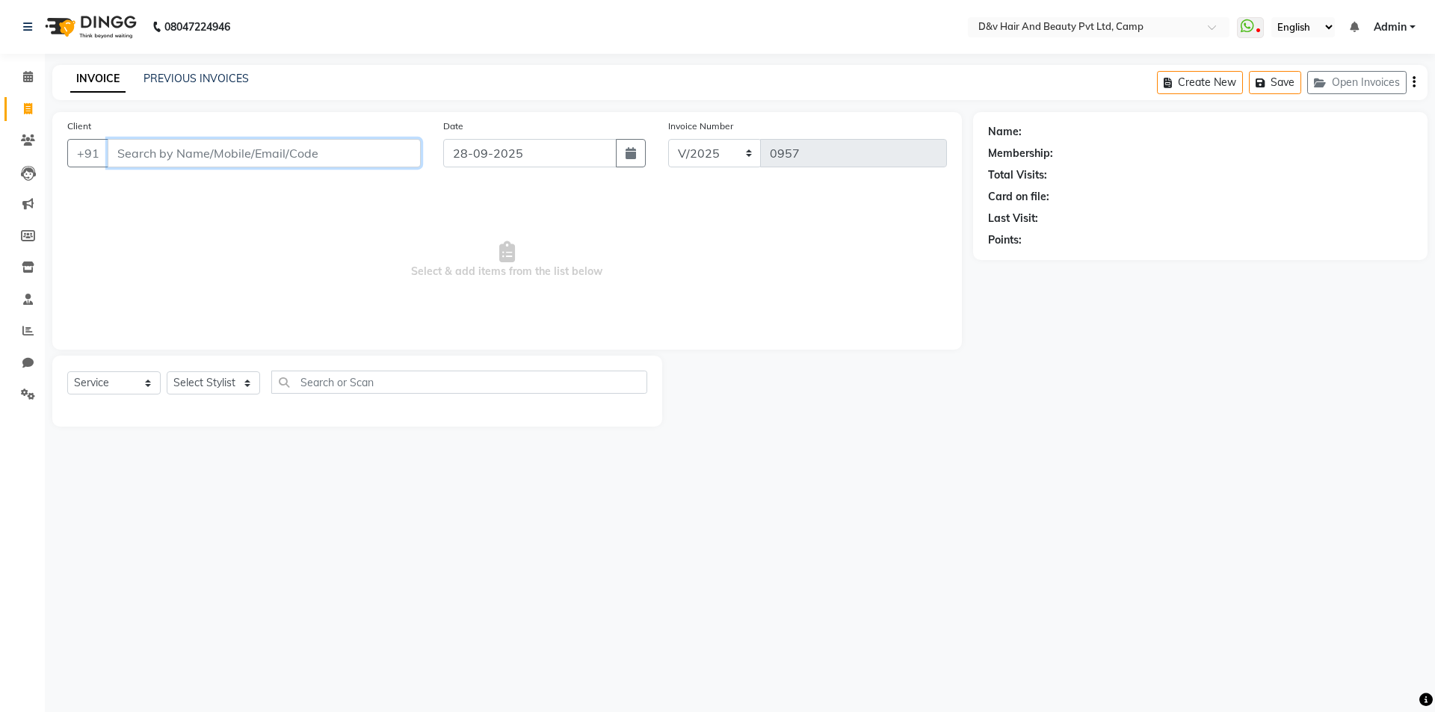
click at [251, 155] on input "Client" at bounding box center [264, 153] width 313 height 28
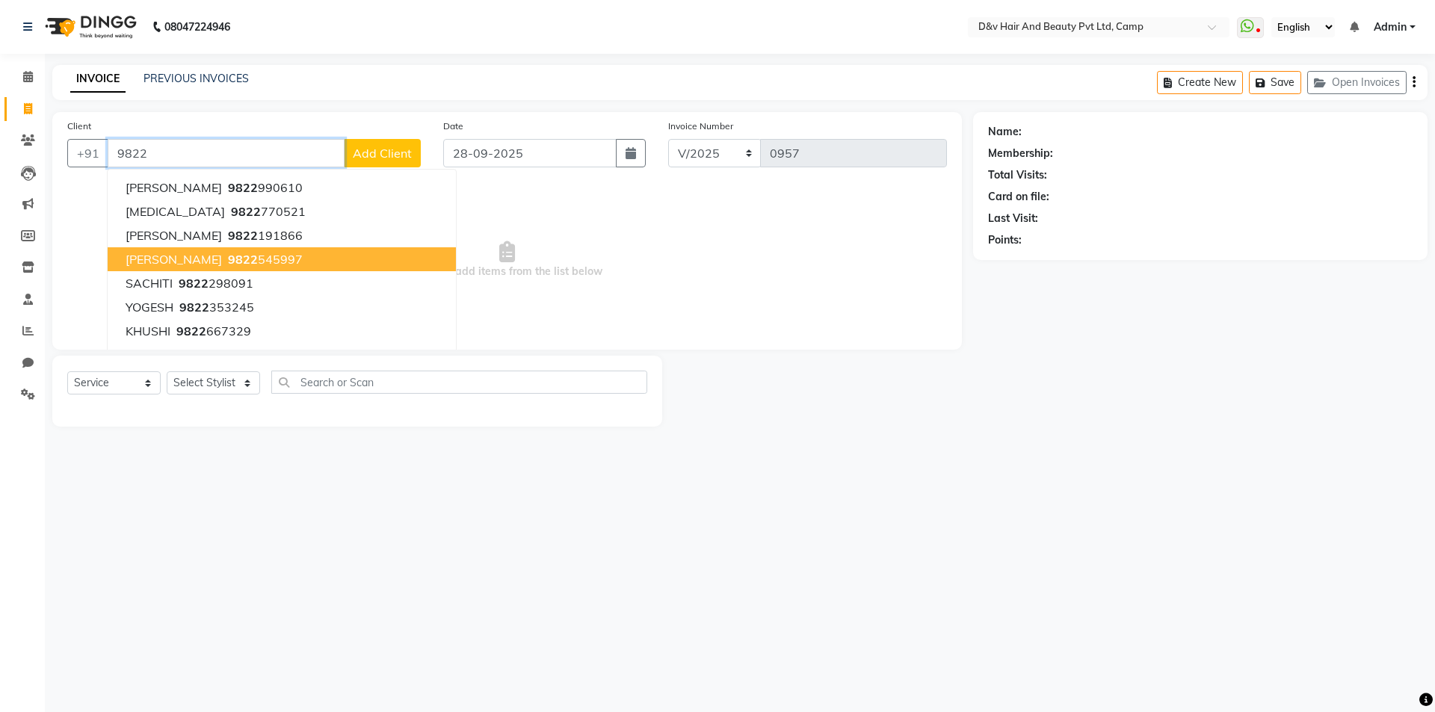
click at [213, 254] on span "Prabhakar Pandey" at bounding box center [174, 259] width 96 height 15
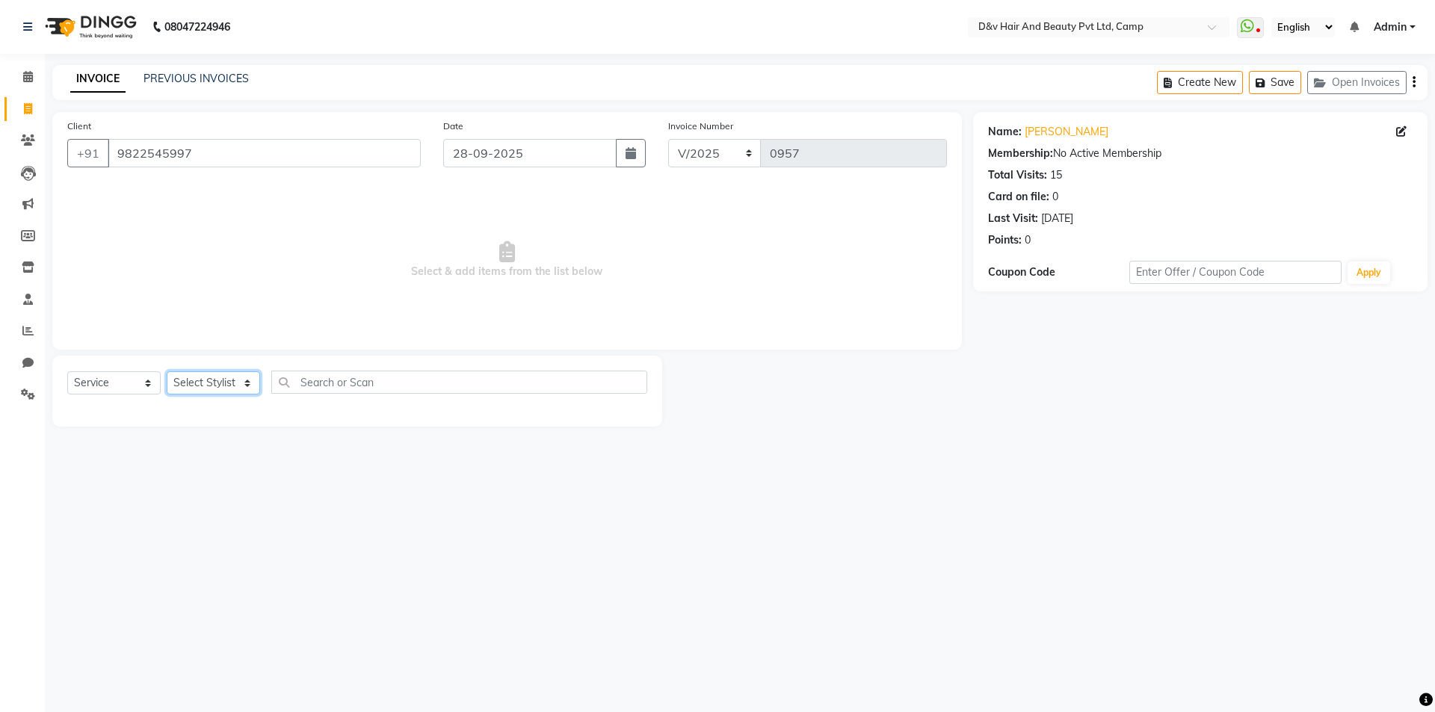
click at [217, 375] on select "Select Stylist [PERSON_NAME] Ganesh [PERSON_NAME] [PERSON_NAME] [PERSON_NAME] P…" at bounding box center [213, 382] width 93 height 23
click at [167, 371] on select "Select Stylist [PERSON_NAME] Ganesh [PERSON_NAME] [PERSON_NAME] [PERSON_NAME] P…" at bounding box center [213, 382] width 93 height 23
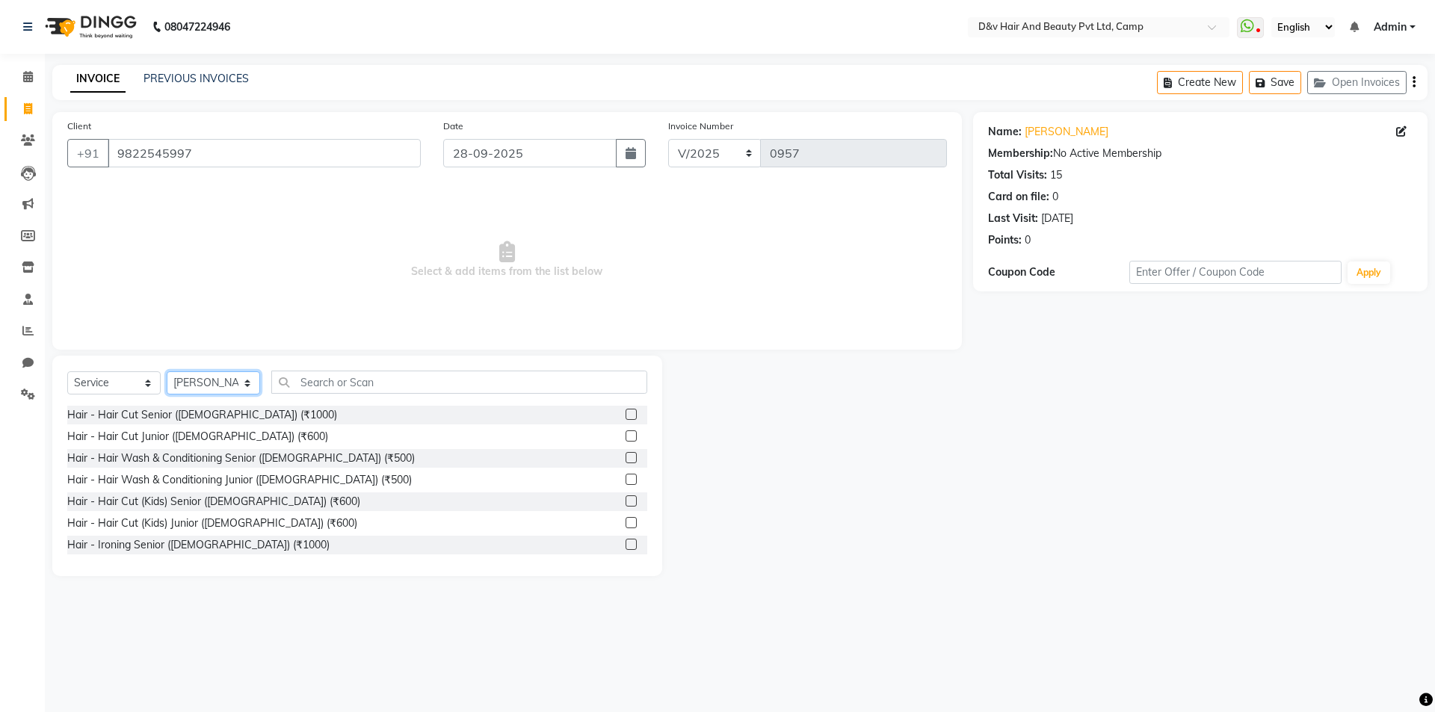
click at [256, 375] on select "Select Stylist [PERSON_NAME] Ganesh [PERSON_NAME] [PERSON_NAME] [PERSON_NAME] P…" at bounding box center [213, 382] width 93 height 23
click at [167, 371] on select "Select Stylist [PERSON_NAME] Ganesh [PERSON_NAME] [PERSON_NAME] [PERSON_NAME] P…" at bounding box center [213, 382] width 93 height 23
click at [364, 378] on input "text" at bounding box center [459, 382] width 376 height 23
click at [625, 541] on label at bounding box center [630, 544] width 11 height 11
click at [625, 541] on input "checkbox" at bounding box center [630, 545] width 10 height 10
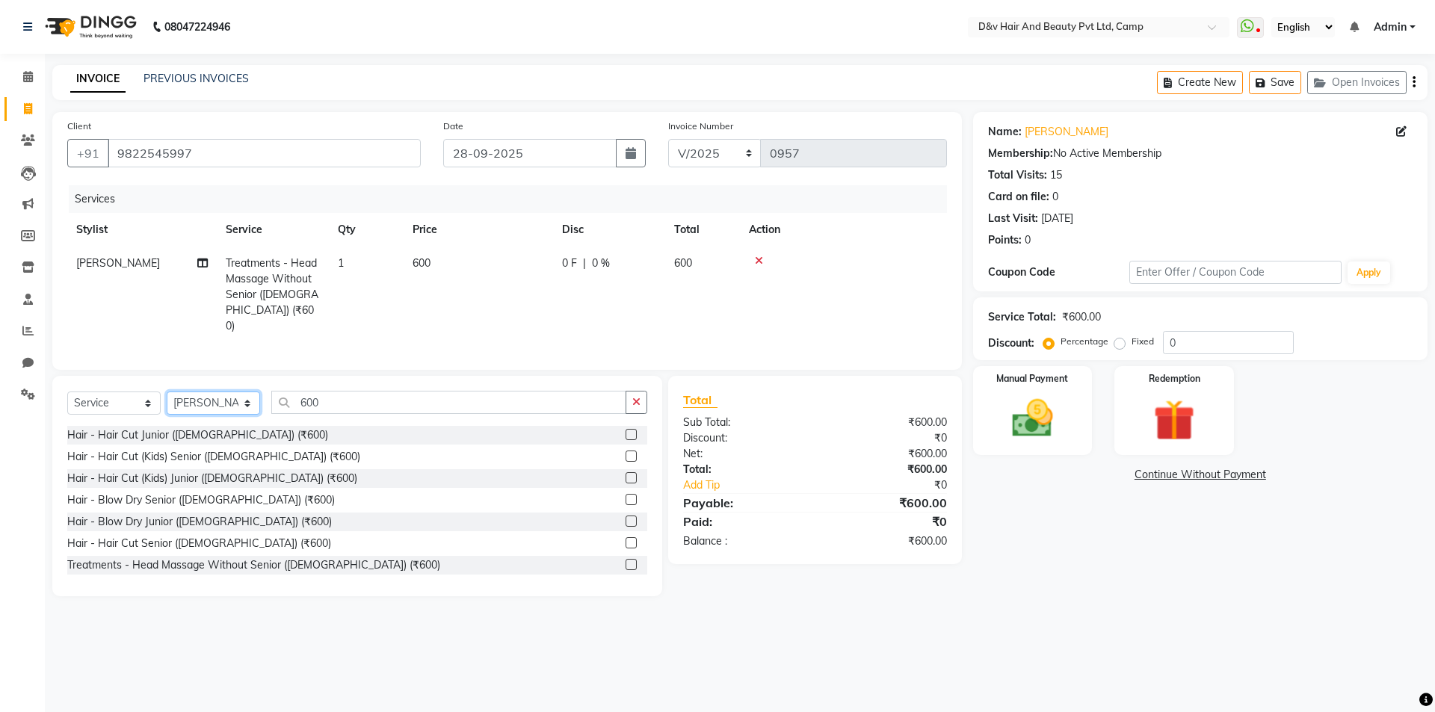
click at [216, 392] on select "Select Stylist [PERSON_NAME] Ganesh [PERSON_NAME] [PERSON_NAME] [PERSON_NAME] P…" at bounding box center [213, 403] width 93 height 23
click at [167, 392] on select "Select Stylist [PERSON_NAME] Ganesh [PERSON_NAME] [PERSON_NAME] [PERSON_NAME] P…" at bounding box center [213, 403] width 93 height 23
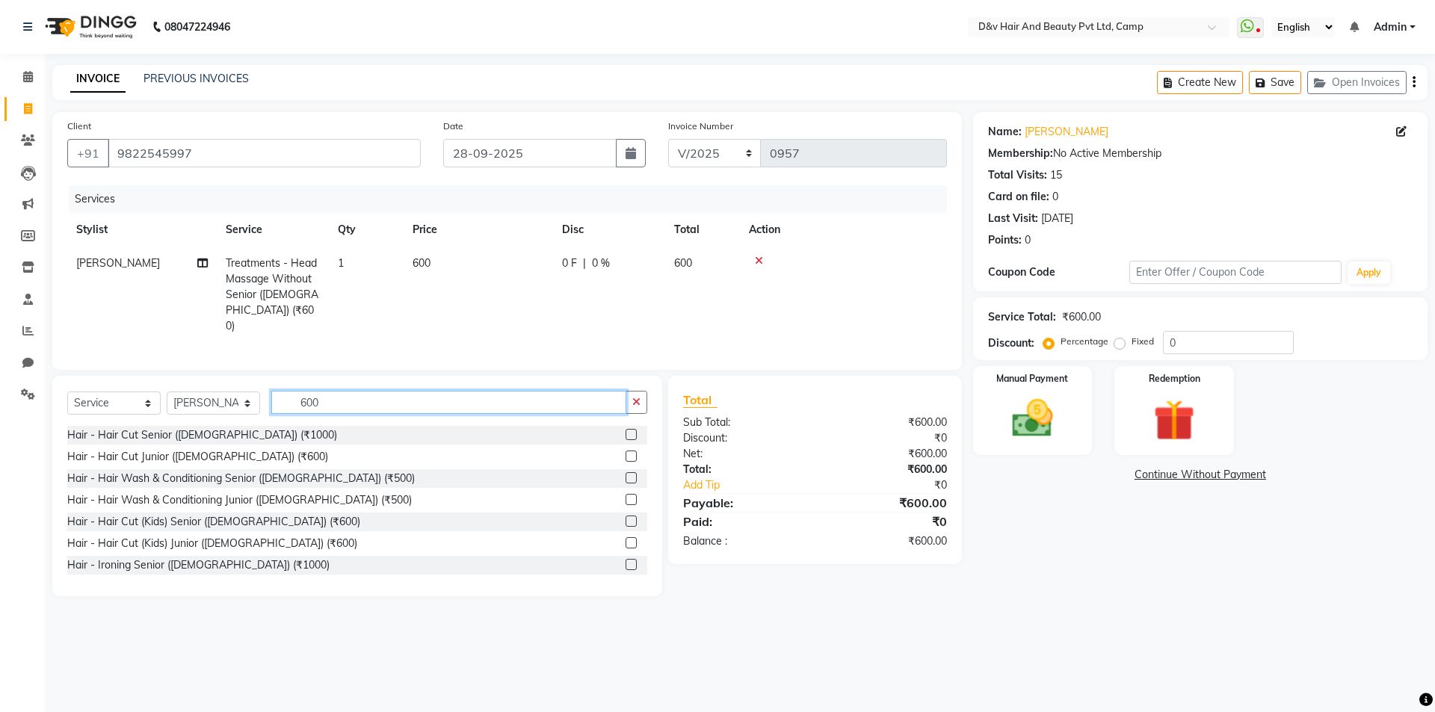
click at [413, 403] on input "600" at bounding box center [448, 402] width 355 height 23
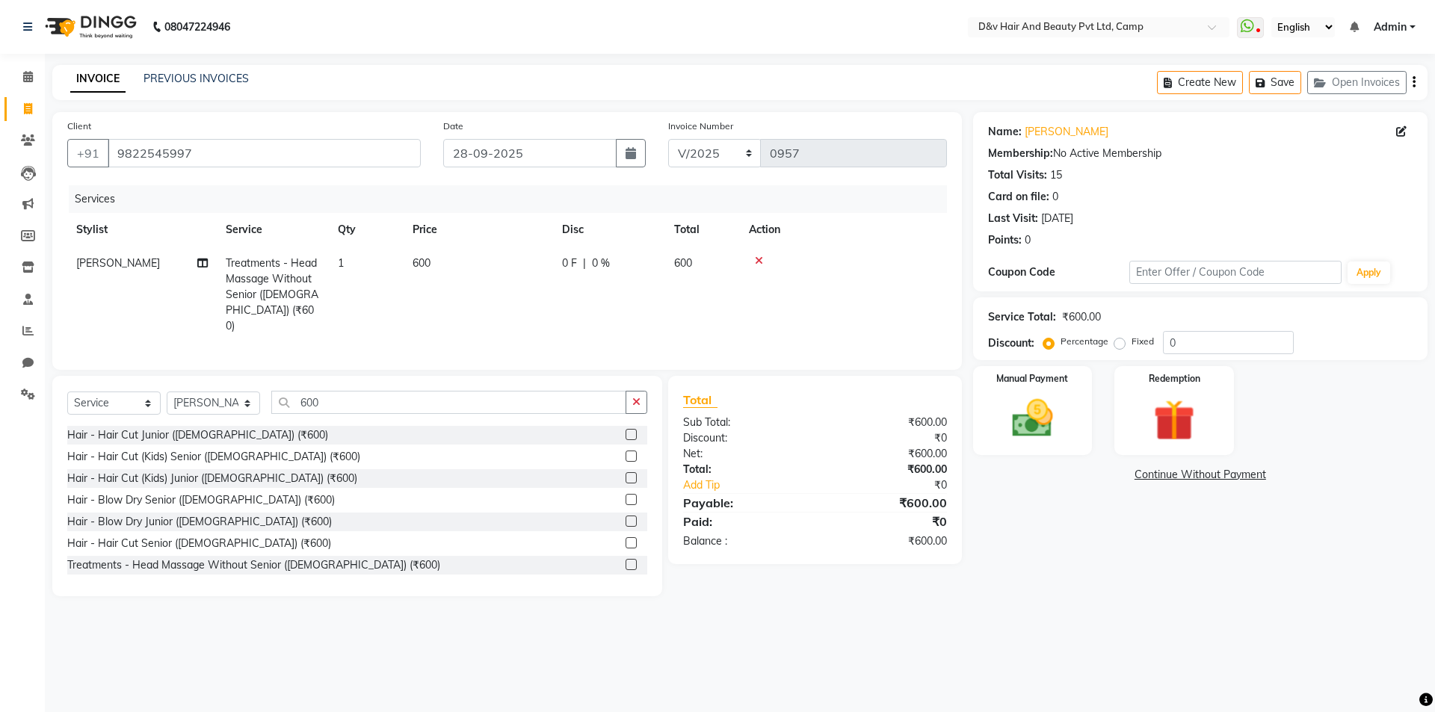
click at [625, 537] on label at bounding box center [630, 542] width 11 height 11
click at [625, 539] on input "checkbox" at bounding box center [630, 544] width 10 height 10
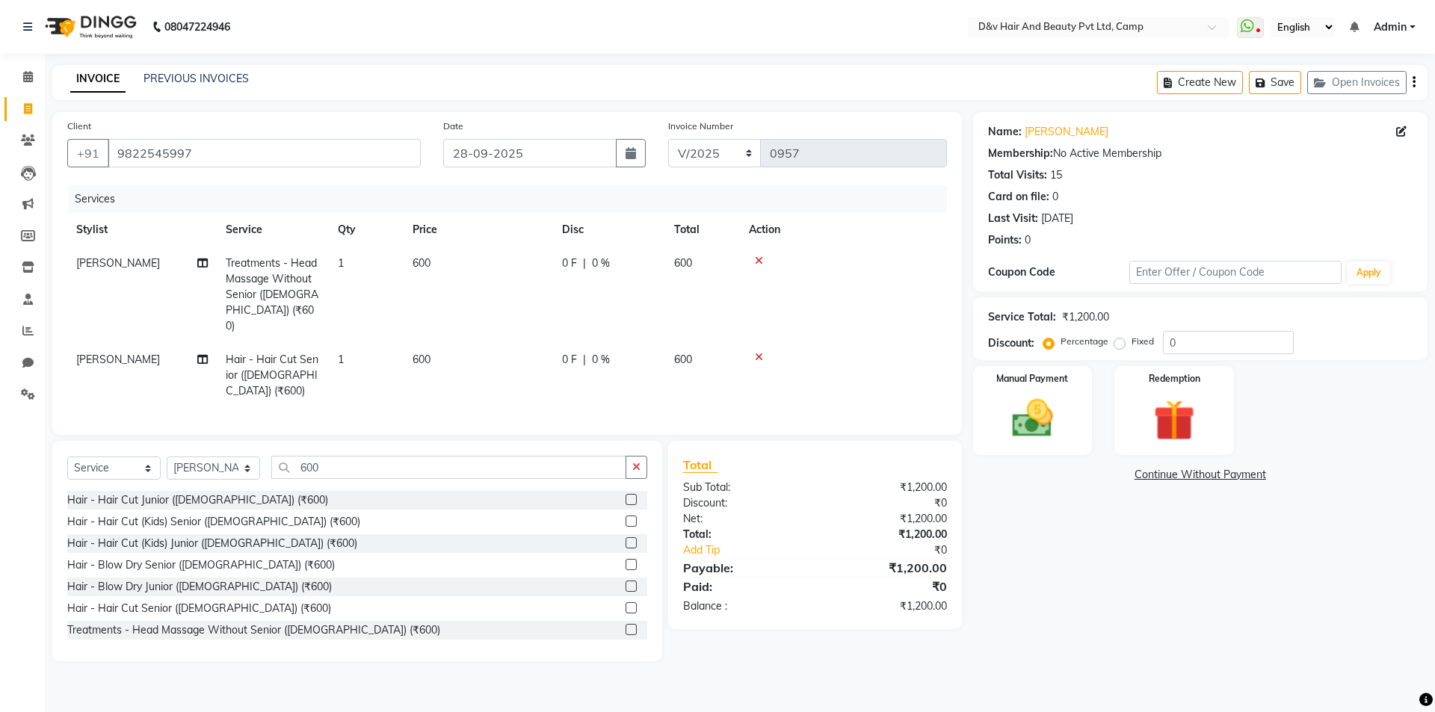
click at [579, 352] on div "0 F | 0 %" at bounding box center [609, 360] width 94 height 16
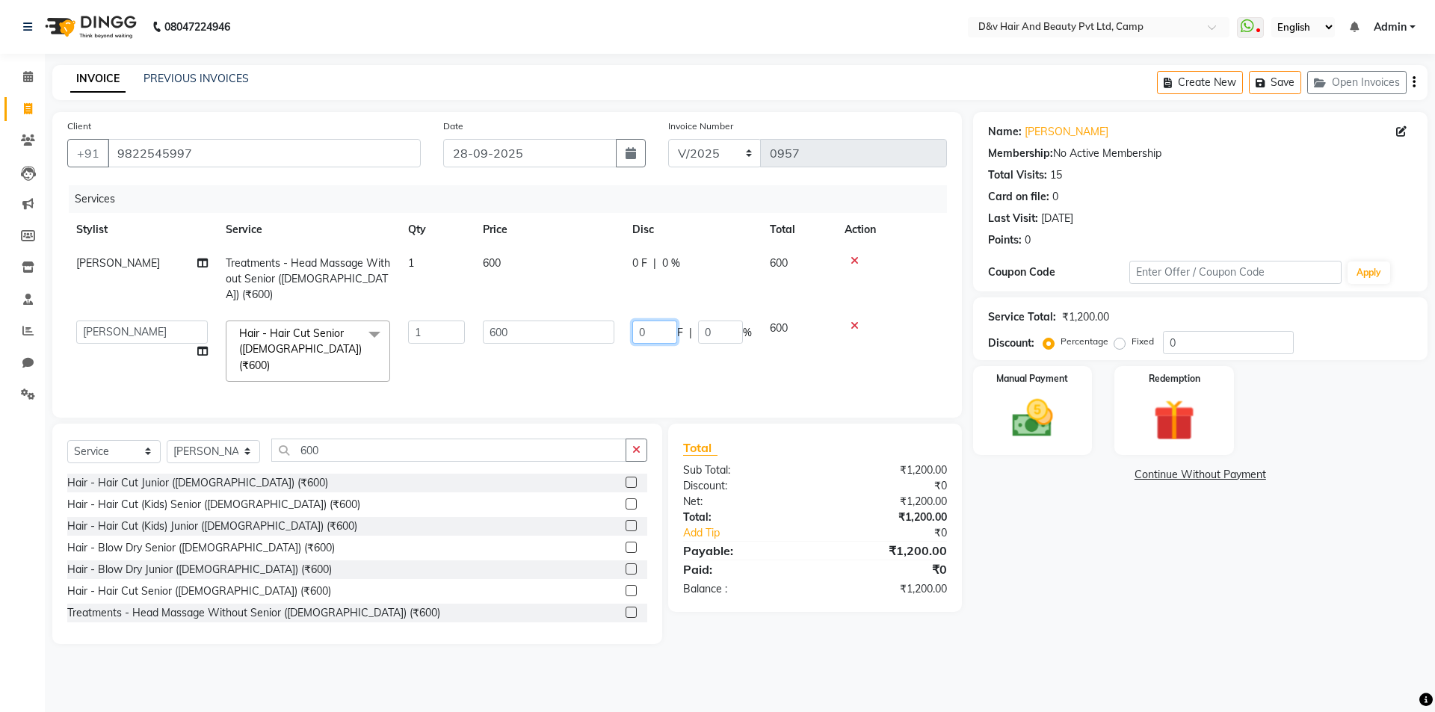
click at [655, 321] on input "0" at bounding box center [654, 332] width 45 height 23
click at [1006, 409] on img at bounding box center [1031, 418] width 69 height 49
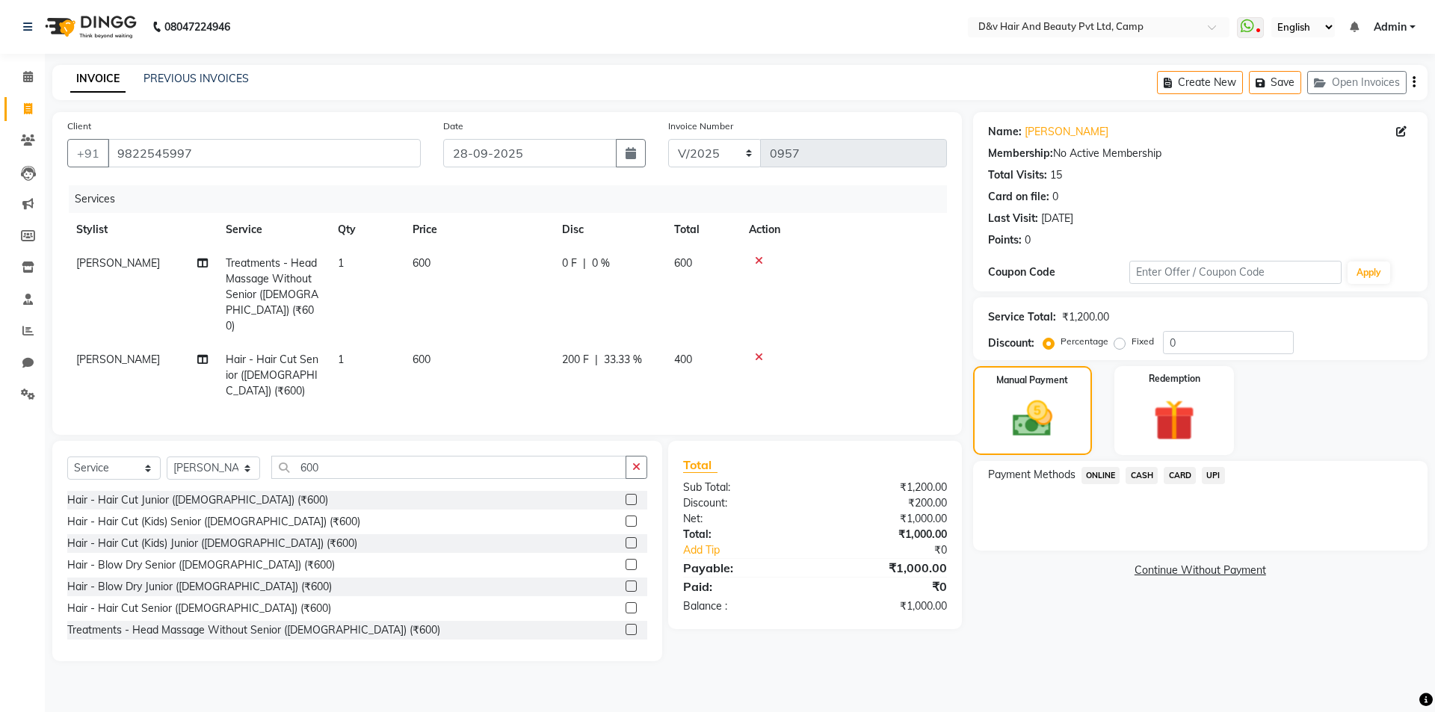
click at [1105, 471] on span "ONLINE" at bounding box center [1100, 475] width 39 height 17
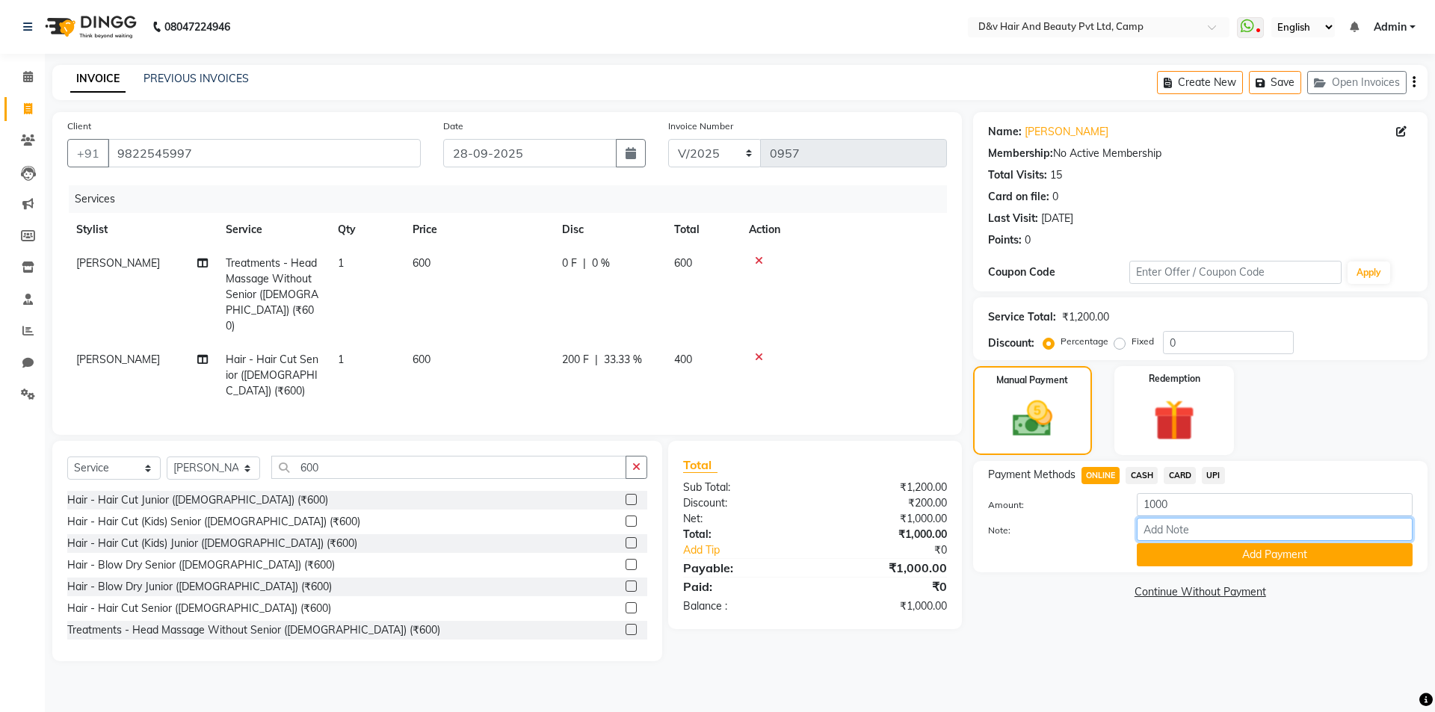
click at [1167, 519] on input "Note:" at bounding box center [1274, 529] width 276 height 23
click at [1299, 551] on button "Add Payment" at bounding box center [1274, 554] width 276 height 23
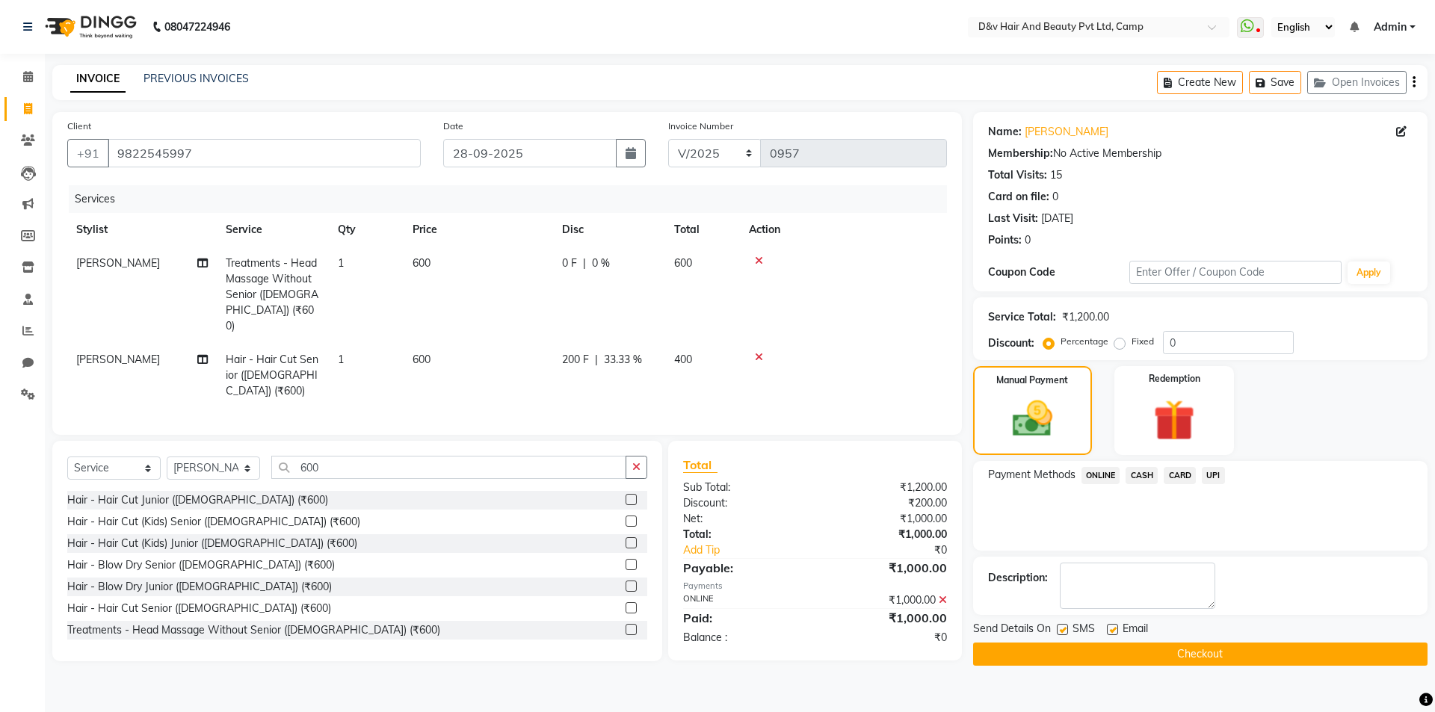
click at [1167, 652] on button "Checkout" at bounding box center [1200, 654] width 454 height 23
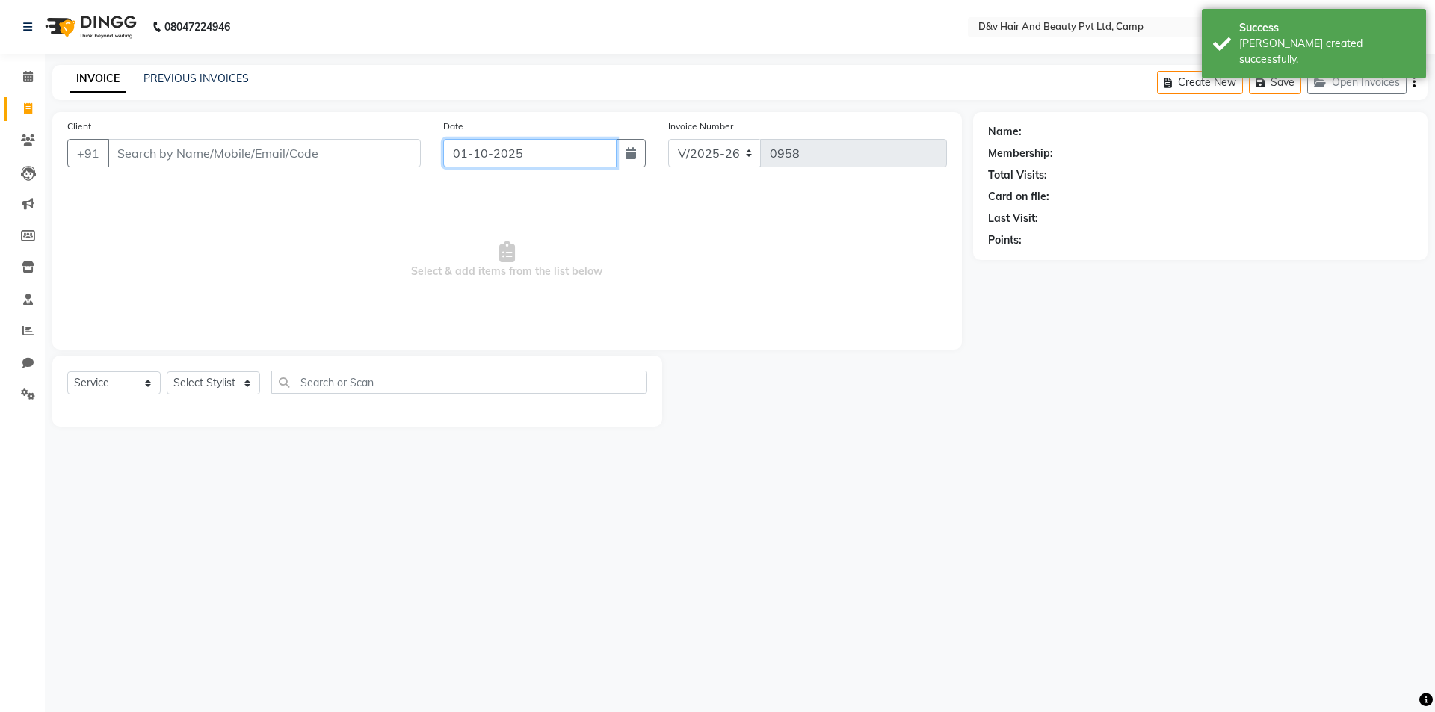
click at [565, 149] on input "01-10-2025" at bounding box center [530, 153] width 174 height 28
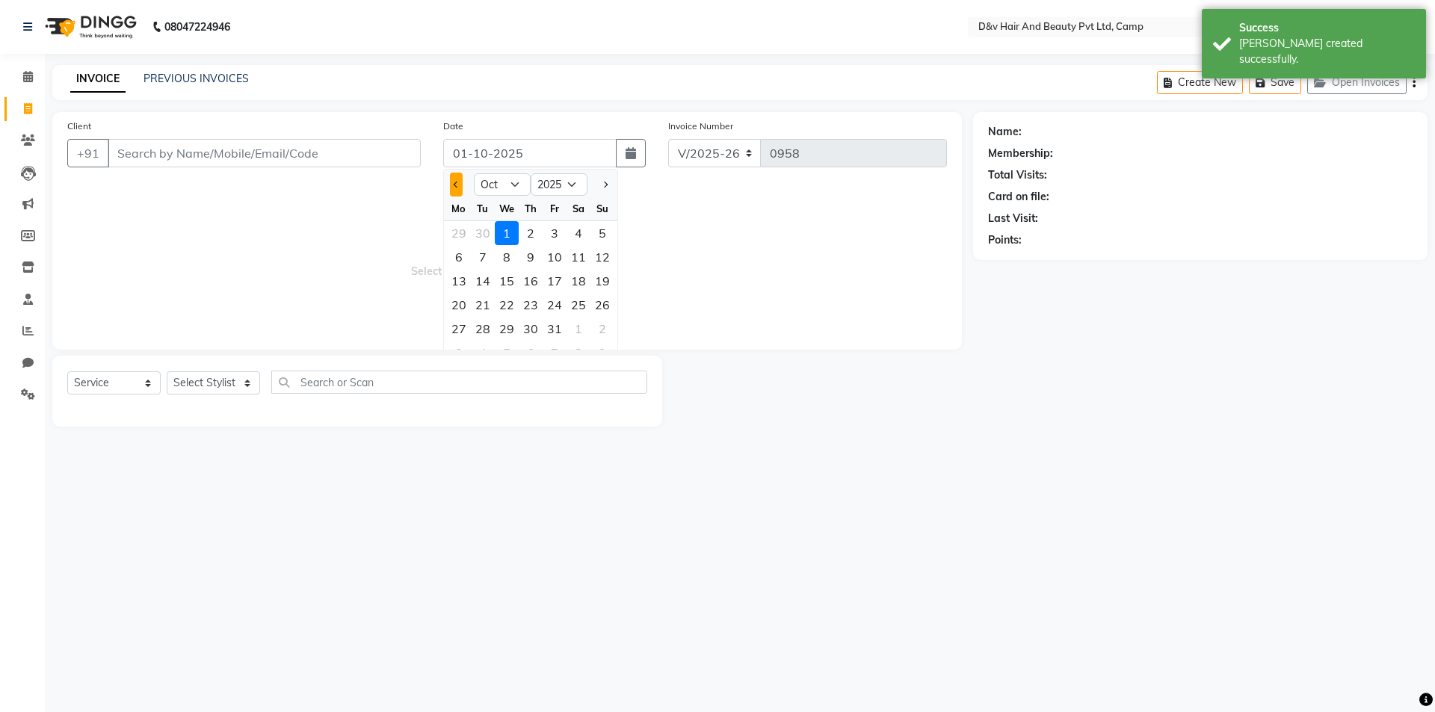
click at [456, 186] on span "Previous month" at bounding box center [457, 185] width 6 height 6
click at [600, 306] on div "28" at bounding box center [602, 305] width 24 height 24
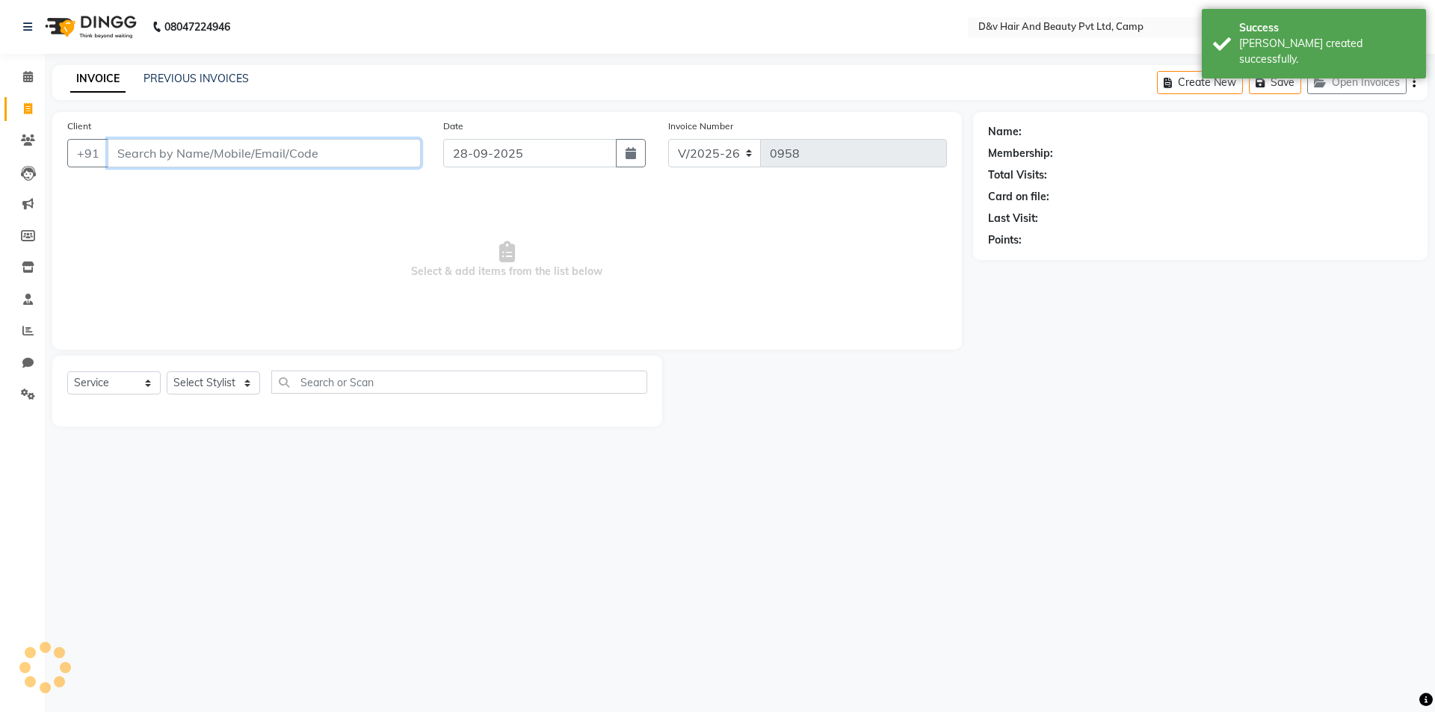
click at [221, 159] on input "Client" at bounding box center [264, 153] width 313 height 28
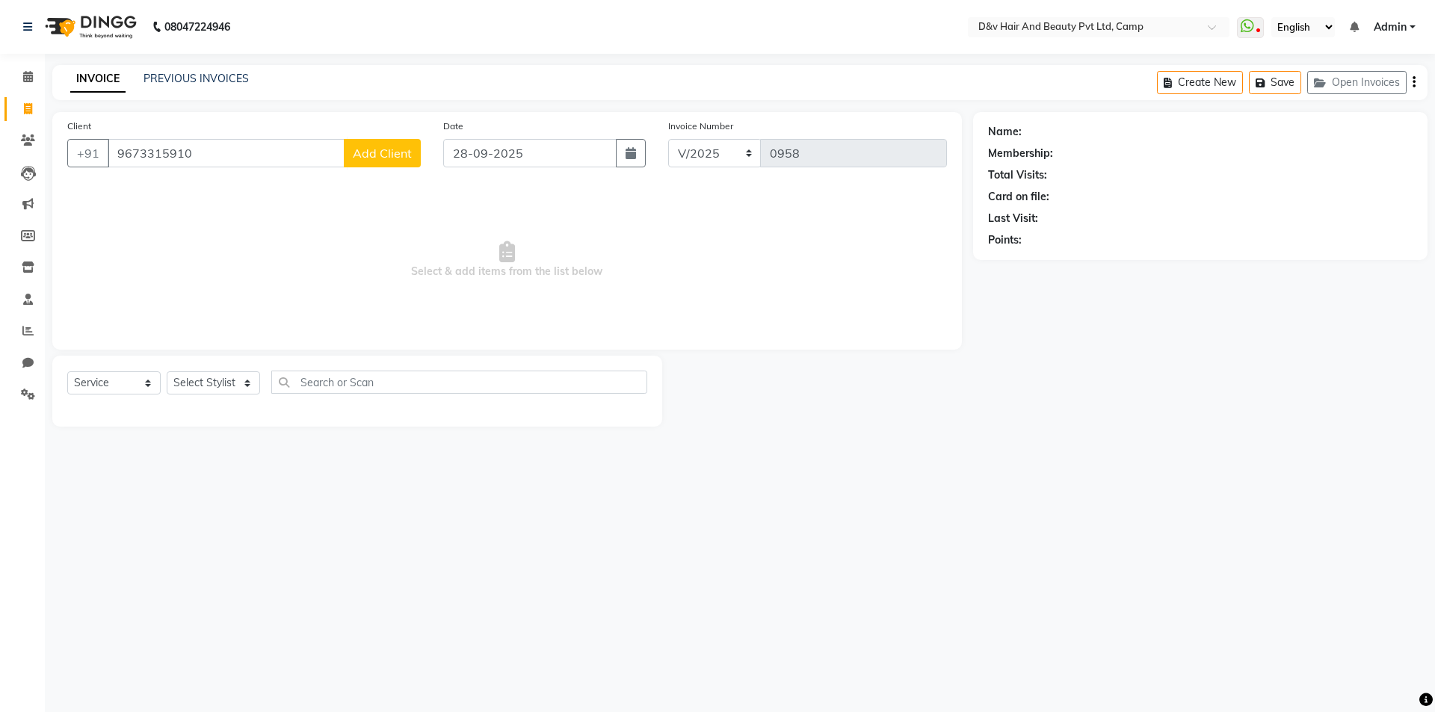
click at [382, 148] on span "Add Client" at bounding box center [382, 153] width 59 height 15
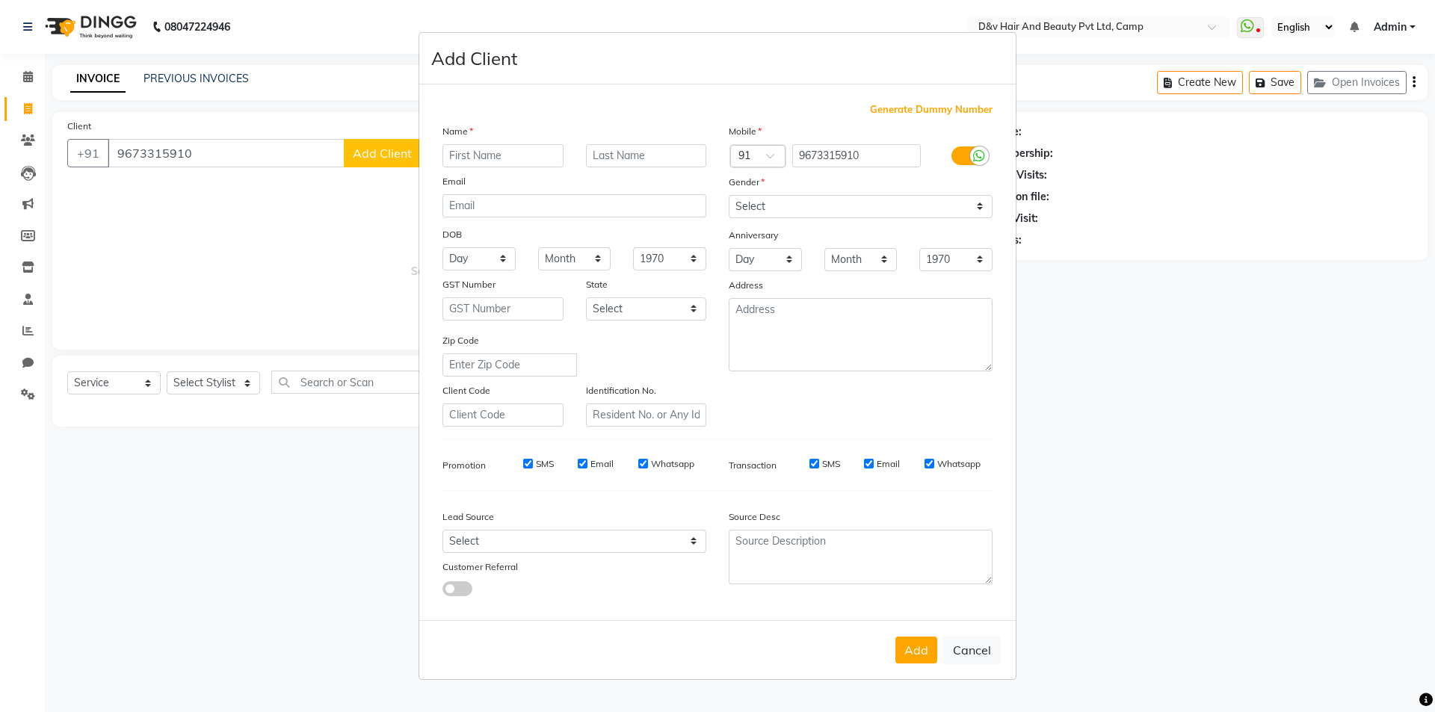
click at [552, 150] on input "text" at bounding box center [502, 155] width 121 height 23
click at [455, 156] on input "nikhil" at bounding box center [502, 155] width 121 height 23
click at [643, 158] on input "text" at bounding box center [646, 155] width 121 height 23
click at [852, 200] on select "Select Male Female Other Prefer Not To Say" at bounding box center [860, 206] width 264 height 23
click at [728, 195] on select "Select Male Female Other Prefer Not To Say" at bounding box center [860, 206] width 264 height 23
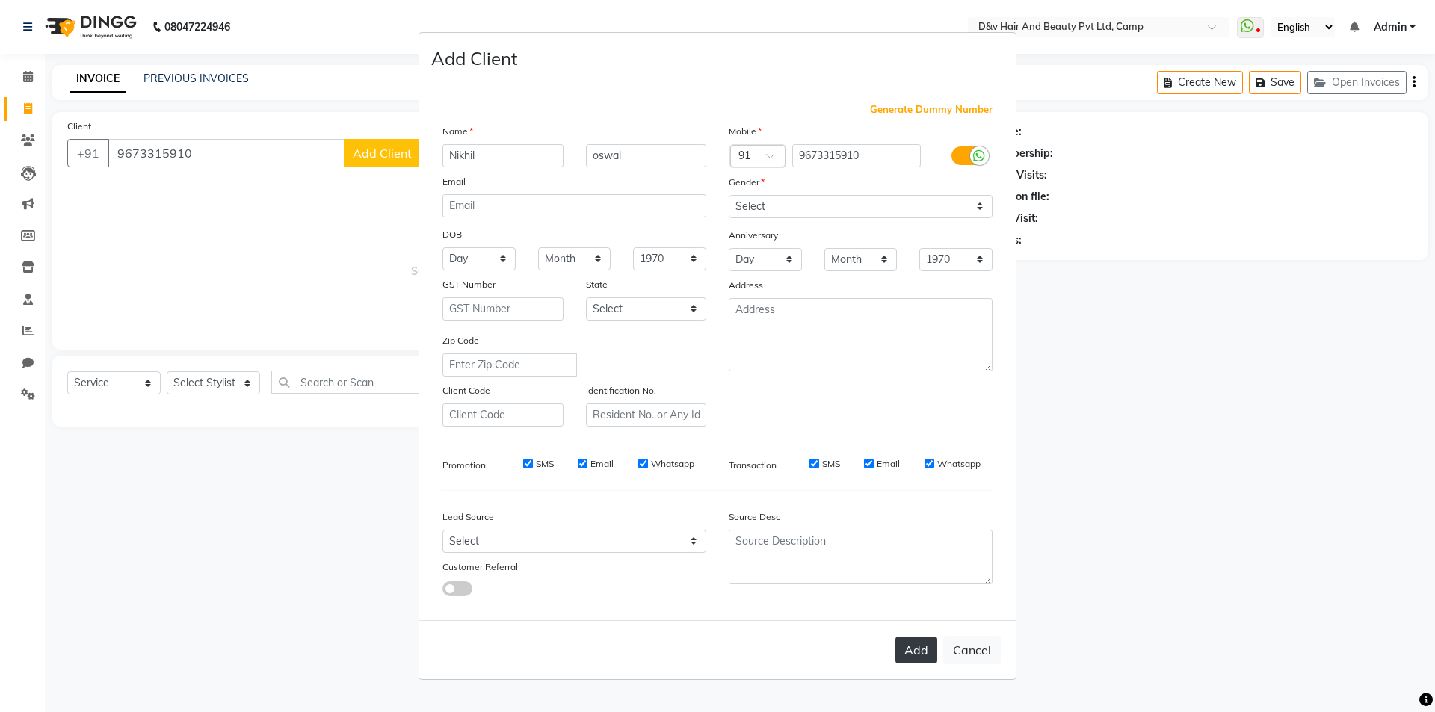
click at [917, 651] on button "Add" at bounding box center [916, 650] width 42 height 27
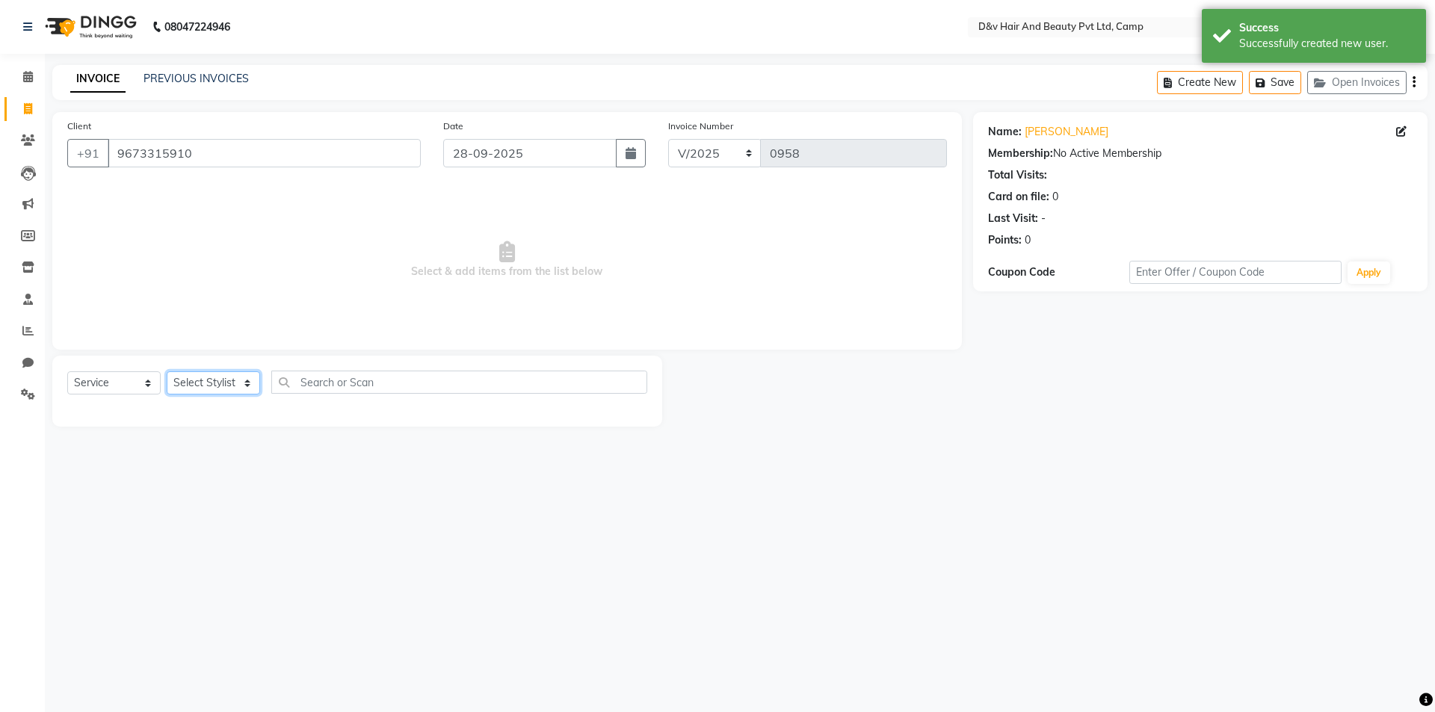
click at [217, 376] on select "Select Stylist [PERSON_NAME] Ganesh [PERSON_NAME] [PERSON_NAME] [PERSON_NAME] P…" at bounding box center [213, 382] width 93 height 23
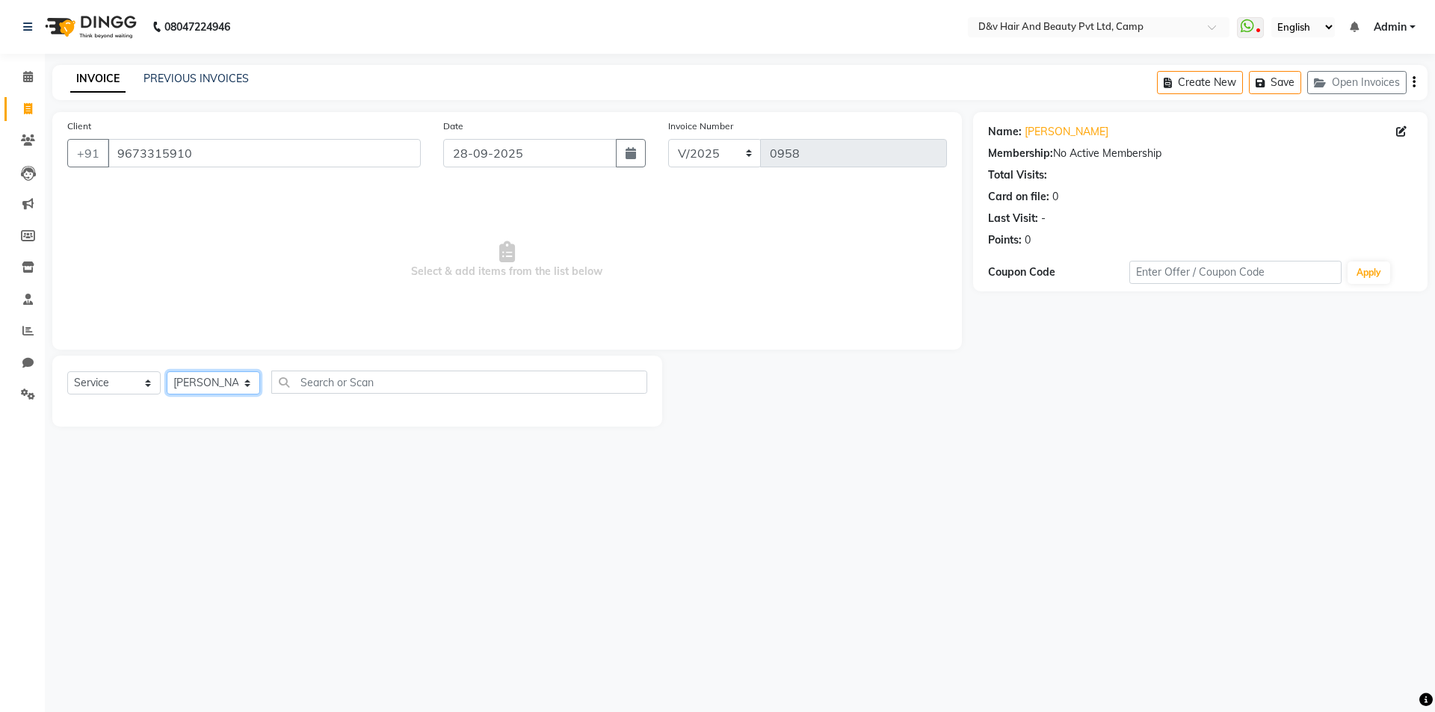
click at [167, 371] on select "Select Stylist [PERSON_NAME] Ganesh [PERSON_NAME] [PERSON_NAME] [PERSON_NAME] P…" at bounding box center [213, 382] width 93 height 23
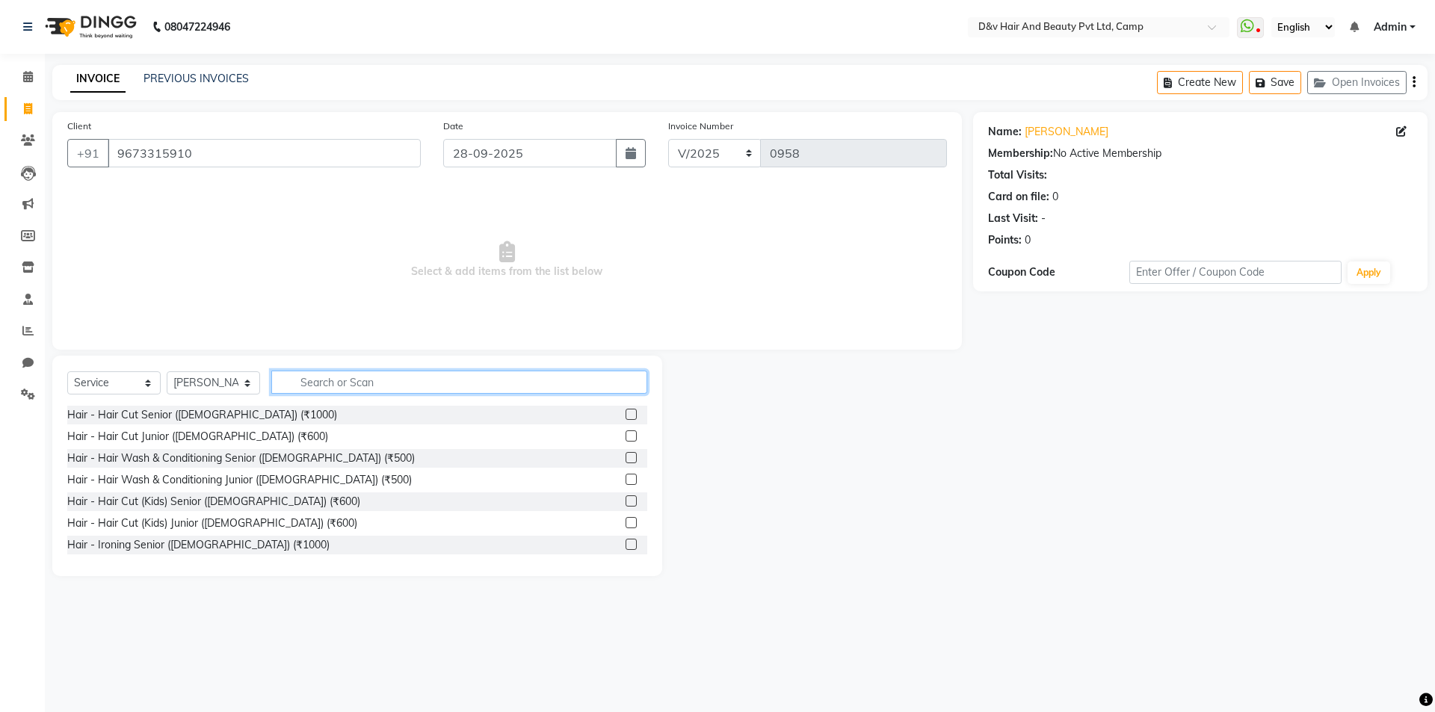
click at [403, 374] on input "text" at bounding box center [459, 382] width 376 height 23
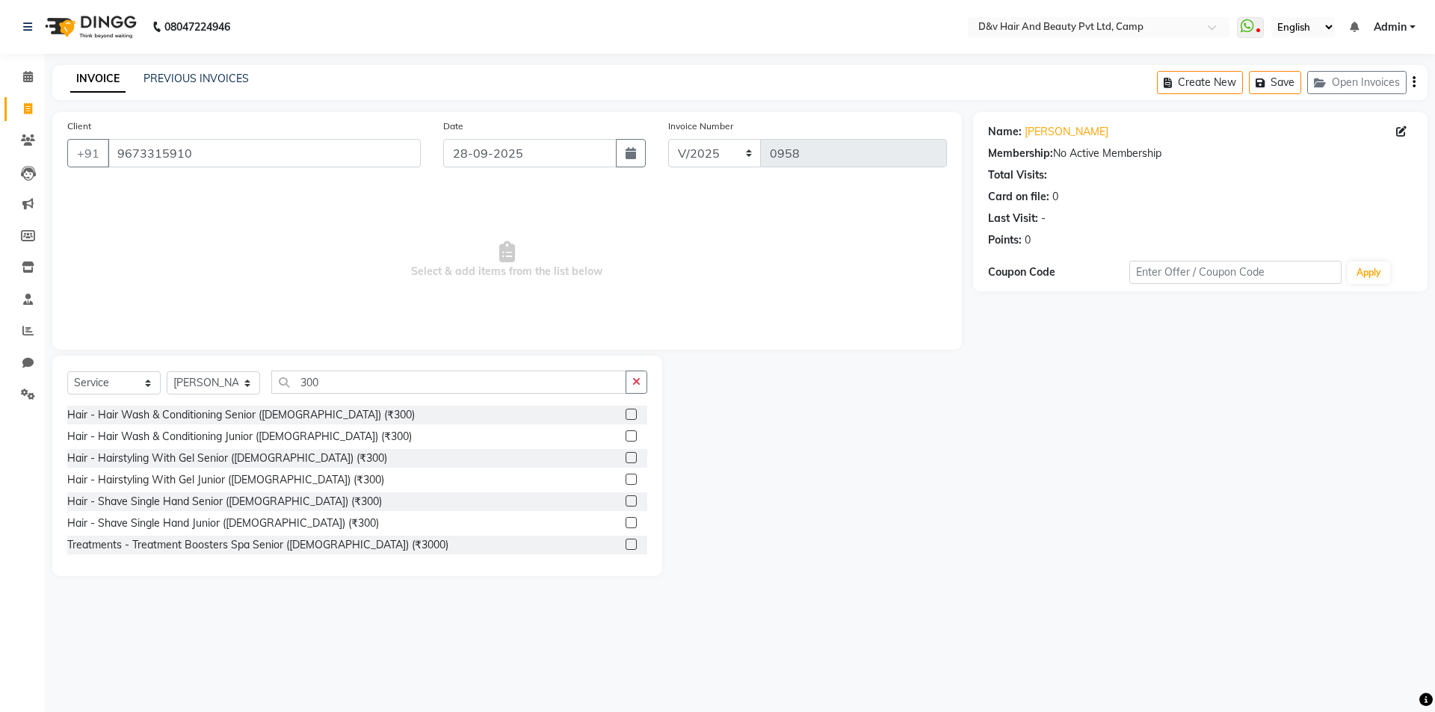
click at [625, 522] on label at bounding box center [630, 522] width 11 height 11
click at [625, 522] on input "checkbox" at bounding box center [630, 524] width 10 height 10
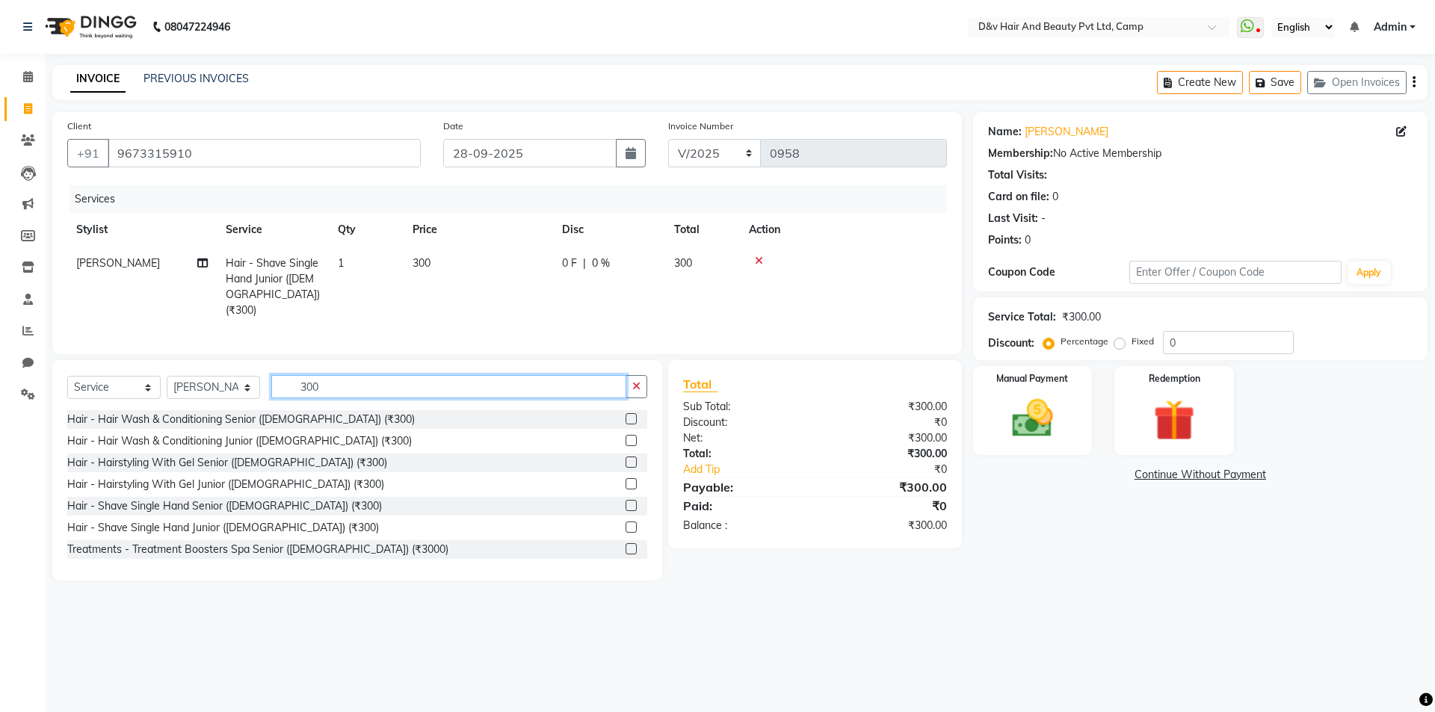
drag, startPoint x: 511, startPoint y: 378, endPoint x: 513, endPoint y: 391, distance: 12.9
click at [511, 379] on input "300" at bounding box center [448, 386] width 355 height 23
click at [761, 259] on icon at bounding box center [759, 261] width 8 height 10
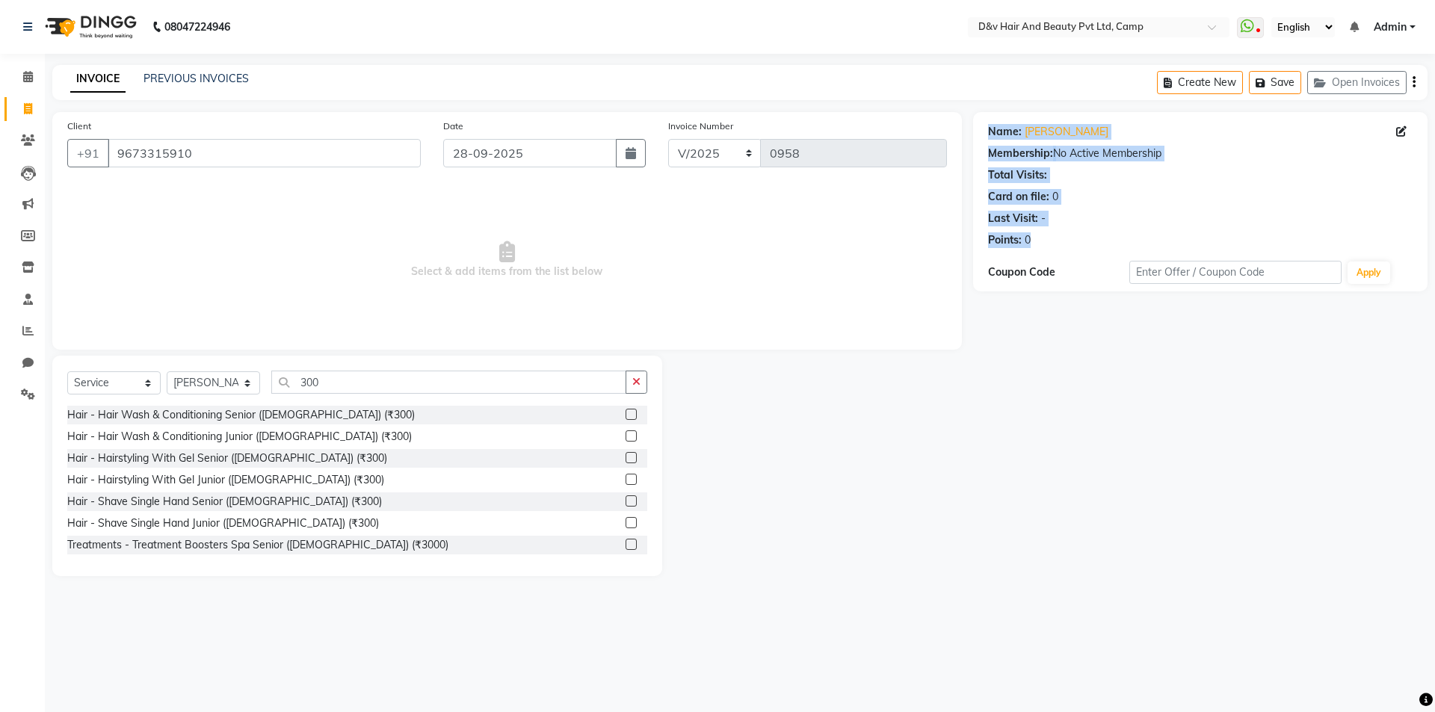
click at [1335, 365] on div "Client +91 9673315910 Date 28-09-2025 Invoice Number V/2025 V/2025-26 0958 Sele…" at bounding box center [739, 344] width 1397 height 464
click at [920, 570] on div at bounding box center [817, 466] width 311 height 220
click at [918, 405] on div at bounding box center [817, 466] width 311 height 220
click at [625, 497] on label at bounding box center [630, 500] width 11 height 11
click at [625, 497] on input "checkbox" at bounding box center [630, 502] width 10 height 10
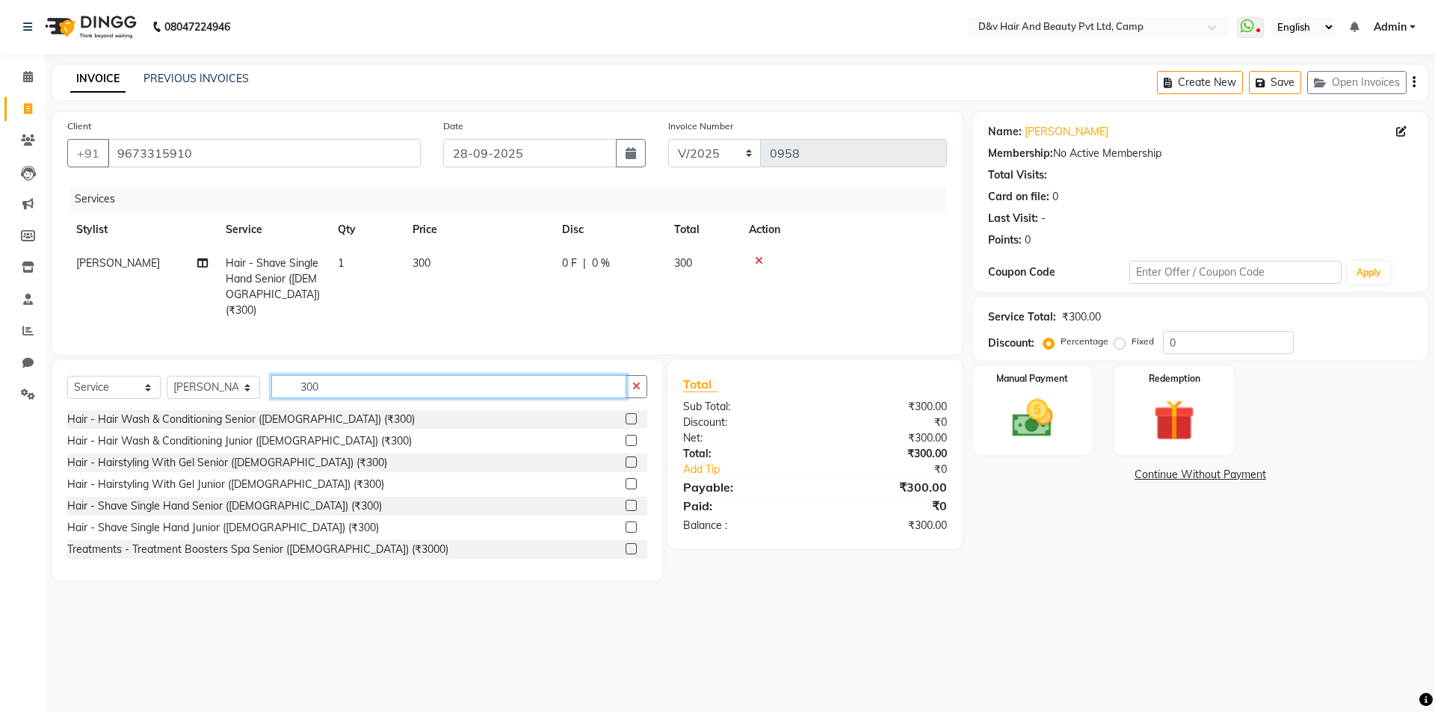
click at [573, 375] on input "300" at bounding box center [448, 386] width 355 height 23
click at [625, 522] on label at bounding box center [630, 527] width 11 height 11
click at [625, 523] on input "checkbox" at bounding box center [630, 528] width 10 height 10
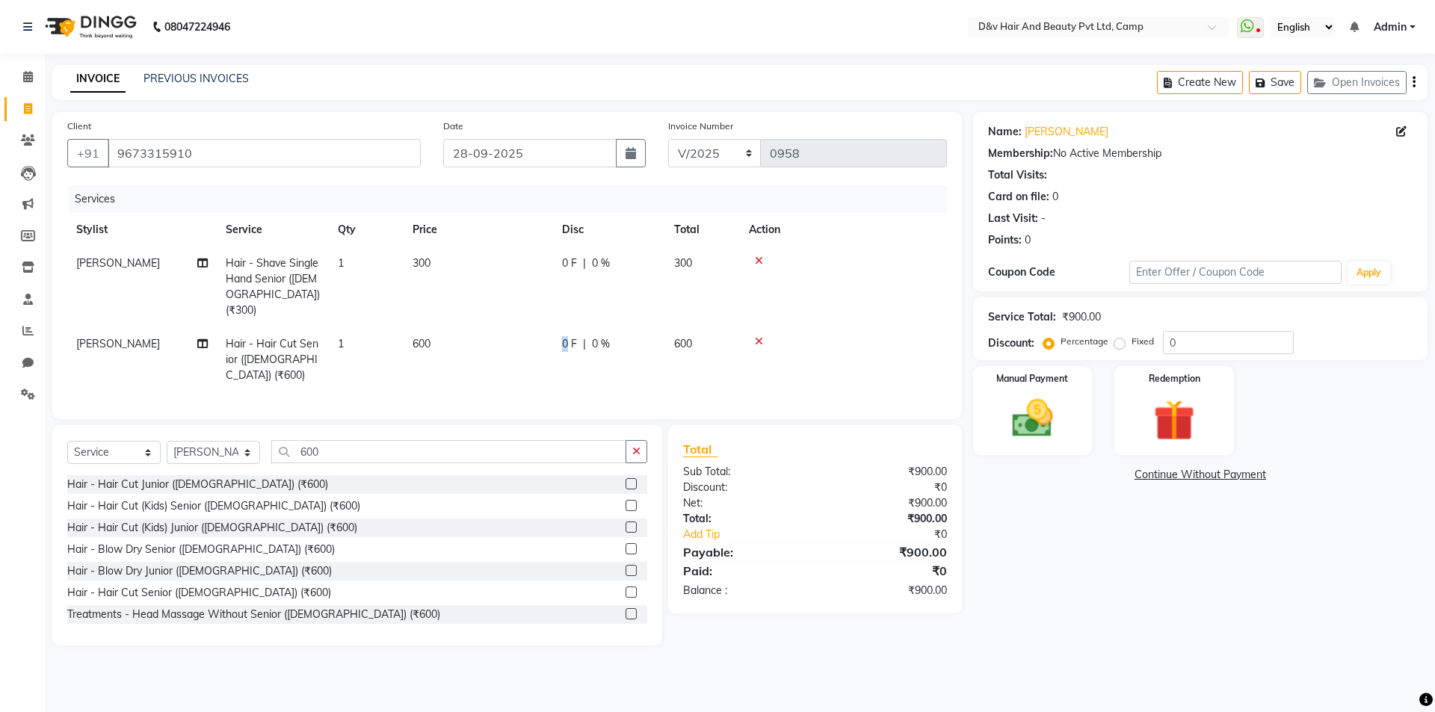
click at [566, 327] on td "0 F | 0 %" at bounding box center [609, 359] width 112 height 65
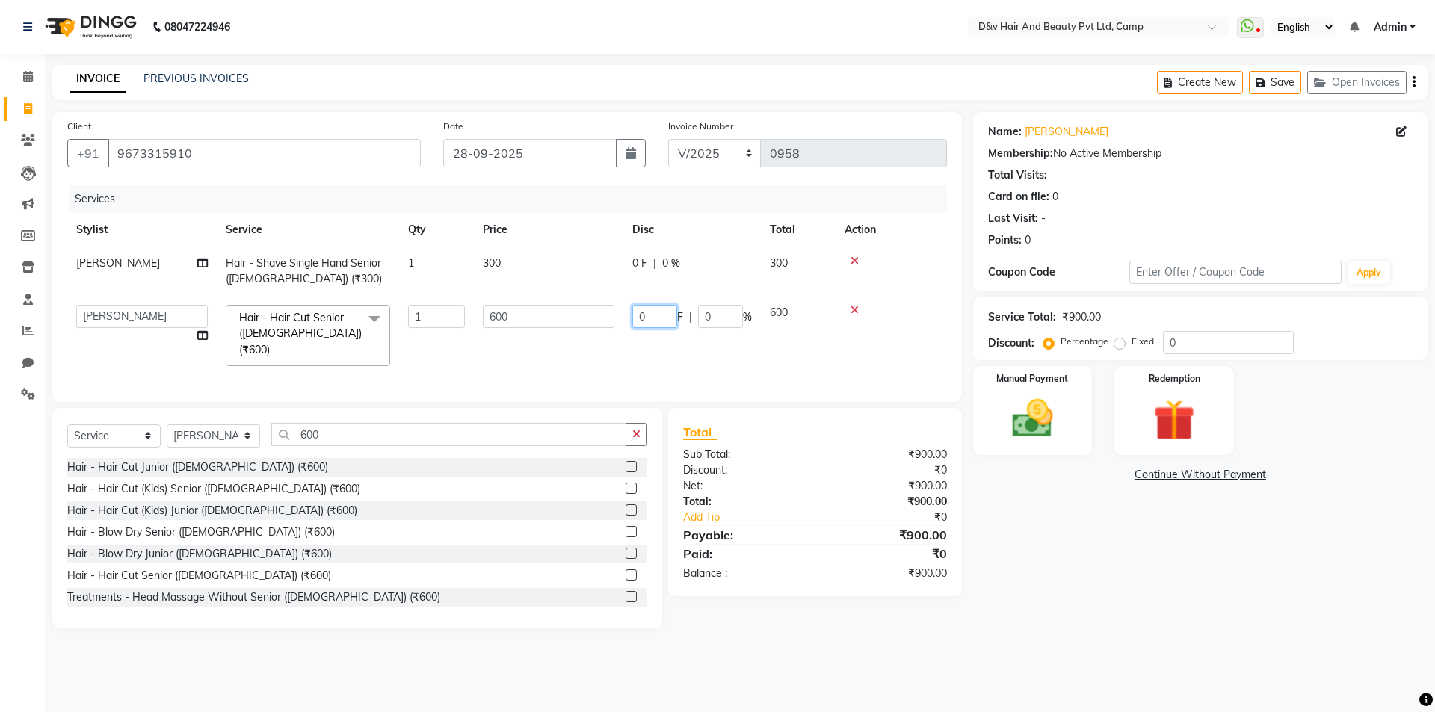
click at [655, 319] on input "0" at bounding box center [654, 316] width 45 height 23
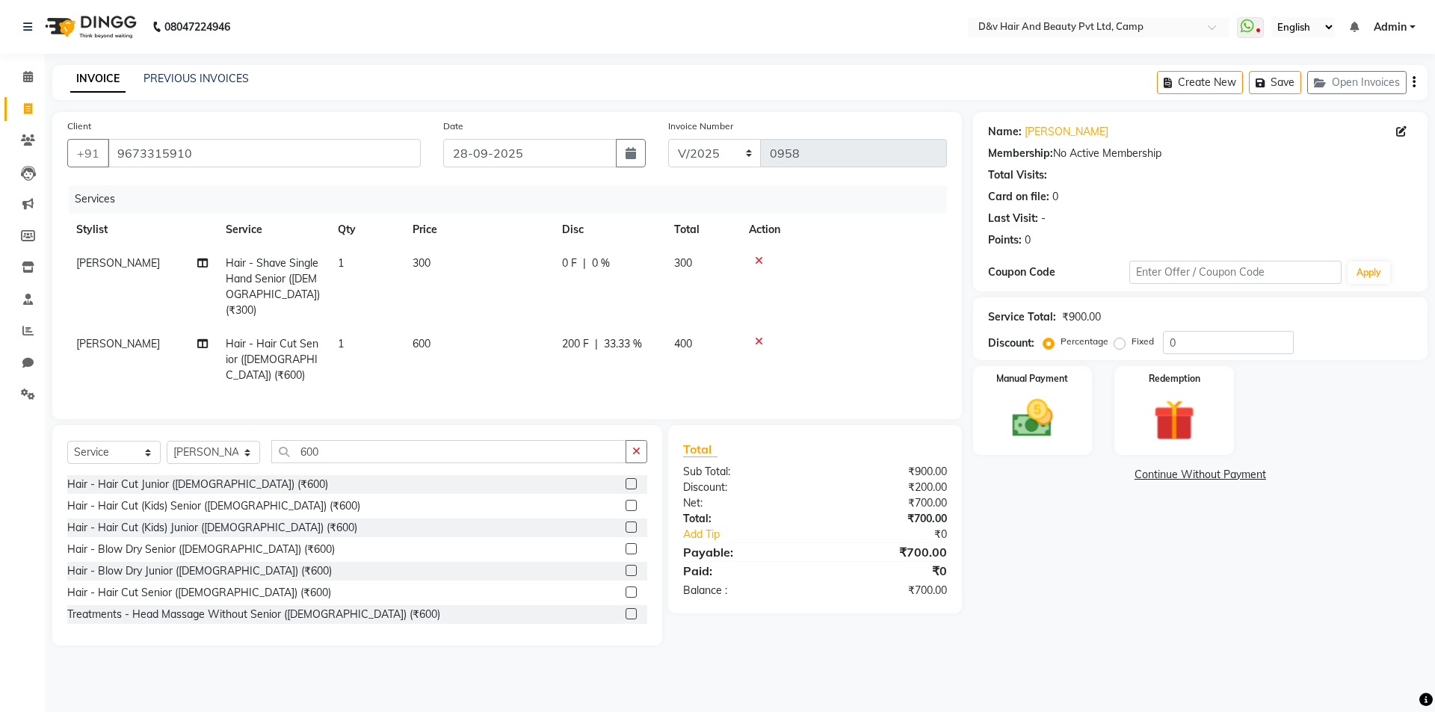
click at [642, 250] on td "0 F | 0 %" at bounding box center [609, 287] width 112 height 81
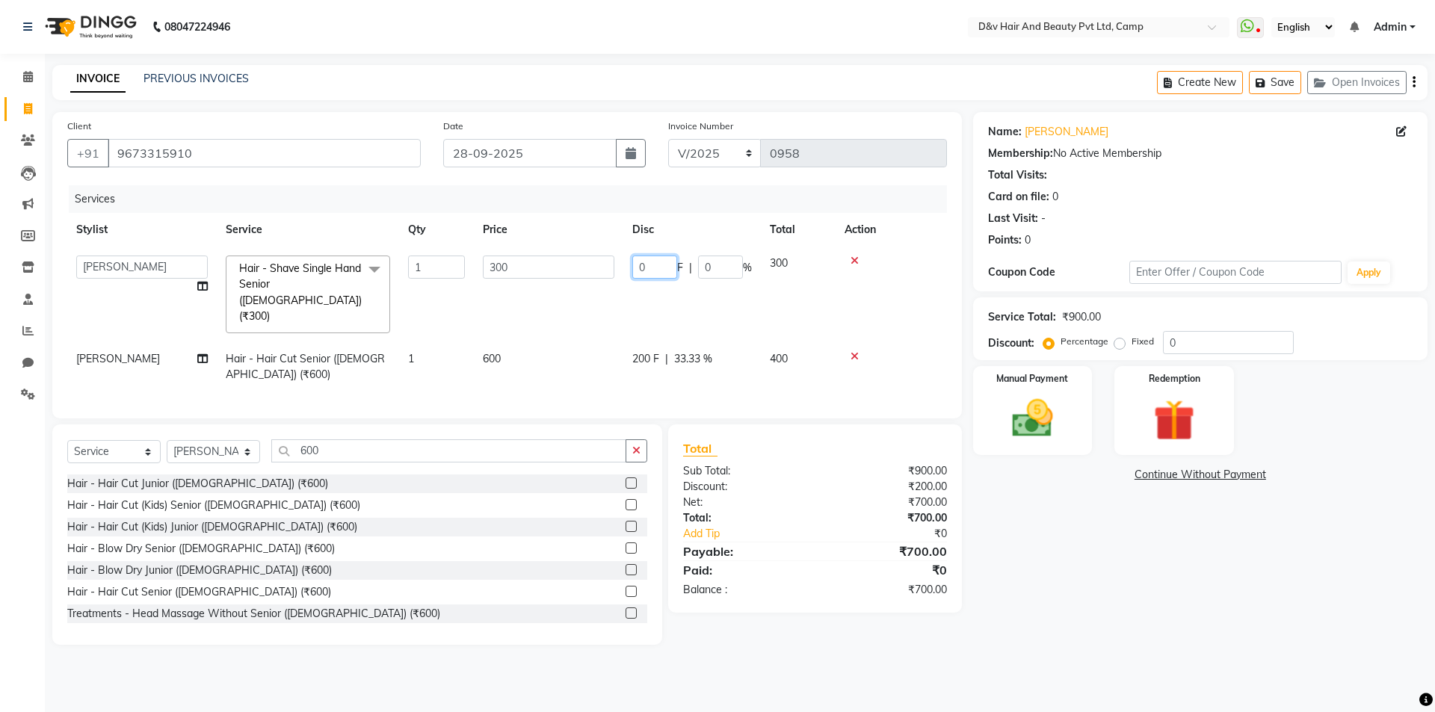
click at [650, 269] on input "0" at bounding box center [654, 267] width 45 height 23
click at [649, 270] on input "0" at bounding box center [654, 267] width 45 height 23
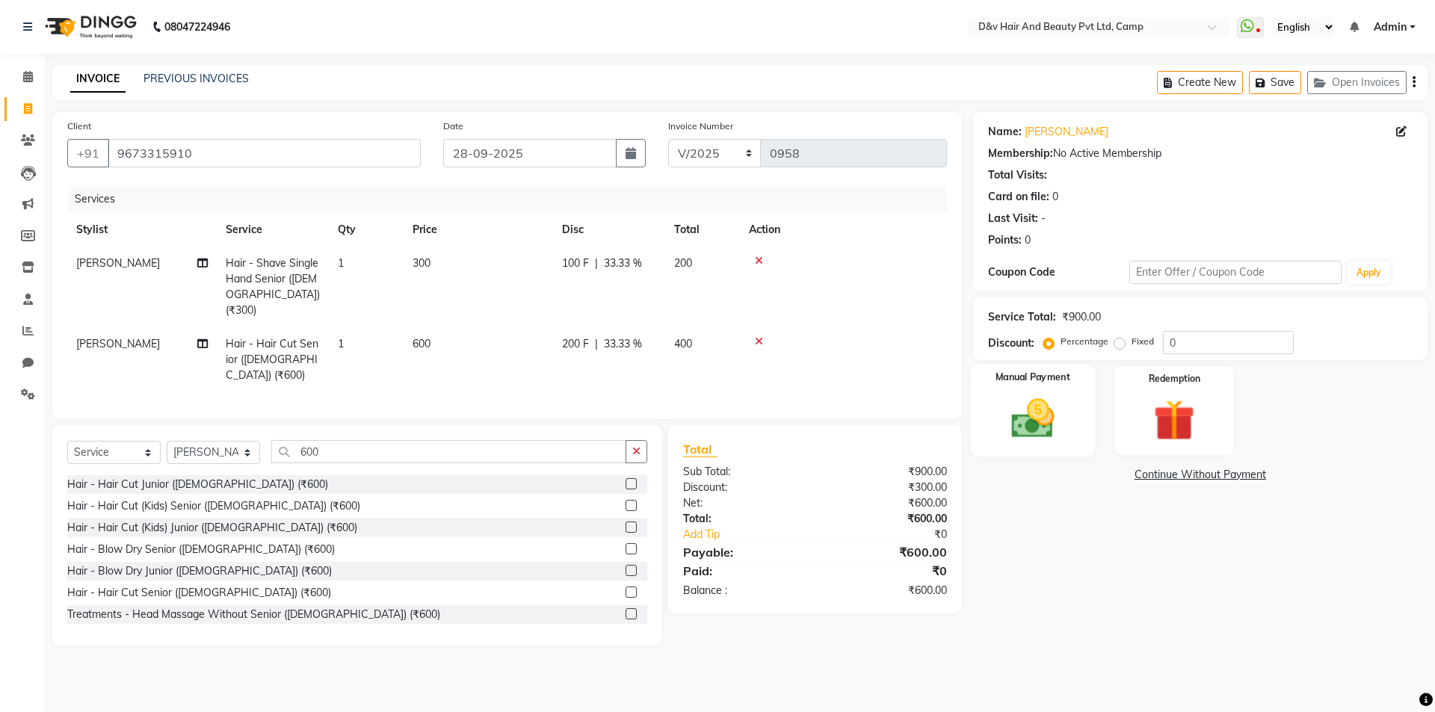
click at [1001, 406] on img at bounding box center [1031, 418] width 69 height 49
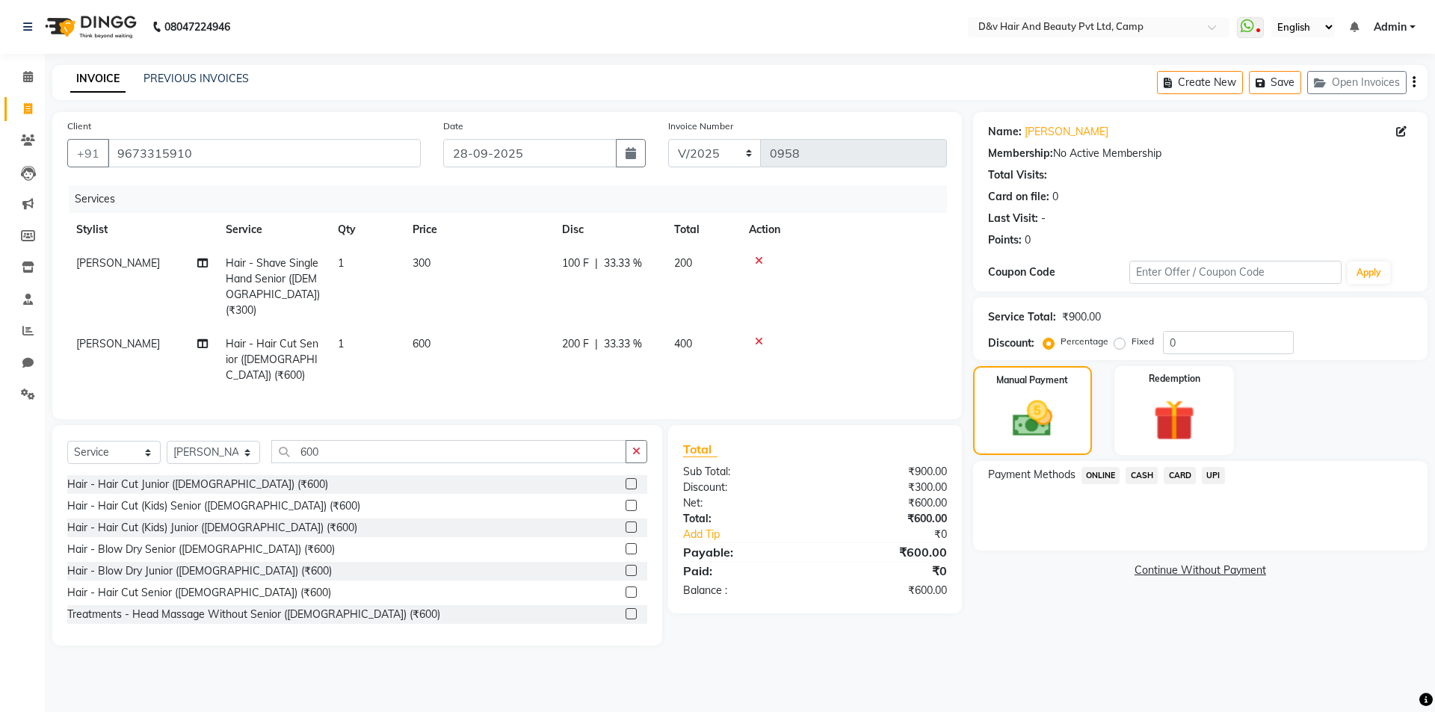
click at [1094, 468] on span "ONLINE" at bounding box center [1100, 475] width 39 height 17
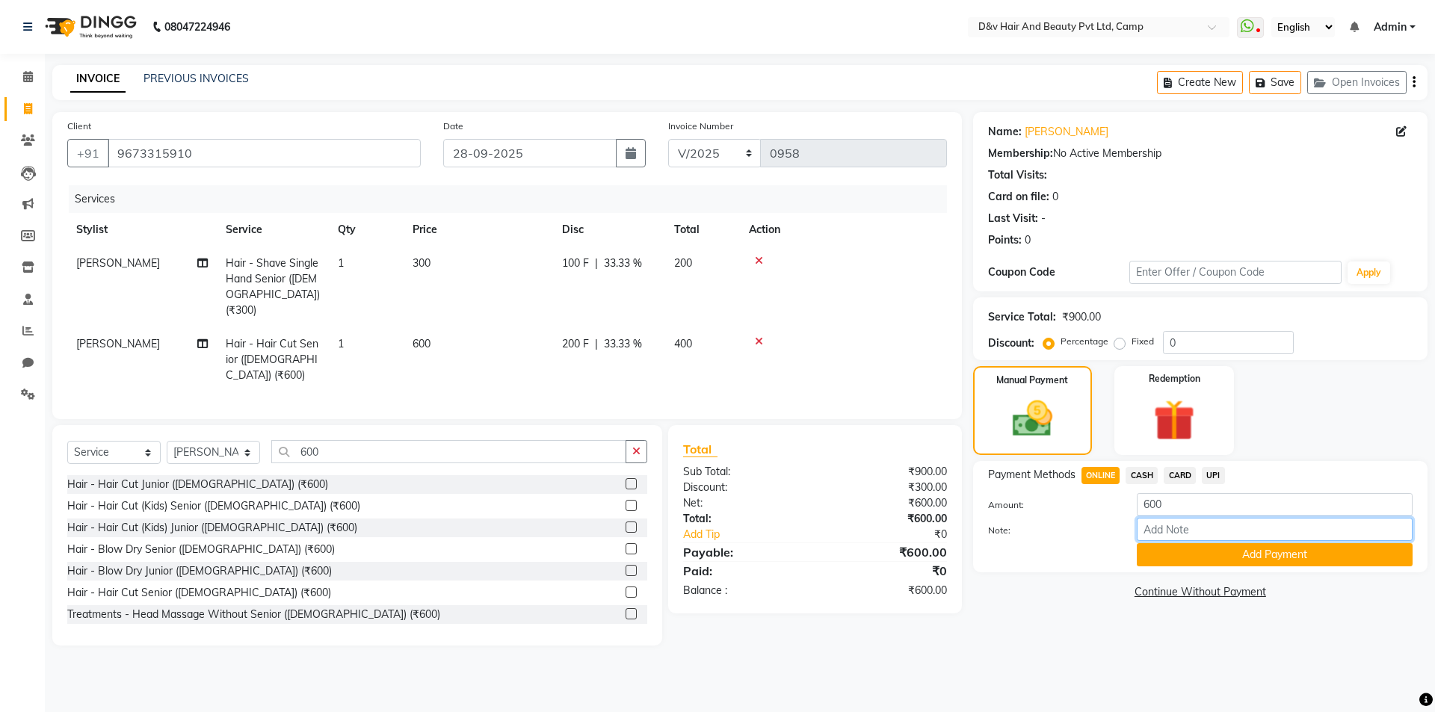
click at [1161, 527] on input "Note:" at bounding box center [1274, 529] width 276 height 23
click at [1263, 553] on button "Add Payment" at bounding box center [1274, 554] width 276 height 23
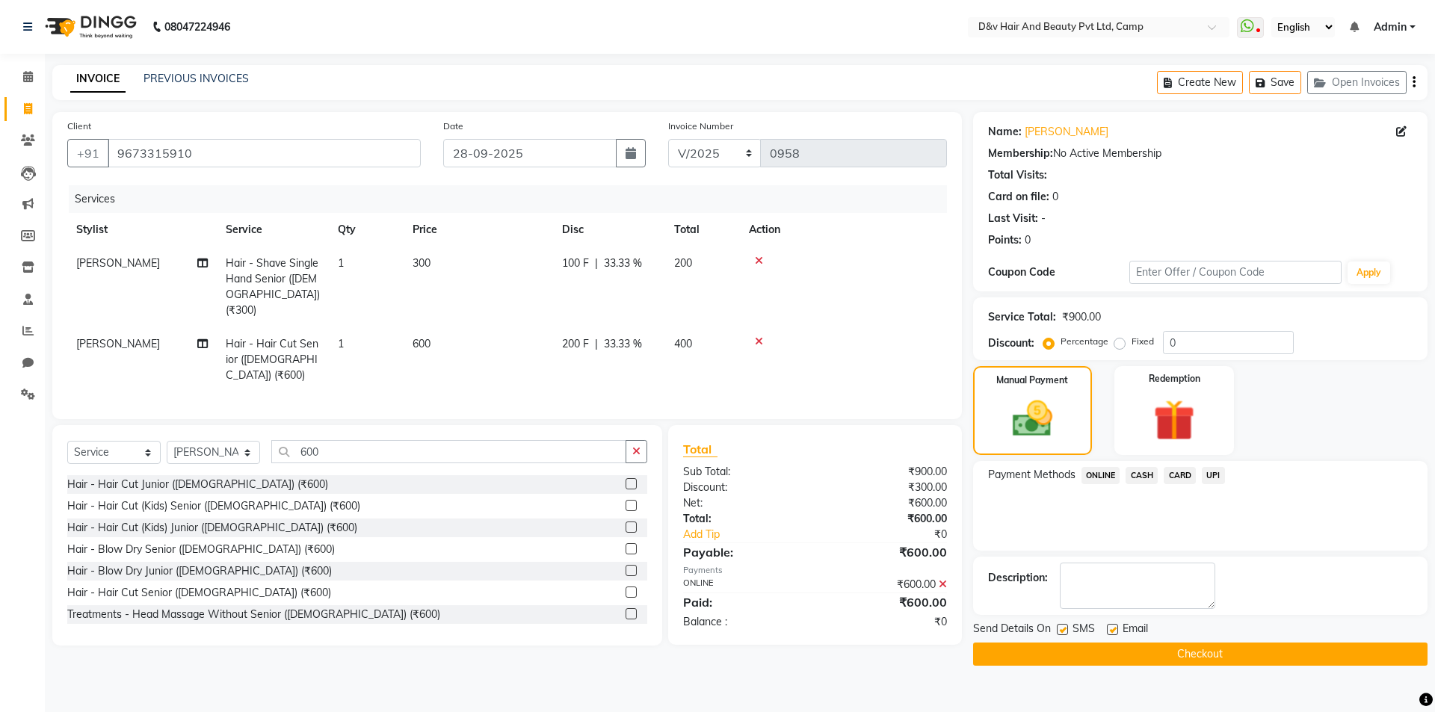
click at [1251, 655] on button "Checkout" at bounding box center [1200, 654] width 454 height 23
click at [1251, 655] on div "Checkout" at bounding box center [1200, 654] width 454 height 23
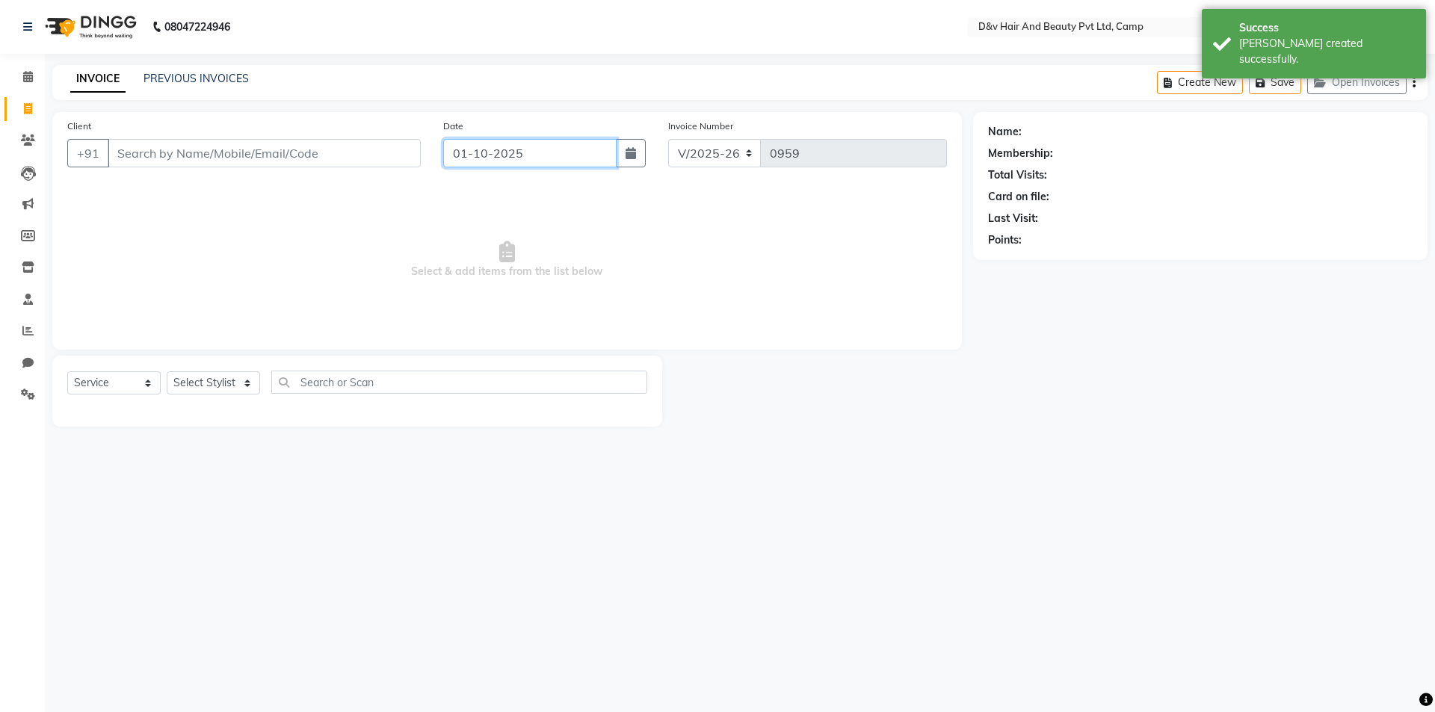
click at [563, 155] on input "01-10-2025" at bounding box center [530, 153] width 174 height 28
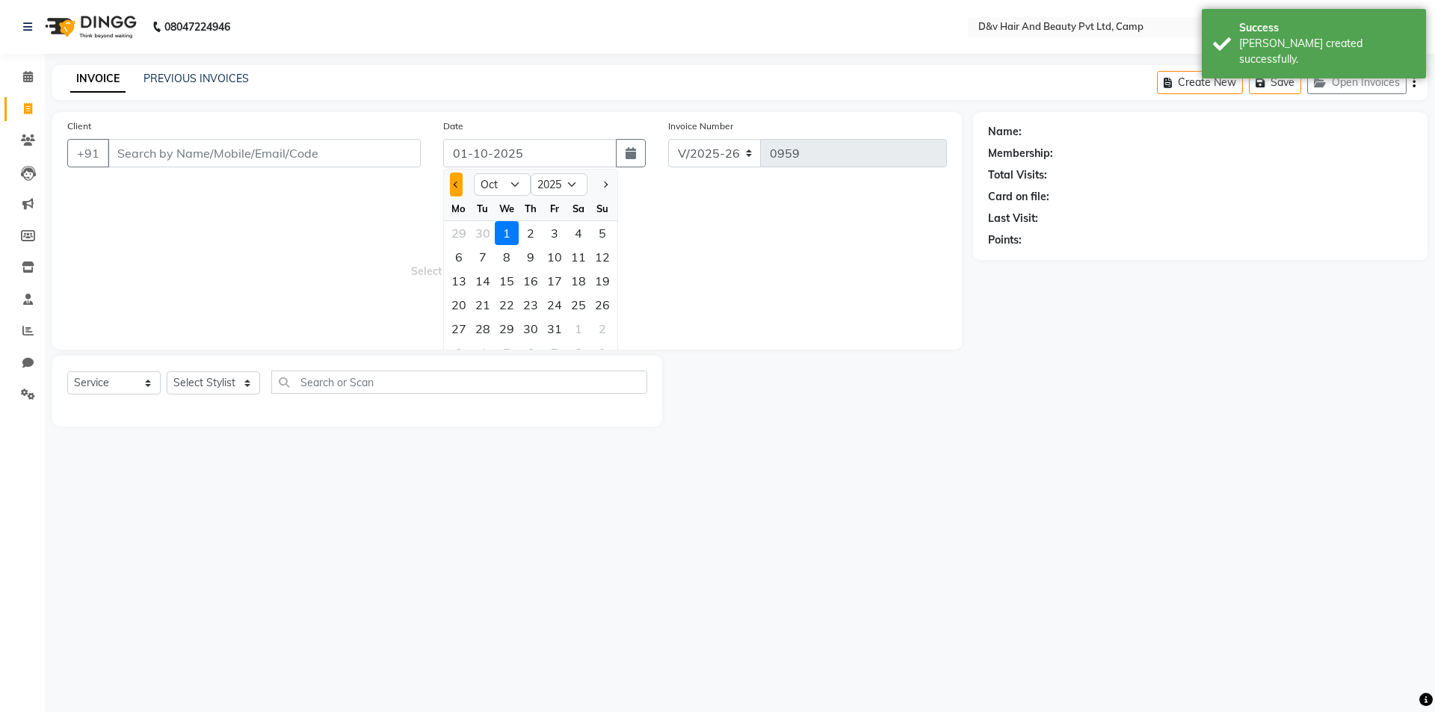
click at [456, 183] on span "Previous month" at bounding box center [457, 185] width 6 height 6
click at [608, 306] on div "28" at bounding box center [602, 305] width 24 height 24
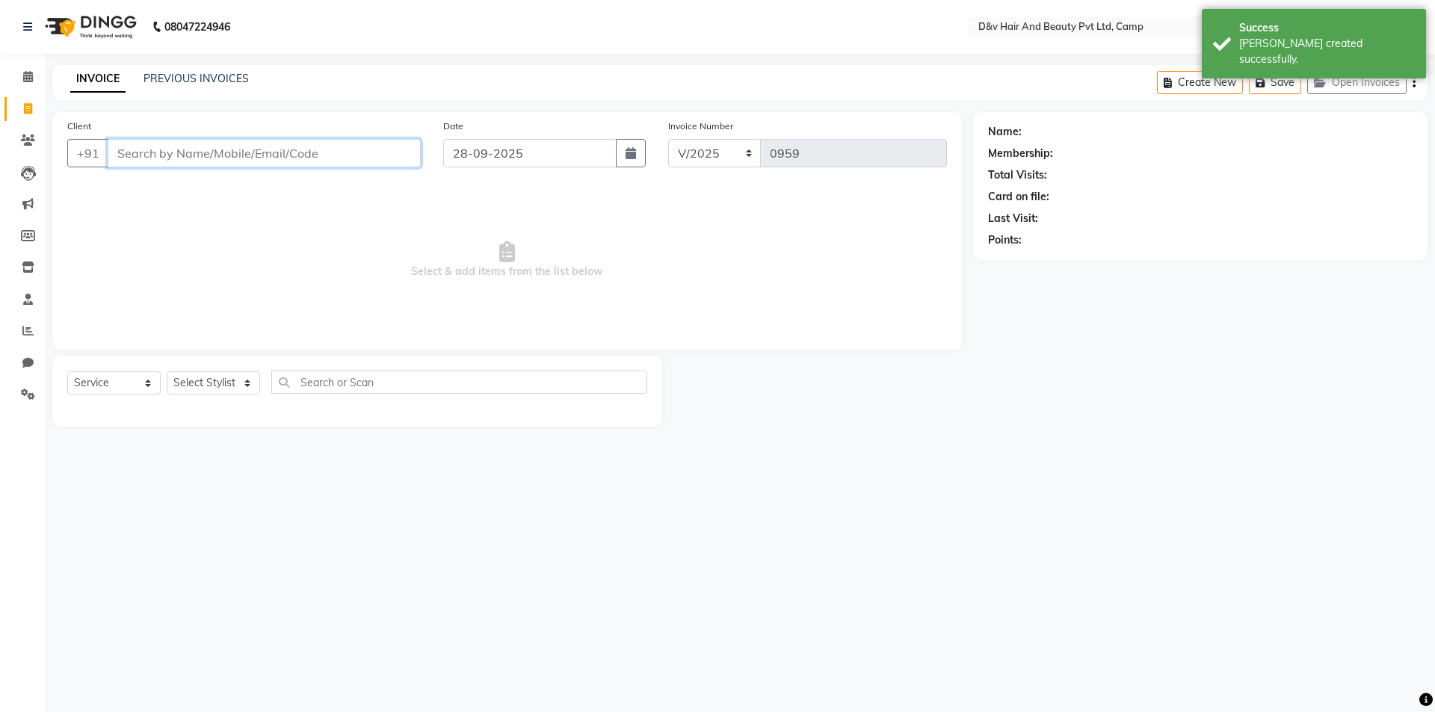
click at [272, 153] on input "Client" at bounding box center [264, 153] width 313 height 28
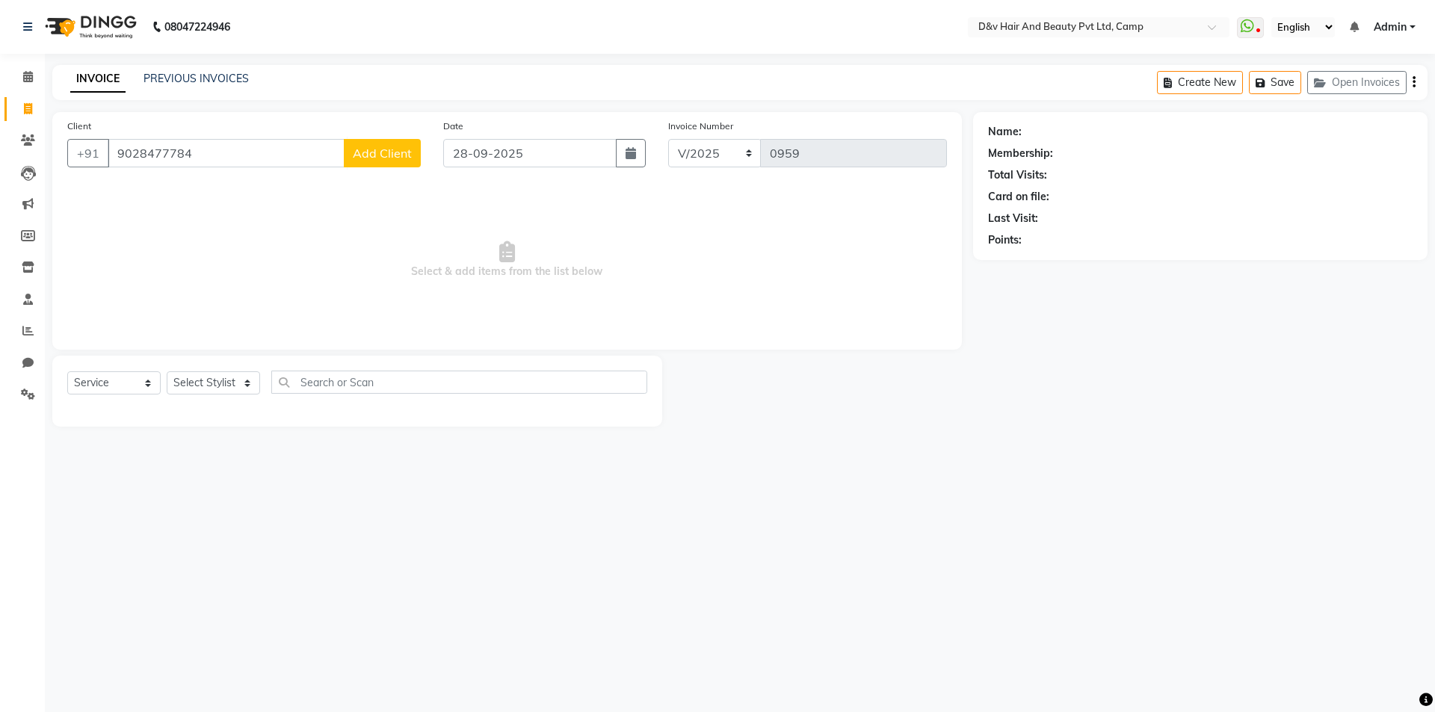
click at [374, 152] on span "Add Client" at bounding box center [382, 153] width 59 height 15
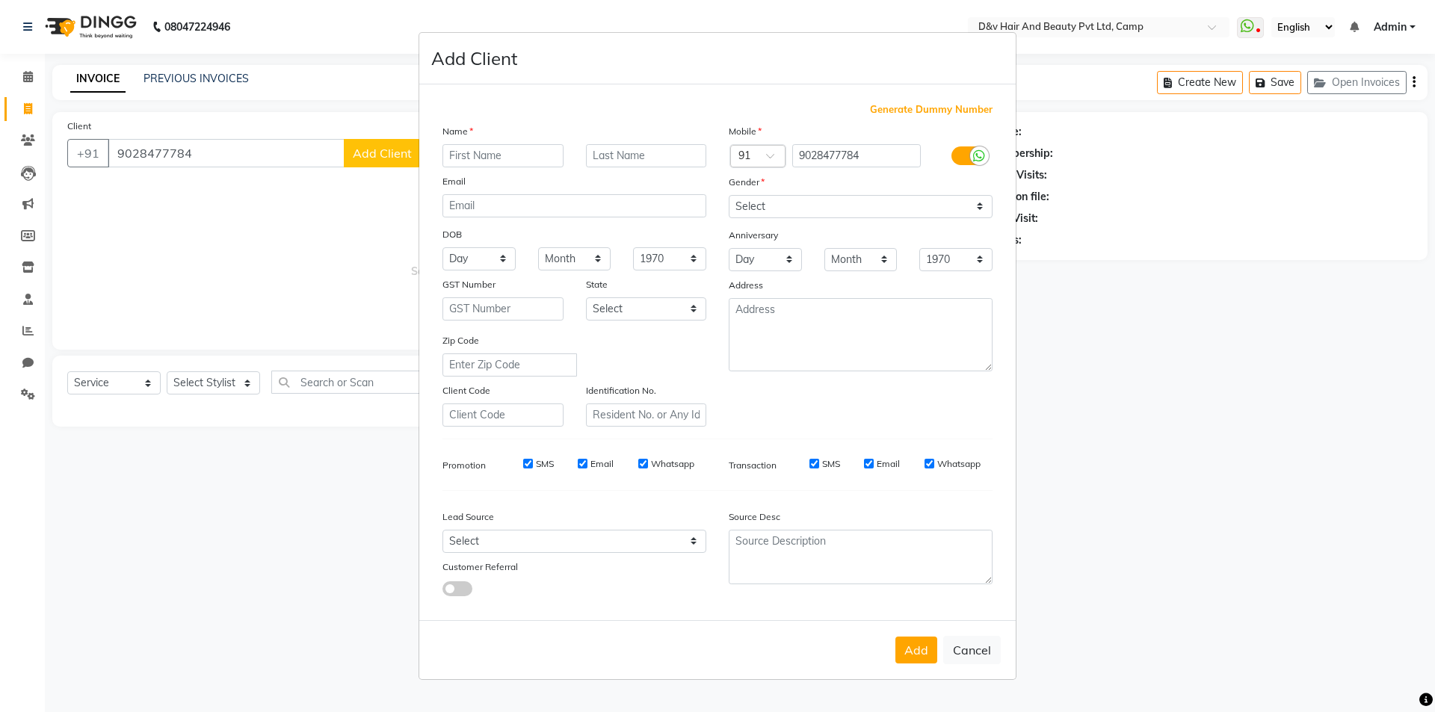
click at [463, 152] on input "text" at bounding box center [502, 155] width 121 height 23
click at [858, 196] on select "Select Male Female Other Prefer Not To Say" at bounding box center [860, 206] width 264 height 23
click at [864, 194] on div "Gender" at bounding box center [860, 184] width 286 height 21
click at [873, 206] on select "Select Male Female Other Prefer Not To Say" at bounding box center [860, 206] width 264 height 23
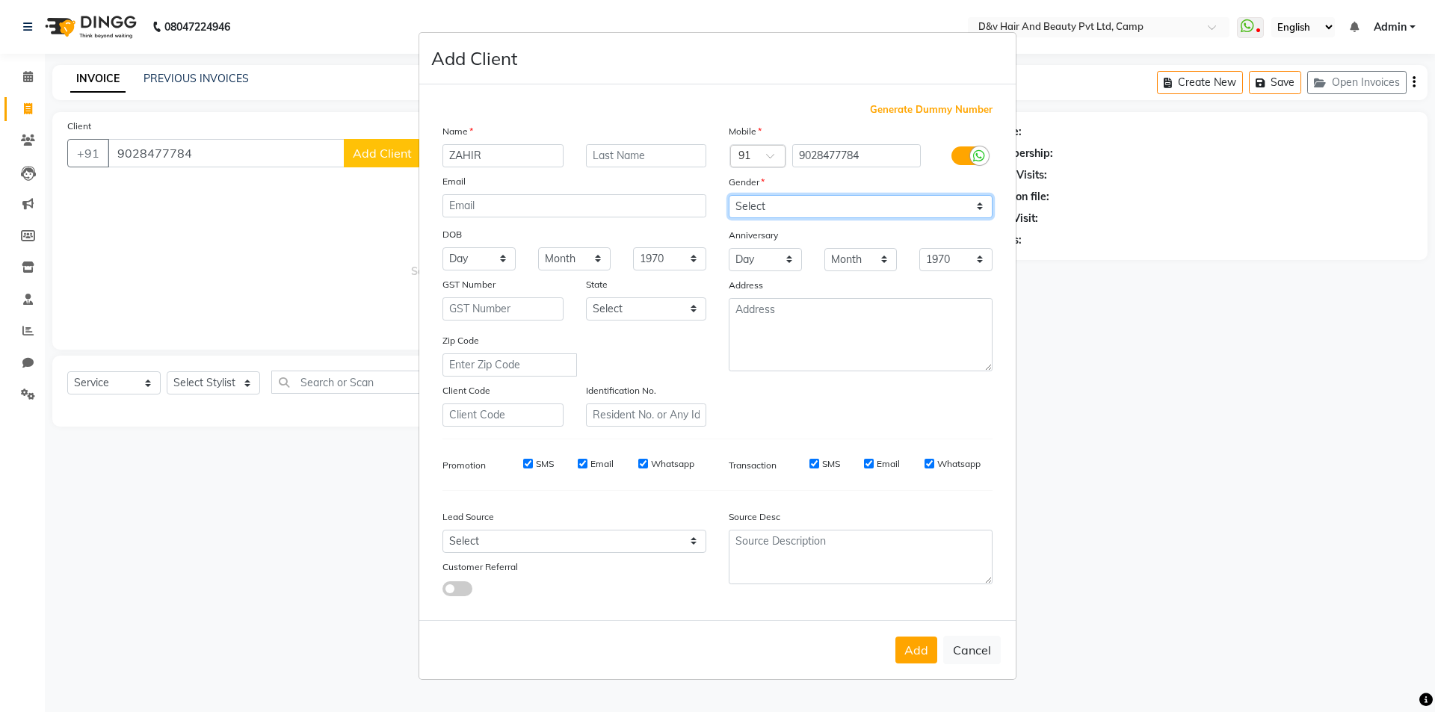
click at [728, 195] on select "Select Male Female Other Prefer Not To Say" at bounding box center [860, 206] width 264 height 23
click at [923, 646] on button "Add" at bounding box center [916, 650] width 42 height 27
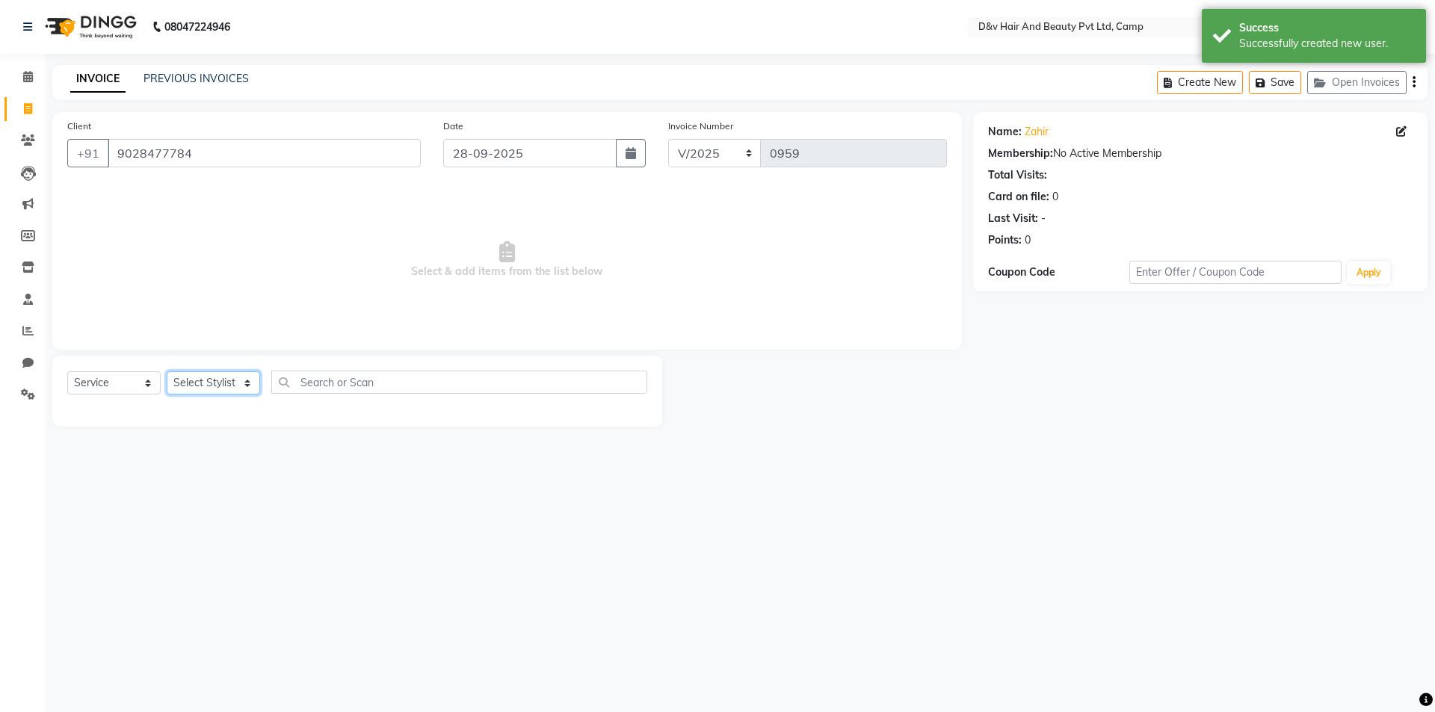
click at [228, 381] on select "Select Stylist [PERSON_NAME] Ganesh [PERSON_NAME] [PERSON_NAME] [PERSON_NAME] P…" at bounding box center [213, 382] width 93 height 23
click at [167, 371] on select "Select Stylist [PERSON_NAME] Ganesh [PERSON_NAME] [PERSON_NAME] [PERSON_NAME] P…" at bounding box center [213, 382] width 93 height 23
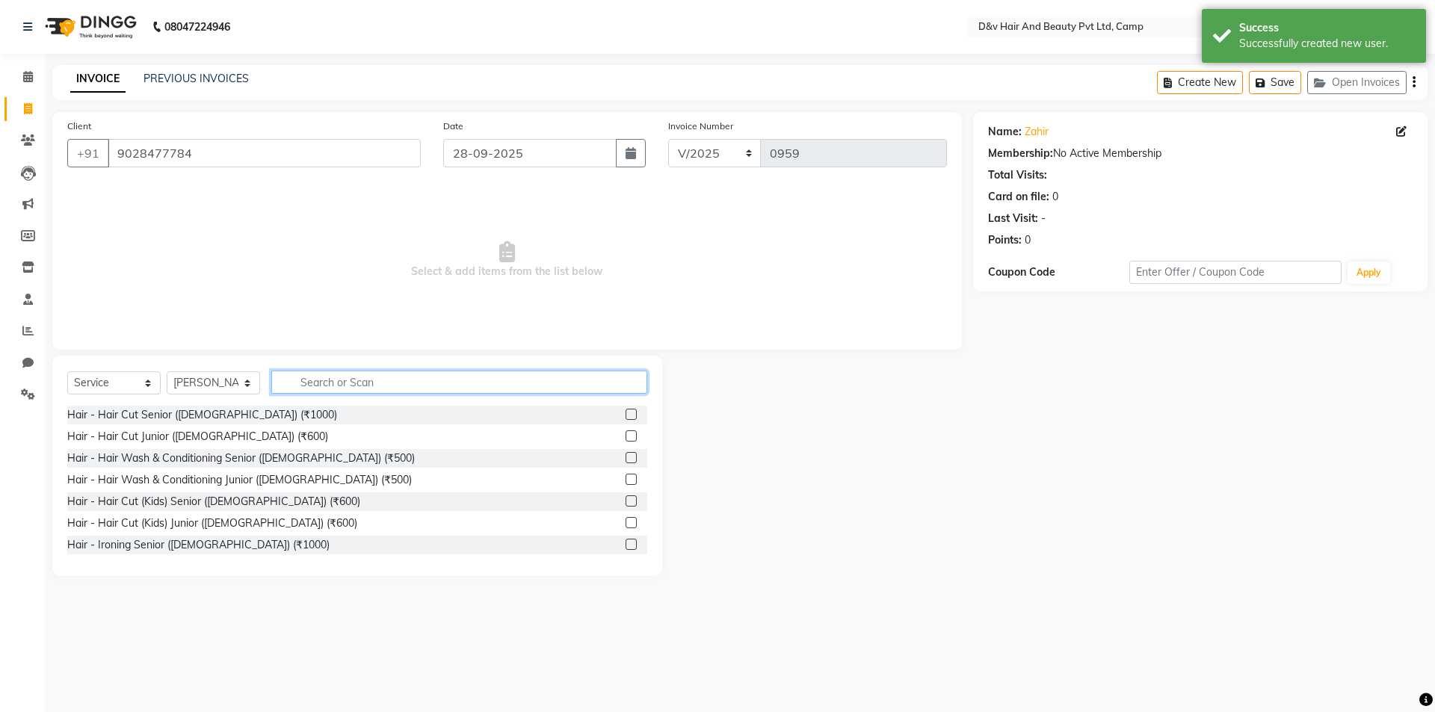
click at [329, 374] on input "text" at bounding box center [459, 382] width 376 height 23
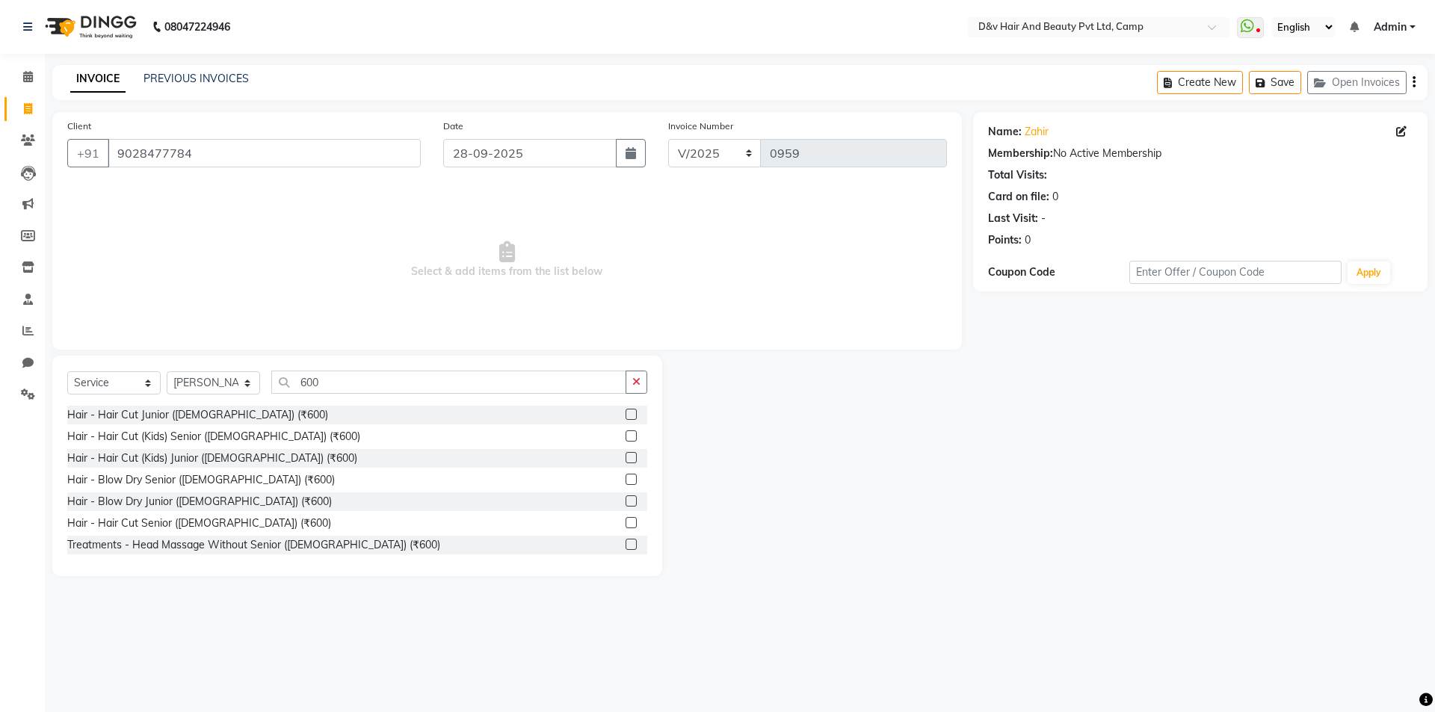
click at [625, 454] on label at bounding box center [630, 457] width 11 height 11
click at [625, 454] on input "checkbox" at bounding box center [630, 459] width 10 height 10
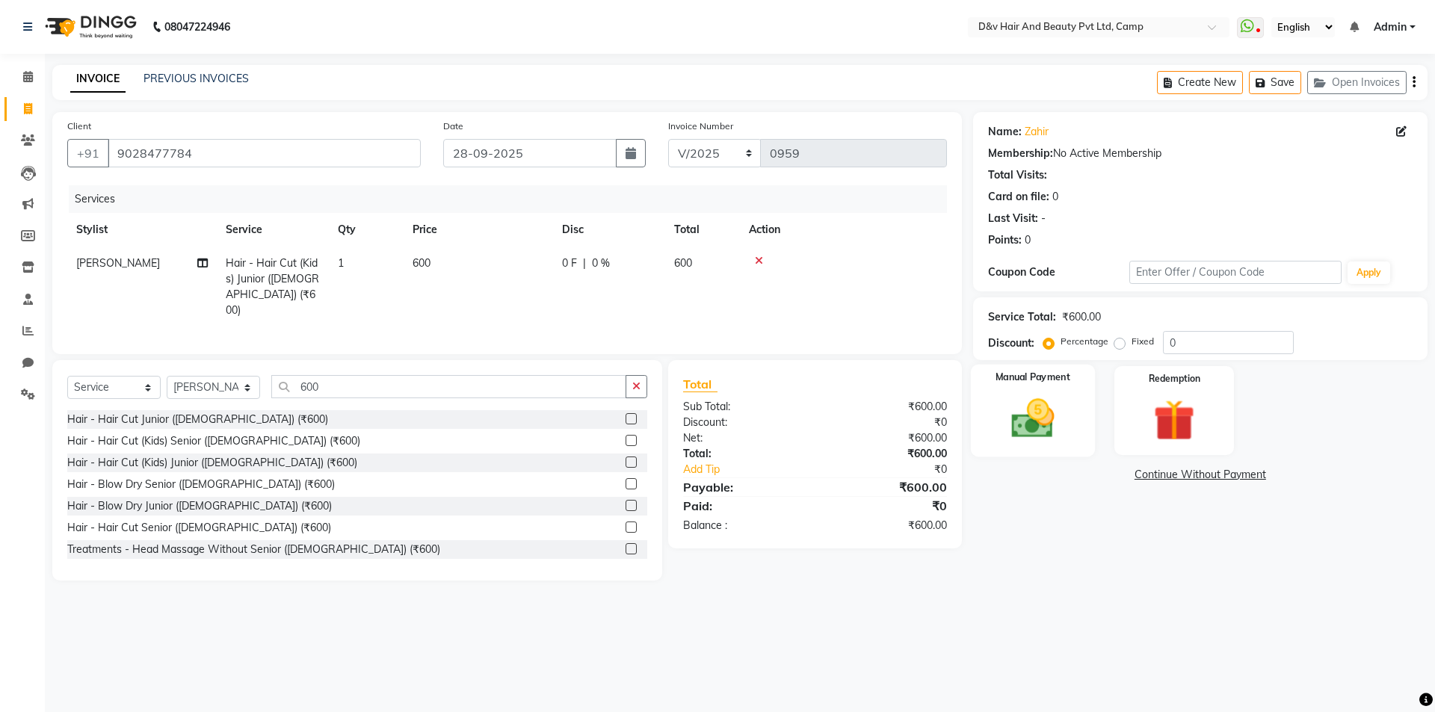
click at [1083, 411] on div "Manual Payment" at bounding box center [1032, 411] width 124 height 92
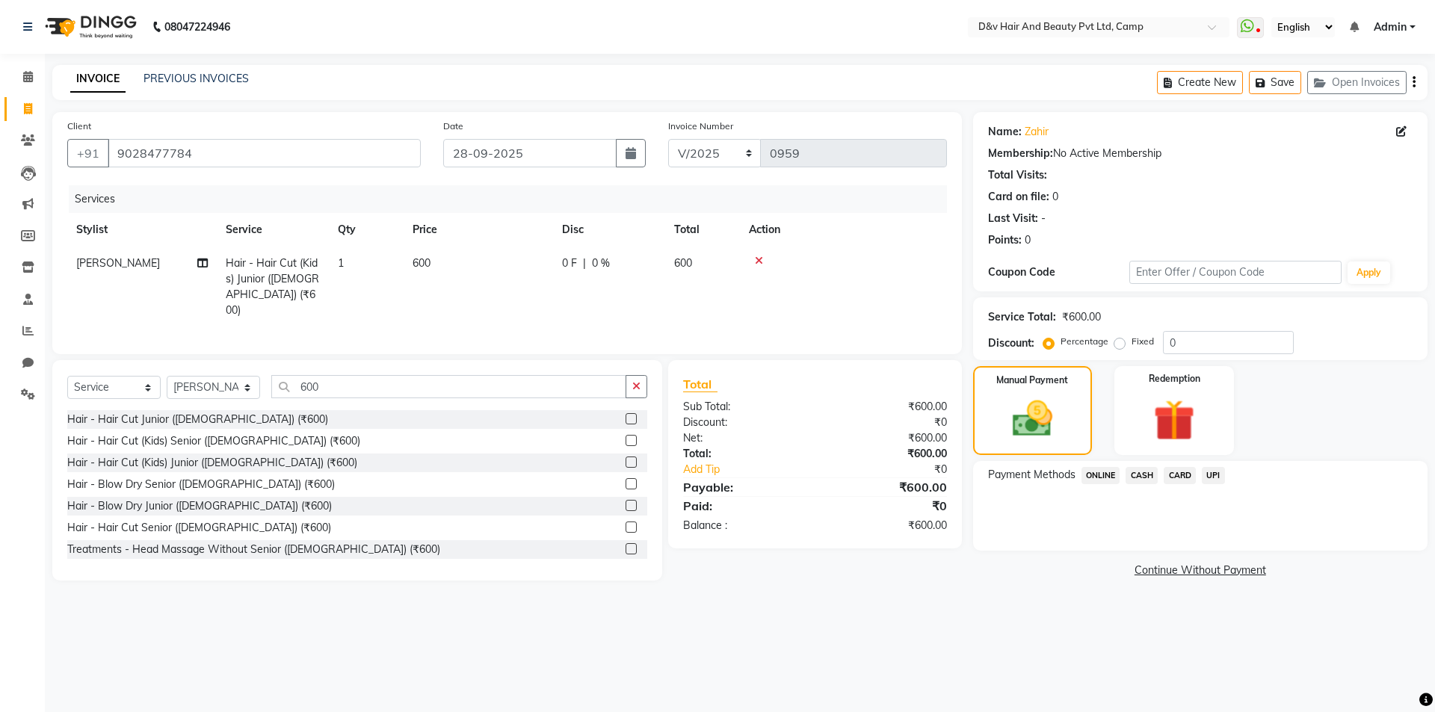
click at [1098, 473] on span "ONLINE" at bounding box center [1100, 475] width 39 height 17
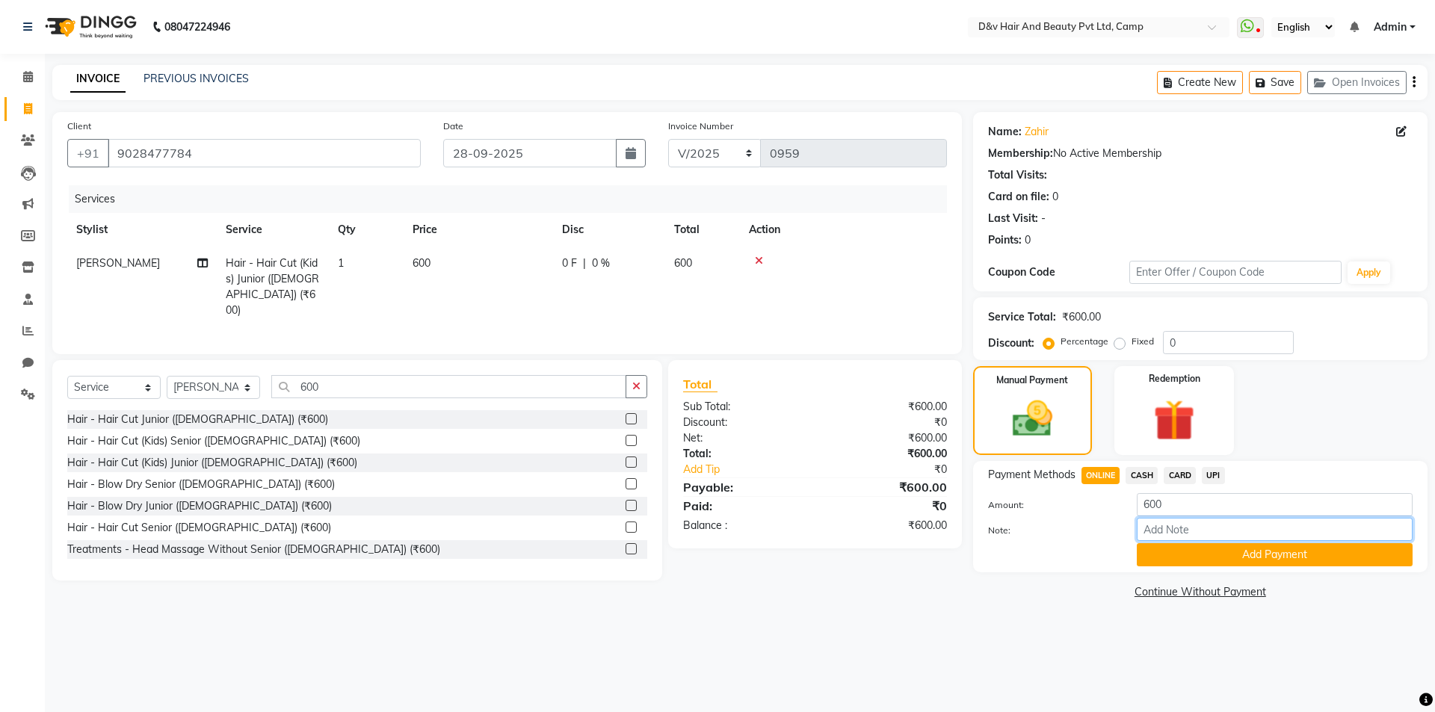
click at [1163, 529] on input "Note:" at bounding box center [1274, 529] width 276 height 23
click at [1270, 554] on button "Add Payment" at bounding box center [1274, 554] width 276 height 23
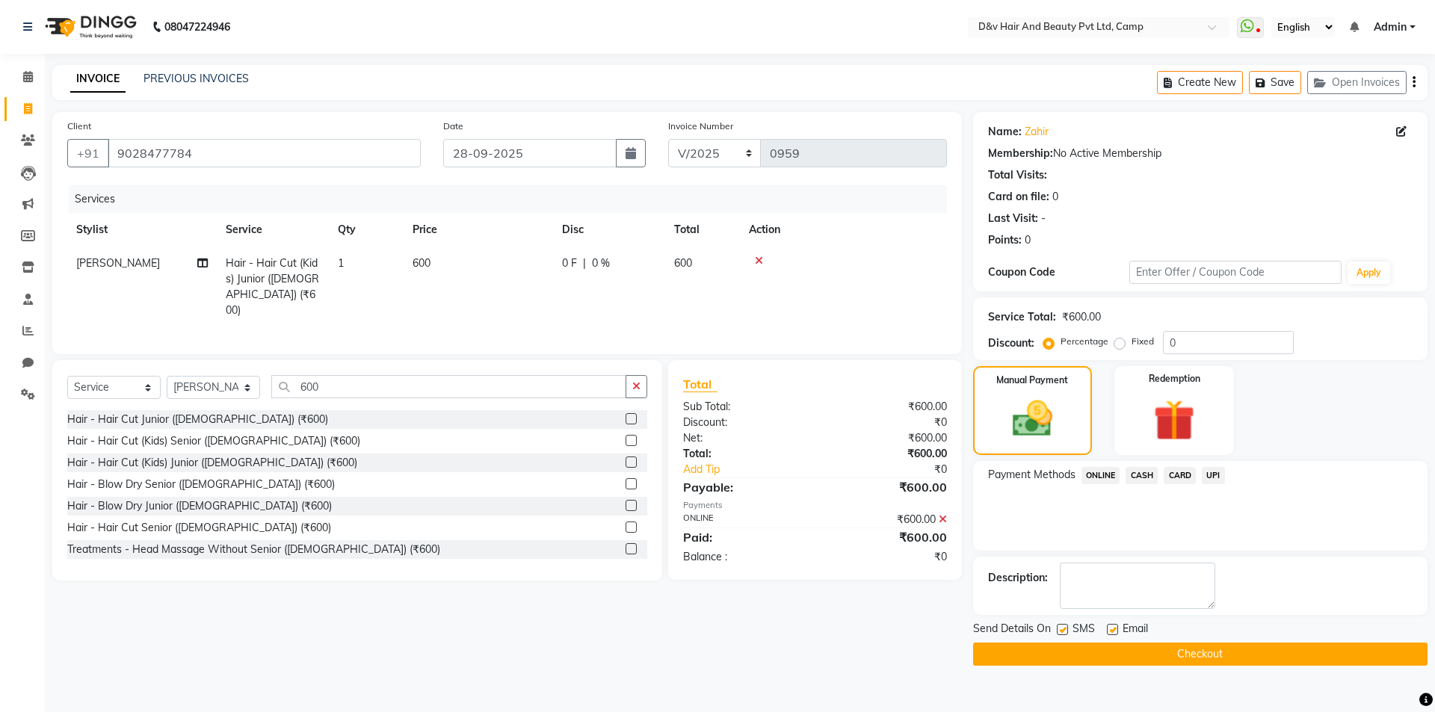
click at [1169, 649] on button "Checkout" at bounding box center [1200, 654] width 454 height 23
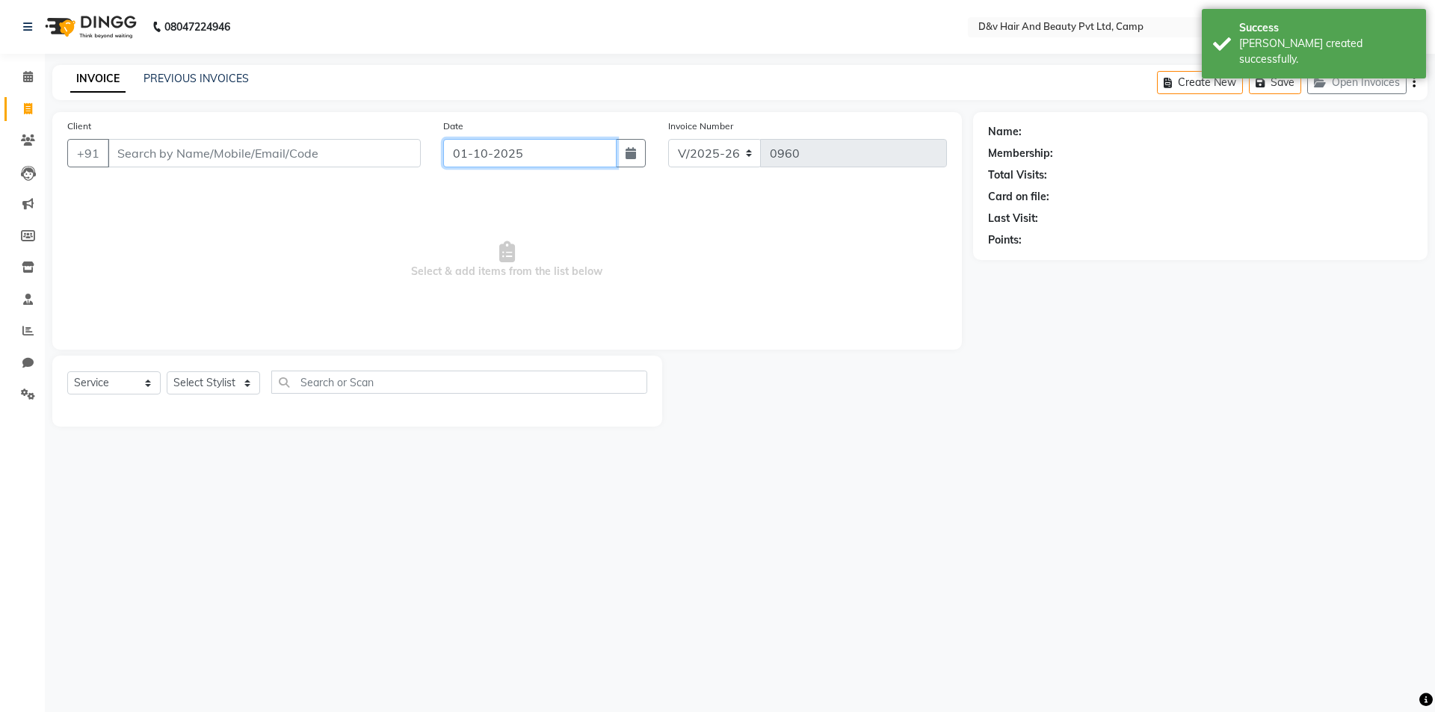
click at [563, 144] on input "01-10-2025" at bounding box center [530, 153] width 174 height 28
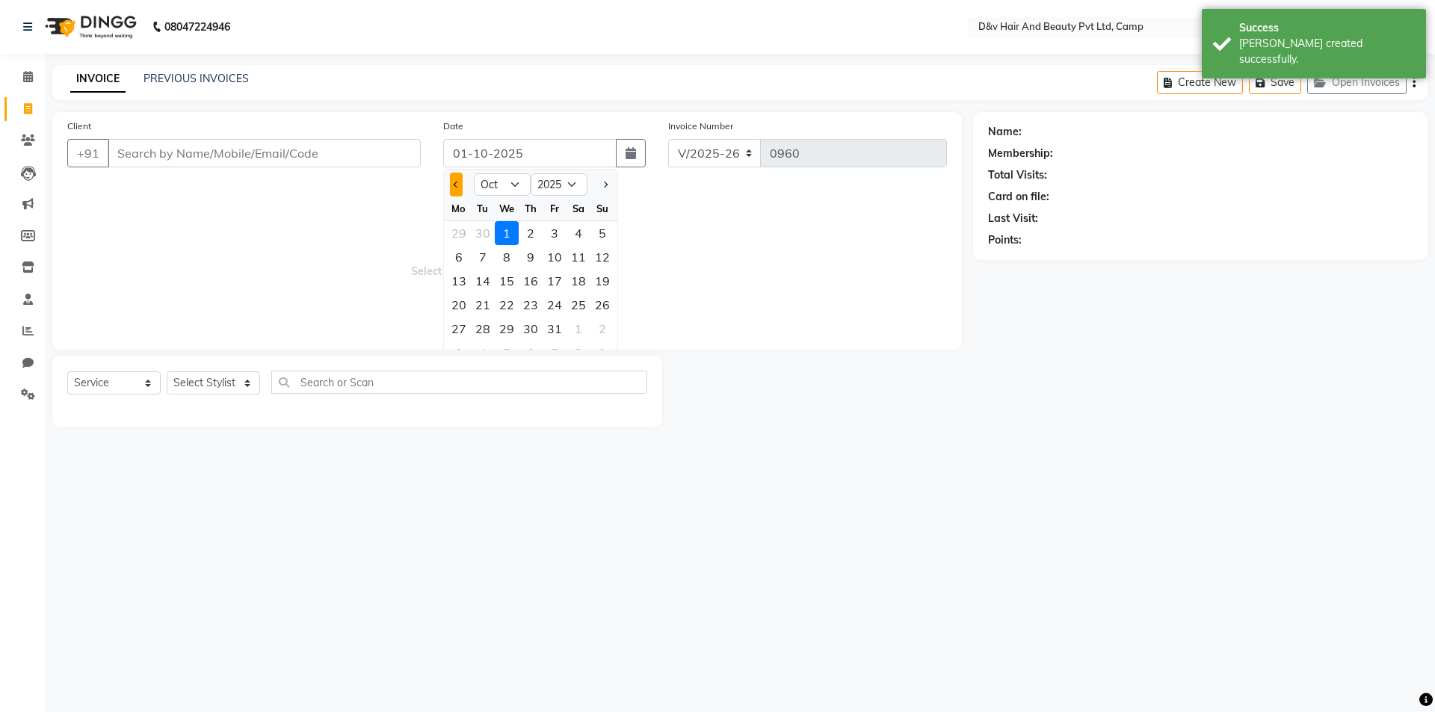
click at [454, 179] on button "Previous month" at bounding box center [456, 185] width 13 height 24
click at [605, 298] on div "28" at bounding box center [602, 305] width 24 height 24
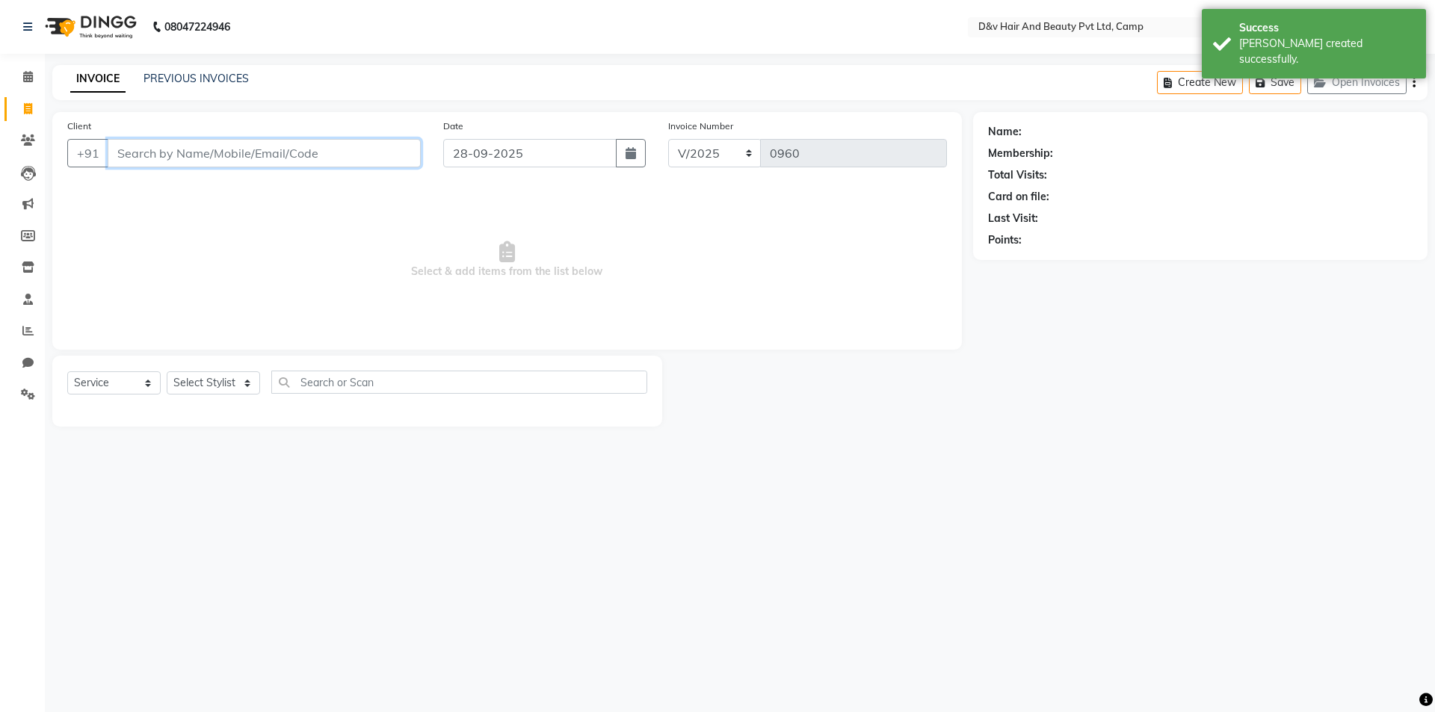
click at [375, 151] on input "Client" at bounding box center [264, 153] width 313 height 28
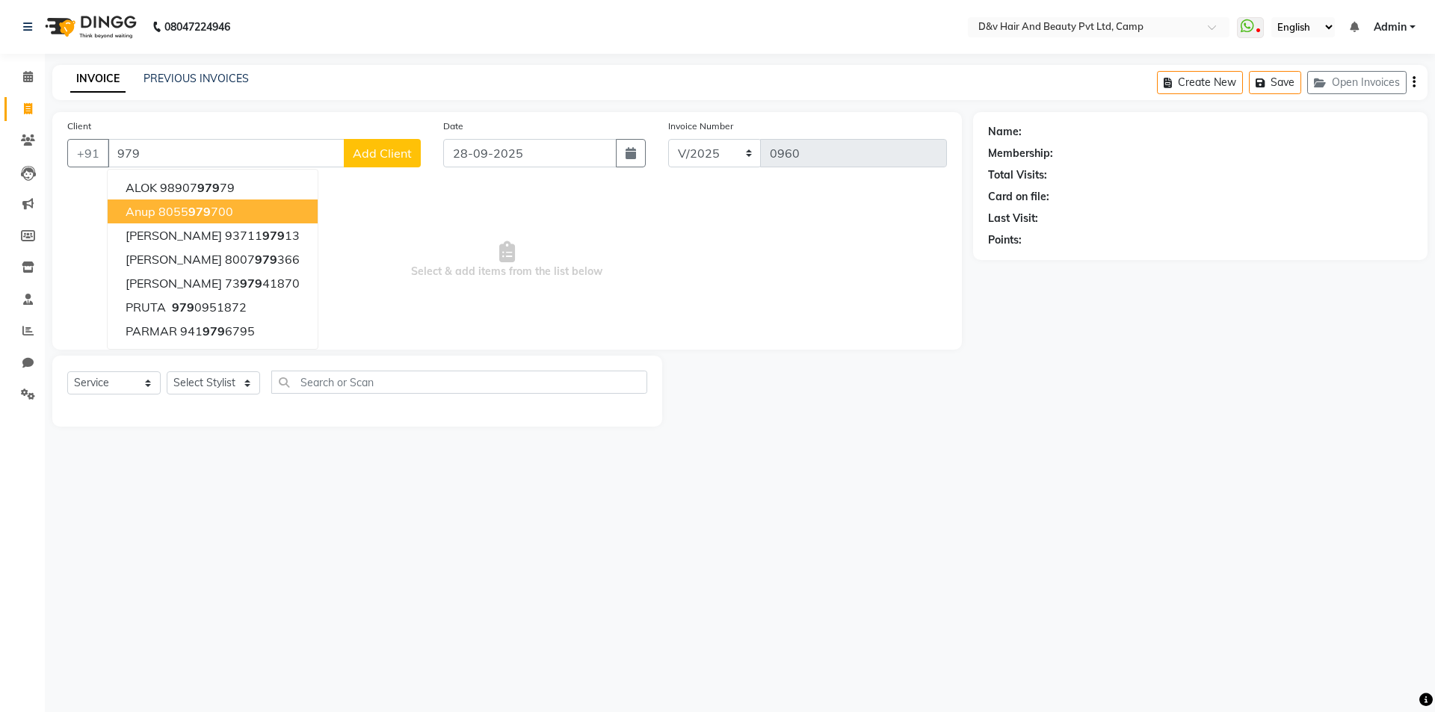
click at [211, 132] on div "Client +91 979 ALOK 98907 979 79 anup 8055 979 700 HOLLY JAIN 93711 979 13 RAJ …" at bounding box center [244, 148] width 376 height 61
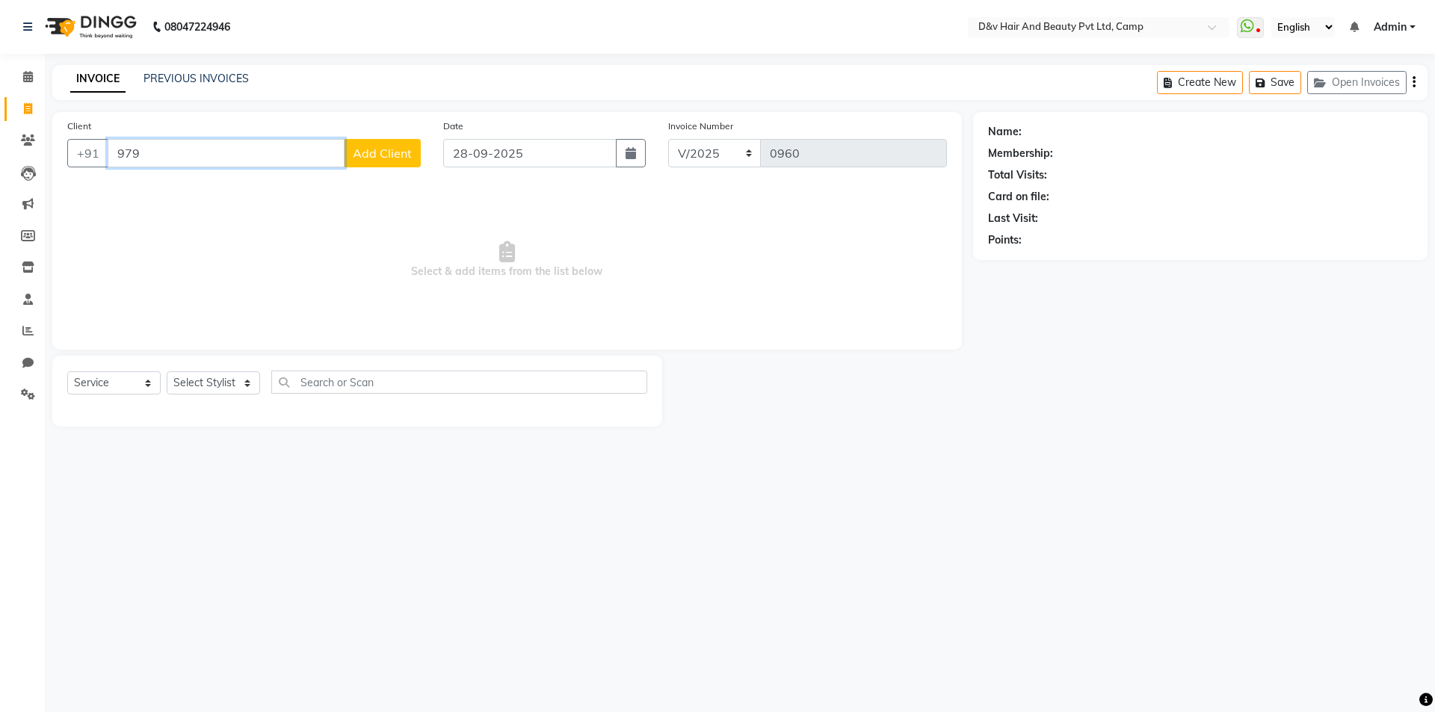
click at [202, 149] on input "979" at bounding box center [226, 153] width 237 height 28
click at [361, 162] on button "Add Client" at bounding box center [382, 153] width 77 height 28
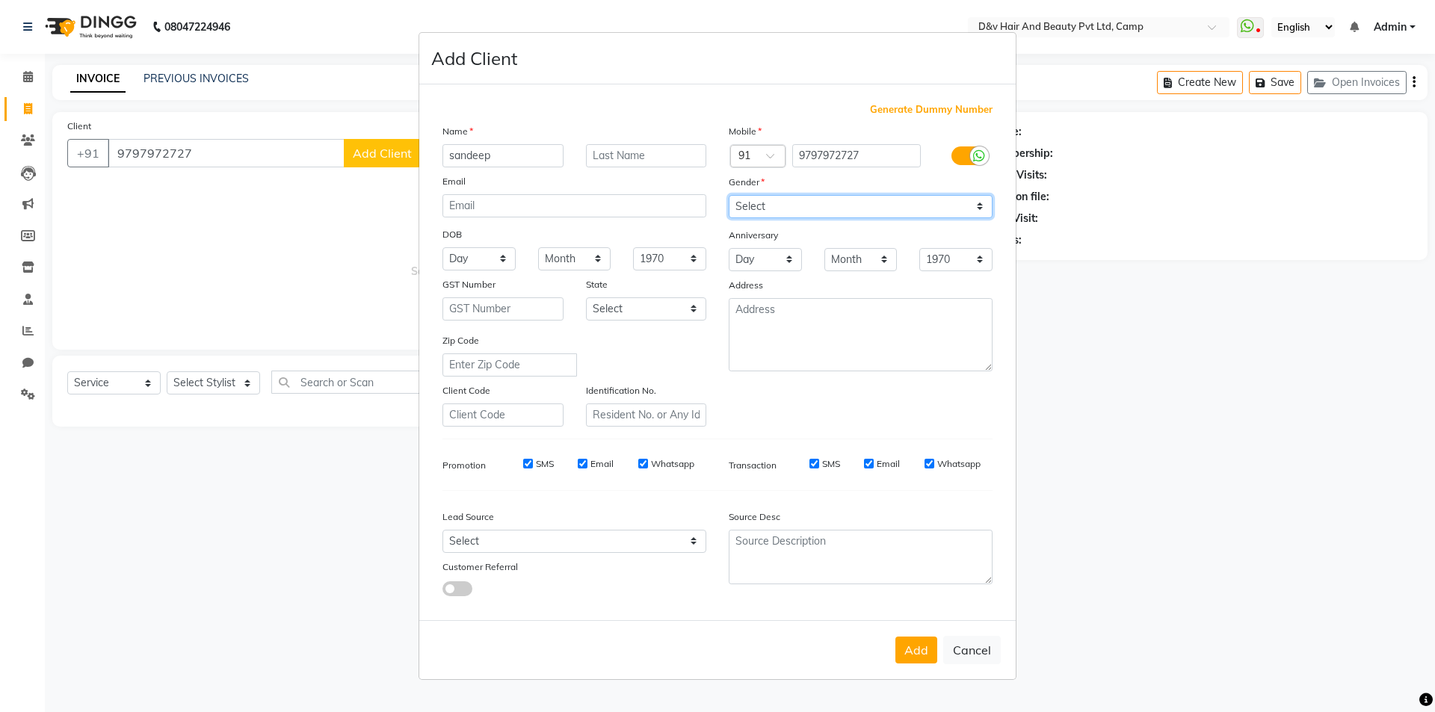
click at [793, 199] on select "Select Male Female Other Prefer Not To Say" at bounding box center [860, 206] width 264 height 23
click at [728, 195] on select "Select Male Female Other Prefer Not To Say" at bounding box center [860, 206] width 264 height 23
click at [919, 648] on button "Add" at bounding box center [916, 650] width 42 height 27
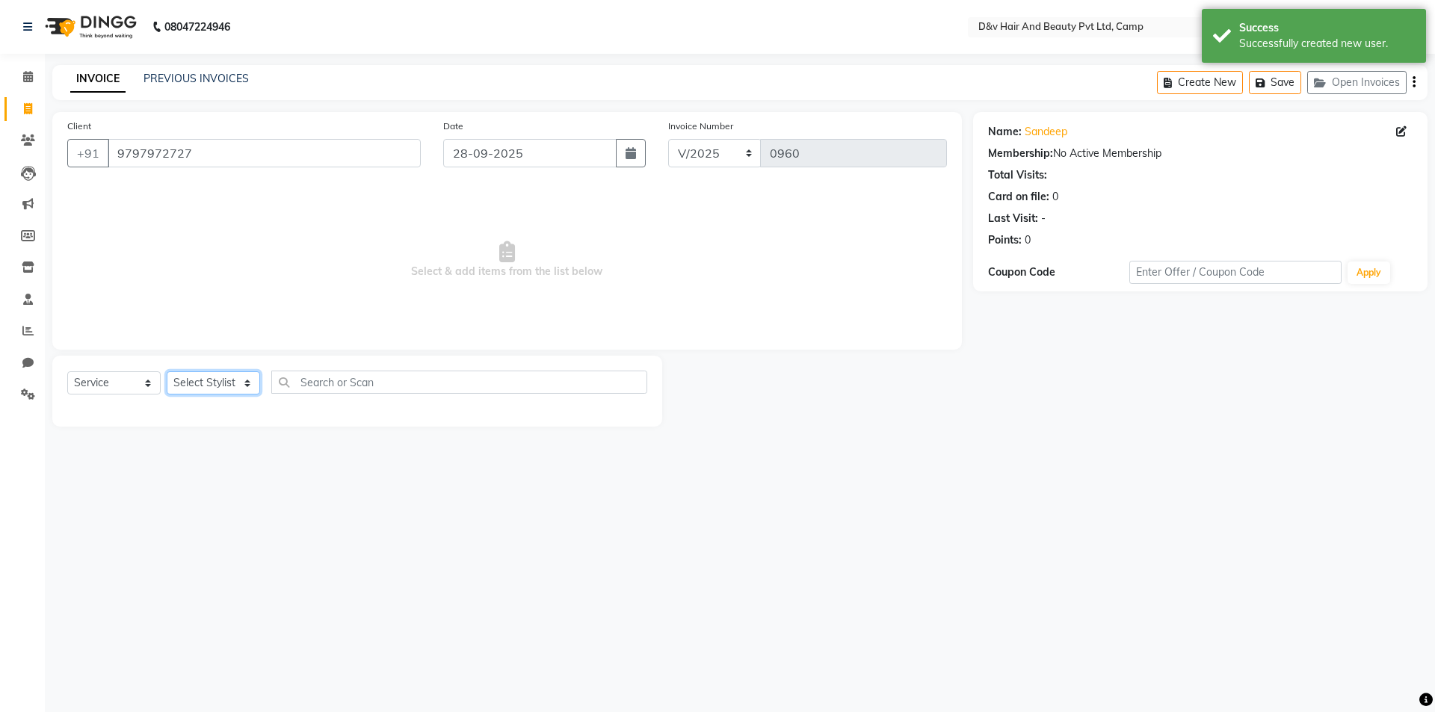
click at [235, 376] on select "Select Stylist [PERSON_NAME] Ganesh [PERSON_NAME] [PERSON_NAME] [PERSON_NAME] P…" at bounding box center [213, 382] width 93 height 23
click at [167, 371] on select "Select Stylist [PERSON_NAME] Ganesh [PERSON_NAME] [PERSON_NAME] [PERSON_NAME] P…" at bounding box center [213, 382] width 93 height 23
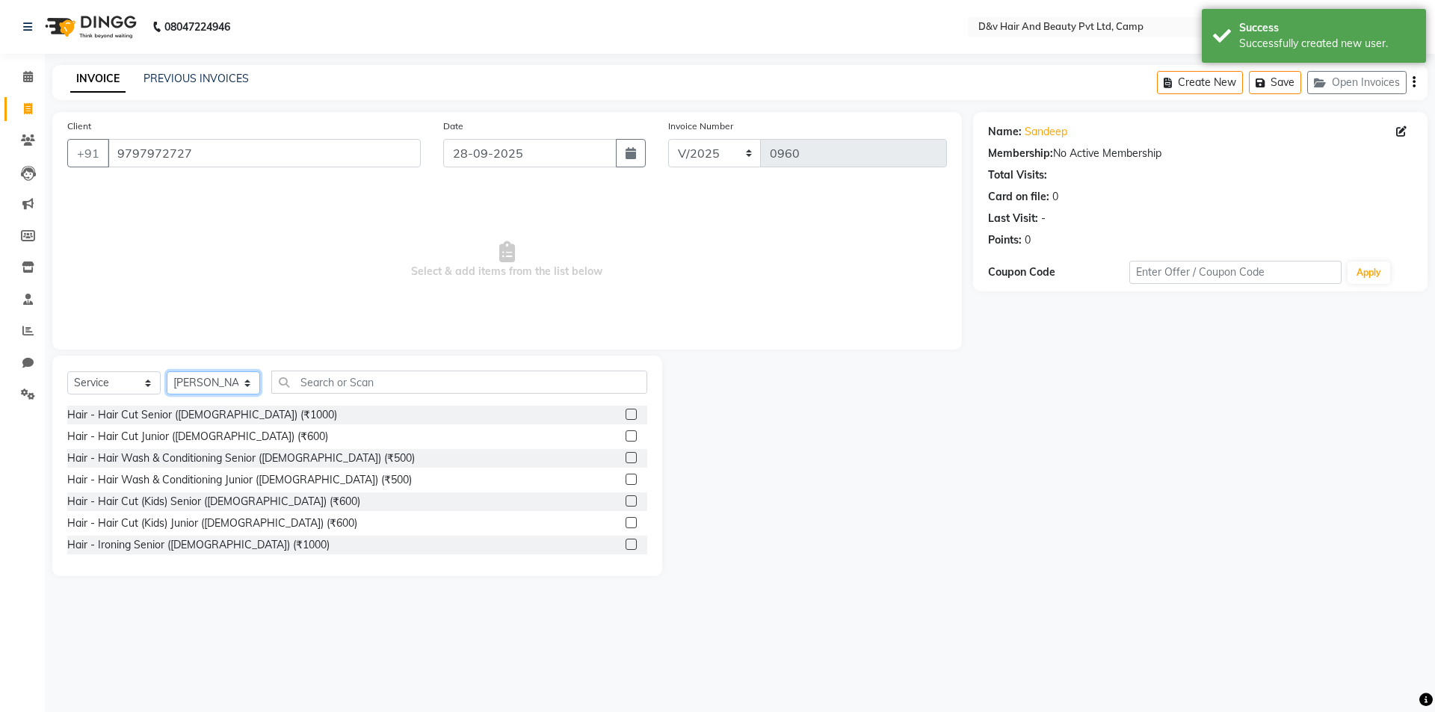
click at [237, 374] on select "Select Stylist [PERSON_NAME] Ganesh [PERSON_NAME] [PERSON_NAME] [PERSON_NAME] P…" at bounding box center [213, 382] width 93 height 23
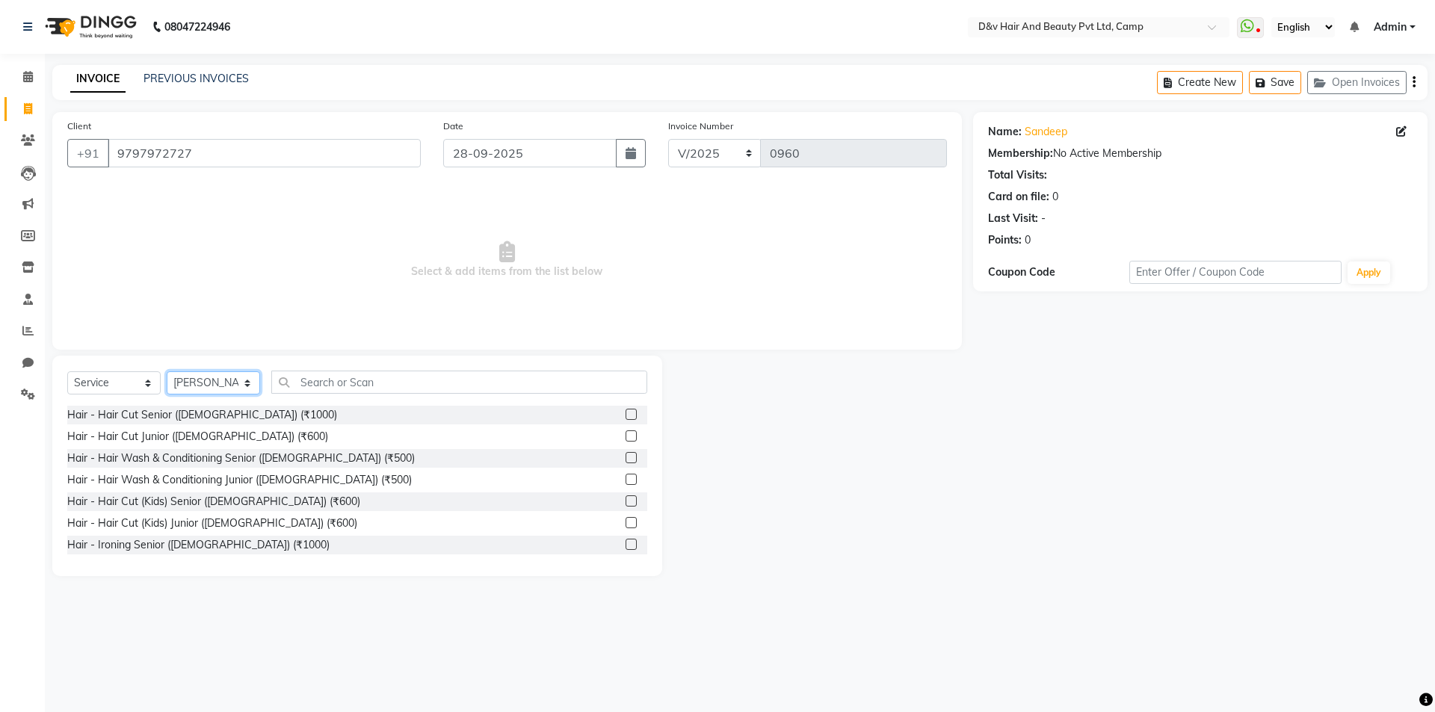
click at [167, 371] on select "Select Stylist [PERSON_NAME] Ganesh [PERSON_NAME] [PERSON_NAME] [PERSON_NAME] P…" at bounding box center [213, 382] width 93 height 23
click at [355, 383] on input "text" at bounding box center [459, 382] width 376 height 23
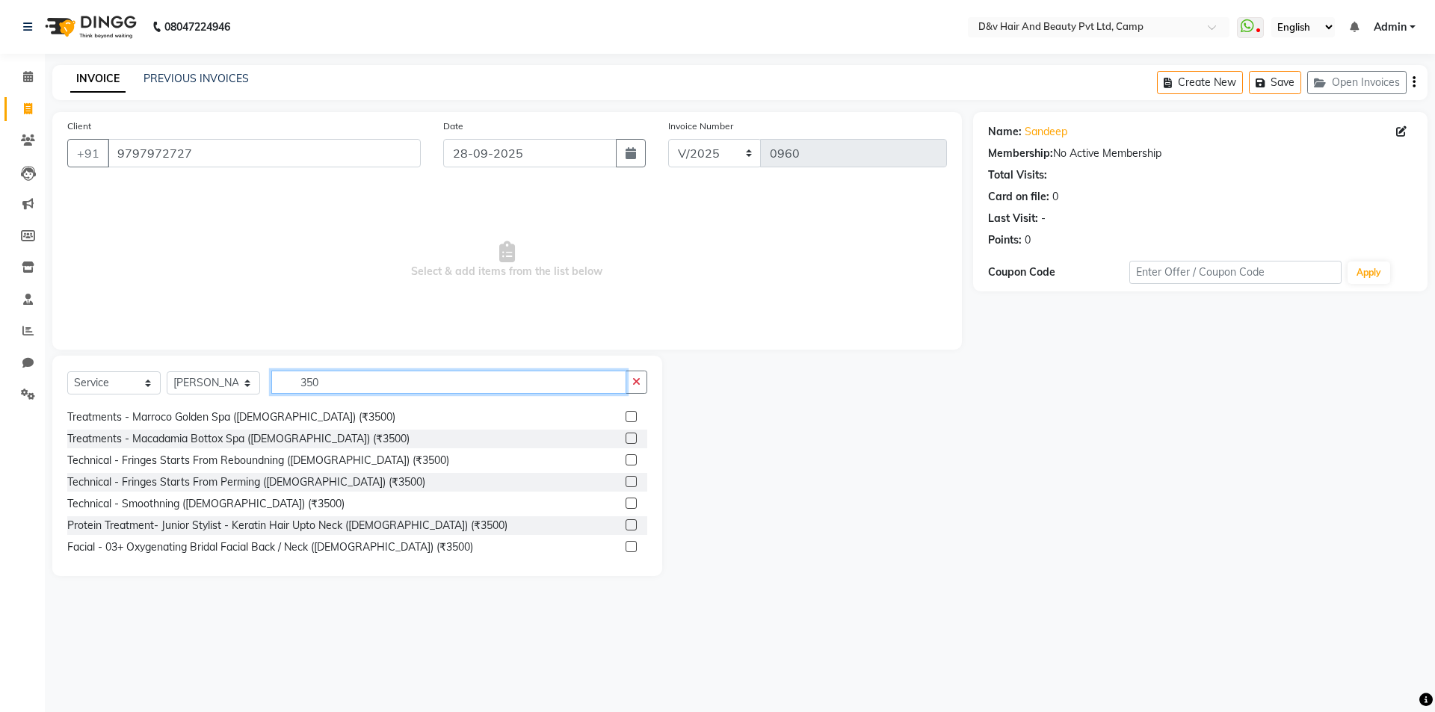
scroll to position [75, 0]
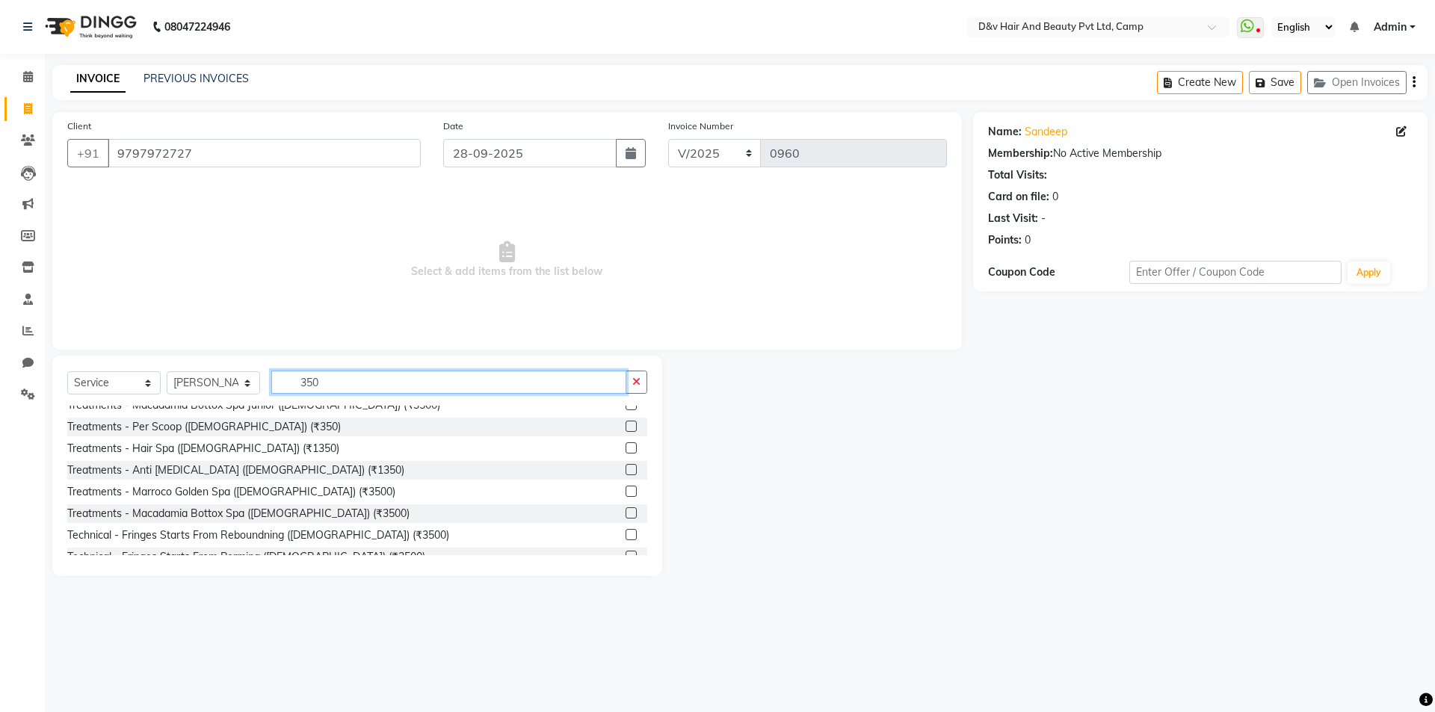
click at [394, 385] on input "350" at bounding box center [448, 382] width 355 height 23
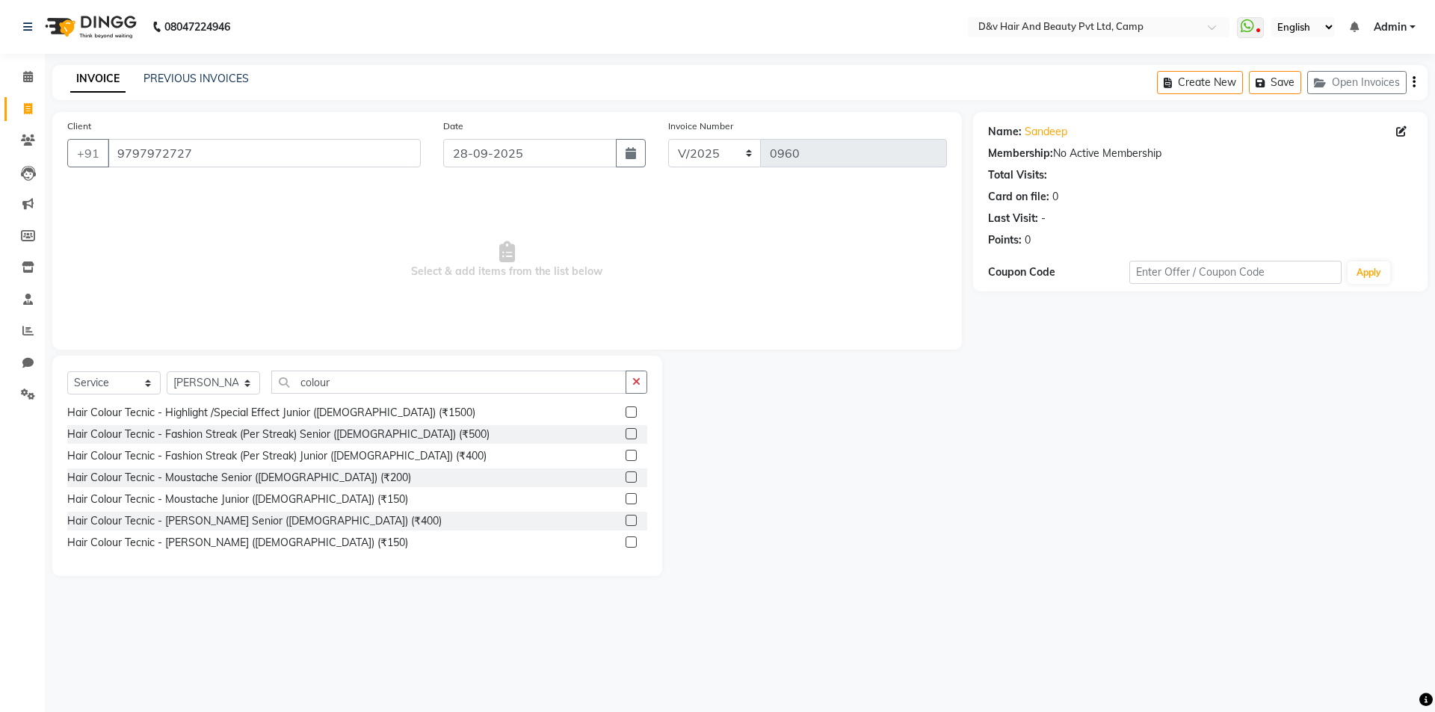
click at [625, 518] on label at bounding box center [630, 520] width 11 height 11
click at [625, 518] on input "checkbox" at bounding box center [630, 521] width 10 height 10
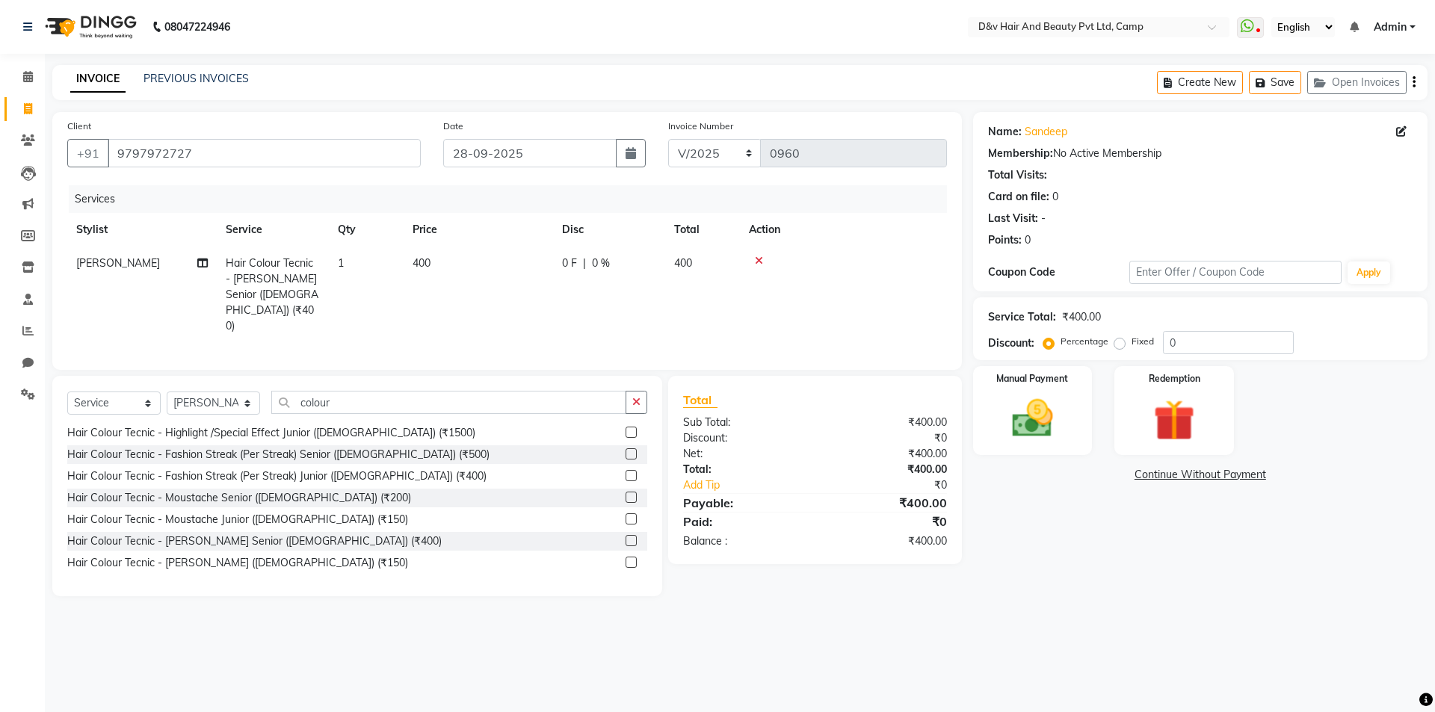
click at [561, 264] on td "0 F | 0 %" at bounding box center [609, 295] width 112 height 96
click at [643, 266] on input "0" at bounding box center [654, 267] width 45 height 23
click at [1068, 413] on div "Manual Payment" at bounding box center [1032, 411] width 124 height 92
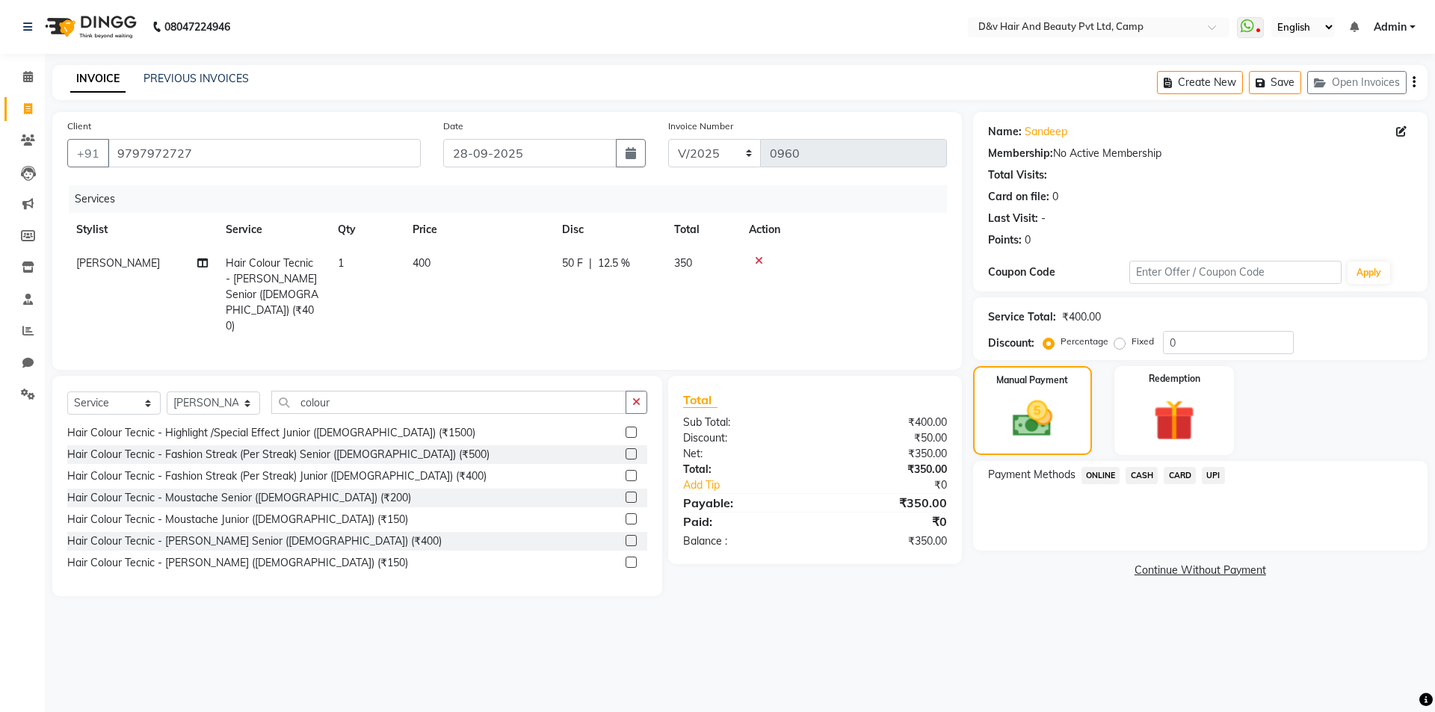
click at [1110, 473] on span "ONLINE" at bounding box center [1100, 475] width 39 height 17
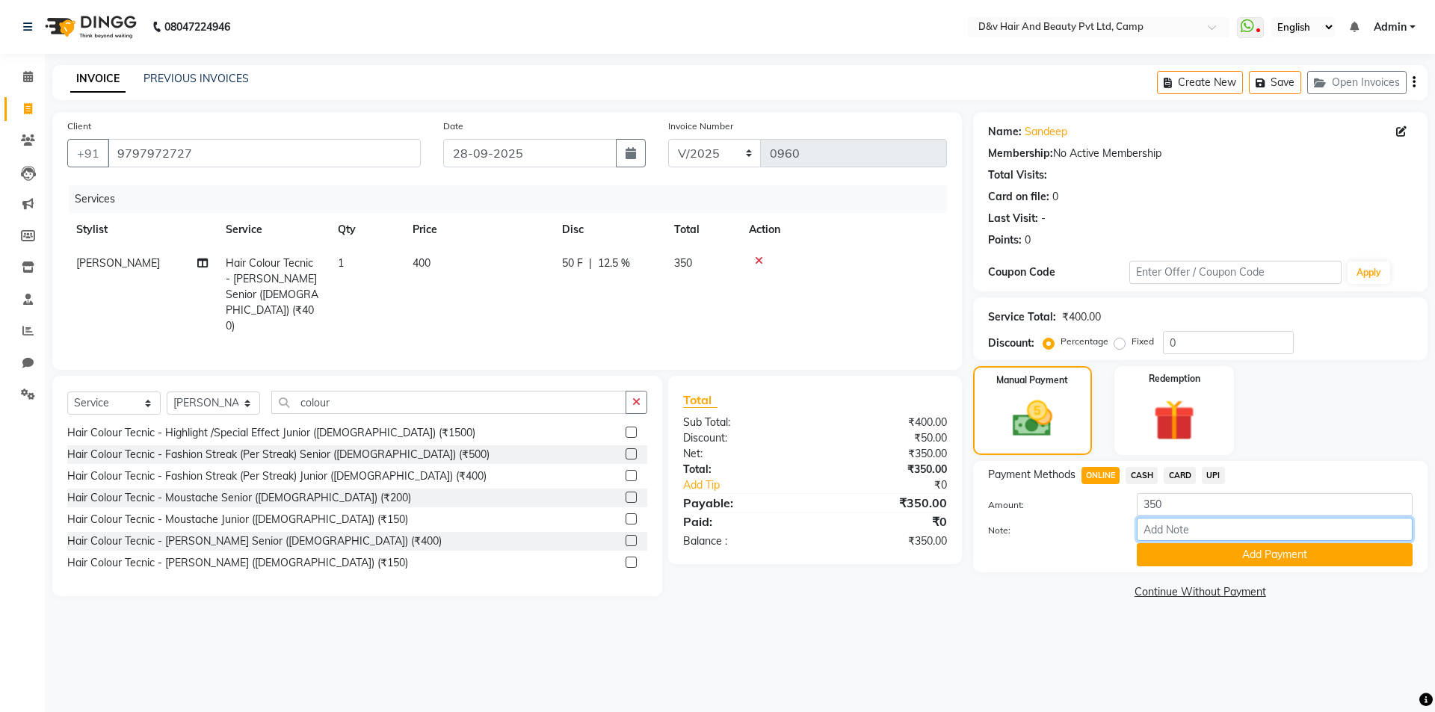
click at [1214, 521] on input "Note:" at bounding box center [1274, 529] width 276 height 23
click at [1233, 559] on button "Add Payment" at bounding box center [1274, 554] width 276 height 23
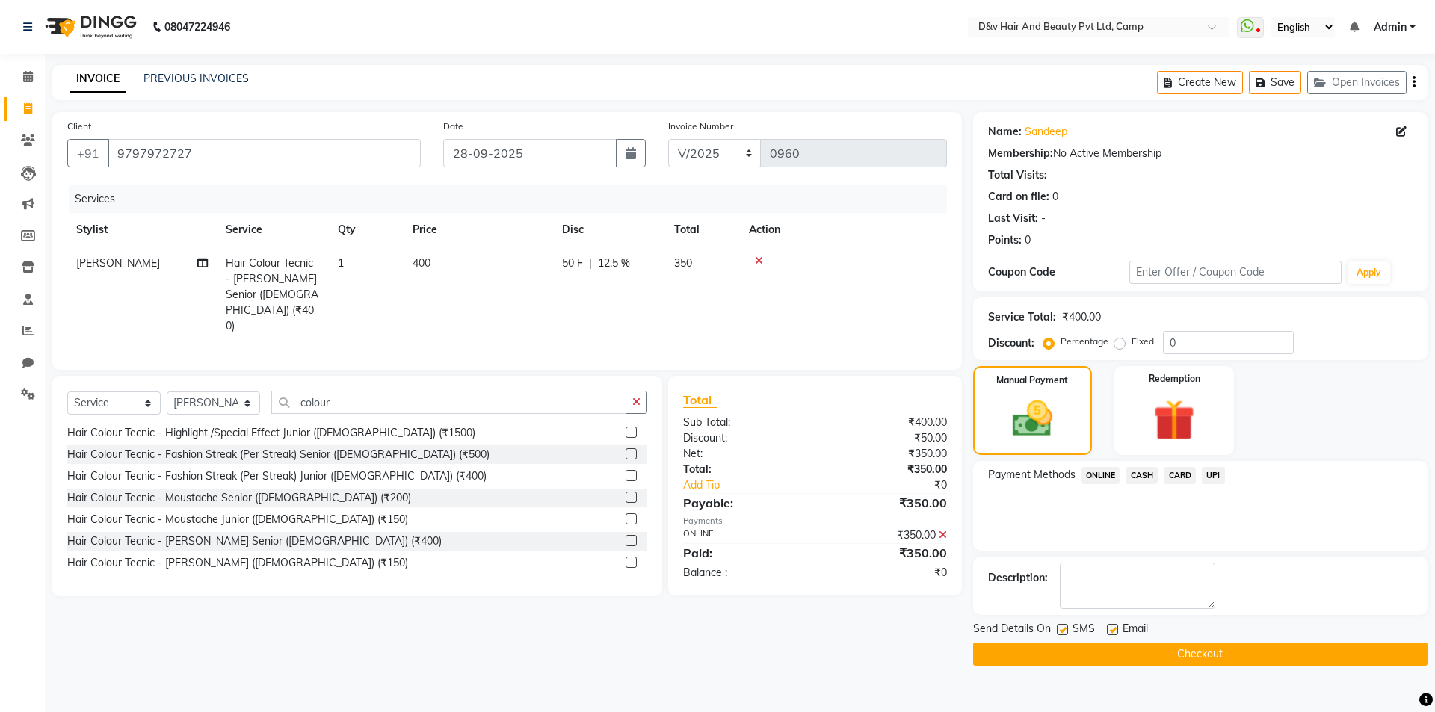
click at [1157, 647] on button "Checkout" at bounding box center [1200, 654] width 454 height 23
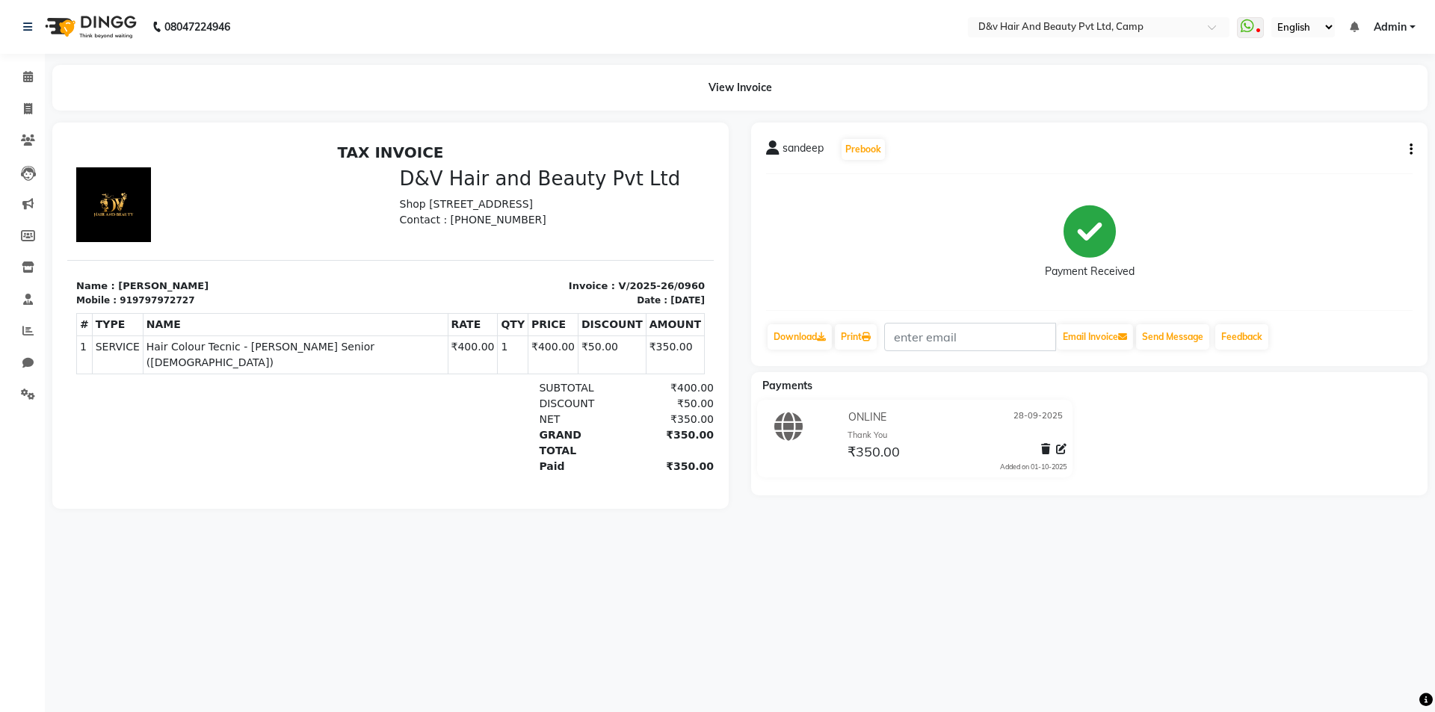
click at [1405, 150] on button "button" at bounding box center [1407, 150] width 9 height 16
click at [1326, 172] on div "Edit Invoice" at bounding box center [1336, 168] width 102 height 19
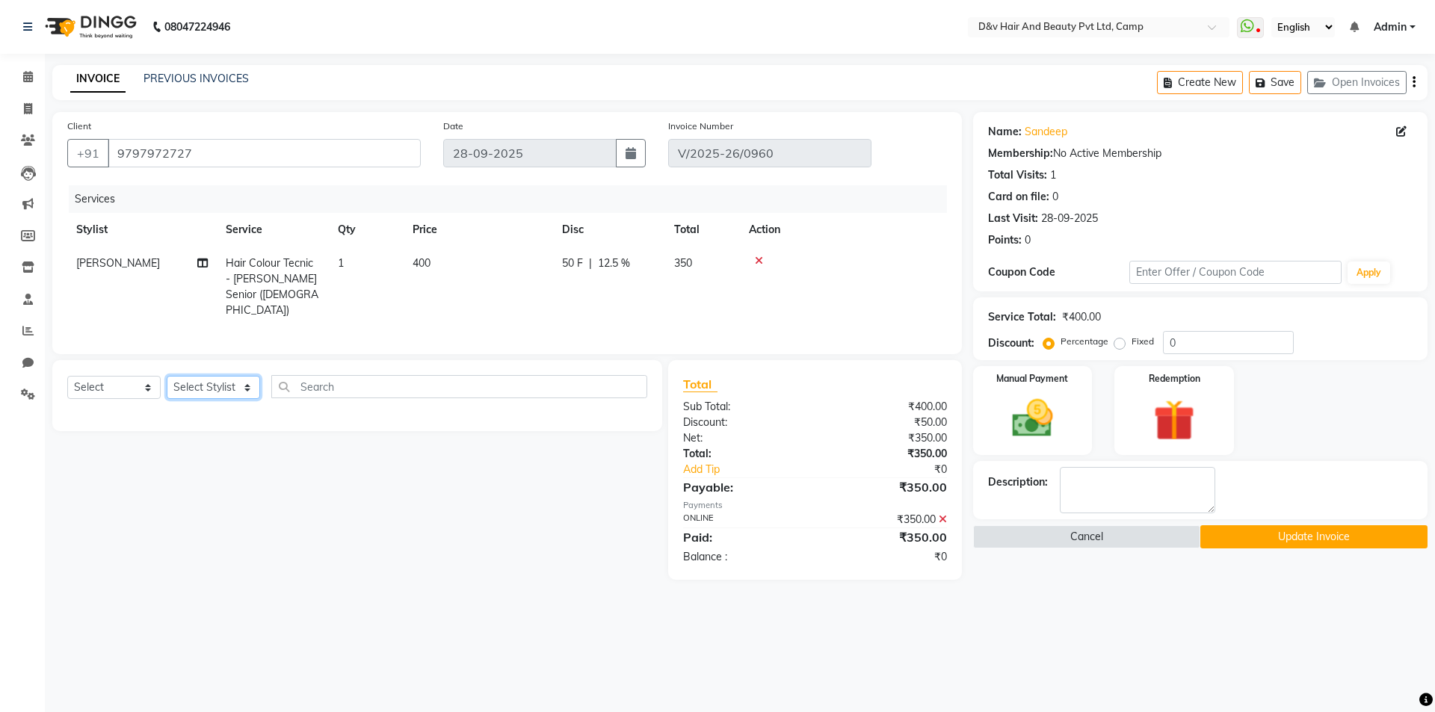
click at [214, 377] on select "Select Stylist [PERSON_NAME] Ganesh [PERSON_NAME] [PERSON_NAME] [PERSON_NAME] P…" at bounding box center [213, 387] width 93 height 23
click at [167, 376] on select "Select Stylist [PERSON_NAME] Ganesh [PERSON_NAME] [PERSON_NAME] [PERSON_NAME] P…" at bounding box center [213, 387] width 93 height 23
click at [523, 387] on input "text" at bounding box center [459, 386] width 376 height 23
click at [628, 377] on button "button" at bounding box center [636, 386] width 22 height 23
click at [156, 386] on select "Select Service Product Membership Package Voucher Prepaid Gift Card" at bounding box center [113, 387] width 93 height 23
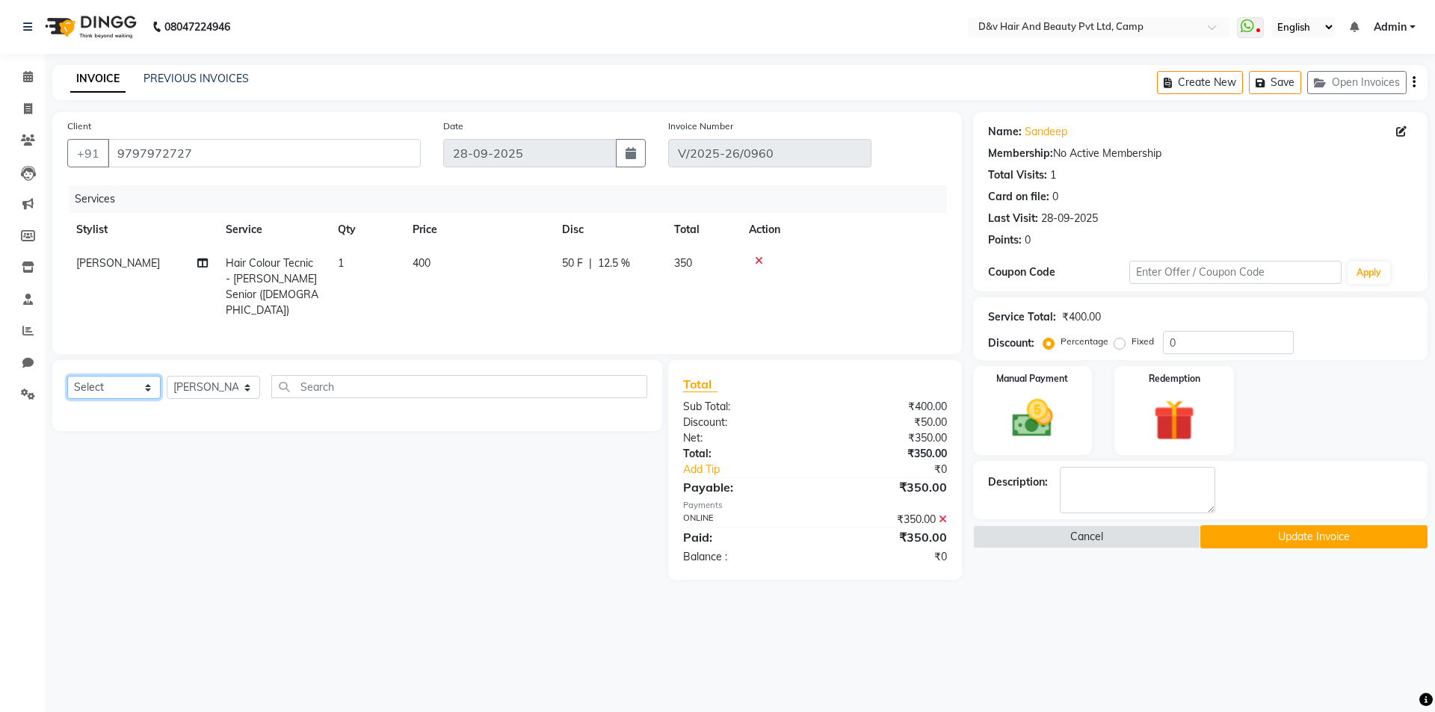
click at [156, 385] on select "Select Service Product Membership Package Voucher Prepaid Gift Card" at bounding box center [113, 387] width 93 height 23
click at [130, 379] on select "Select Service Product Membership Package Voucher Prepaid Gift Card" at bounding box center [113, 387] width 93 height 23
click at [67, 376] on select "Select Service Product Membership Package Voucher Prepaid Gift Card" at bounding box center [113, 387] width 93 height 23
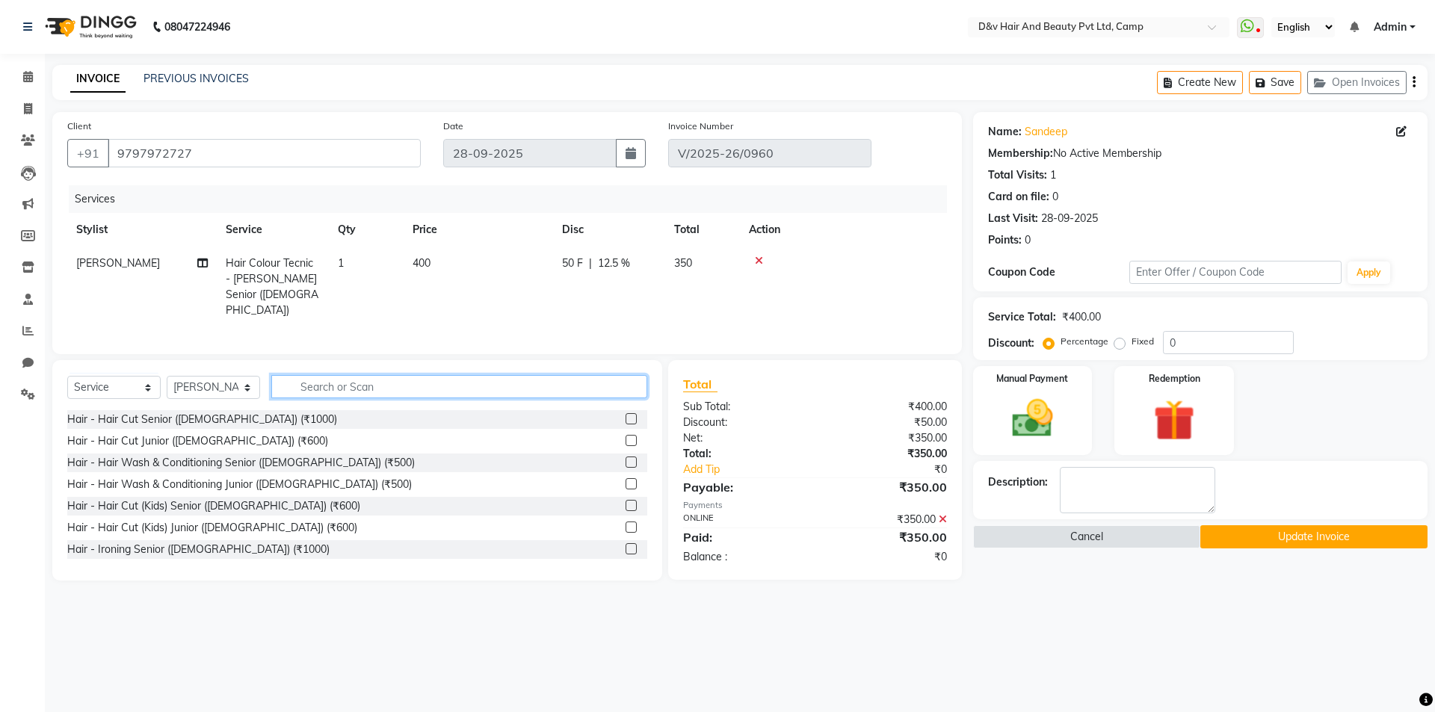
click at [427, 376] on input "text" at bounding box center [459, 386] width 376 height 23
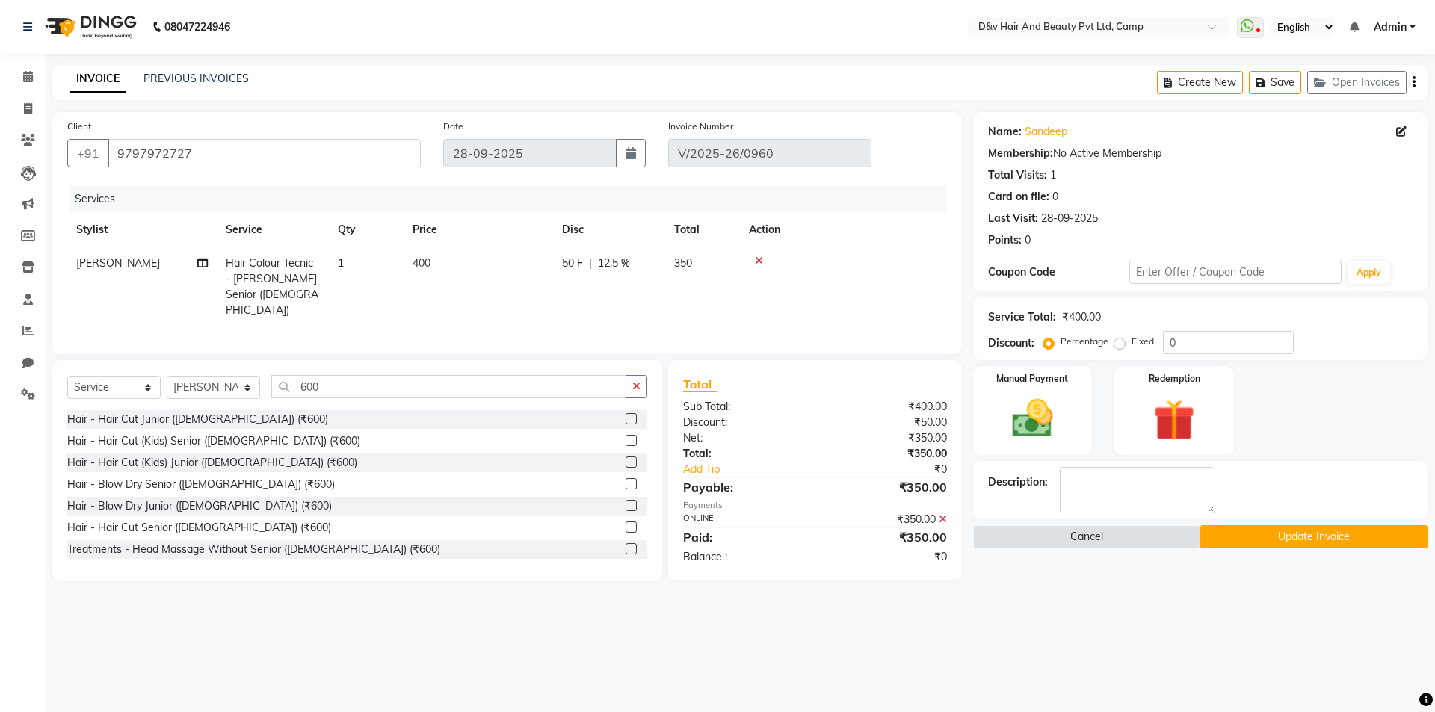
click at [625, 478] on label at bounding box center [630, 483] width 11 height 11
click at [625, 480] on input "checkbox" at bounding box center [630, 485] width 10 height 10
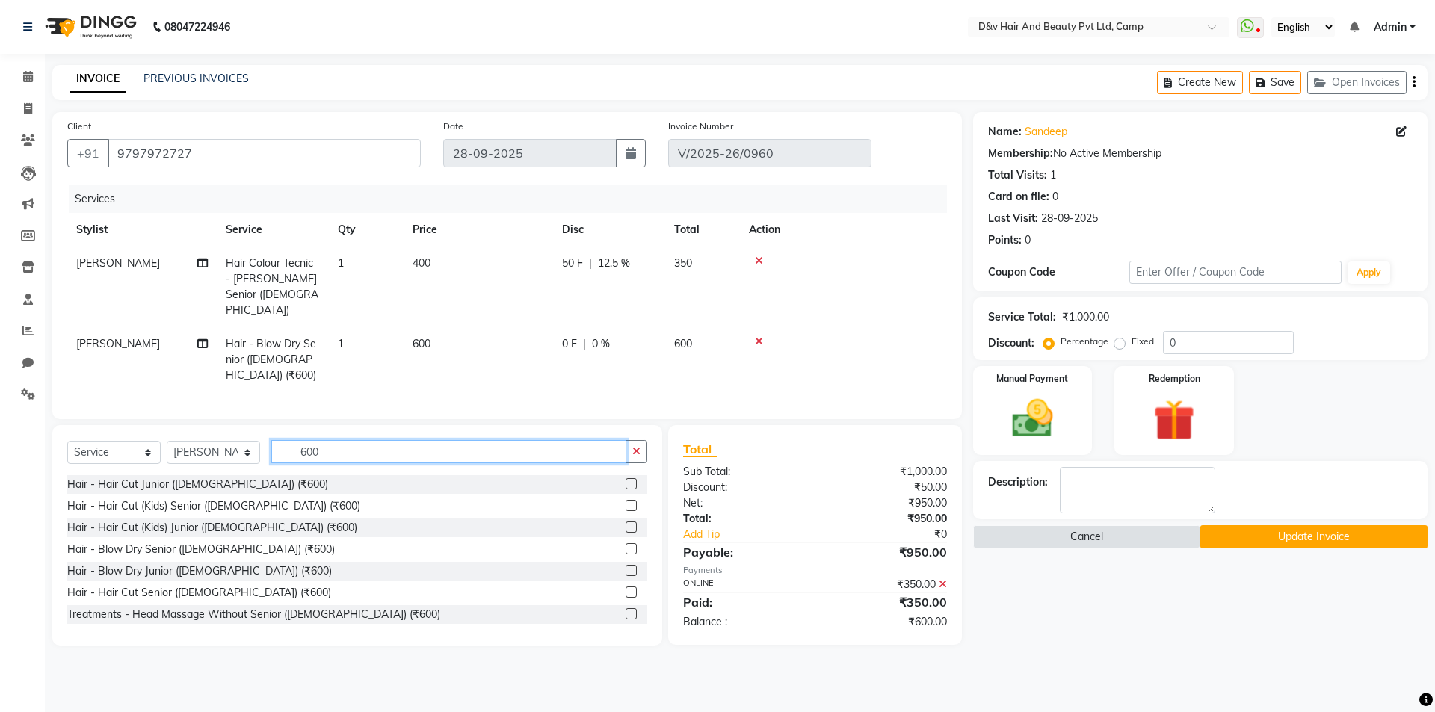
click at [574, 447] on input "600" at bounding box center [448, 451] width 355 height 23
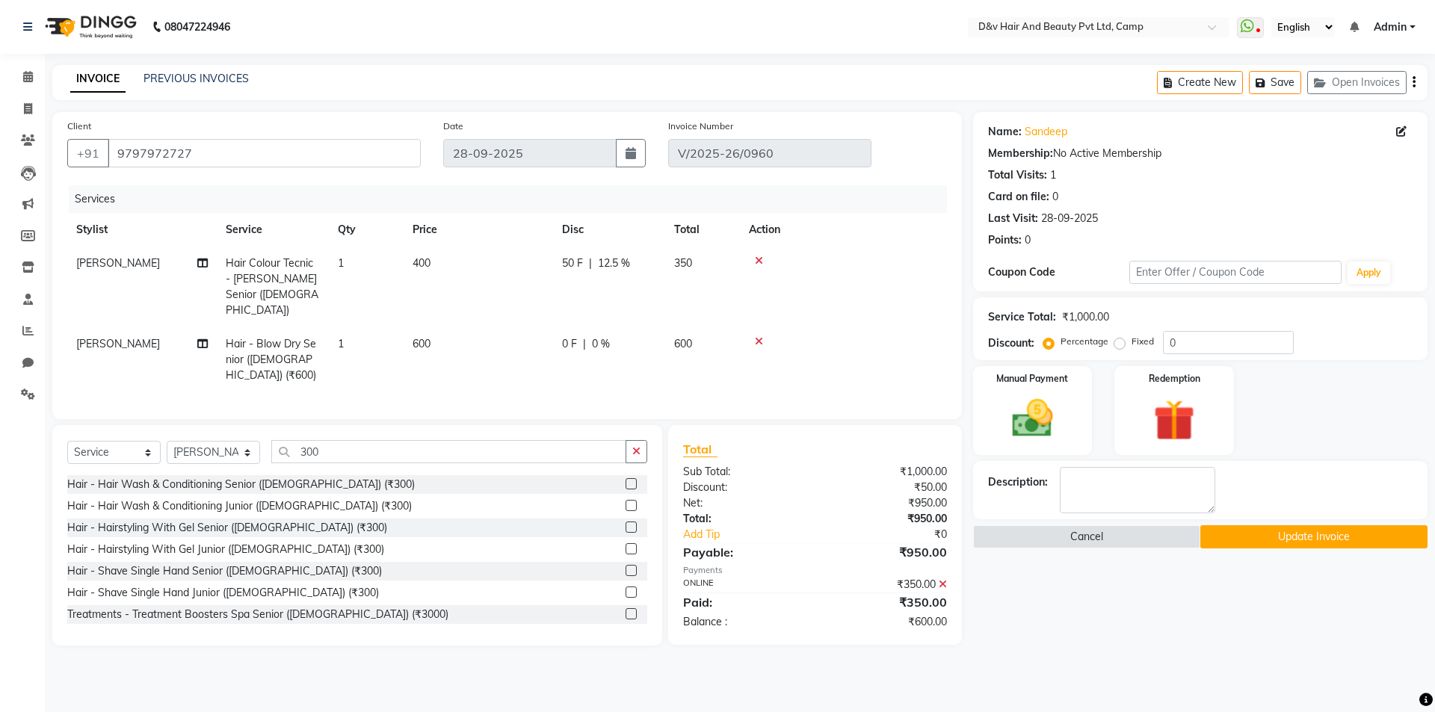
click at [625, 565] on label at bounding box center [630, 570] width 11 height 11
click at [625, 566] on input "checkbox" at bounding box center [630, 571] width 10 height 10
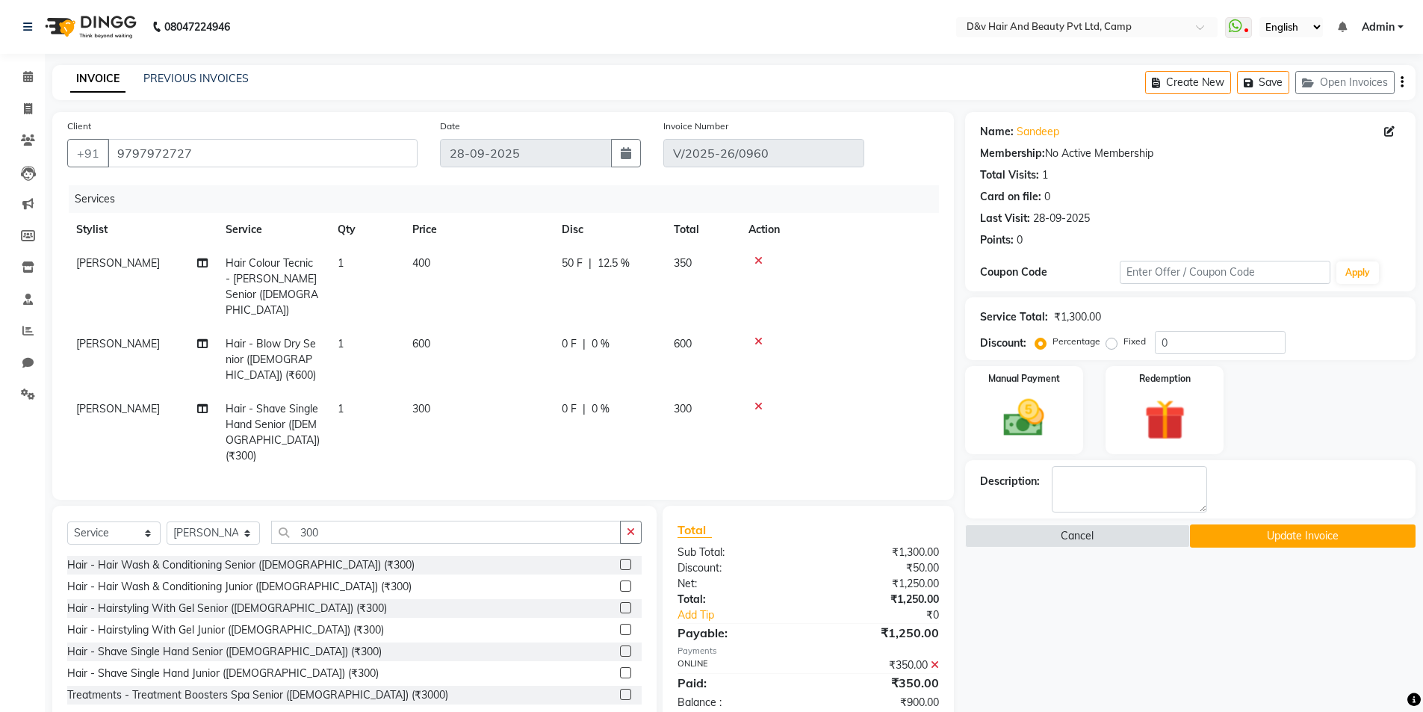
click at [572, 336] on span "0 F" at bounding box center [569, 344] width 15 height 16
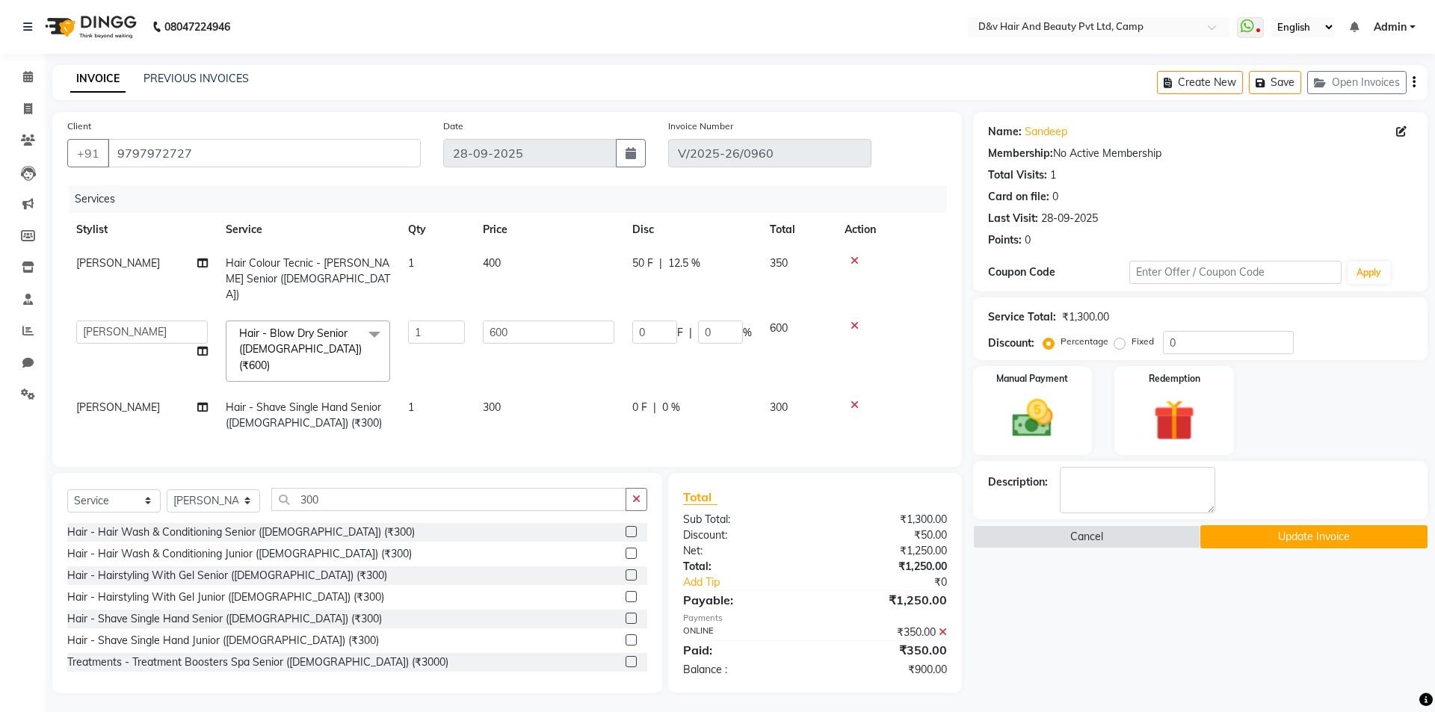
click at [375, 321] on span at bounding box center [374, 335] width 30 height 28
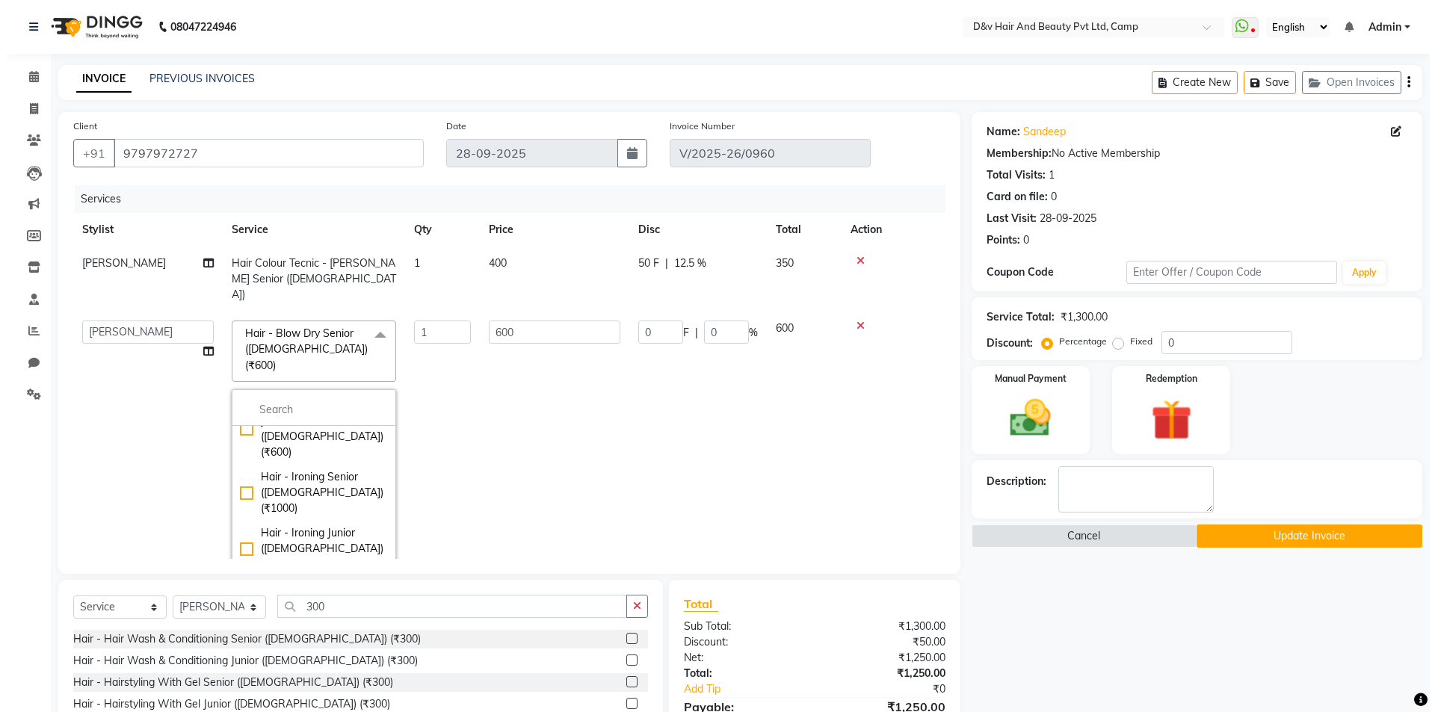
scroll to position [374, 0]
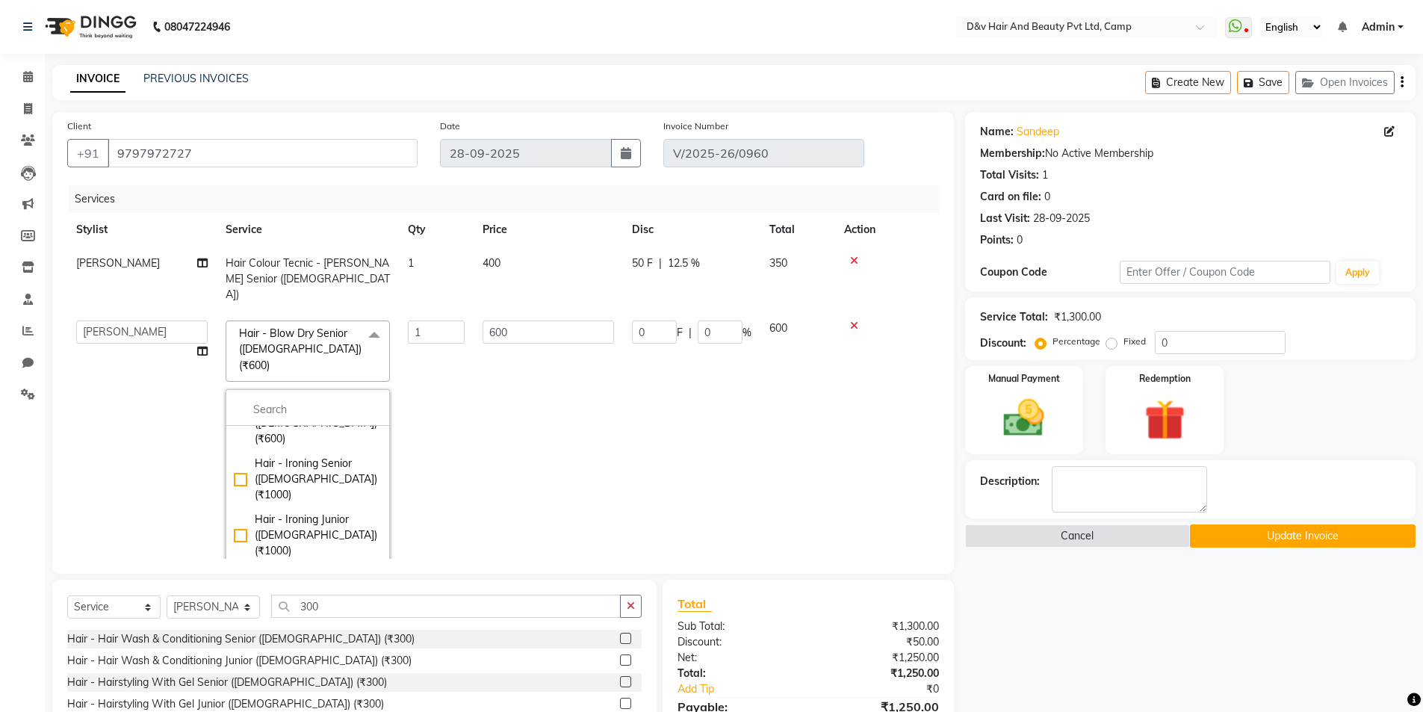
click at [853, 321] on icon at bounding box center [854, 326] width 8 height 10
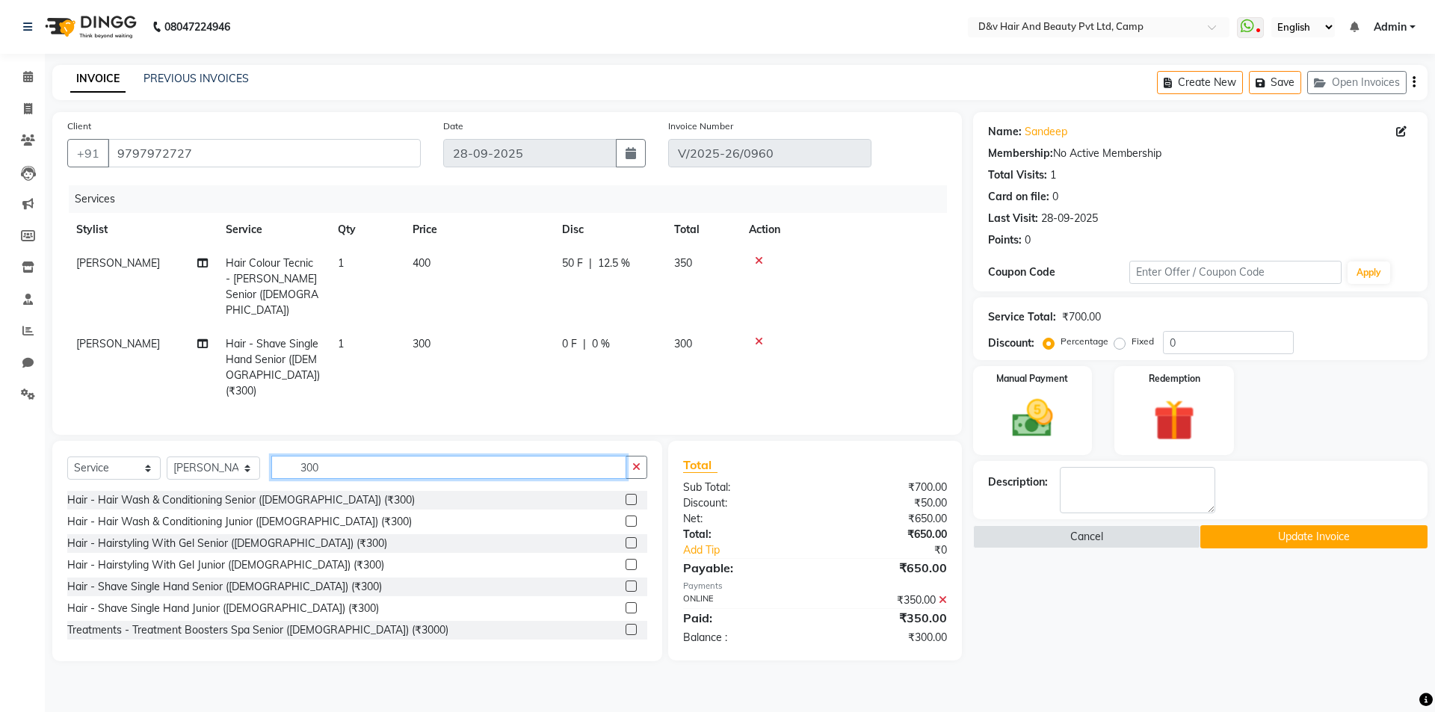
click at [492, 456] on input "300" at bounding box center [448, 467] width 355 height 23
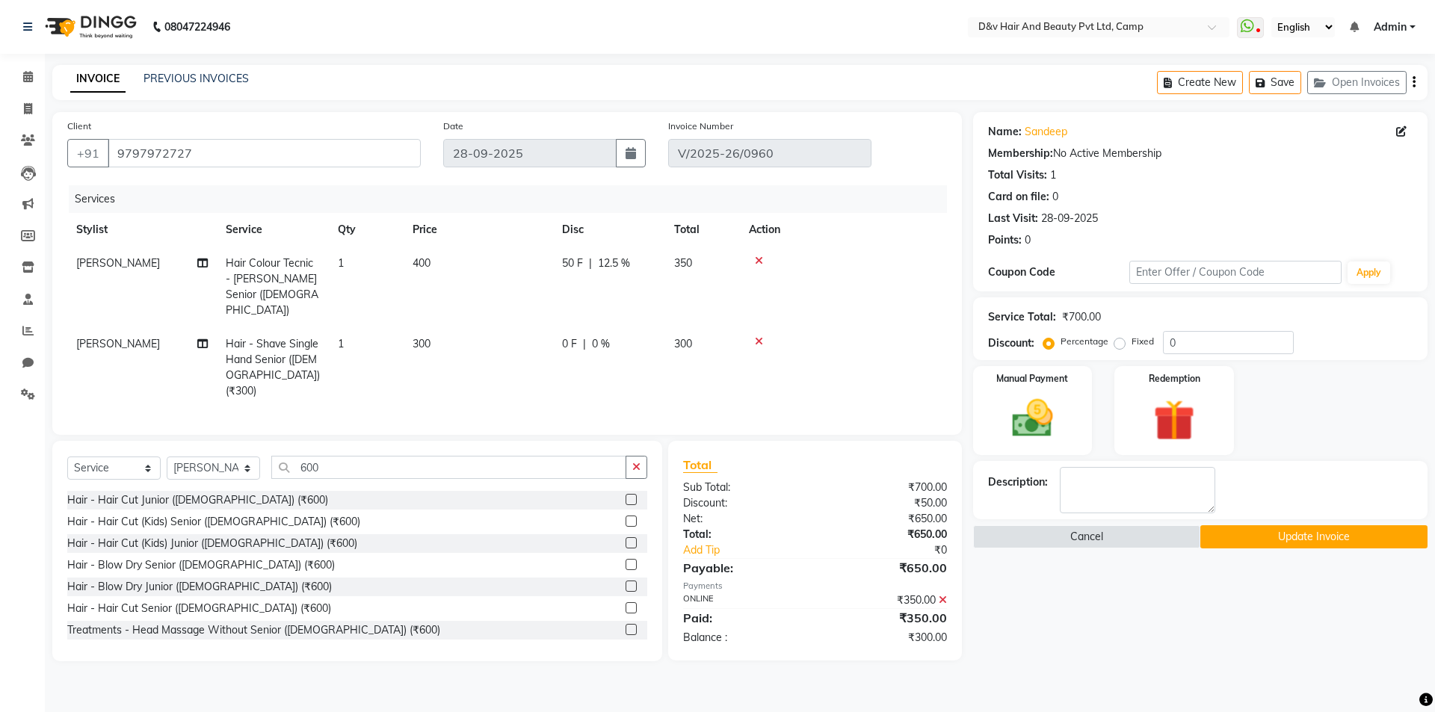
click at [625, 602] on label at bounding box center [630, 607] width 11 height 11
click at [625, 604] on input "checkbox" at bounding box center [630, 609] width 10 height 10
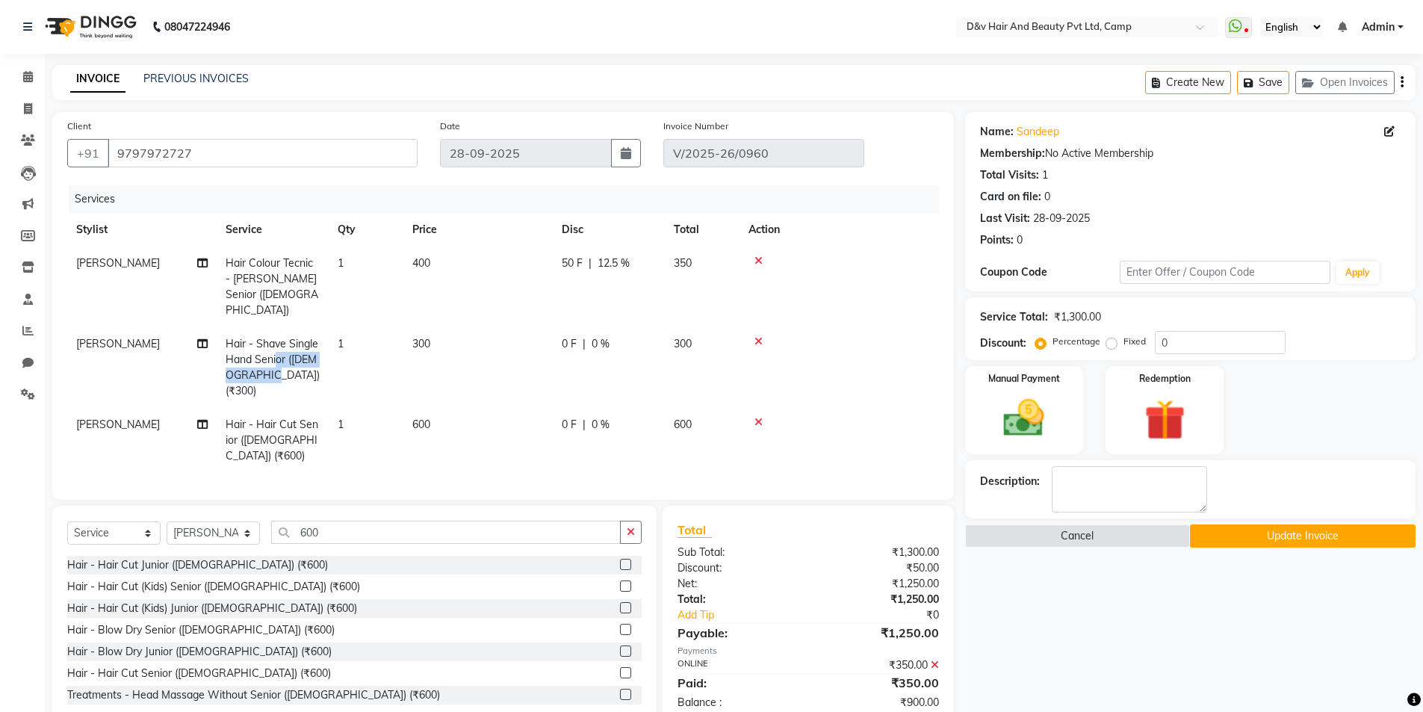
click at [262, 364] on td "Hair - Shave Single Hand Senior ([DEMOGRAPHIC_DATA]) (₹300)" at bounding box center [273, 367] width 112 height 81
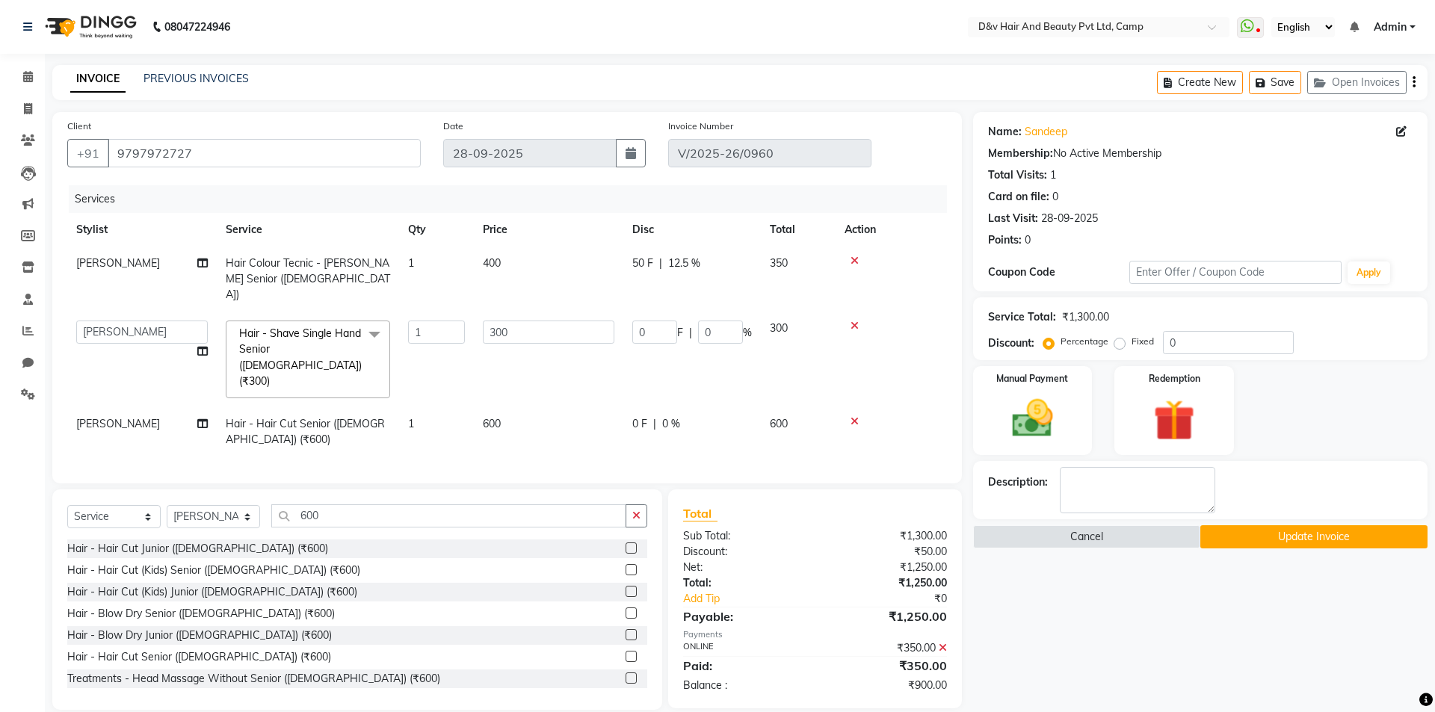
click at [638, 416] on span "0 F" at bounding box center [639, 424] width 15 height 16
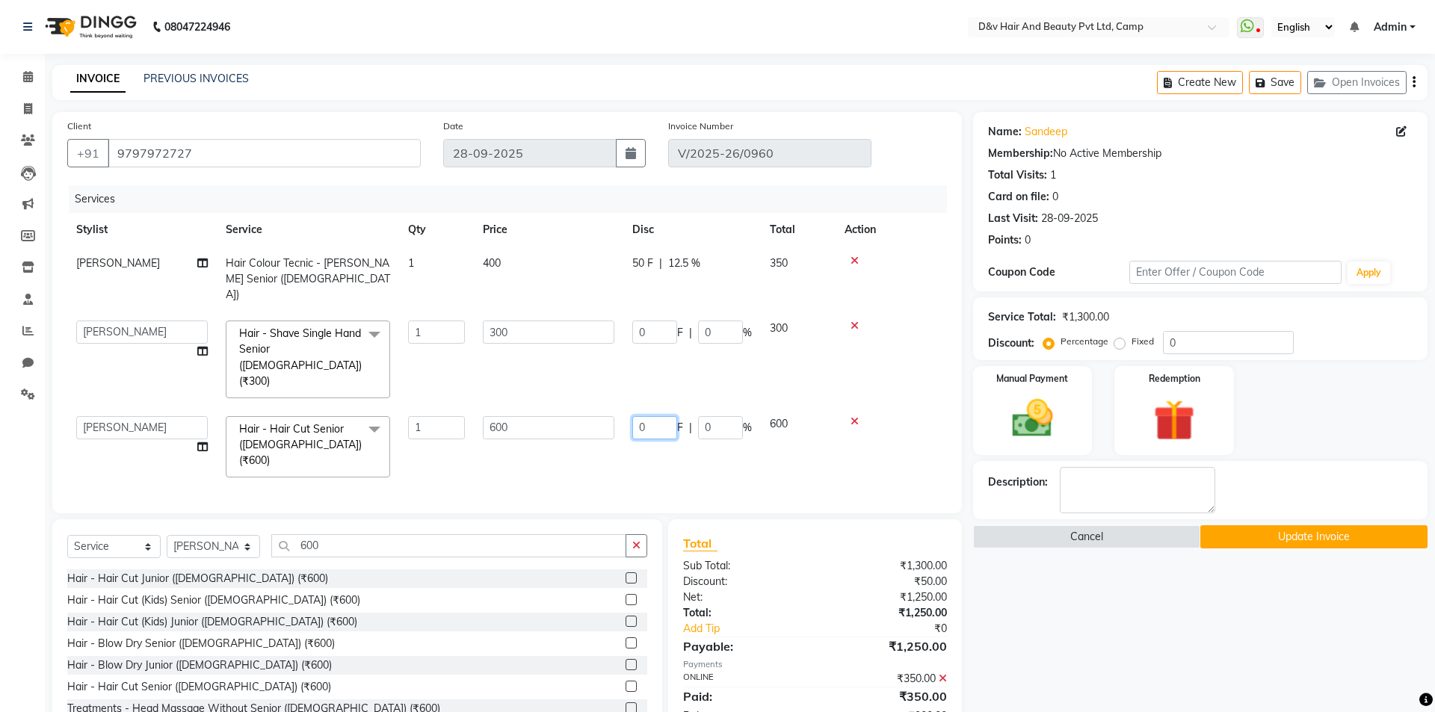
click at [656, 416] on input "0" at bounding box center [654, 427] width 45 height 23
click at [658, 321] on input "0" at bounding box center [654, 332] width 45 height 23
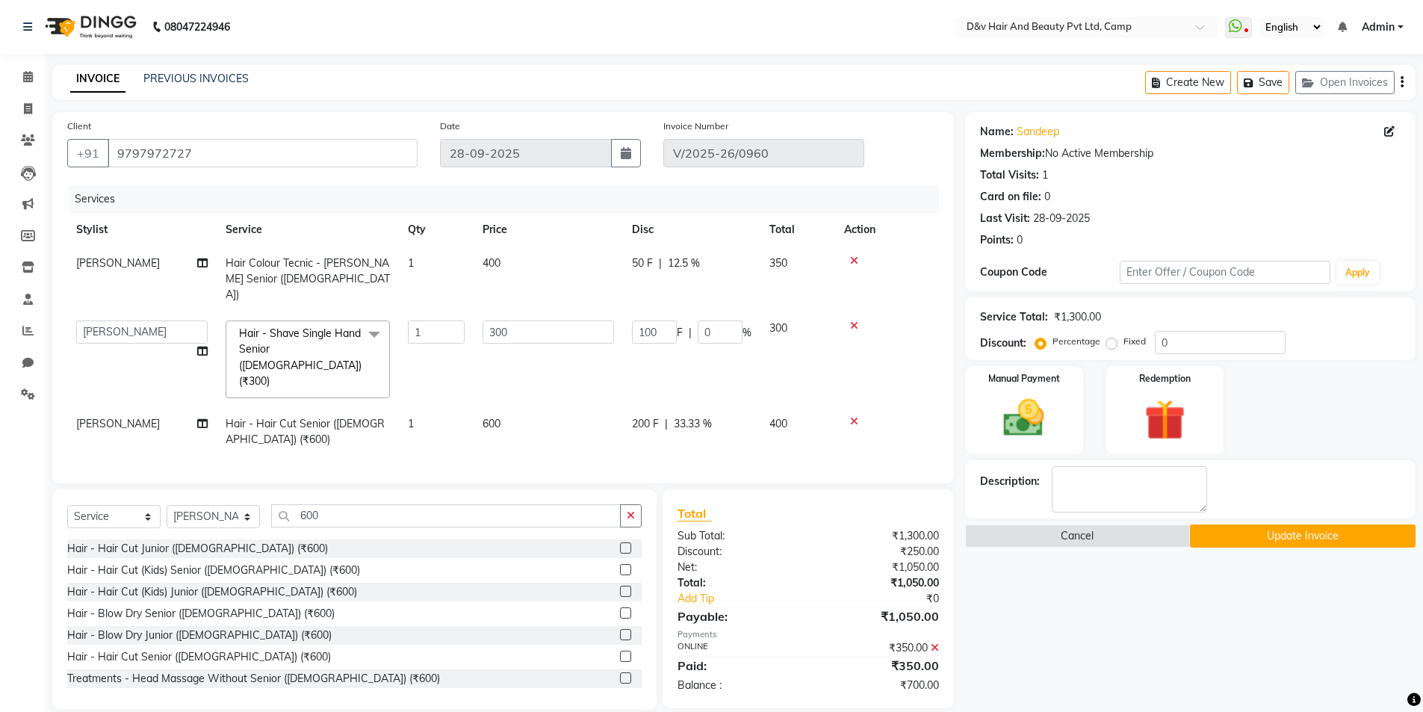
click at [1342, 539] on button "Update Invoice" at bounding box center [1303, 535] width 226 height 23
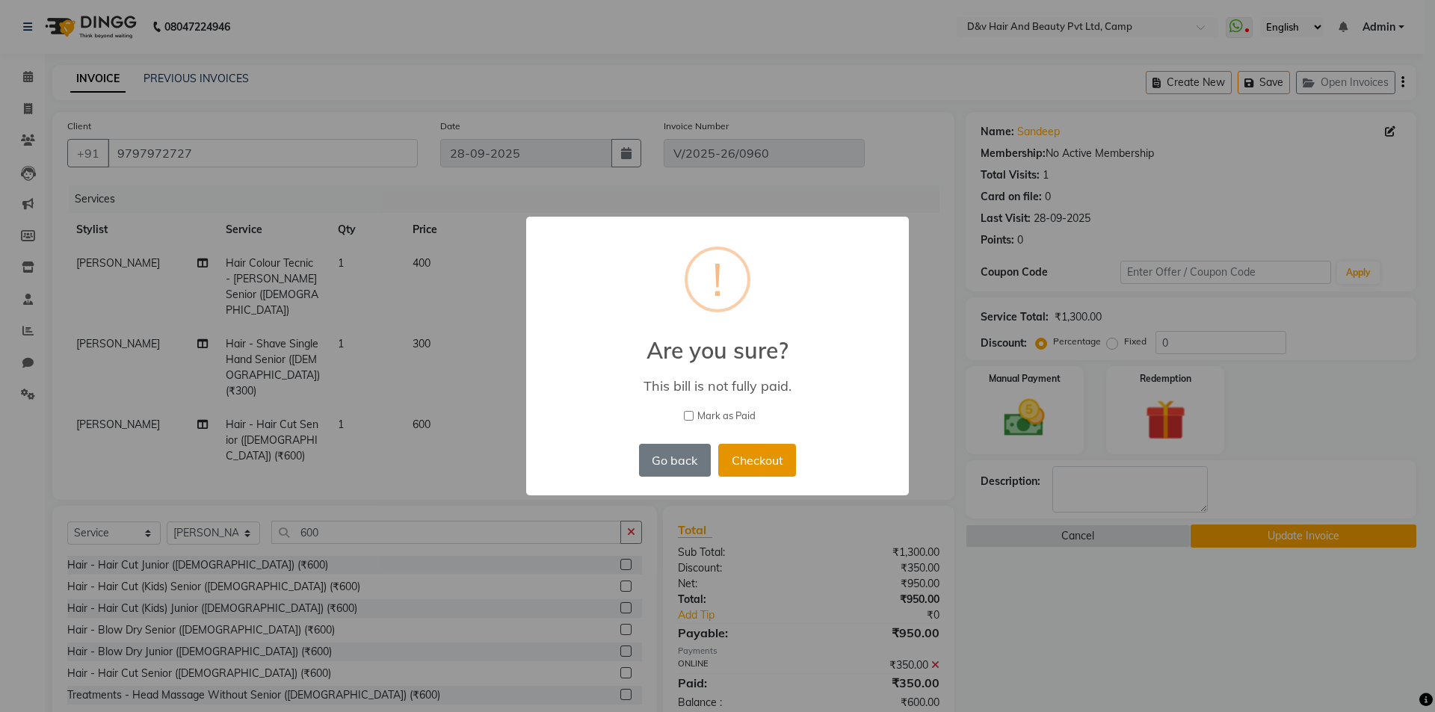
click at [757, 459] on button "Checkout" at bounding box center [757, 460] width 78 height 33
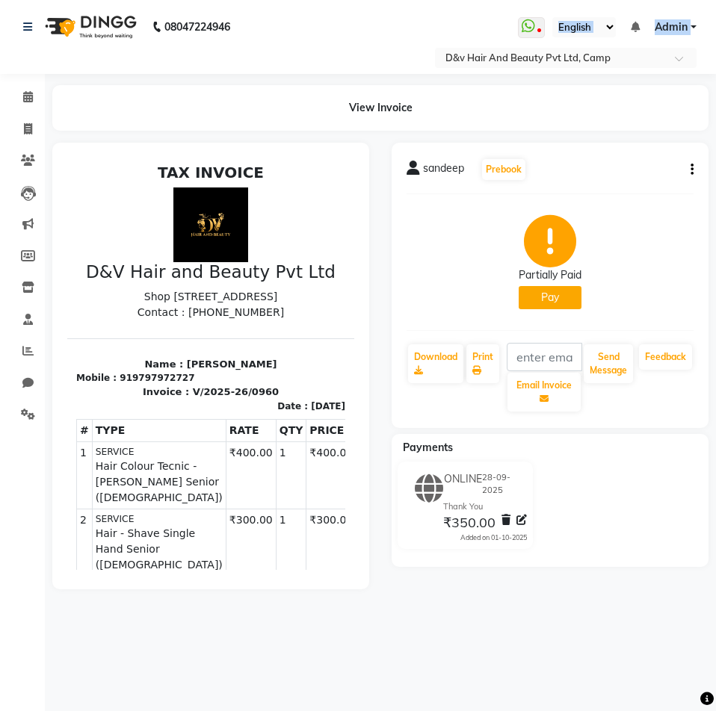
drag, startPoint x: 233, startPoint y: 100, endPoint x: -1, endPoint y: 114, distance: 234.2
click at [0, 114] on html "08047224946 Select Location × D&v Hair And Beauty Pvt Ltd, Camp WhatsApp Status…" at bounding box center [358, 355] width 716 height 711
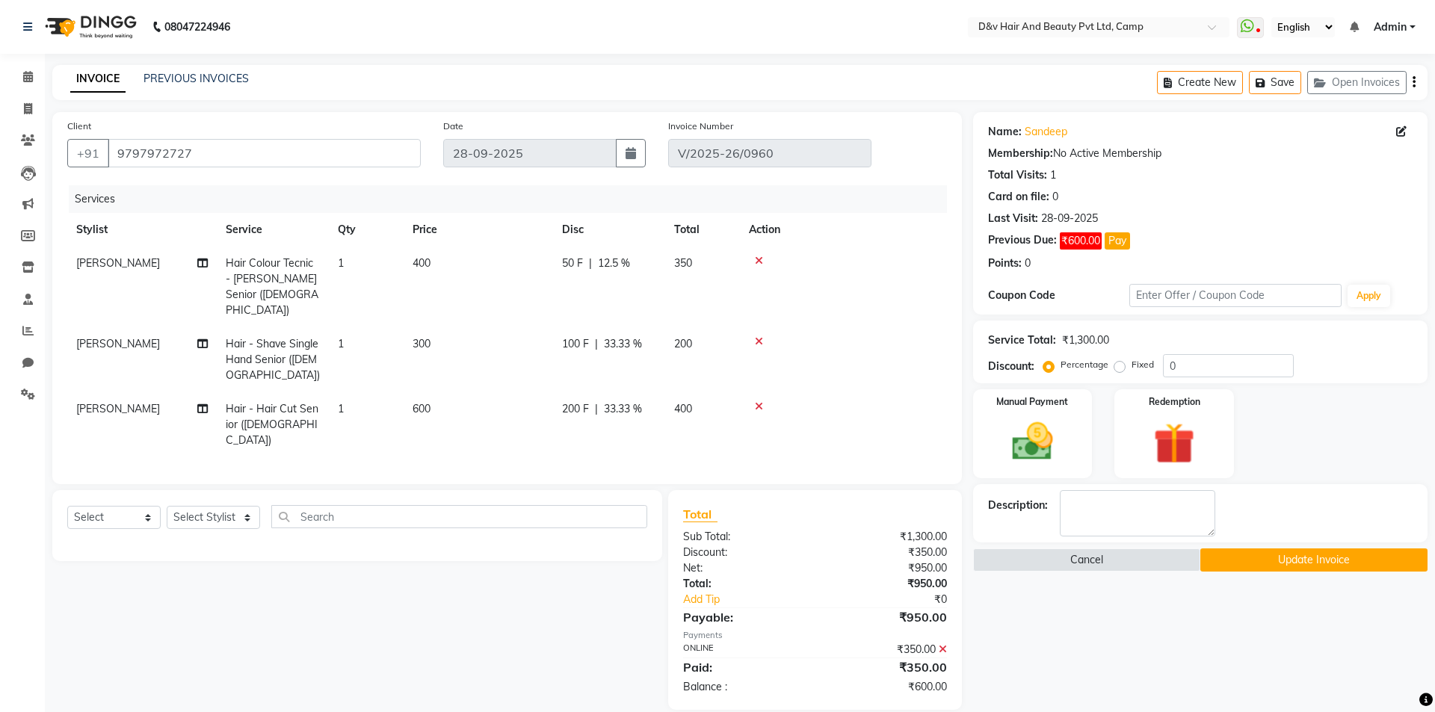
drag, startPoint x: 0, startPoint y: 439, endPoint x: 15, endPoint y: 515, distance: 77.7
click at [10, 508] on div "Calendar Invoice Clients Leads Marketing Members Inventory Staff Reports Chat S…" at bounding box center [101, 376] width 202 height 667
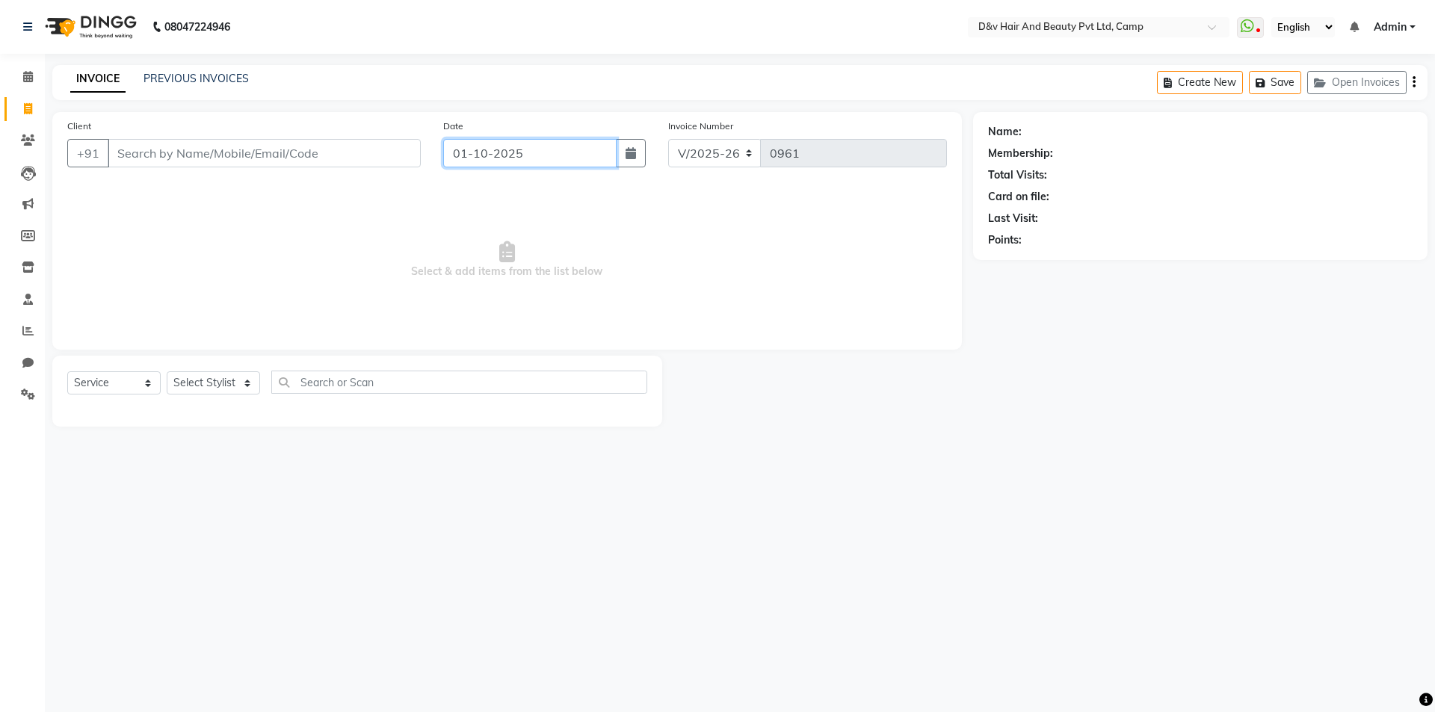
click at [598, 149] on input "01-10-2025" at bounding box center [530, 153] width 174 height 28
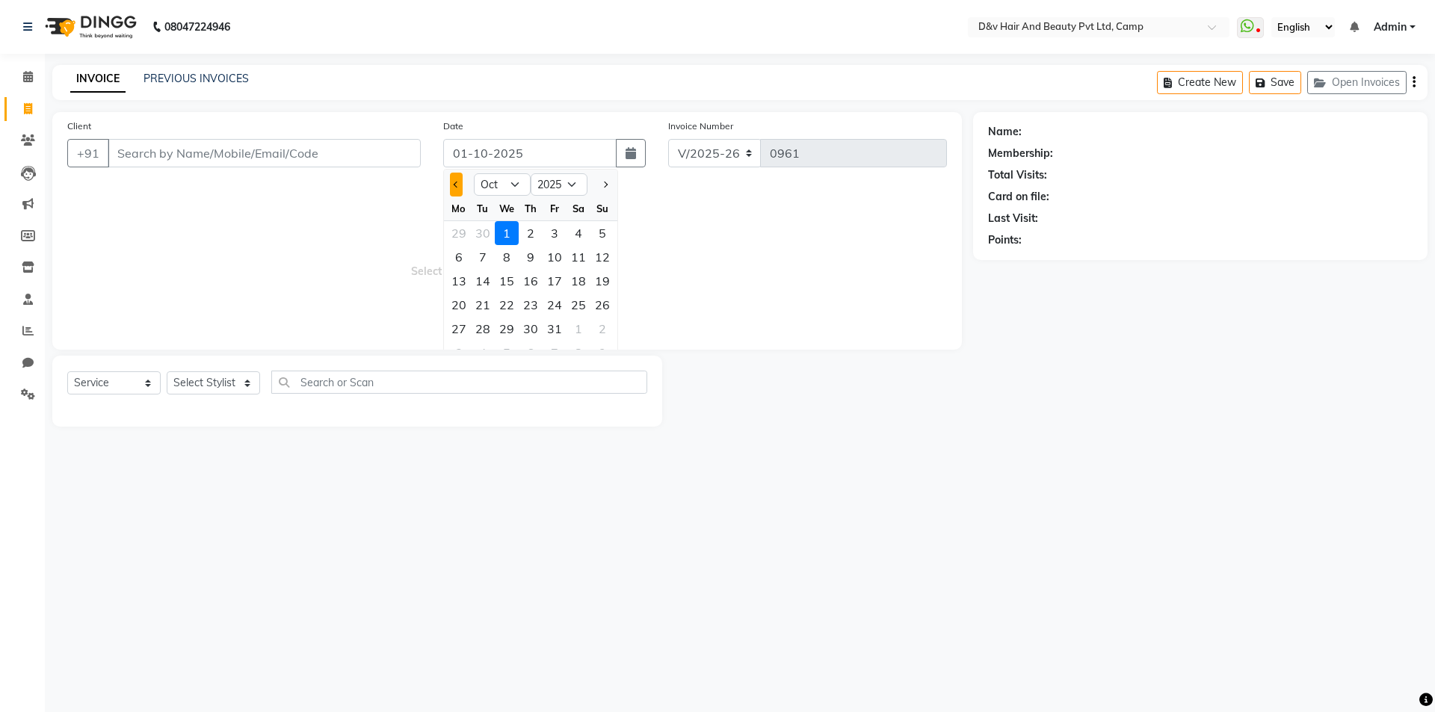
click at [459, 183] on button "Previous month" at bounding box center [456, 185] width 13 height 24
click at [478, 329] on div "30" at bounding box center [483, 329] width 24 height 24
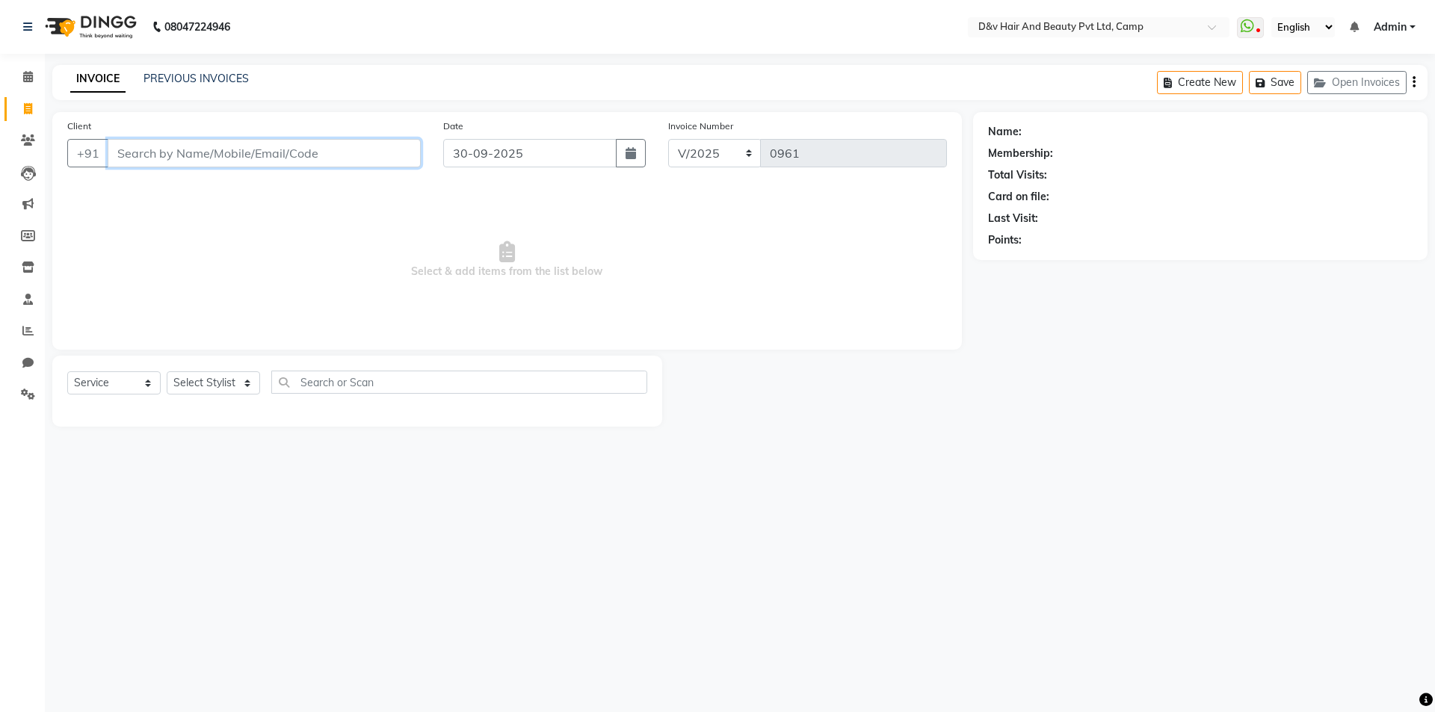
click at [267, 152] on input "Client" at bounding box center [264, 153] width 313 height 28
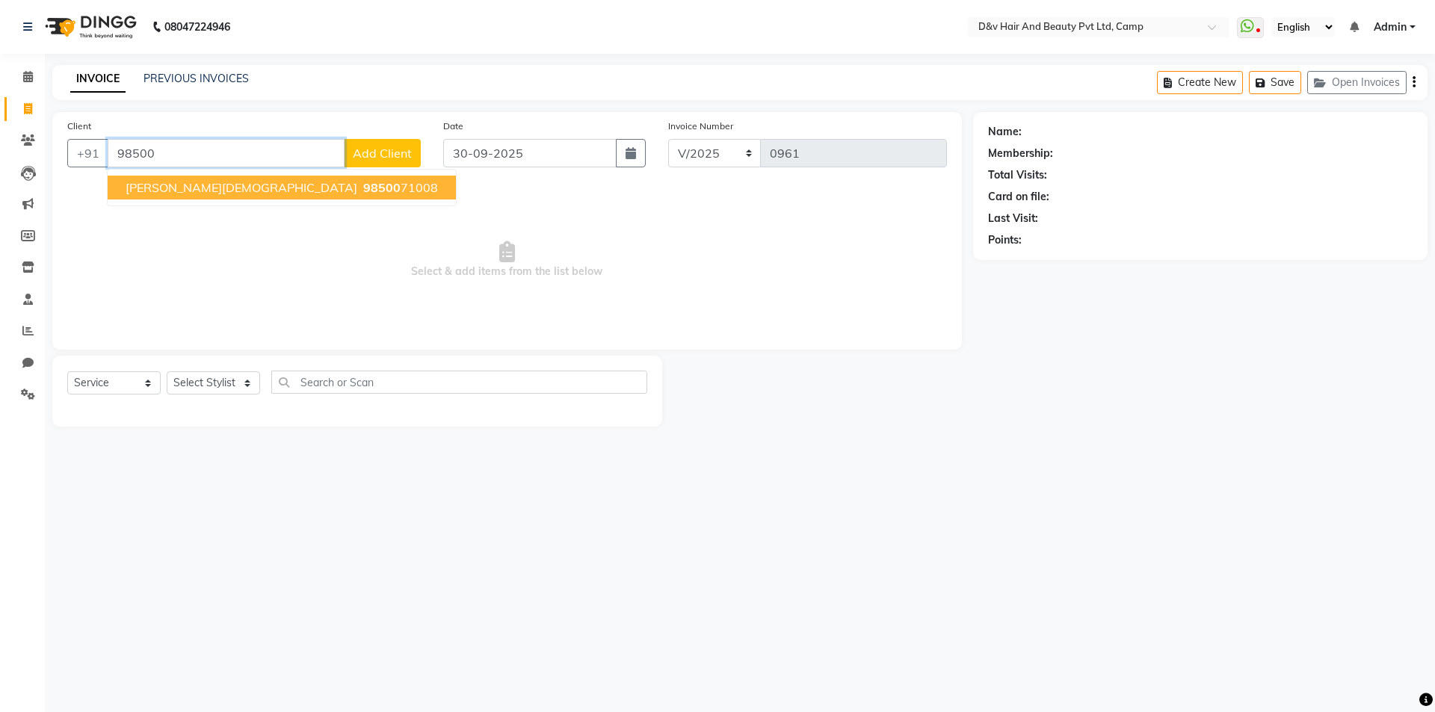
click at [202, 174] on ngb-typeahead-window "Atul Jain 98500 71008" at bounding box center [282, 187] width 350 height 37
click at [363, 187] on span "98500" at bounding box center [381, 187] width 37 height 15
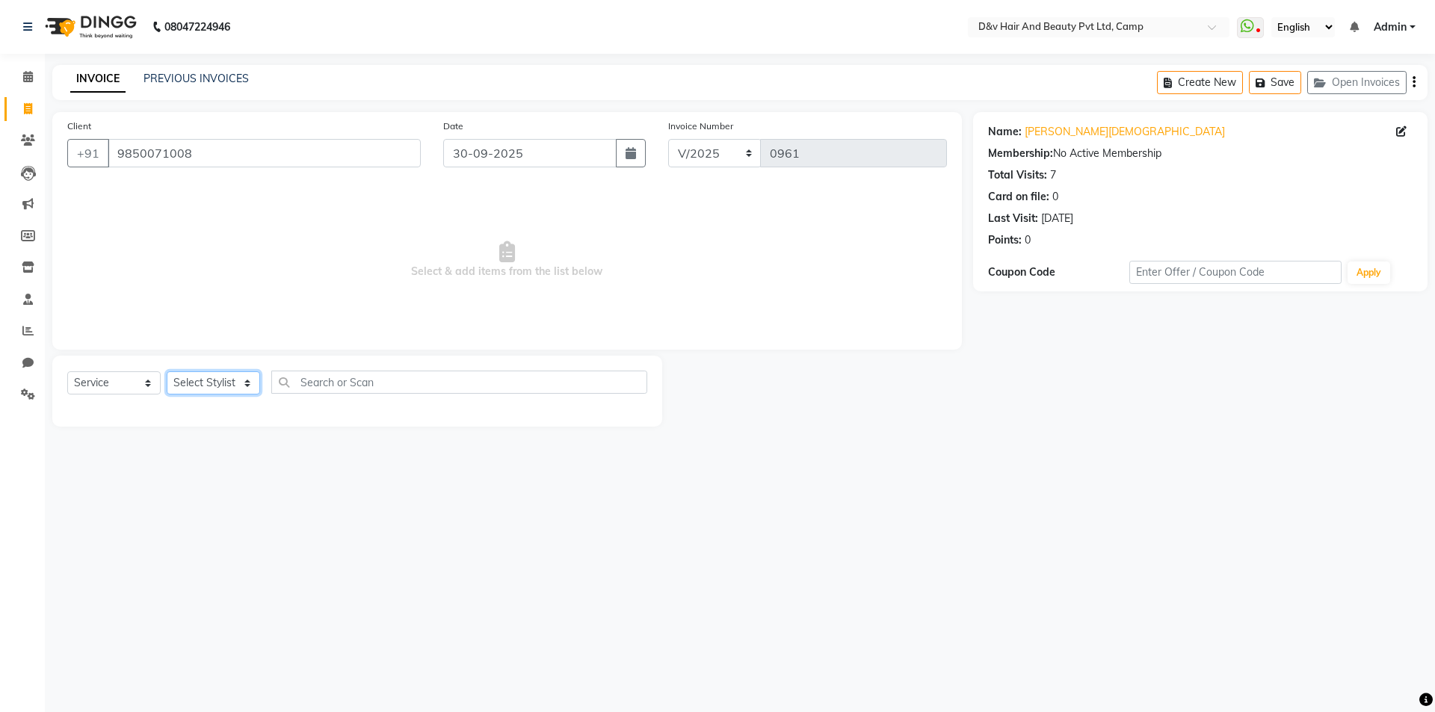
click at [244, 388] on select "Select Stylist [PERSON_NAME] Ganesh [PERSON_NAME] [PERSON_NAME] [PERSON_NAME] P…" at bounding box center [213, 382] width 93 height 23
click at [167, 371] on select "Select Stylist [PERSON_NAME] Ganesh [PERSON_NAME] [PERSON_NAME] [PERSON_NAME] P…" at bounding box center [213, 382] width 93 height 23
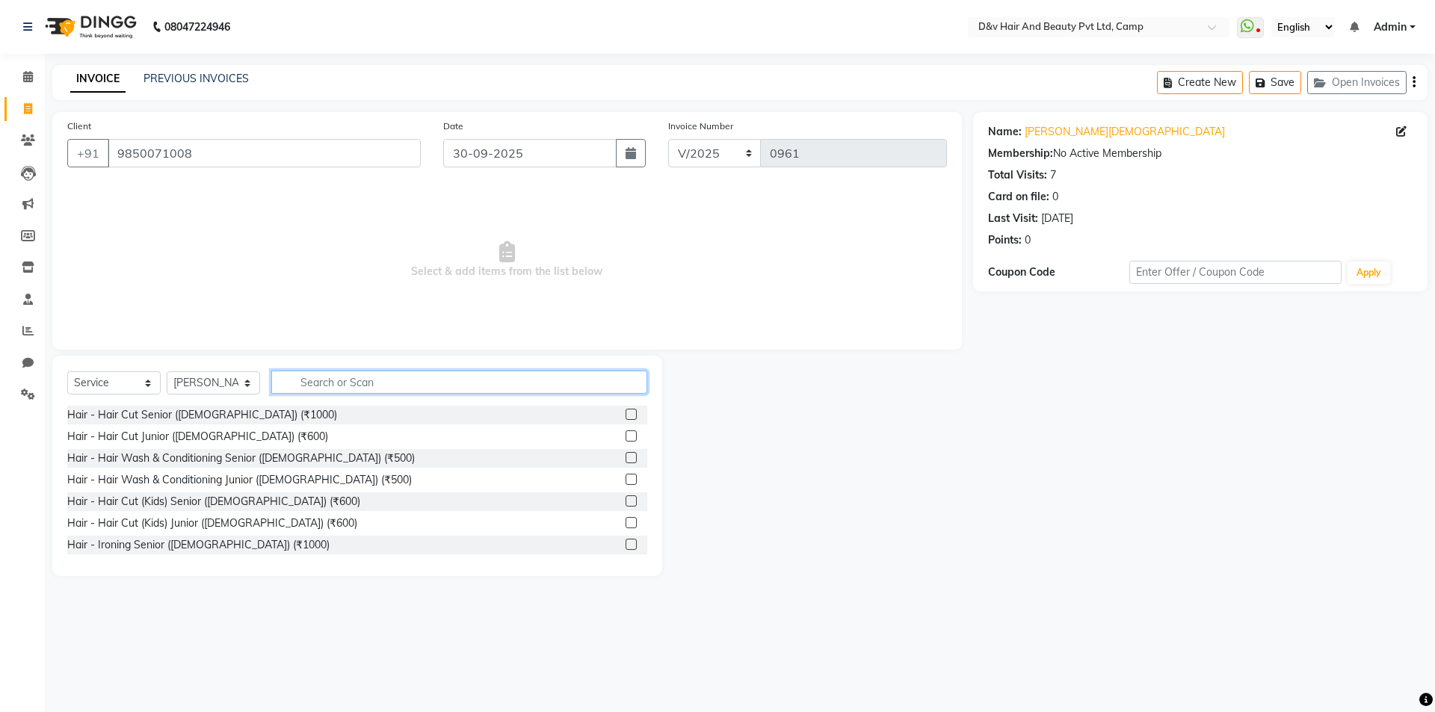
drag, startPoint x: 490, startPoint y: 381, endPoint x: 499, endPoint y: 381, distance: 9.0
click at [499, 381] on input "text" at bounding box center [459, 382] width 376 height 23
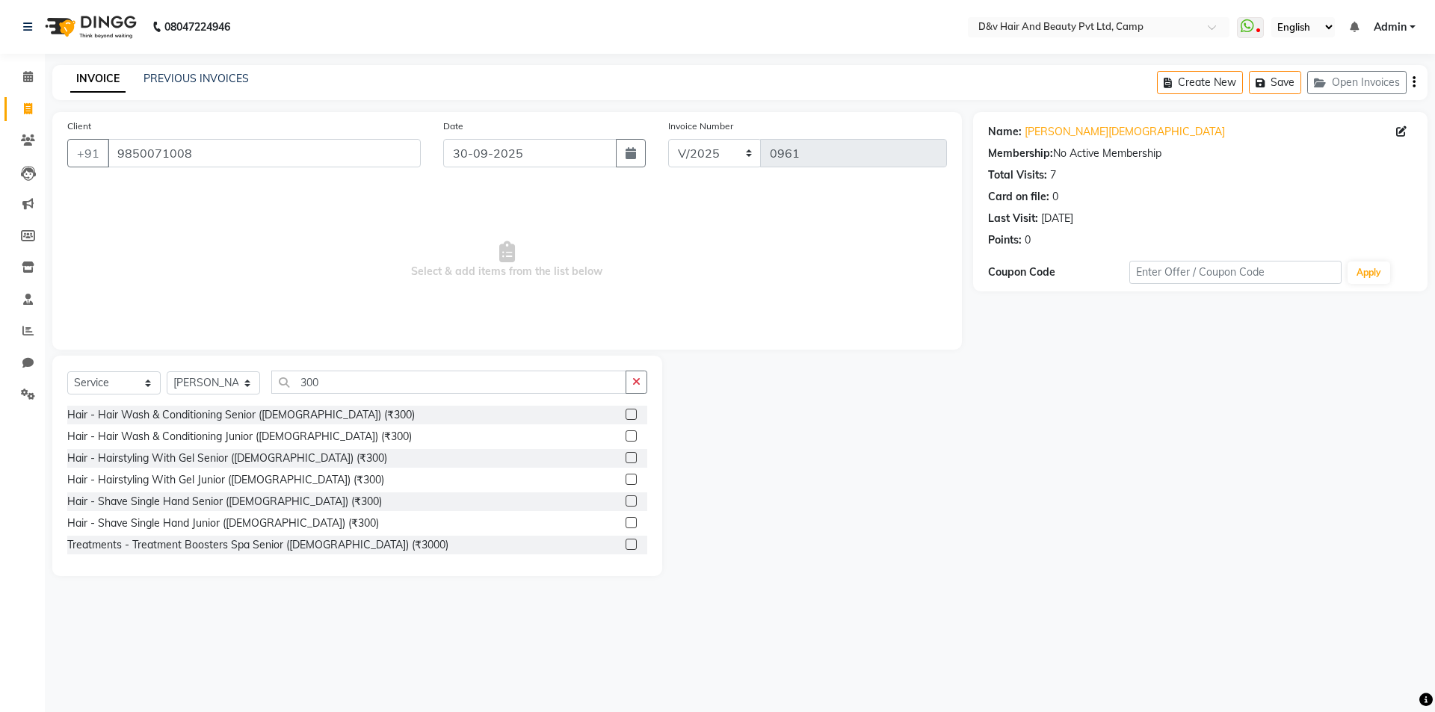
click at [625, 522] on label at bounding box center [630, 522] width 11 height 11
click at [625, 522] on input "checkbox" at bounding box center [630, 524] width 10 height 10
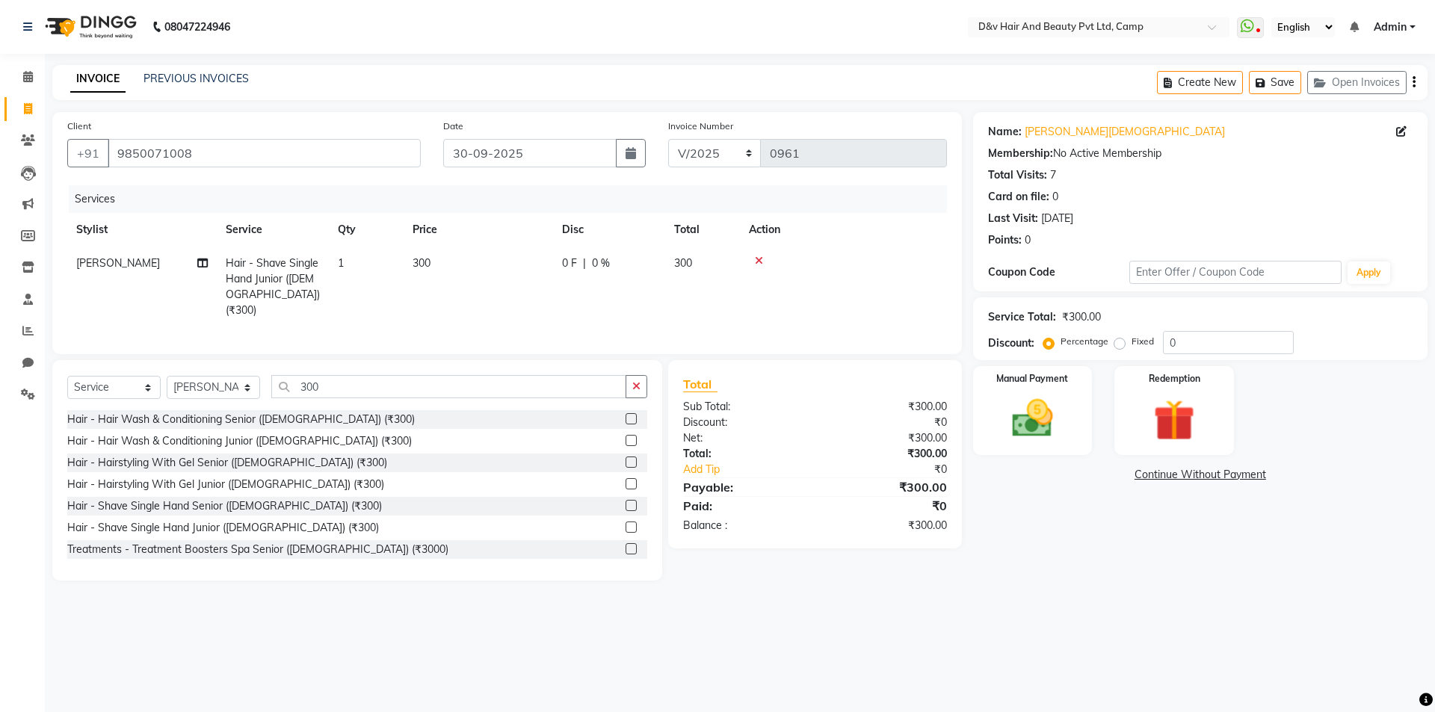
click at [578, 259] on div "0 F | 0 %" at bounding box center [609, 264] width 94 height 16
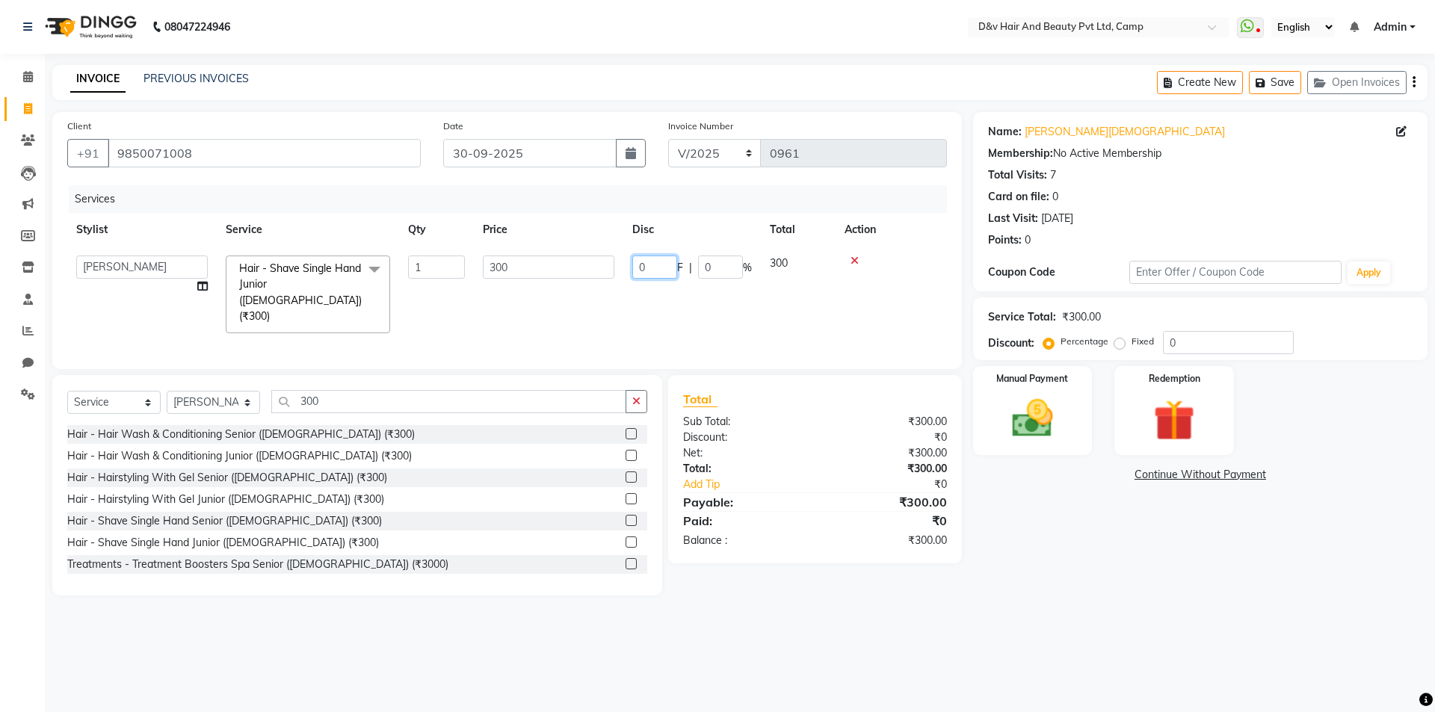
click at [642, 268] on input "0" at bounding box center [654, 267] width 45 height 23
click at [646, 271] on input "0" at bounding box center [654, 267] width 45 height 23
click at [1018, 408] on img at bounding box center [1031, 418] width 69 height 49
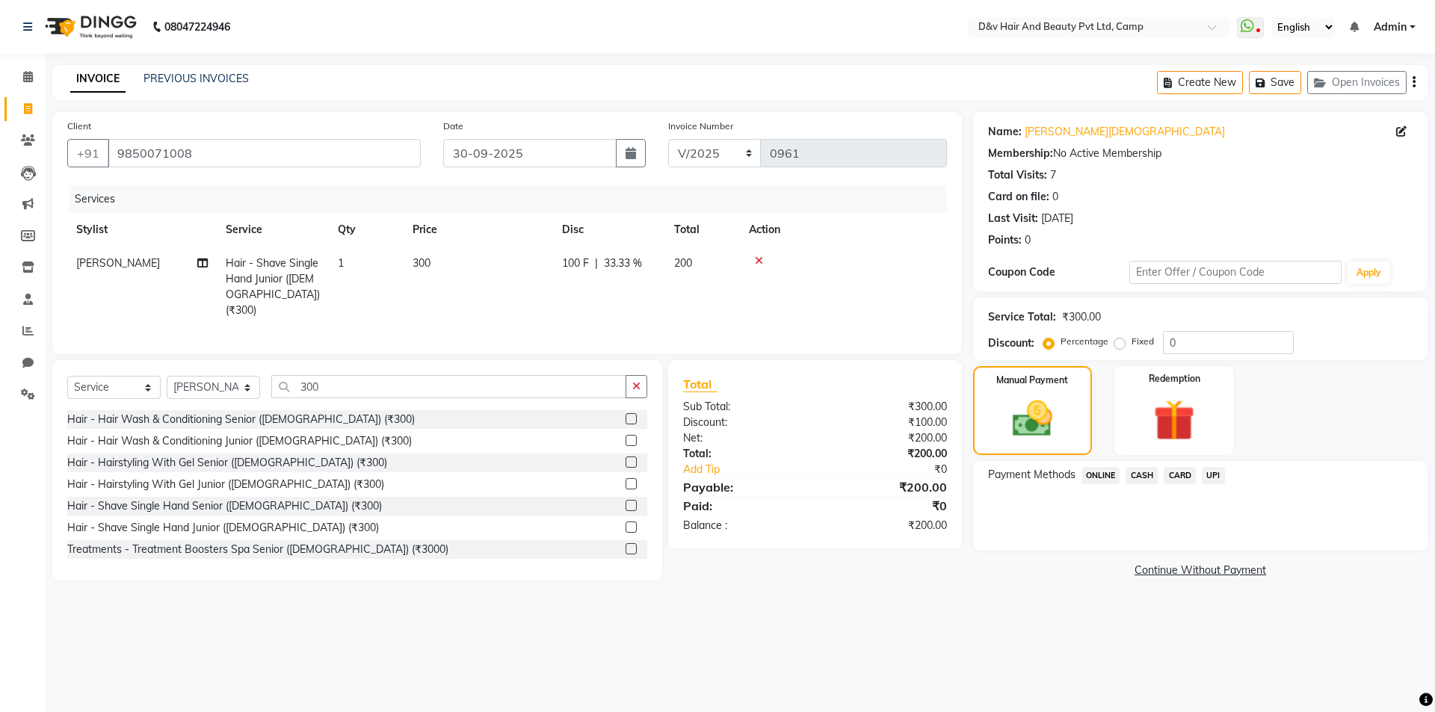
click at [1136, 473] on span "CASH" at bounding box center [1141, 475] width 32 height 17
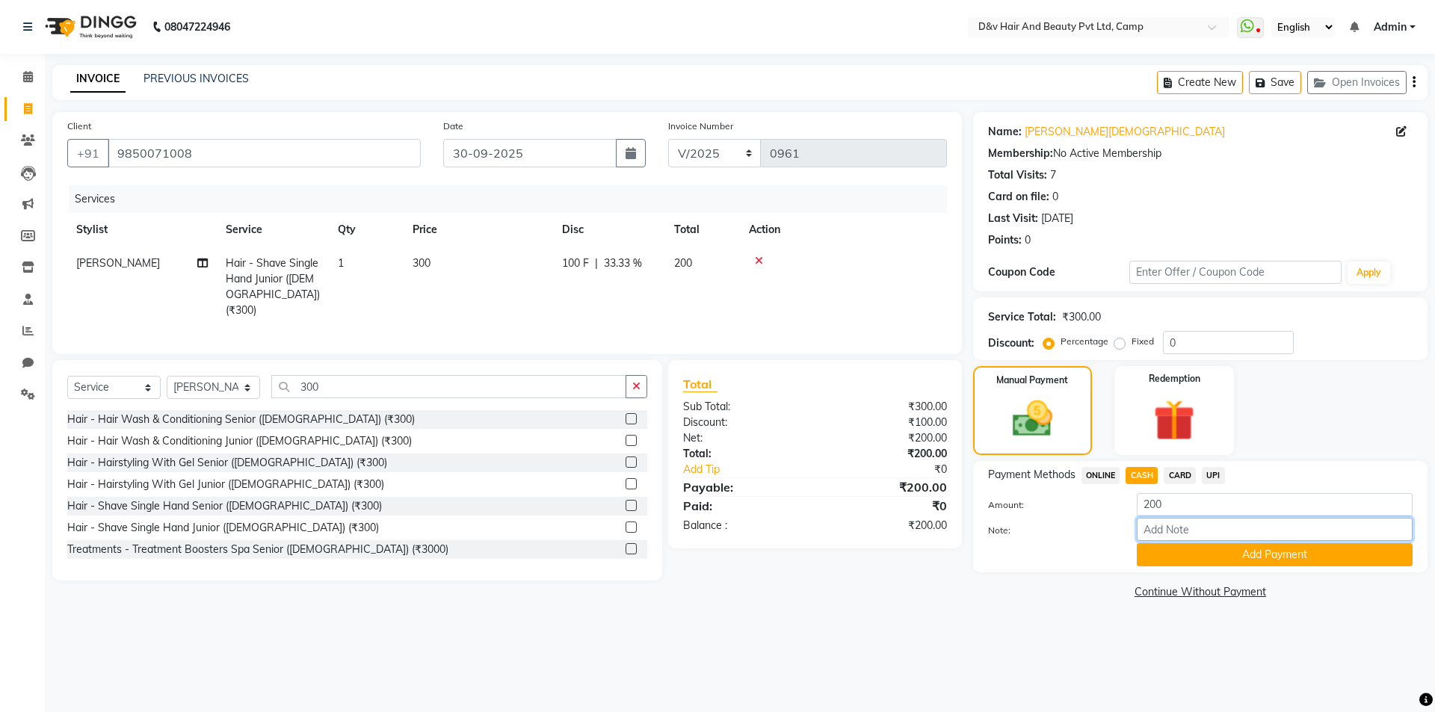
click at [1192, 530] on input "Note:" at bounding box center [1274, 529] width 276 height 23
click at [1290, 549] on button "Add Payment" at bounding box center [1274, 554] width 276 height 23
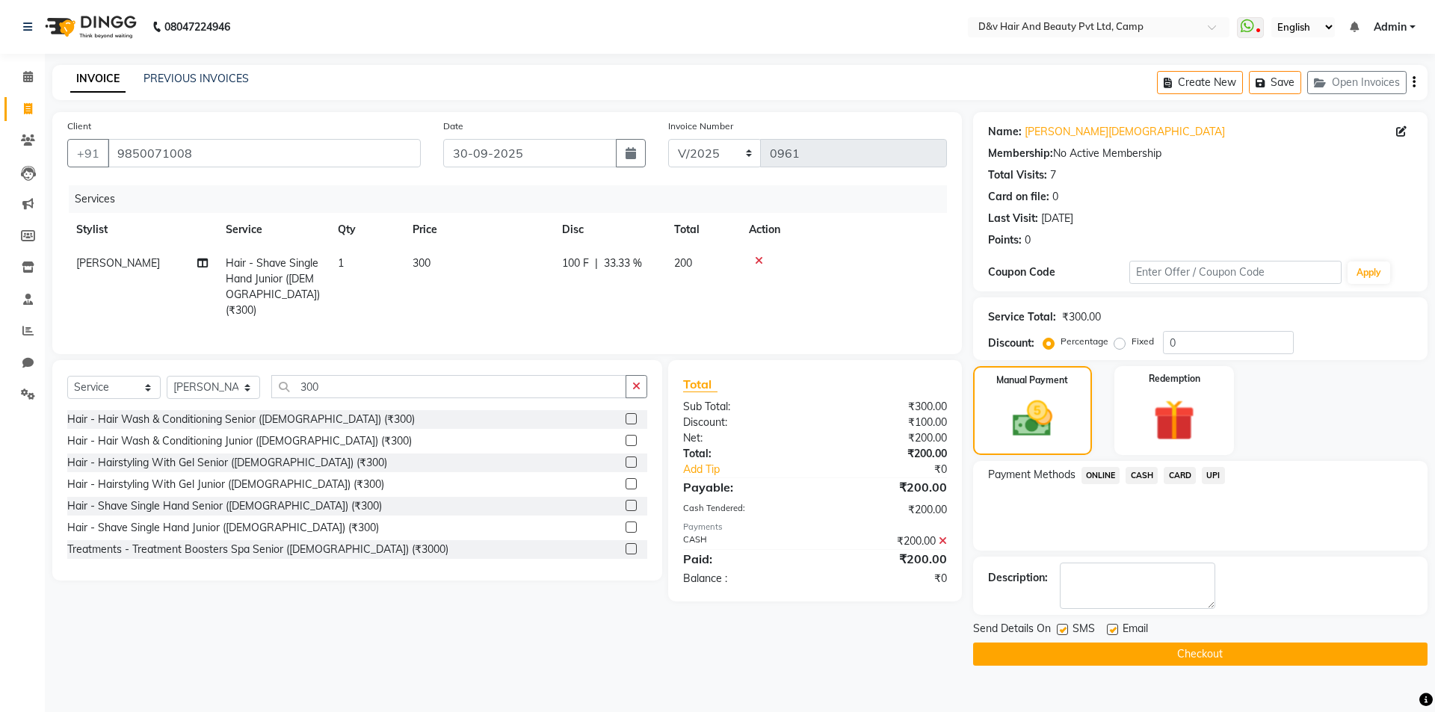
click at [1263, 656] on button "Checkout" at bounding box center [1200, 654] width 454 height 23
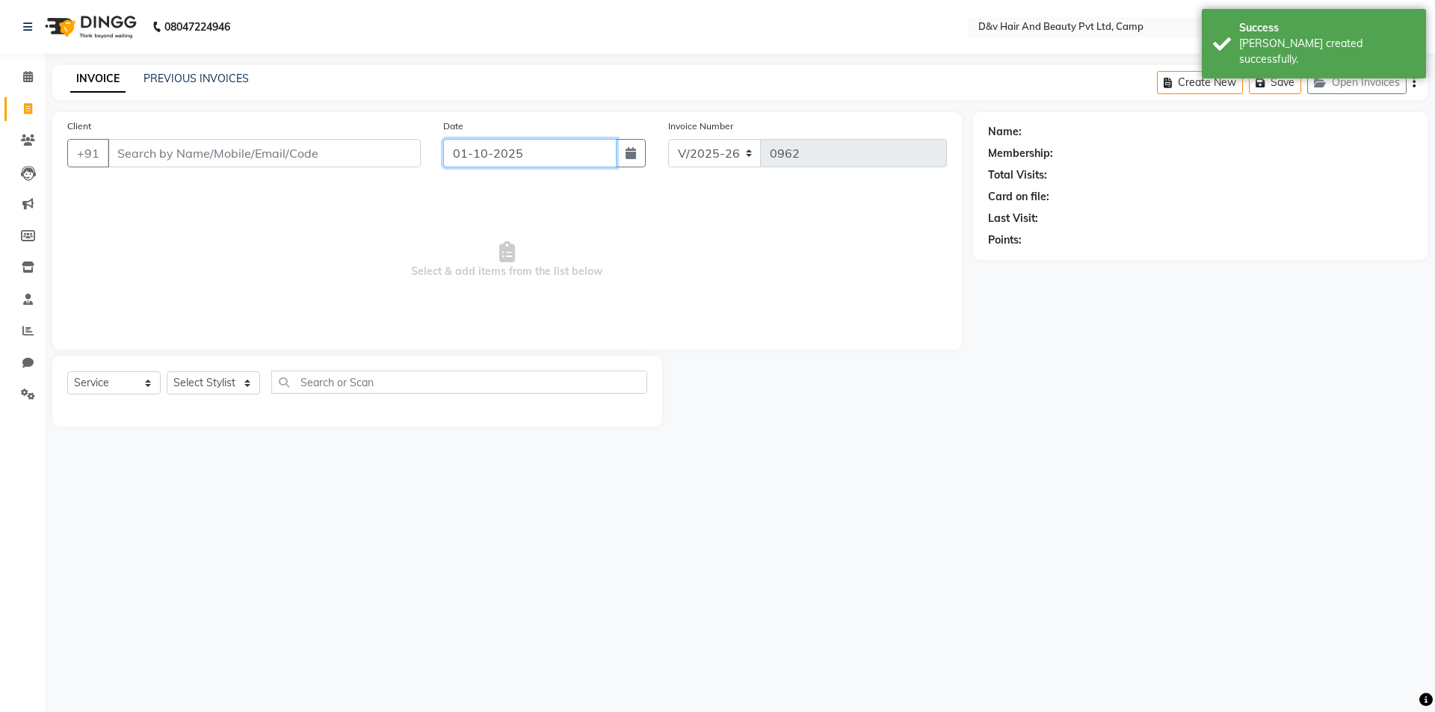
click at [540, 154] on input "01-10-2025" at bounding box center [530, 153] width 174 height 28
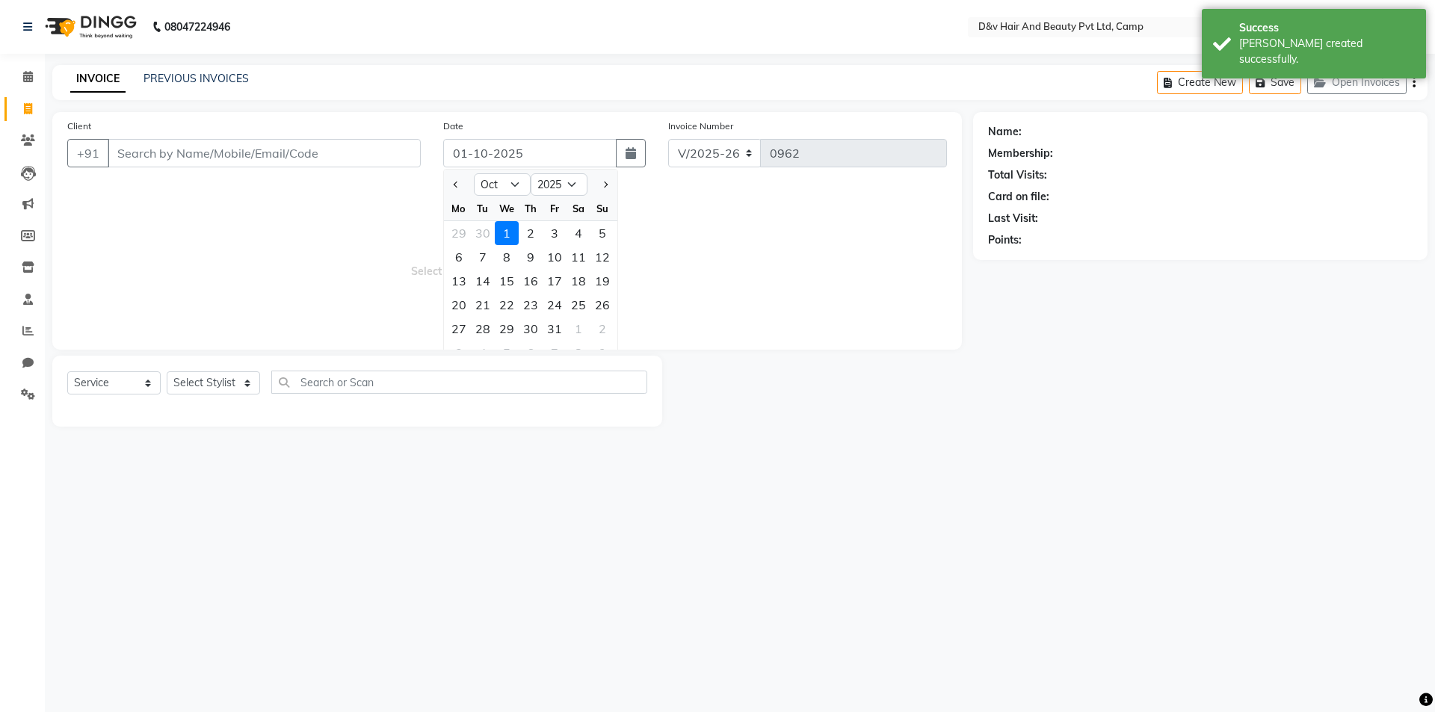
click at [441, 182] on div "Client +91 Date 01-10-2025 Jan Feb Mar Apr May Jun Jul Aug Sep Oct Nov Dec 2015…" at bounding box center [506, 231] width 909 height 238
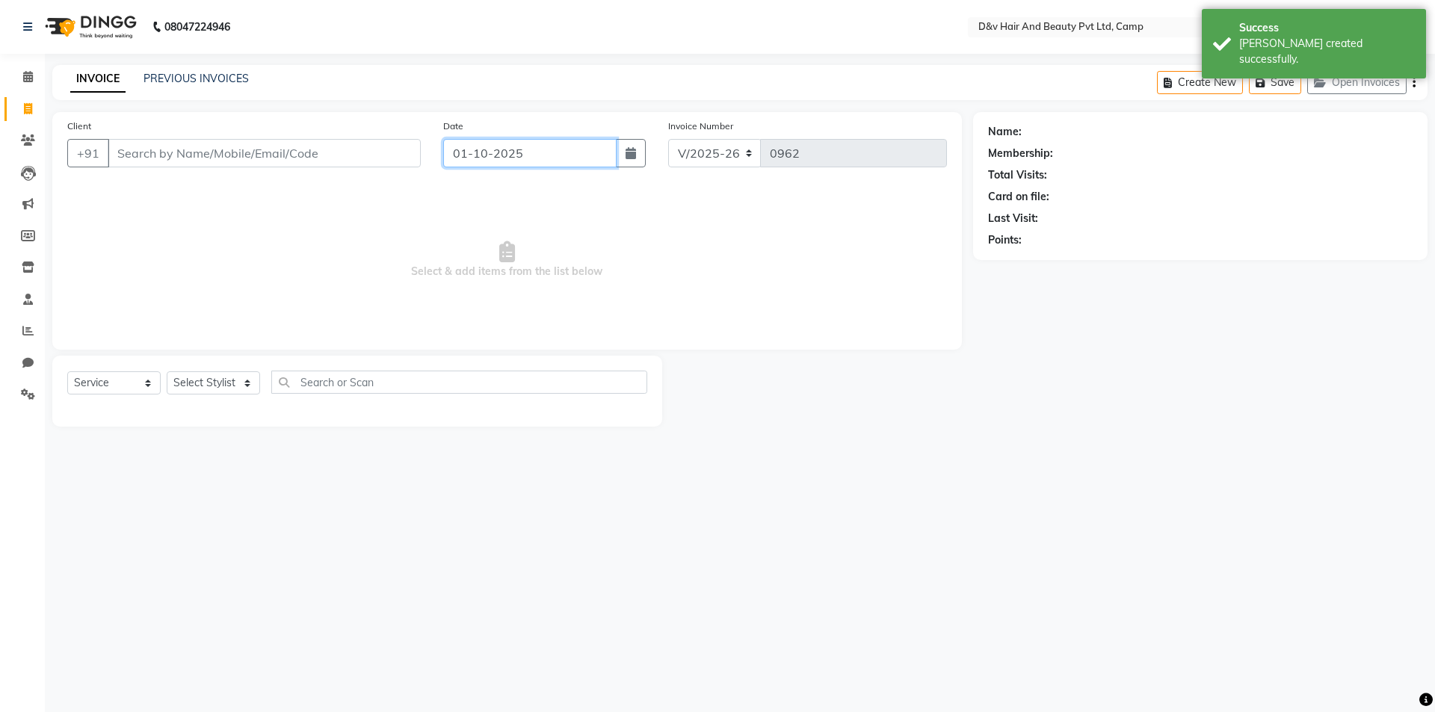
click at [544, 157] on input "01-10-2025" at bounding box center [530, 153] width 174 height 28
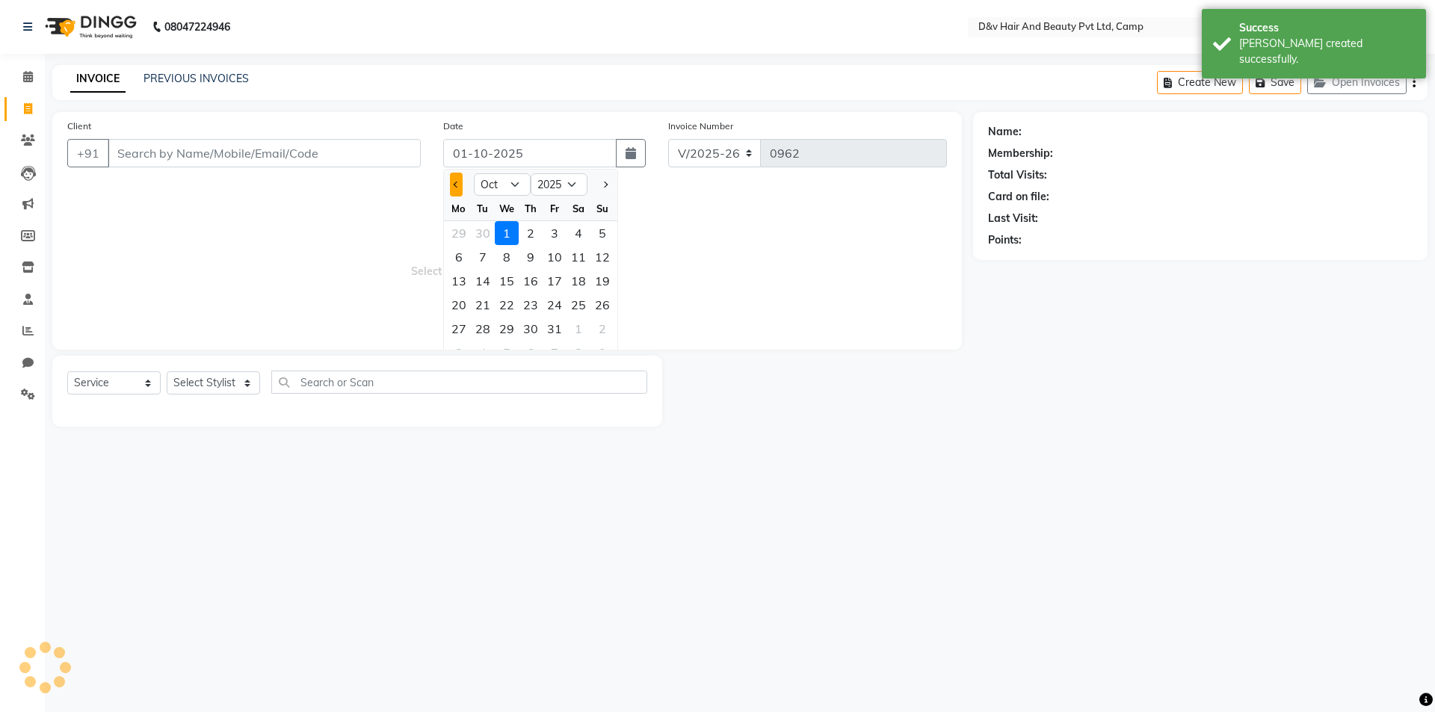
click at [455, 187] on button "Previous month" at bounding box center [456, 185] width 13 height 24
click at [479, 329] on div "30" at bounding box center [483, 329] width 24 height 24
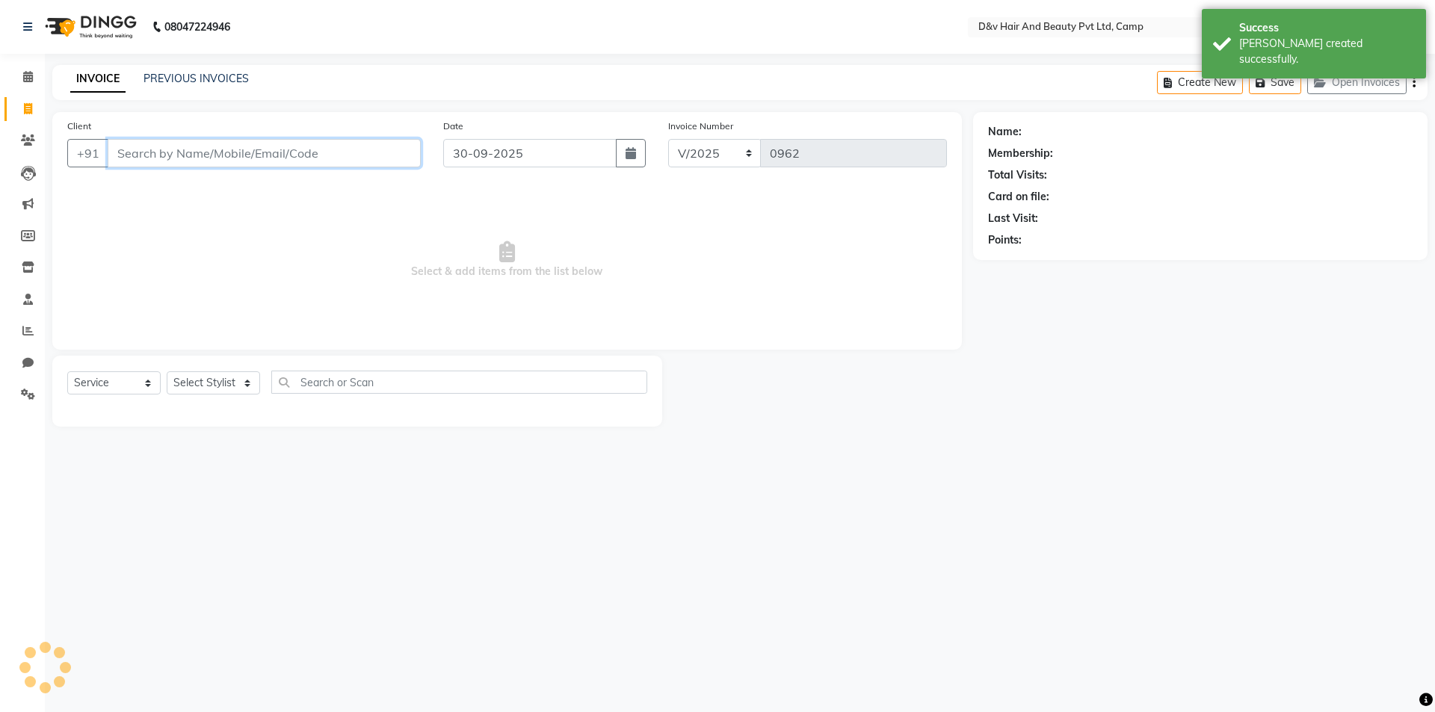
click at [349, 154] on input "Client" at bounding box center [264, 153] width 313 height 28
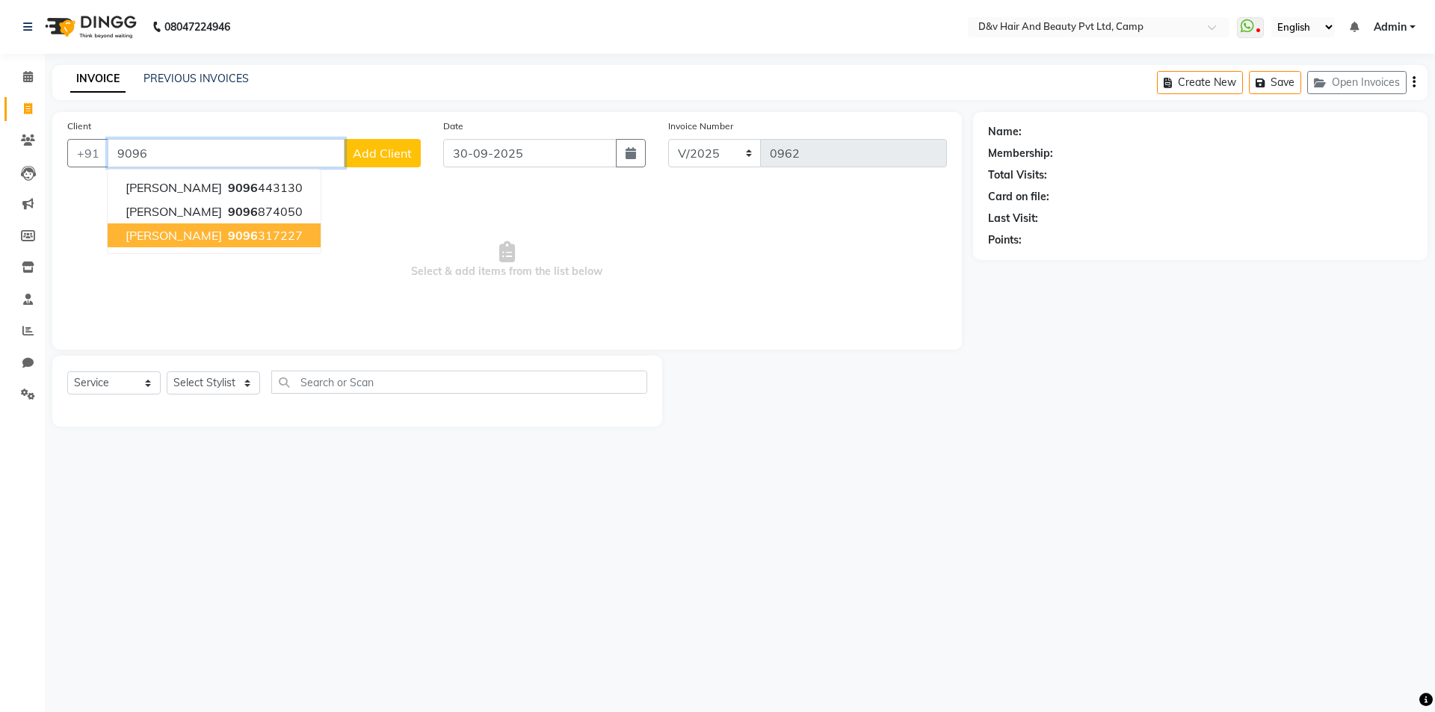
click at [229, 235] on ngb-highlight "9096 317227" at bounding box center [264, 235] width 78 height 15
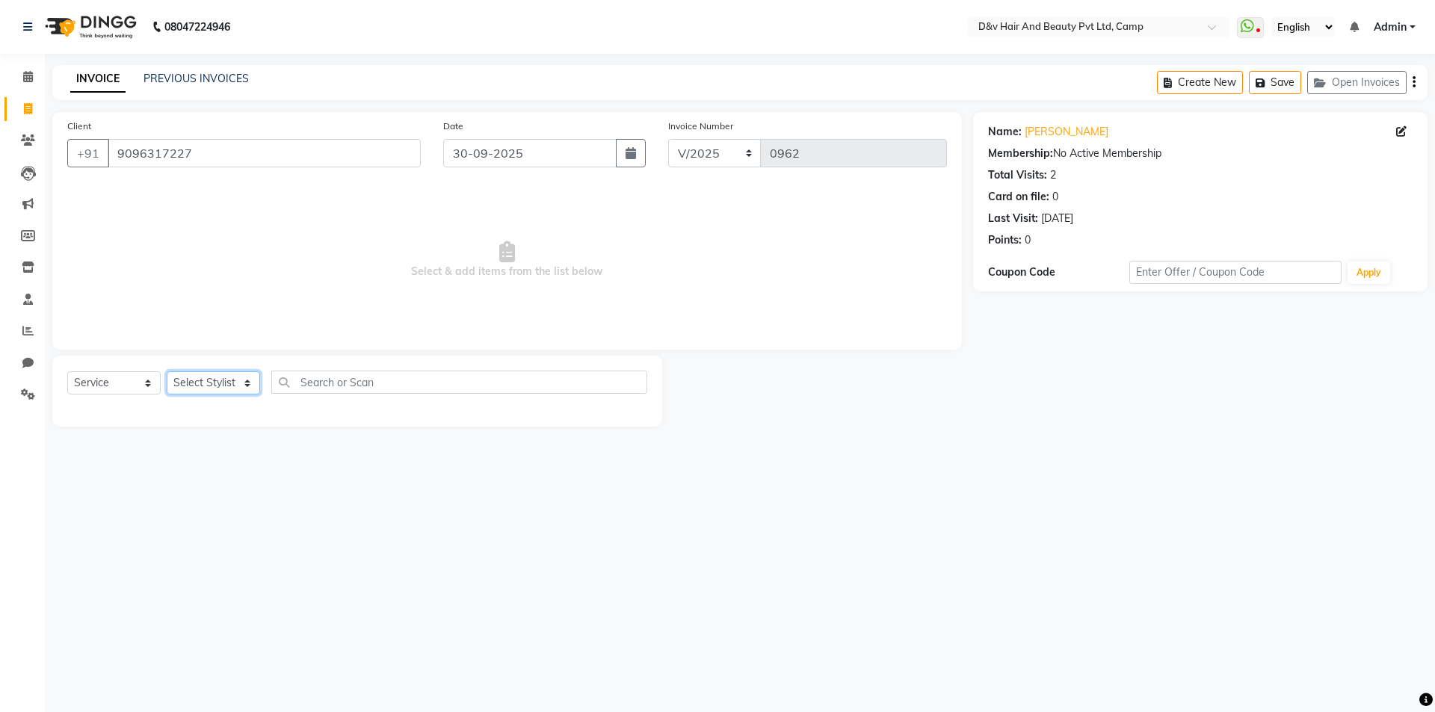
click at [254, 380] on select "Select Stylist [PERSON_NAME] Ganesh [PERSON_NAME] [PERSON_NAME] [PERSON_NAME] P…" at bounding box center [213, 382] width 93 height 23
click at [167, 371] on select "Select Stylist [PERSON_NAME] Ganesh [PERSON_NAME] [PERSON_NAME] [PERSON_NAME] P…" at bounding box center [213, 382] width 93 height 23
click at [220, 640] on div "08047224946 Select Location × D&v Hair And Beauty Pvt Ltd, Camp WhatsApp Status…" at bounding box center [717, 356] width 1435 height 712
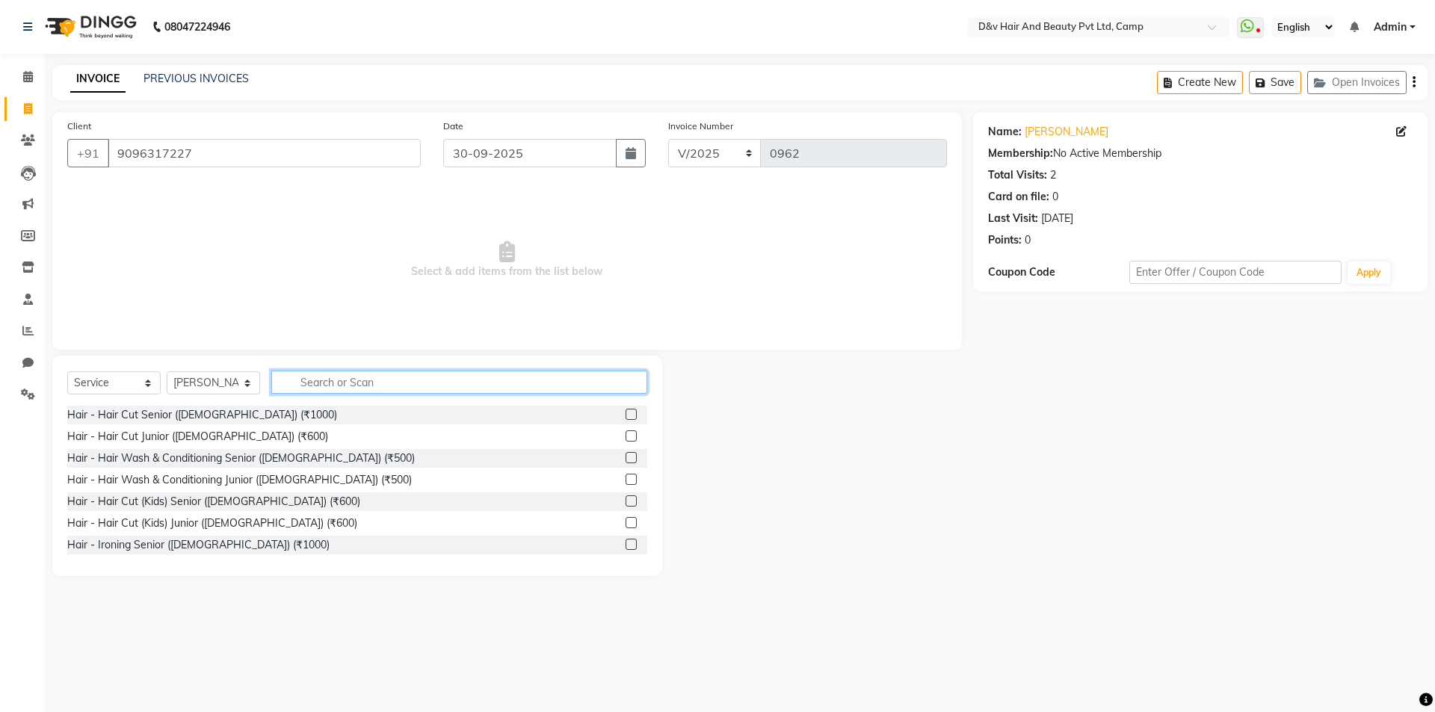
click at [371, 377] on input "text" at bounding box center [459, 382] width 376 height 23
drag, startPoint x: 617, startPoint y: 522, endPoint x: 628, endPoint y: 521, distance: 10.5
click at [625, 522] on label at bounding box center [630, 522] width 11 height 11
click at [625, 522] on input "checkbox" at bounding box center [630, 524] width 10 height 10
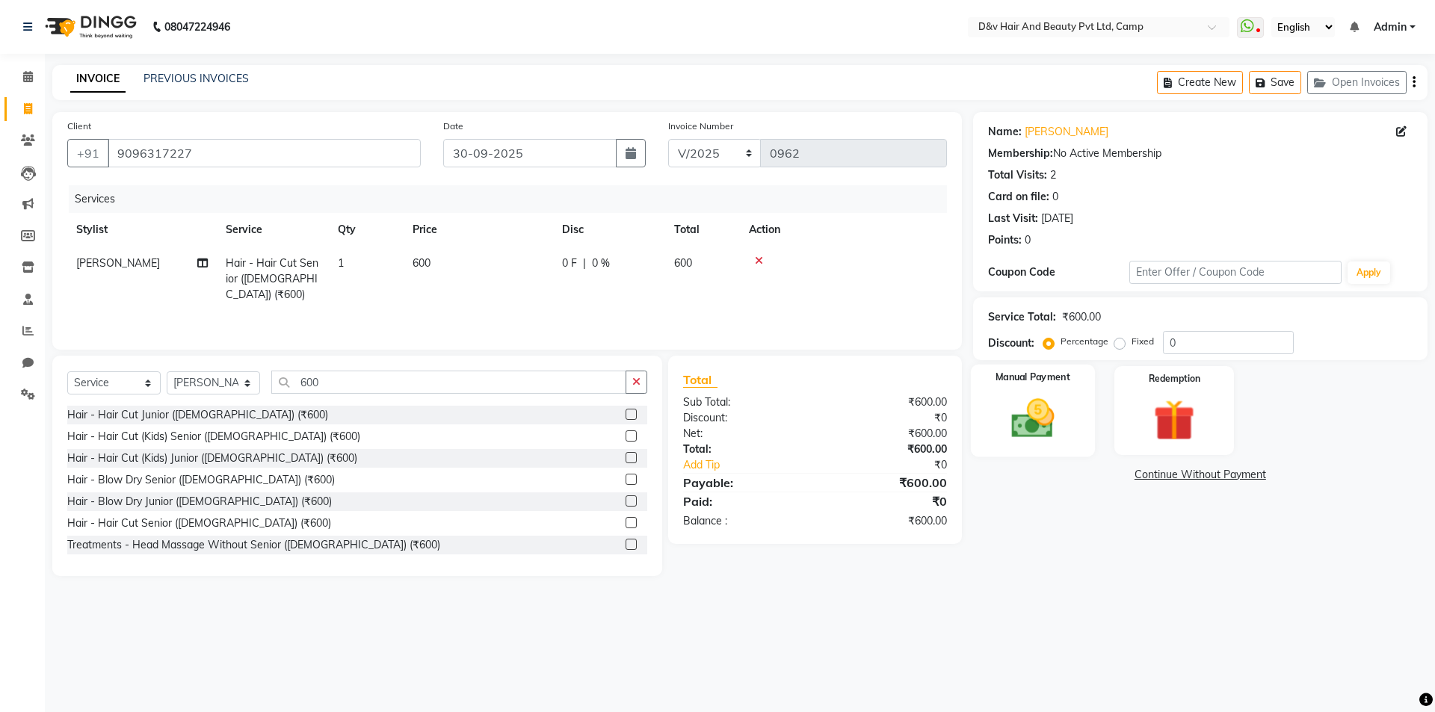
drag, startPoint x: 1000, startPoint y: 392, endPoint x: 1012, endPoint y: 433, distance: 42.3
click at [1000, 394] on div "Manual Payment" at bounding box center [1032, 411] width 124 height 92
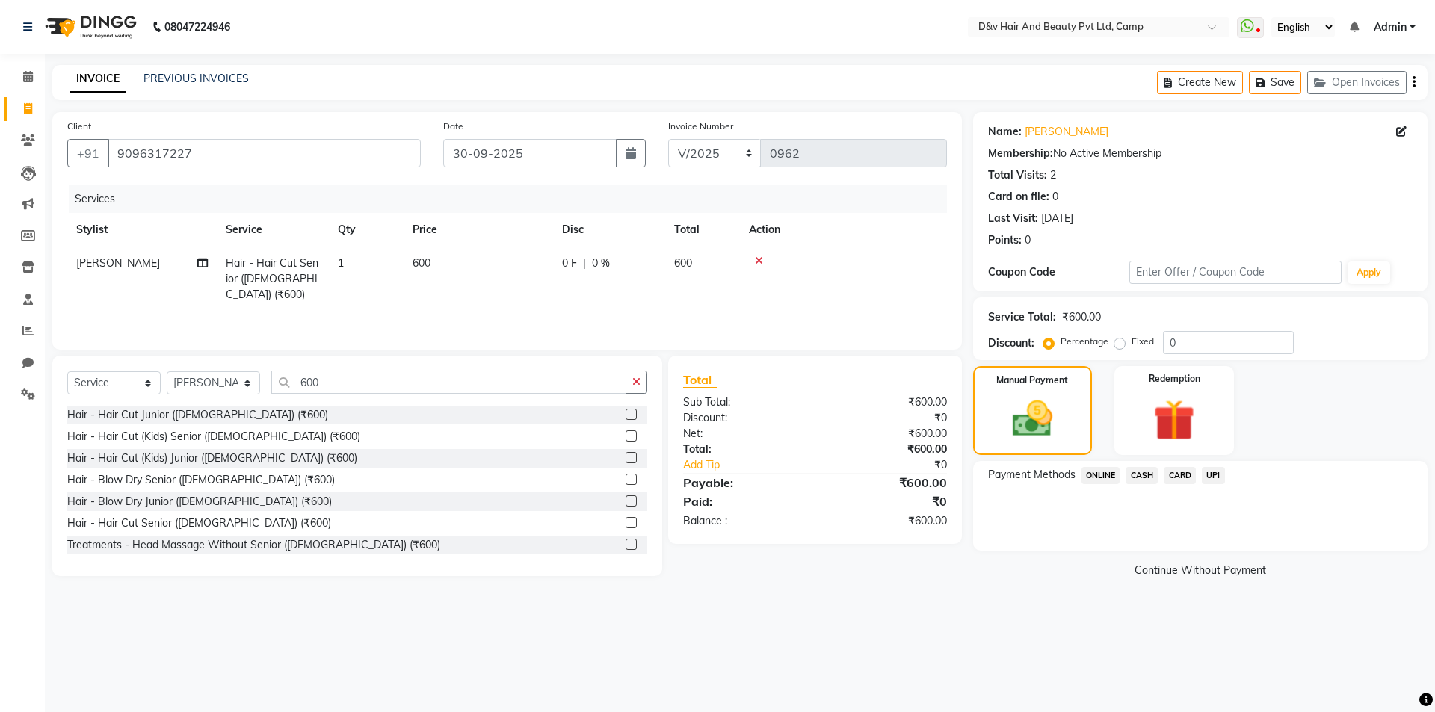
click at [1147, 473] on span "CASH" at bounding box center [1141, 475] width 32 height 17
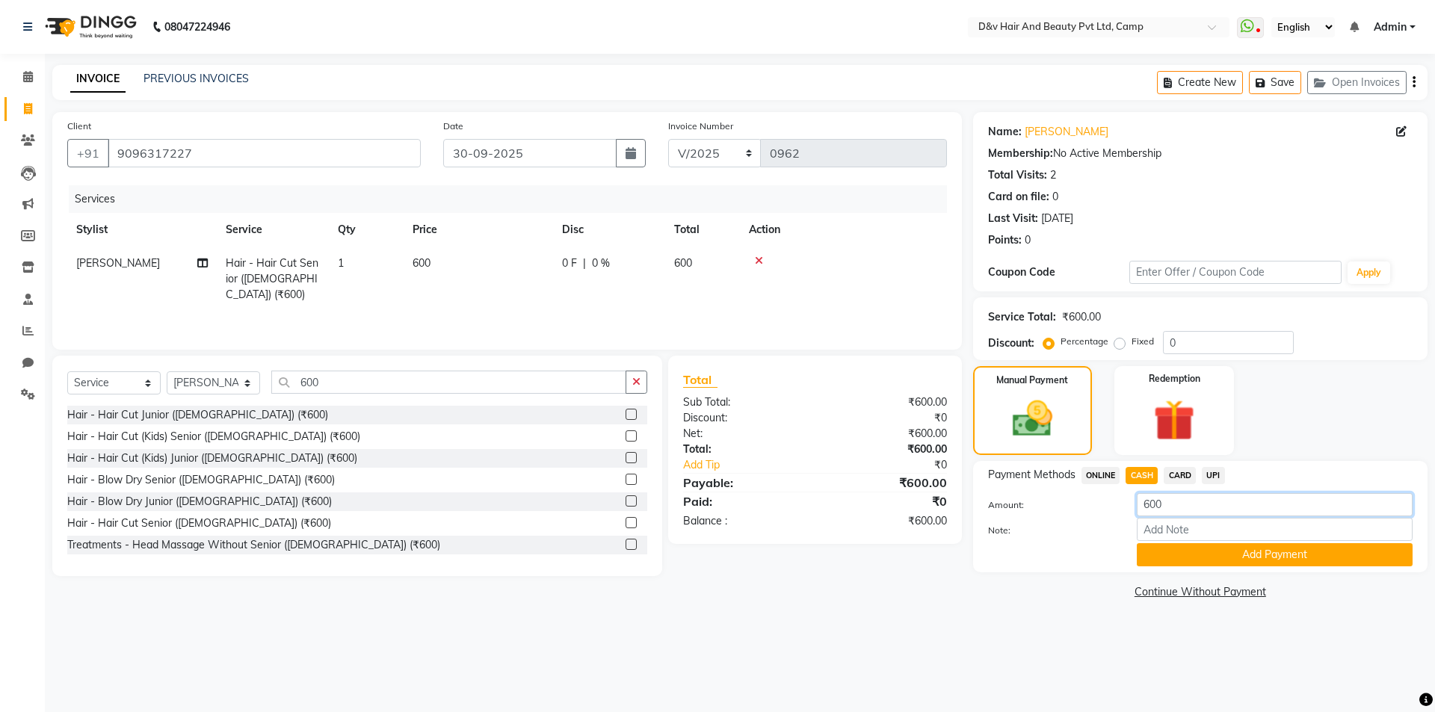
drag, startPoint x: 1181, startPoint y: 511, endPoint x: 1181, endPoint y: 528, distance: 17.2
click at [1181, 512] on input "600" at bounding box center [1274, 504] width 276 height 23
click at [1186, 531] on input "Note:" at bounding box center [1274, 529] width 276 height 23
click at [1274, 543] on button "Add Payment" at bounding box center [1274, 554] width 276 height 23
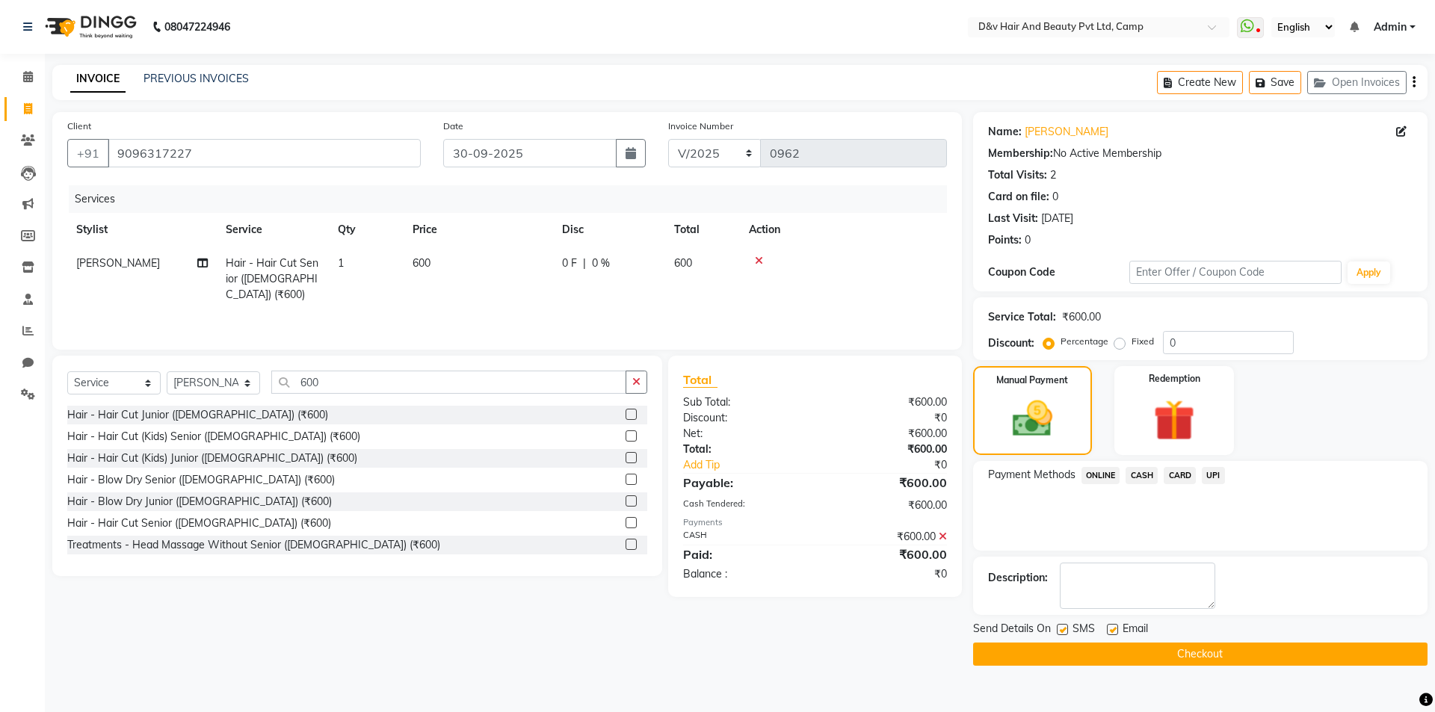
click at [1177, 647] on button "Checkout" at bounding box center [1200, 654] width 454 height 23
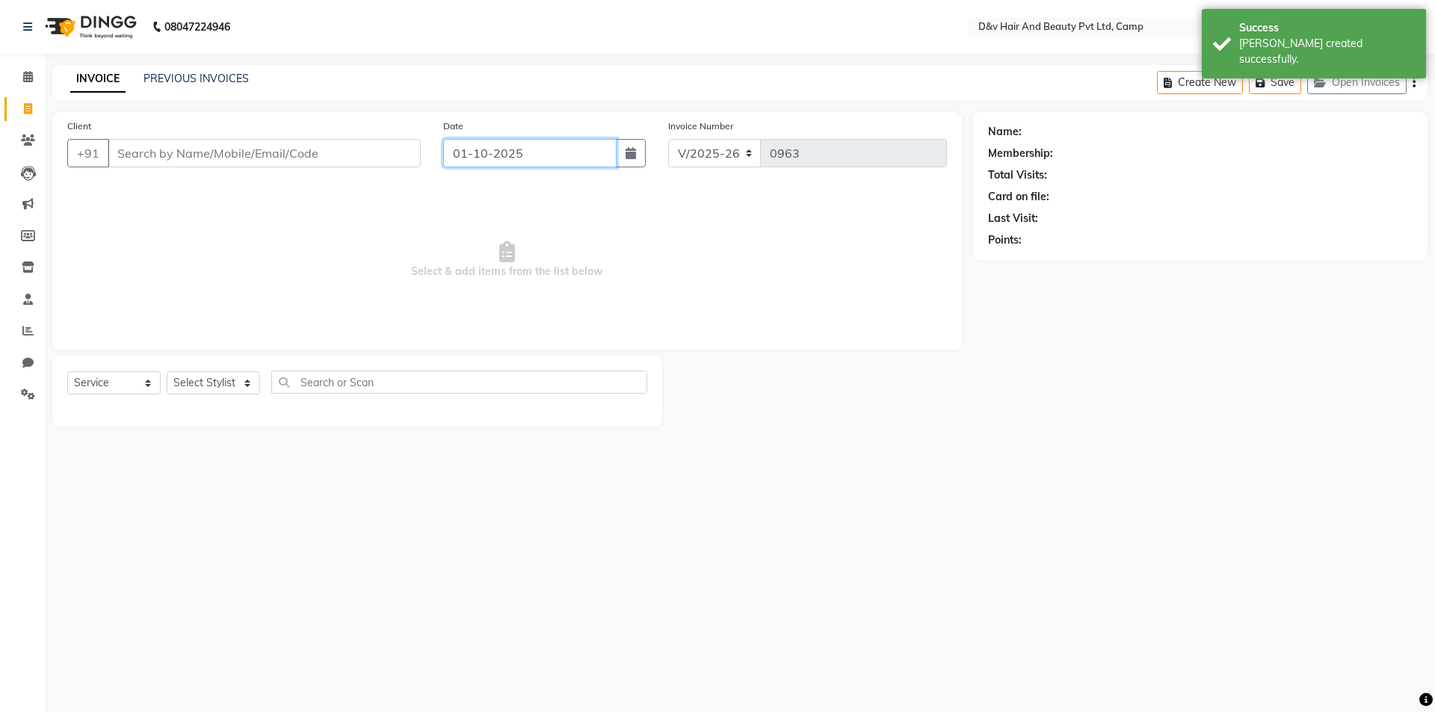
click at [551, 155] on input "01-10-2025" at bounding box center [530, 153] width 174 height 28
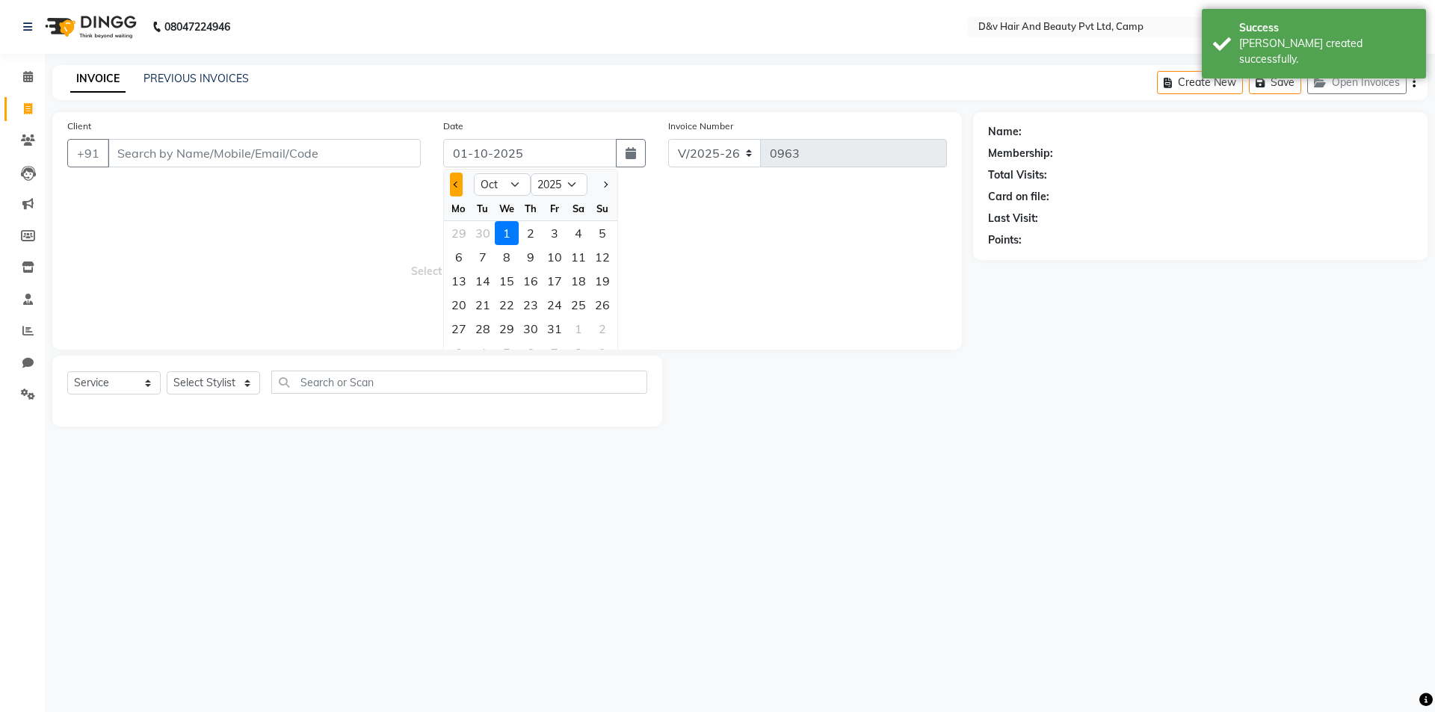
drag, startPoint x: 457, startPoint y: 193, endPoint x: 456, endPoint y: 185, distance: 7.6
click at [457, 186] on button "Previous month" at bounding box center [456, 185] width 13 height 24
click at [456, 185] on span "Previous month" at bounding box center [457, 185] width 6 height 6
click at [610, 180] on button "Next month" at bounding box center [604, 185] width 13 height 24
click at [486, 329] on div "30" at bounding box center [483, 329] width 24 height 24
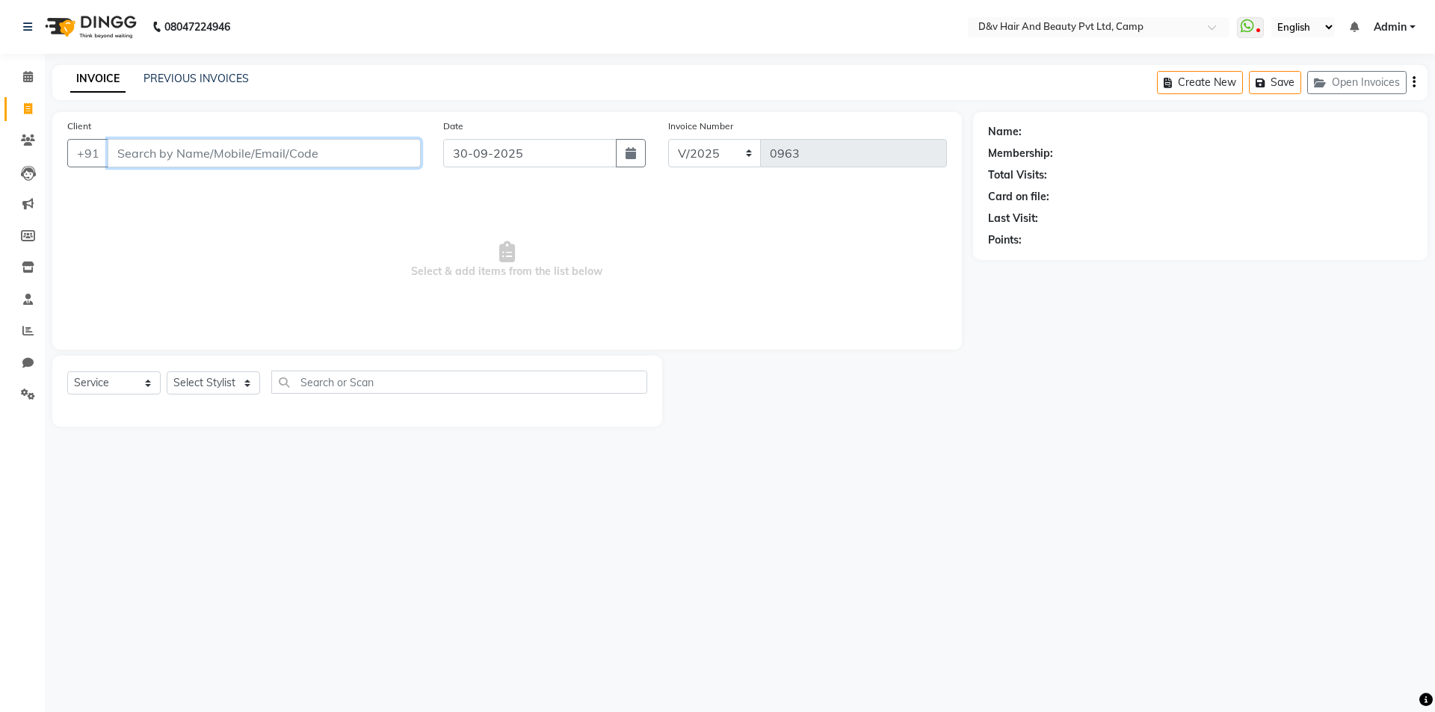
click at [332, 152] on input "Client" at bounding box center [264, 153] width 313 height 28
click at [388, 148] on span "Add Client" at bounding box center [382, 153] width 59 height 15
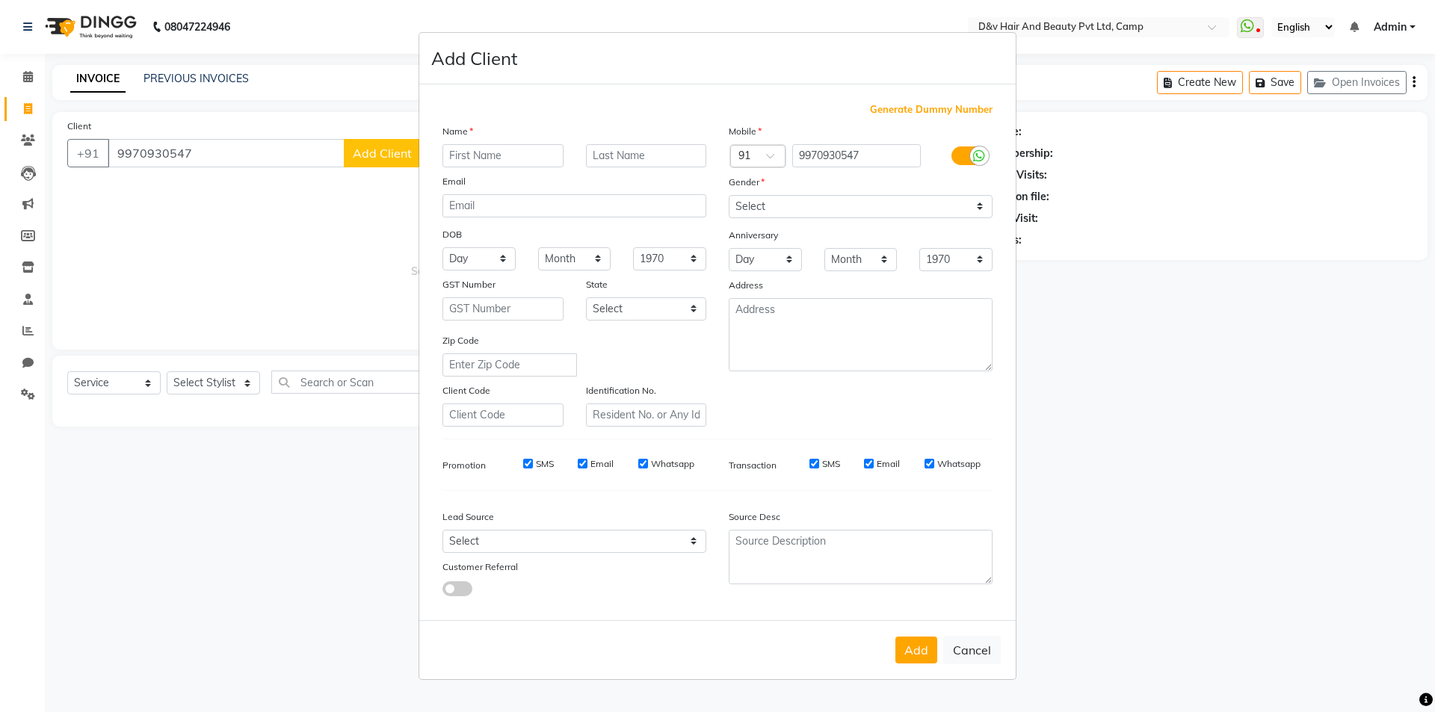
click at [535, 152] on input "text" at bounding box center [502, 155] width 121 height 23
click at [926, 202] on select "Select Male Female Other Prefer Not To Say" at bounding box center [860, 206] width 264 height 23
click at [728, 195] on select "Select Male Female Other Prefer Not To Say" at bounding box center [860, 206] width 264 height 23
click at [904, 652] on button "Add" at bounding box center [916, 650] width 42 height 27
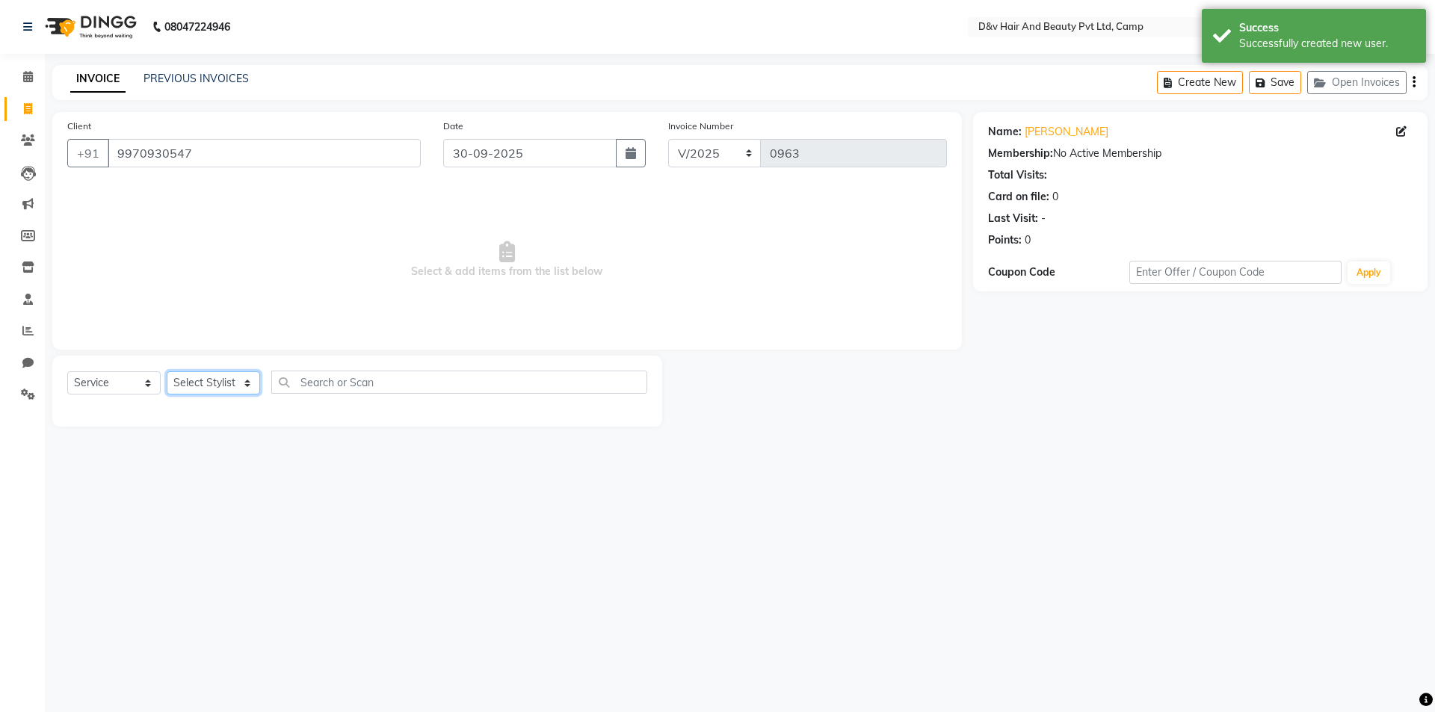
click at [239, 382] on select "Select Stylist [PERSON_NAME] Ganesh [PERSON_NAME] [PERSON_NAME] [PERSON_NAME] P…" at bounding box center [213, 382] width 93 height 23
click at [167, 371] on select "Select Stylist [PERSON_NAME] Ganesh [PERSON_NAME] [PERSON_NAME] [PERSON_NAME] P…" at bounding box center [213, 382] width 93 height 23
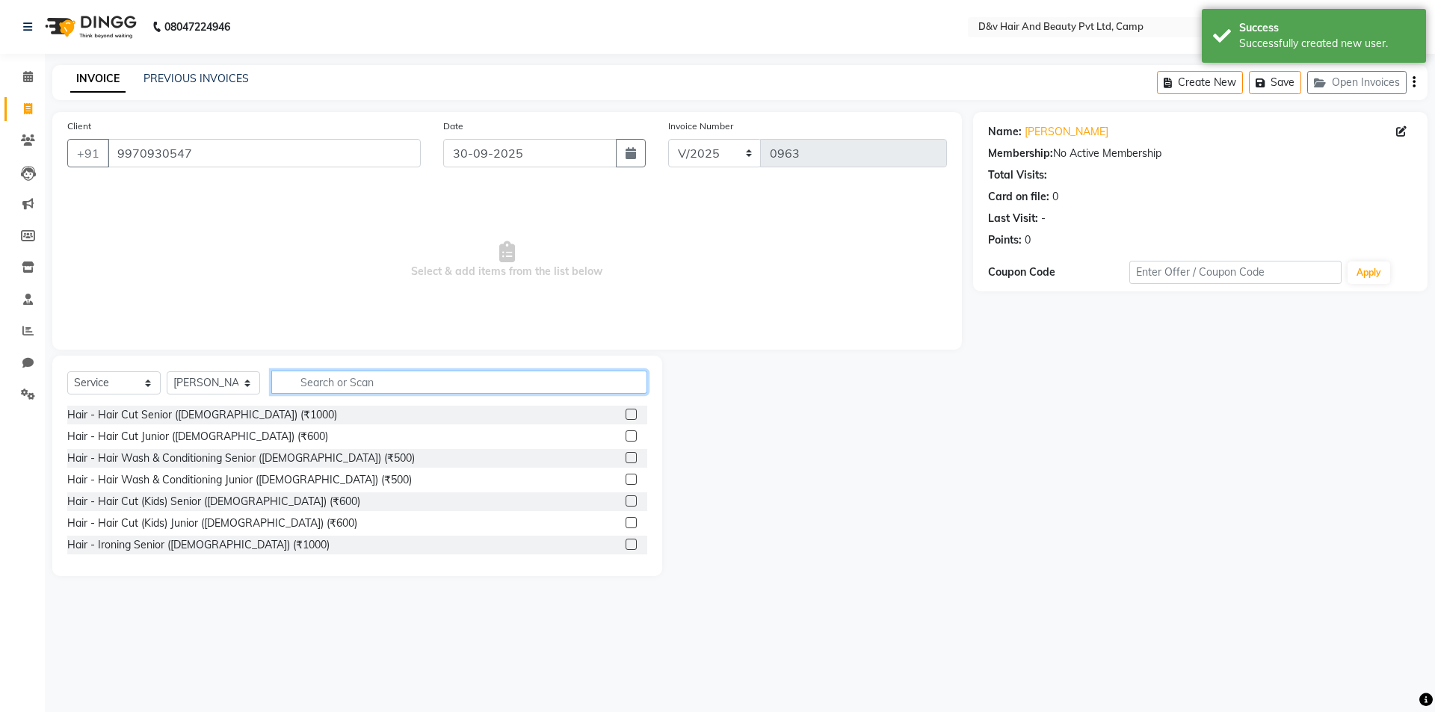
click at [385, 387] on input "text" at bounding box center [459, 382] width 376 height 23
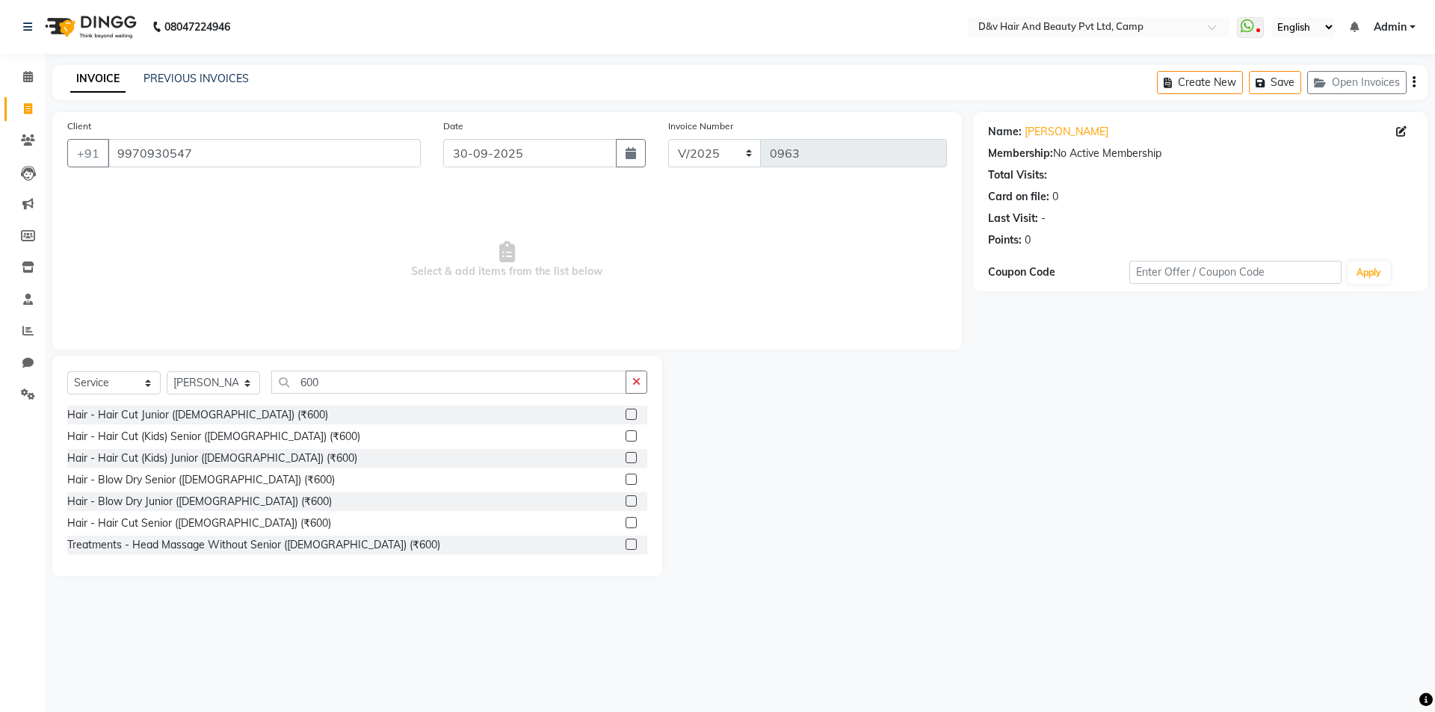
click at [625, 523] on label at bounding box center [630, 522] width 11 height 11
click at [625, 523] on input "checkbox" at bounding box center [630, 524] width 10 height 10
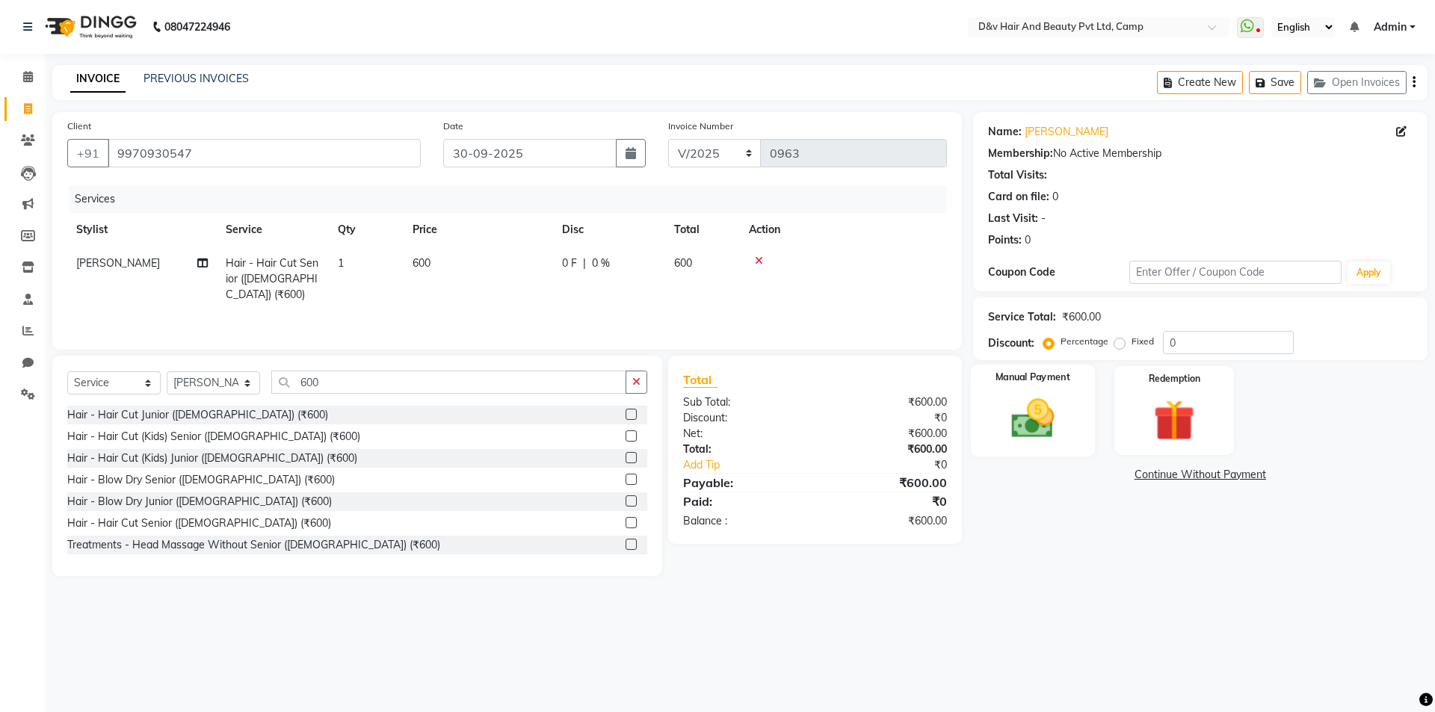
click at [1029, 421] on img at bounding box center [1031, 418] width 69 height 49
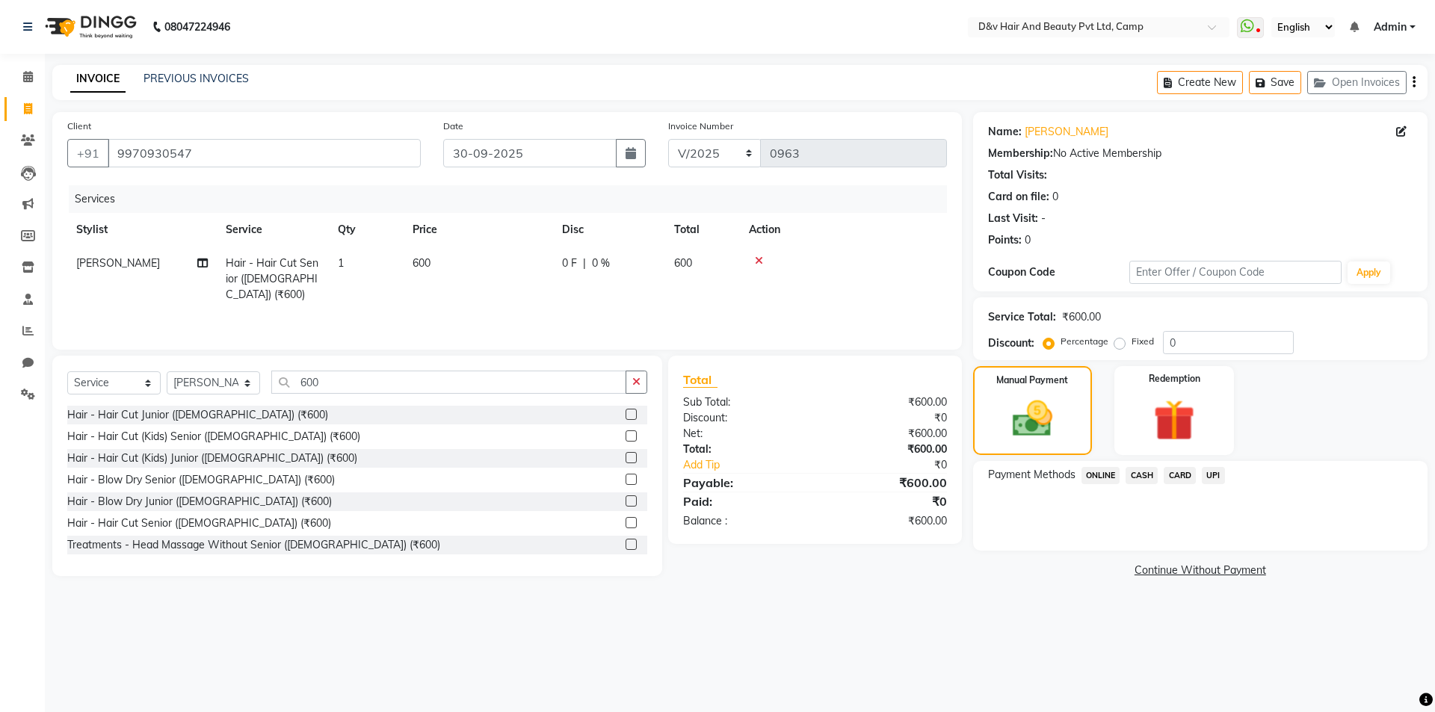
click at [1136, 471] on span "CASH" at bounding box center [1141, 475] width 32 height 17
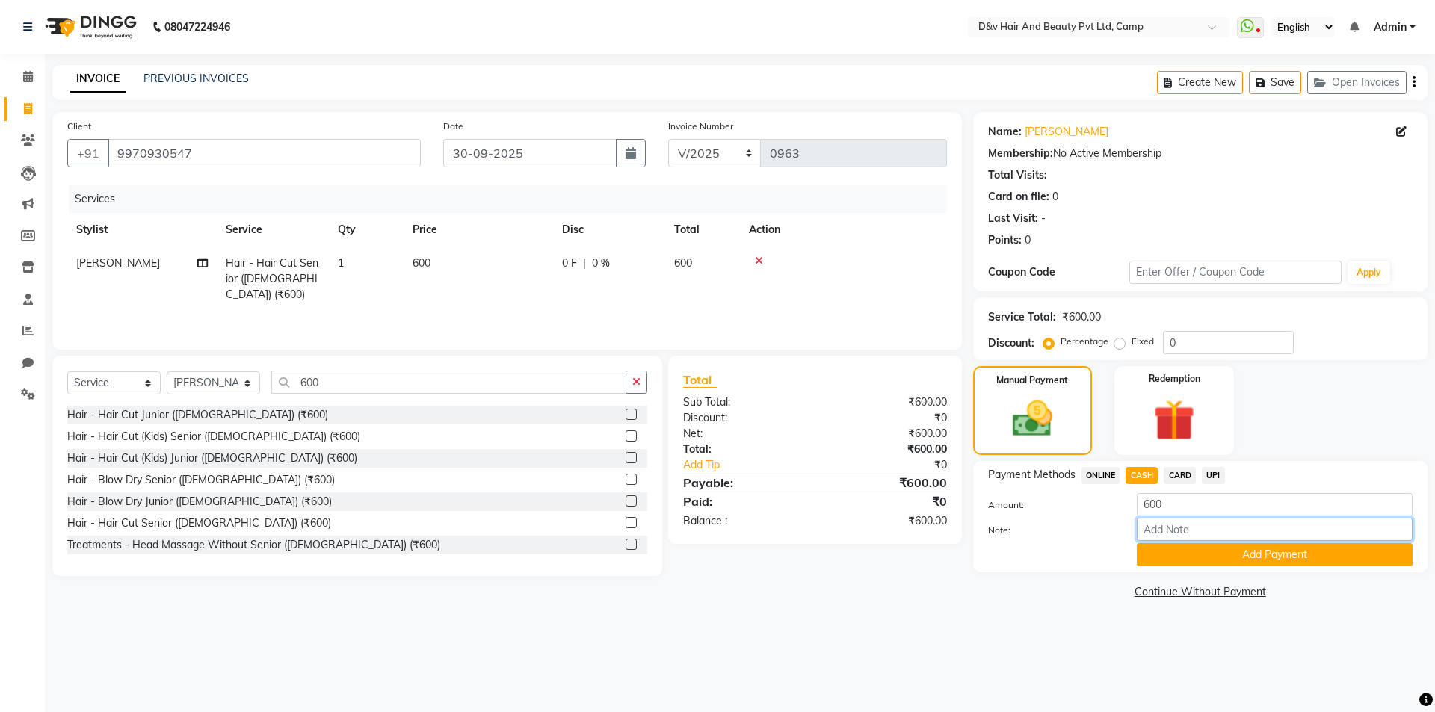
click at [1191, 524] on input "Note:" at bounding box center [1274, 529] width 276 height 23
click at [1285, 553] on button "Add Payment" at bounding box center [1274, 554] width 276 height 23
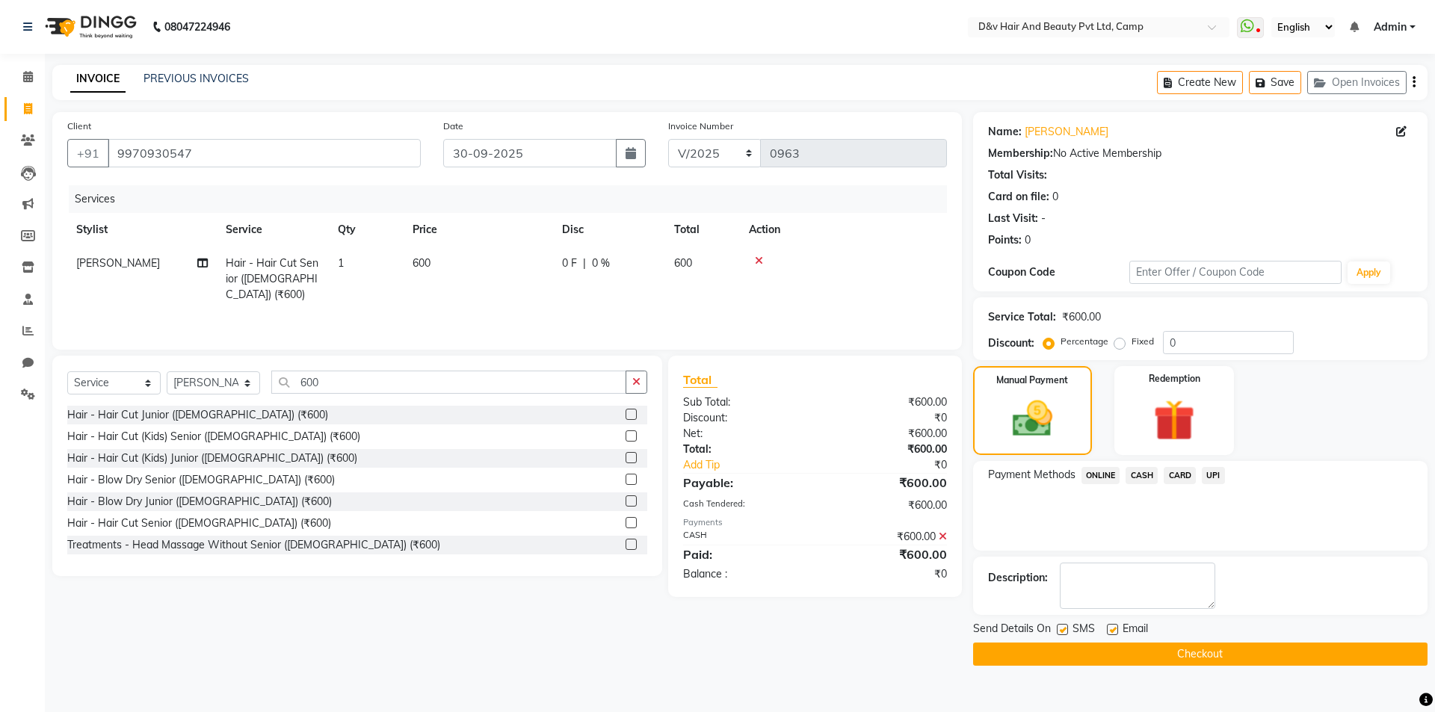
click at [1291, 654] on button "Checkout" at bounding box center [1200, 654] width 454 height 23
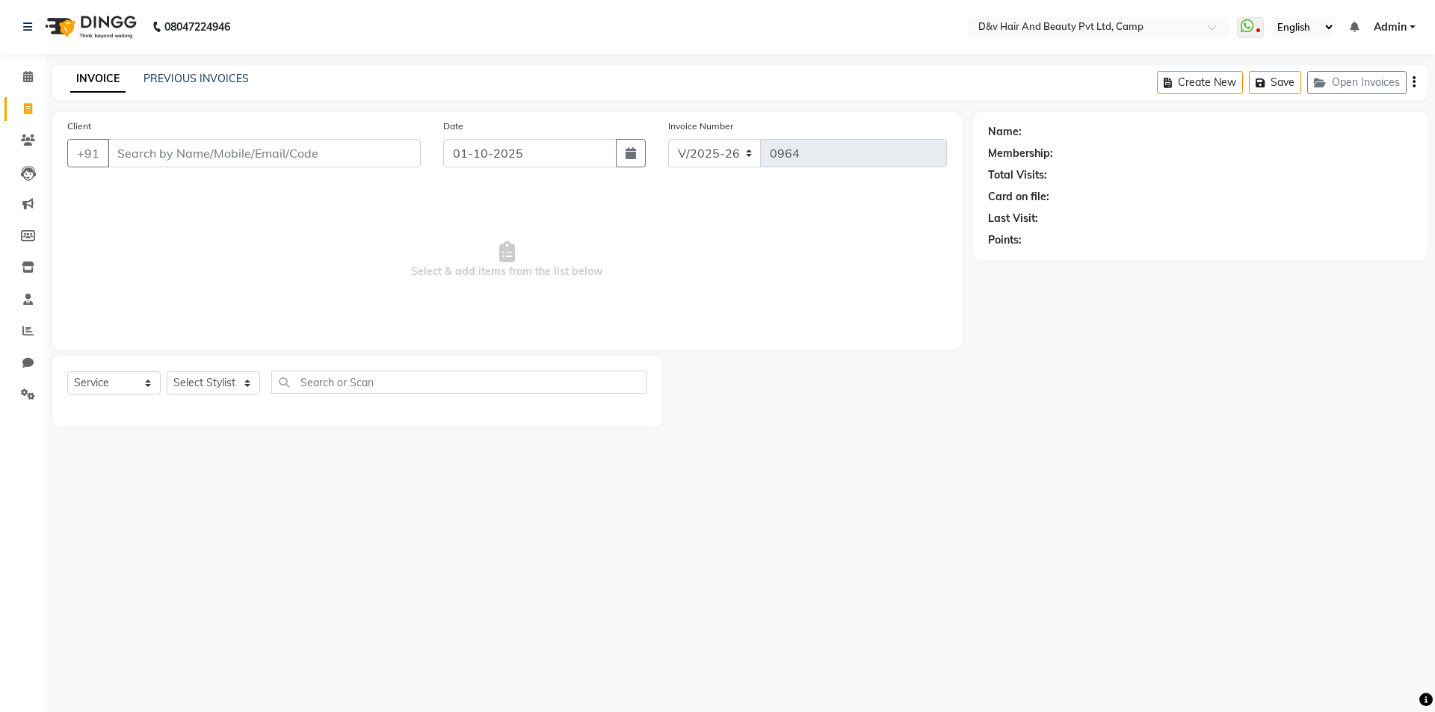
click at [348, 159] on input "Client" at bounding box center [264, 153] width 313 height 28
click at [350, 149] on input "Client" at bounding box center [264, 153] width 313 height 28
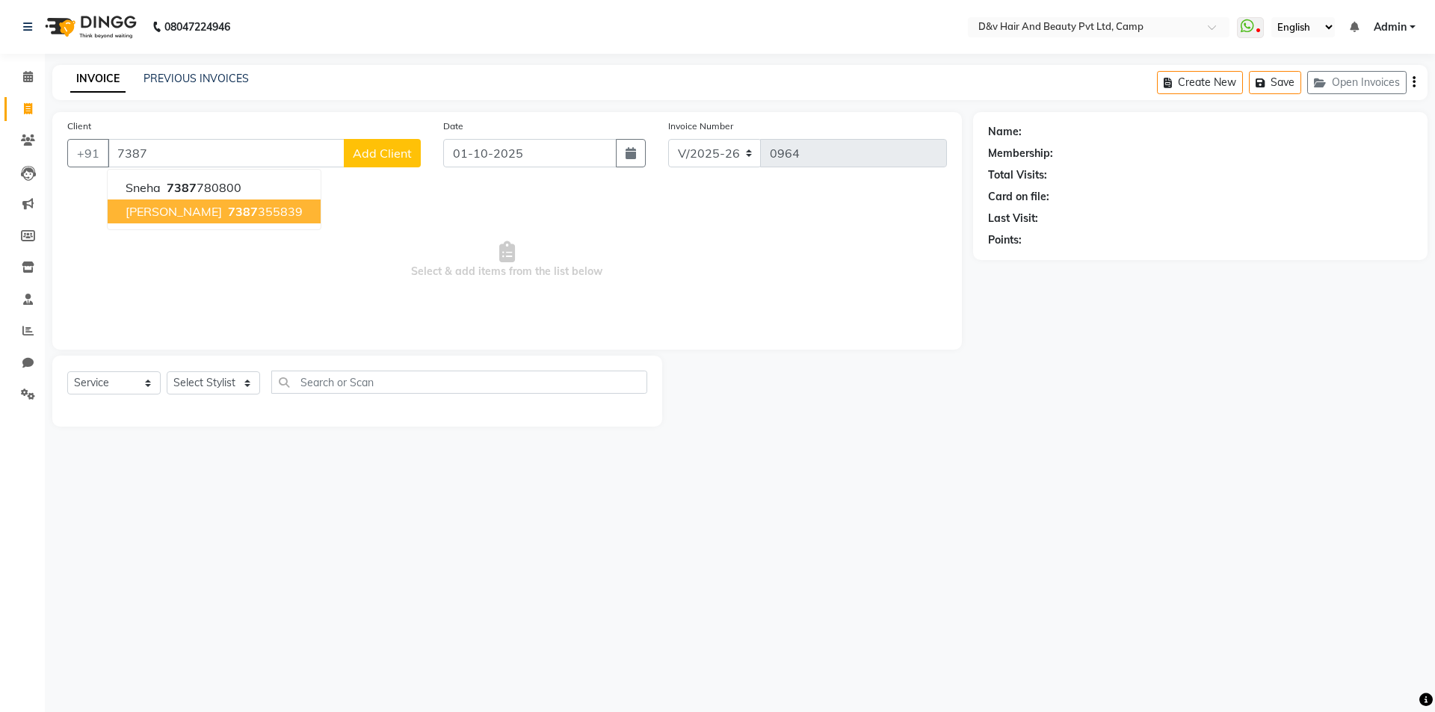
click at [238, 209] on ngb-highlight "7387 355839" at bounding box center [264, 211] width 78 height 15
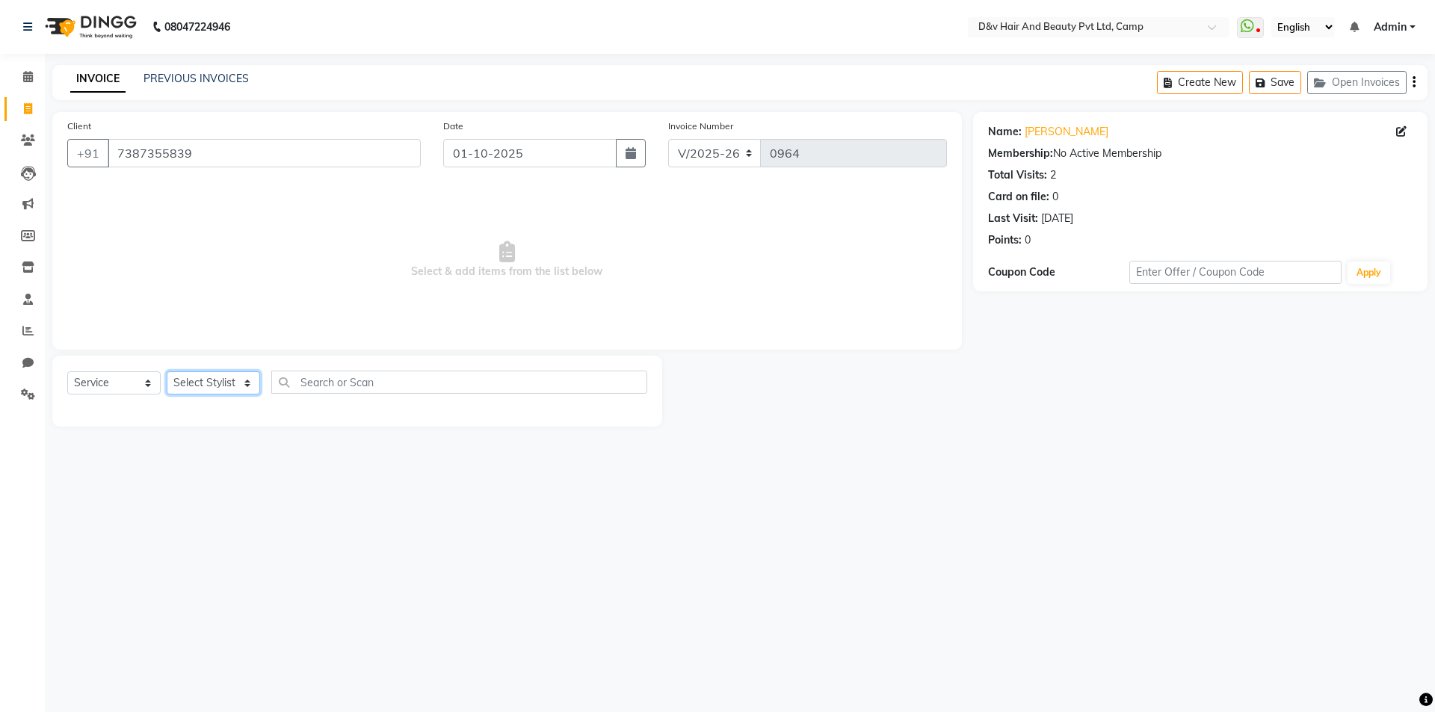
click at [249, 381] on select "Select Stylist [PERSON_NAME] Ganesh [PERSON_NAME] [PERSON_NAME] [PERSON_NAME] P…" at bounding box center [213, 382] width 93 height 23
click at [167, 371] on select "Select Stylist [PERSON_NAME] Ganesh [PERSON_NAME] [PERSON_NAME] [PERSON_NAME] P…" at bounding box center [213, 382] width 93 height 23
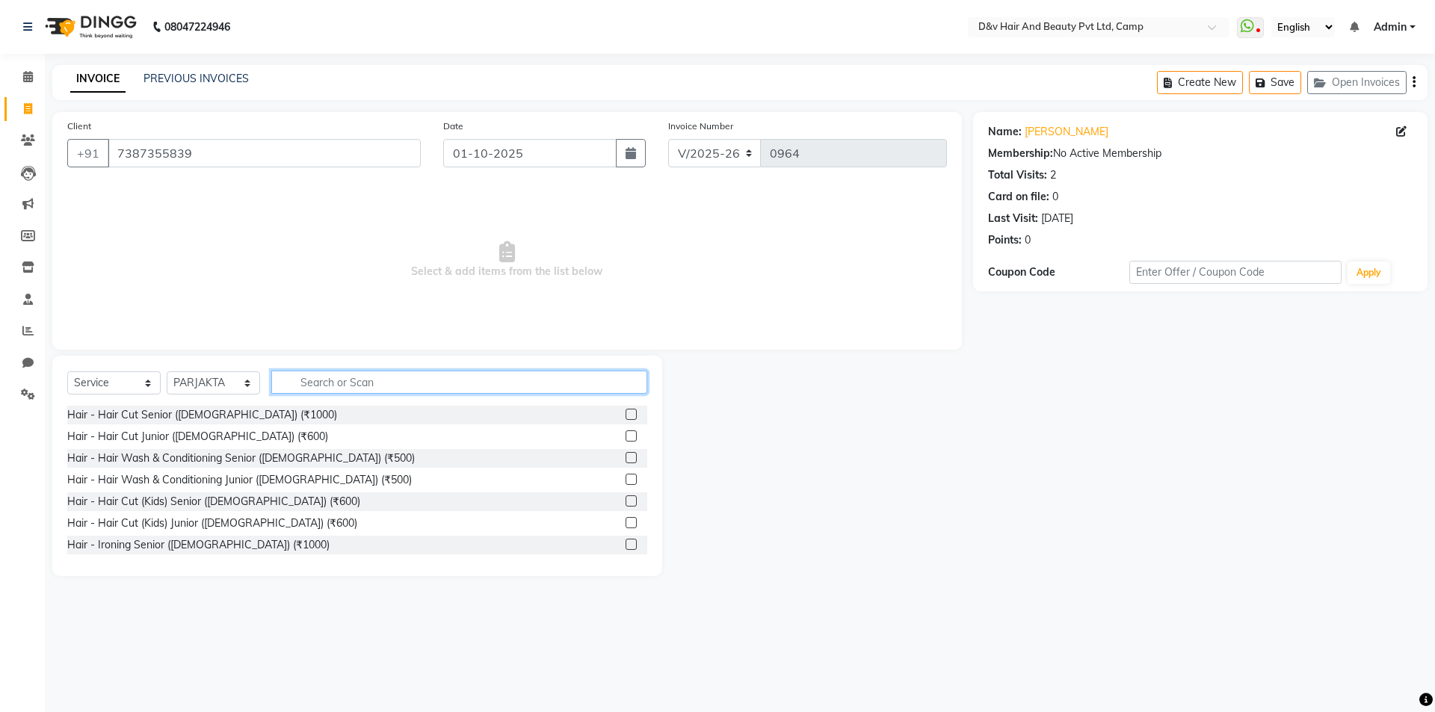
click at [381, 383] on input "text" at bounding box center [459, 382] width 376 height 23
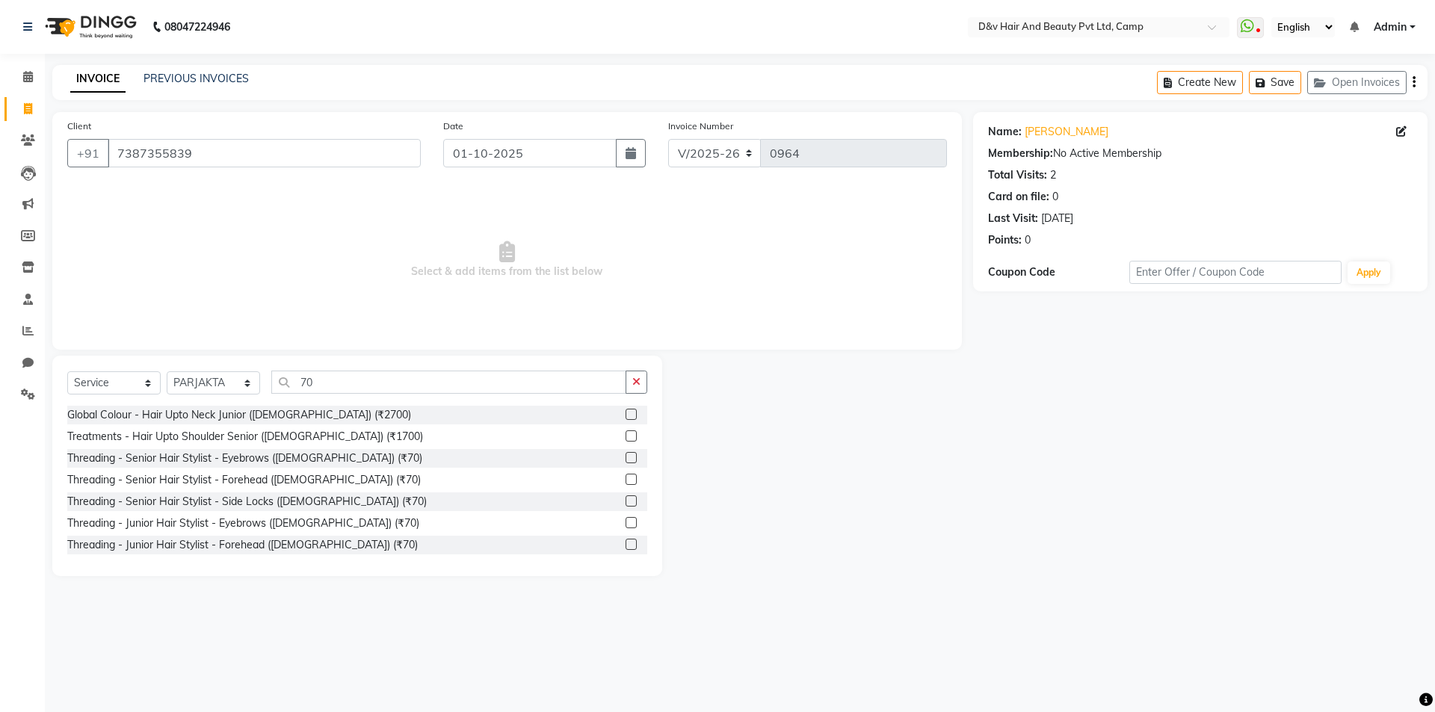
click at [625, 523] on label at bounding box center [630, 522] width 11 height 11
click at [625, 523] on input "checkbox" at bounding box center [630, 524] width 10 height 10
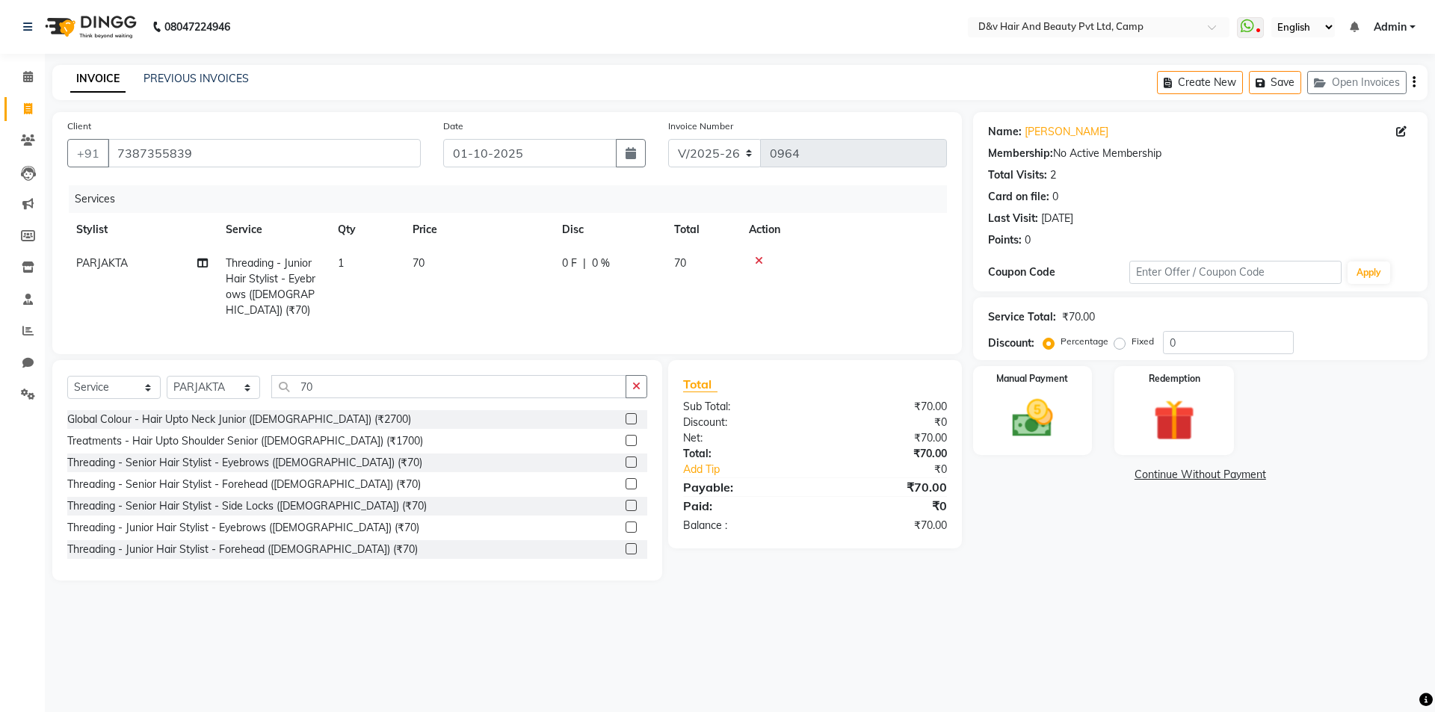
click at [768, 267] on td at bounding box center [843, 287] width 207 height 81
click at [759, 256] on icon at bounding box center [759, 261] width 8 height 10
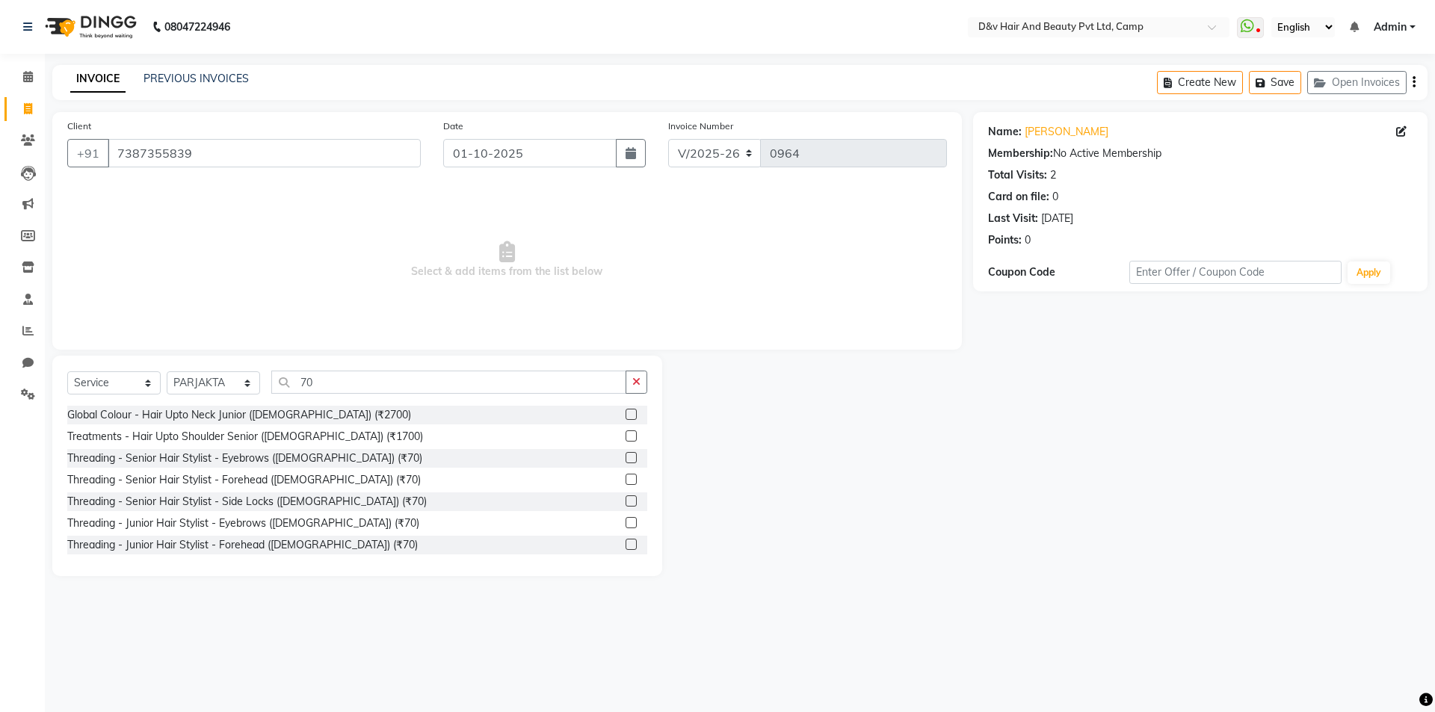
click at [625, 458] on label at bounding box center [630, 457] width 11 height 11
click at [625, 458] on input "checkbox" at bounding box center [630, 459] width 10 height 10
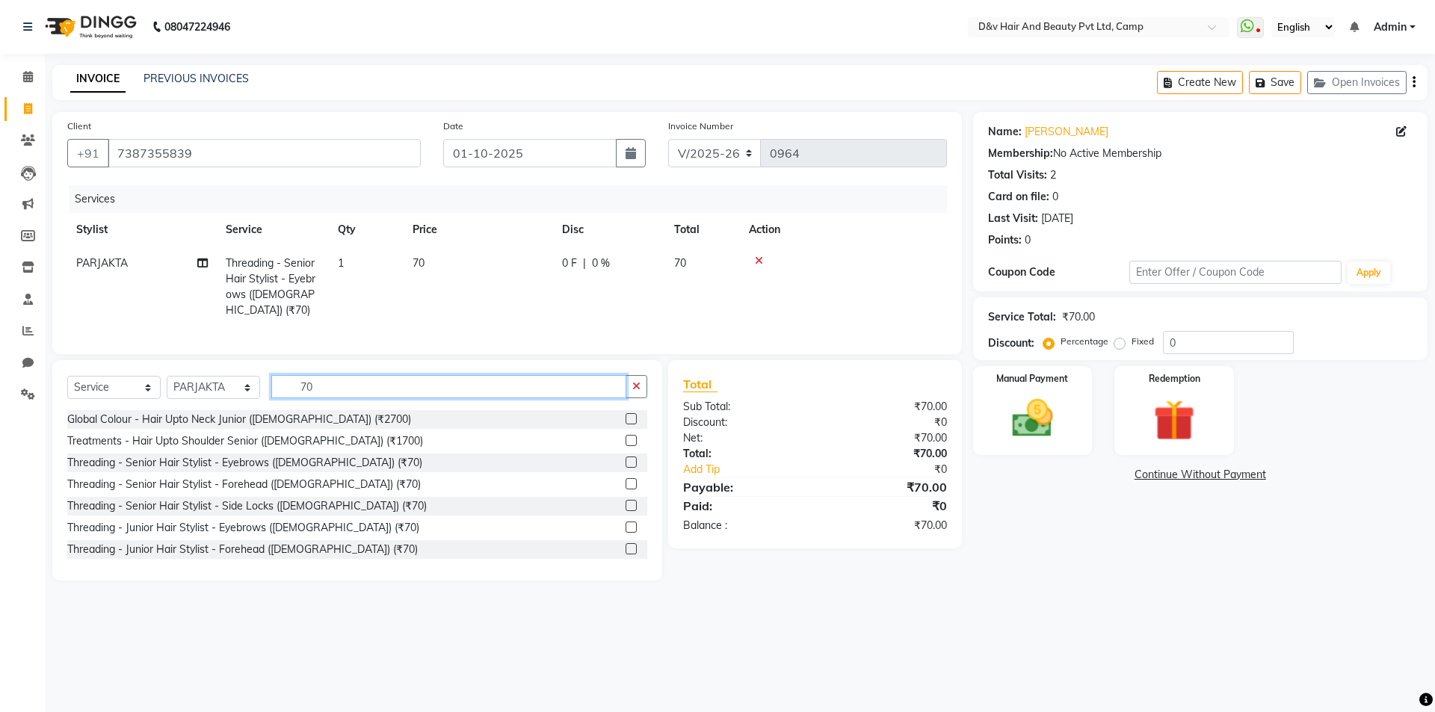
click at [481, 376] on input "70" at bounding box center [448, 386] width 355 height 23
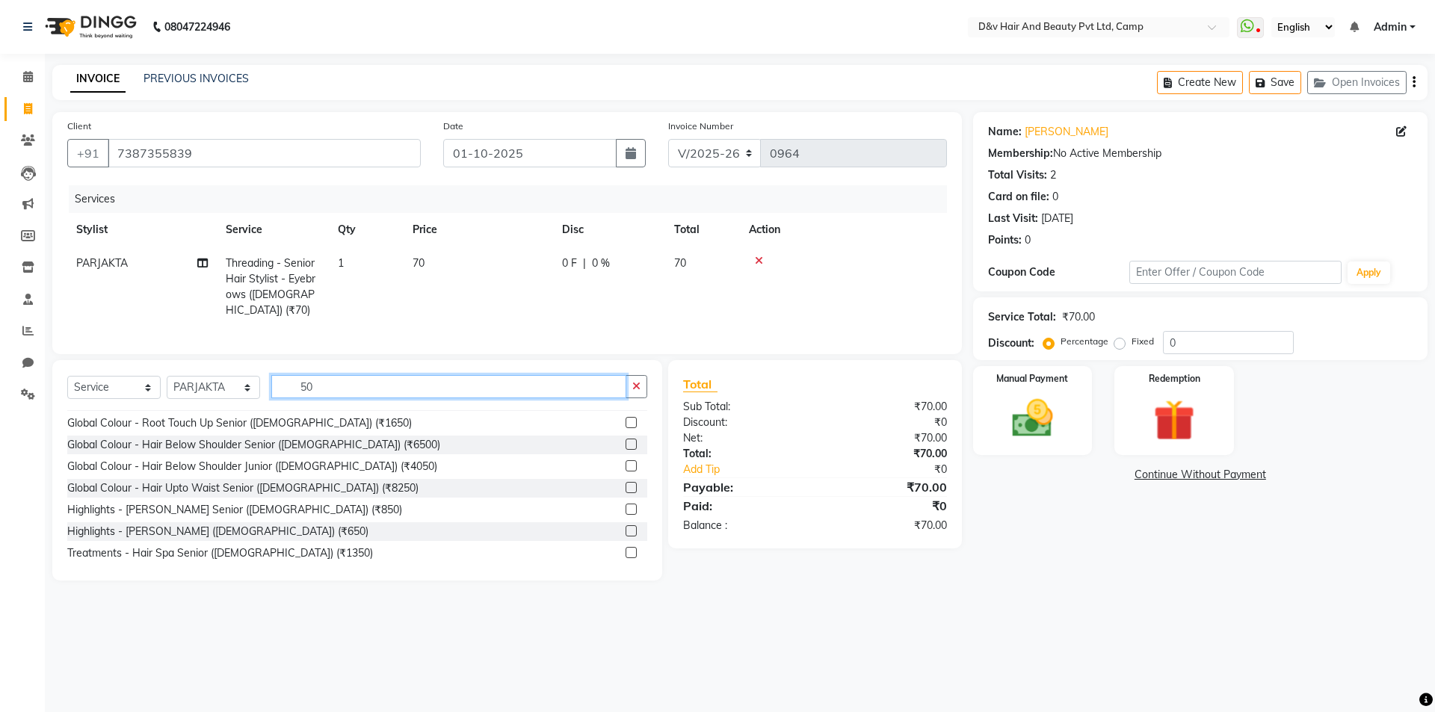
scroll to position [149, 0]
click at [365, 379] on input "50" at bounding box center [448, 386] width 355 height 23
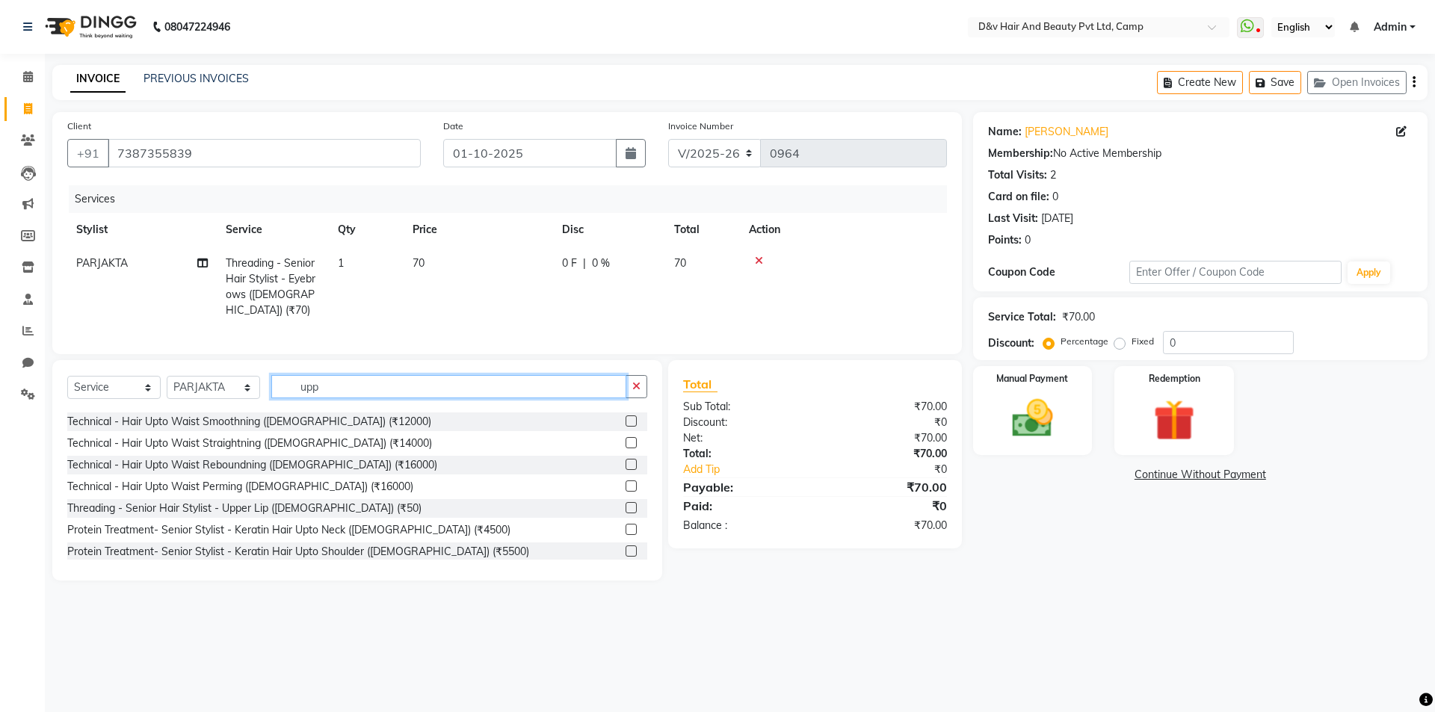
scroll to position [0, 0]
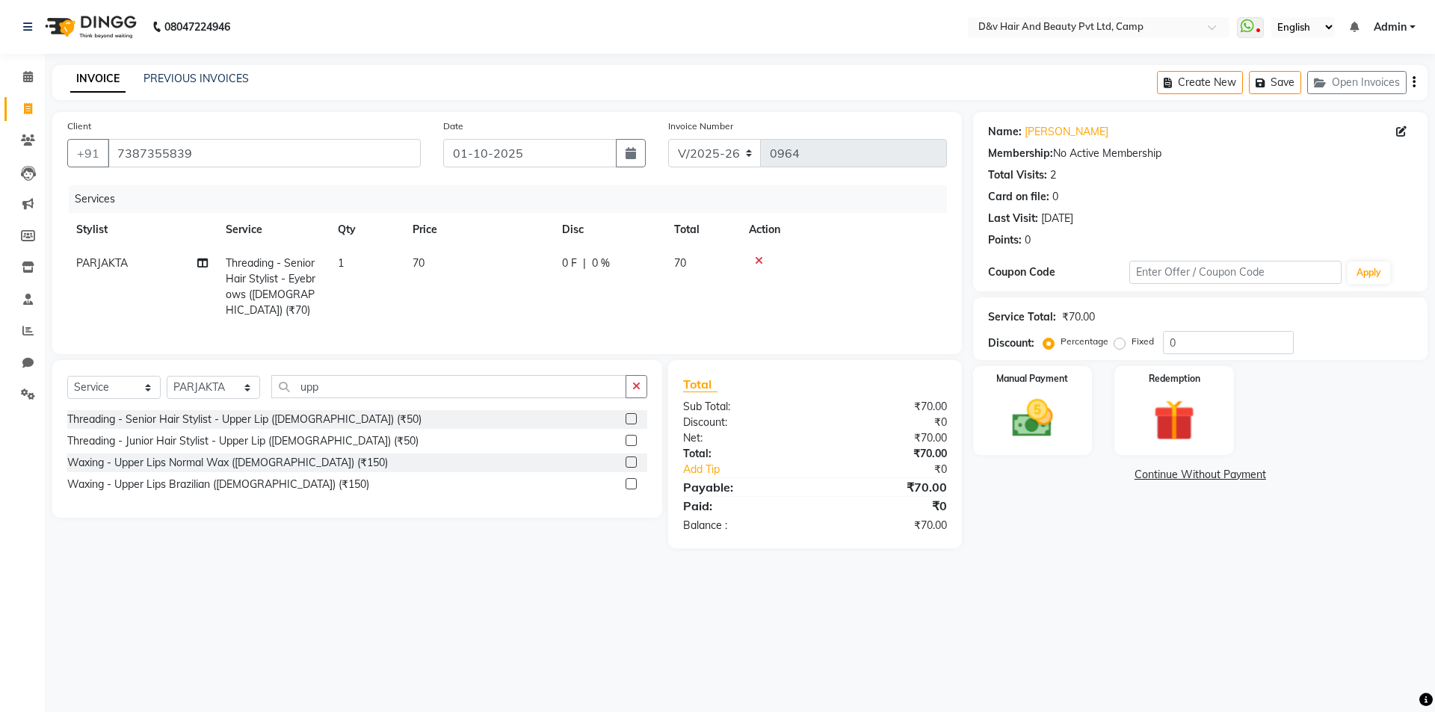
click at [631, 413] on label at bounding box center [630, 418] width 11 height 11
click at [631, 415] on input "checkbox" at bounding box center [630, 420] width 10 height 10
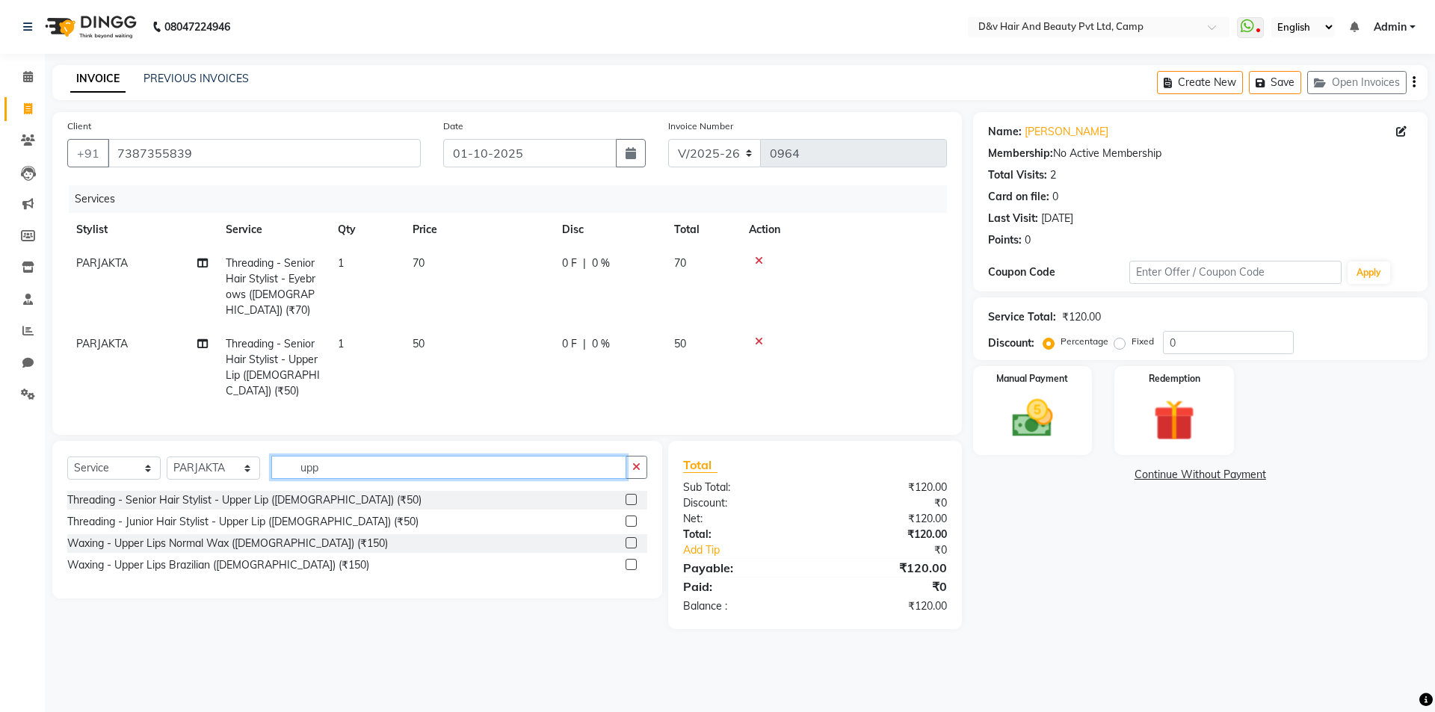
click at [496, 456] on input "upp" at bounding box center [448, 467] width 355 height 23
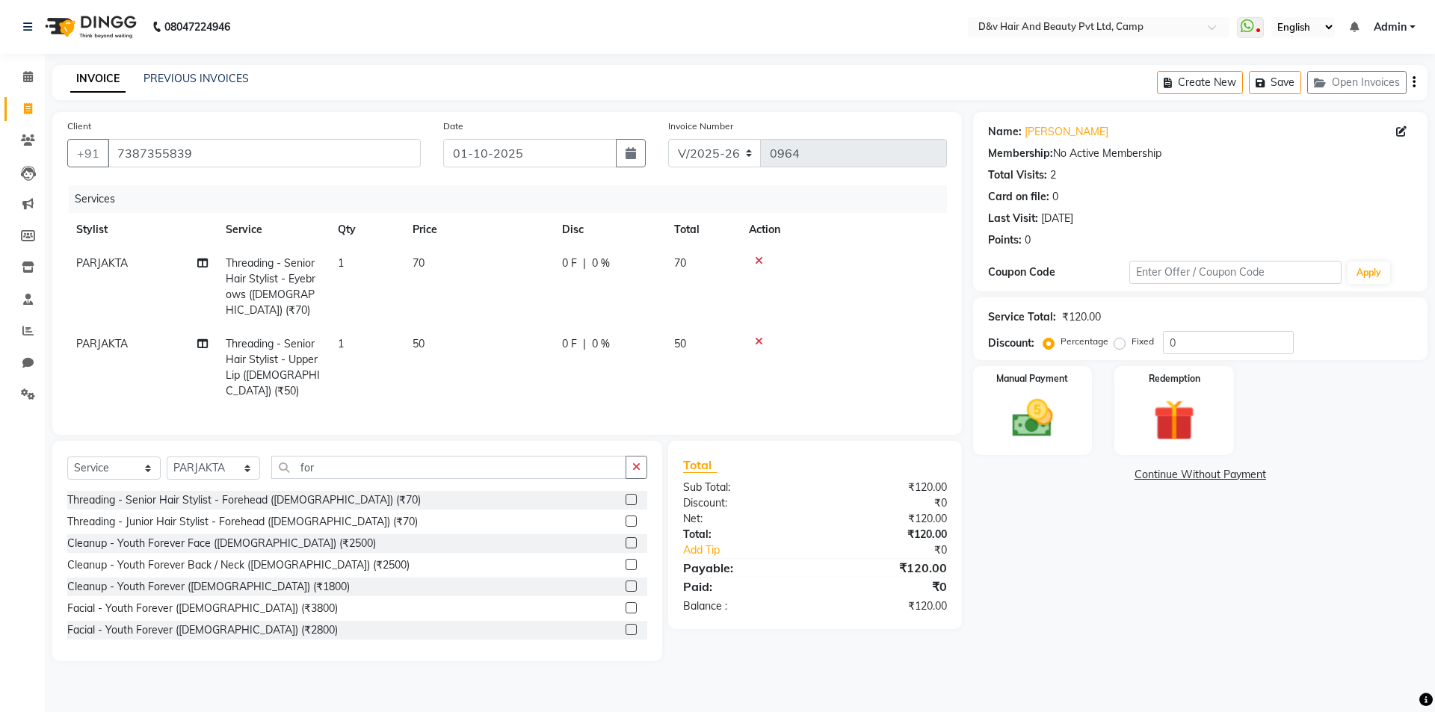
click at [625, 494] on label at bounding box center [630, 499] width 11 height 11
click at [625, 495] on input "checkbox" at bounding box center [630, 500] width 10 height 10
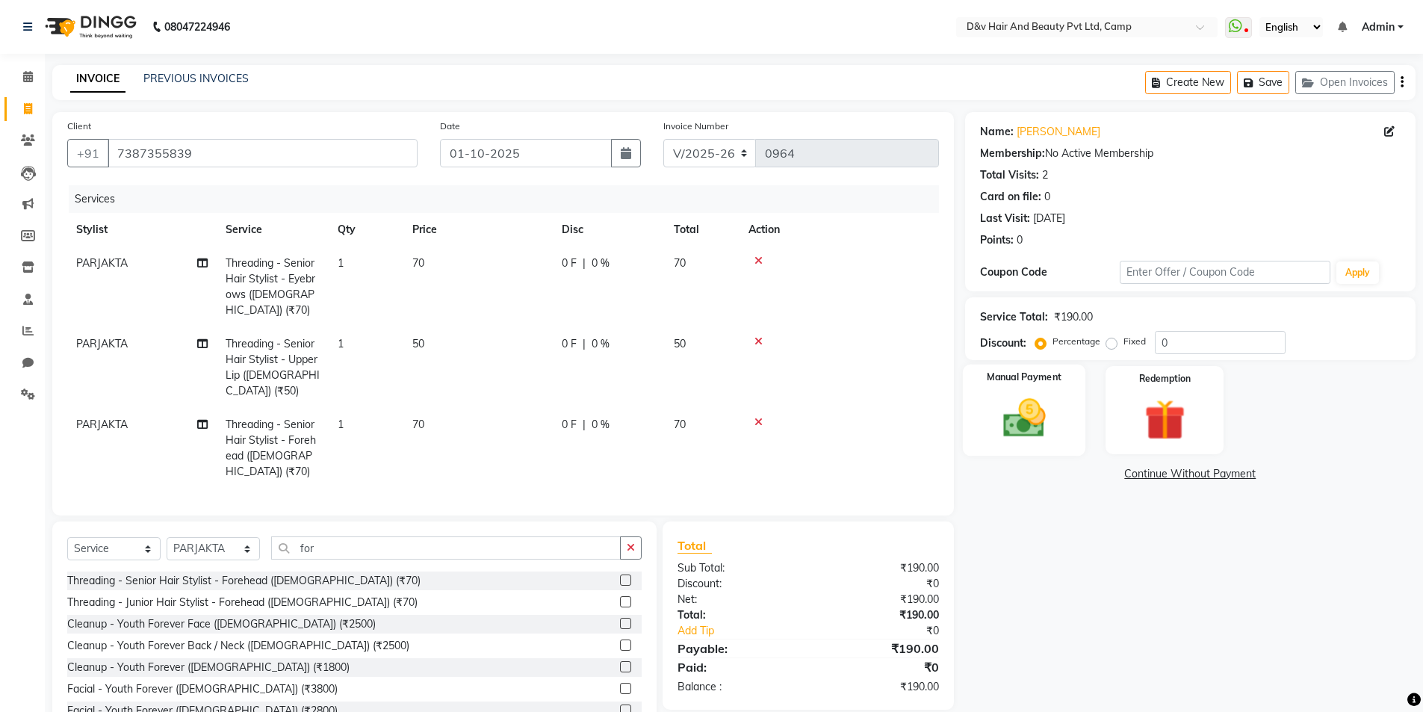
click at [1032, 418] on img at bounding box center [1024, 418] width 69 height 49
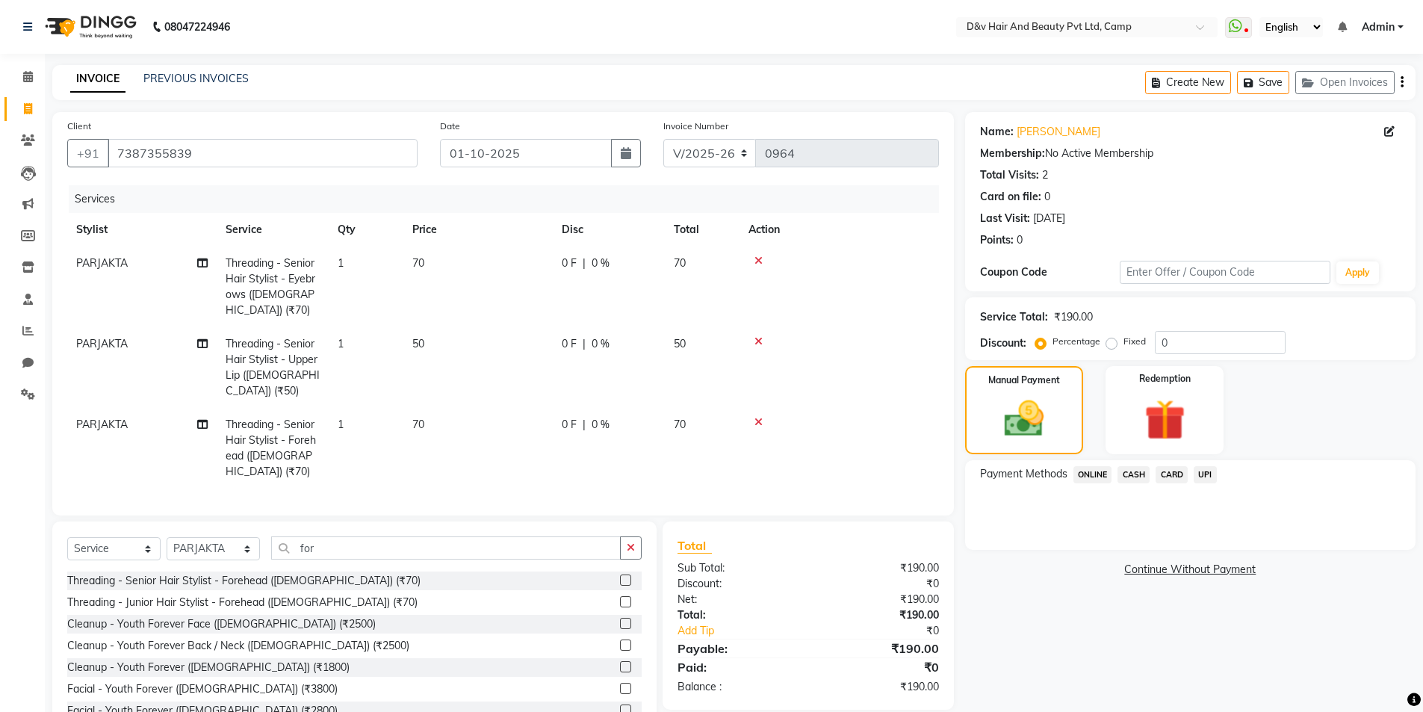
click at [1136, 479] on span "CASH" at bounding box center [1134, 474] width 32 height 17
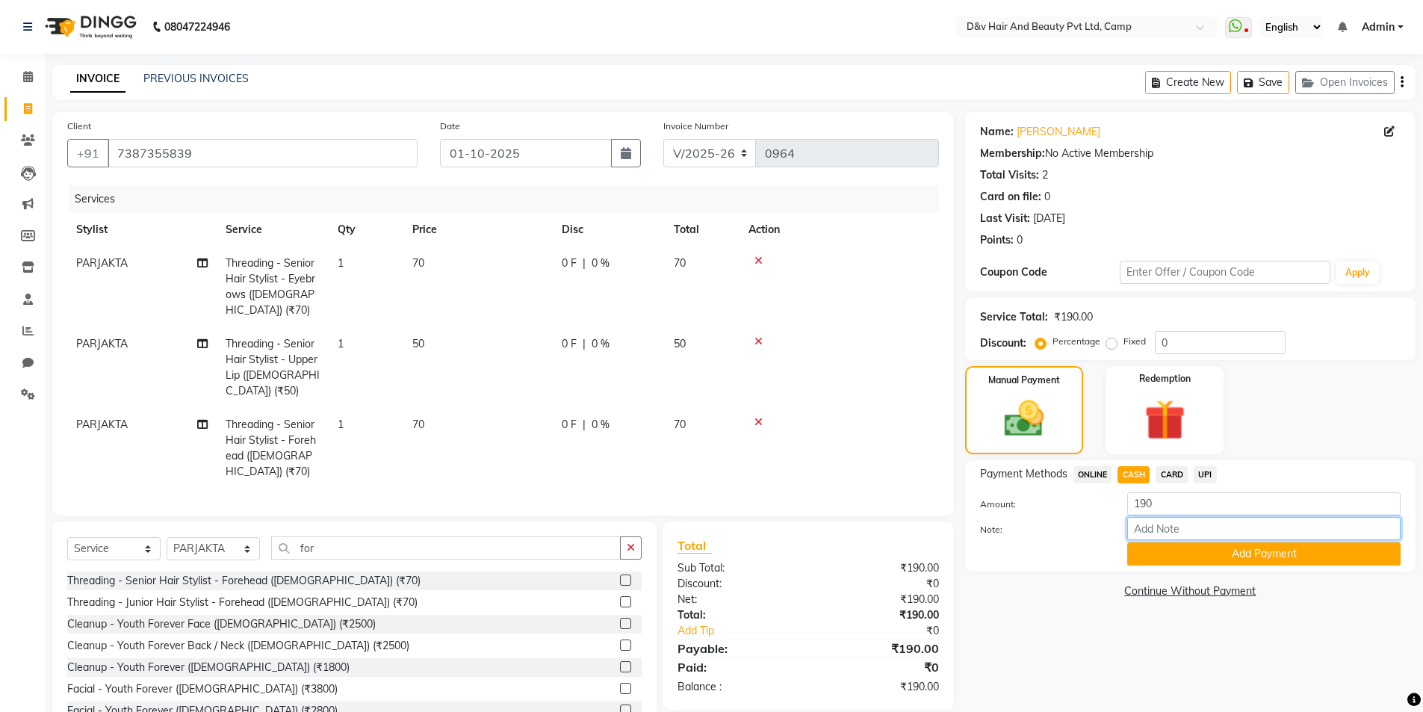
click at [1180, 524] on input "Note:" at bounding box center [1263, 528] width 273 height 23
click at [1268, 554] on button "Add Payment" at bounding box center [1263, 553] width 273 height 23
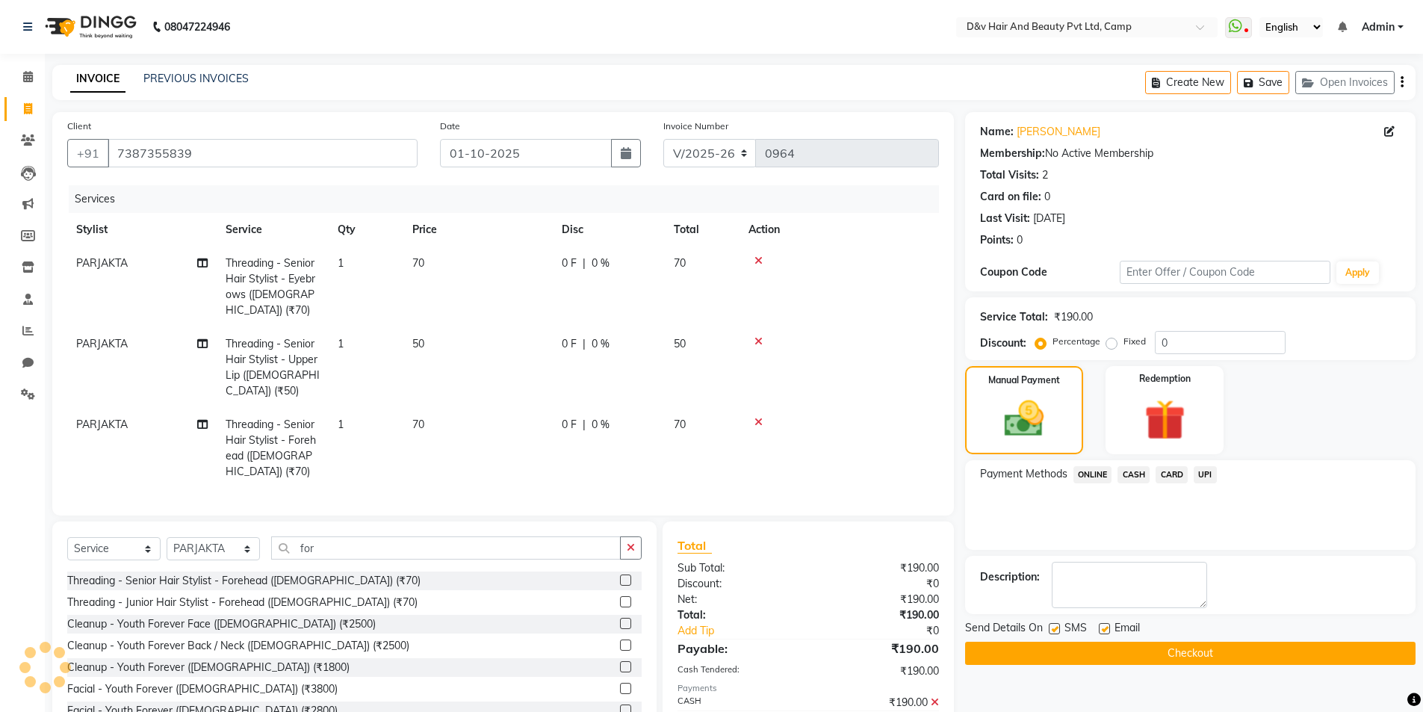
click at [1291, 658] on button "Checkout" at bounding box center [1190, 653] width 451 height 23
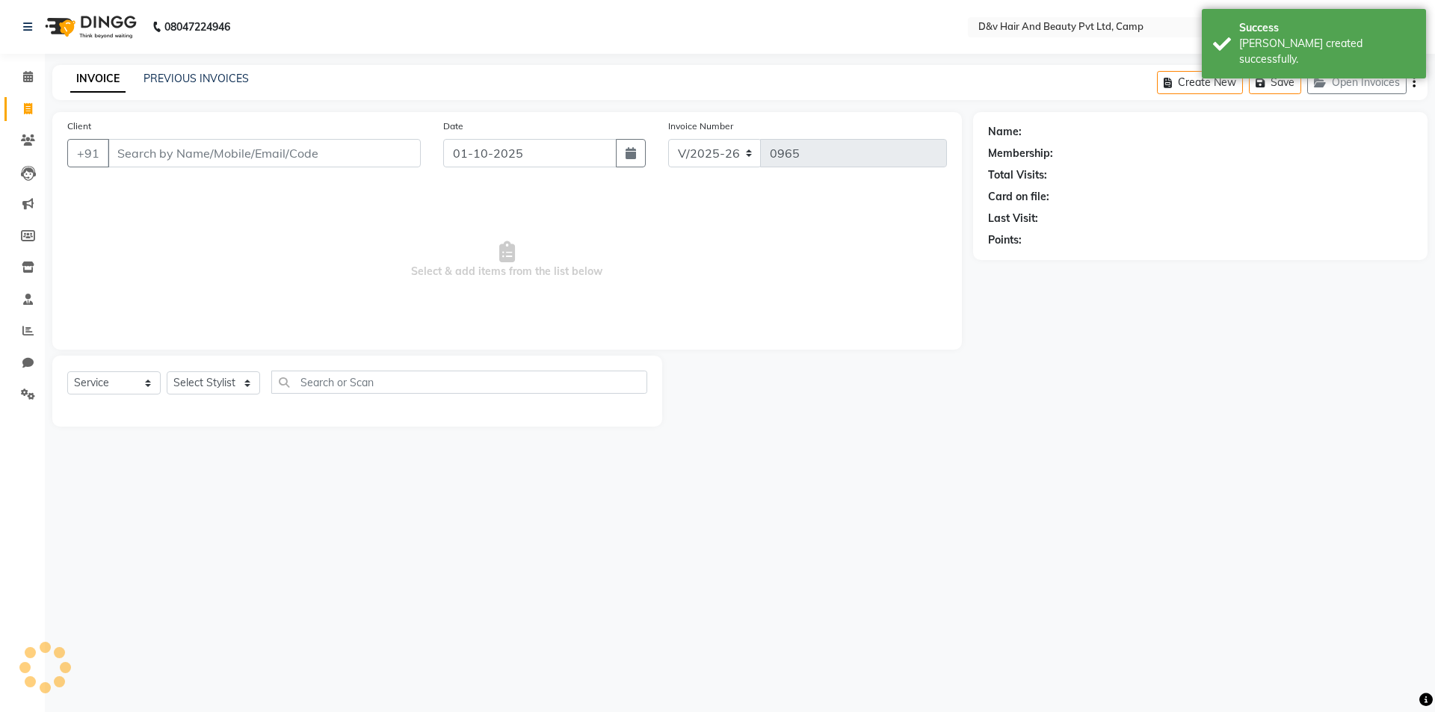
click at [280, 149] on input "Client" at bounding box center [264, 153] width 313 height 28
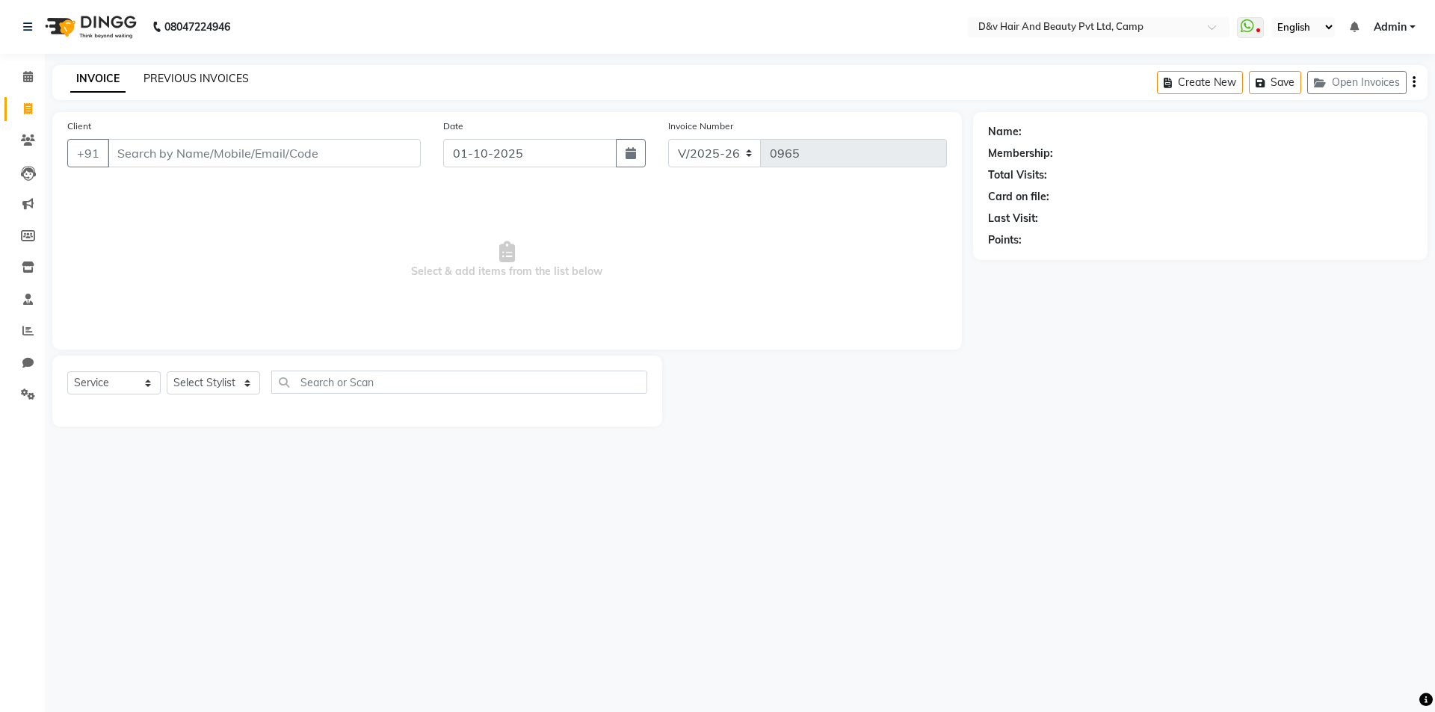
click at [211, 72] on link "PREVIOUS INVOICES" at bounding box center [195, 78] width 105 height 13
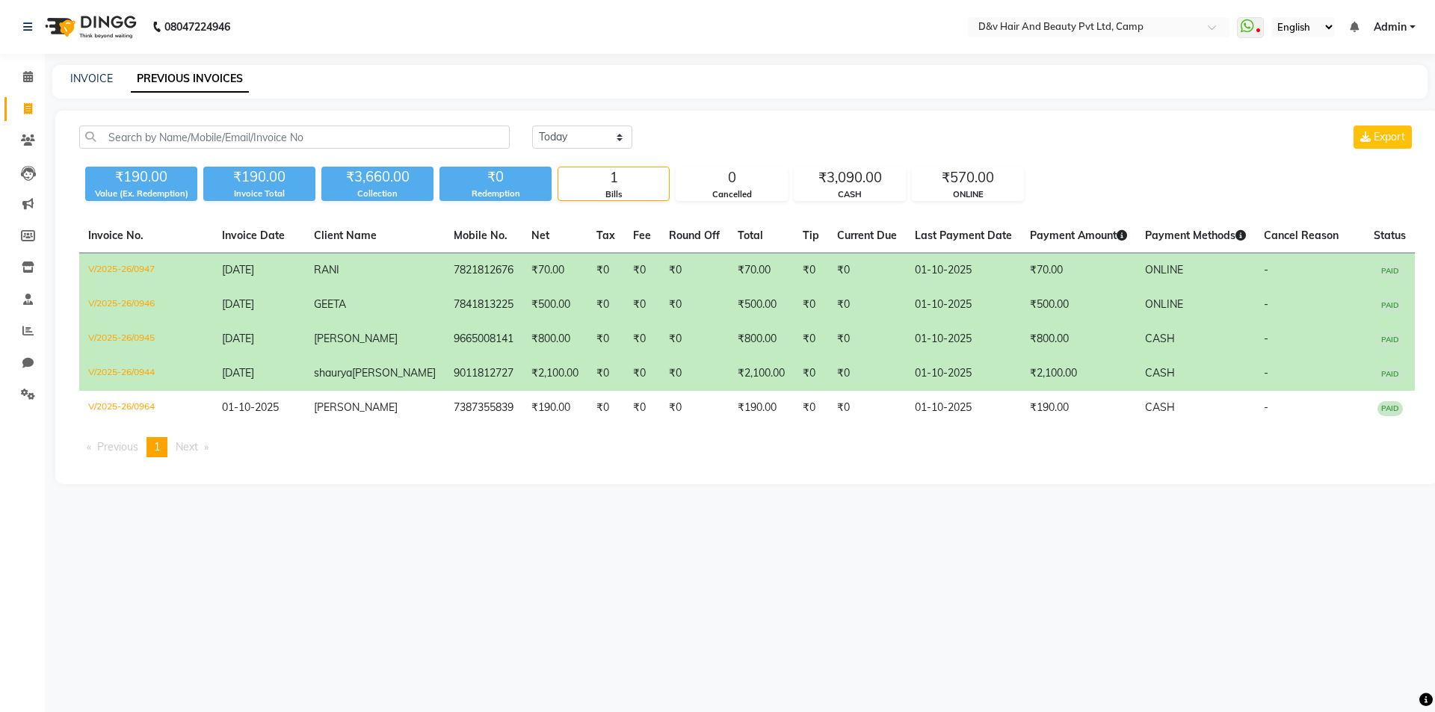
click at [107, 69] on div "INVOICE PREVIOUS INVOICES" at bounding box center [739, 82] width 1375 height 34
click at [99, 78] on link "INVOICE" at bounding box center [91, 78] width 43 height 13
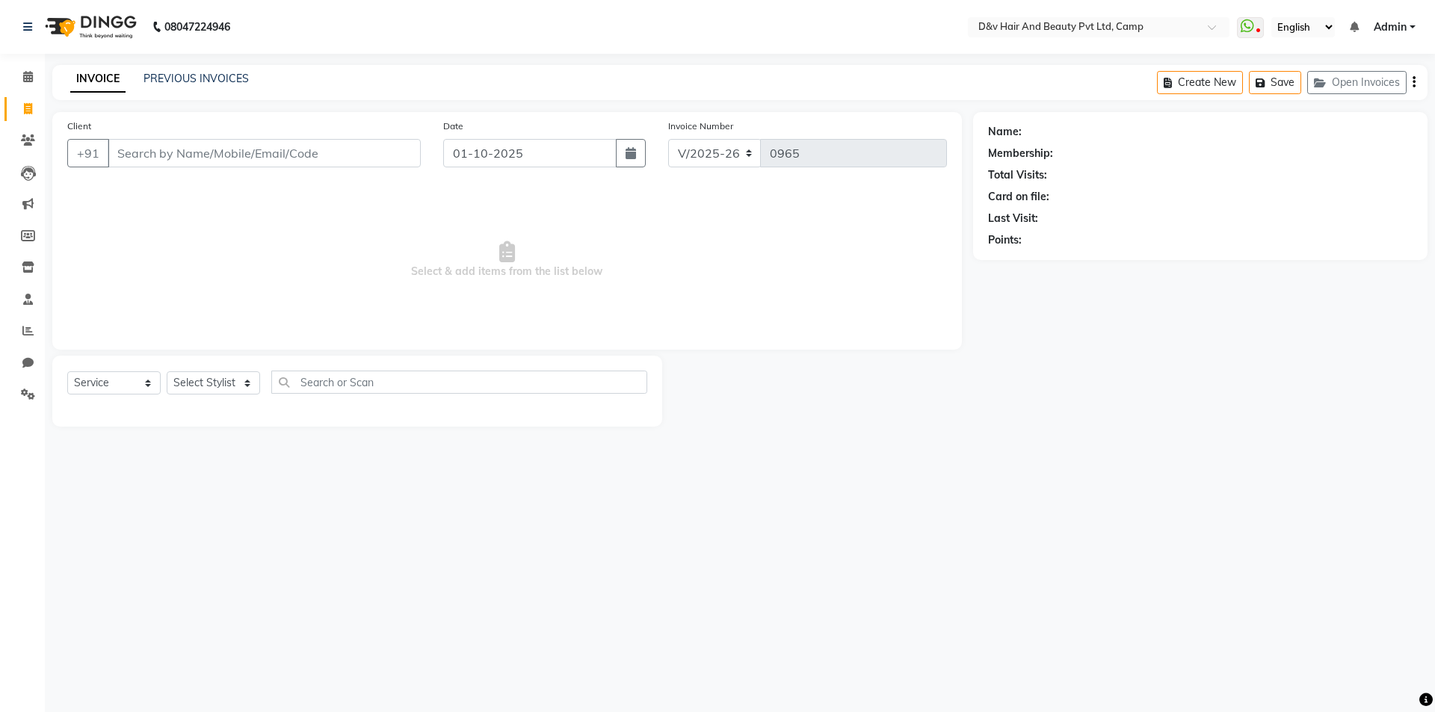
click at [258, 156] on input "Client" at bounding box center [264, 153] width 313 height 28
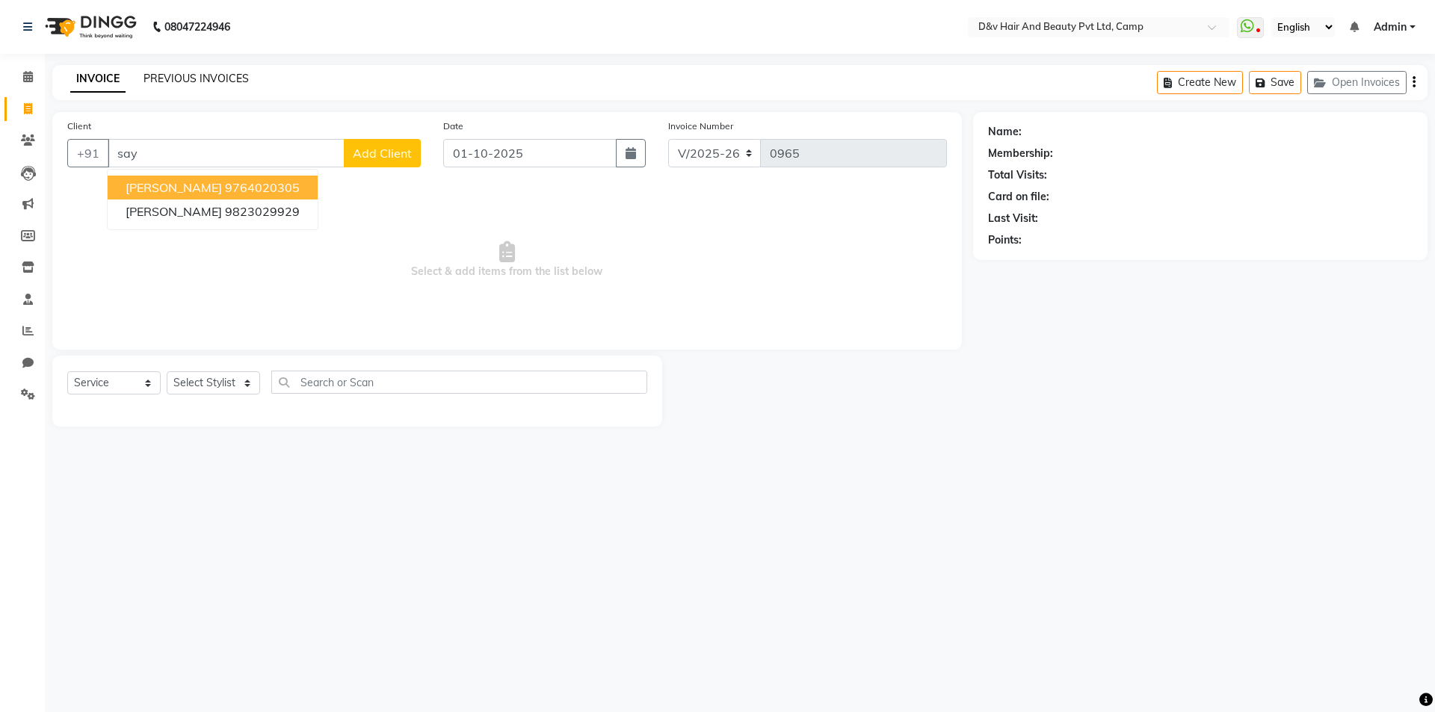
click at [211, 78] on link "PREVIOUS INVOICES" at bounding box center [195, 78] width 105 height 13
click at [247, 150] on input "say" at bounding box center [226, 153] width 237 height 28
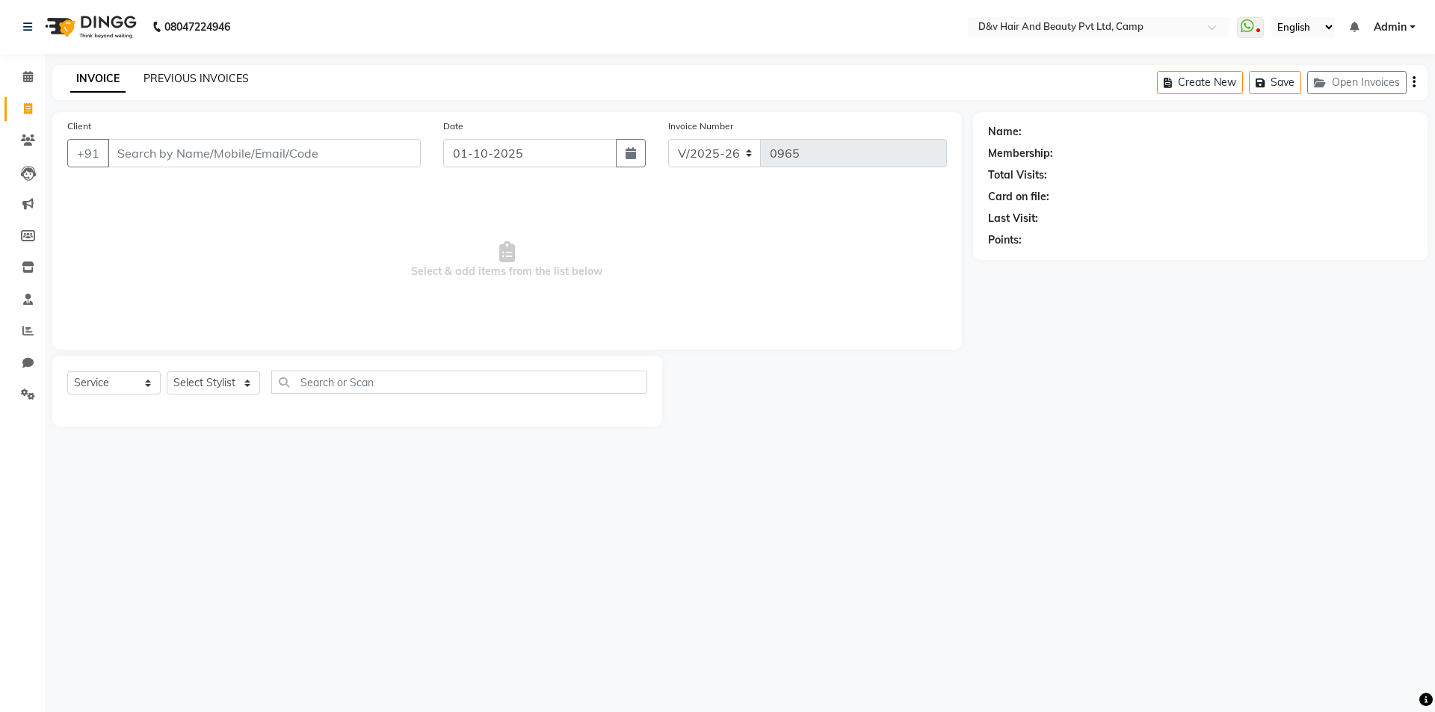
click at [185, 77] on link "PREVIOUS INVOICES" at bounding box center [195, 78] width 105 height 13
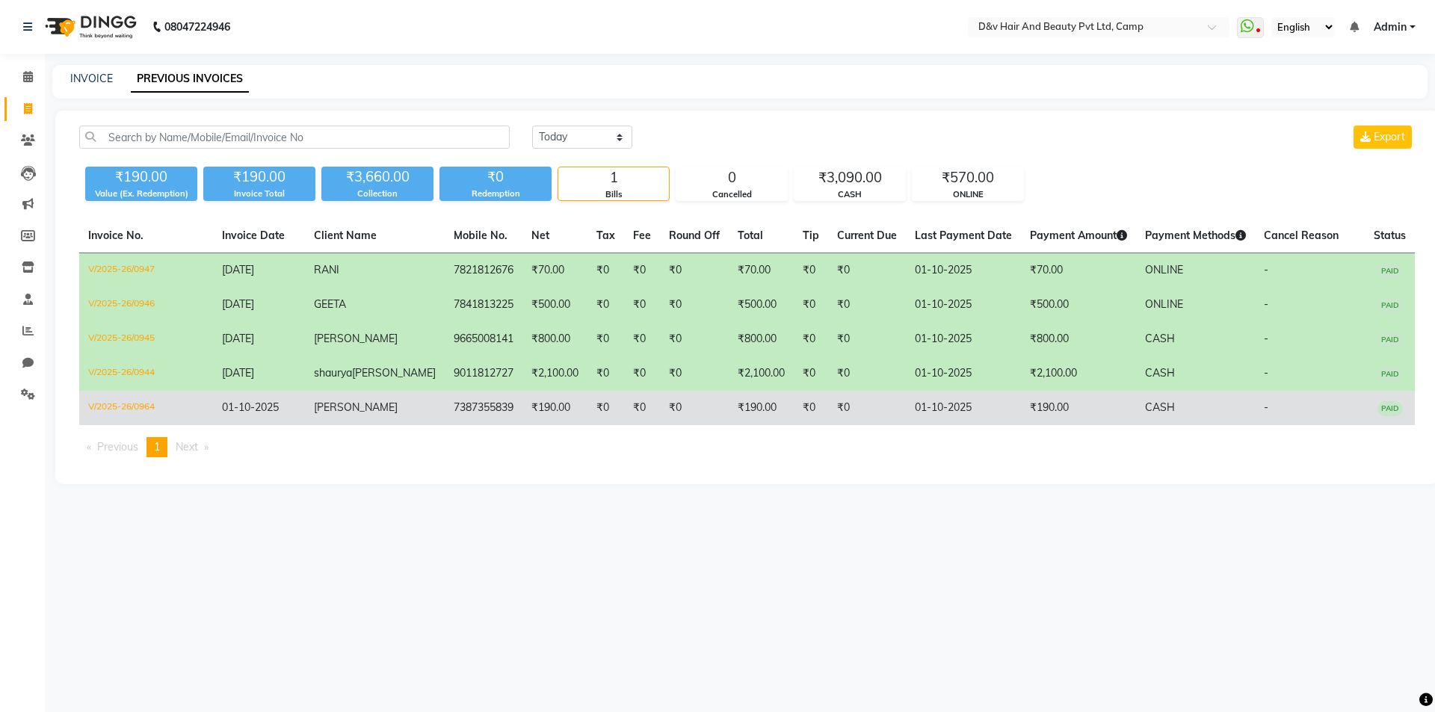
click at [391, 422] on td "[PERSON_NAME]" at bounding box center [375, 408] width 140 height 34
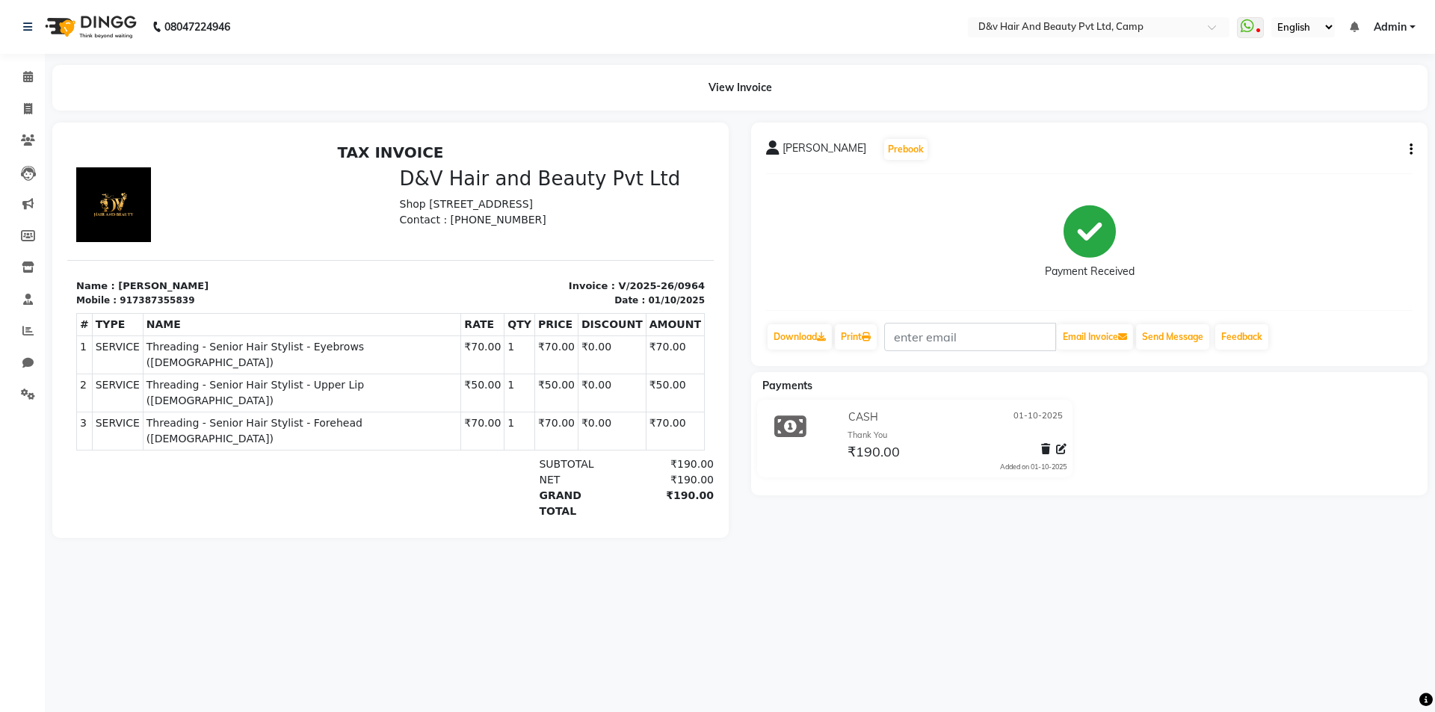
click at [1409, 150] on icon "button" at bounding box center [1410, 149] width 3 height 1
click at [1308, 167] on div "Edit Invoice" at bounding box center [1336, 168] width 102 height 19
select select "service"
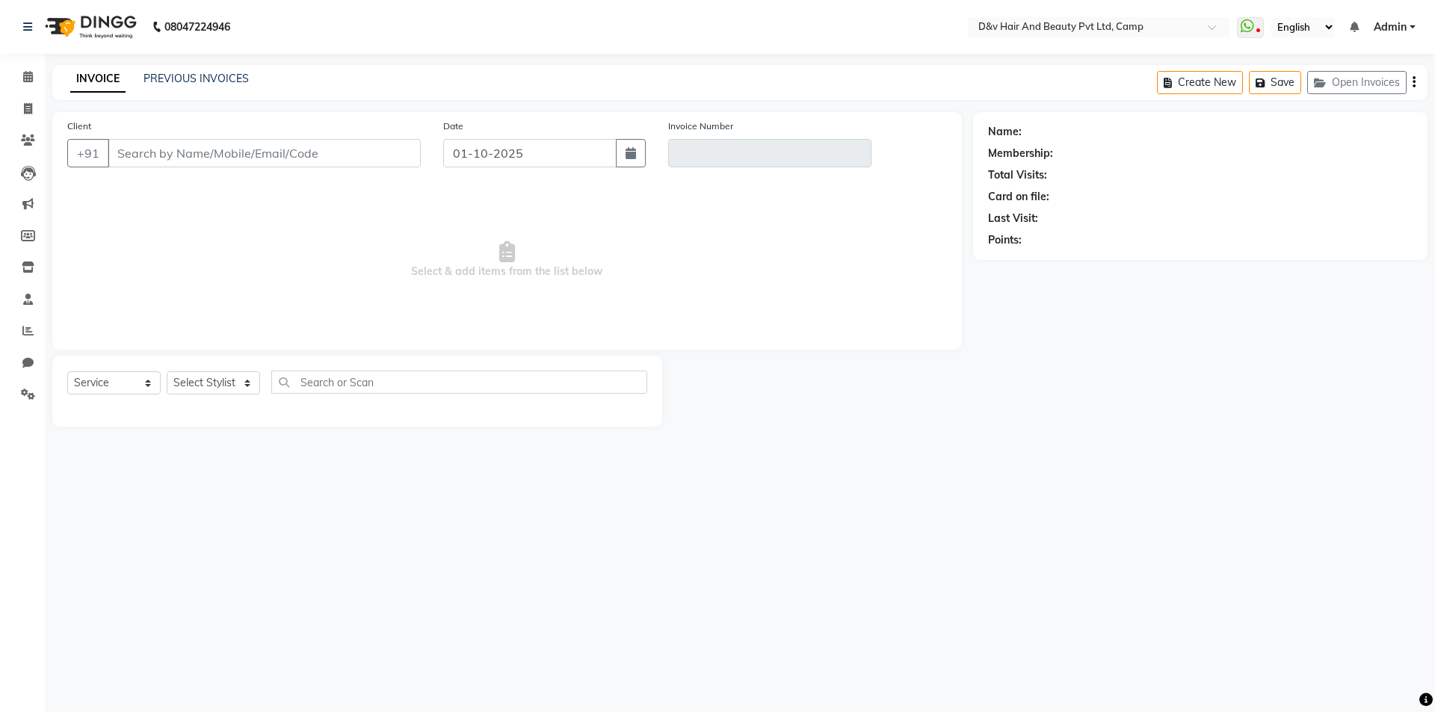
type input "7387355839"
type input "V/2025-26/0964"
select select "select"
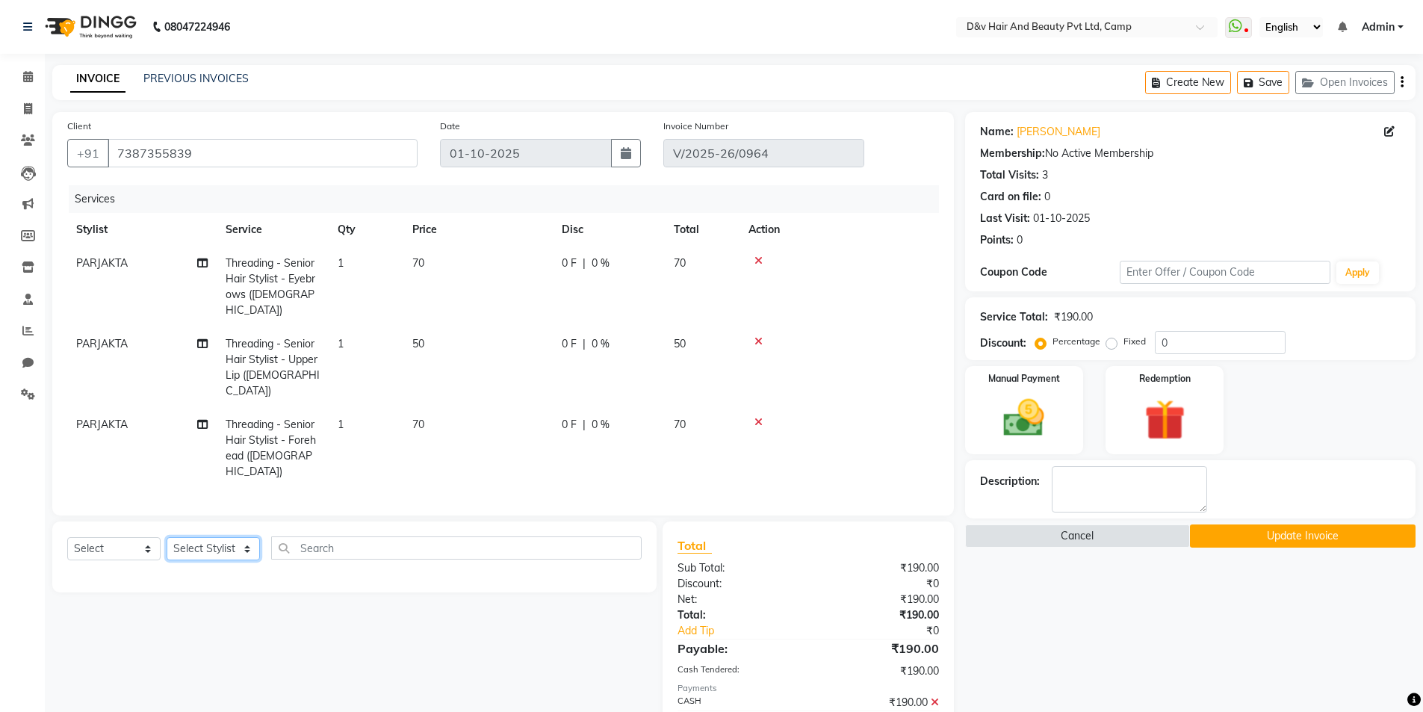
click at [241, 537] on select "Select Stylist [PERSON_NAME] Ganesh [PERSON_NAME] [PERSON_NAME] [PERSON_NAME] P…" at bounding box center [213, 548] width 93 height 23
select select "88246"
click at [167, 537] on select "Select Stylist [PERSON_NAME] Ganesh [PERSON_NAME] [PERSON_NAME] [PERSON_NAME] P…" at bounding box center [213, 548] width 93 height 23
click at [98, 537] on select "Select Service Product Membership Package Voucher Prepaid Gift Card" at bounding box center [113, 548] width 93 height 23
select select "service"
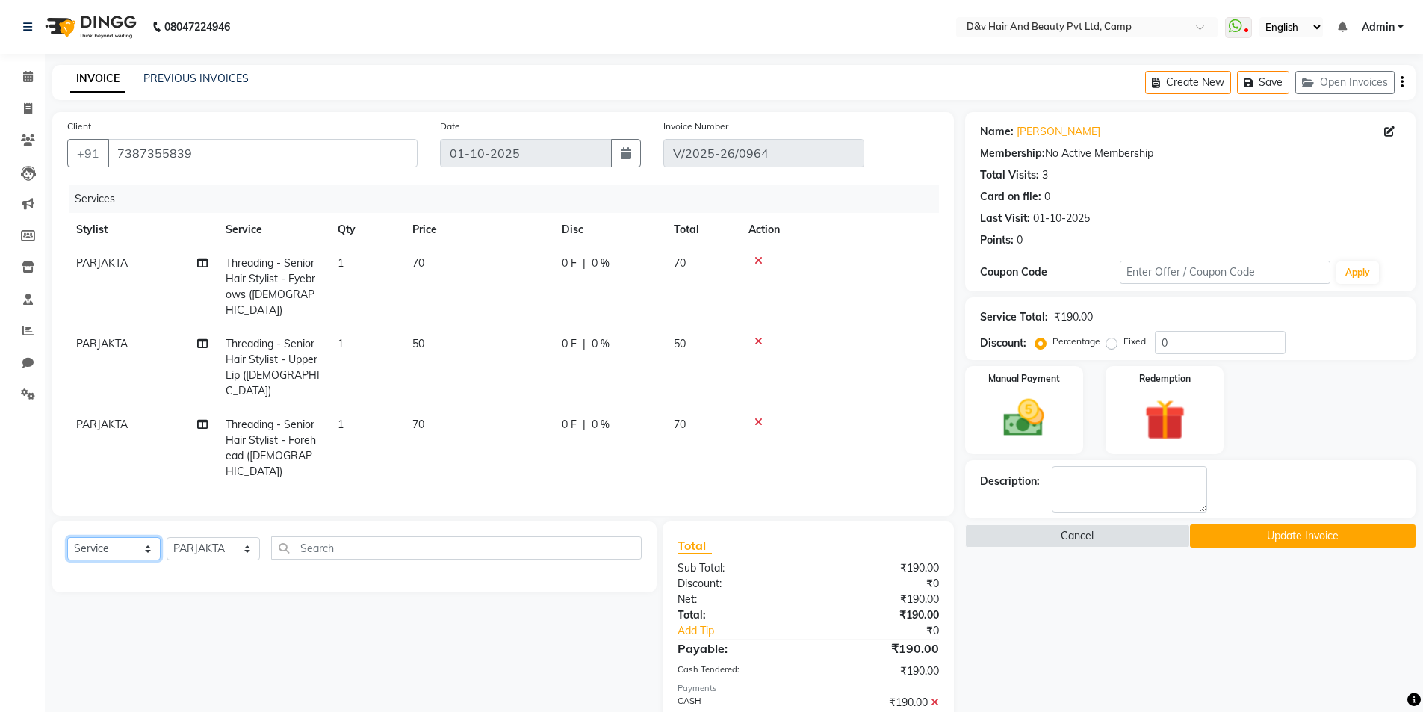
click at [67, 537] on select "Select Service Product Membership Package Voucher Prepaid Gift Card" at bounding box center [113, 548] width 93 height 23
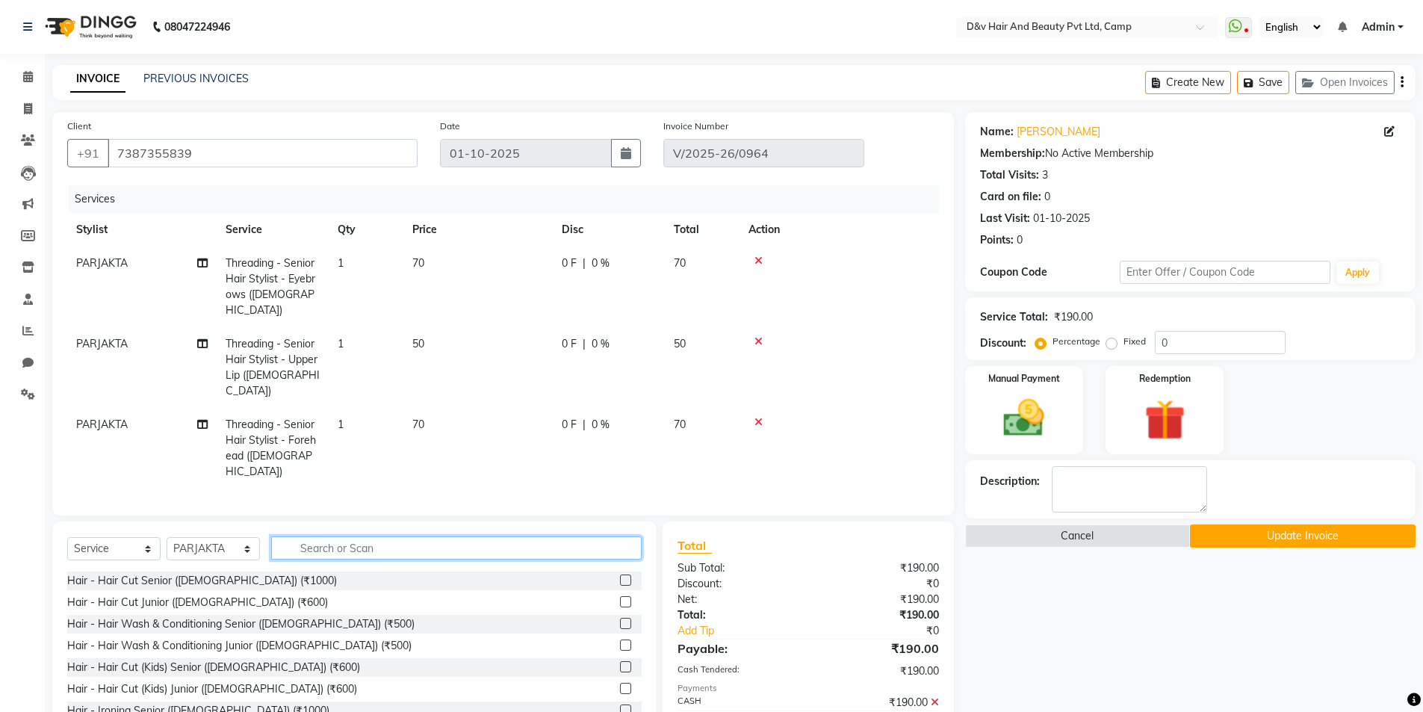
click at [340, 536] on input "text" at bounding box center [456, 547] width 371 height 23
type input "70"
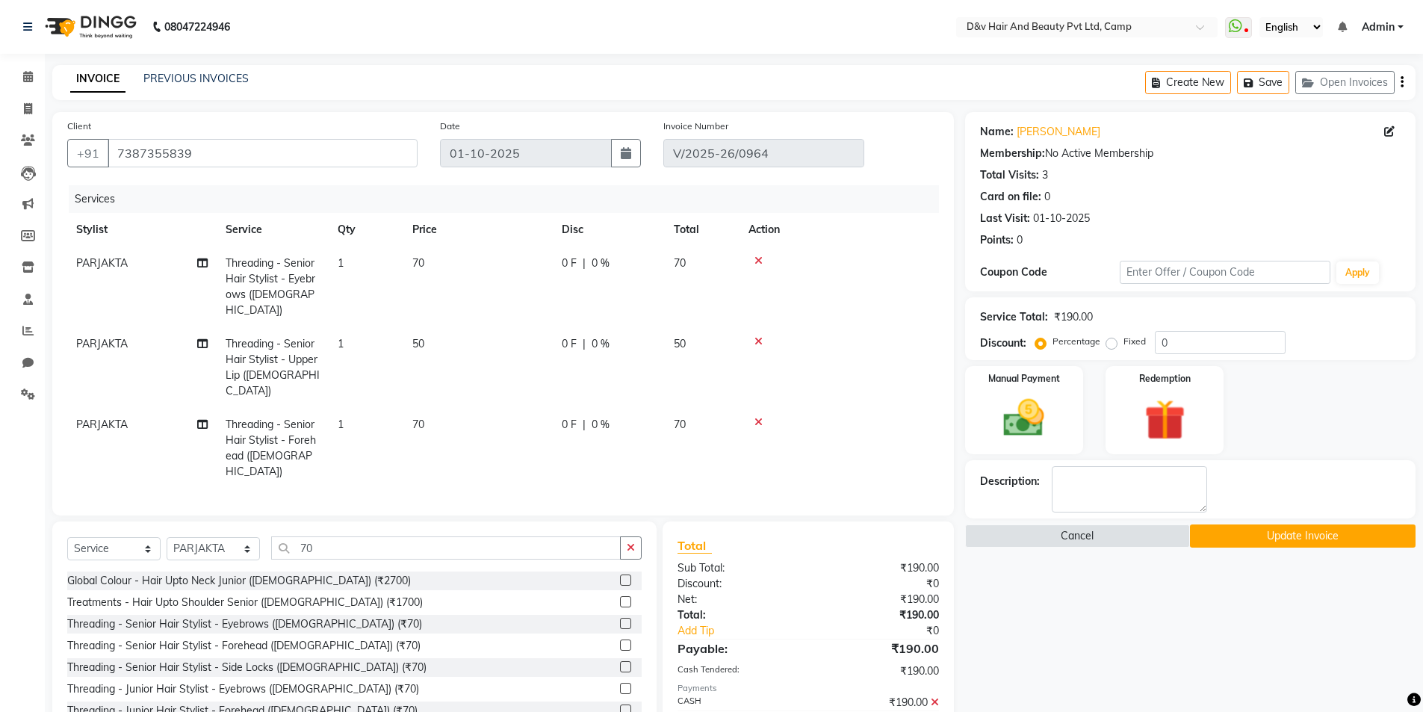
click at [608, 615] on div "Threading - Senior Hair Stylist - Eyebrows ([DEMOGRAPHIC_DATA]) (₹70)" at bounding box center [354, 624] width 575 height 19
click at [620, 618] on label at bounding box center [625, 623] width 11 height 11
click at [620, 619] on input "checkbox" at bounding box center [625, 624] width 10 height 10
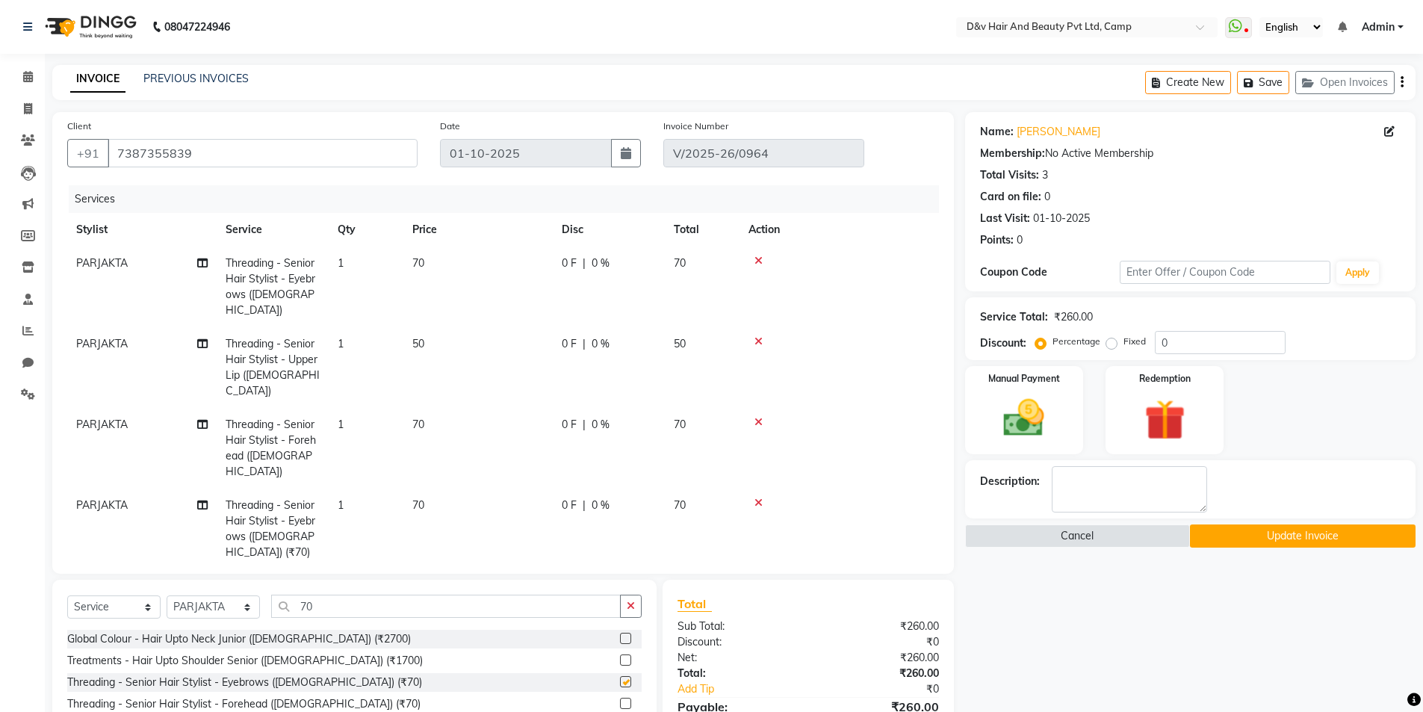
checkbox input "false"
click at [519, 595] on input "70" at bounding box center [446, 606] width 350 height 23
type input "7"
type input "upp"
